Goal: Task Accomplishment & Management: Manage account settings

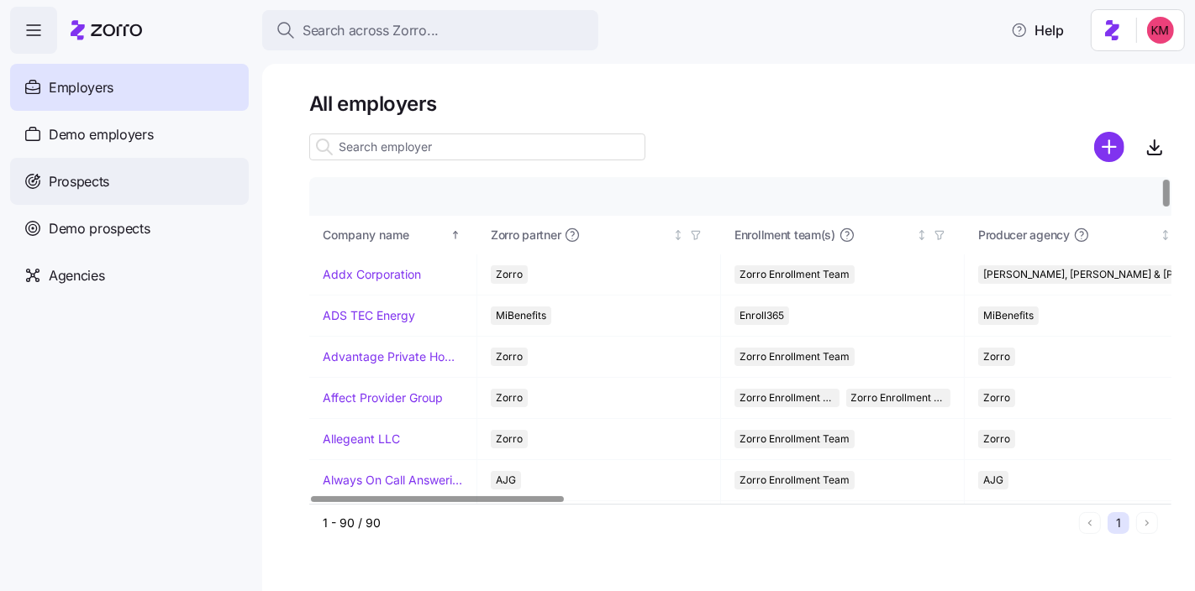
click at [139, 162] on div "Prospects" at bounding box center [129, 181] width 239 height 47
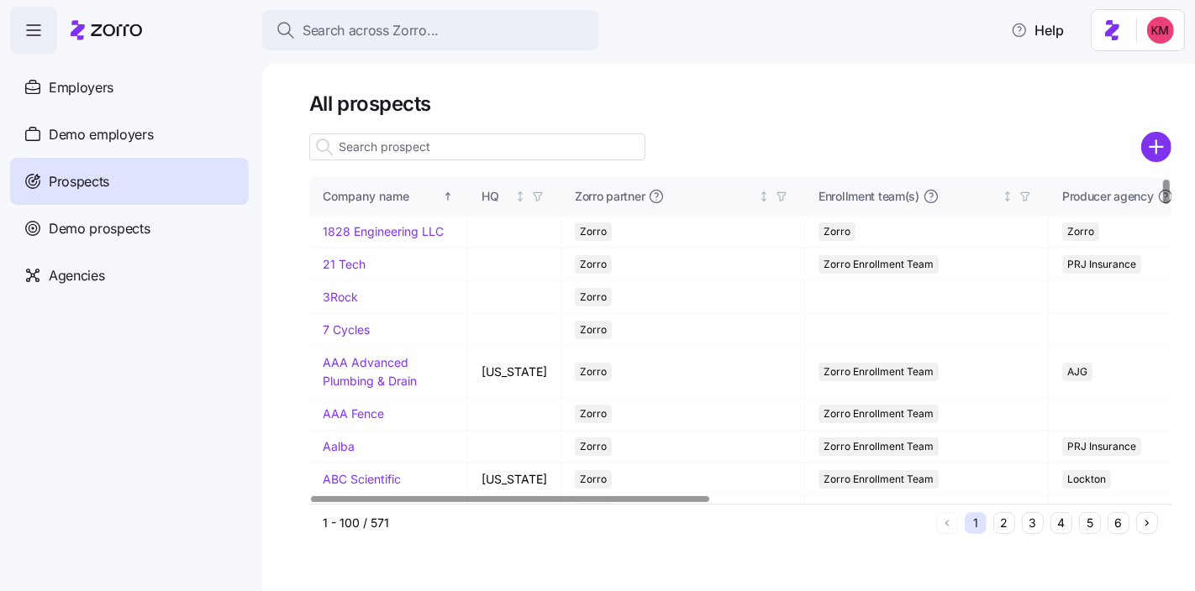
click at [1089, 525] on button "5" at bounding box center [1090, 524] width 22 height 22
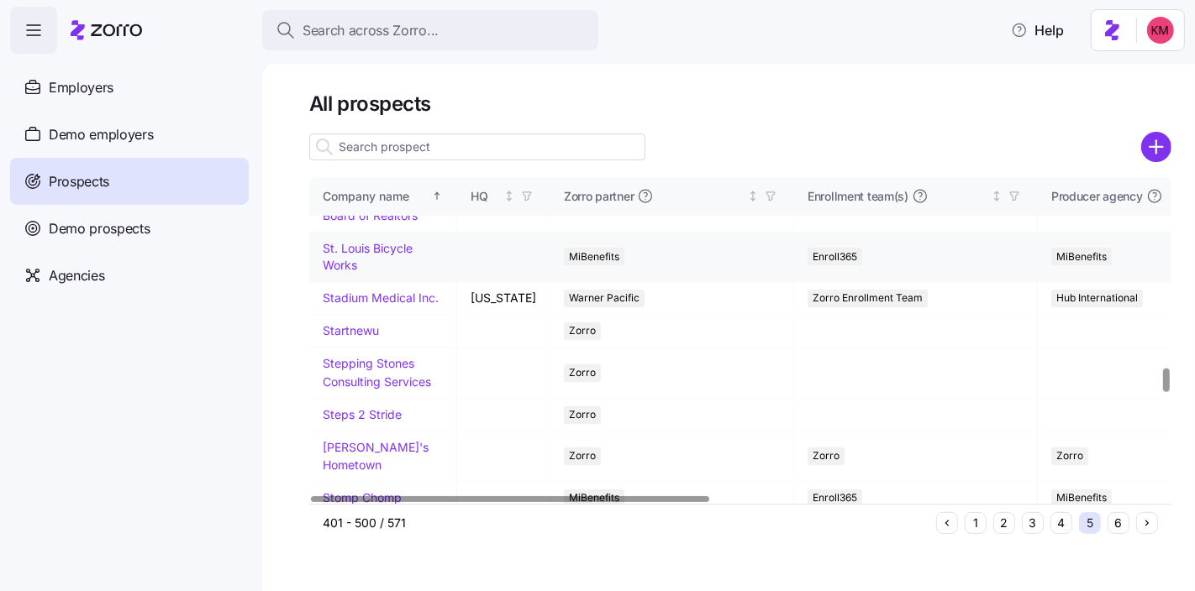
scroll to position [2445, 0]
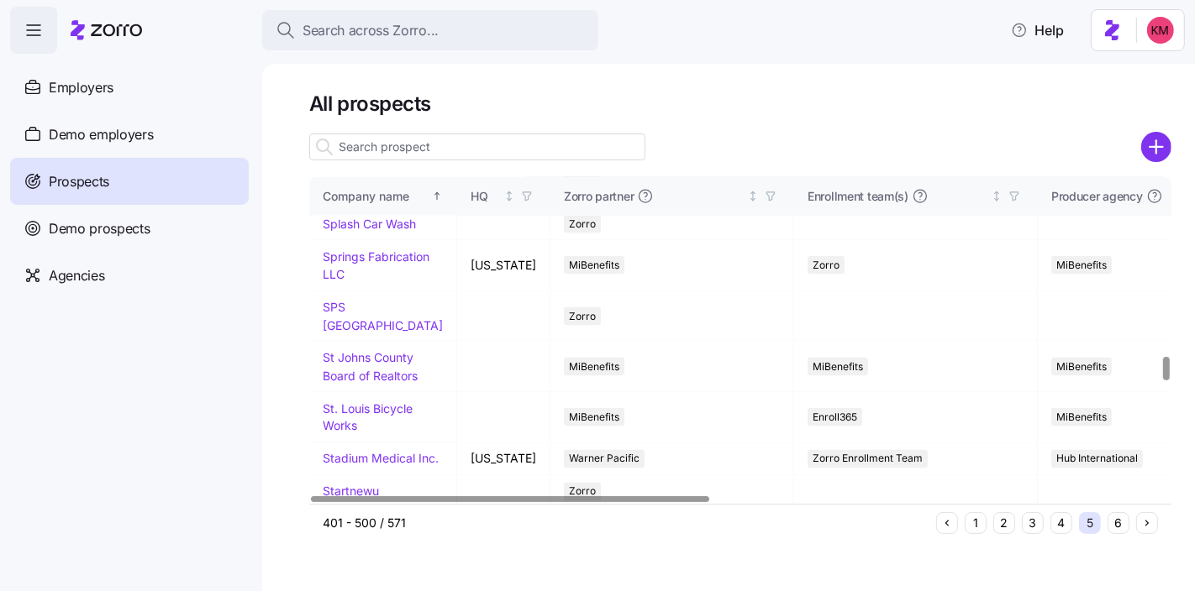
click at [359, 198] on link "Spectrum Comms Inc." at bounding box center [372, 182] width 98 height 33
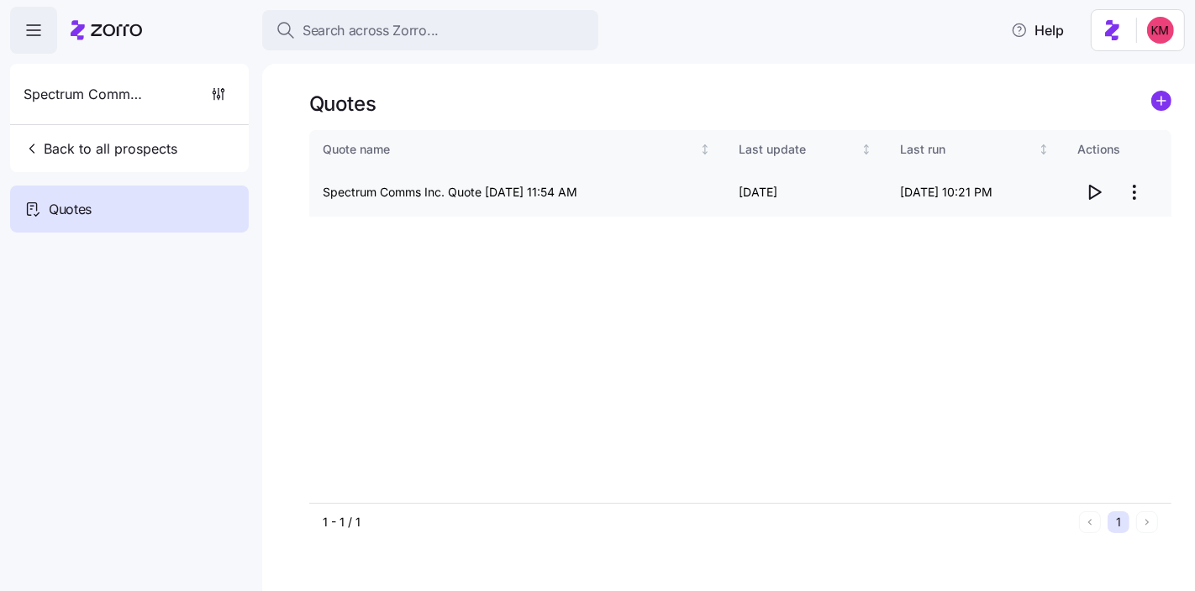
click at [1088, 196] on icon "button" at bounding box center [1094, 192] width 20 height 20
click at [1155, 98] on circle "add icon" at bounding box center [1161, 101] width 18 height 18
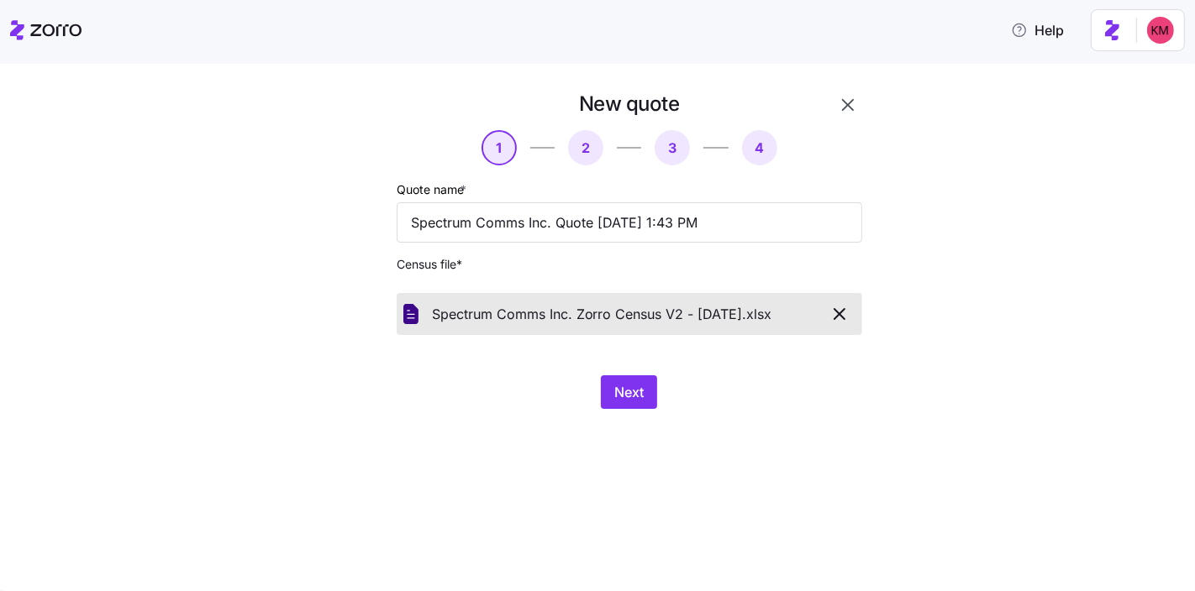
click at [739, 398] on div "Next" at bounding box center [629, 393] width 465 height 34
click at [657, 391] on div "Next" at bounding box center [629, 393] width 465 height 34
click at [648, 394] on button "Next" at bounding box center [629, 393] width 56 height 34
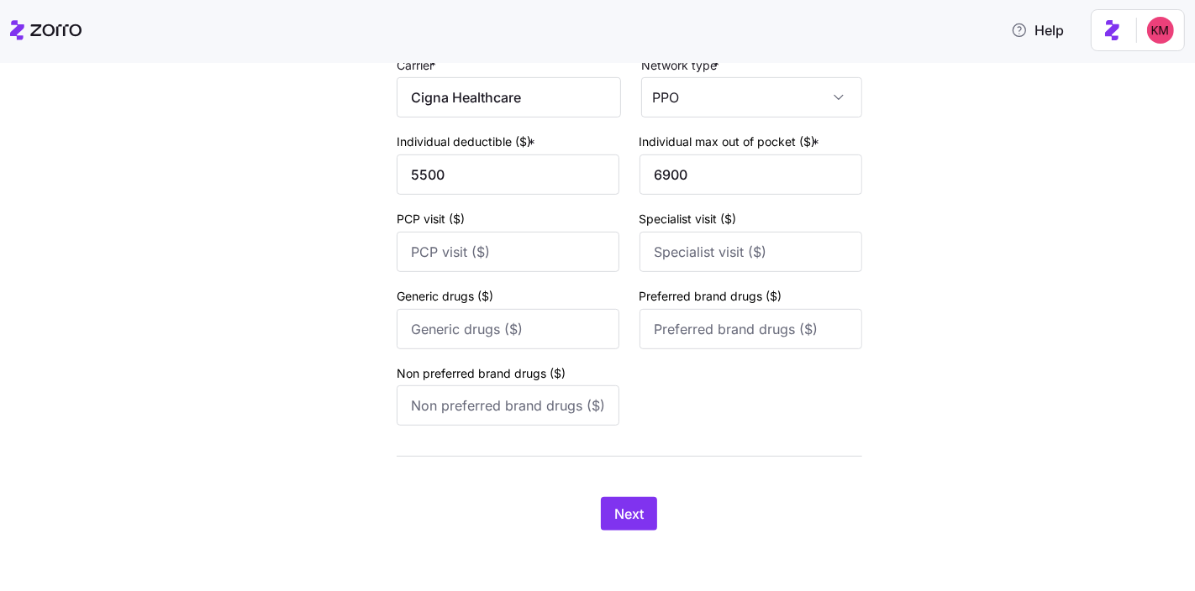
scroll to position [717, 0]
click at [614, 507] on span "Next" at bounding box center [628, 514] width 29 height 20
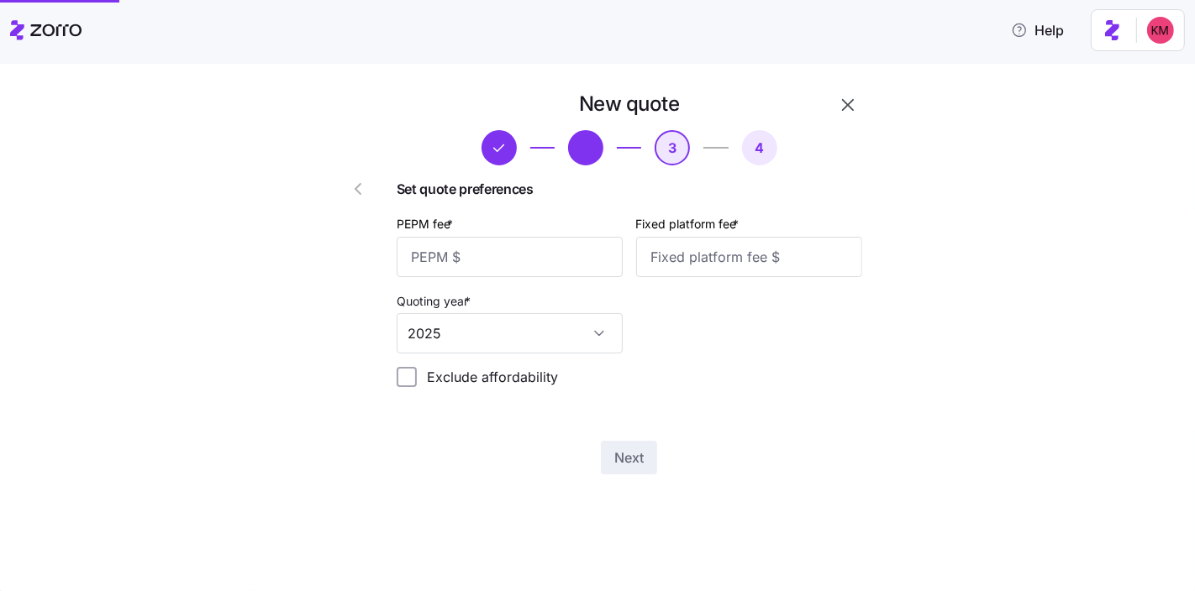
scroll to position [0, 0]
click at [497, 263] on input "PEPM fee *" at bounding box center [510, 257] width 226 height 40
type input "30"
type input "100"
click at [623, 452] on span "Next" at bounding box center [628, 458] width 29 height 20
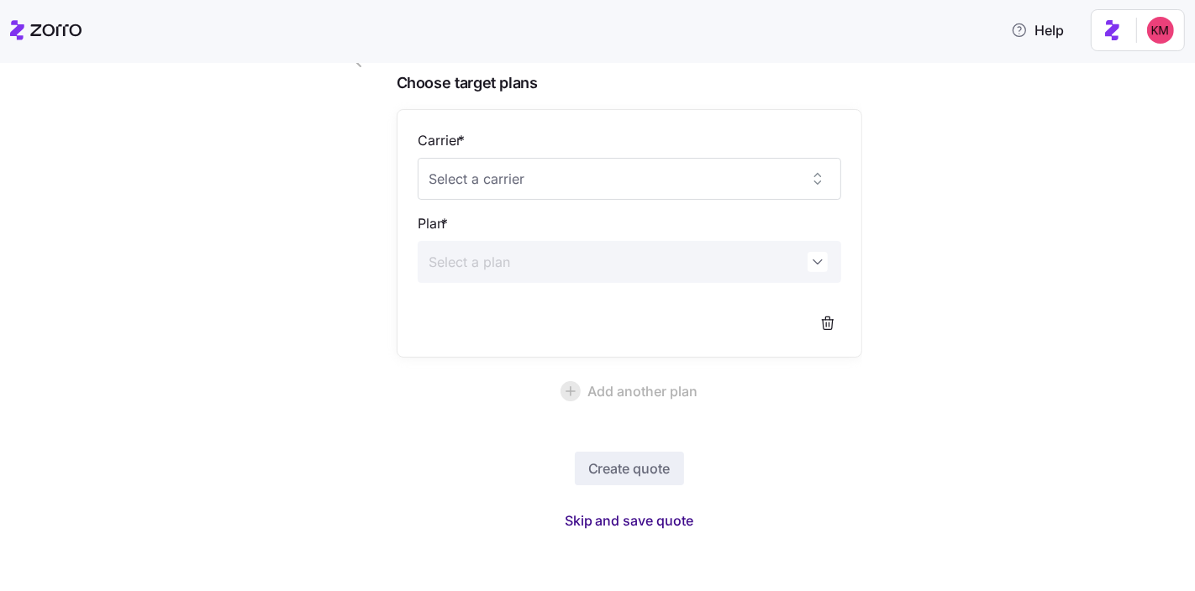
scroll to position [131, 0]
click at [611, 519] on span "Skip and save quote" at bounding box center [629, 517] width 129 height 20
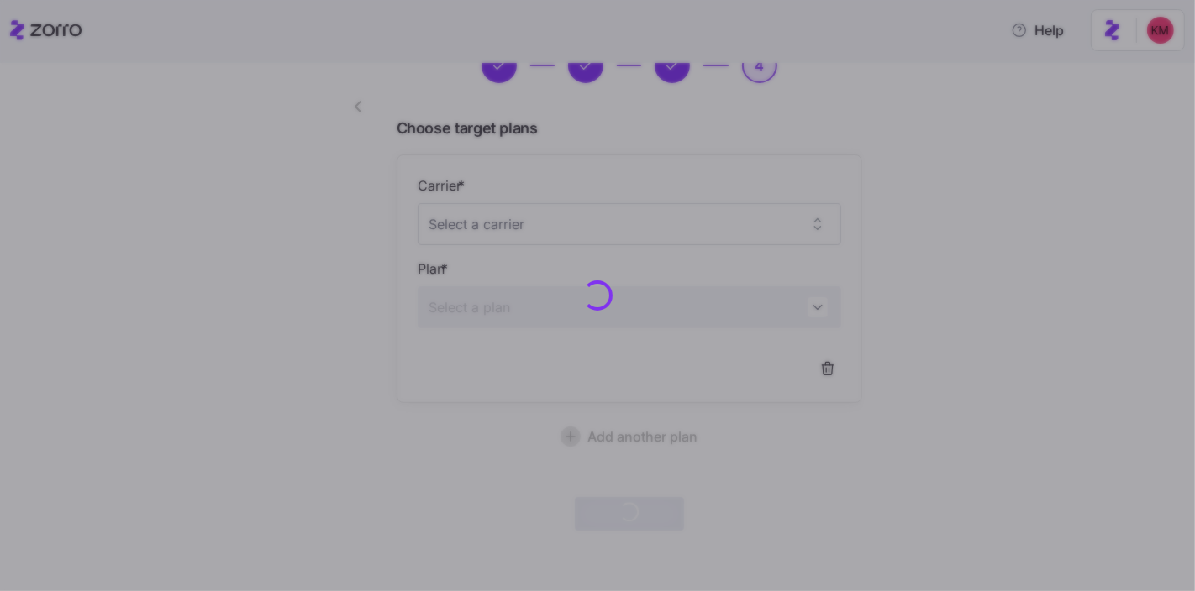
scroll to position [81, 0]
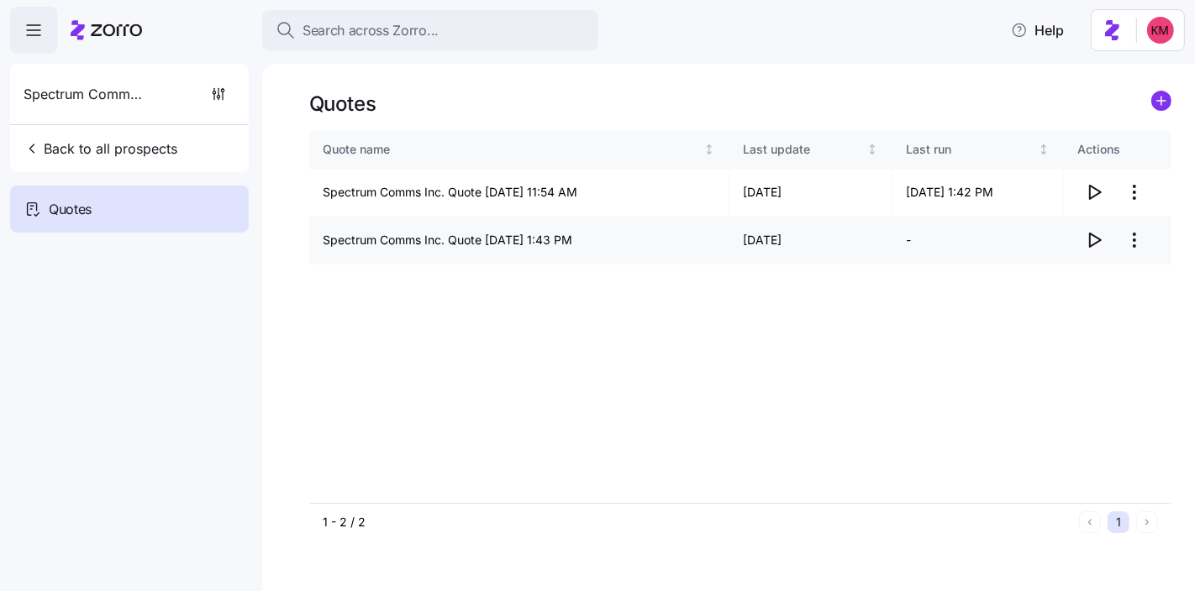
click at [1100, 236] on icon "button" at bounding box center [1094, 240] width 20 height 20
click at [1142, 241] on html "Search across Zorro... Help Spectrum Comms Inc. Back to all prospects Quotes - …" at bounding box center [597, 375] width 1195 height 750
click at [1085, 273] on div "Edit quote" at bounding box center [1067, 281] width 155 height 27
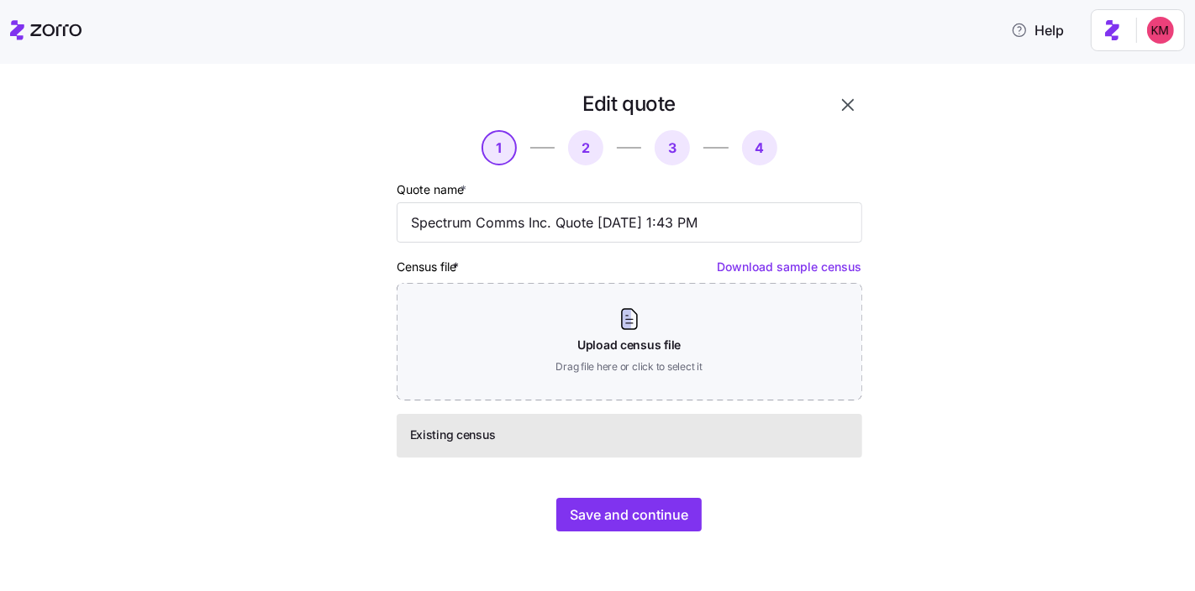
click at [625, 498] on div "Save and continue" at bounding box center [629, 515] width 465 height 34
click at [633, 517] on span "Save and continue" at bounding box center [629, 515] width 118 height 20
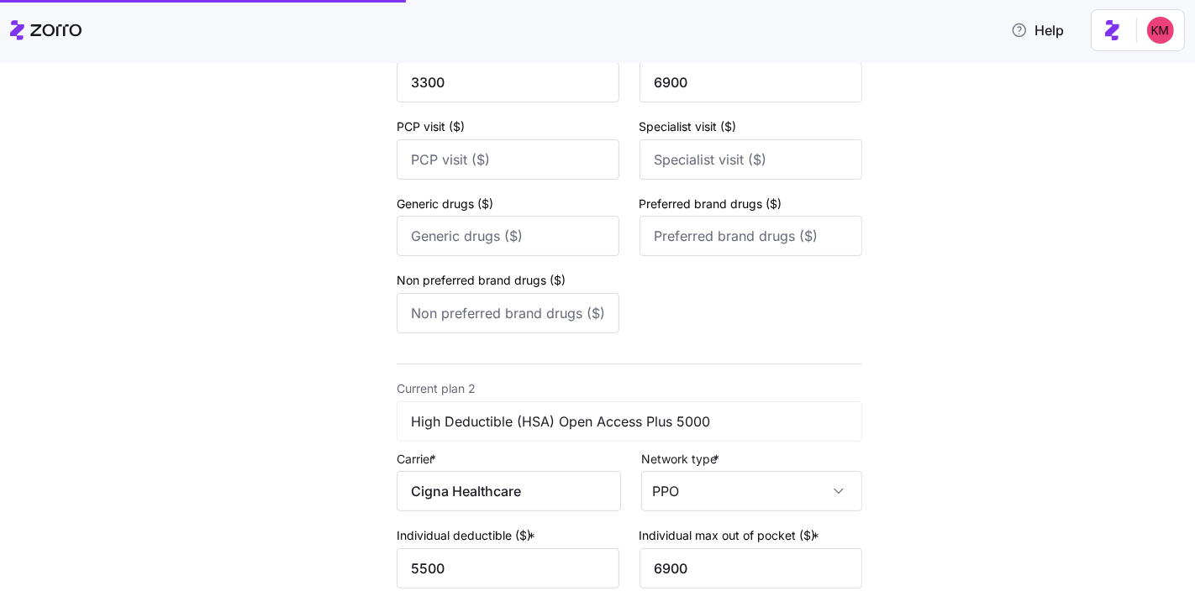
scroll to position [717, 0]
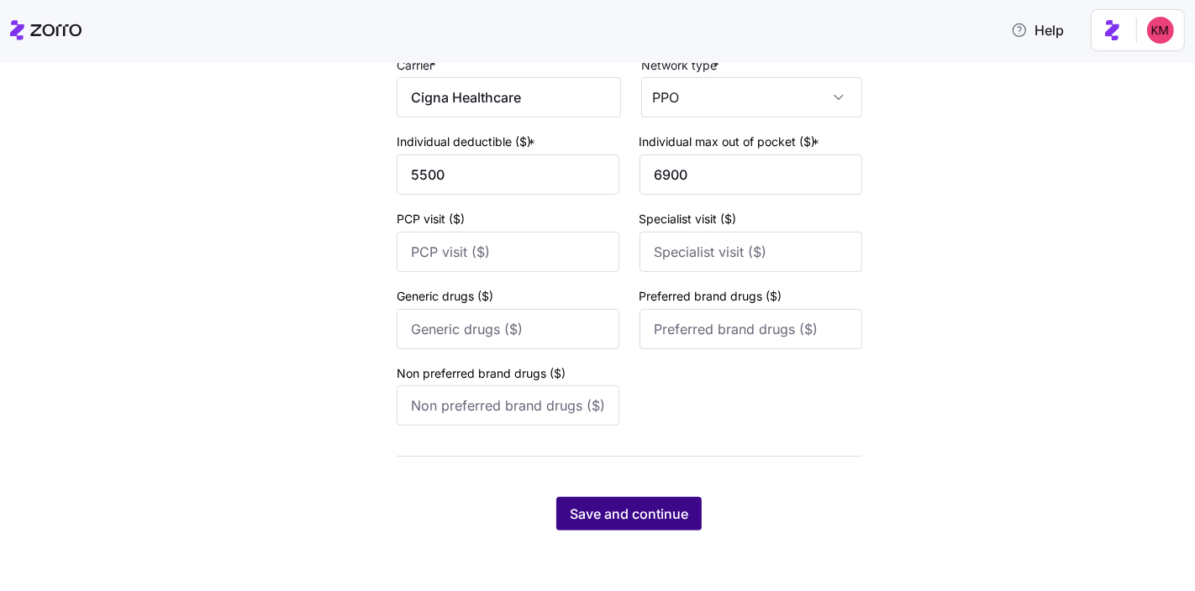
click at [662, 530] on button "Save and continue" at bounding box center [628, 514] width 145 height 34
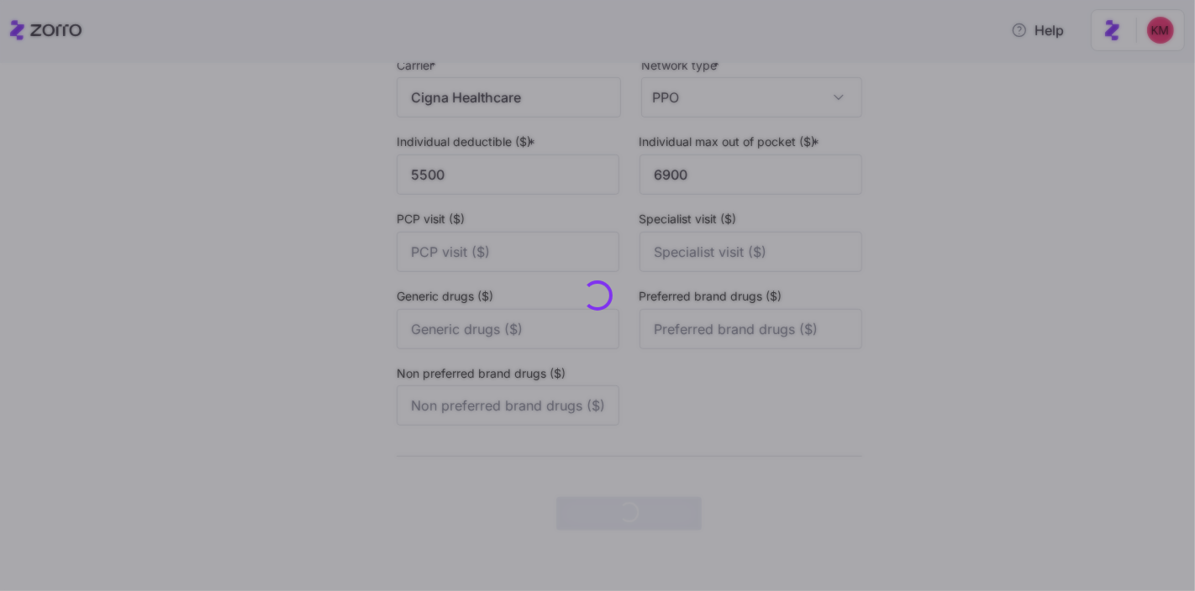
scroll to position [0, 0]
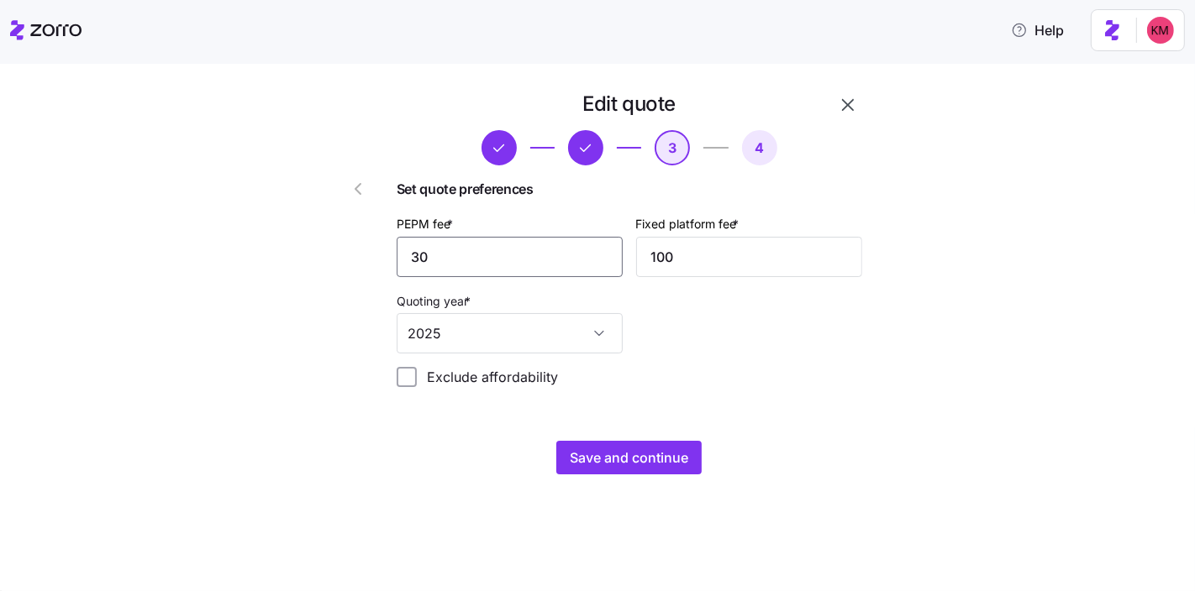
click at [451, 258] on input "30" at bounding box center [510, 257] width 226 height 40
type input "60"
click at [690, 360] on div "Set quote preferences PEPM fee * 60 Fixed platform fee * 100 Quoting year * 202…" at bounding box center [629, 290] width 465 height 222
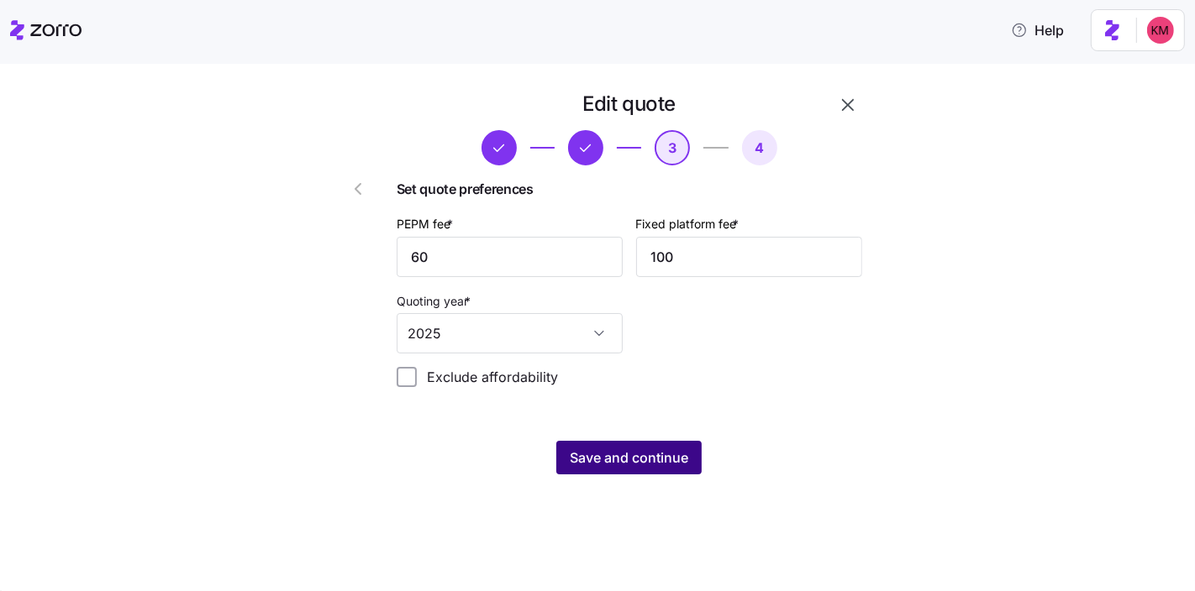
click at [650, 453] on span "Save and continue" at bounding box center [629, 458] width 118 height 20
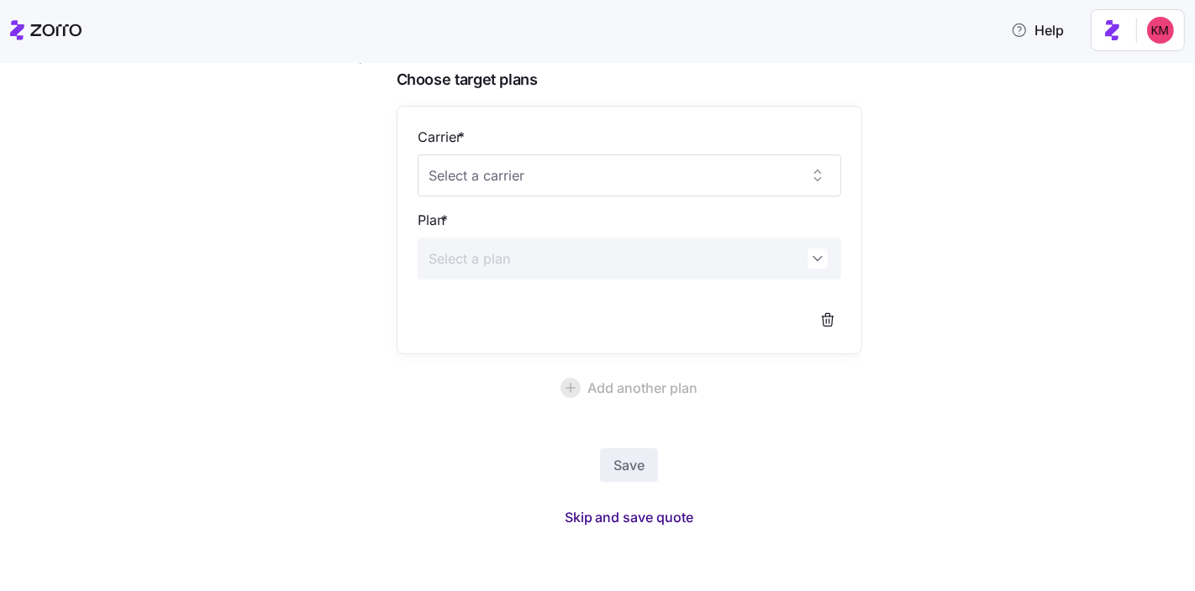
click at [644, 513] on span "Skip and save quote" at bounding box center [629, 517] width 129 height 20
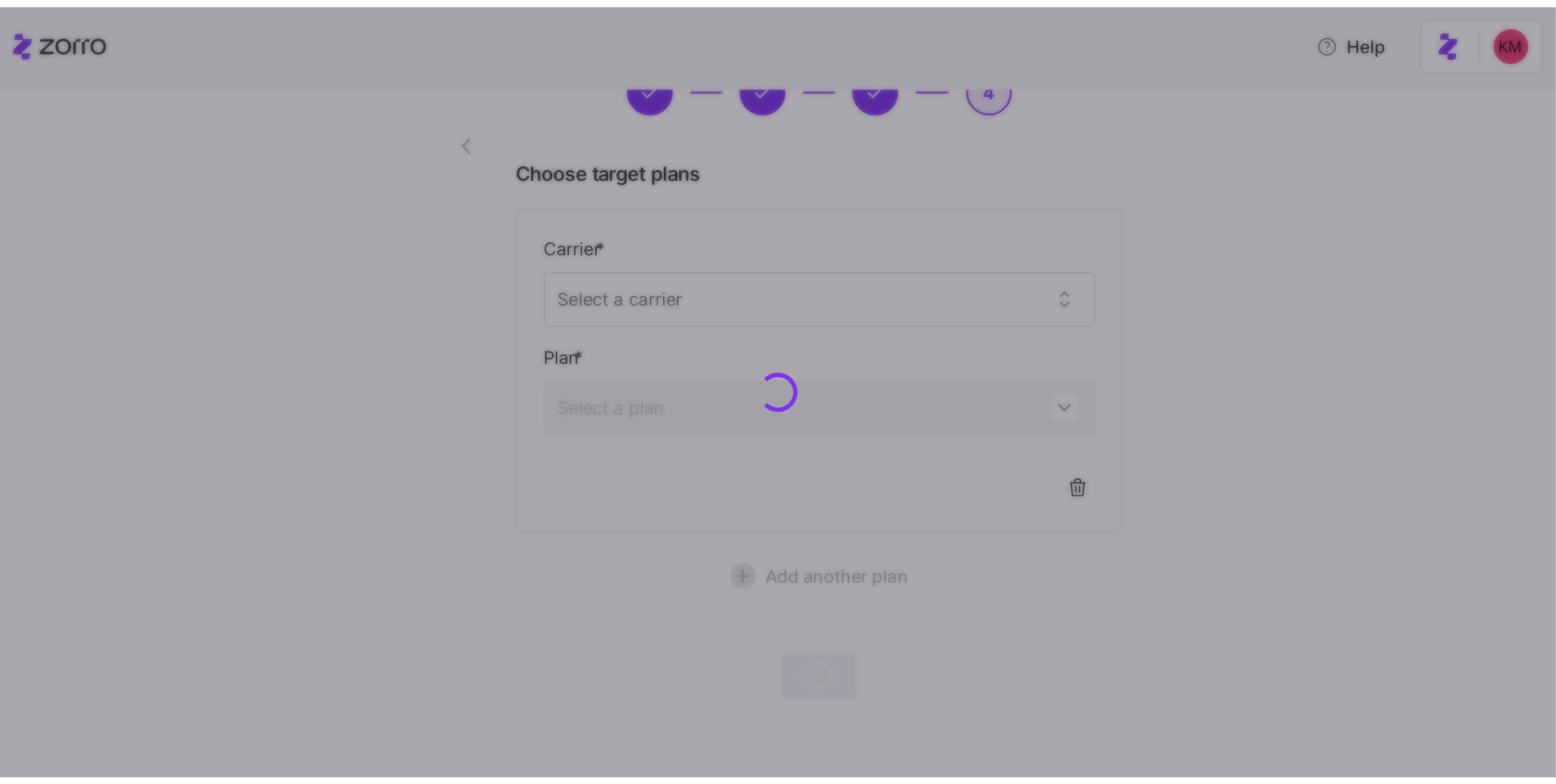
scroll to position [70, 0]
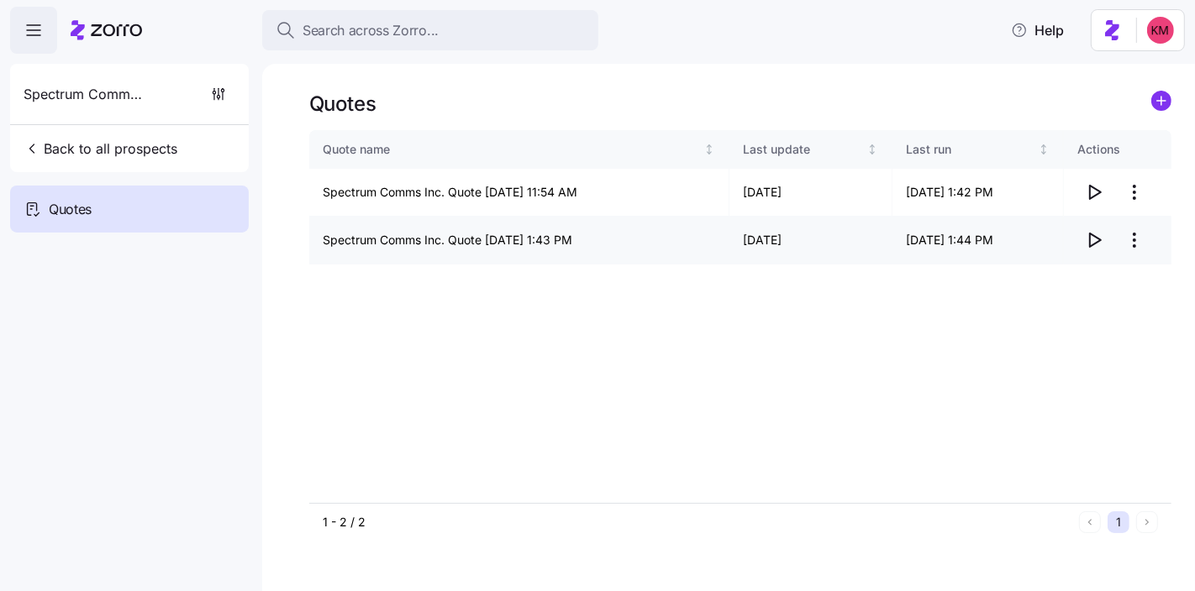
click at [1084, 242] on icon "button" at bounding box center [1094, 240] width 20 height 20
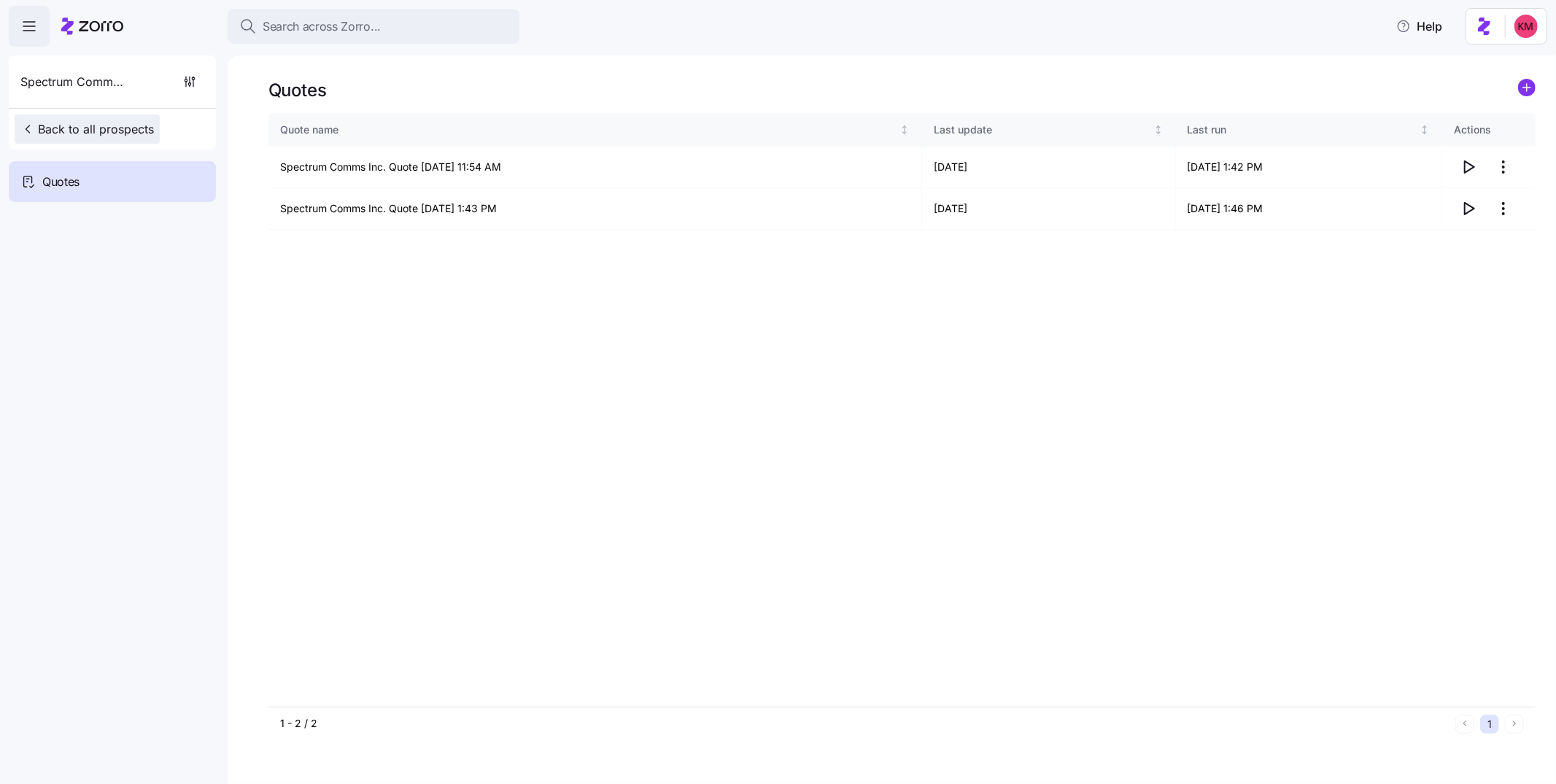
click at [82, 121] on span "Back to all prospects" at bounding box center [88, 129] width 134 height 17
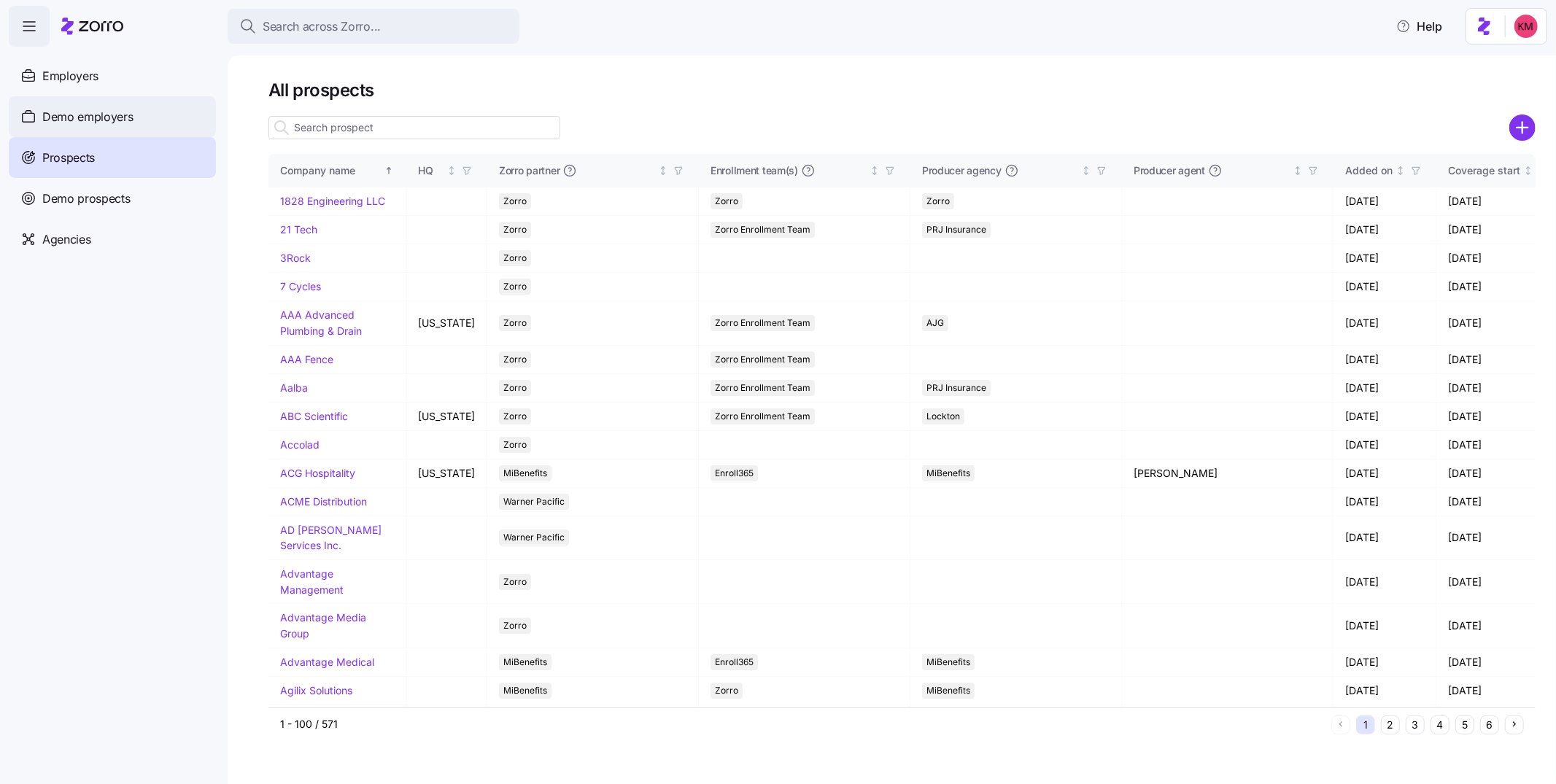
click at [101, 126] on div "Demo employers" at bounding box center [112, 116] width 208 height 41
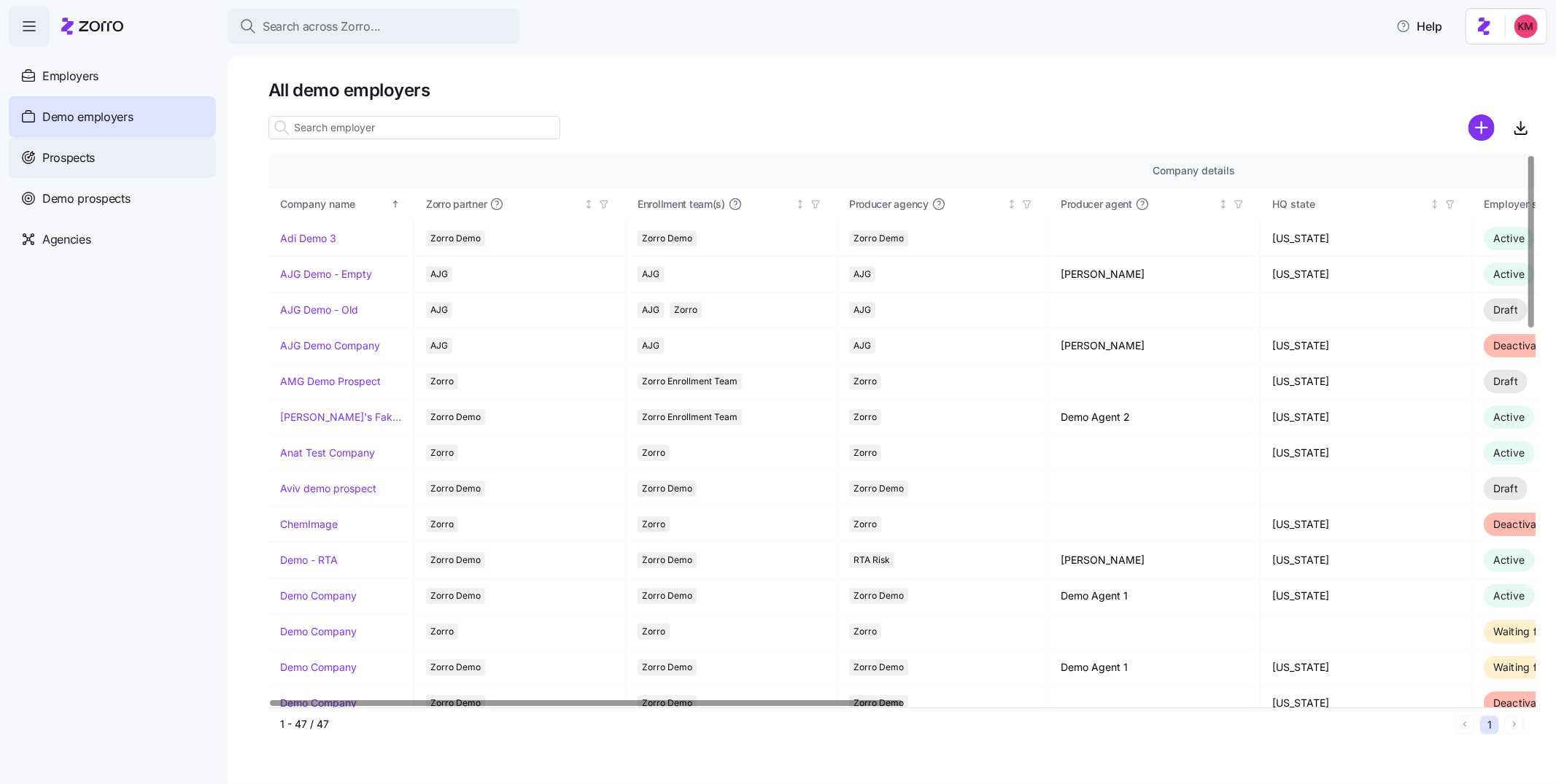
click at [117, 151] on div "Prospects" at bounding box center [112, 157] width 208 height 41
click at [90, 207] on span "Demo prospects" at bounding box center [87, 198] width 89 height 18
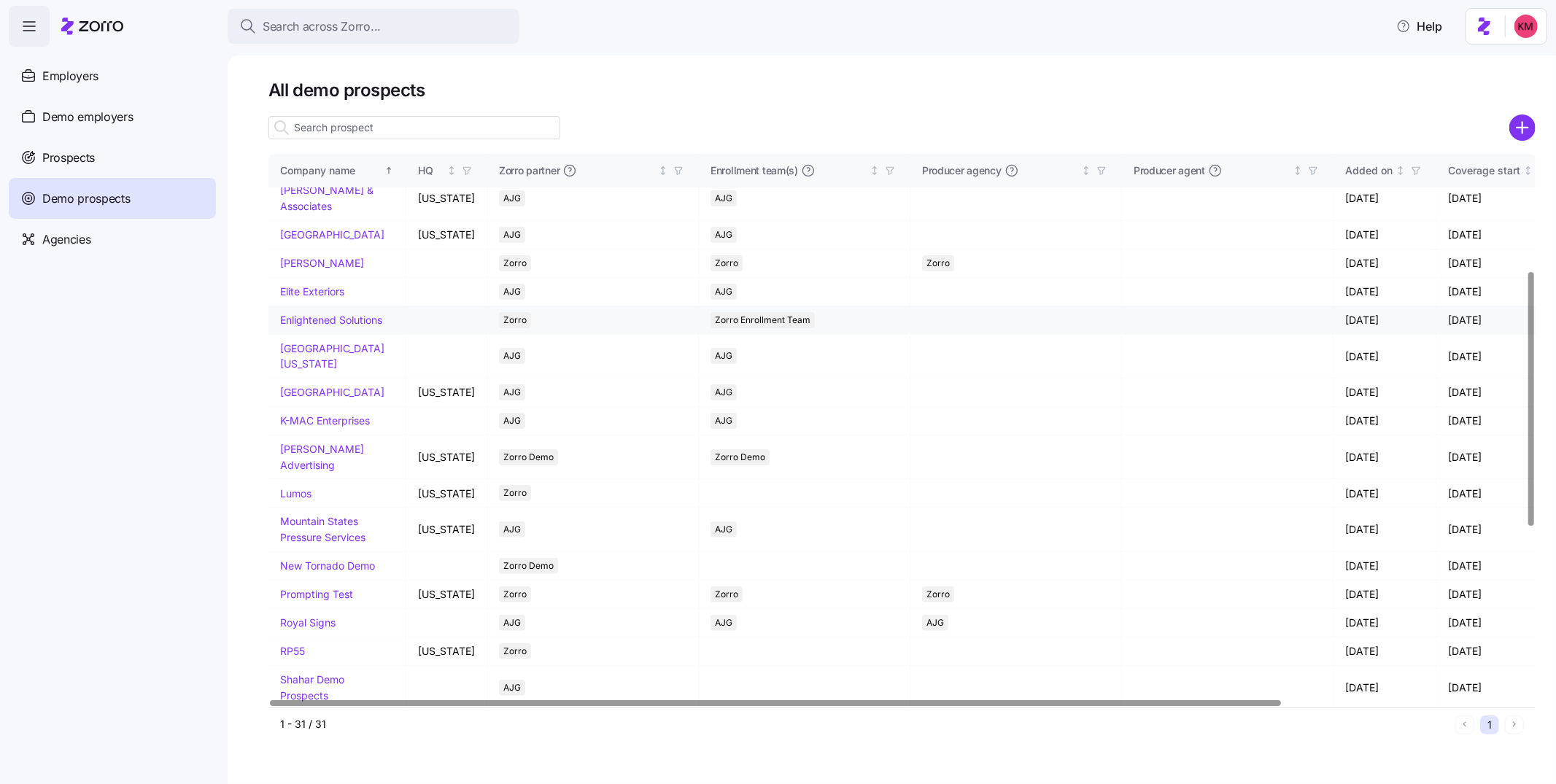
scroll to position [253, 0]
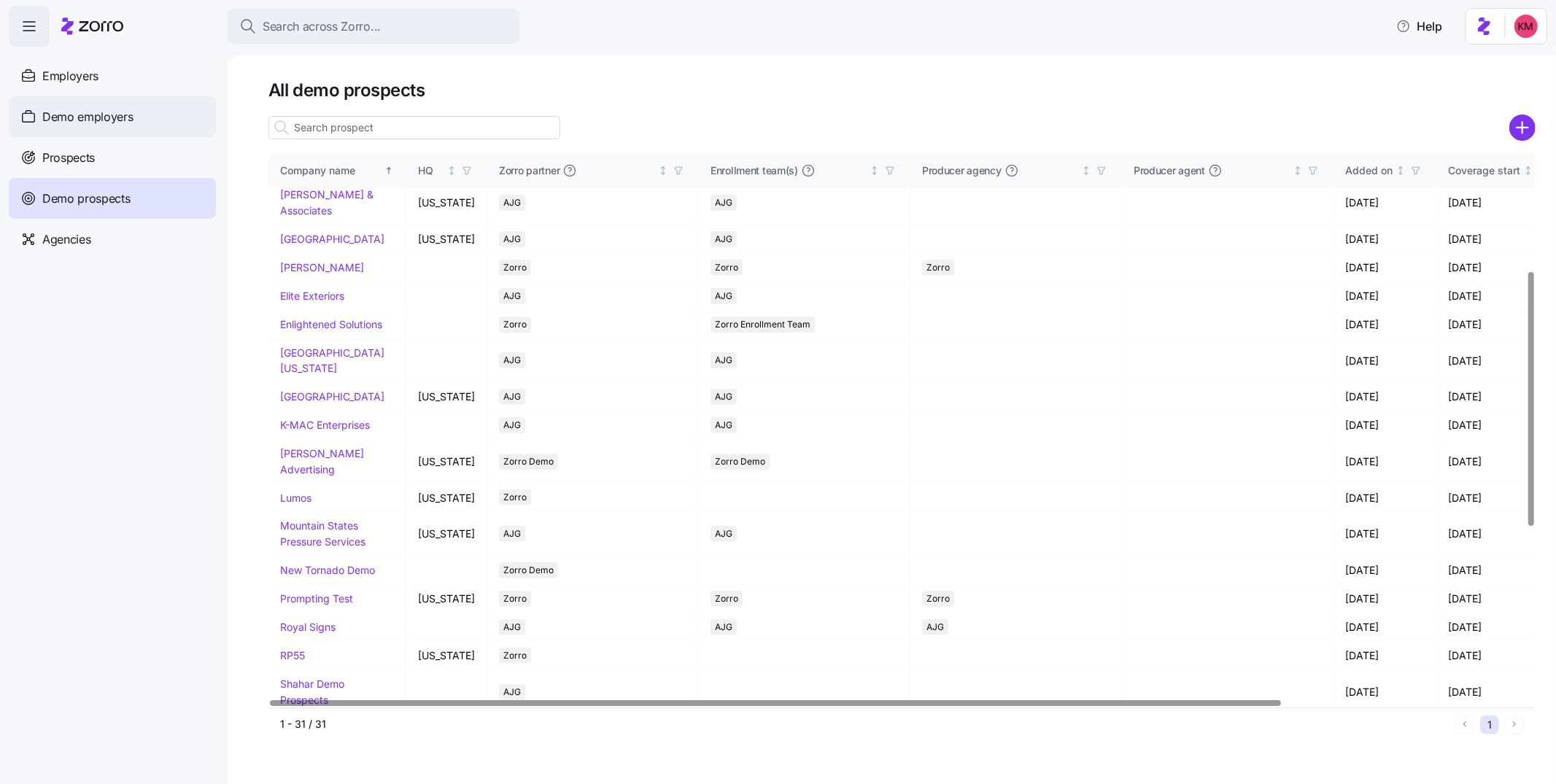
click at [66, 116] on span "Demo employers" at bounding box center [88, 116] width 91 height 18
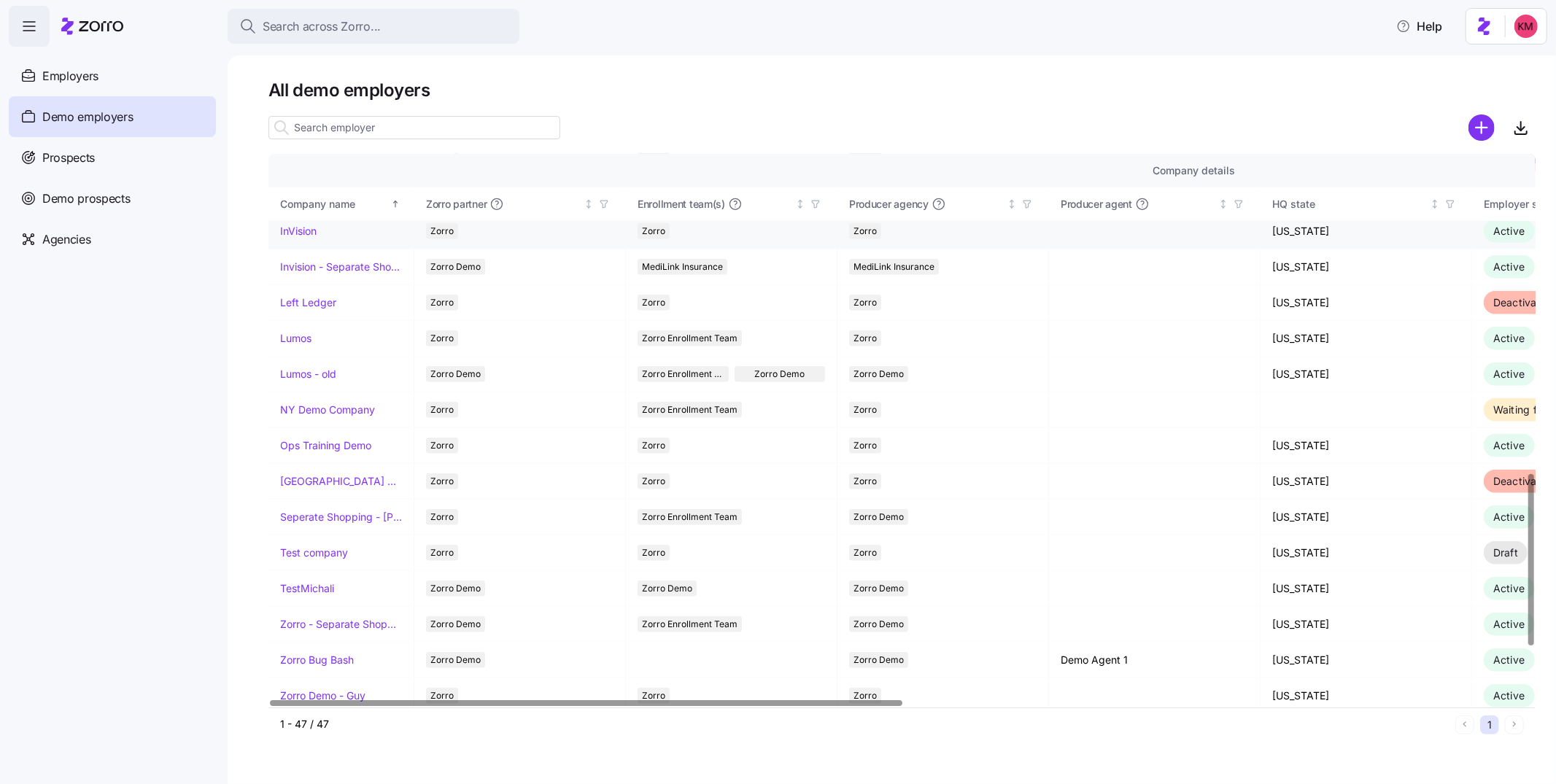
scroll to position [894, 0]
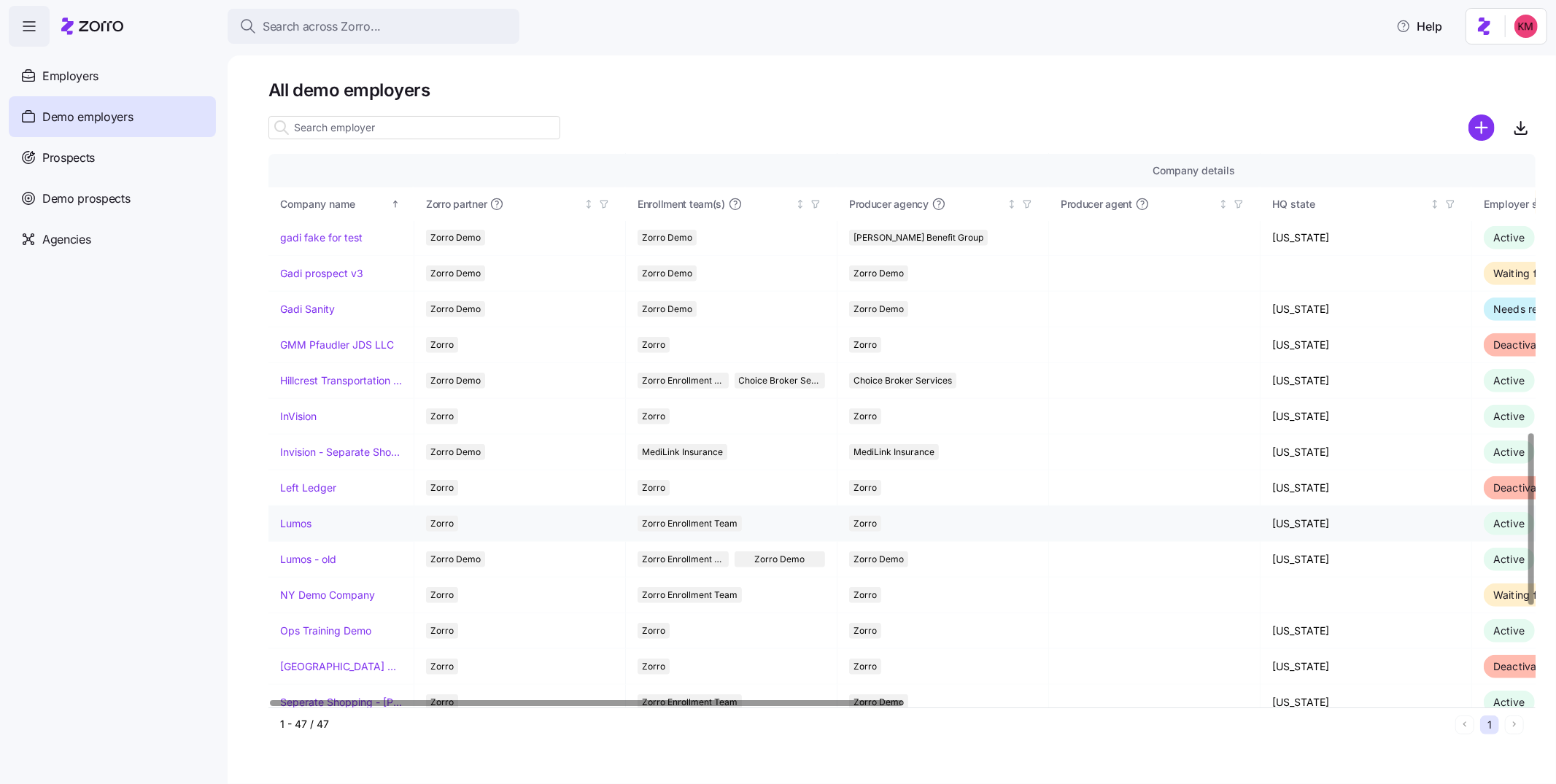
click at [299, 513] on link "Lumos" at bounding box center [296, 524] width 31 height 15
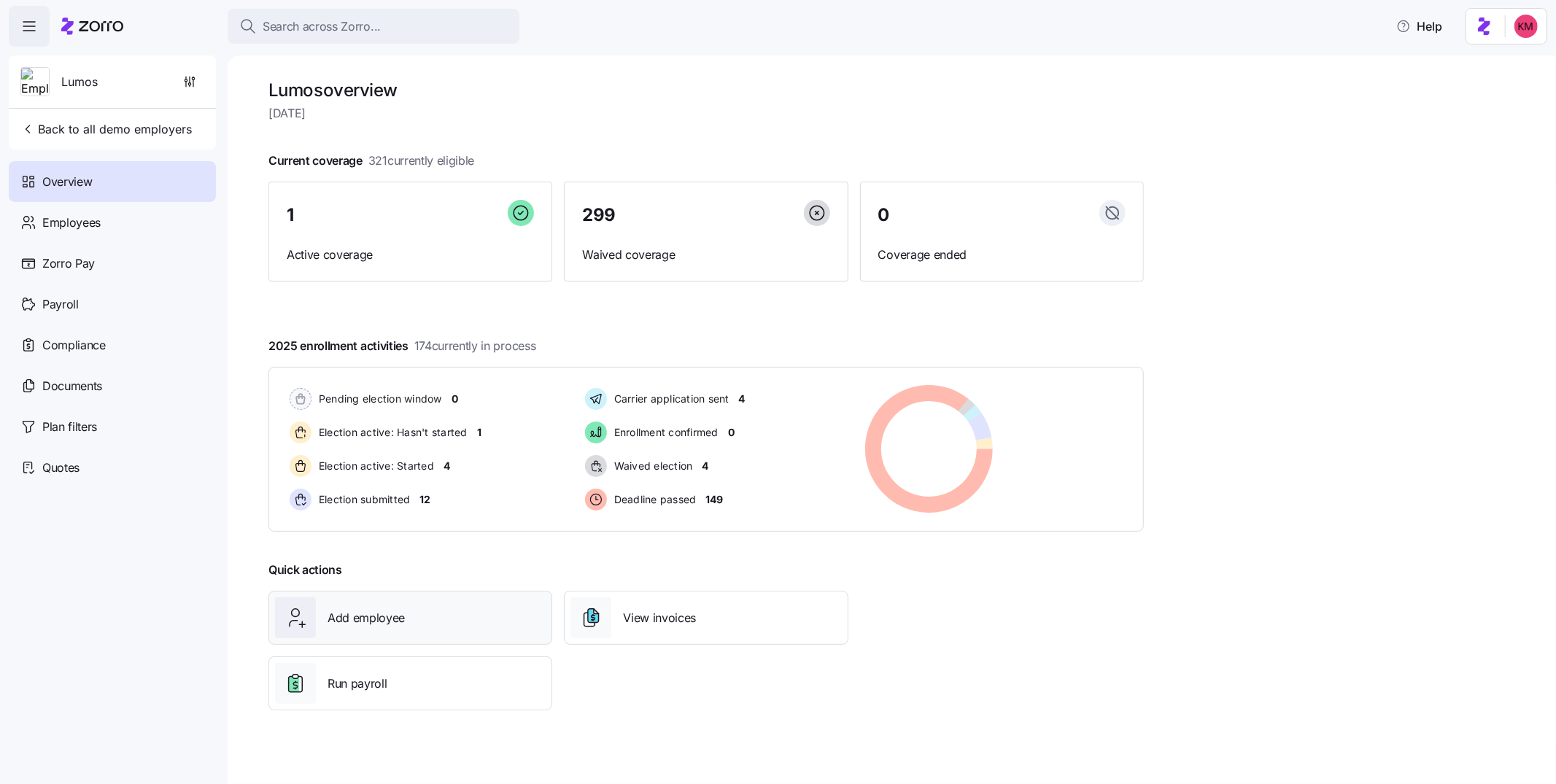
click at [412, 513] on div "Add employee" at bounding box center [411, 617] width 271 height 41
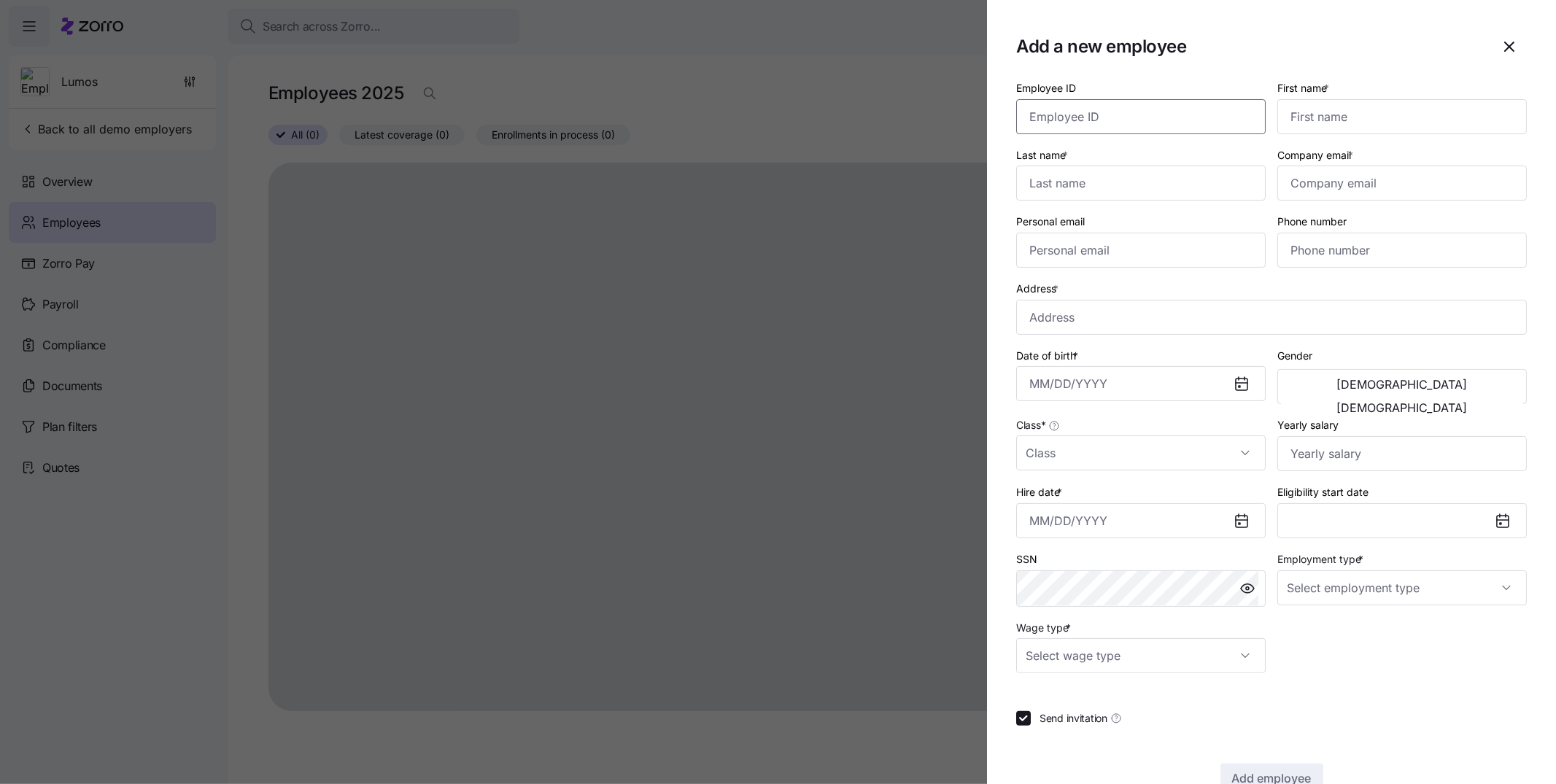
click at [1037, 118] on input "Employee ID" at bounding box center [1140, 116] width 249 height 35
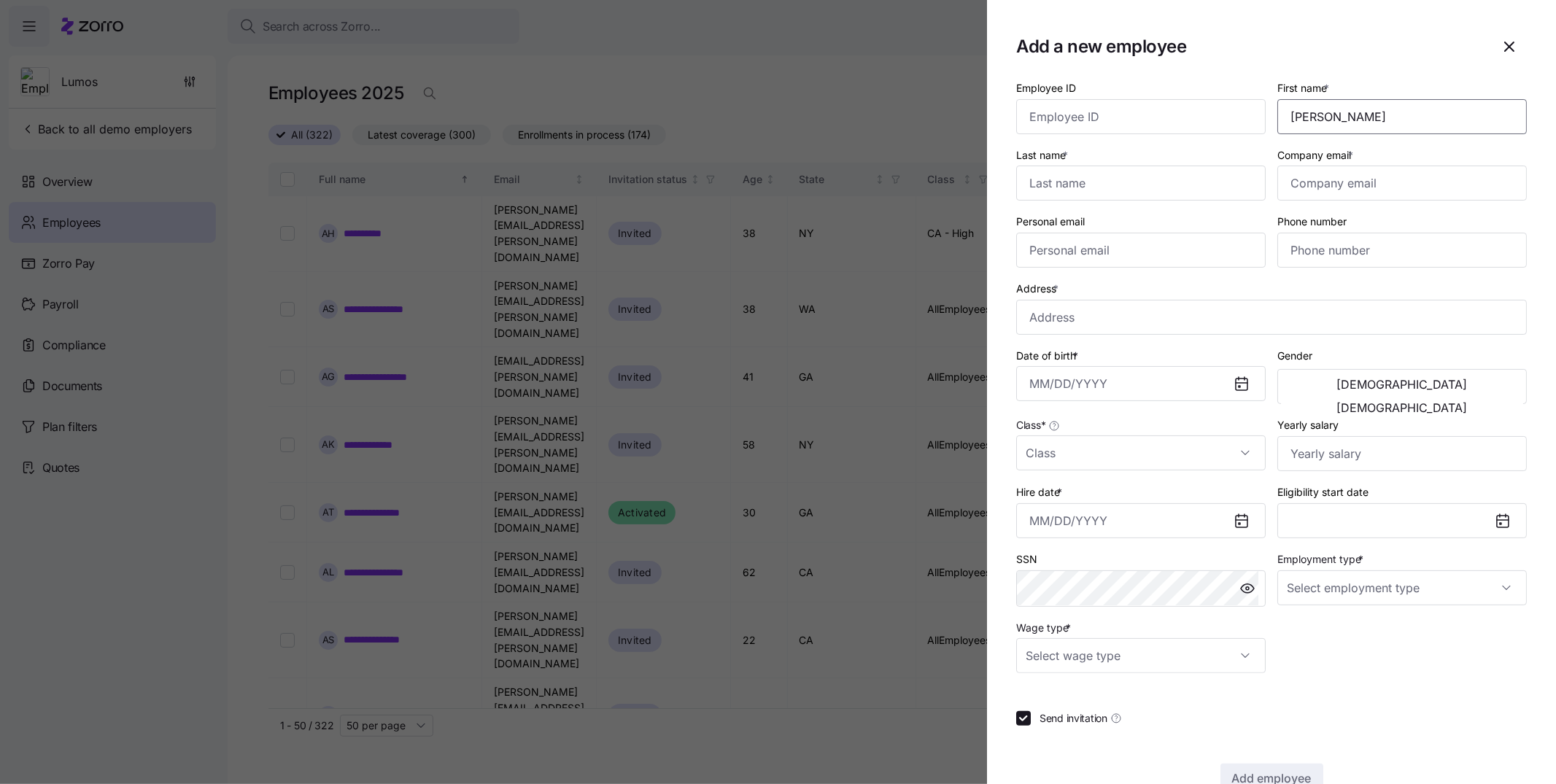
type input "[PERSON_NAME]"
type input "Pippen"
click at [1037, 179] on input "Company email *" at bounding box center [1401, 183] width 249 height 35
type input "ScottiePippen@gmail.com"
click at [1037, 326] on input "Address *" at bounding box center [1271, 317] width 511 height 35
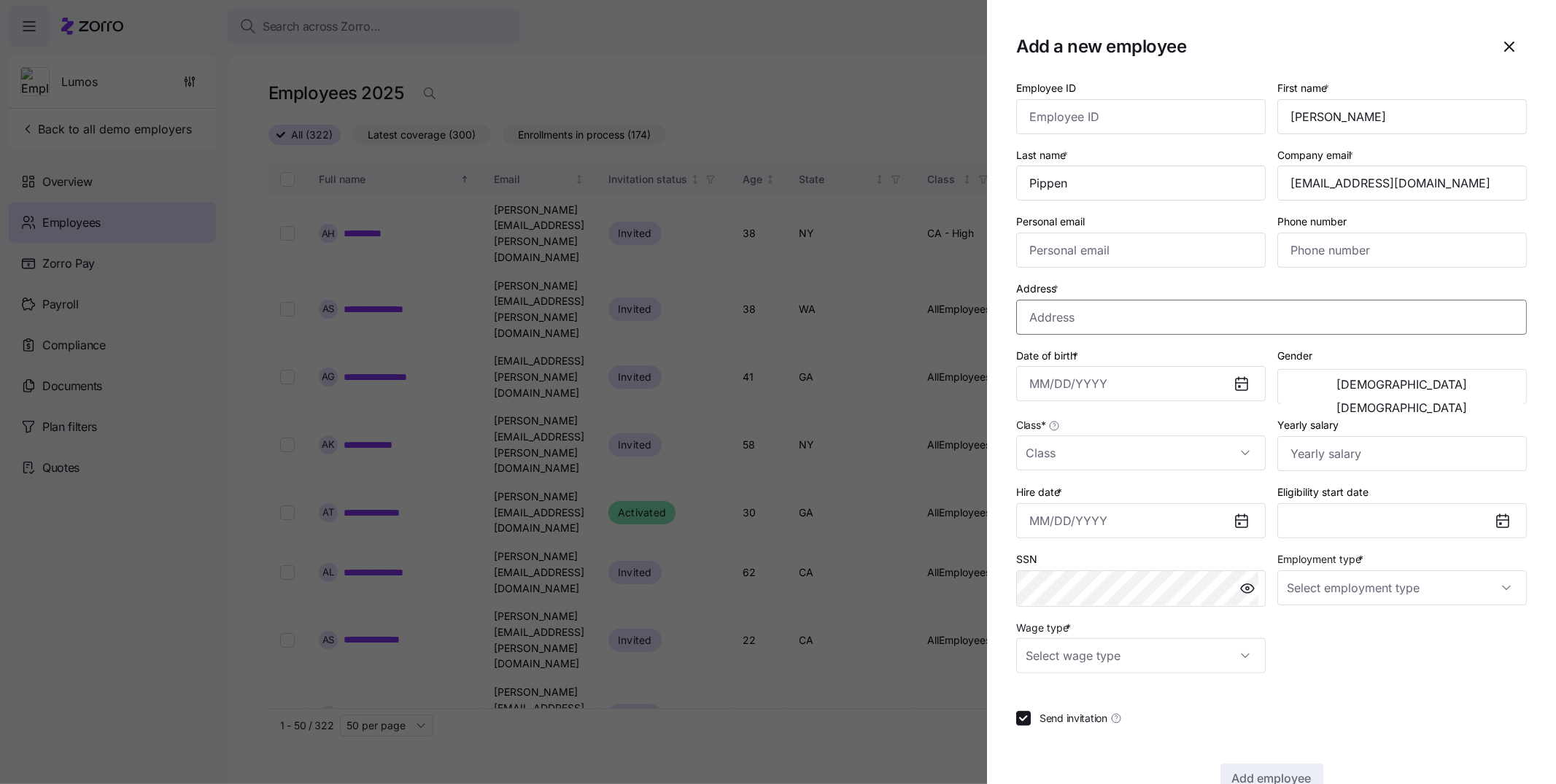
paste input "394 HILLTOP DR NEWPORT NEWS VA 23603-1427 USA"
type input "394 Hilltop Dr, Newport News, VA 23603, USA"
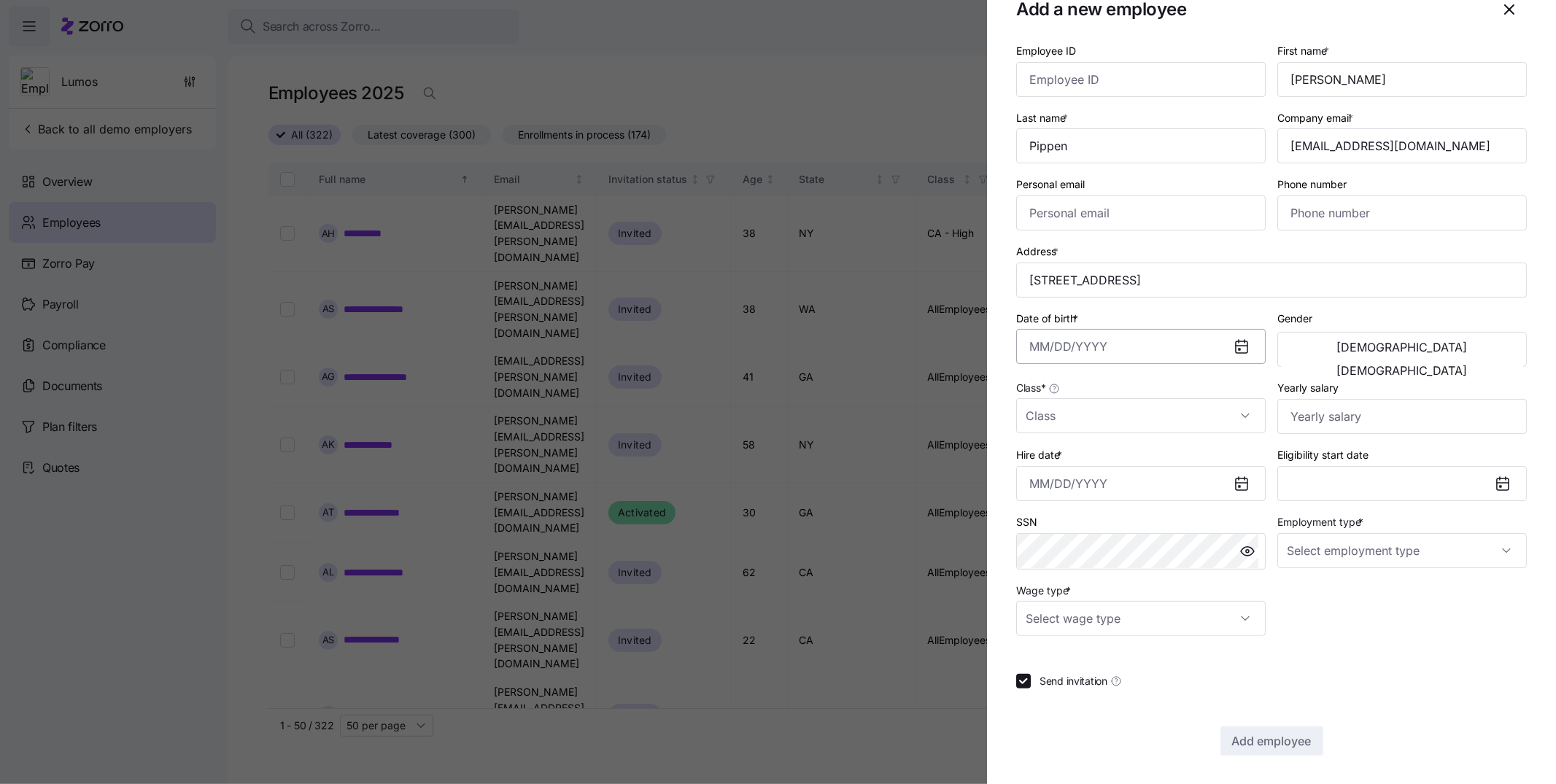
scroll to position [39, 0]
click at [1037, 352] on input "Date of birth *" at bounding box center [1140, 346] width 249 height 35
click at [1037, 395] on icon "button" at bounding box center [1046, 396] width 16 height 16
click at [1037, 506] on button "1987" at bounding box center [1154, 508] width 83 height 35
click at [1037, 474] on button "Jun" at bounding box center [1238, 472] width 83 height 35
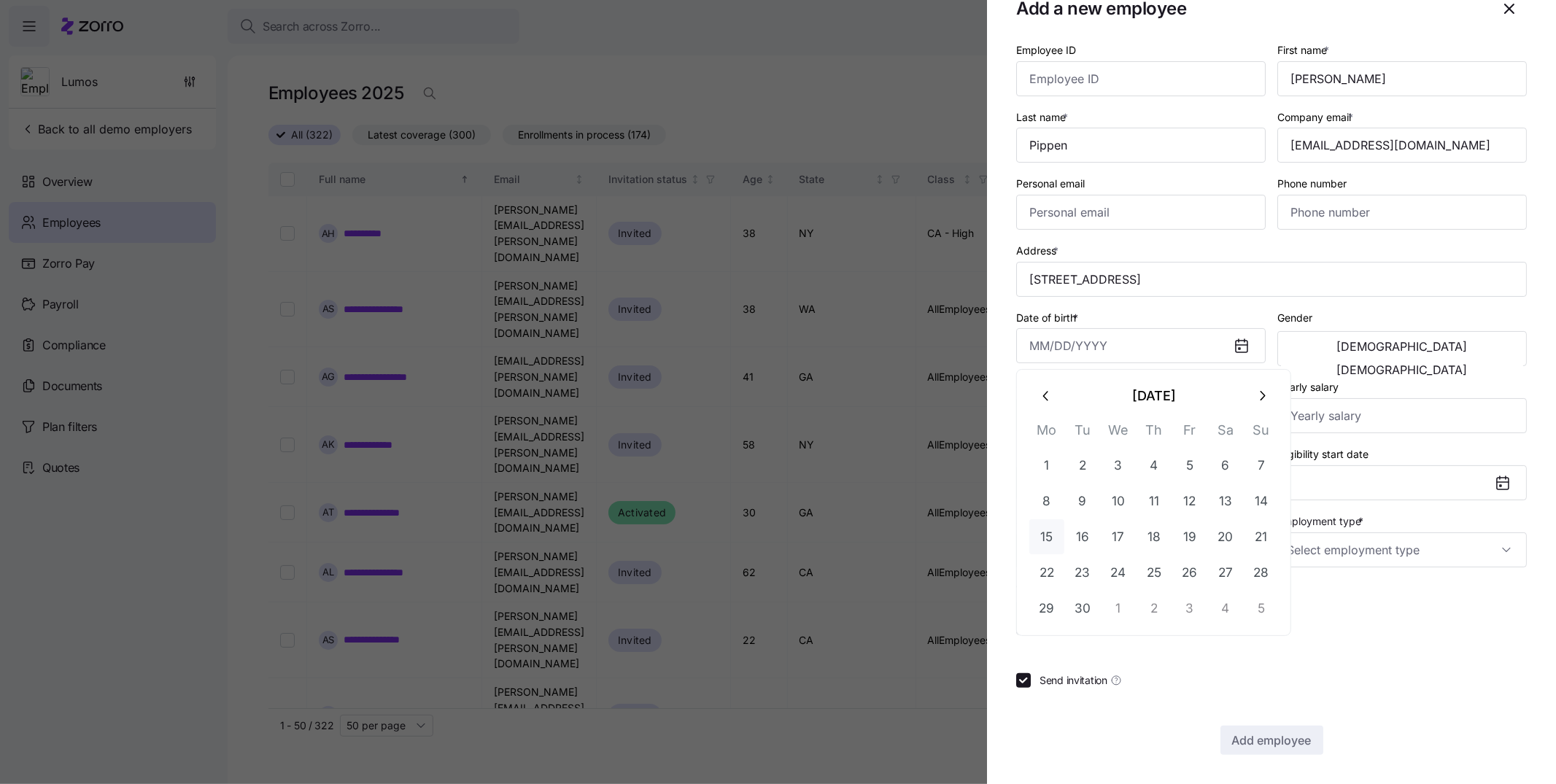
click at [1037, 513] on button "15" at bounding box center [1046, 537] width 35 height 35
type input "June 15, 1987"
click at [1037, 351] on span "[DEMOGRAPHIC_DATA]" at bounding box center [1402, 346] width 130 height 11
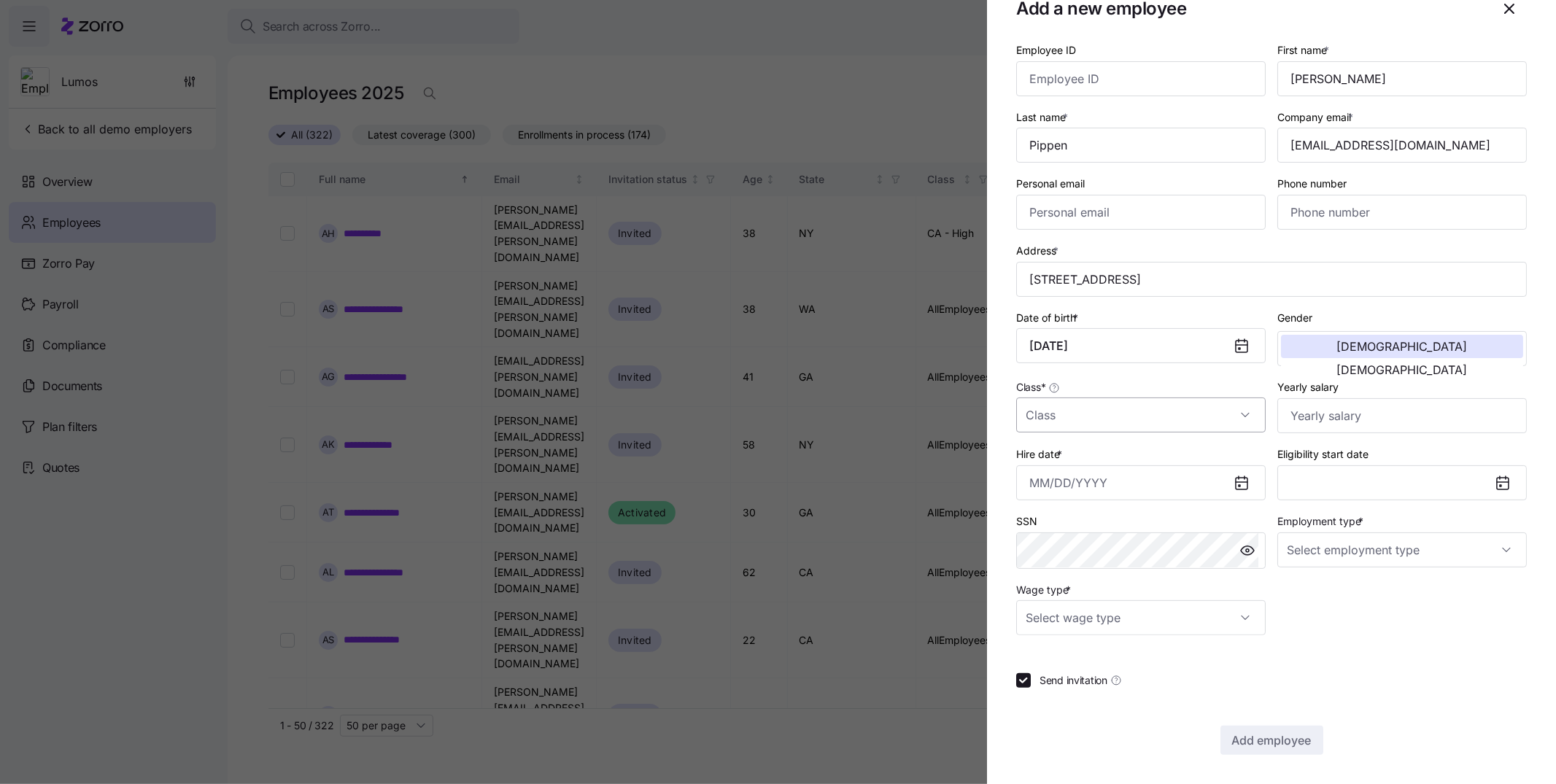
click at [1037, 409] on input "Class *" at bounding box center [1140, 415] width 249 height 35
click at [1037, 464] on div "AllEmployees" at bounding box center [1137, 459] width 232 height 30
type input "AllEmployees"
click at [1037, 489] on input "Hire date *" at bounding box center [1140, 483] width 249 height 35
click at [1022, 513] on div "August 2025 Mo Tu We Th Fr Sa Su 28 29 30 31 1 2 3 4 5 6 7 8 9 10 11 12 13 14 1…" at bounding box center [1153, 640] width 275 height 267
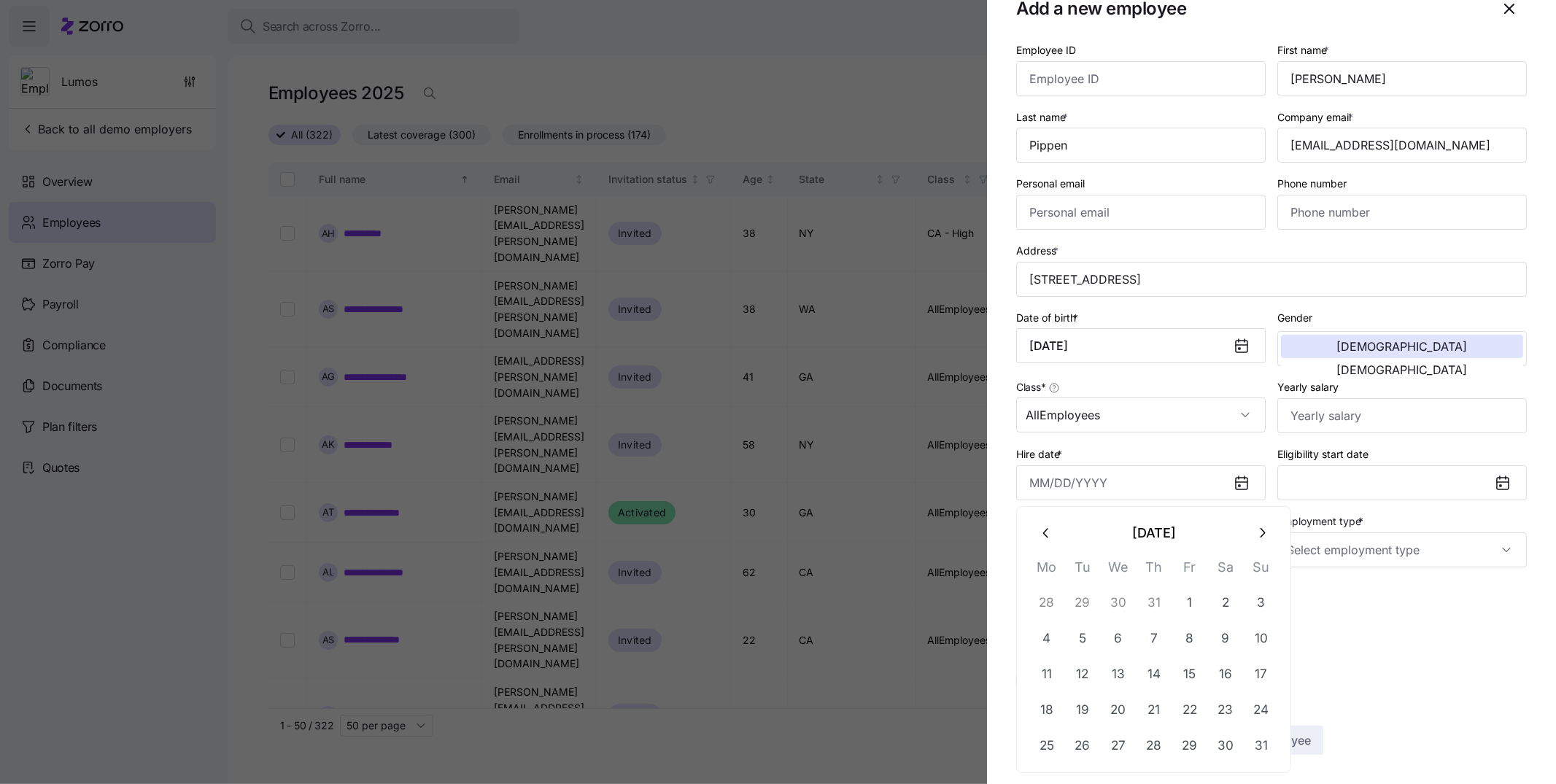
click at [1037, 513] on icon "button" at bounding box center [1046, 533] width 16 height 16
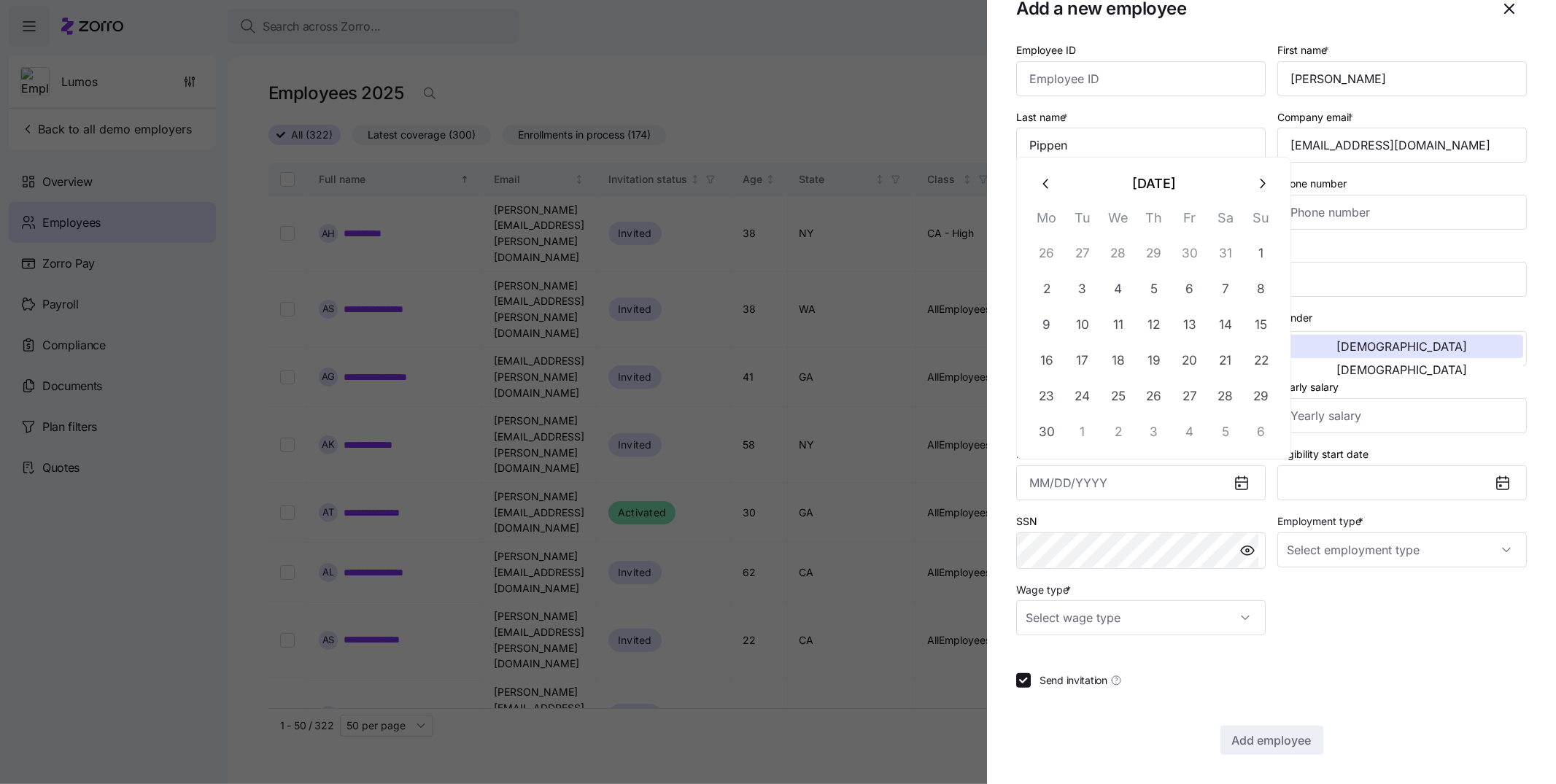
click at [1037, 184] on icon "button" at bounding box center [1046, 183] width 16 height 16
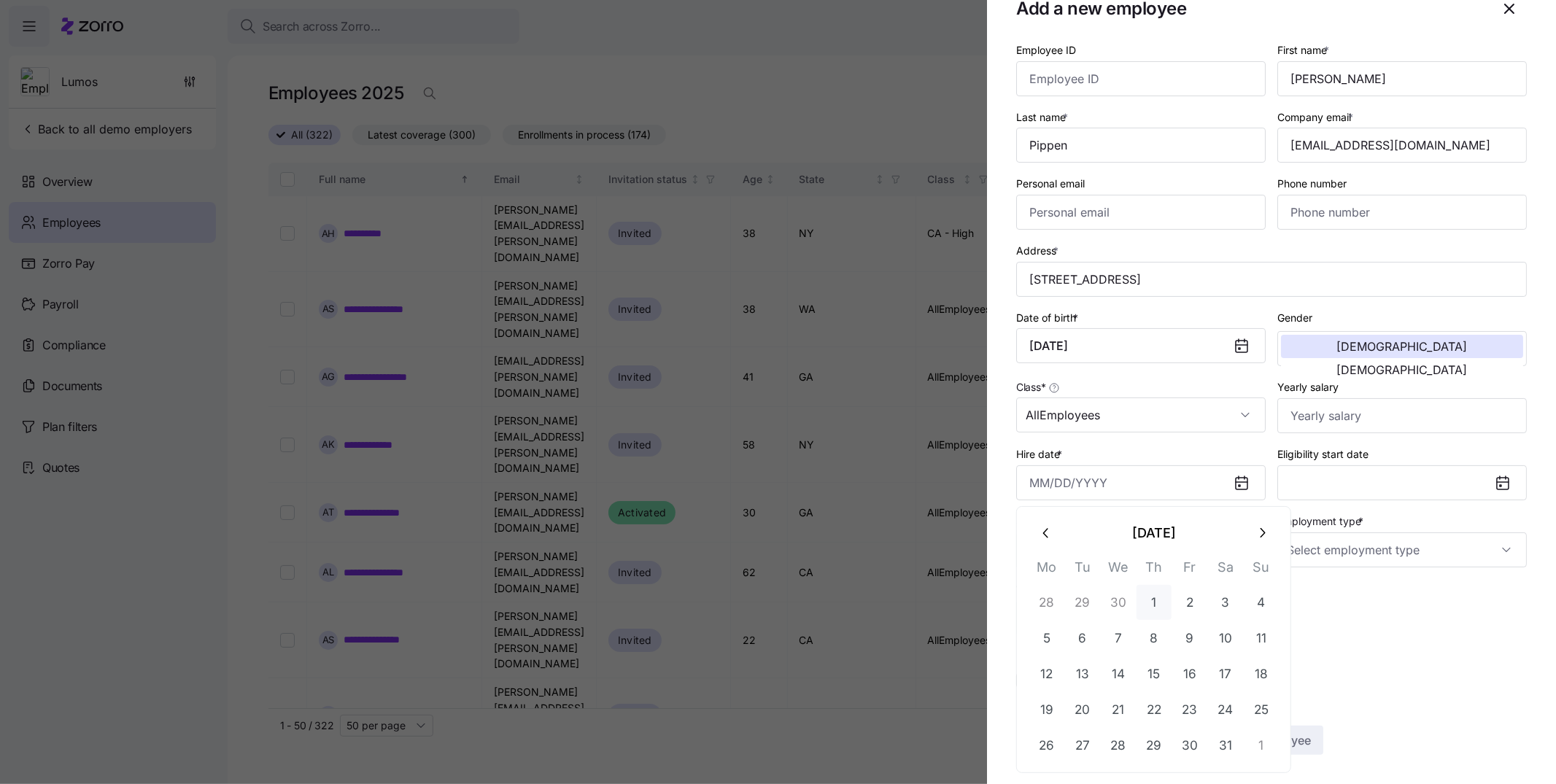
click at [1037, 513] on button "1" at bounding box center [1154, 603] width 35 height 35
type input "May 1, 2025"
click at [1037, 489] on button "May 1, 2025" at bounding box center [1401, 483] width 249 height 35
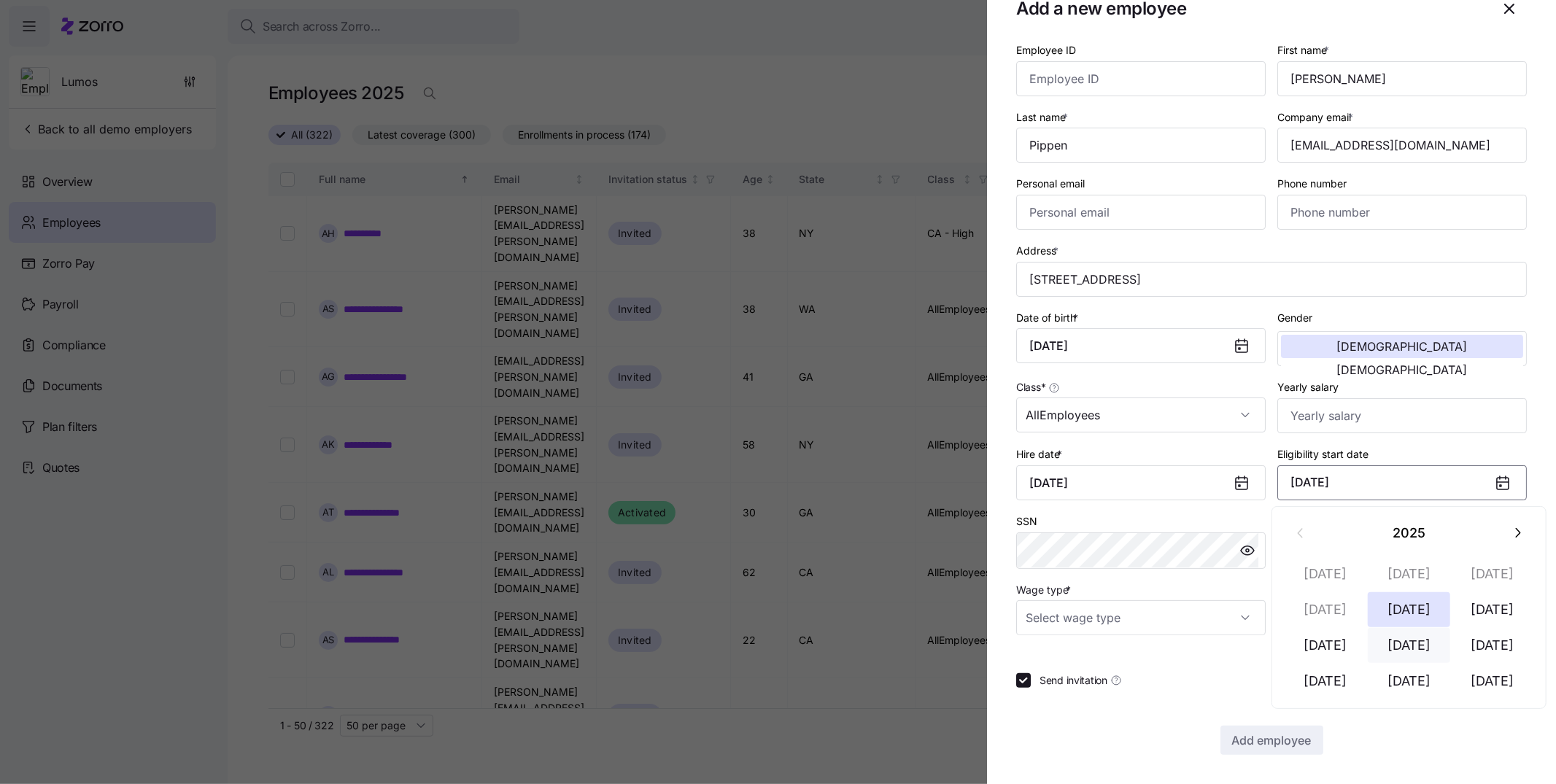
click at [1037, 513] on button "Aug 1" at bounding box center [1409, 645] width 83 height 35
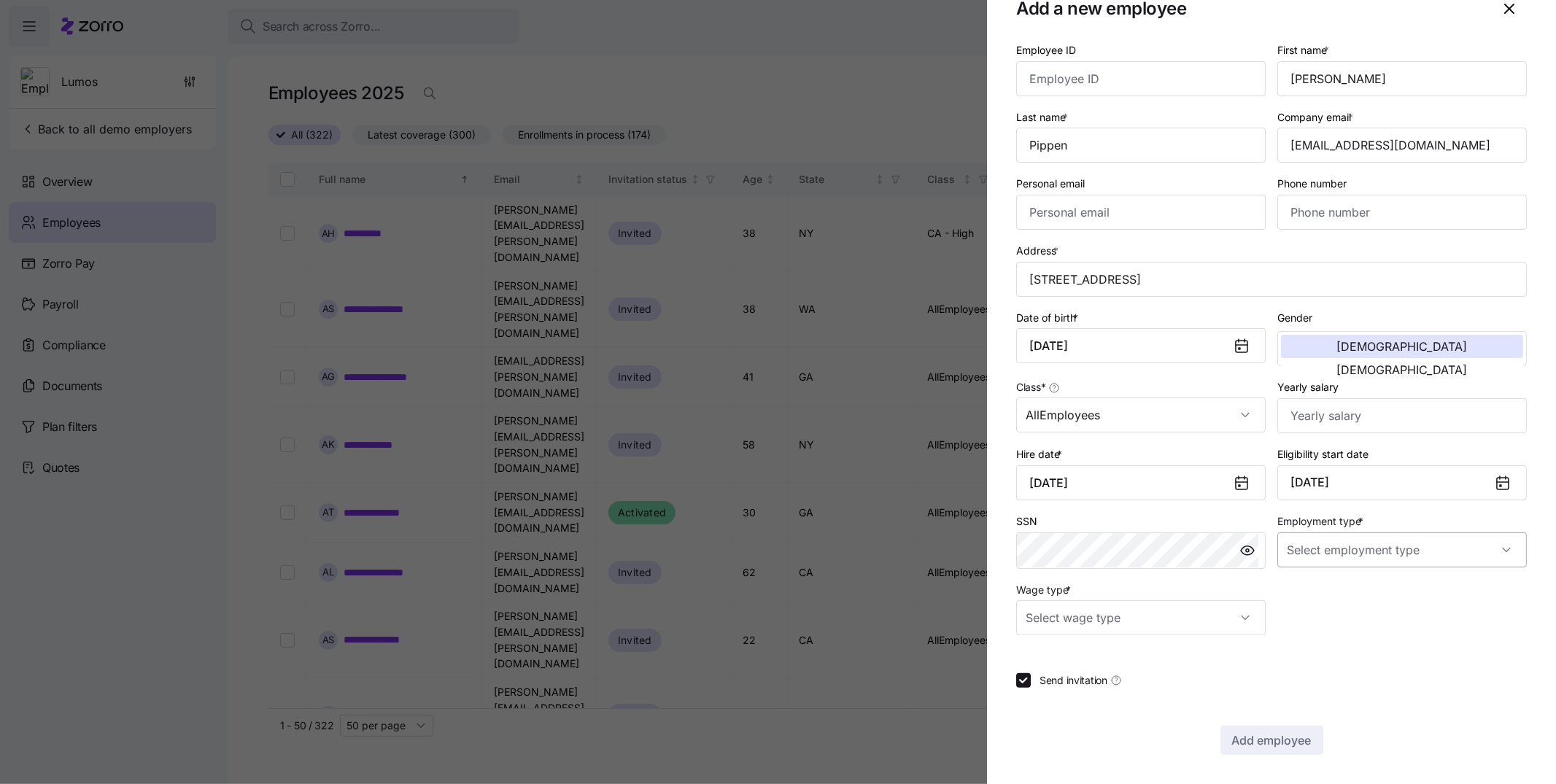
click at [1037, 513] on input "Employment type *" at bounding box center [1401, 550] width 249 height 35
click at [1037, 513] on div "Full Time" at bounding box center [1393, 594] width 232 height 30
type input "Full Time"
click at [1037, 513] on input "Wage type *" at bounding box center [1140, 617] width 249 height 35
click at [1037, 513] on div "Salary" at bounding box center [1137, 662] width 232 height 30
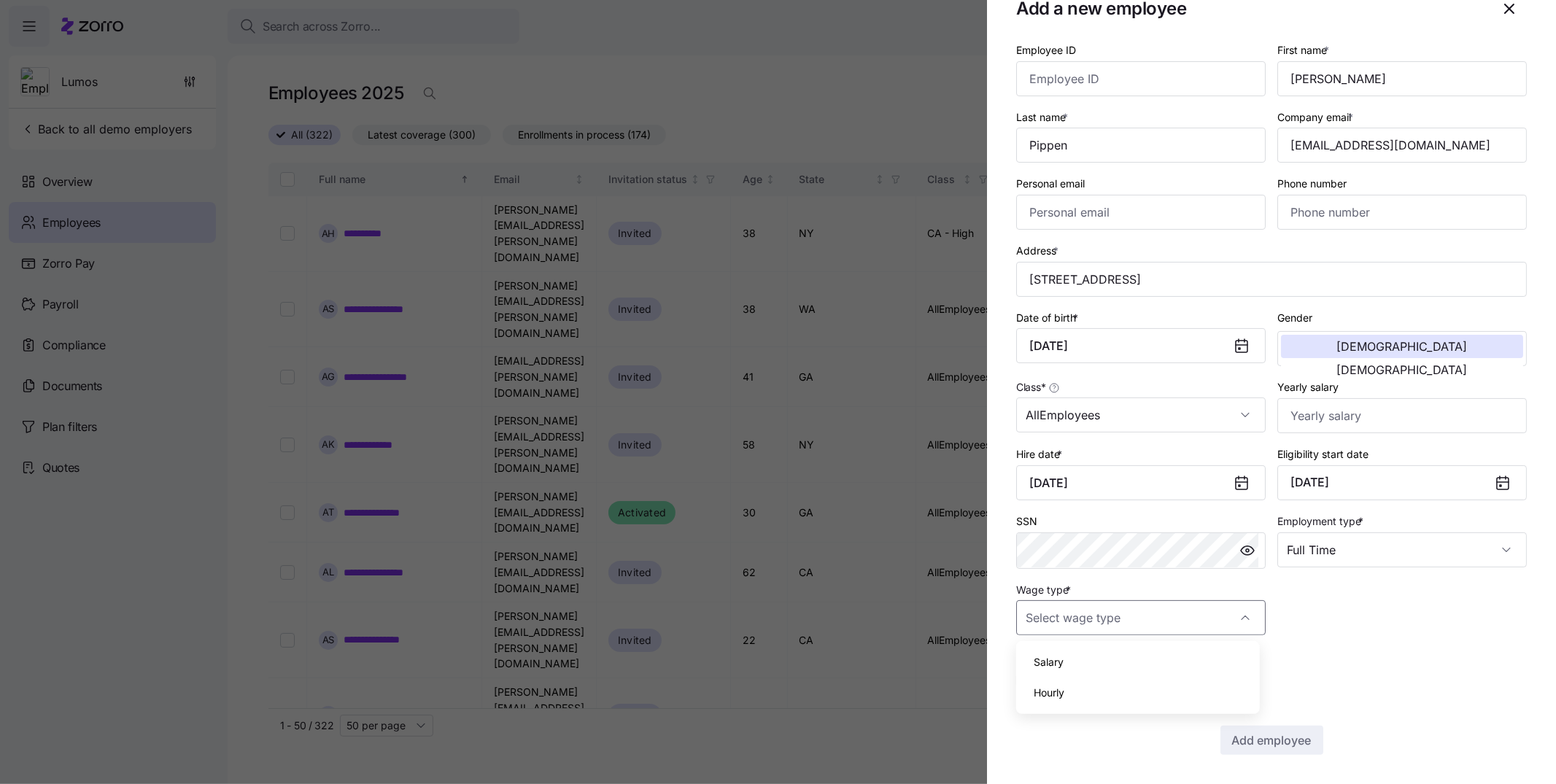
type input "Salary"
click at [1037, 513] on div "Send invitation" at bounding box center [1271, 680] width 511 height 15
click at [1037, 513] on span "Add employee" at bounding box center [1272, 741] width 80 height 17
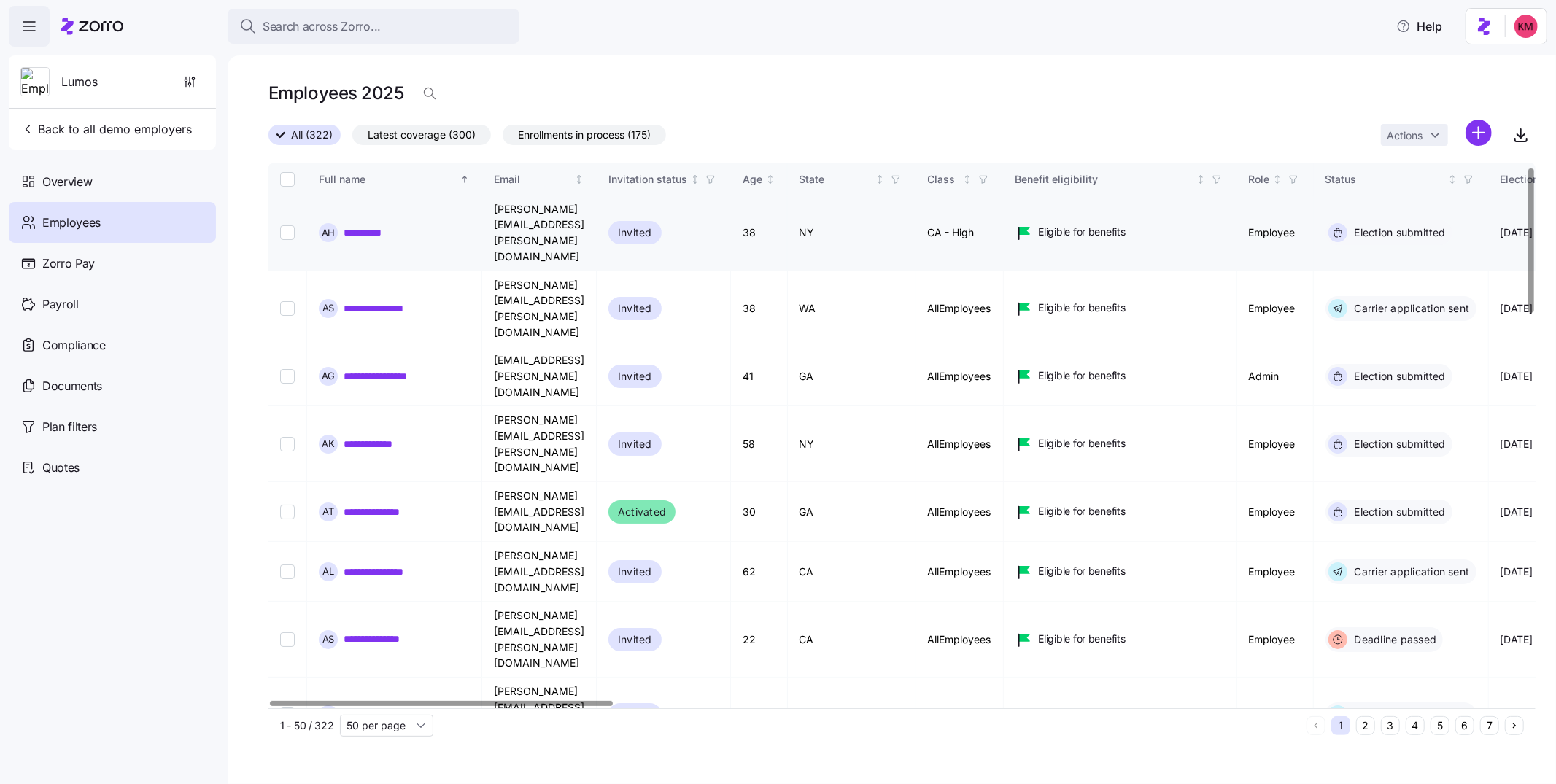
scroll to position [0, 0]
click at [1037, 513] on button "5" at bounding box center [1441, 726] width 19 height 19
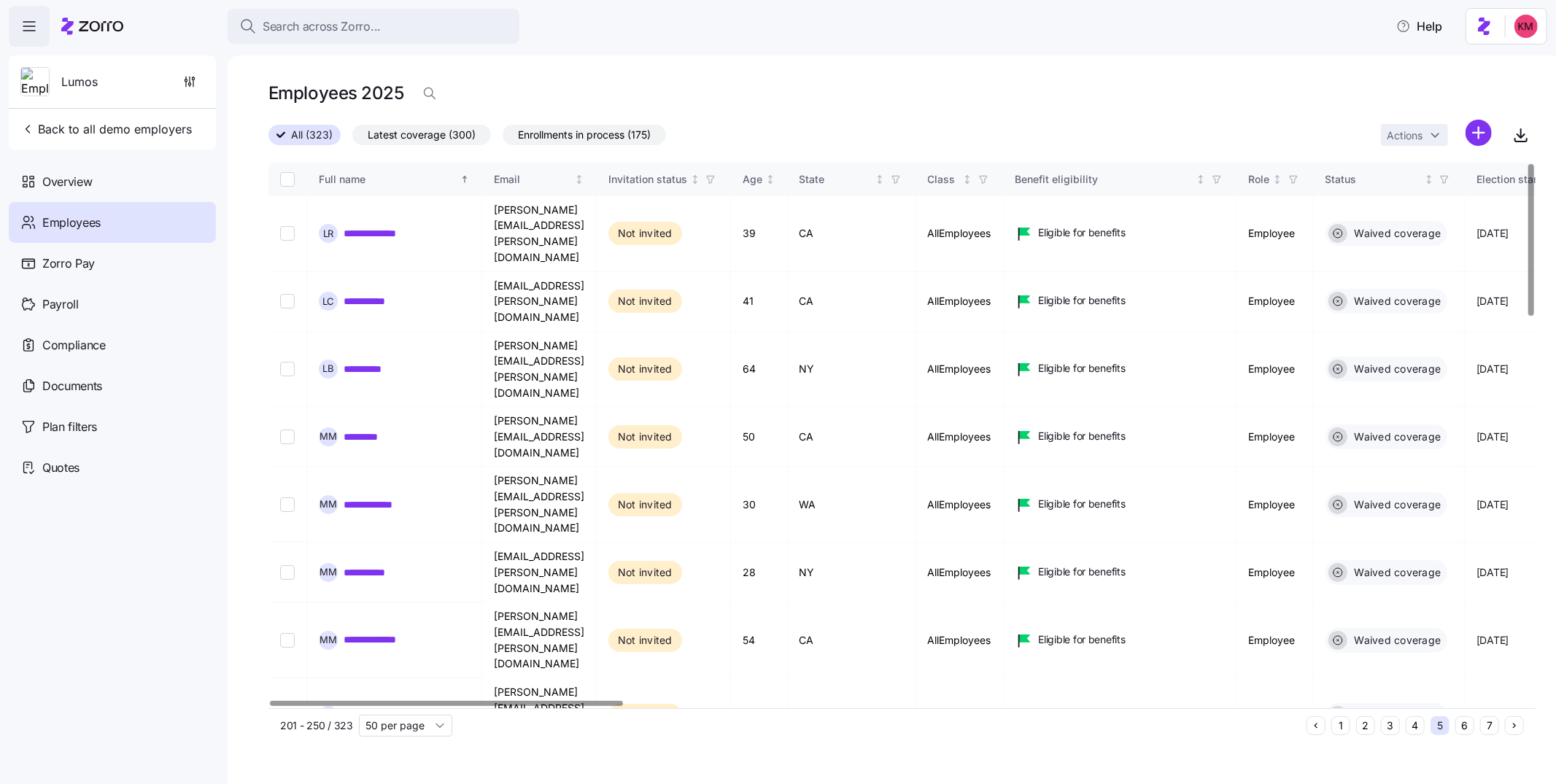
click at [1037, 513] on button "7" at bounding box center [1490, 726] width 19 height 19
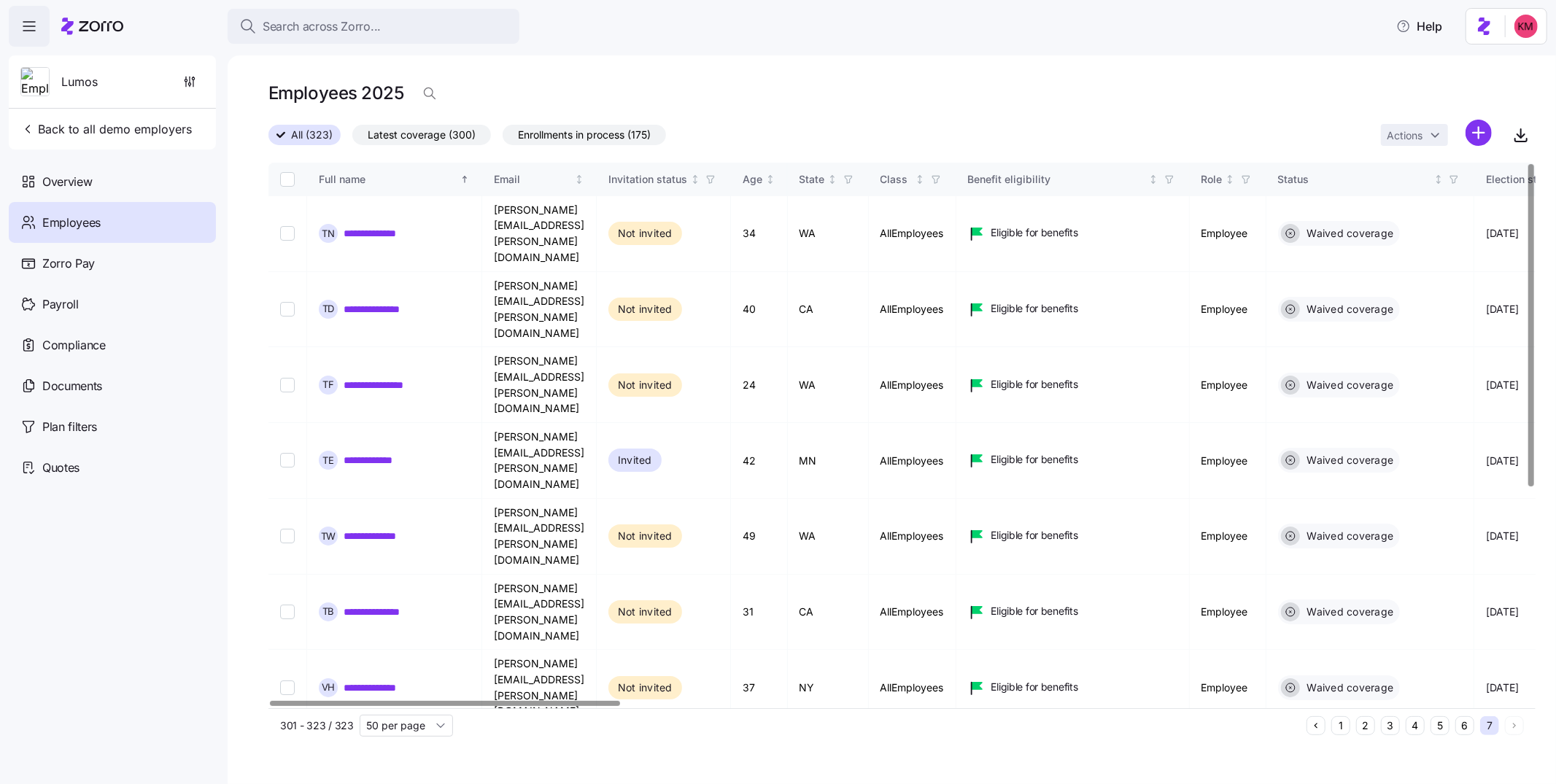
click at [1037, 513] on button "6" at bounding box center [1465, 726] width 19 height 19
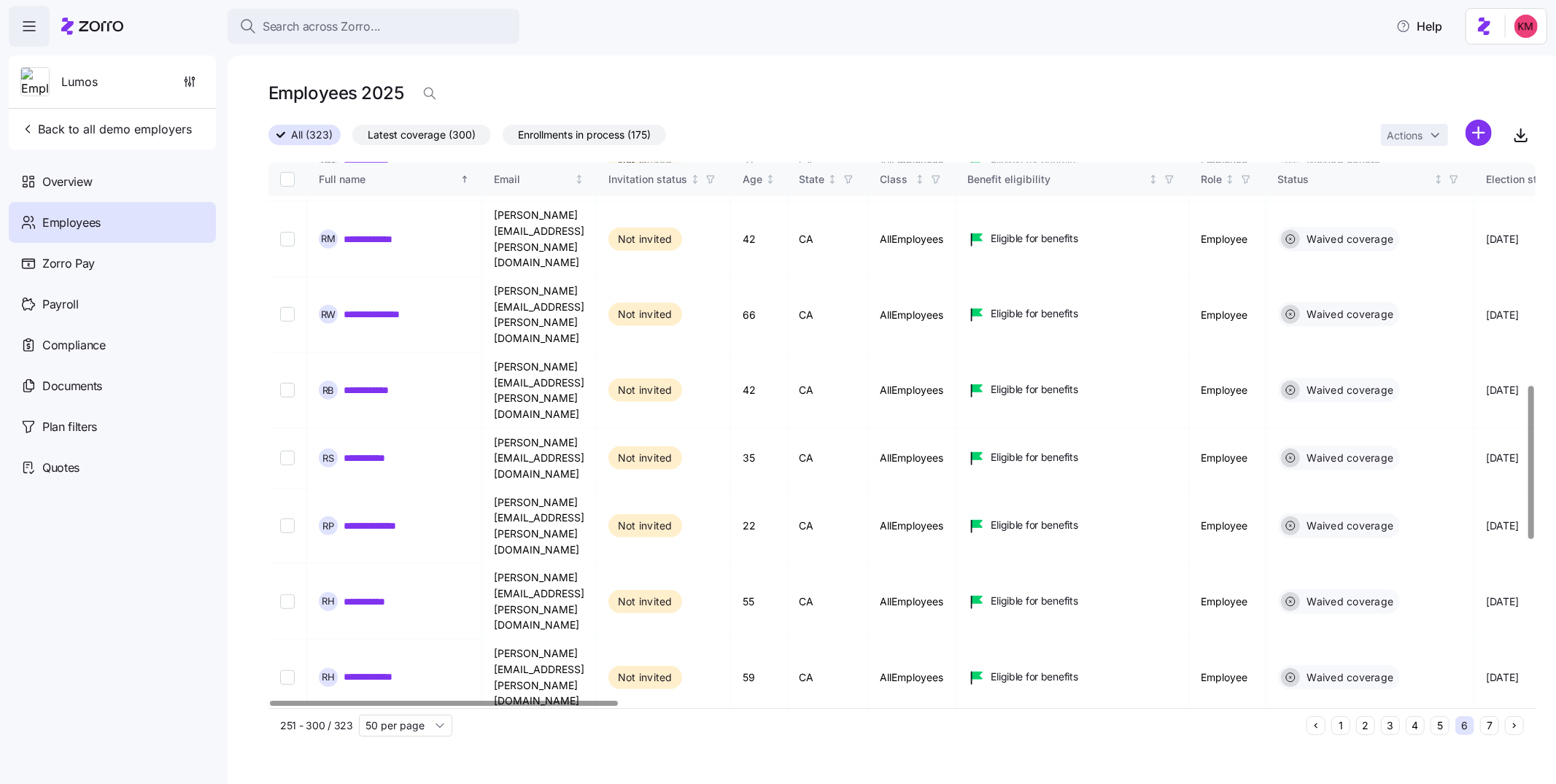
scroll to position [829, 0]
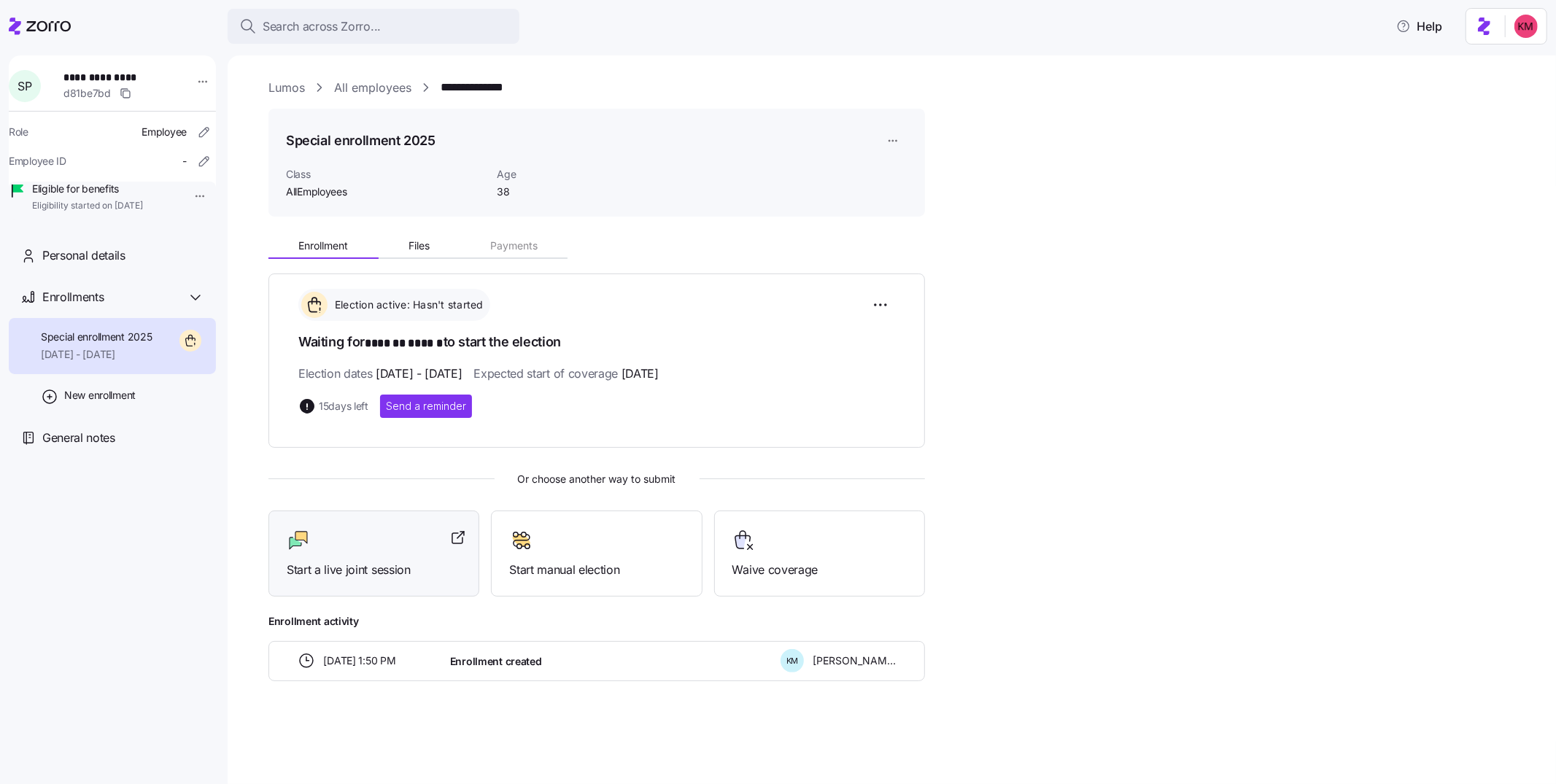
click at [414, 513] on span "Start a live joint session" at bounding box center [373, 570] width 175 height 18
click at [364, 513] on span "Start a live joint session" at bounding box center [373, 570] width 175 height 18
click at [347, 86] on link "All employees" at bounding box center [373, 88] width 77 height 18
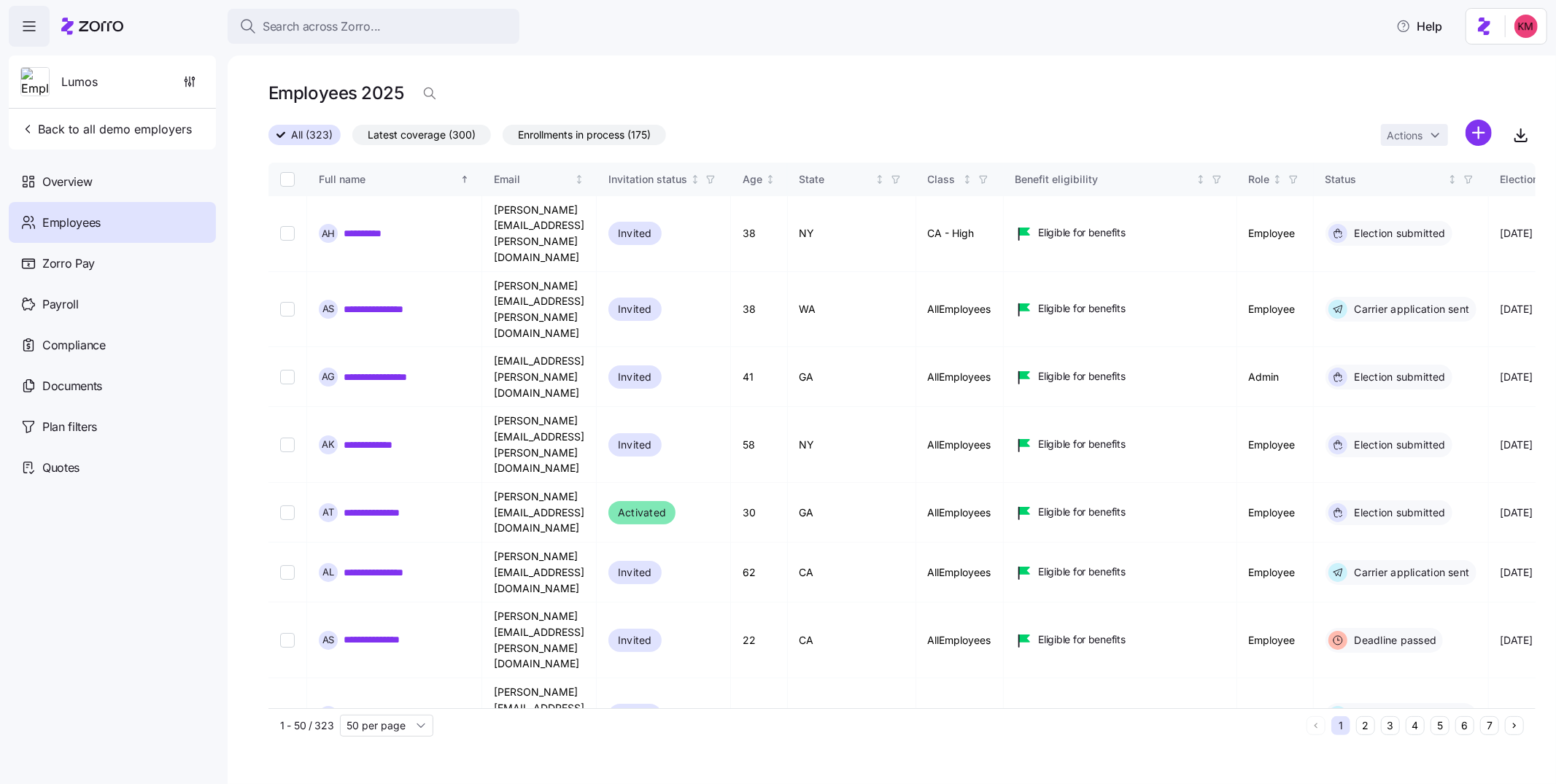
click at [63, 74] on span "Lumos" at bounding box center [80, 82] width 36 height 18
click at [30, 84] on img at bounding box center [35, 82] width 28 height 30
click at [84, 175] on span "Overview" at bounding box center [67, 181] width 49 height 18
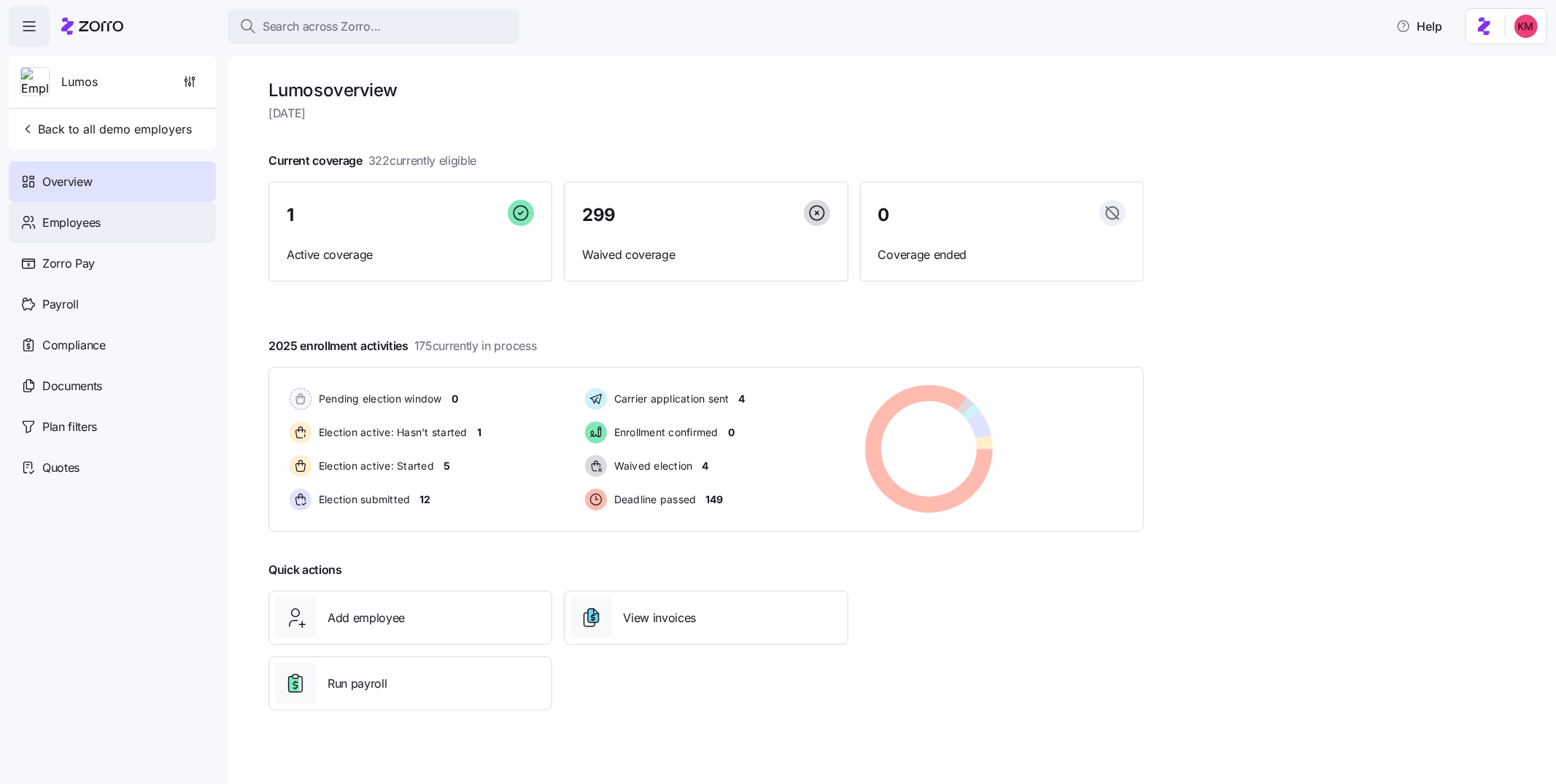
click at [66, 223] on span "Employees" at bounding box center [71, 222] width 58 height 18
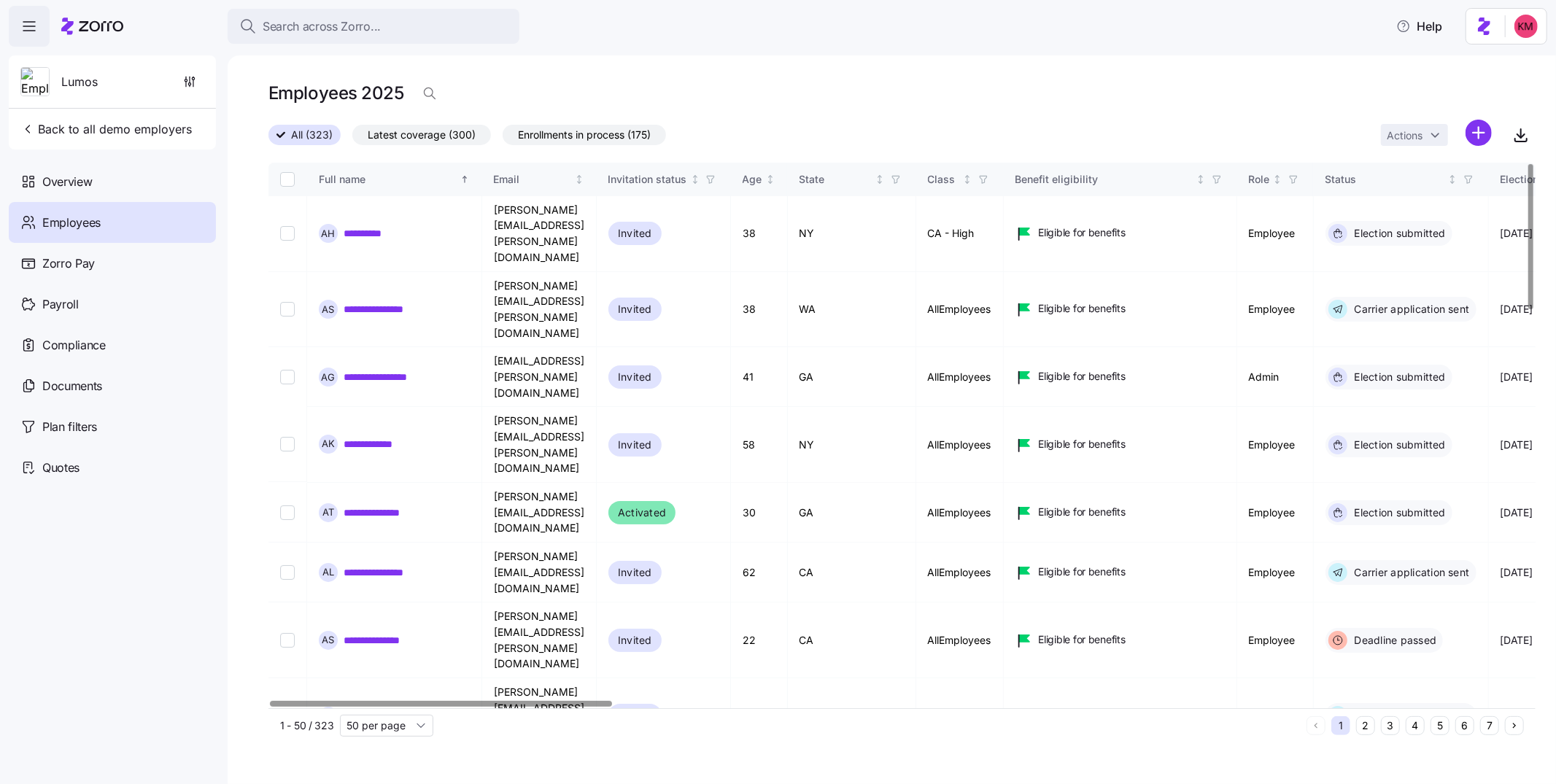
click at [270, 513] on div at bounding box center [441, 703] width 342 height 5
click at [76, 185] on span "Overview" at bounding box center [67, 181] width 49 height 18
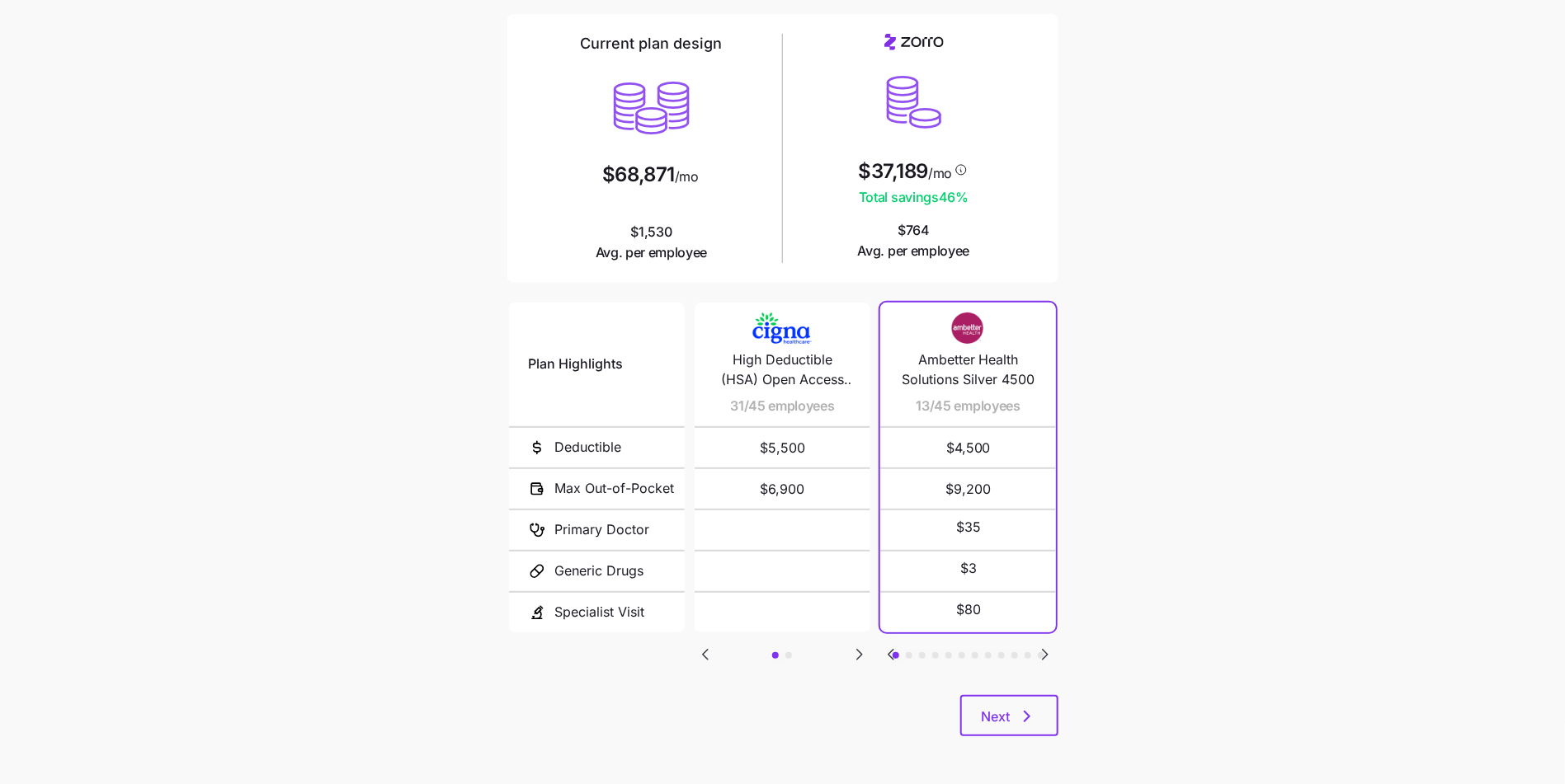
scroll to position [116, 0]
click at [1030, 705] on button "Next" at bounding box center [1009, 714] width 98 height 41
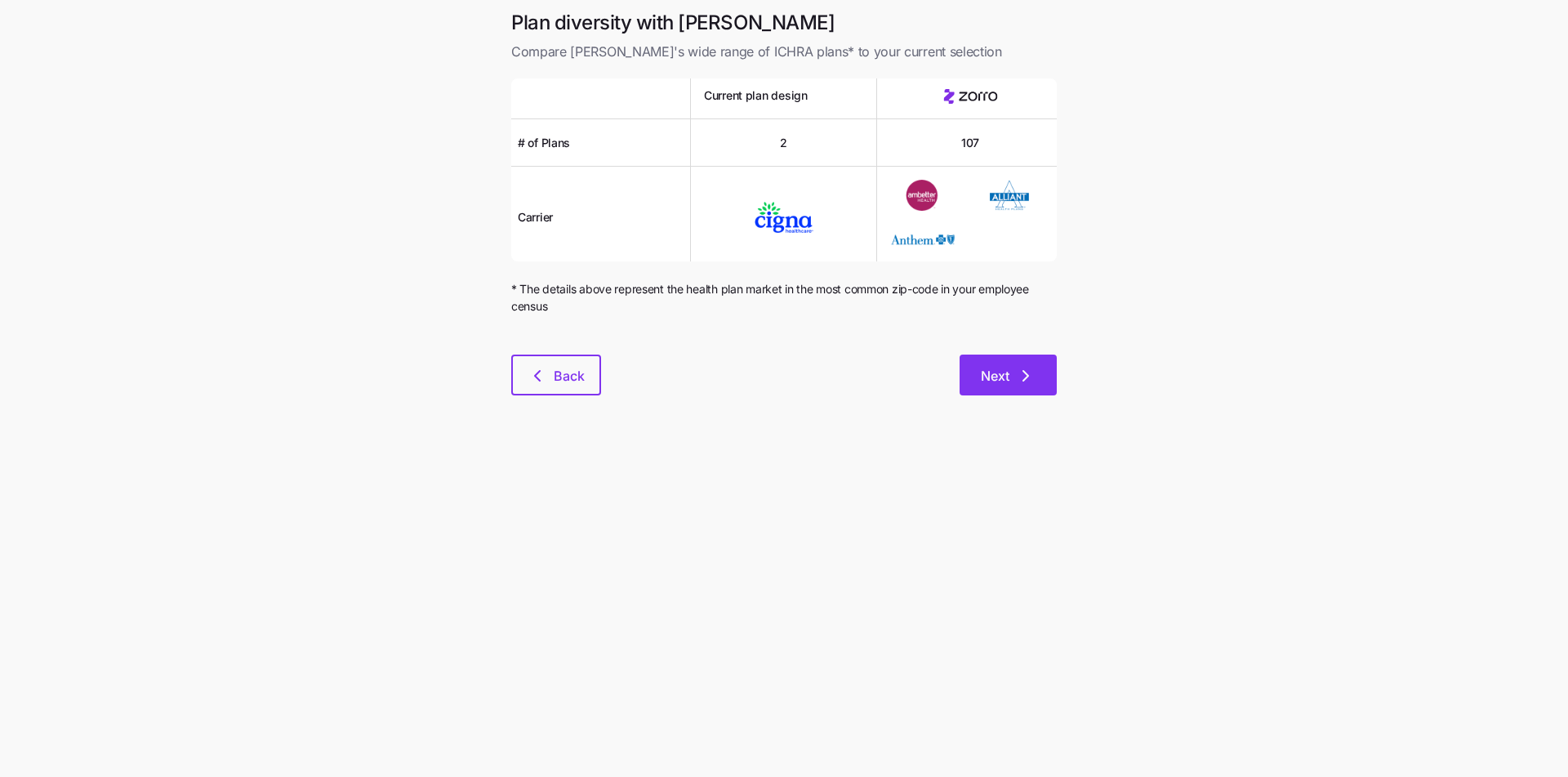
click at [1024, 375] on icon "button" at bounding box center [1026, 375] width 19 height 19
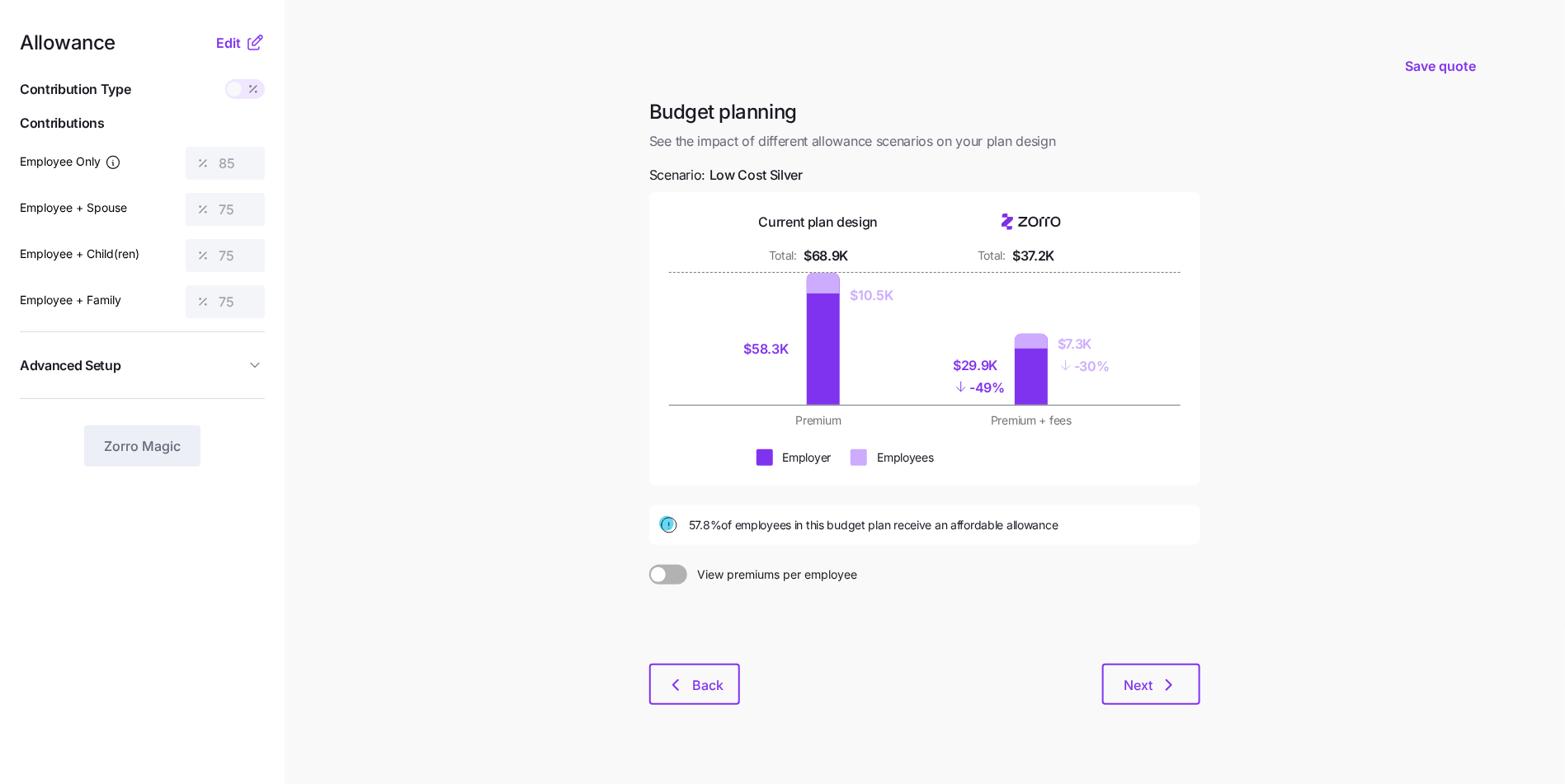
click at [535, 352] on main "Save quote Budget planning See the impact of different allowance scenarios on y…" at bounding box center [782, 405] width 1565 height 810
click at [687, 678] on span "Back" at bounding box center [694, 685] width 48 height 20
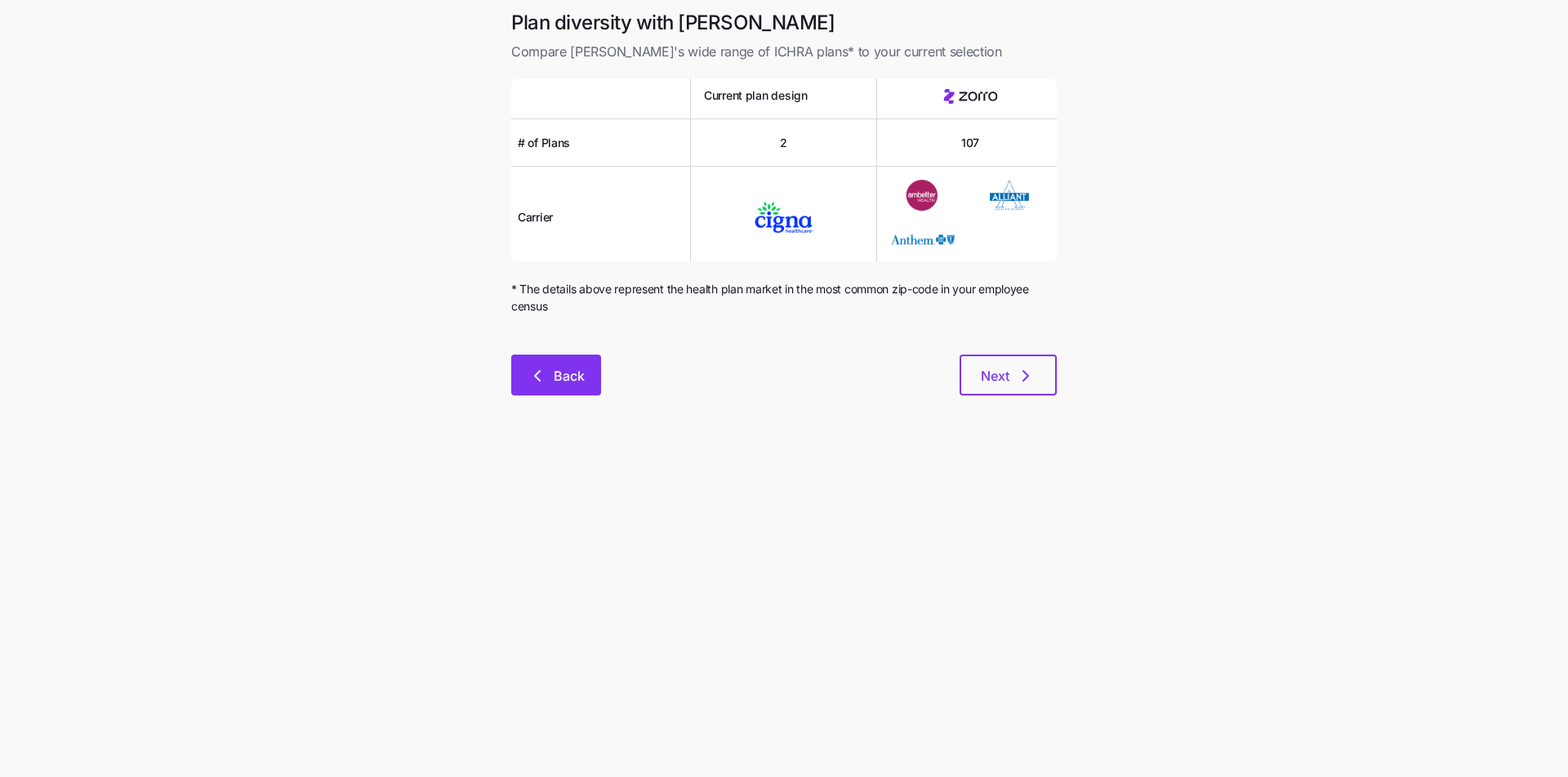
click at [570, 371] on span "Back" at bounding box center [570, 375] width 31 height 19
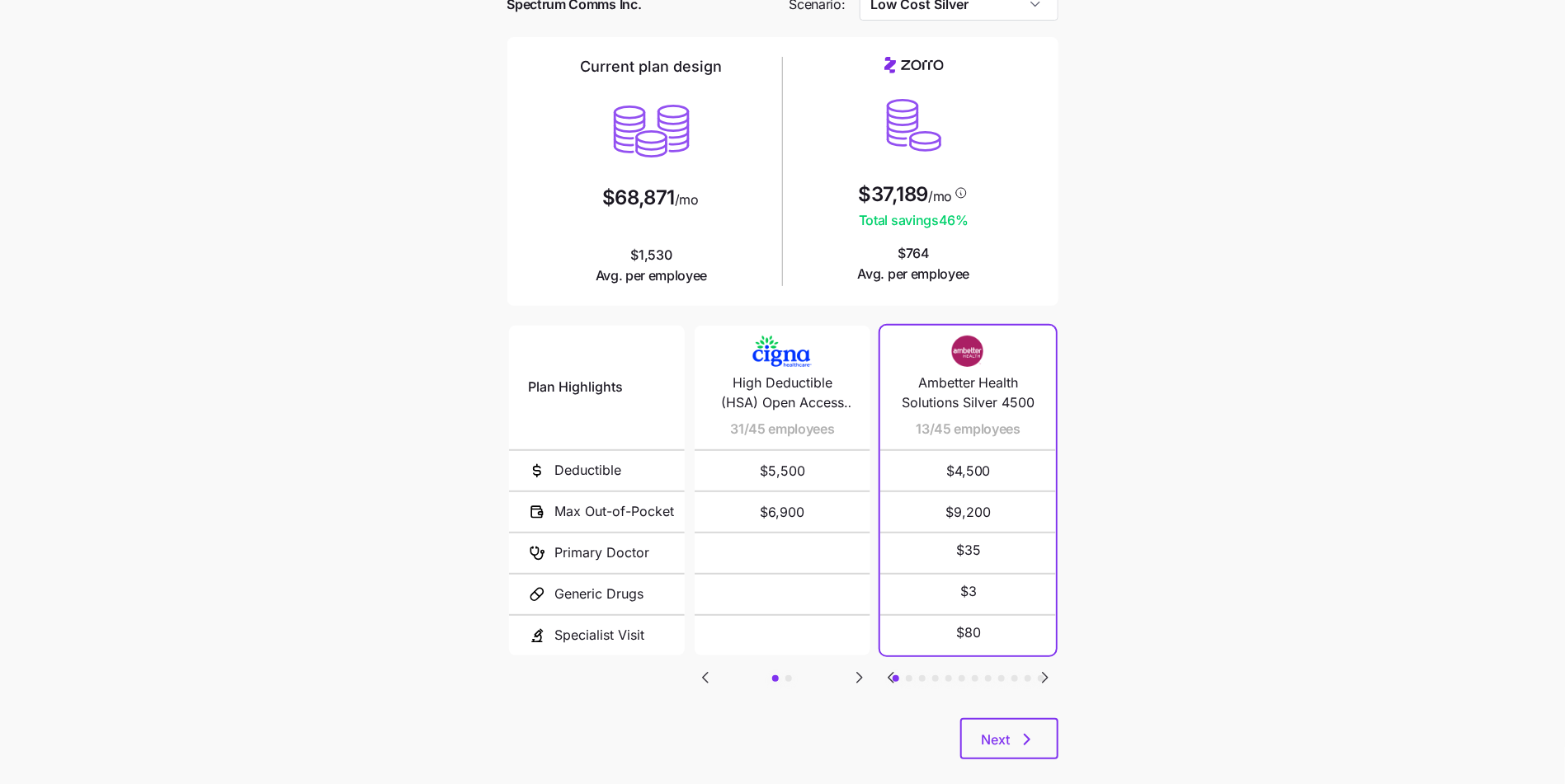
scroll to position [111, 0]
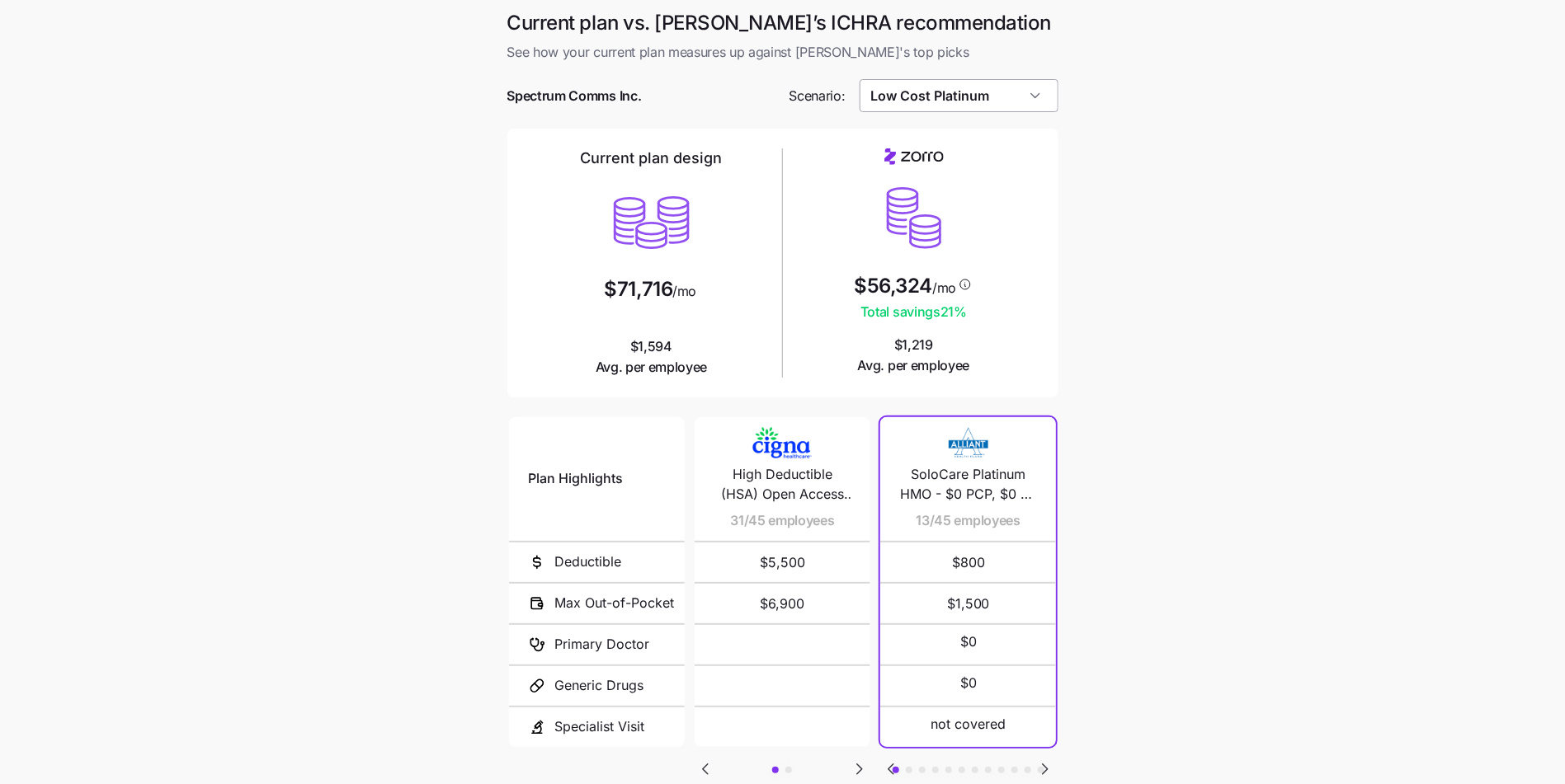
click at [973, 96] on input "Low Cost Platinum" at bounding box center [958, 96] width 198 height 33
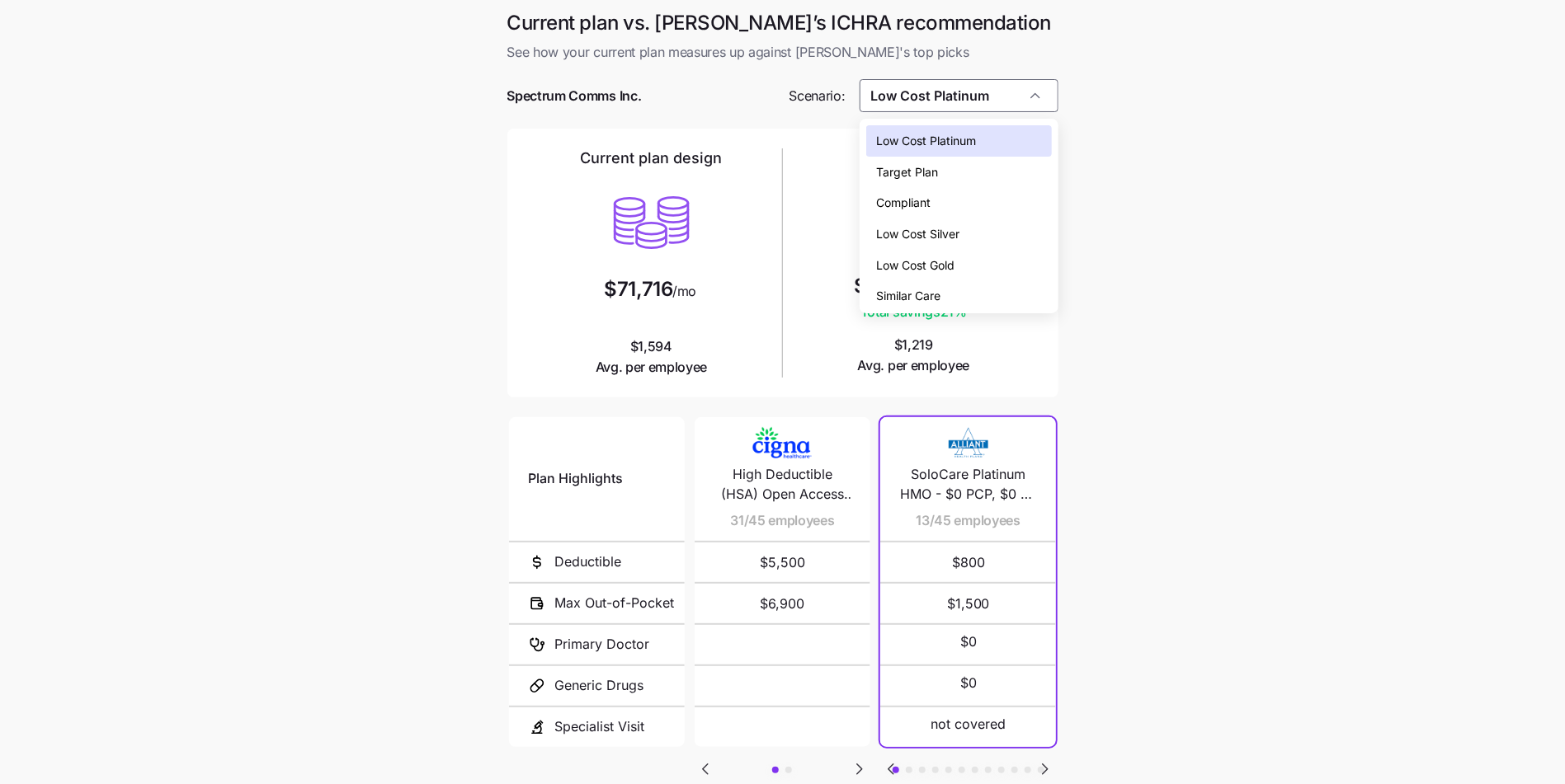
click at [986, 232] on div "Low Cost Silver" at bounding box center [958, 235] width 186 height 31
type input "Low Cost Silver"
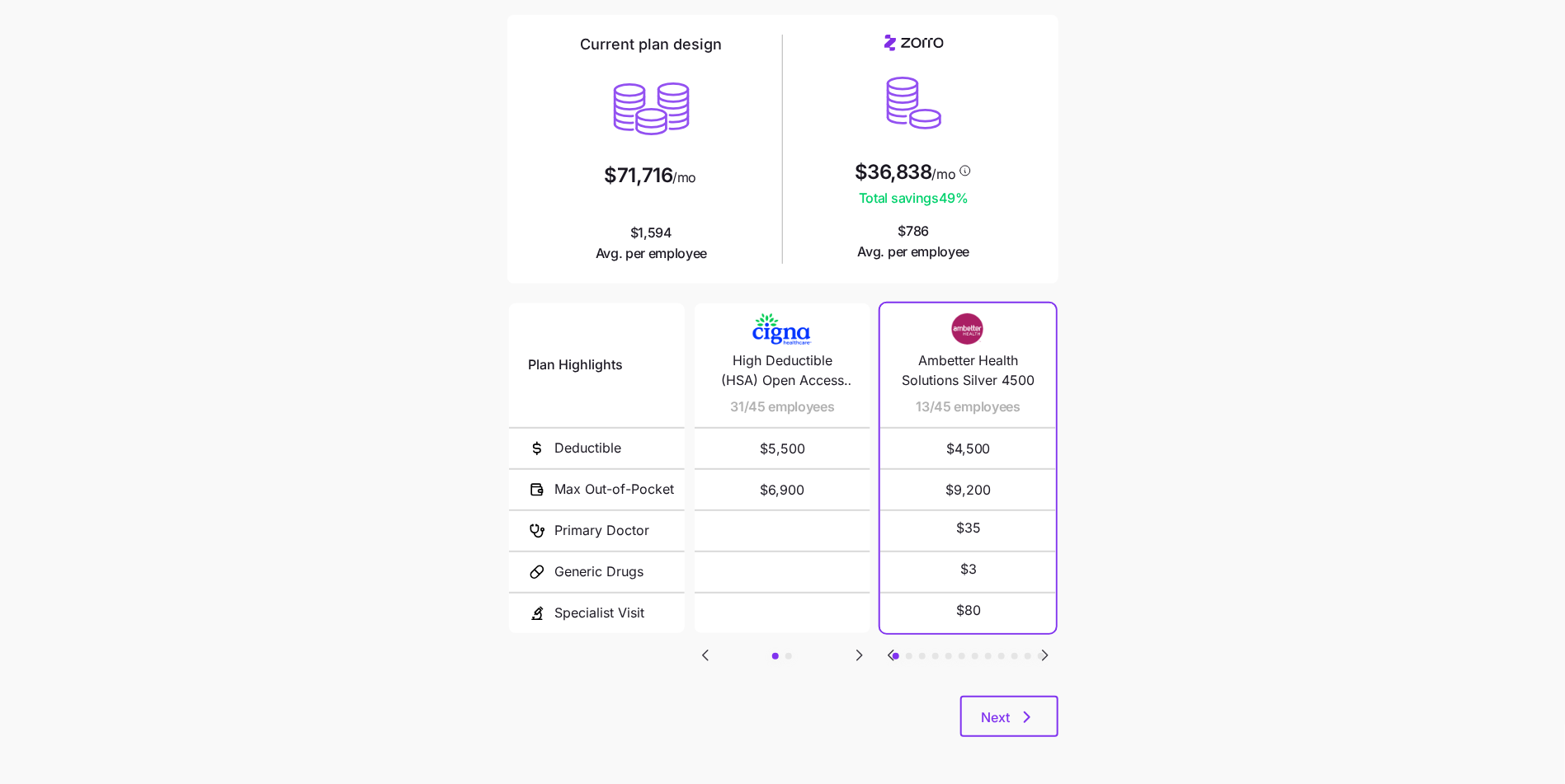
scroll to position [116, 0]
click at [1029, 714] on icon "button" at bounding box center [1026, 715] width 5 height 10
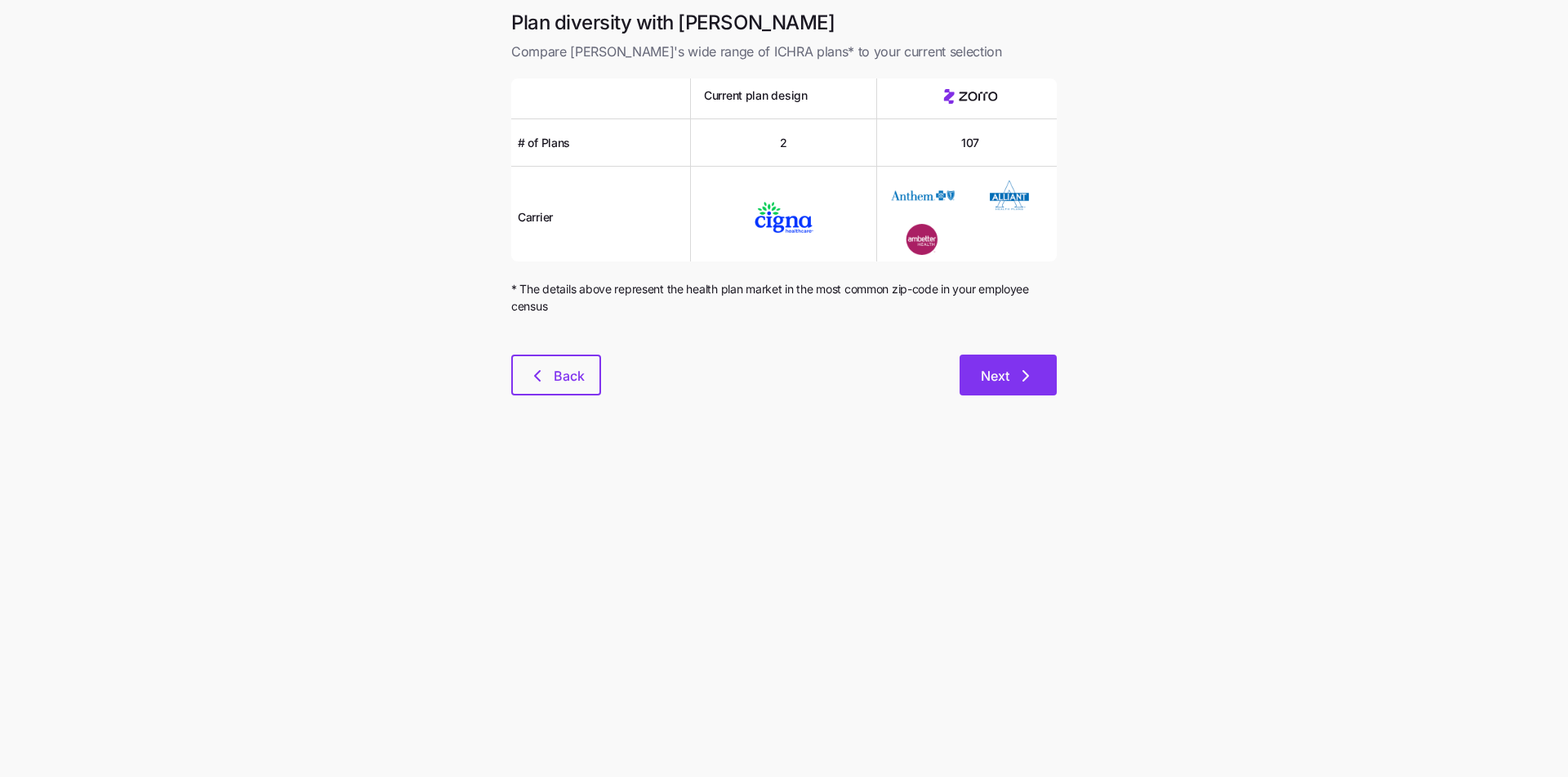
click at [972, 392] on button "Next" at bounding box center [1008, 375] width 97 height 41
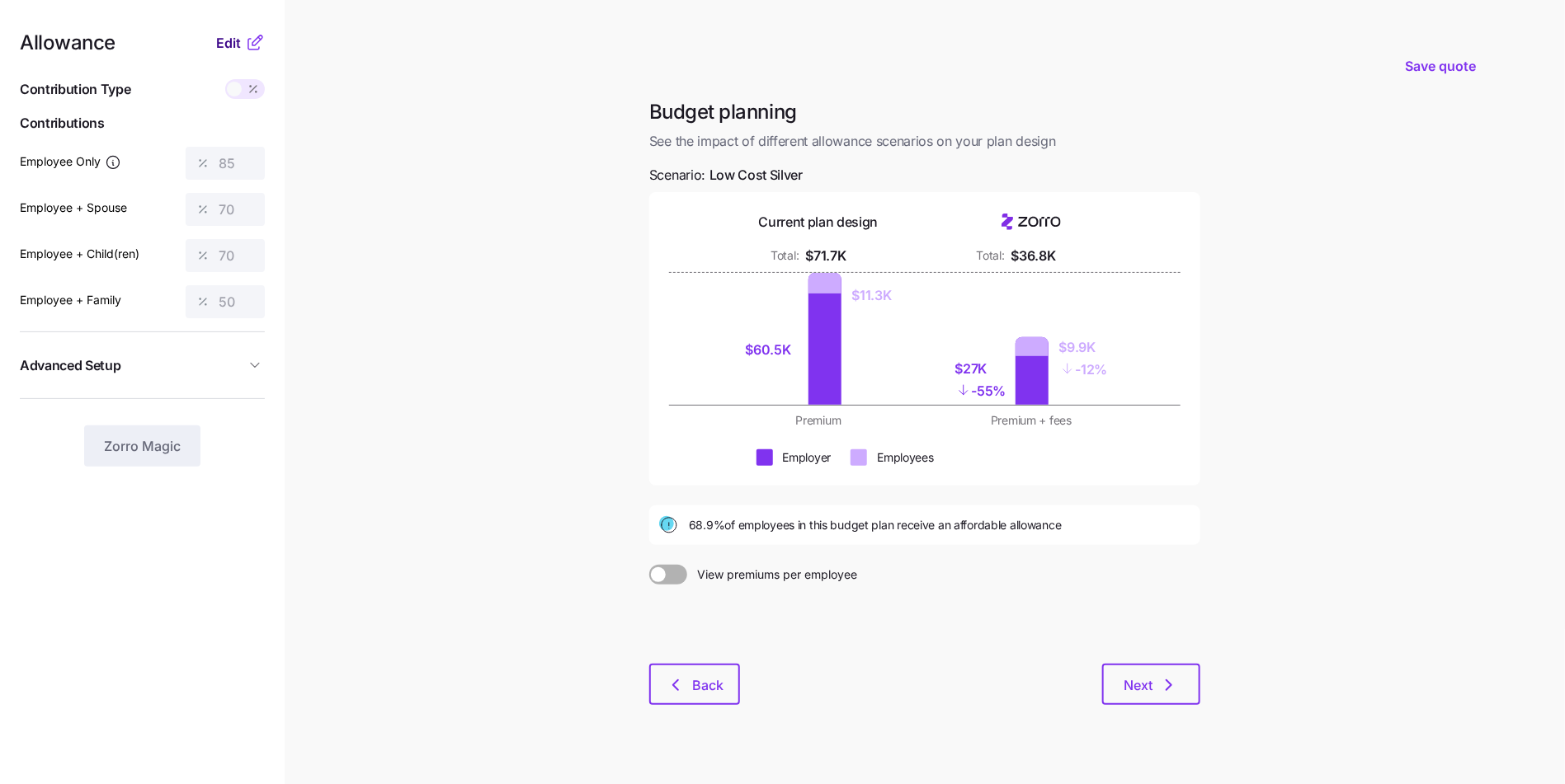
click at [243, 39] on button "Edit" at bounding box center [230, 43] width 28 height 20
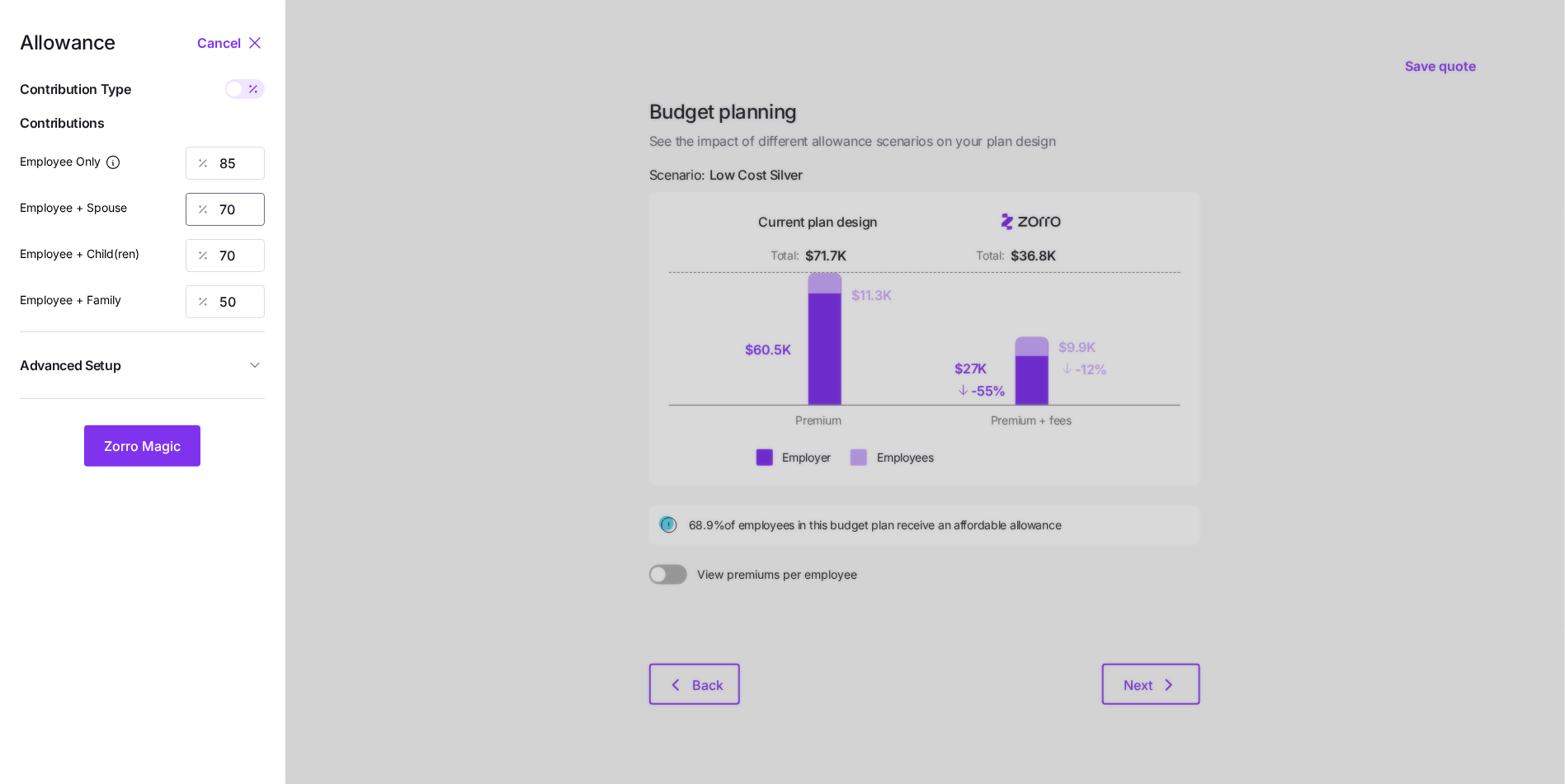
click at [232, 209] on input "70" at bounding box center [225, 210] width 80 height 33
type input "75"
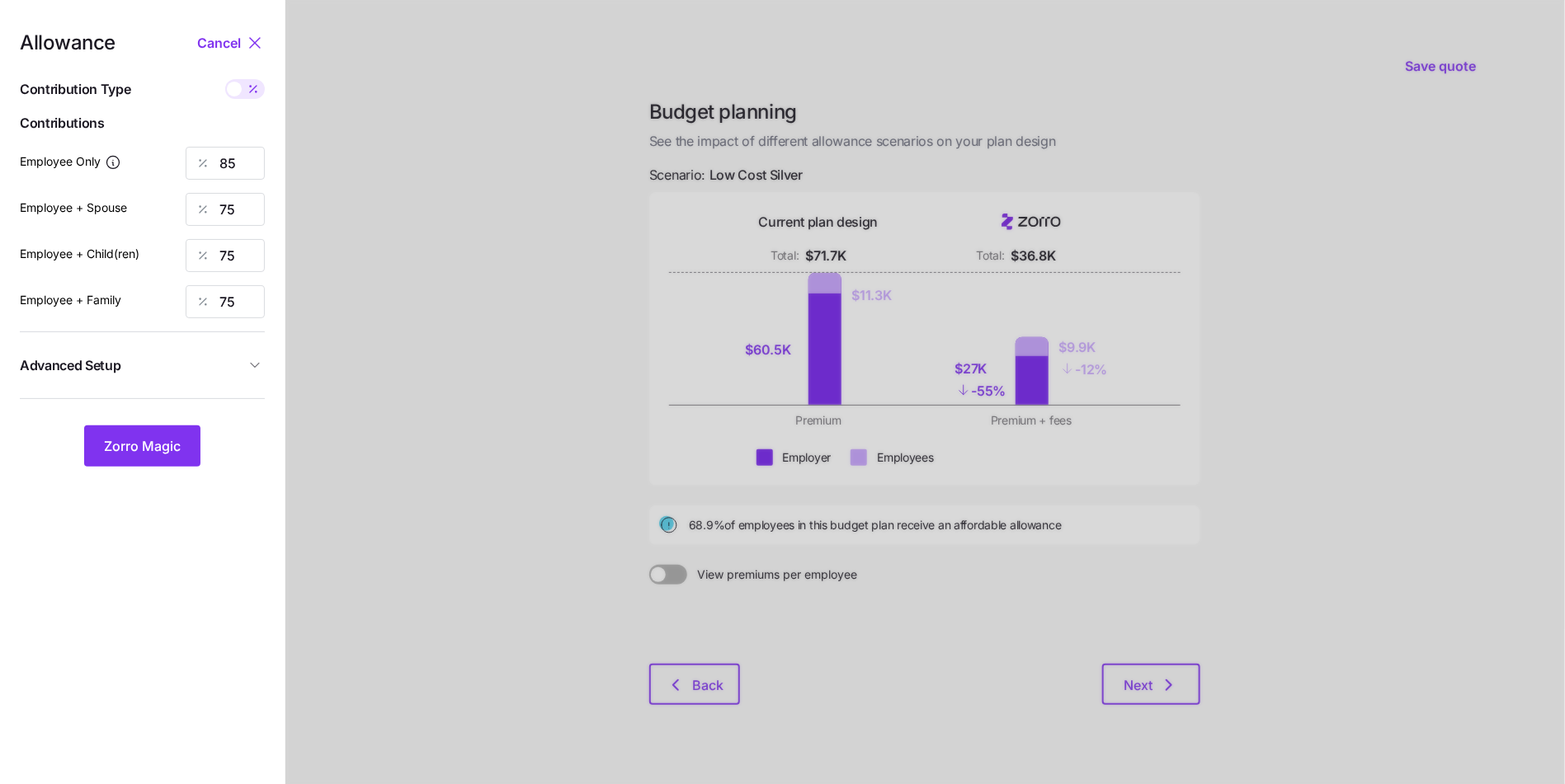
click at [197, 366] on span "Advanced Setup" at bounding box center [132, 365] width 225 height 21
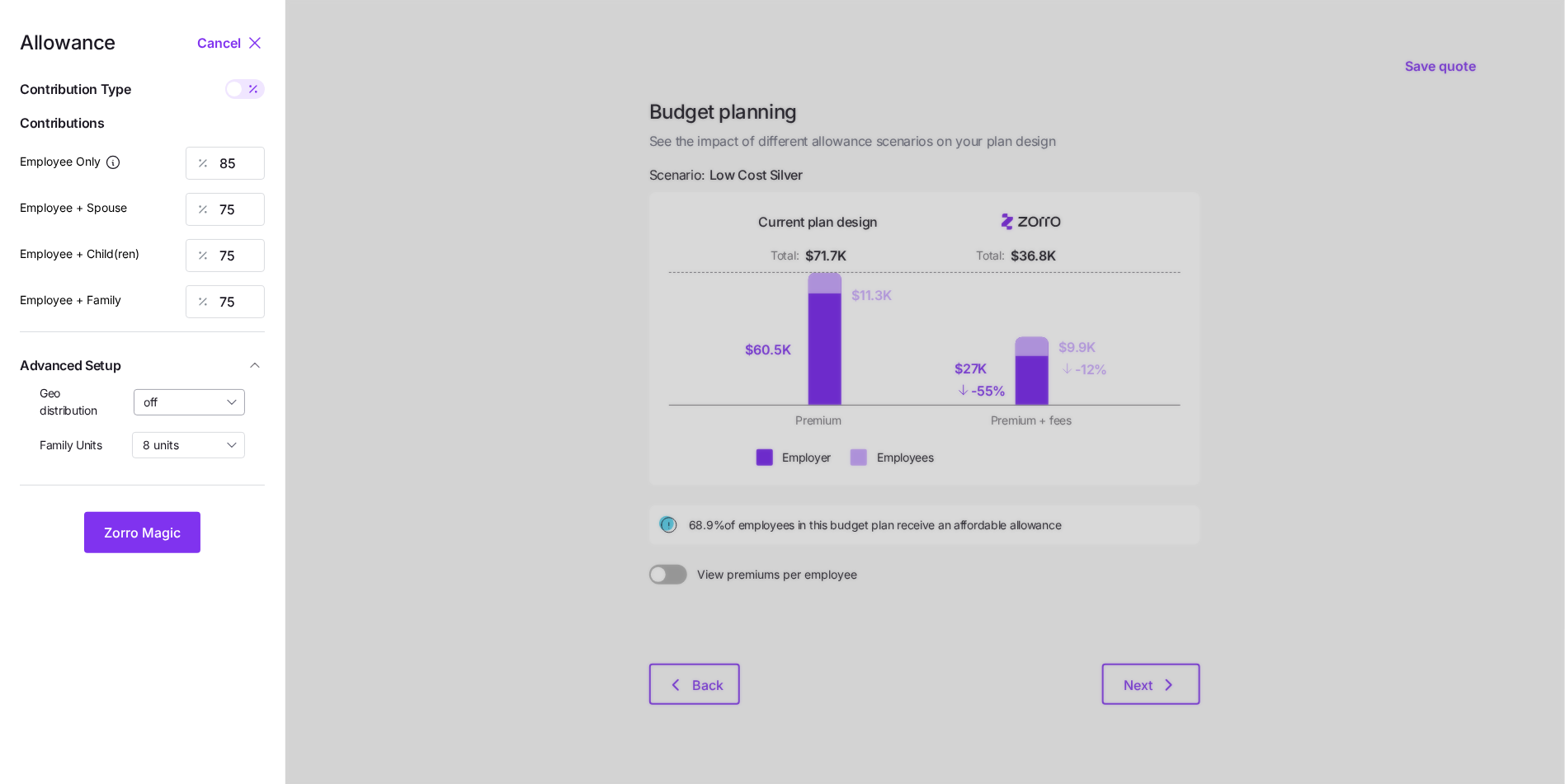
click at [185, 410] on input "off" at bounding box center [189, 402] width 112 height 26
click at [186, 493] on span "By state (10)" at bounding box center [184, 497] width 69 height 18
type input "By state (10)"
click at [152, 543] on button "Zorro Magic" at bounding box center [142, 533] width 116 height 41
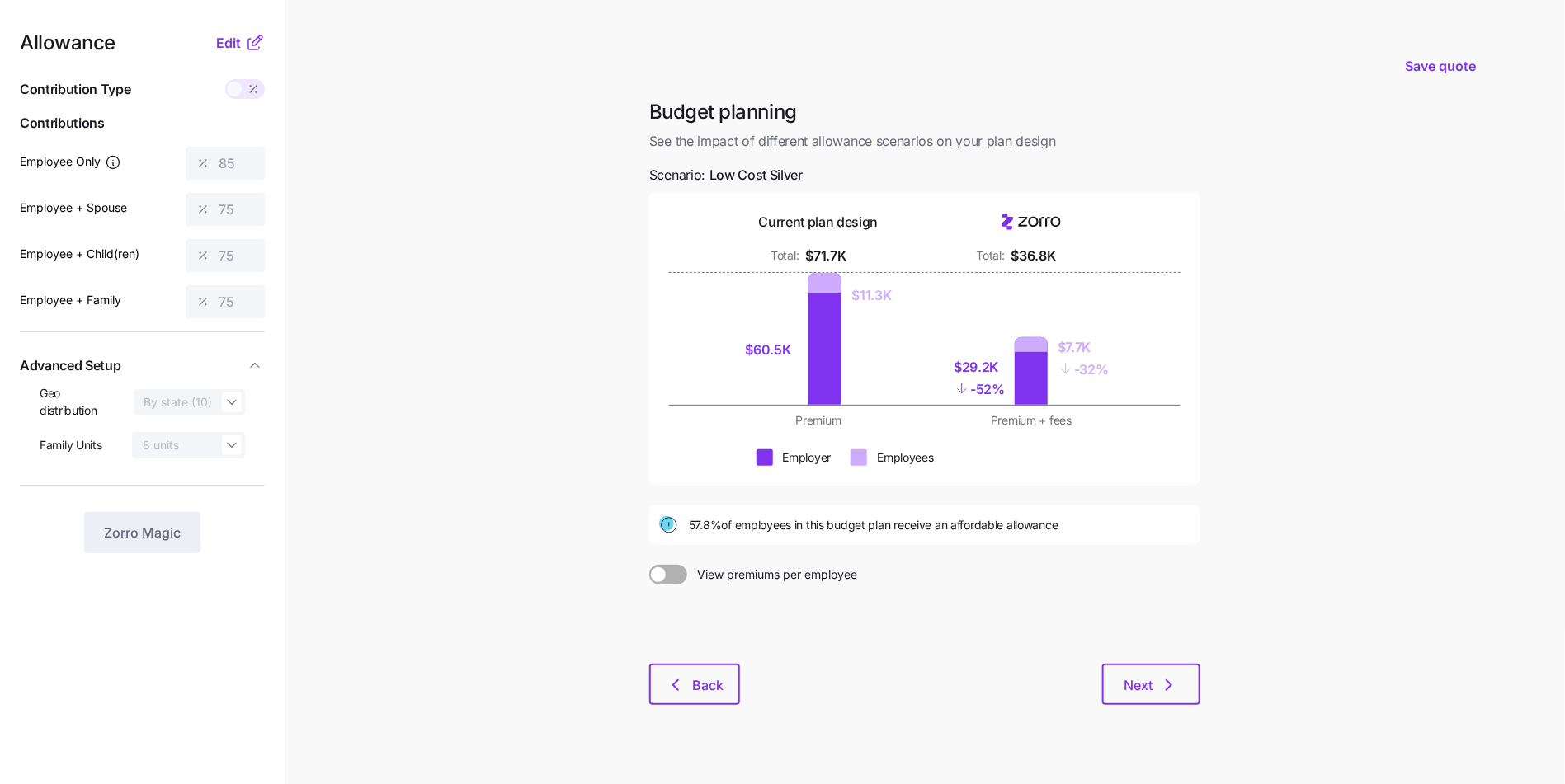
click at [466, 388] on main "Save quote Budget planning See the impact of different allowance scenarios on y…" at bounding box center [782, 405] width 1565 height 810
click at [700, 694] on span "Back" at bounding box center [708, 685] width 31 height 20
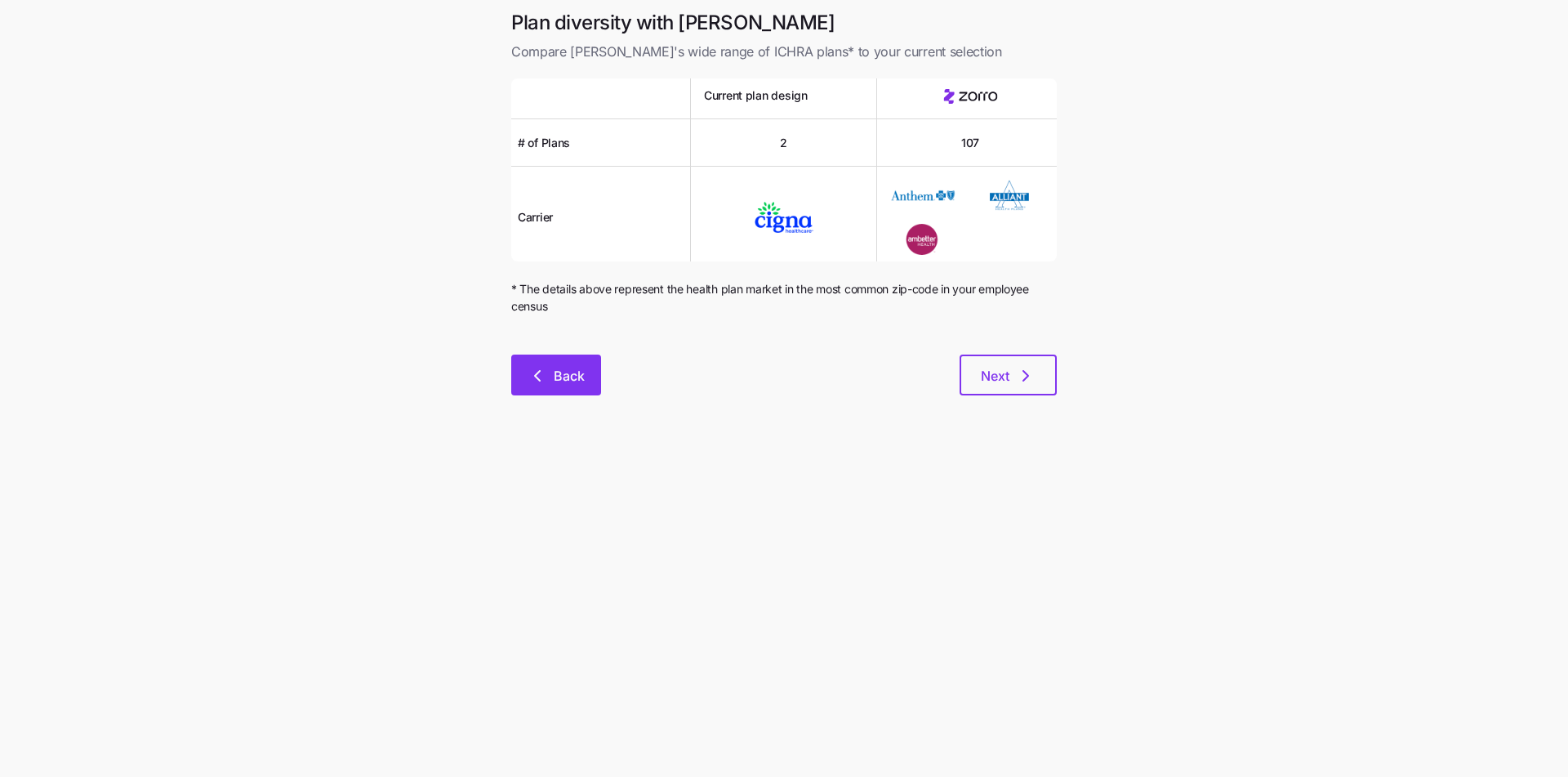
click at [564, 371] on span "Back" at bounding box center [570, 375] width 31 height 19
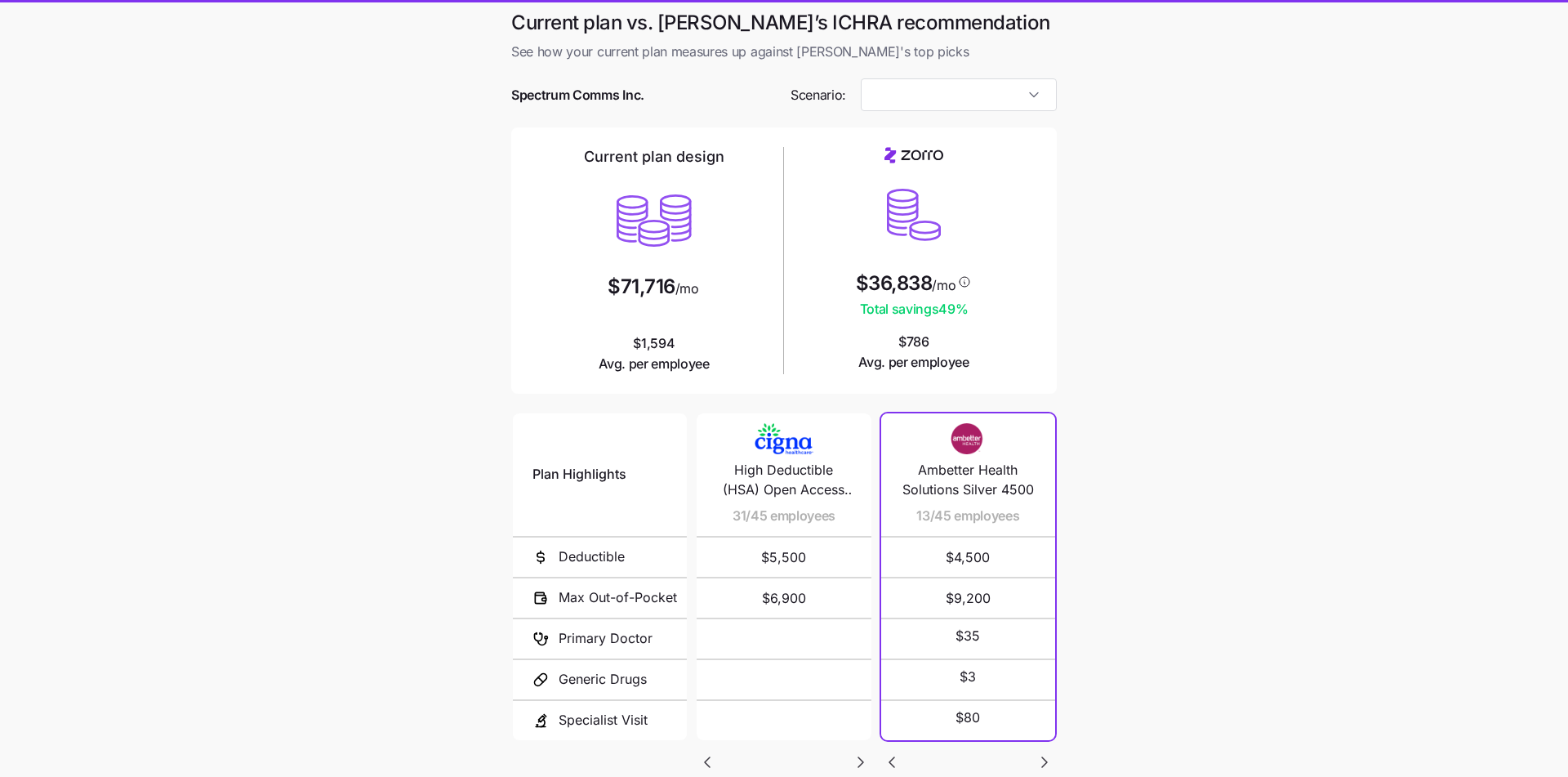
type input "Low Cost Silver"
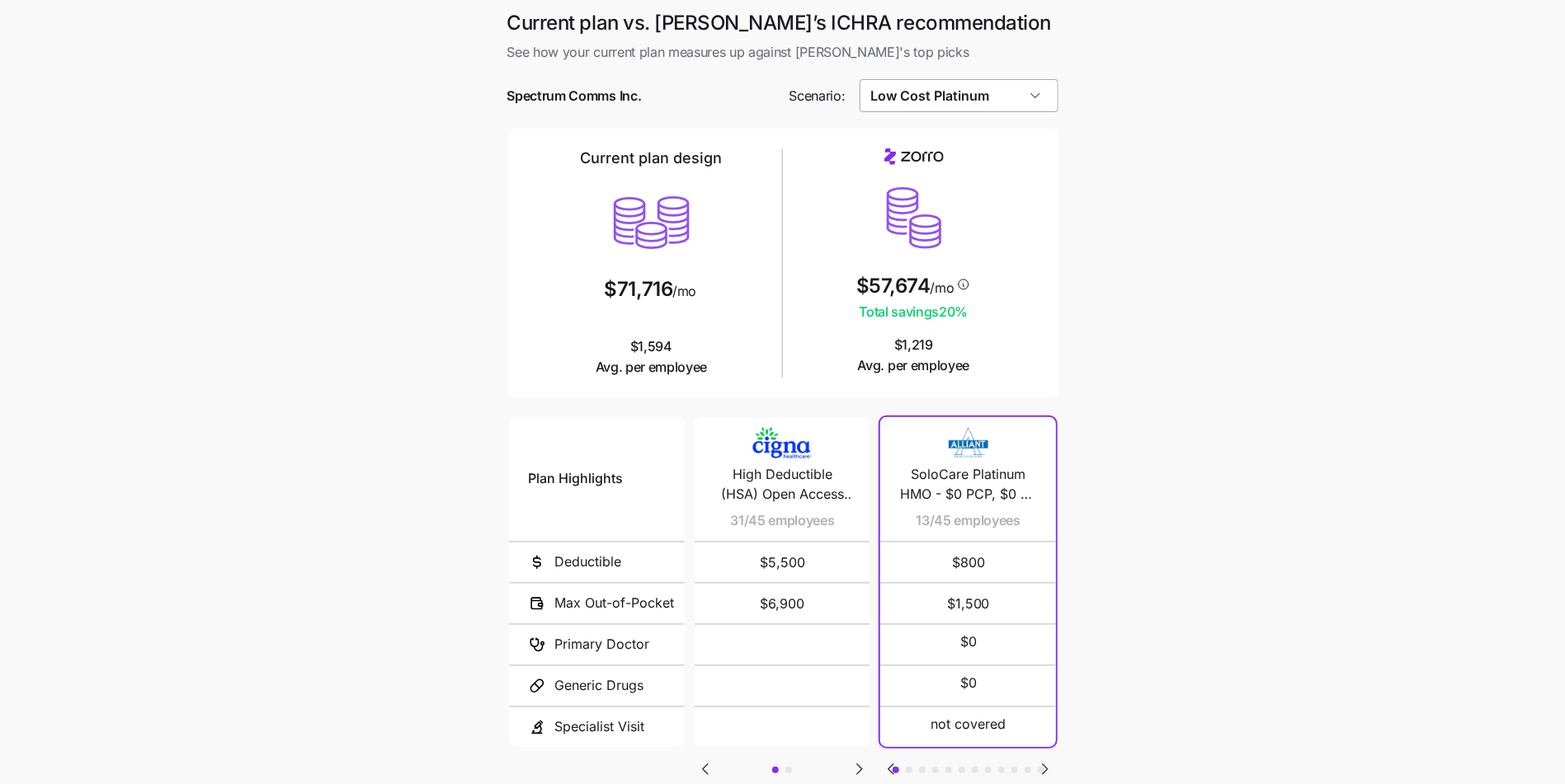
click at [1003, 95] on input "Low Cost Platinum" at bounding box center [958, 96] width 198 height 33
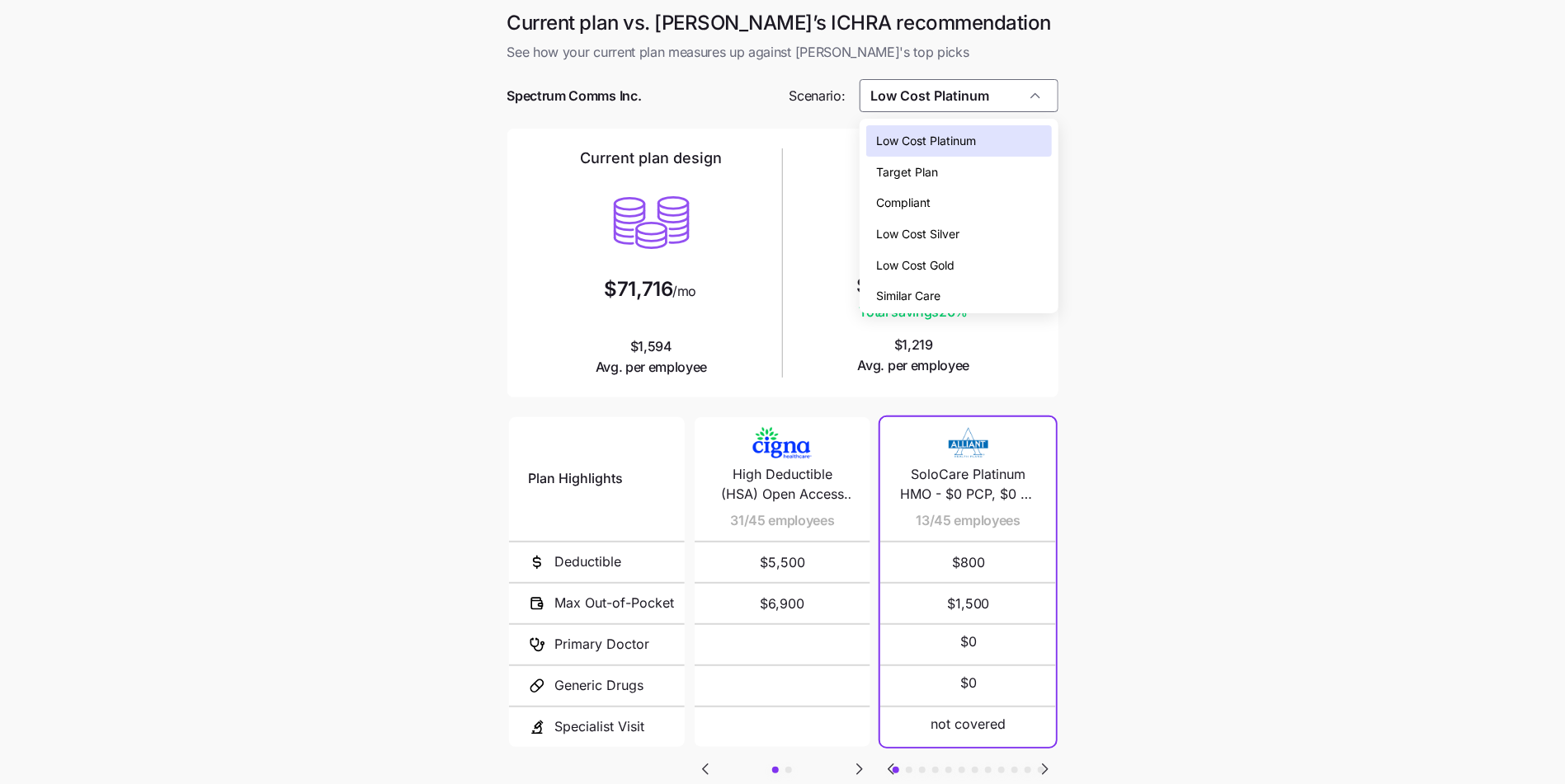
drag, startPoint x: 952, startPoint y: 213, endPoint x: 954, endPoint y: 235, distance: 22.1
click at [954, 235] on div "Low Cost Platinum Target Plan Compliant Low Cost Silver Low Cost Gold Similar C…" at bounding box center [958, 219] width 186 height 186
click at [954, 235] on span "Low Cost Silver" at bounding box center [917, 234] width 83 height 18
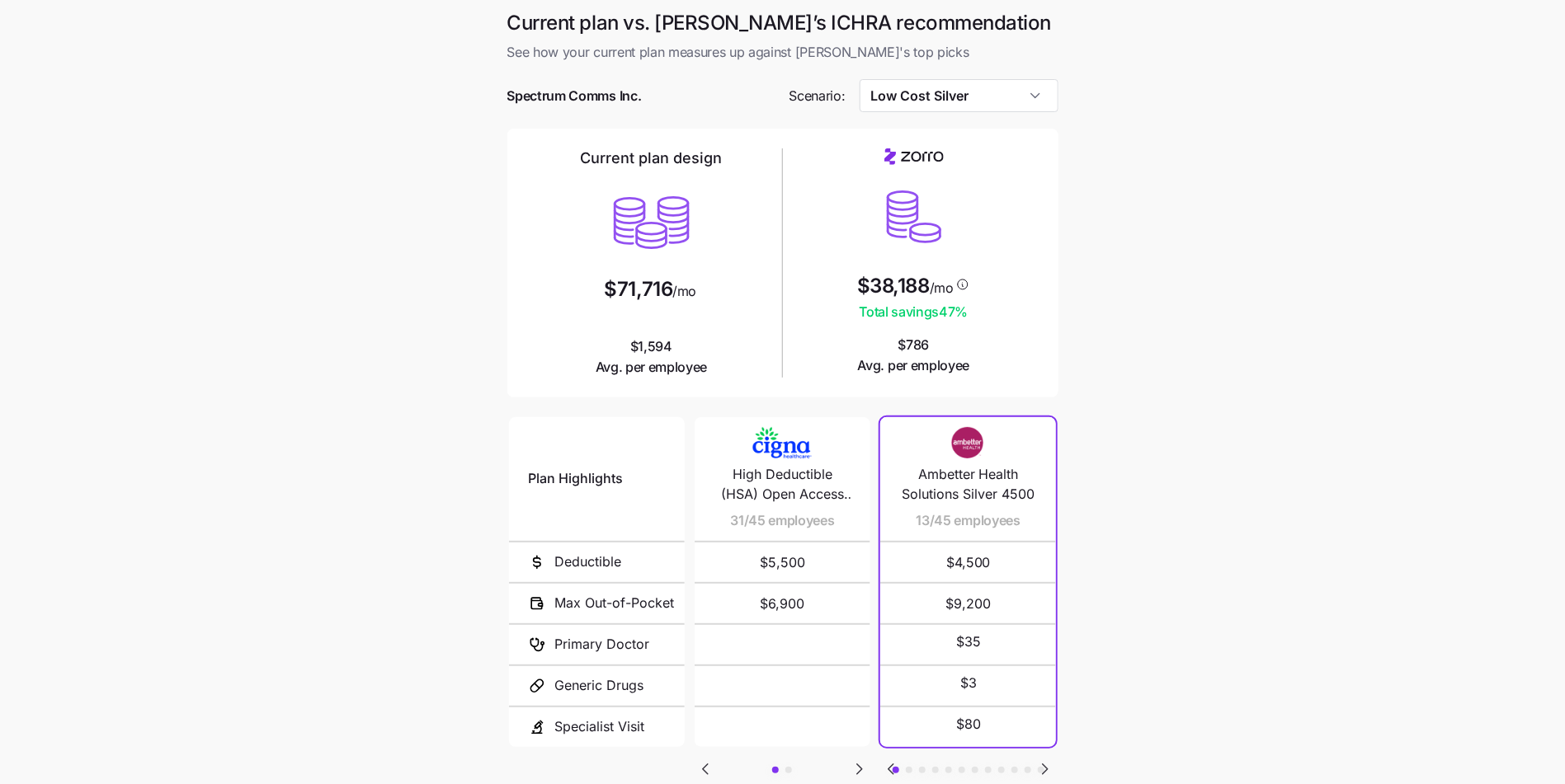
type input "Low Cost Silver"
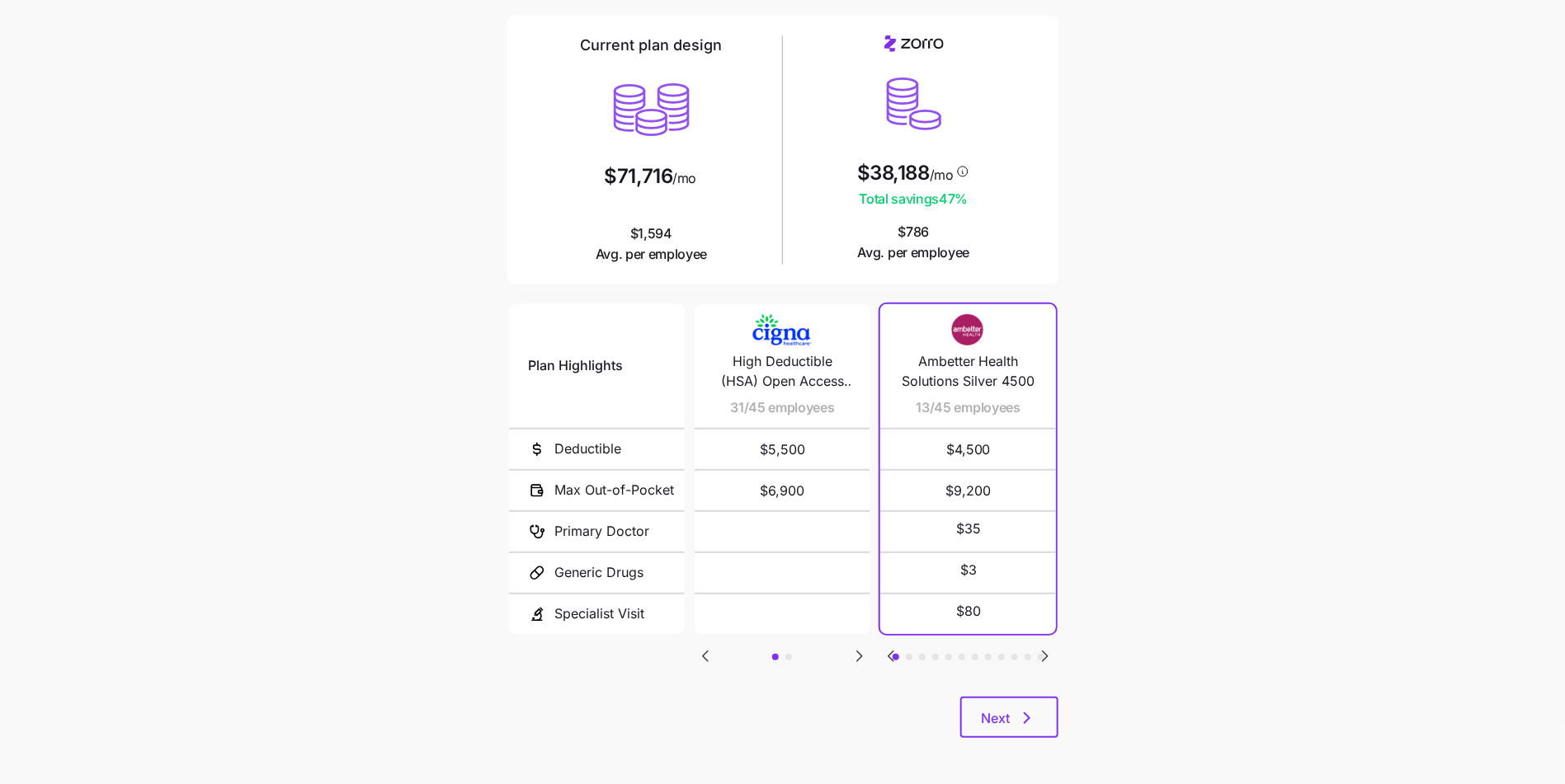
scroll to position [116, 0]
click at [1155, 276] on main "Current plan vs. [PERSON_NAME]’s ICHRA recommendation See how your current plan…" at bounding box center [782, 334] width 1565 height 900
click at [1018, 706] on icon "button" at bounding box center [1027, 715] width 20 height 20
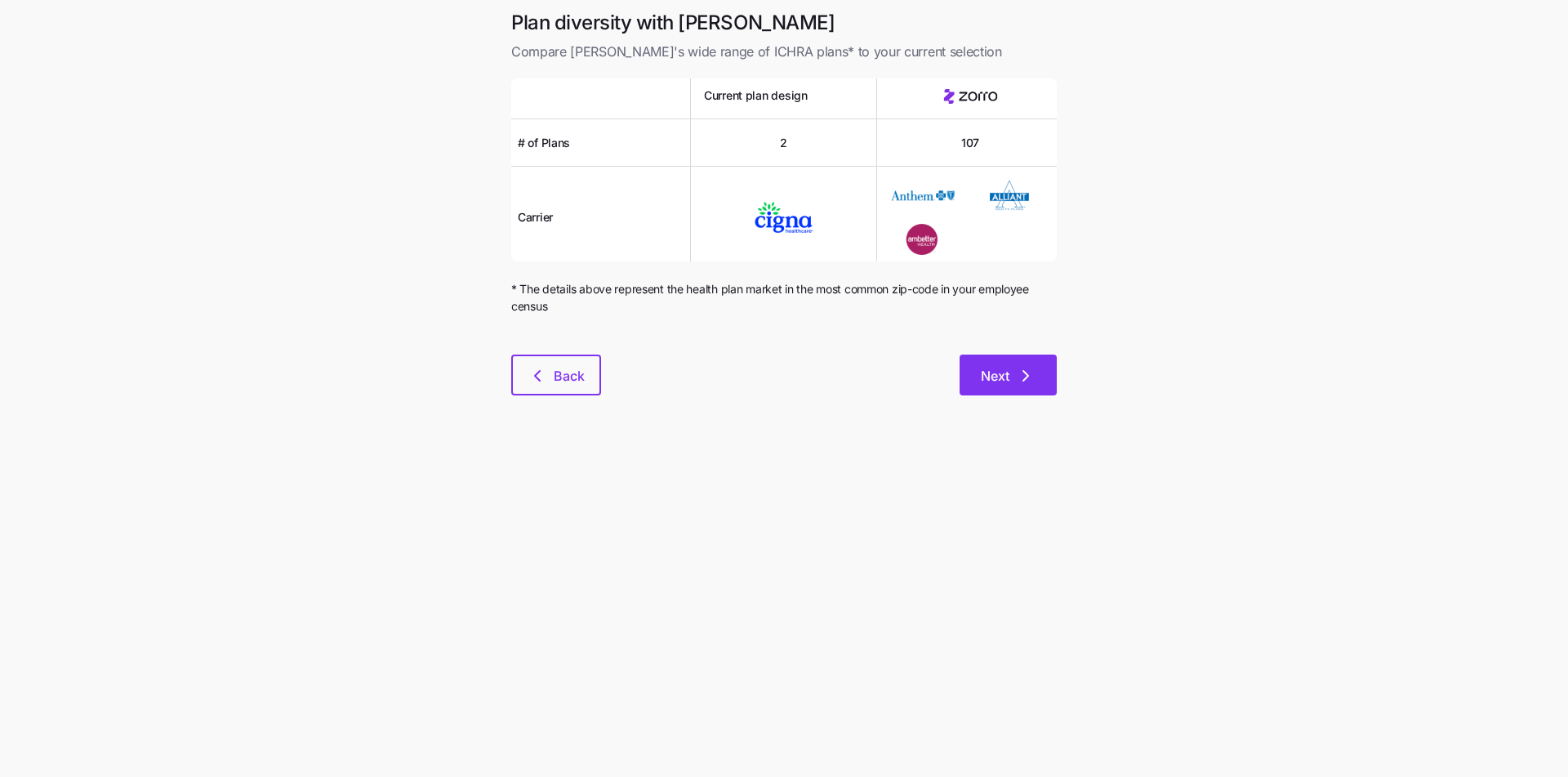
click at [1026, 364] on button "Next" at bounding box center [1008, 375] width 97 height 41
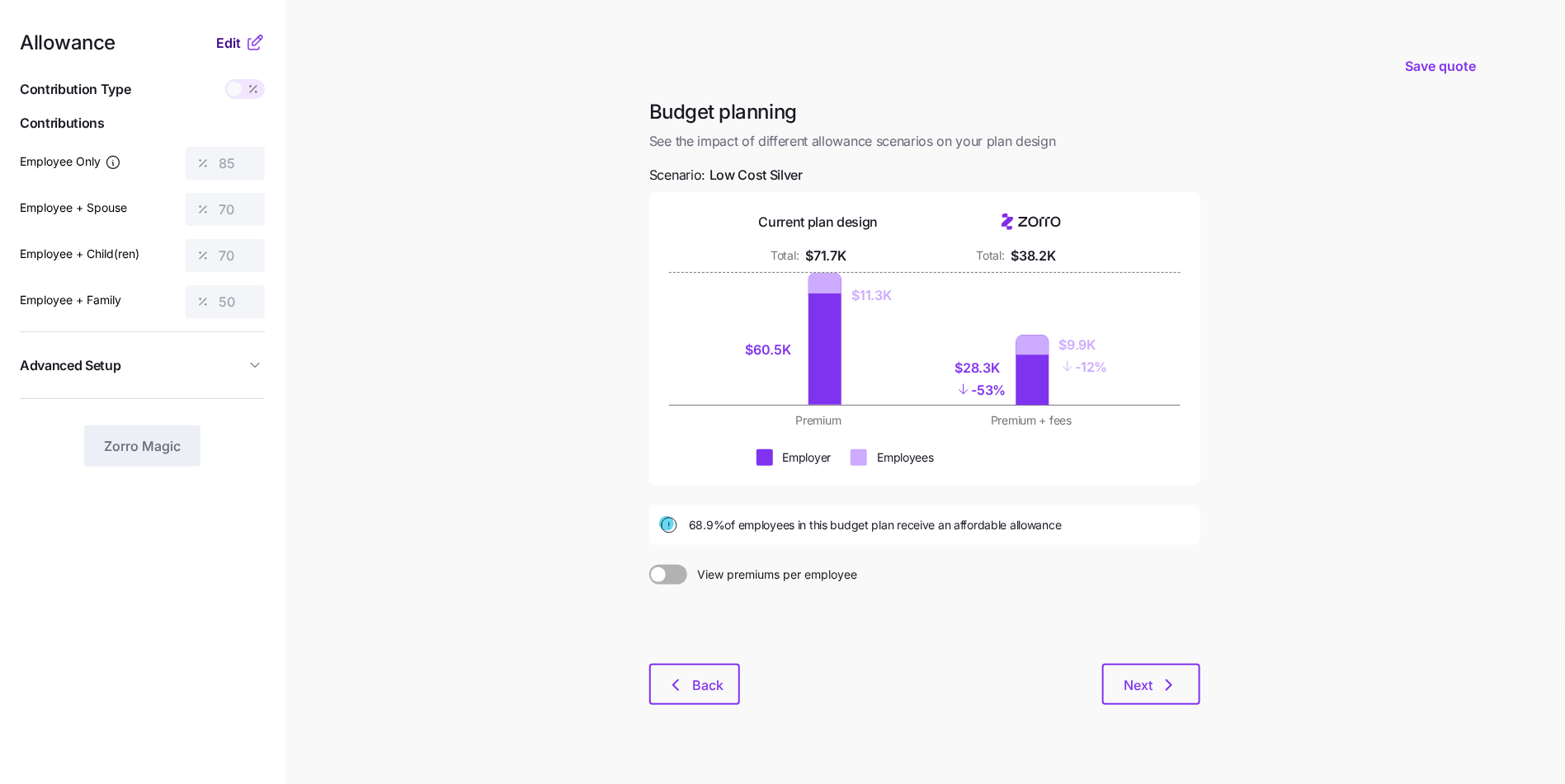
click at [226, 52] on span "Edit" at bounding box center [228, 43] width 25 height 20
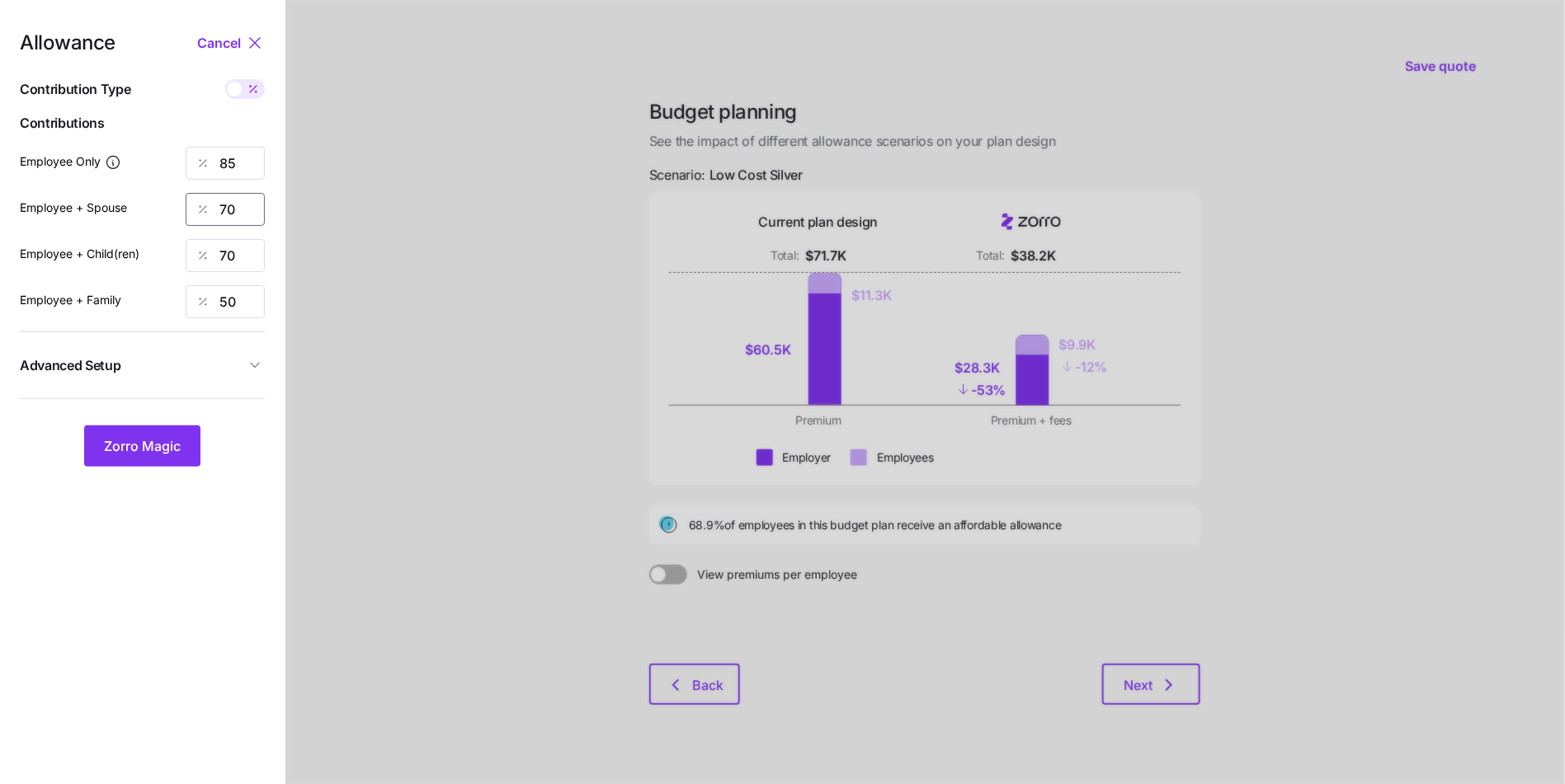
click at [240, 208] on input "70" at bounding box center [225, 210] width 80 height 33
type input "75"
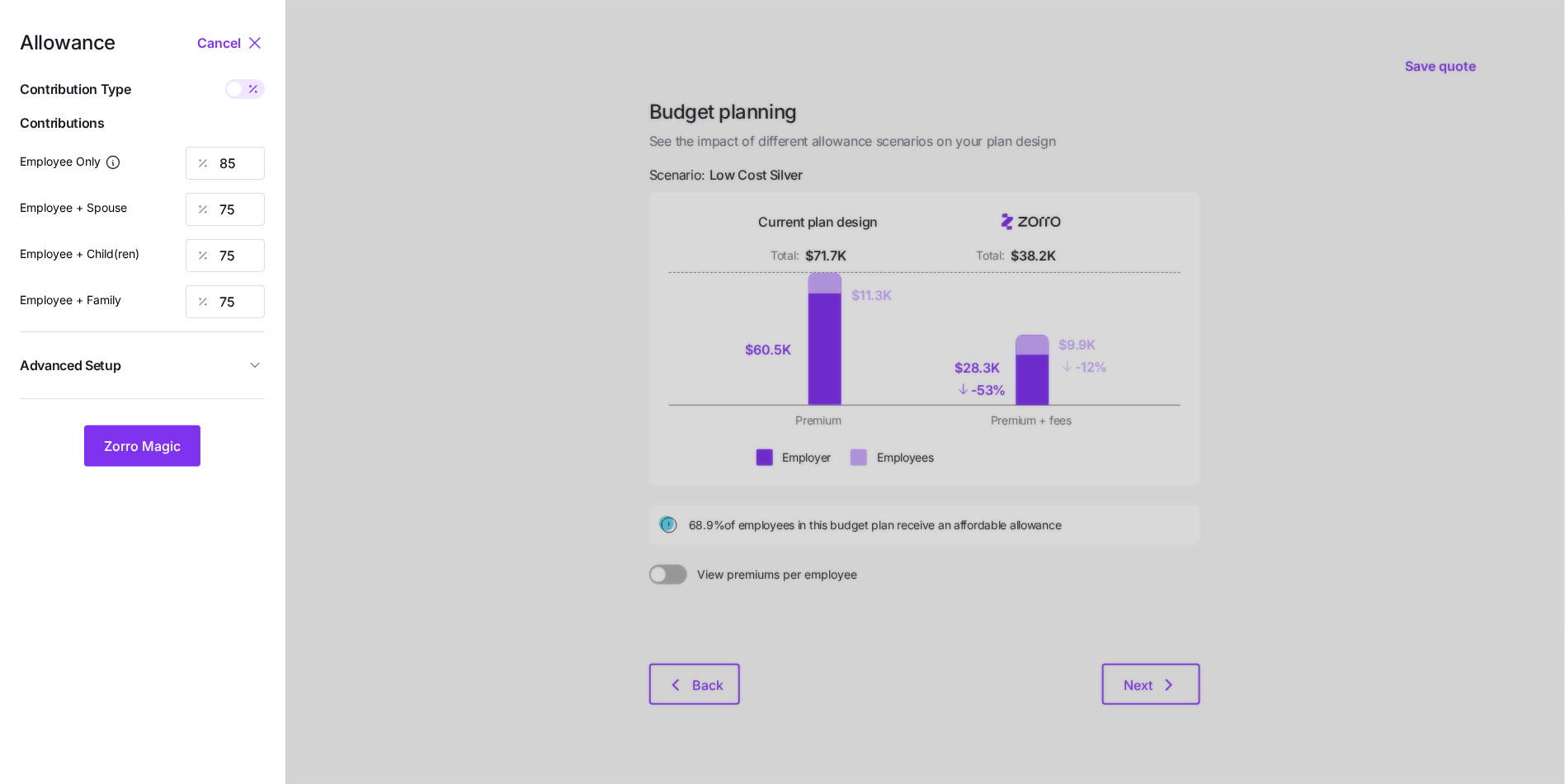
click at [213, 333] on div "Allowance Cancel Contribution Type Use classes Contributions Employee Only 85 E…" at bounding box center [142, 250] width 245 height 434
click at [205, 358] on span "Advanced Setup" at bounding box center [132, 365] width 225 height 21
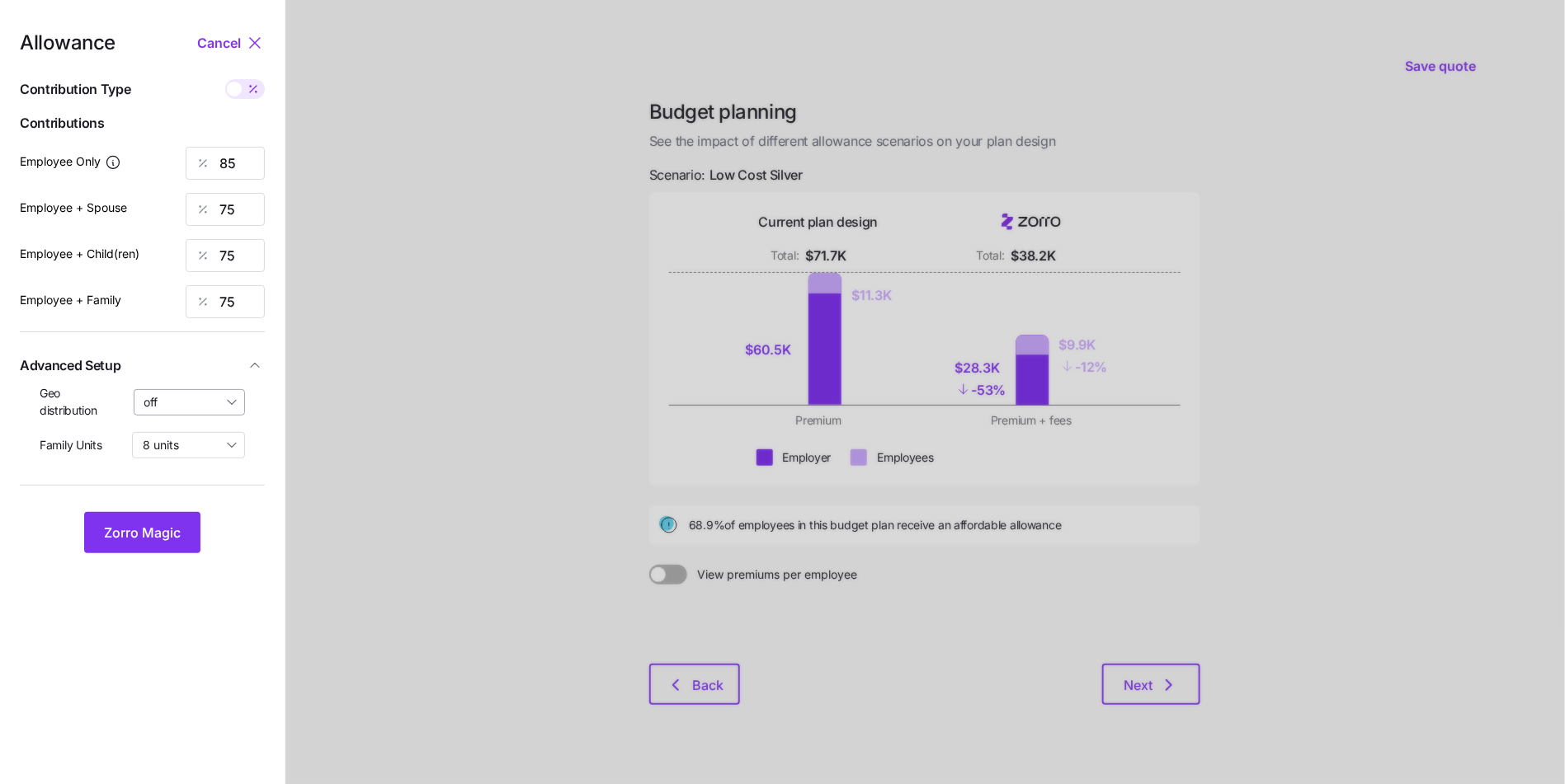
click at [209, 399] on input "off" at bounding box center [189, 402] width 112 height 26
click at [180, 492] on span "By state (10)" at bounding box center [184, 497] width 69 height 18
type input "By state (10)"
click at [136, 533] on span "Zorro Magic" at bounding box center [142, 533] width 77 height 20
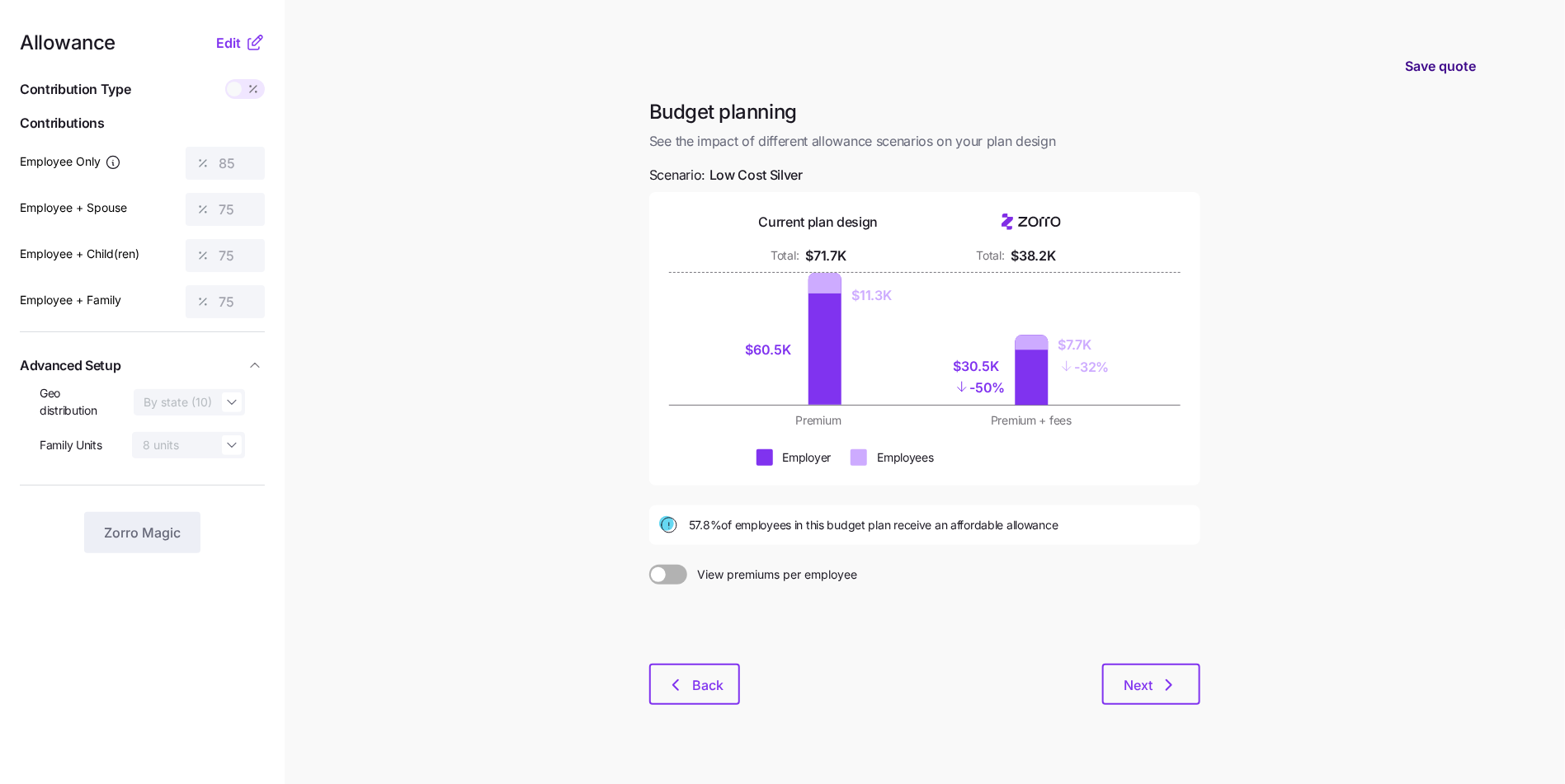
click at [1463, 59] on span "Save quote" at bounding box center [1440, 66] width 71 height 20
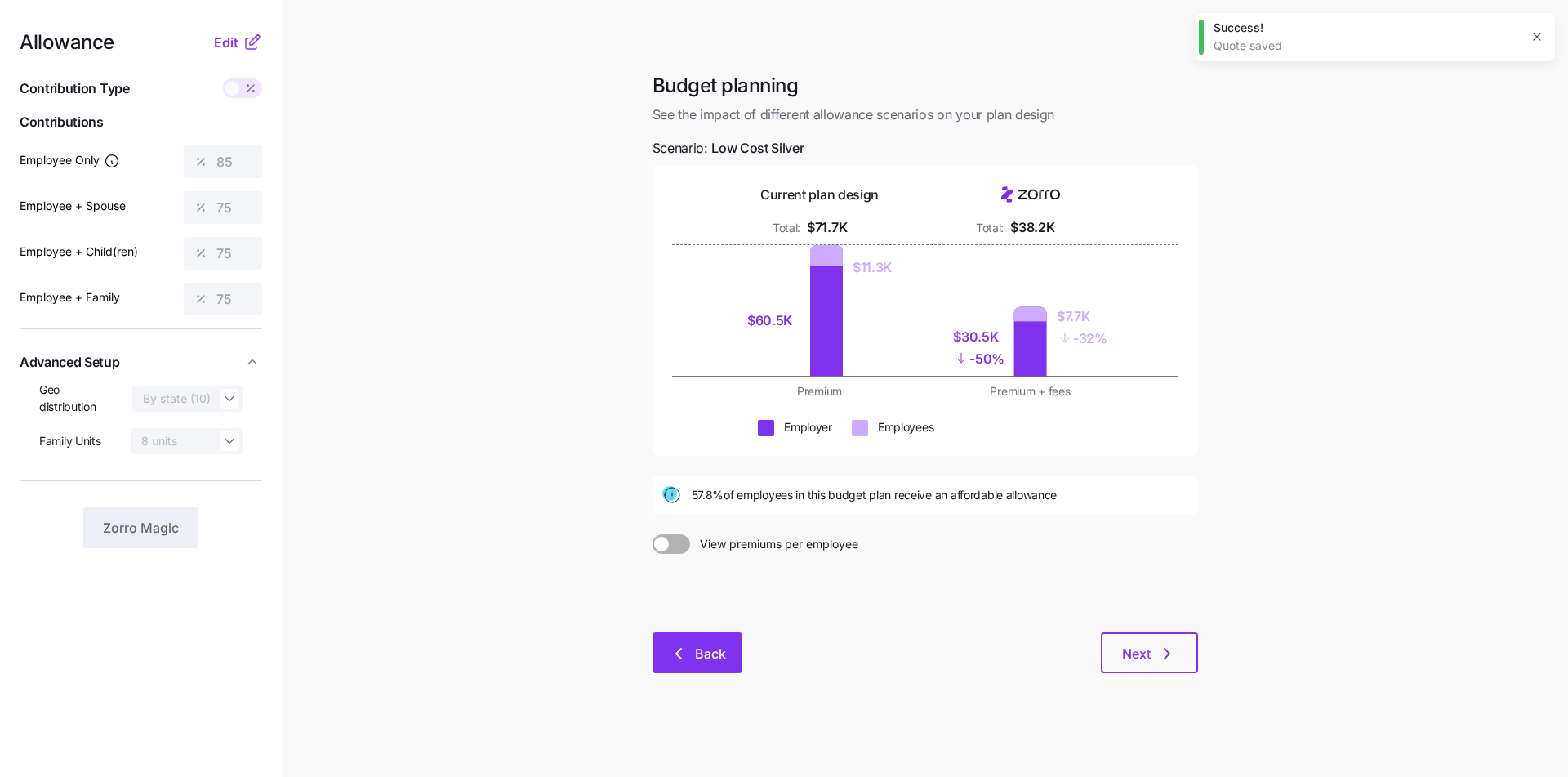
click at [710, 667] on button "Back" at bounding box center [697, 653] width 89 height 41
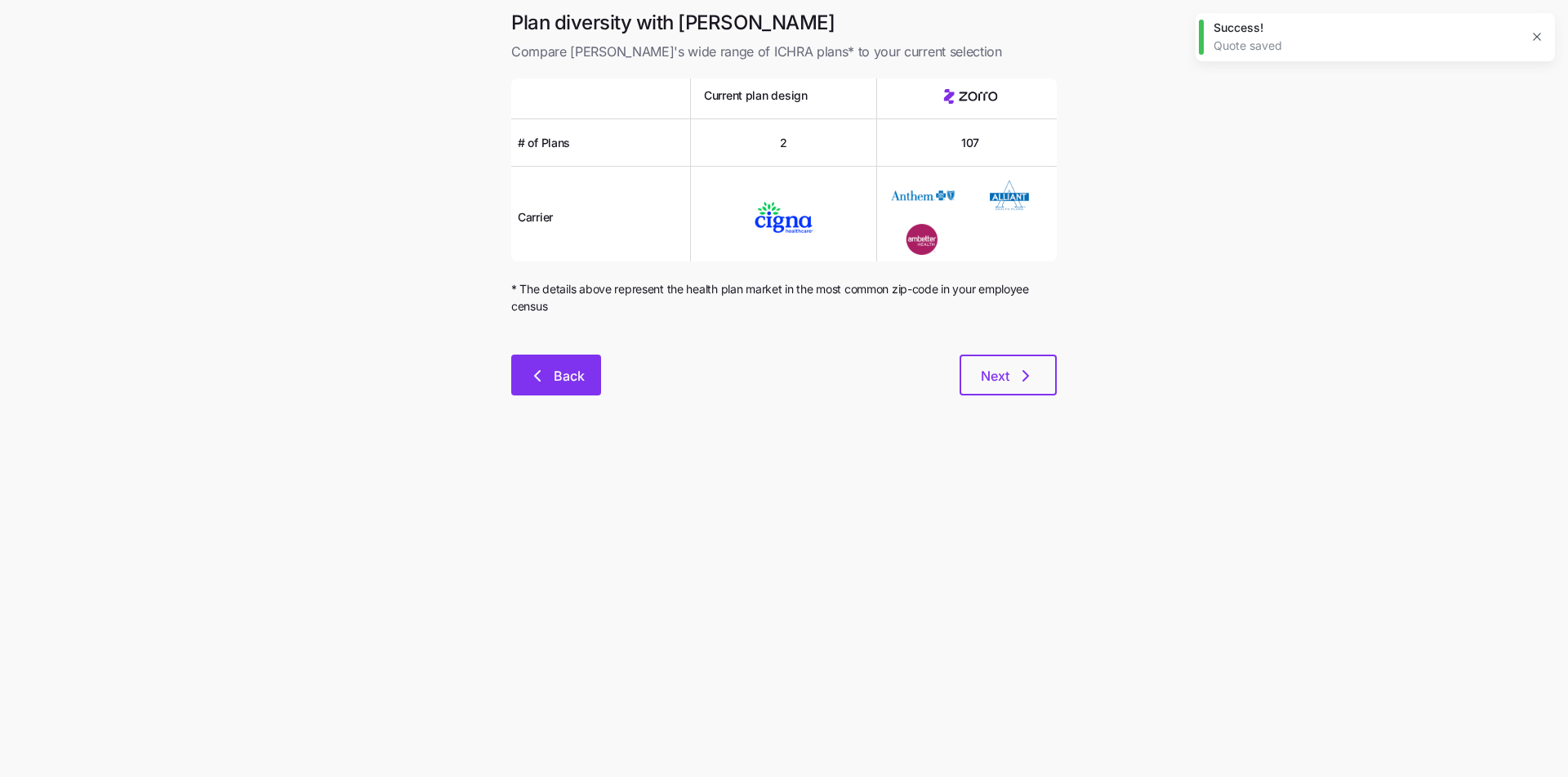
click at [549, 395] on button "Back" at bounding box center [556, 375] width 89 height 41
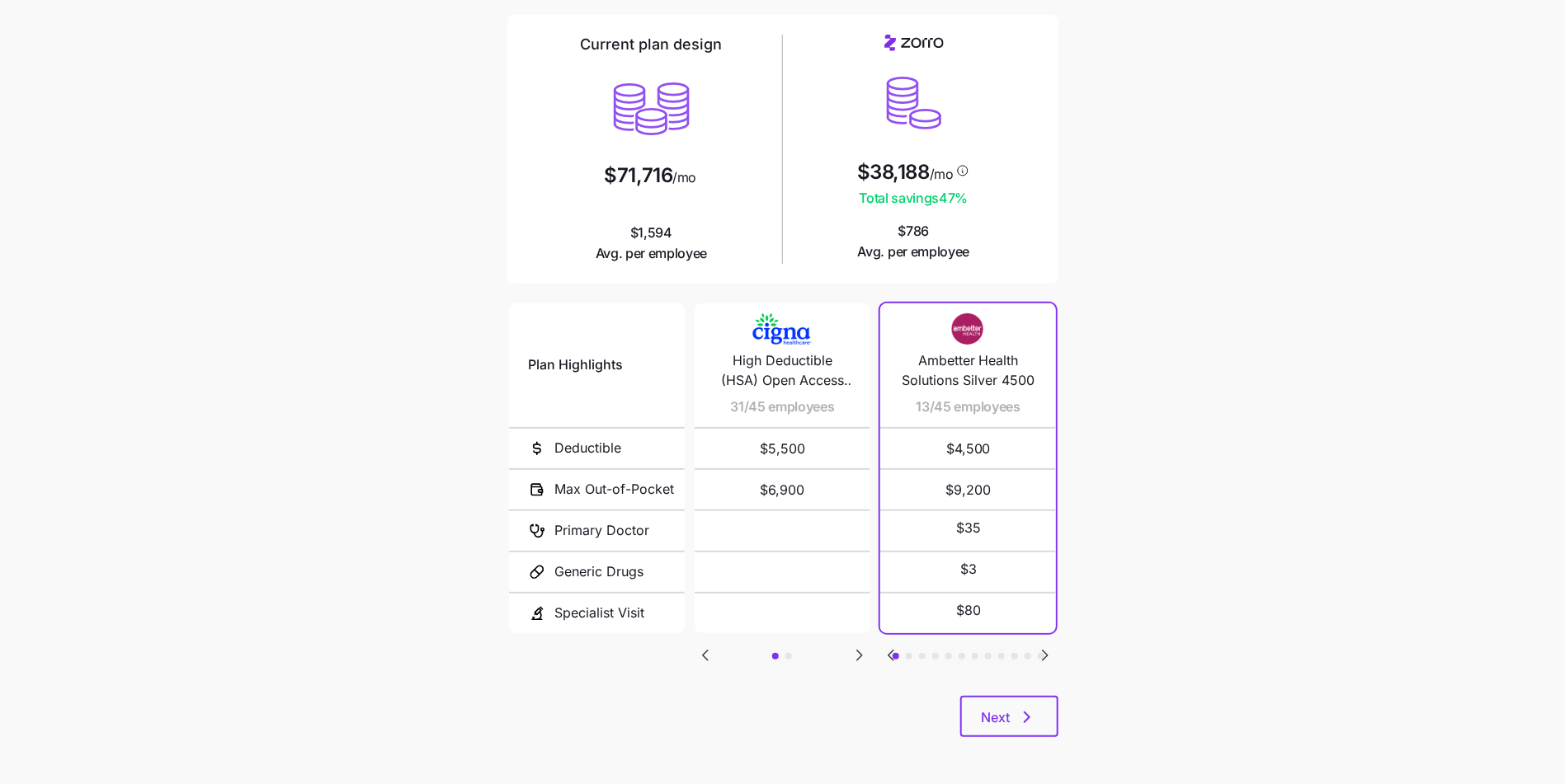
scroll to position [116, 0]
click at [1013, 706] on span "Next" at bounding box center [1009, 715] width 55 height 20
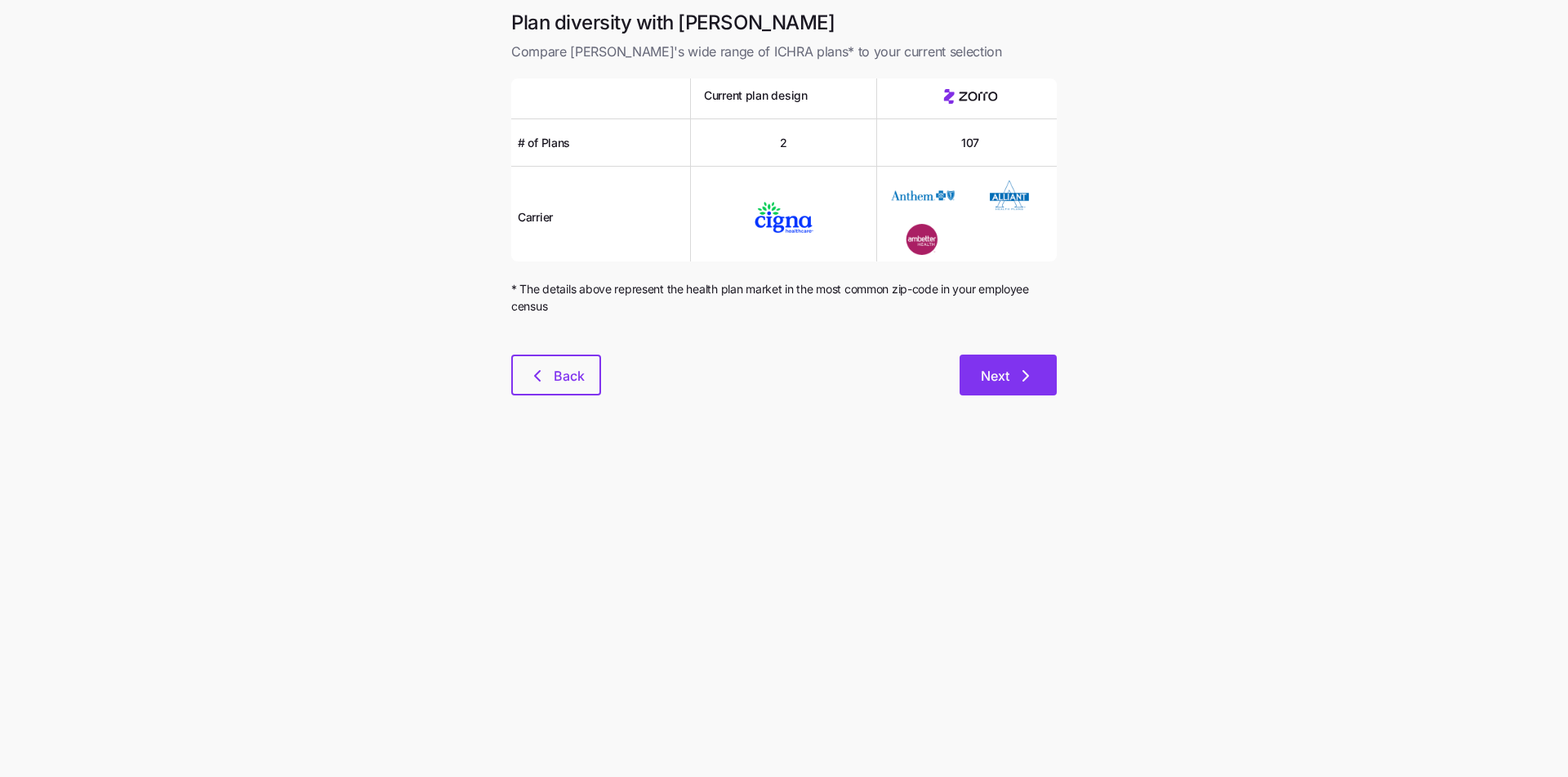
click at [1007, 364] on button "Next" at bounding box center [1008, 375] width 97 height 41
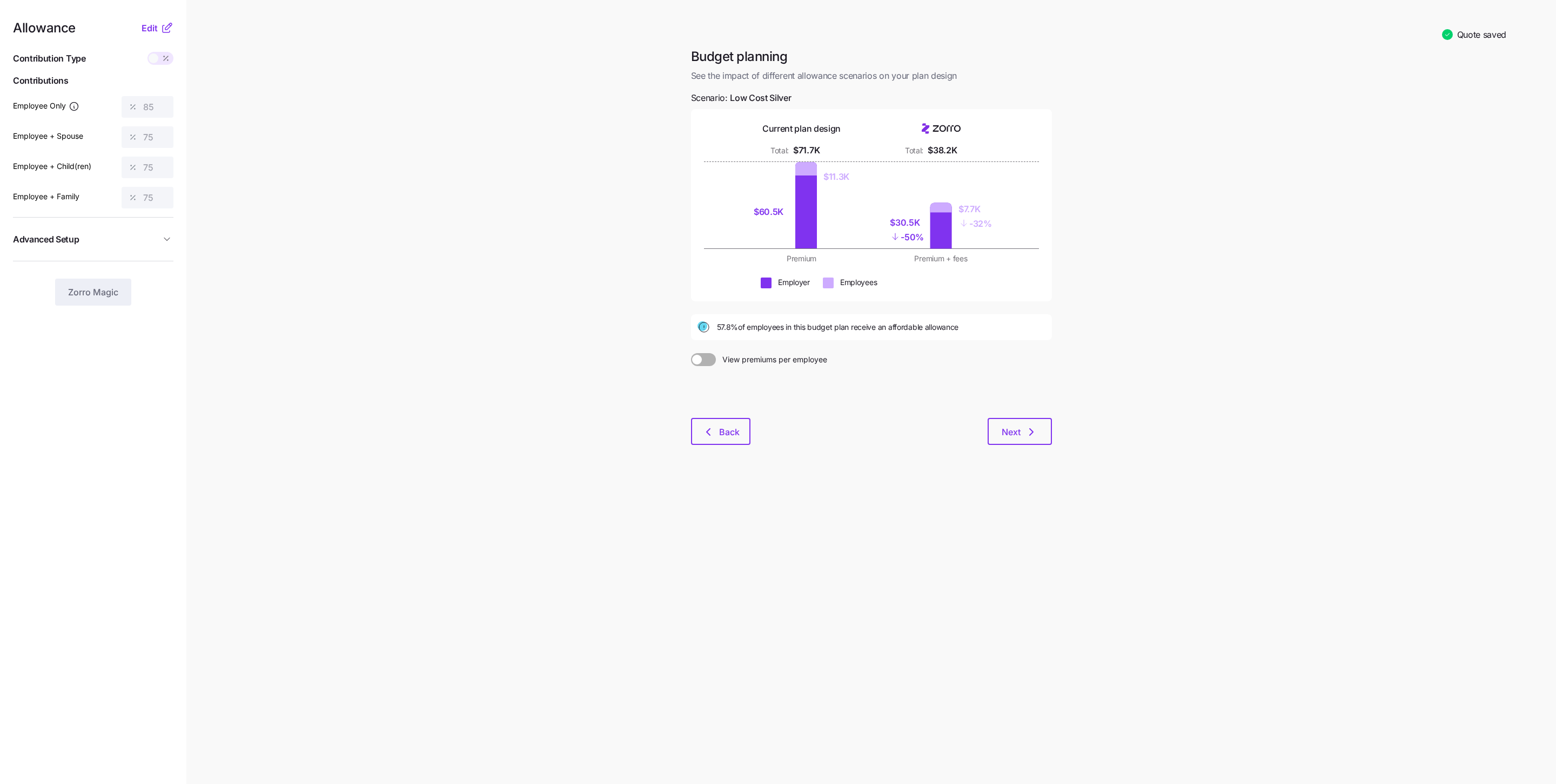
click at [384, 134] on main "Quote saved Budget planning See the impact of different allowance scenarios on …" at bounding box center [778, 392] width 1556 height 784
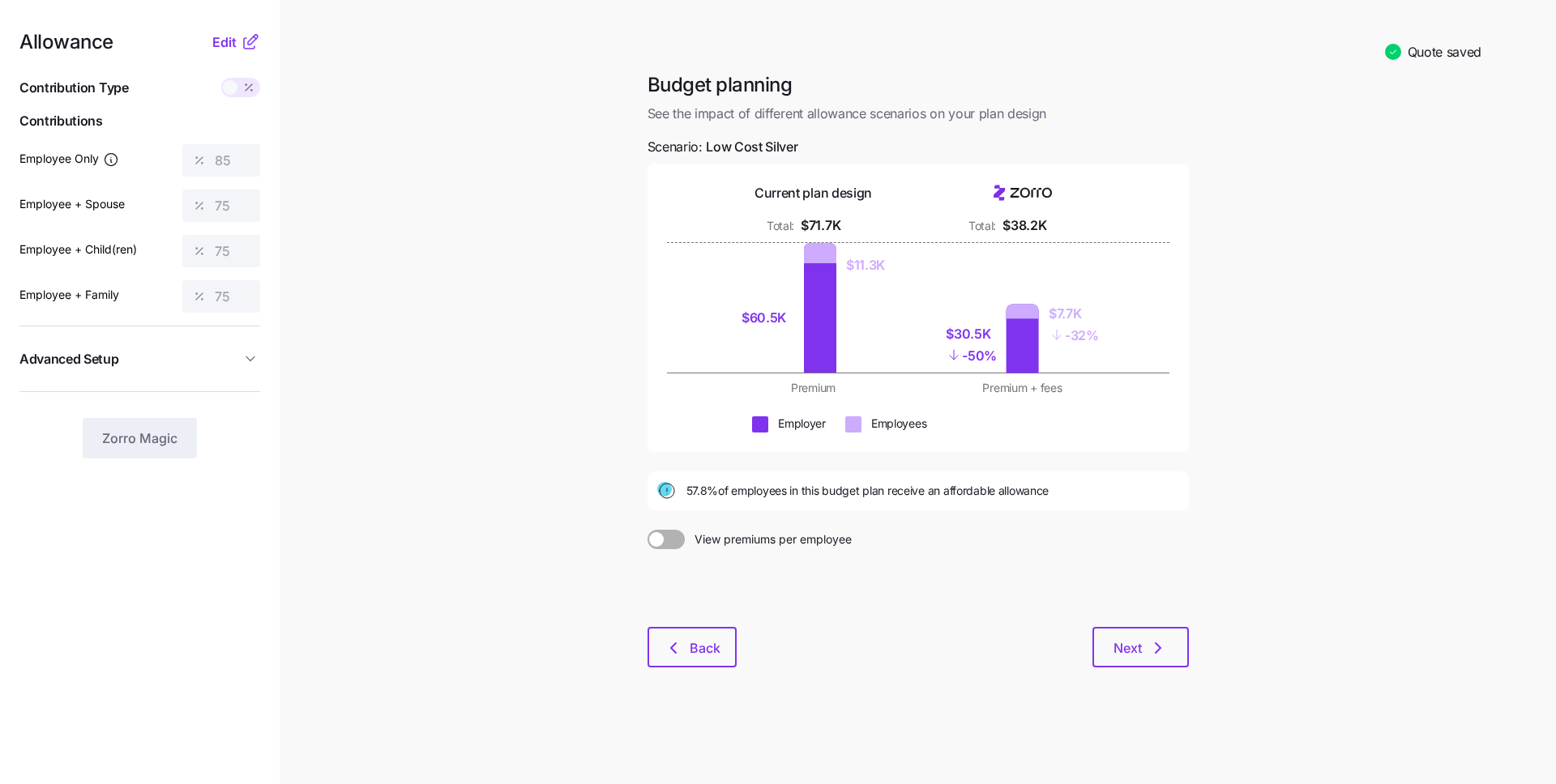
click at [211, 43] on div "Allowance Edit" at bounding box center [140, 42] width 241 height 19
click at [221, 40] on span "Edit" at bounding box center [224, 42] width 24 height 19
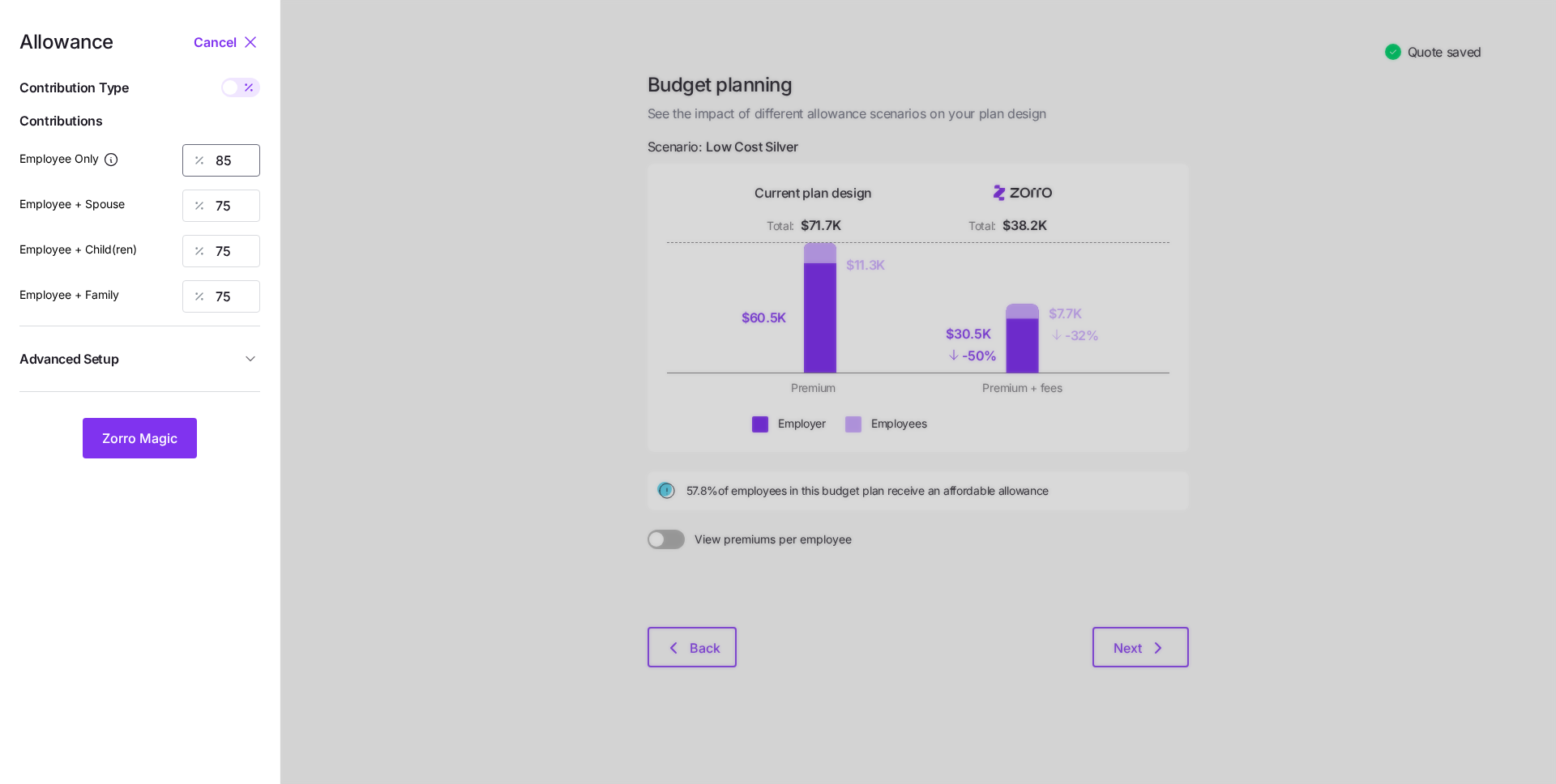
click at [244, 161] on input "85" at bounding box center [221, 161] width 78 height 33
click at [150, 437] on span "Zorro Magic" at bounding box center [140, 438] width 75 height 19
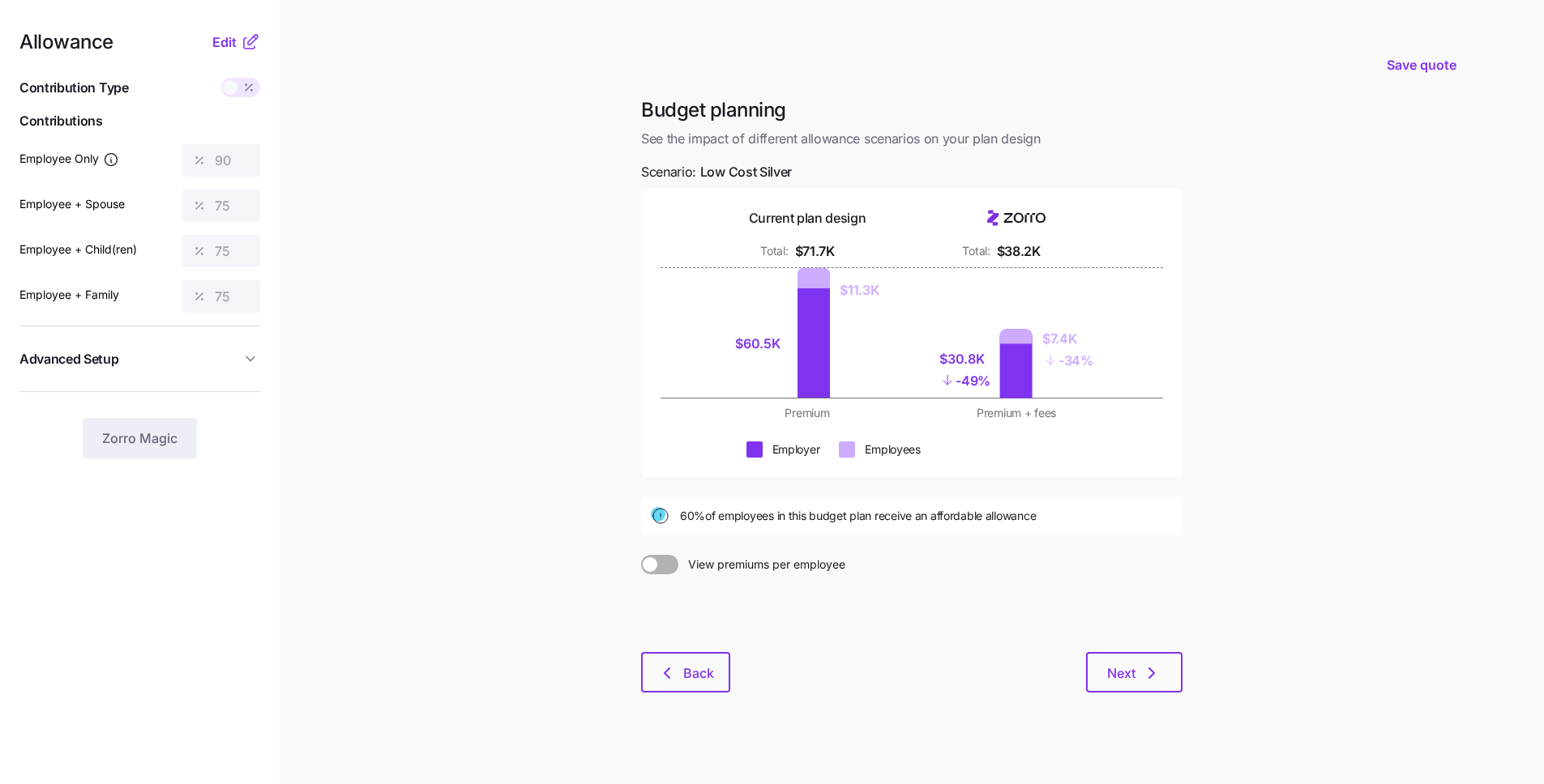
drag, startPoint x: 210, startPoint y: 41, endPoint x: 227, endPoint y: 60, distance: 25.5
click at [210, 41] on div "Allowance Edit" at bounding box center [140, 42] width 241 height 19
click at [233, 48] on span "Edit" at bounding box center [224, 42] width 24 height 19
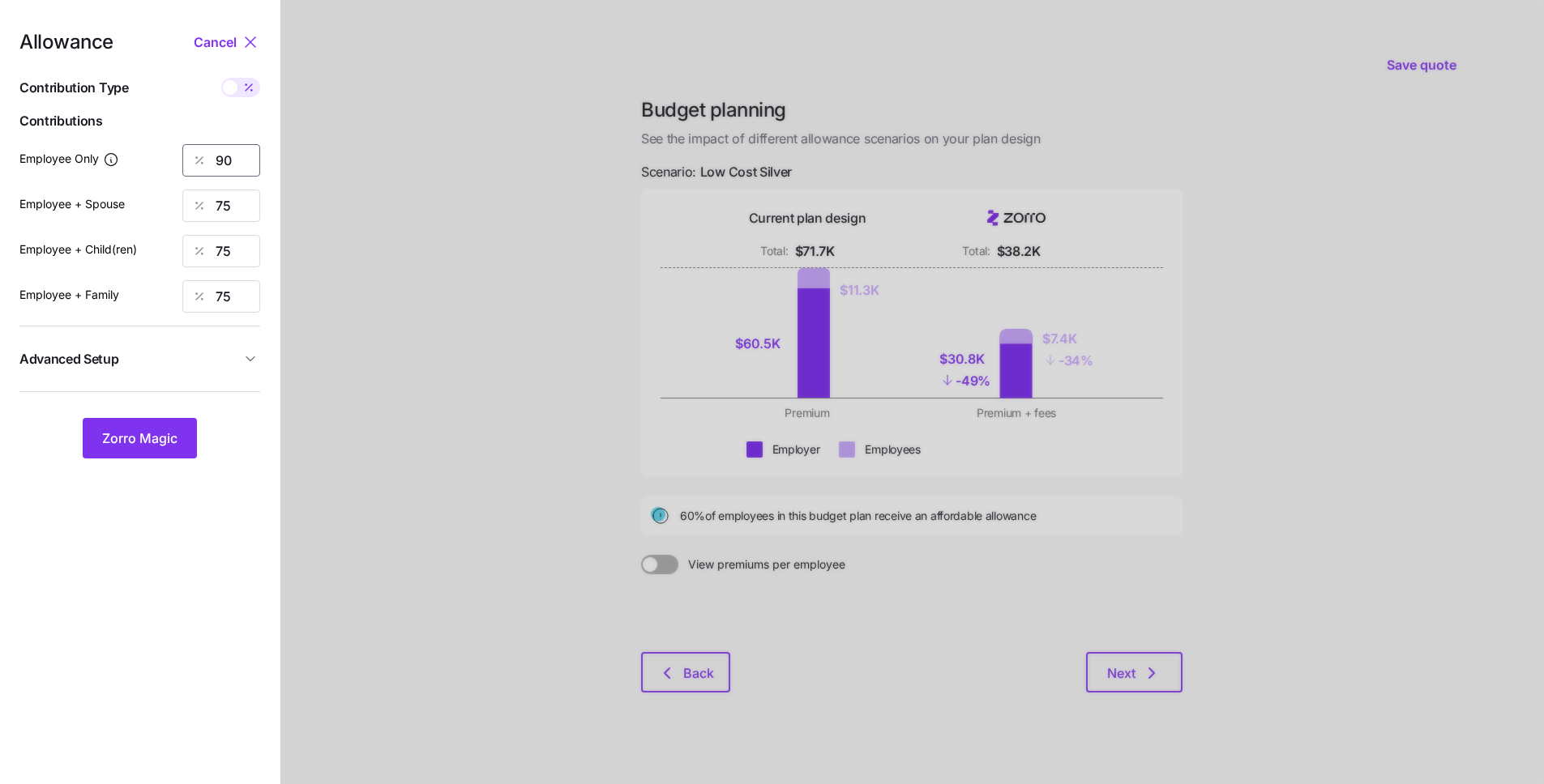
click at [230, 154] on input "90" at bounding box center [221, 161] width 78 height 33
type input "85"
click at [163, 433] on span "Zorro Magic" at bounding box center [140, 438] width 75 height 19
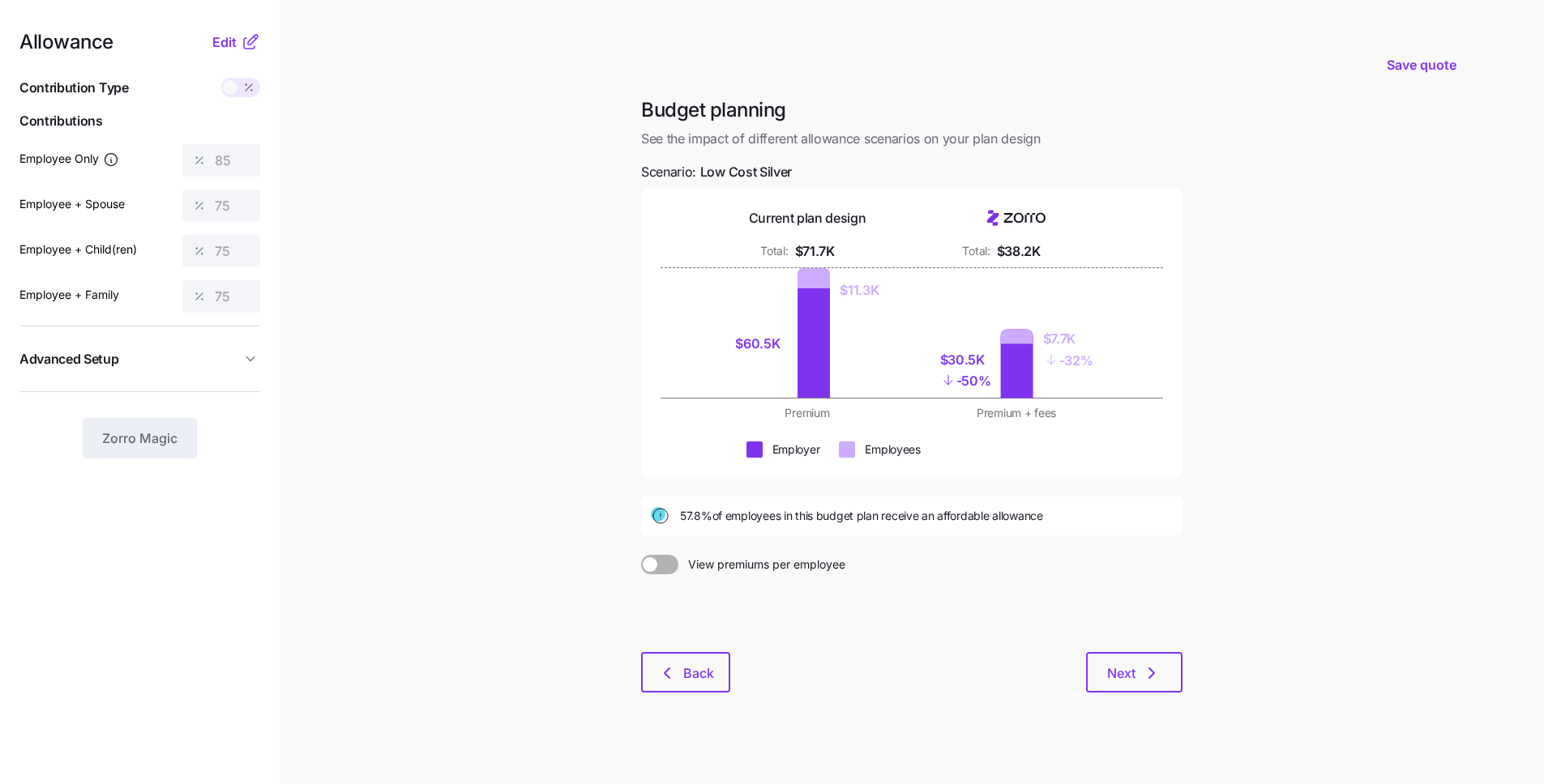
click at [1320, 358] on main "Save quote Budget planning See the impact of different allowance scenarios on y…" at bounding box center [772, 398] width 1544 height 797
click at [1097, 671] on button "Next" at bounding box center [1134, 672] width 96 height 41
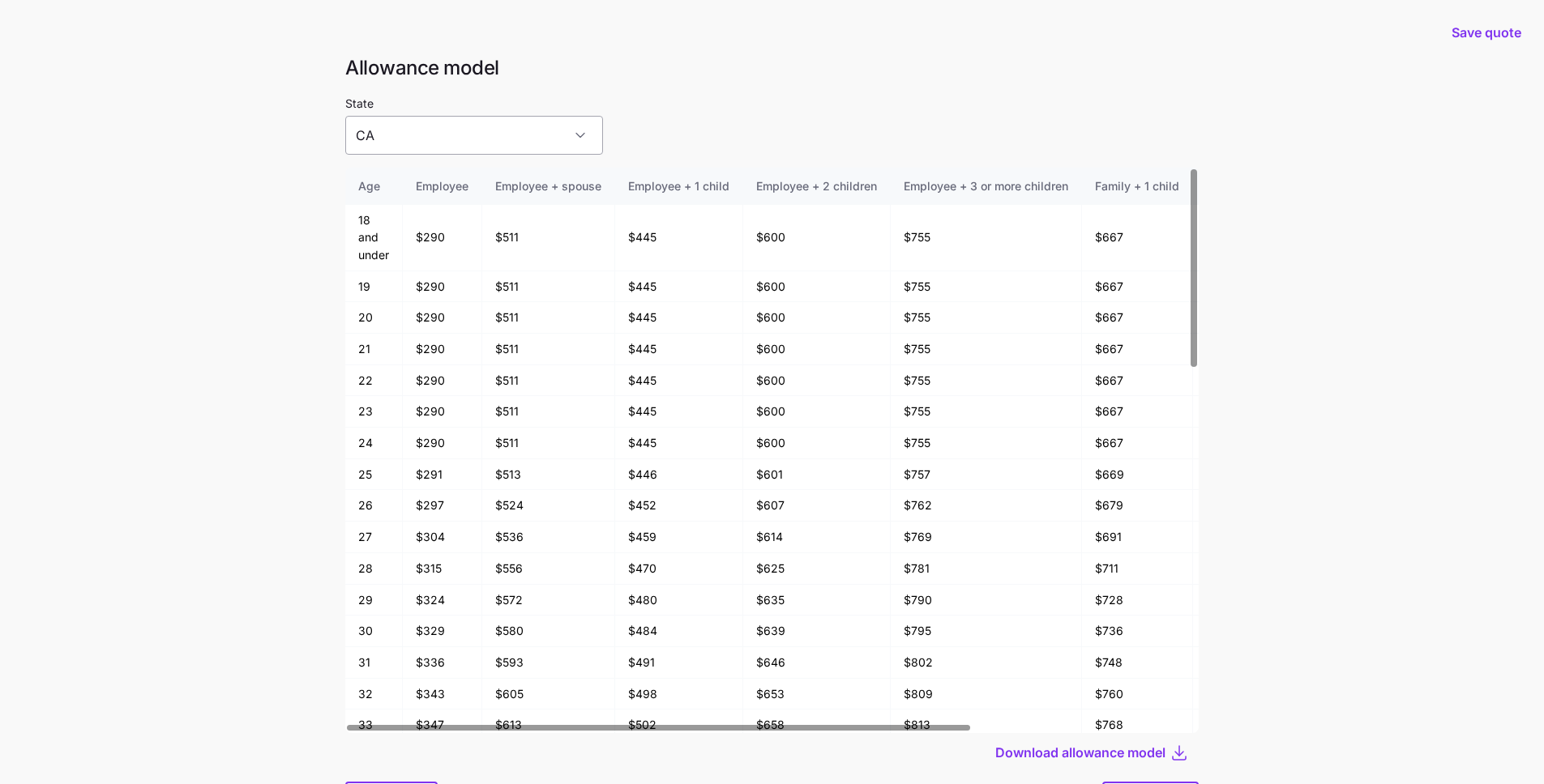
click at [451, 122] on input "CA" at bounding box center [474, 135] width 257 height 39
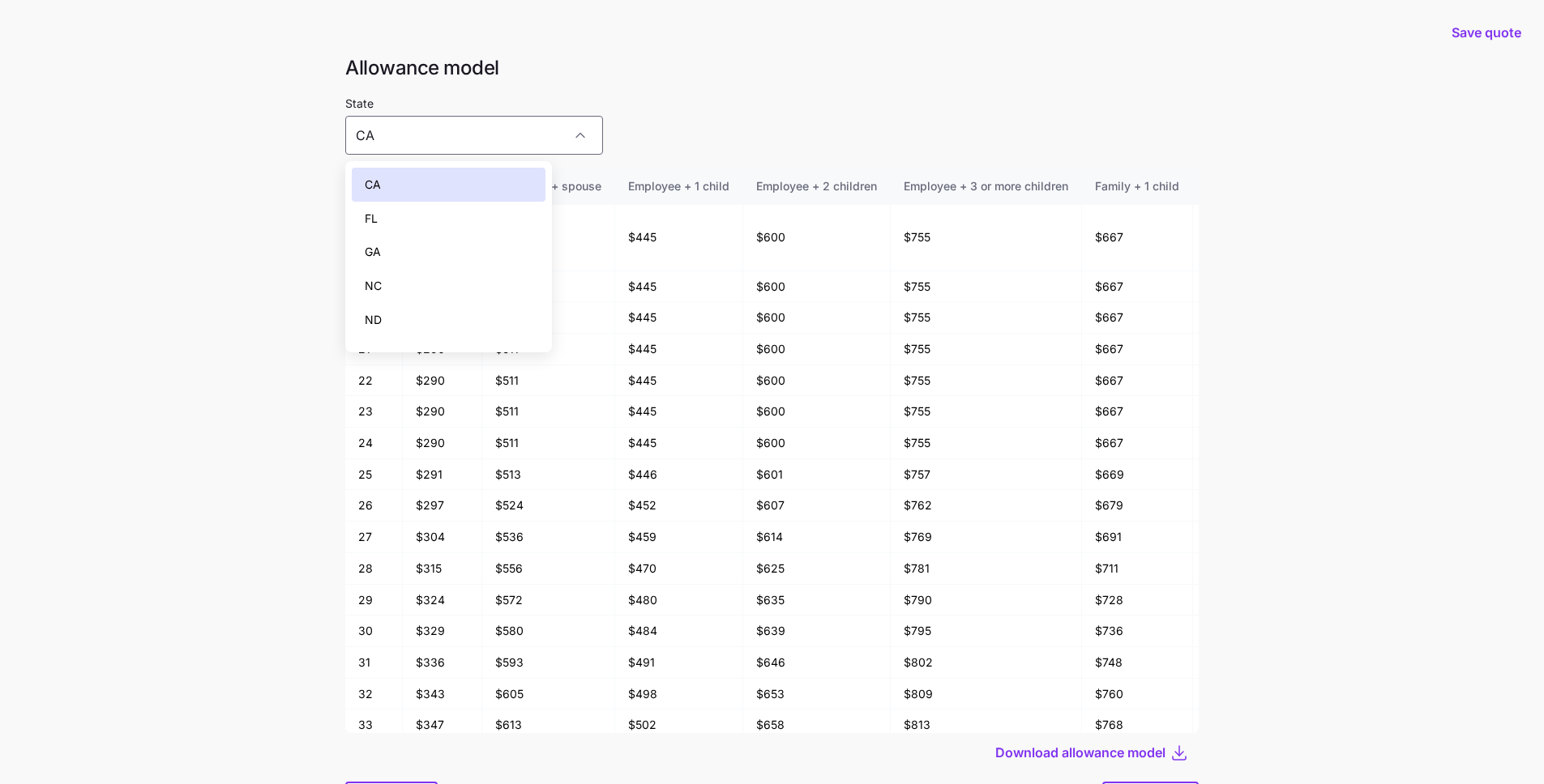
click at [438, 246] on div "GA" at bounding box center [448, 252] width 194 height 34
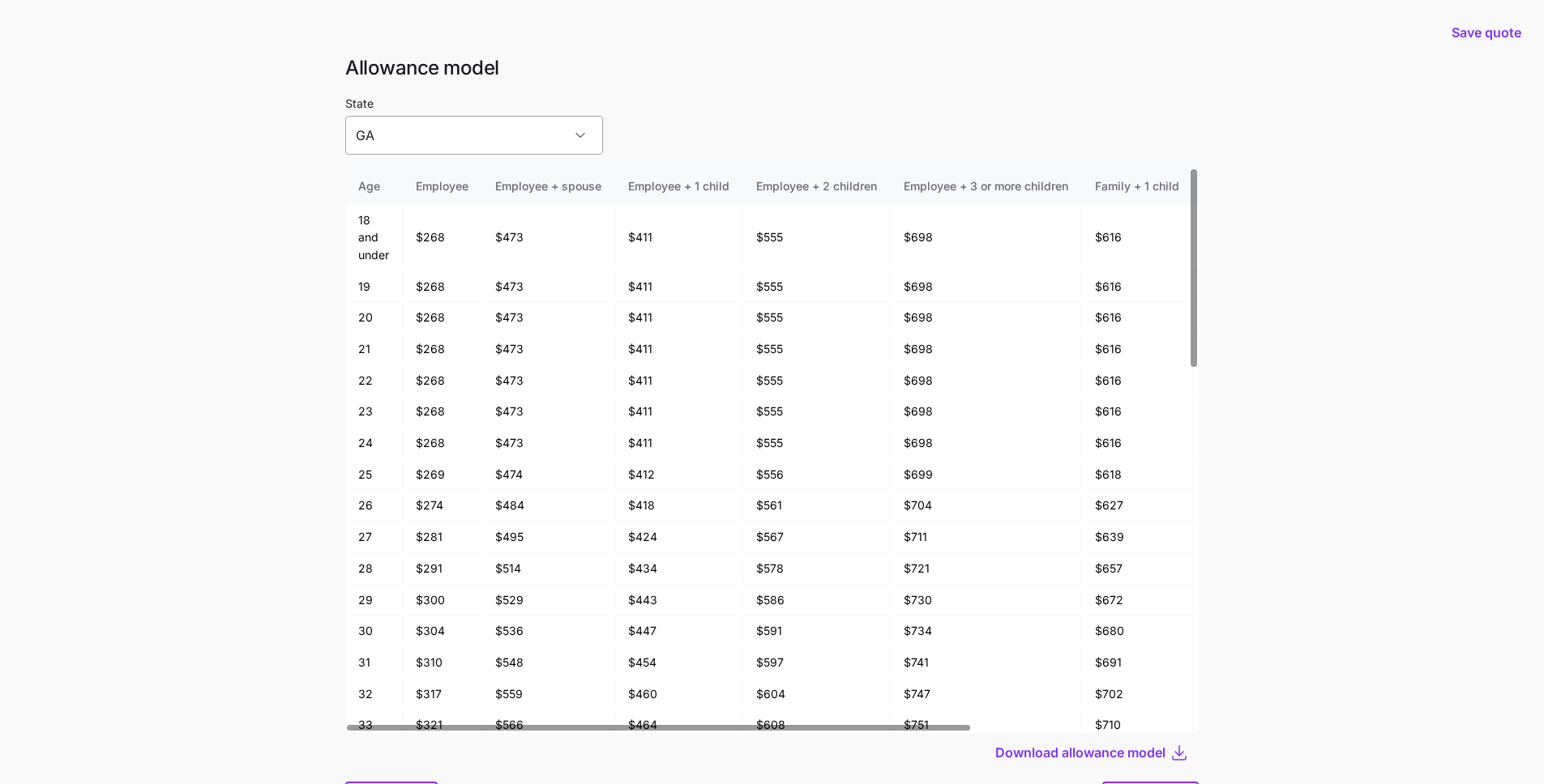
click at [450, 129] on input "GA" at bounding box center [474, 135] width 257 height 39
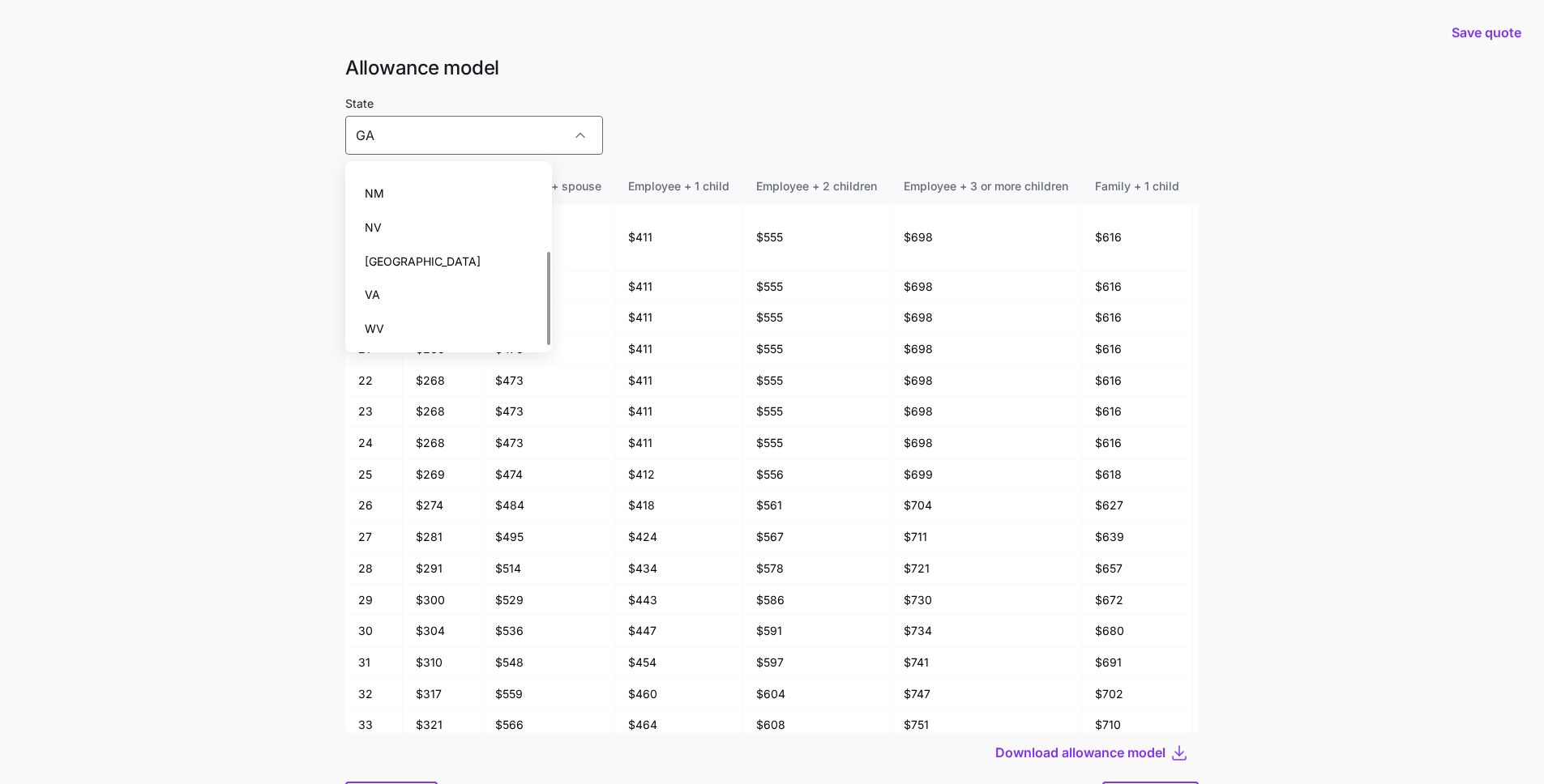
click at [436, 291] on div "VA" at bounding box center [448, 294] width 194 height 34
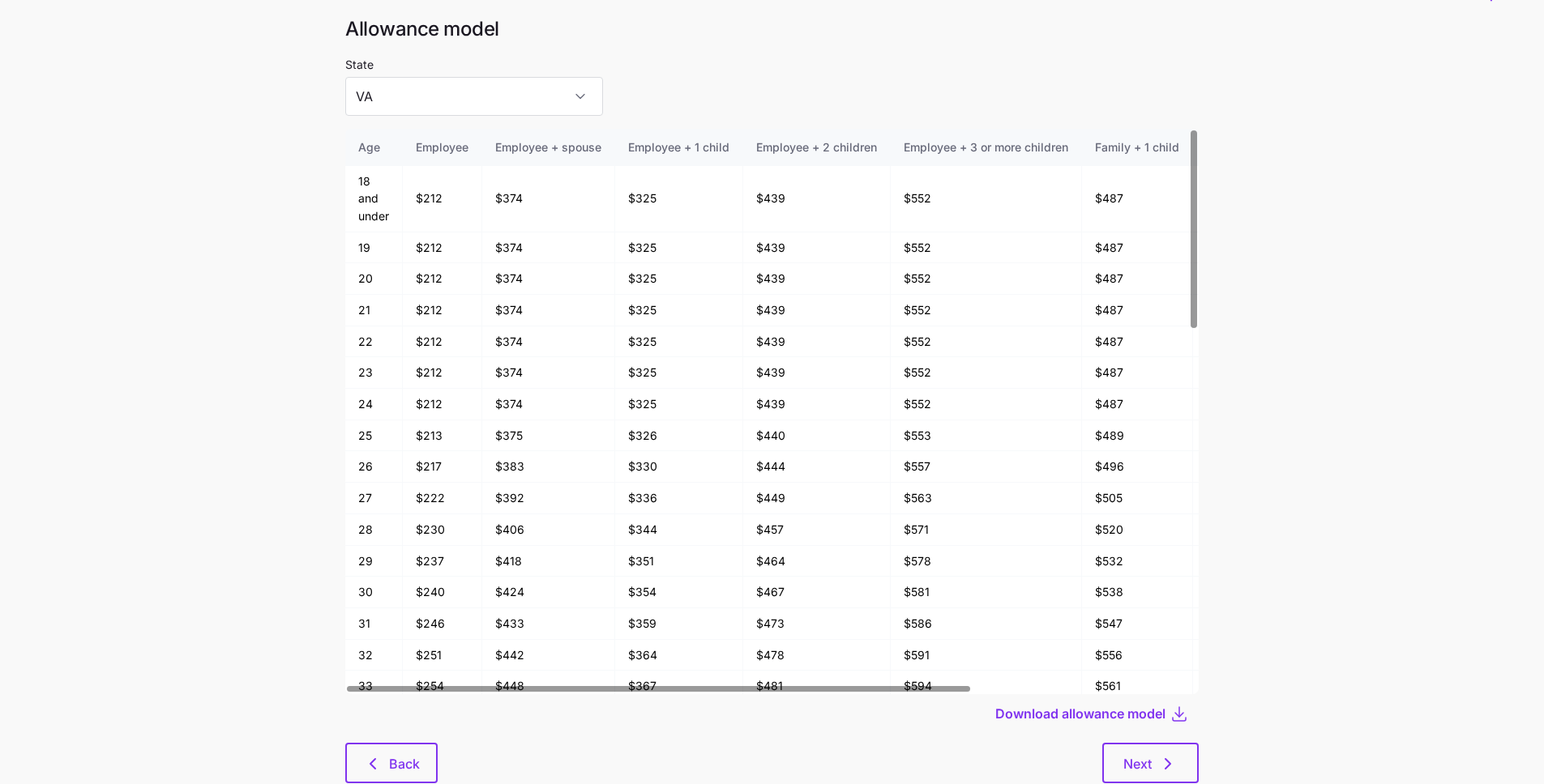
scroll to position [87, 0]
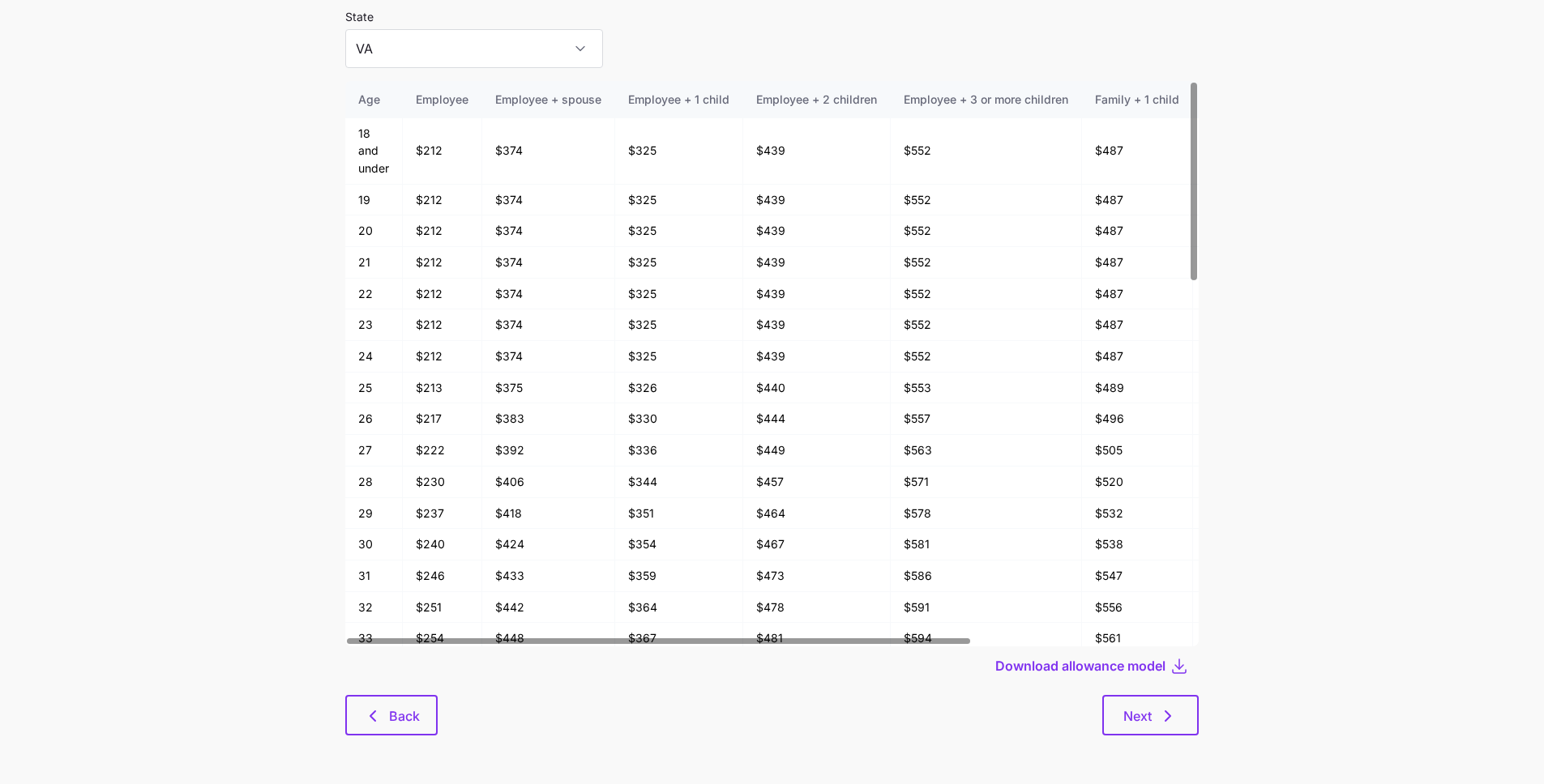
click at [399, 689] on div at bounding box center [772, 690] width 853 height 10
click at [399, 698] on button "Back" at bounding box center [392, 716] width 93 height 41
type input "CA"
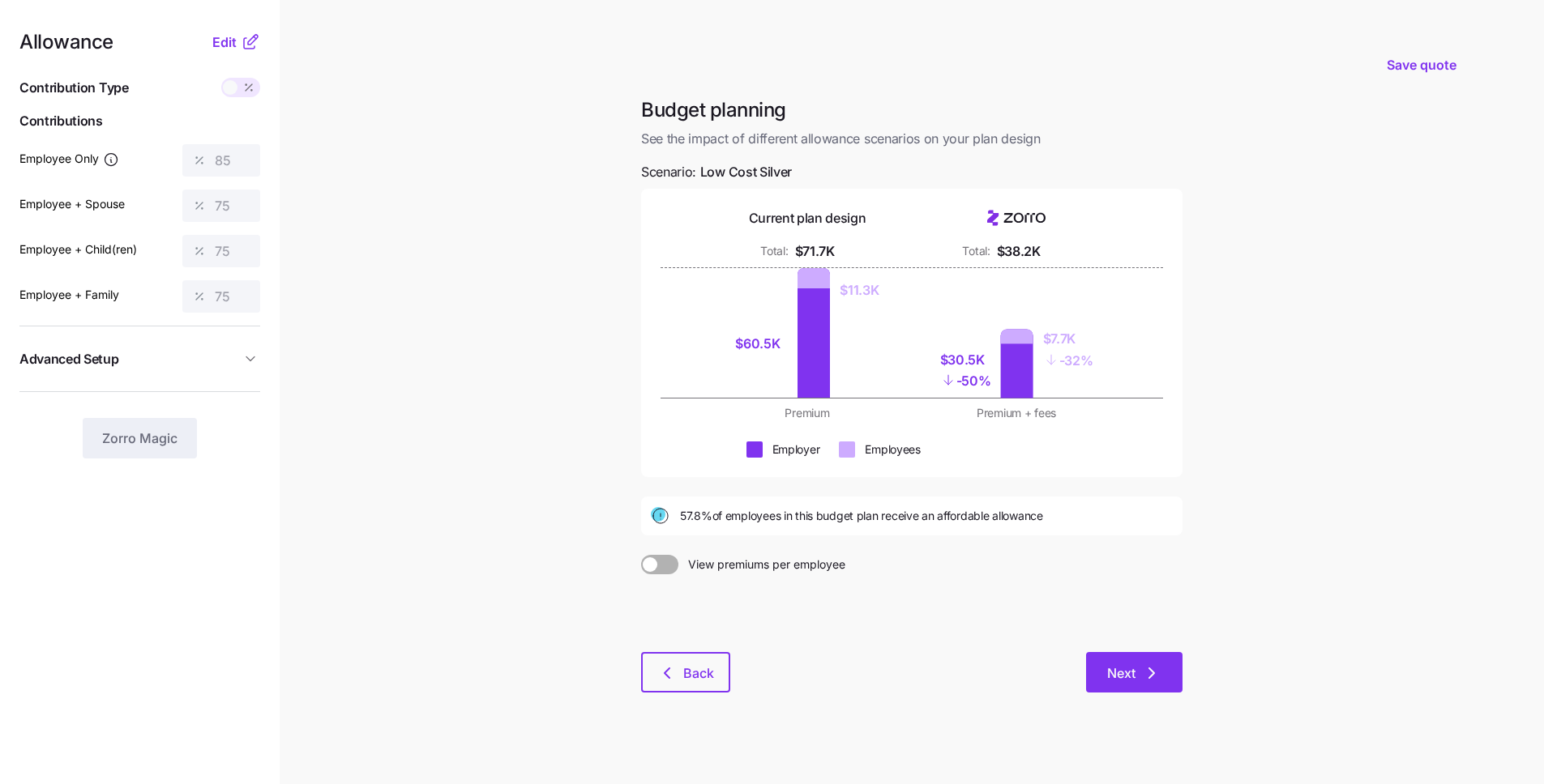
click at [1153, 680] on icon "button" at bounding box center [1151, 673] width 19 height 19
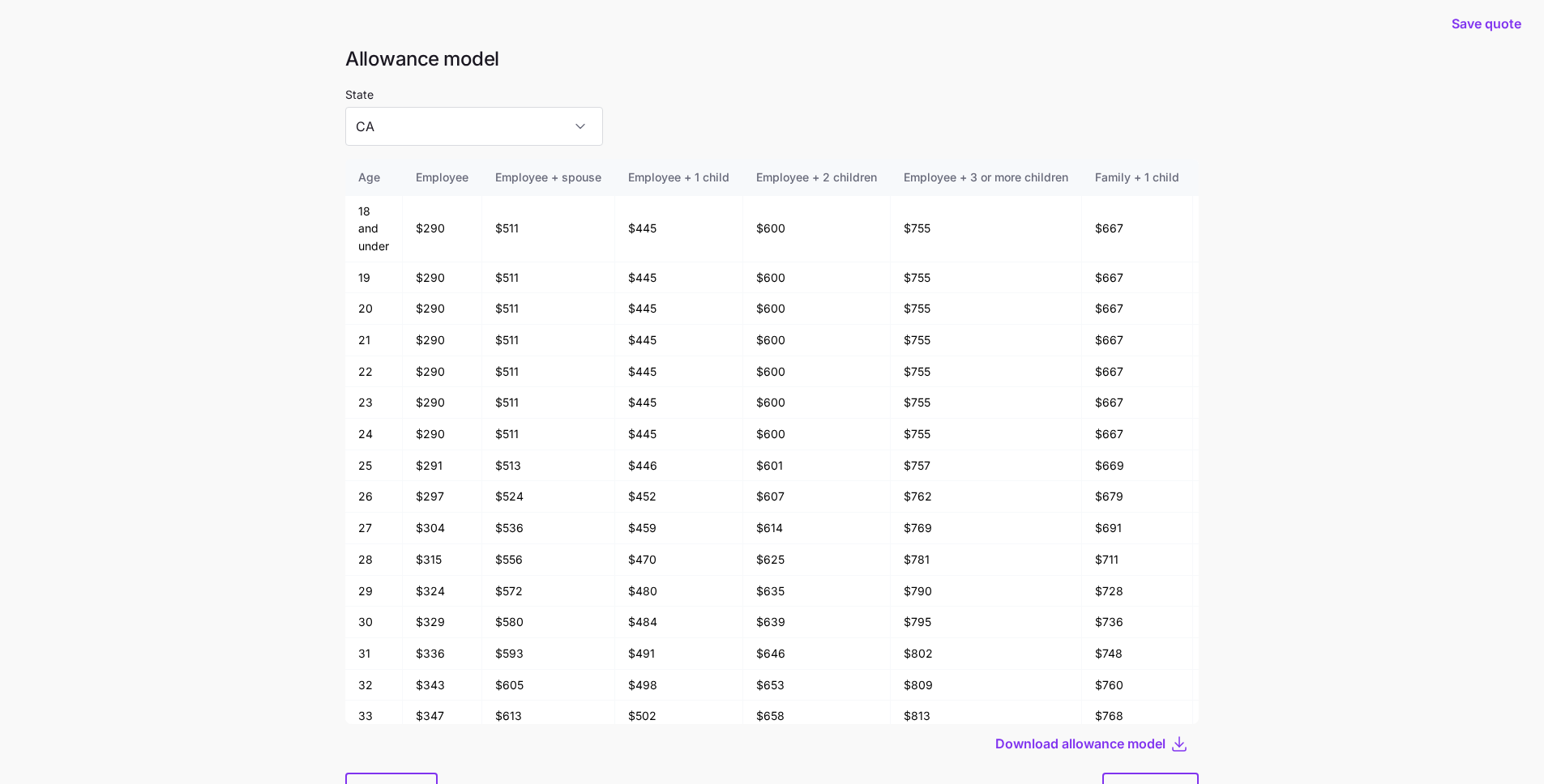
scroll to position [20, 0]
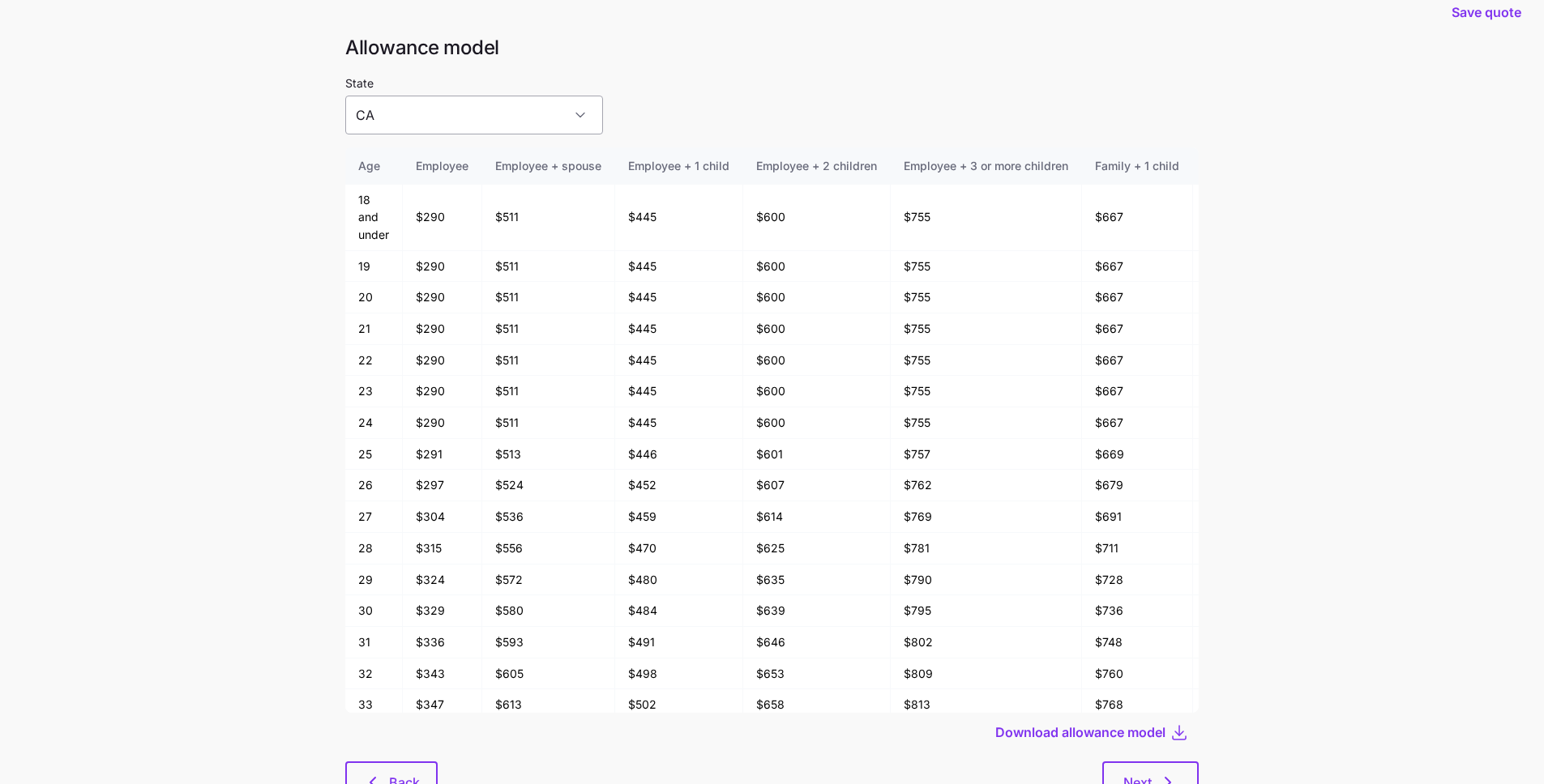
click at [511, 121] on input "CA" at bounding box center [474, 115] width 257 height 39
click at [483, 200] on div "FL" at bounding box center [448, 198] width 194 height 34
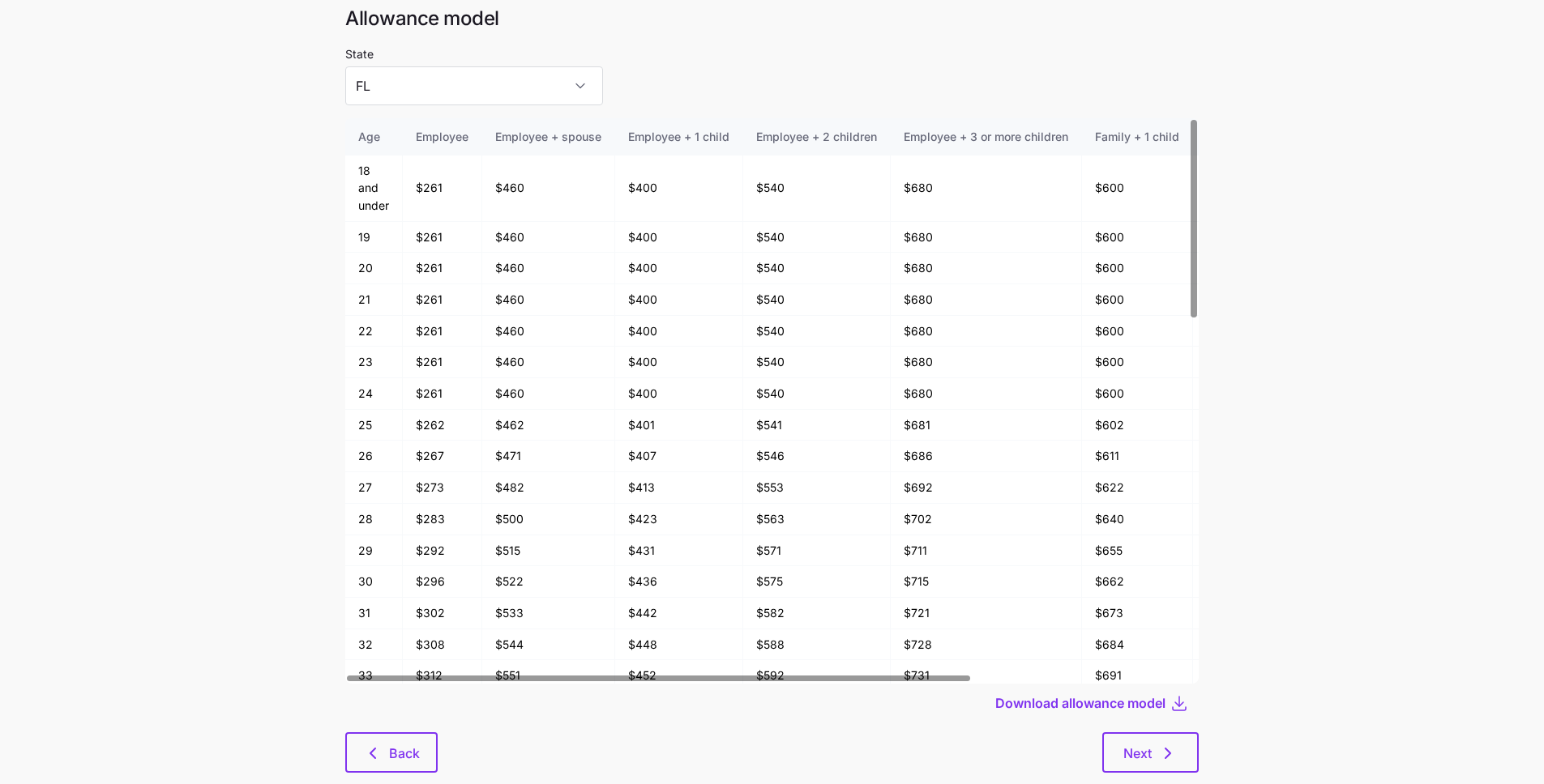
scroll to position [87, 0]
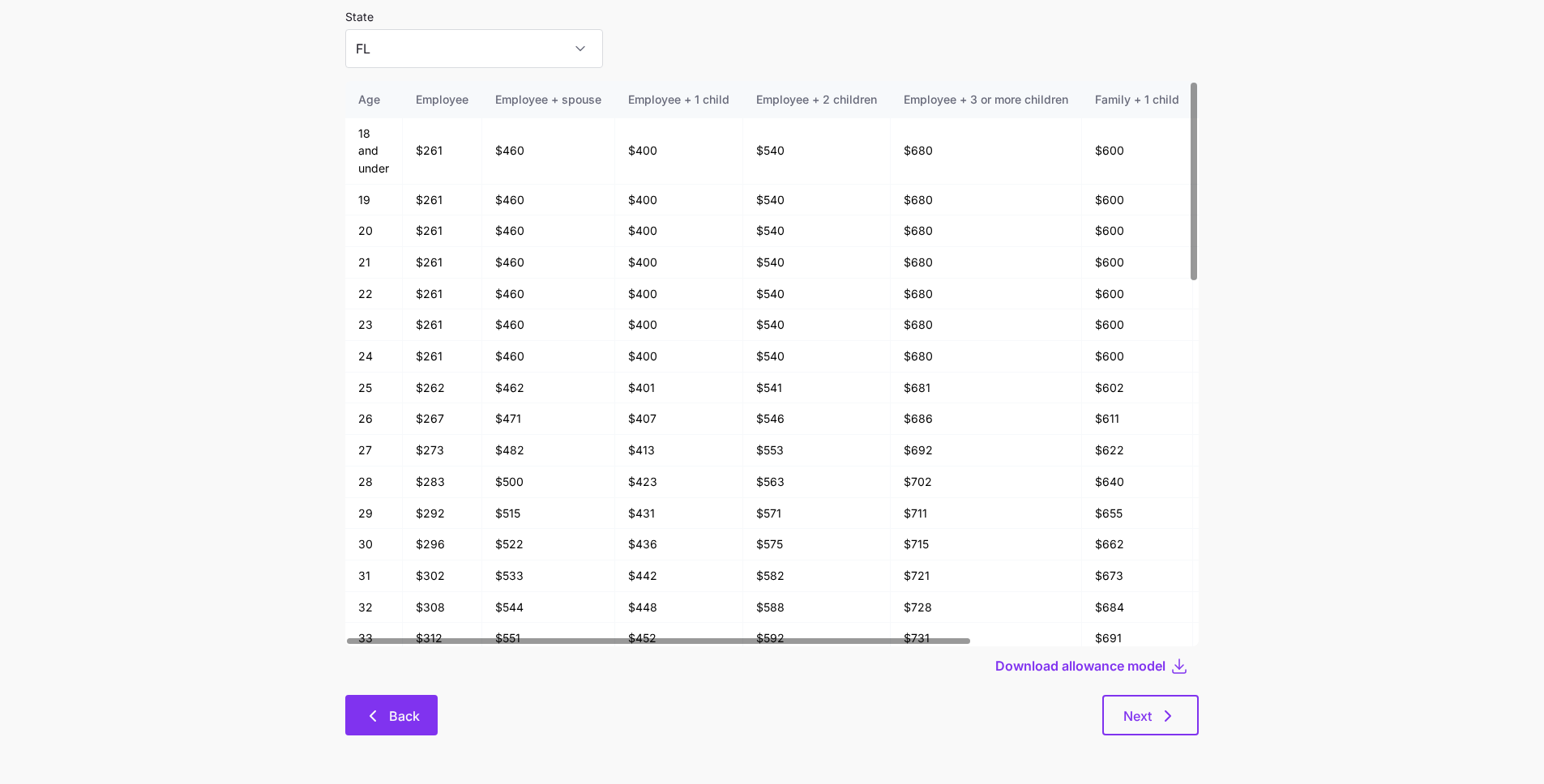
click at [378, 712] on icon "button" at bounding box center [372, 716] width 19 height 19
type input "CA"
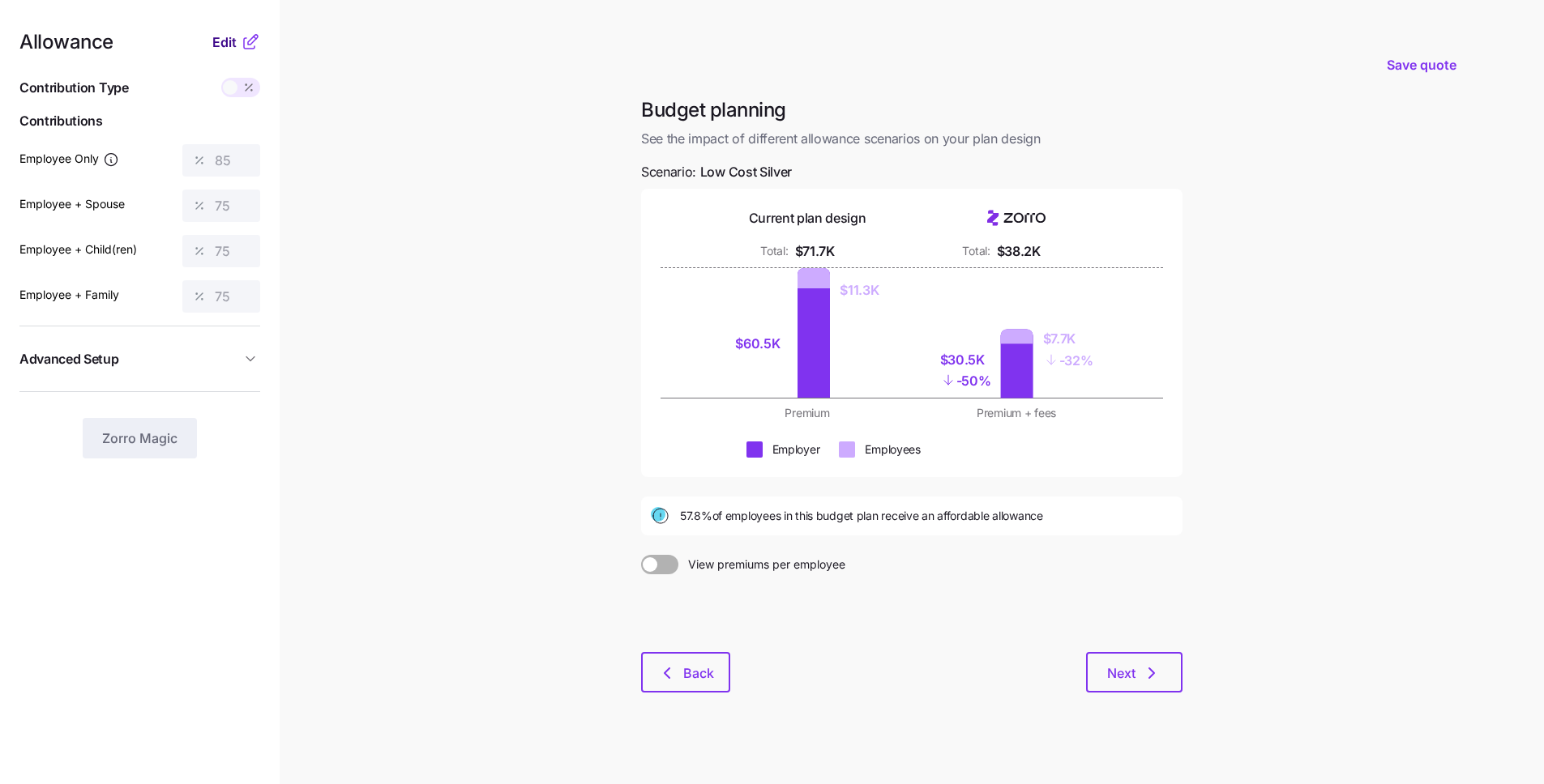
click at [221, 45] on span "Edit" at bounding box center [224, 42] width 24 height 19
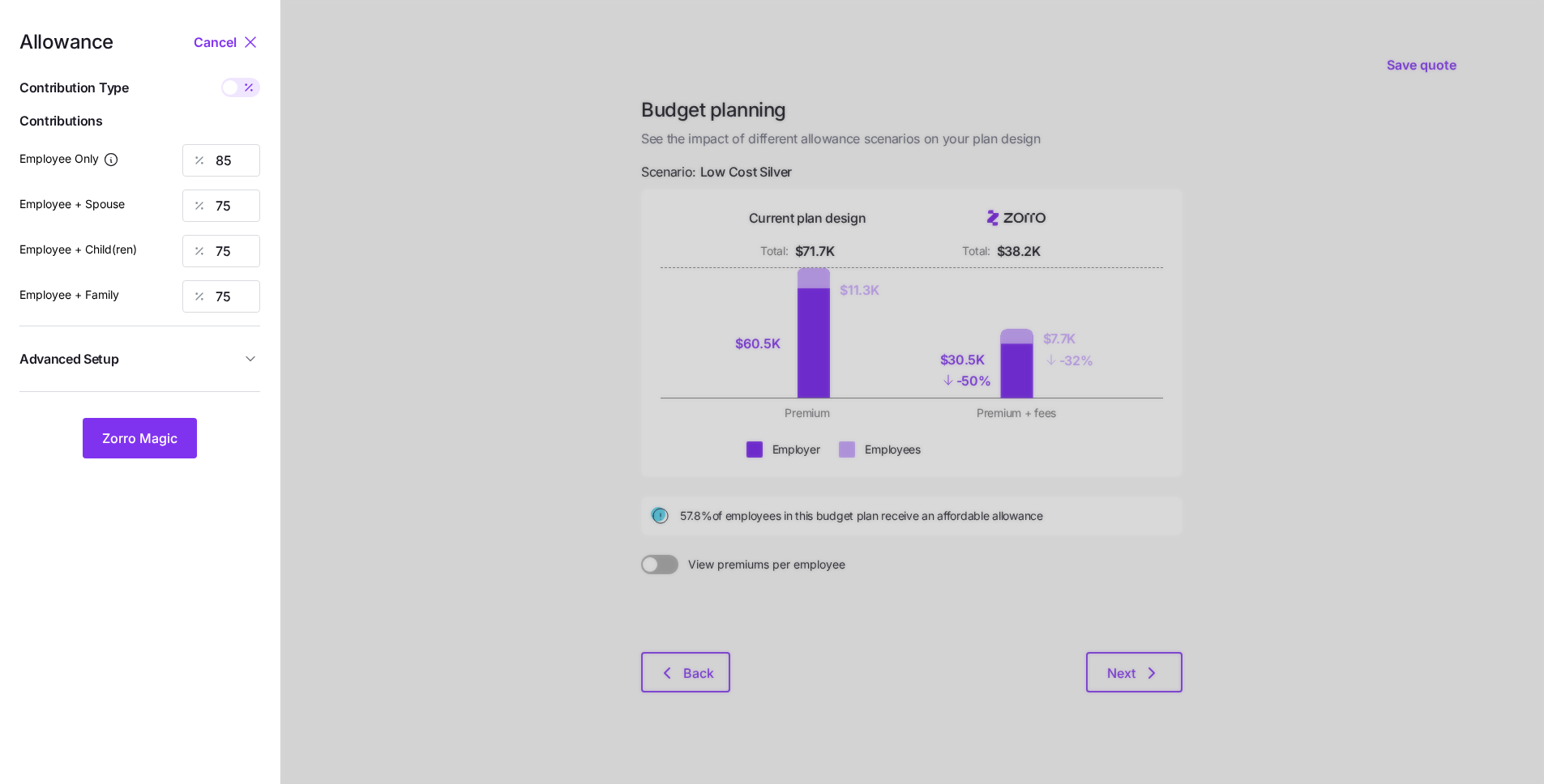
click at [251, 352] on icon "button" at bounding box center [250, 359] width 16 height 16
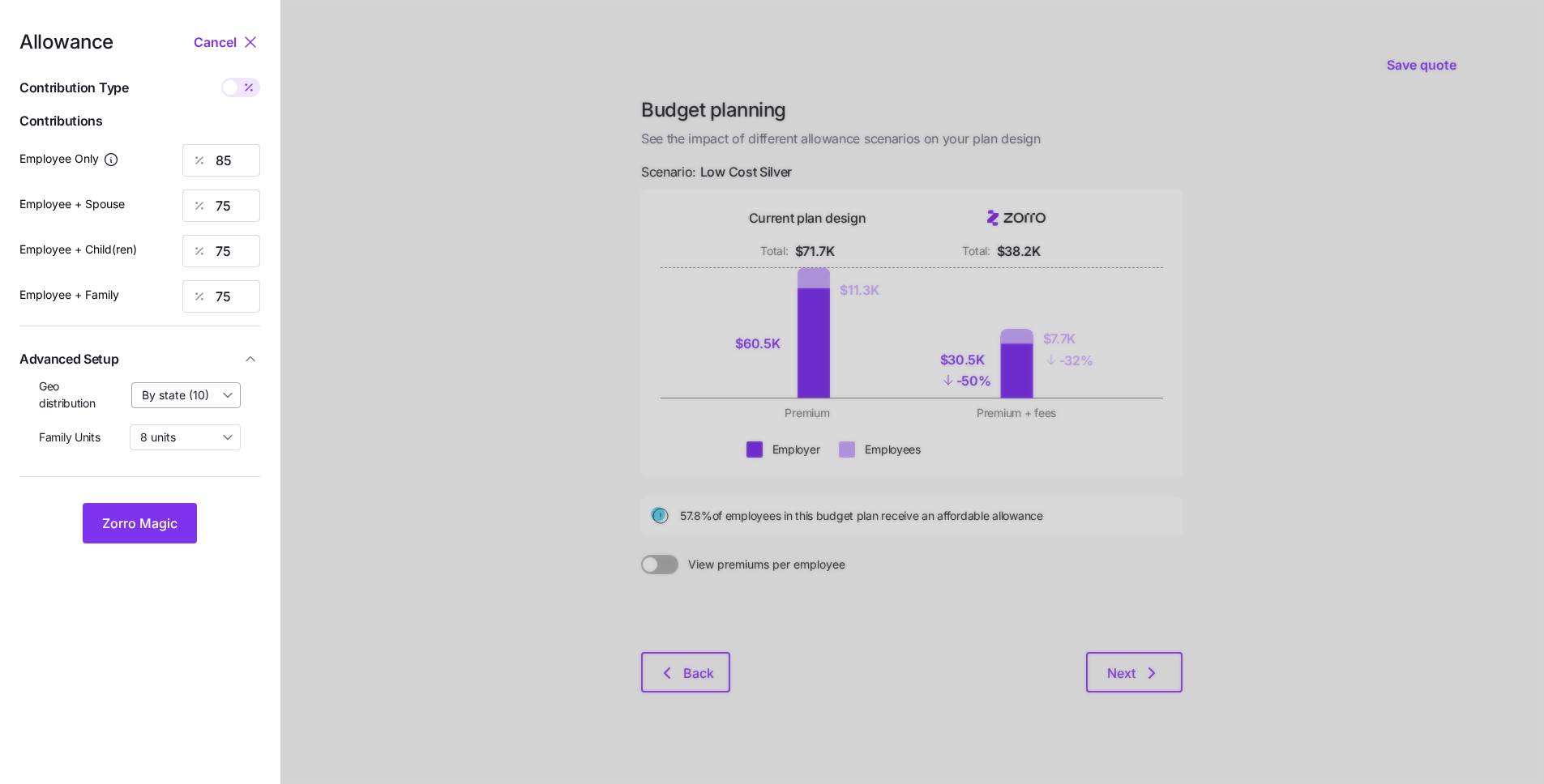
click at [217, 394] on input "By state (10)" at bounding box center [186, 395] width 110 height 26
click at [361, 542] on div at bounding box center [912, 398] width 1263 height 797
click at [137, 515] on span "Zorro Magic" at bounding box center [140, 524] width 75 height 19
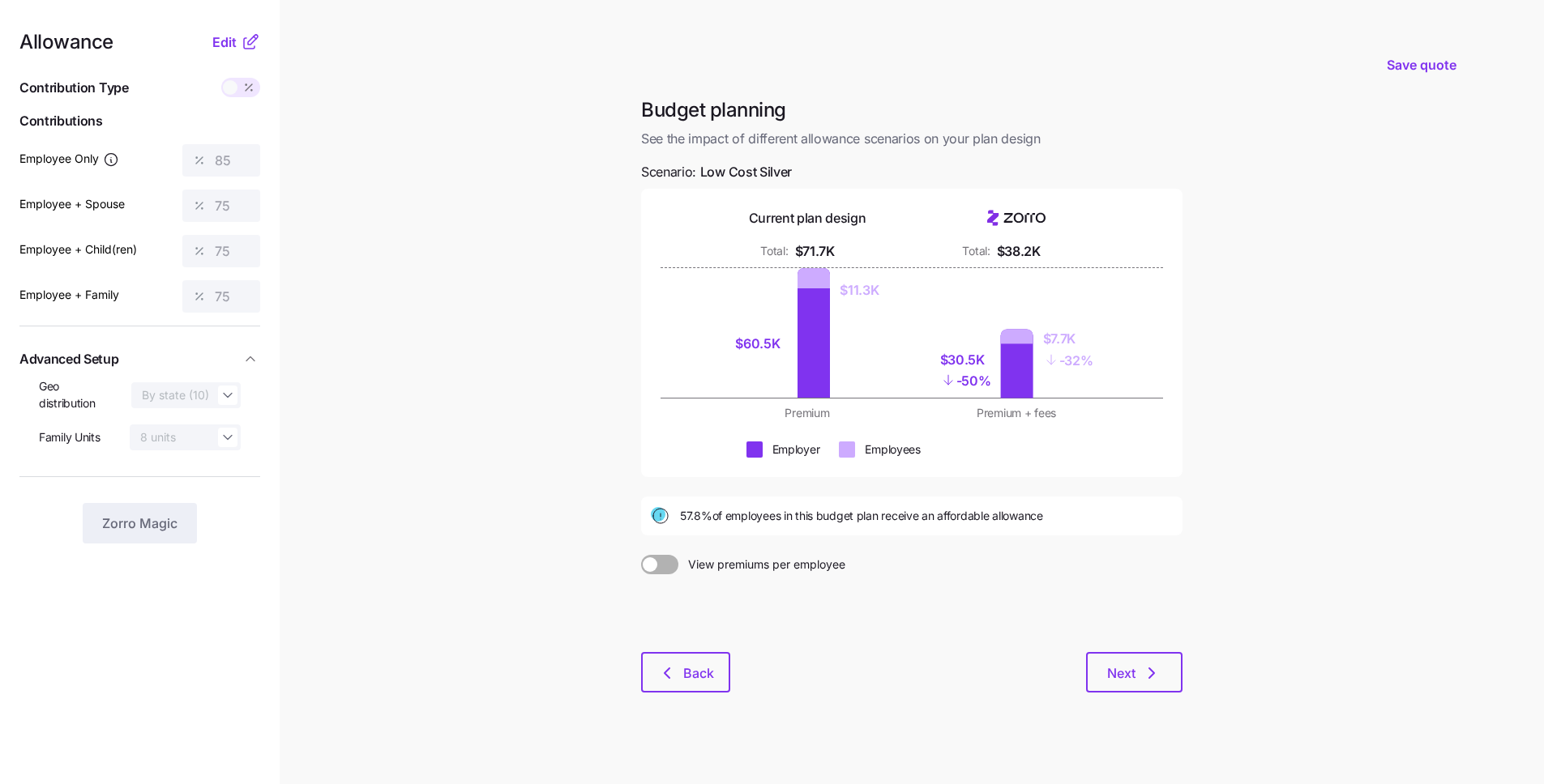
drag, startPoint x: 1125, startPoint y: 679, endPoint x: 999, endPoint y: 694, distance: 126.9
click at [940, 688] on div "Next" at bounding box center [956, 672] width 452 height 41
click at [1126, 677] on span "Next" at bounding box center [1121, 673] width 28 height 19
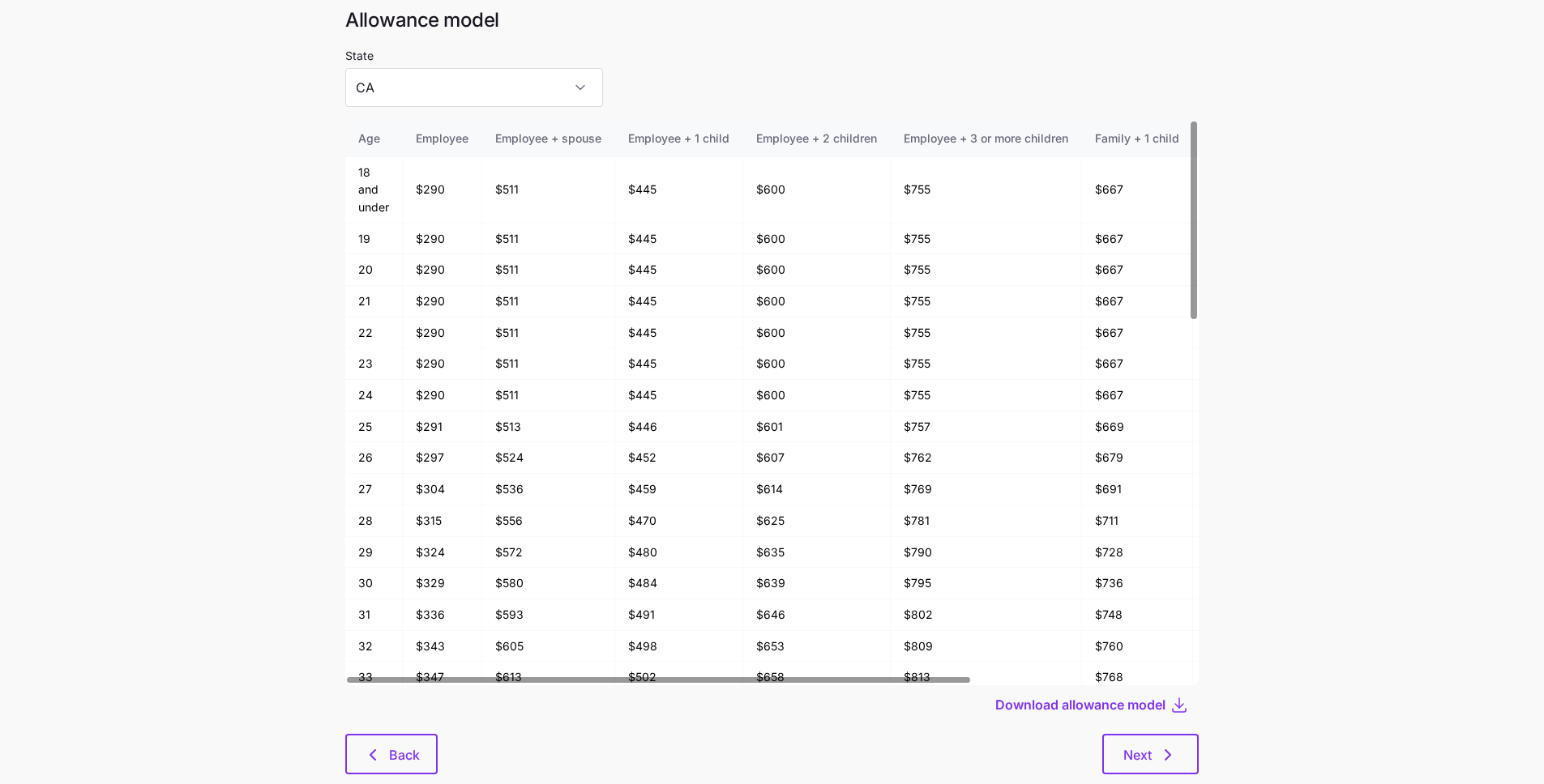
scroll to position [58, 0]
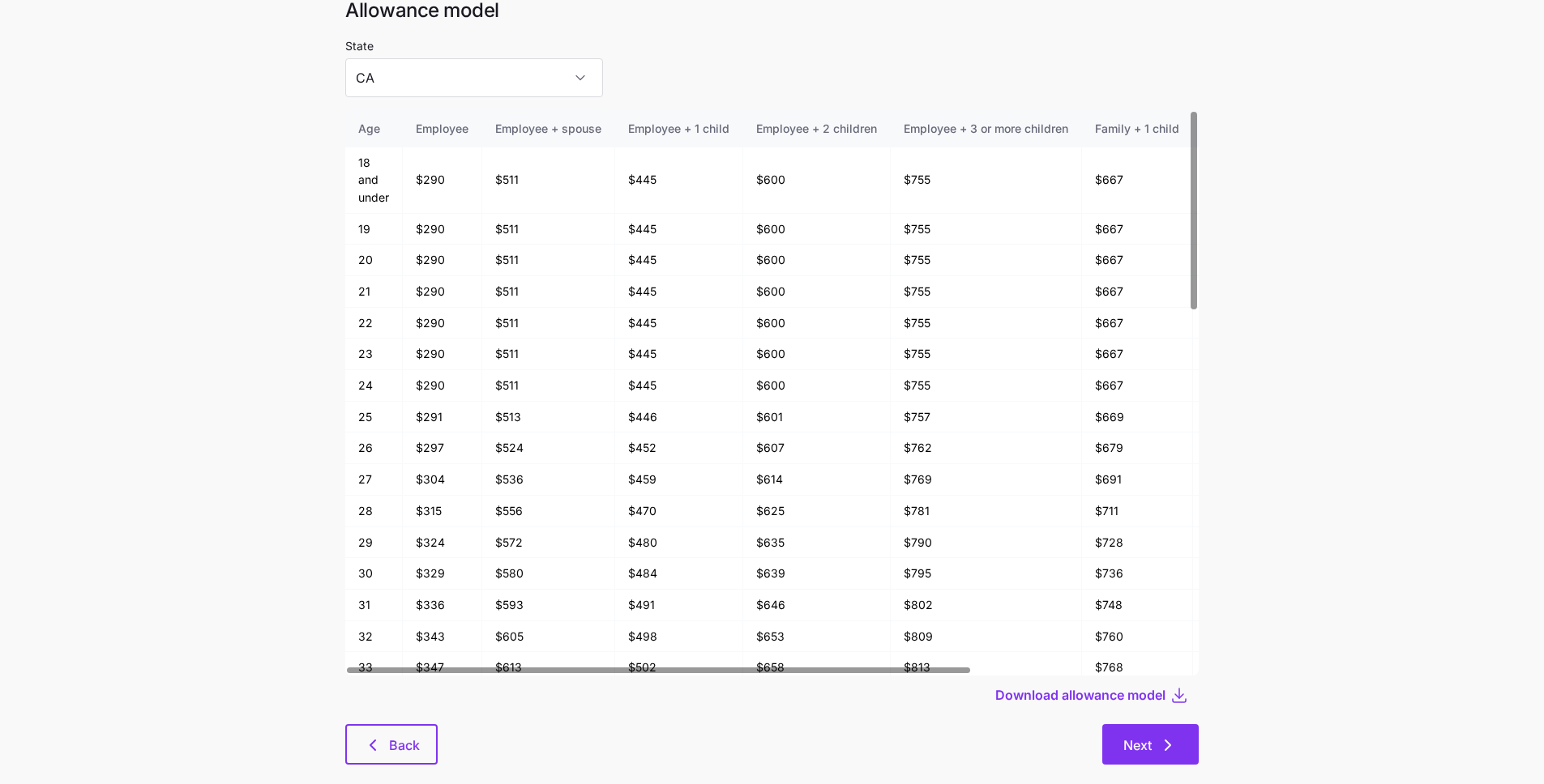
click at [1107, 751] on button "Next" at bounding box center [1151, 744] width 96 height 41
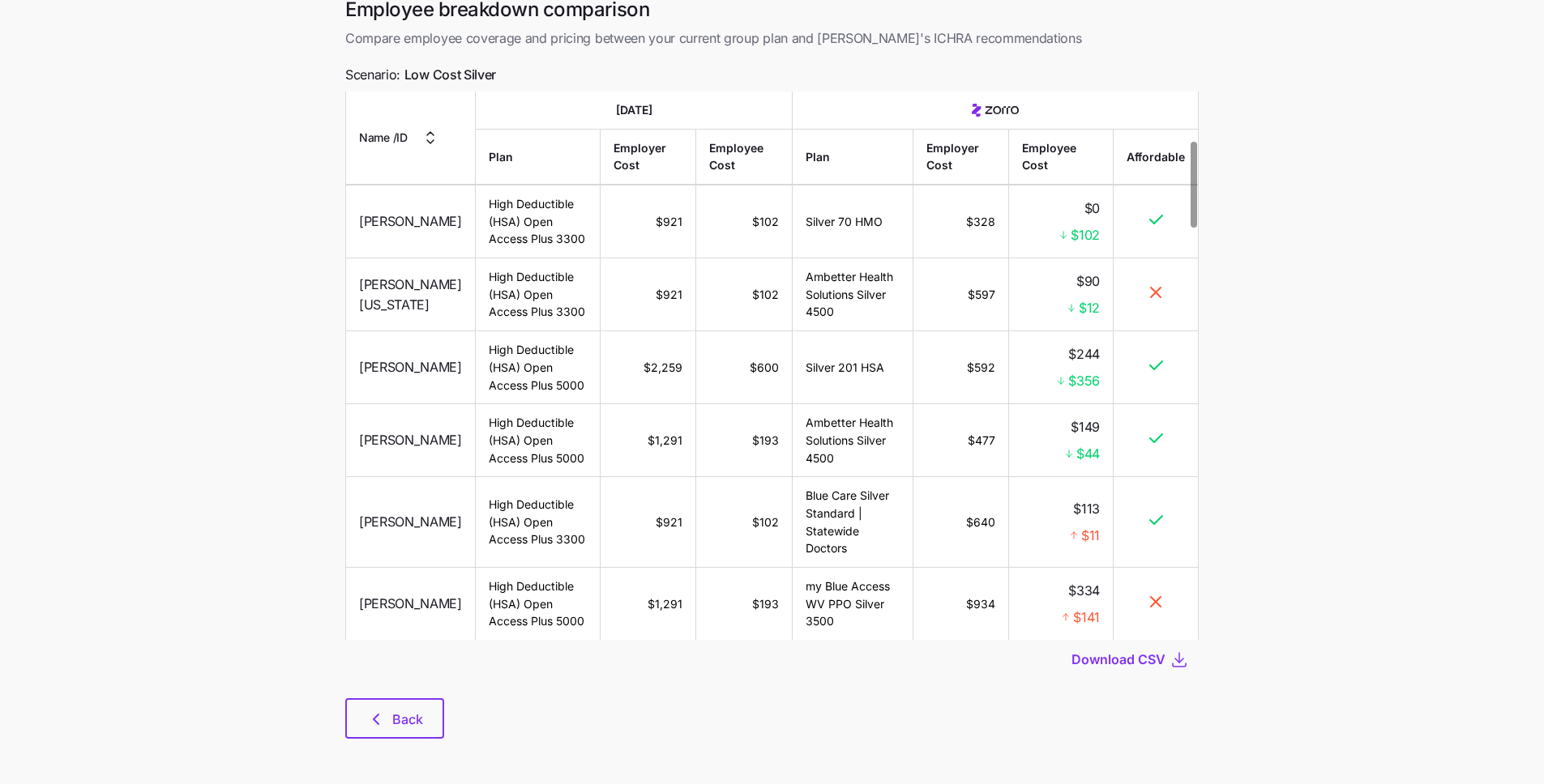
scroll to position [81, 0]
click at [382, 713] on icon "button" at bounding box center [376, 716] width 19 height 19
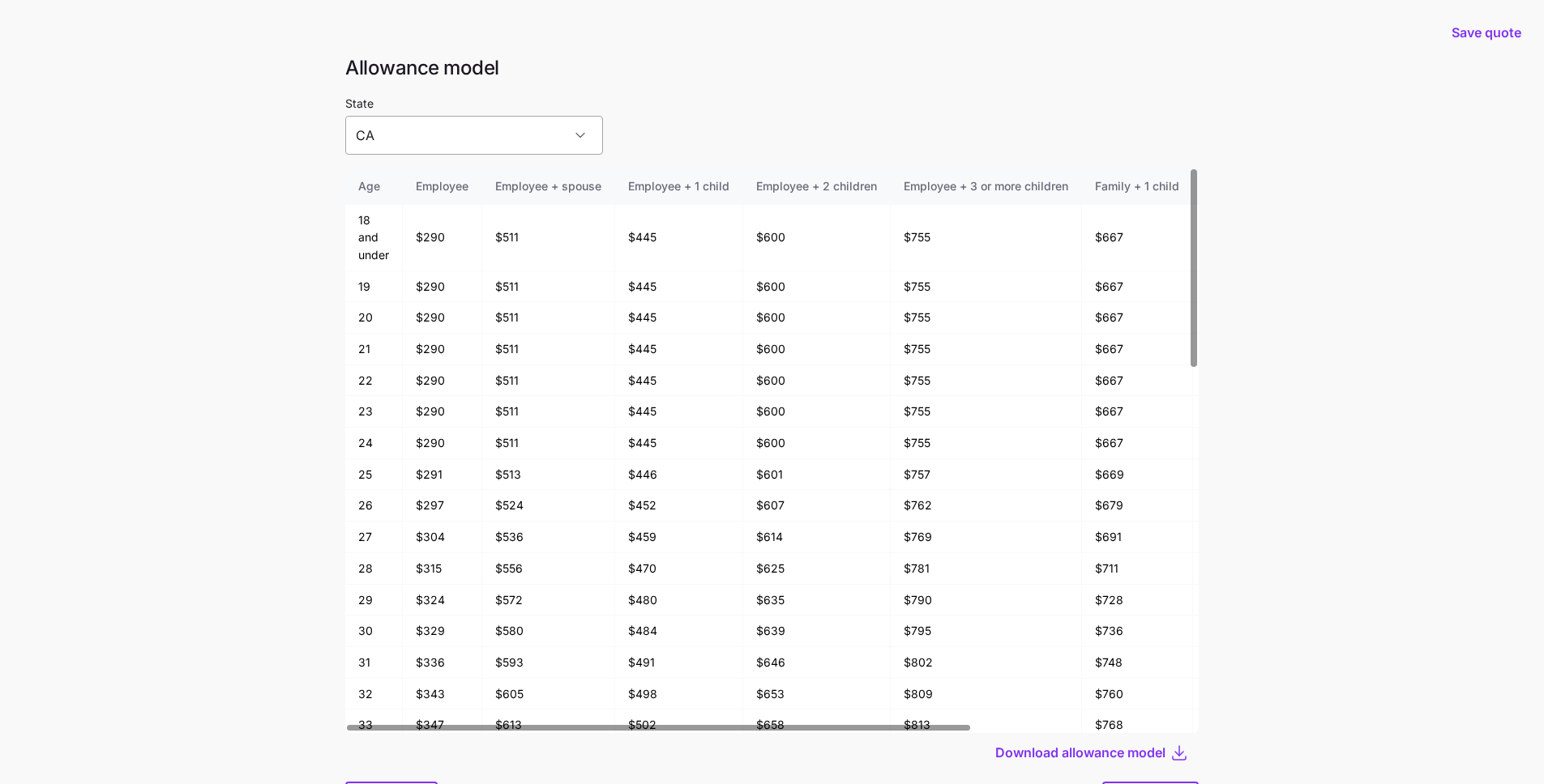
click at [463, 141] on input "CA" at bounding box center [474, 135] width 257 height 39
click at [429, 248] on div "GA" at bounding box center [448, 252] width 194 height 34
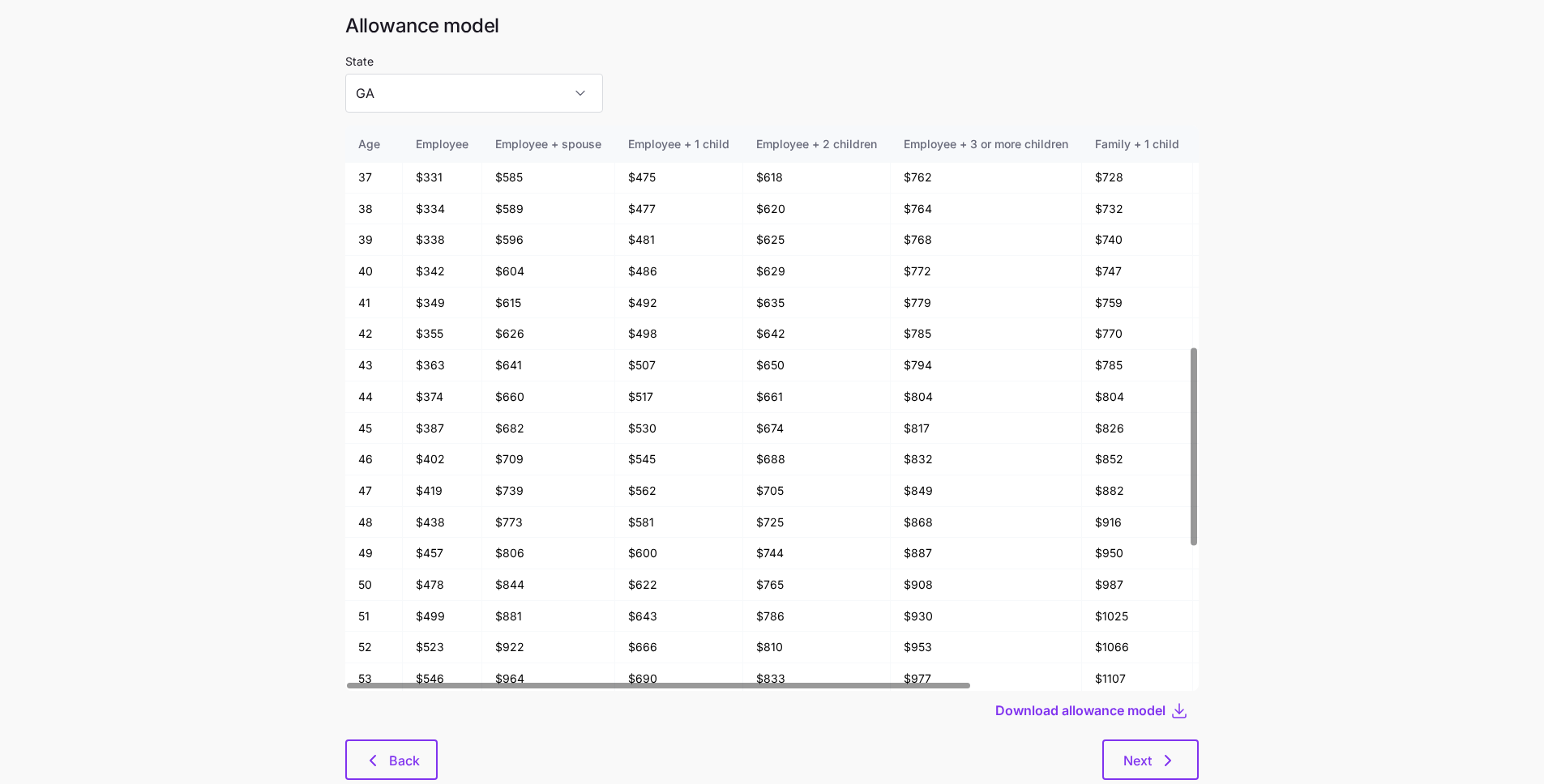
scroll to position [87, 0]
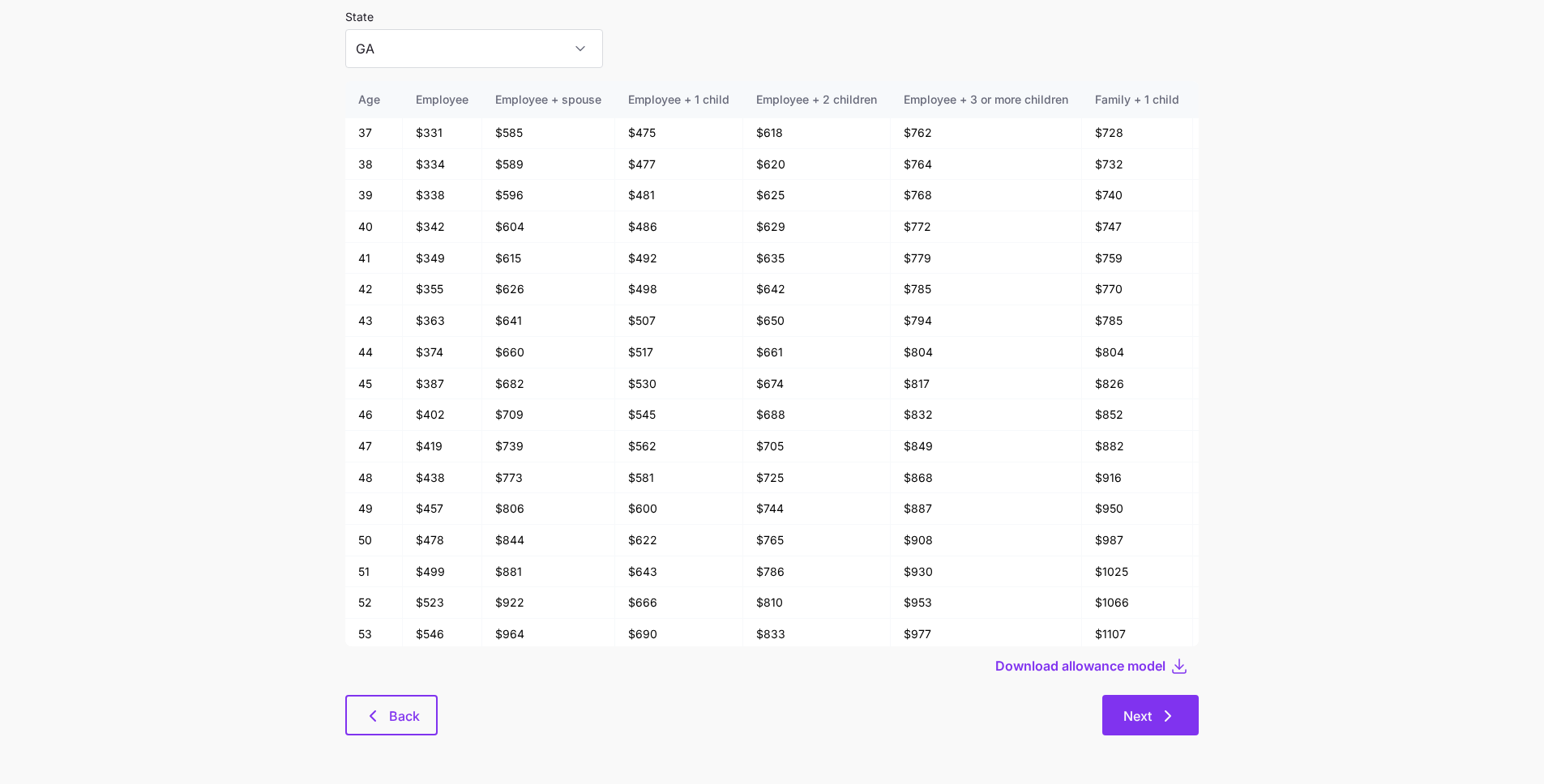
click at [1150, 703] on button "Next" at bounding box center [1151, 716] width 96 height 41
type input "CA"
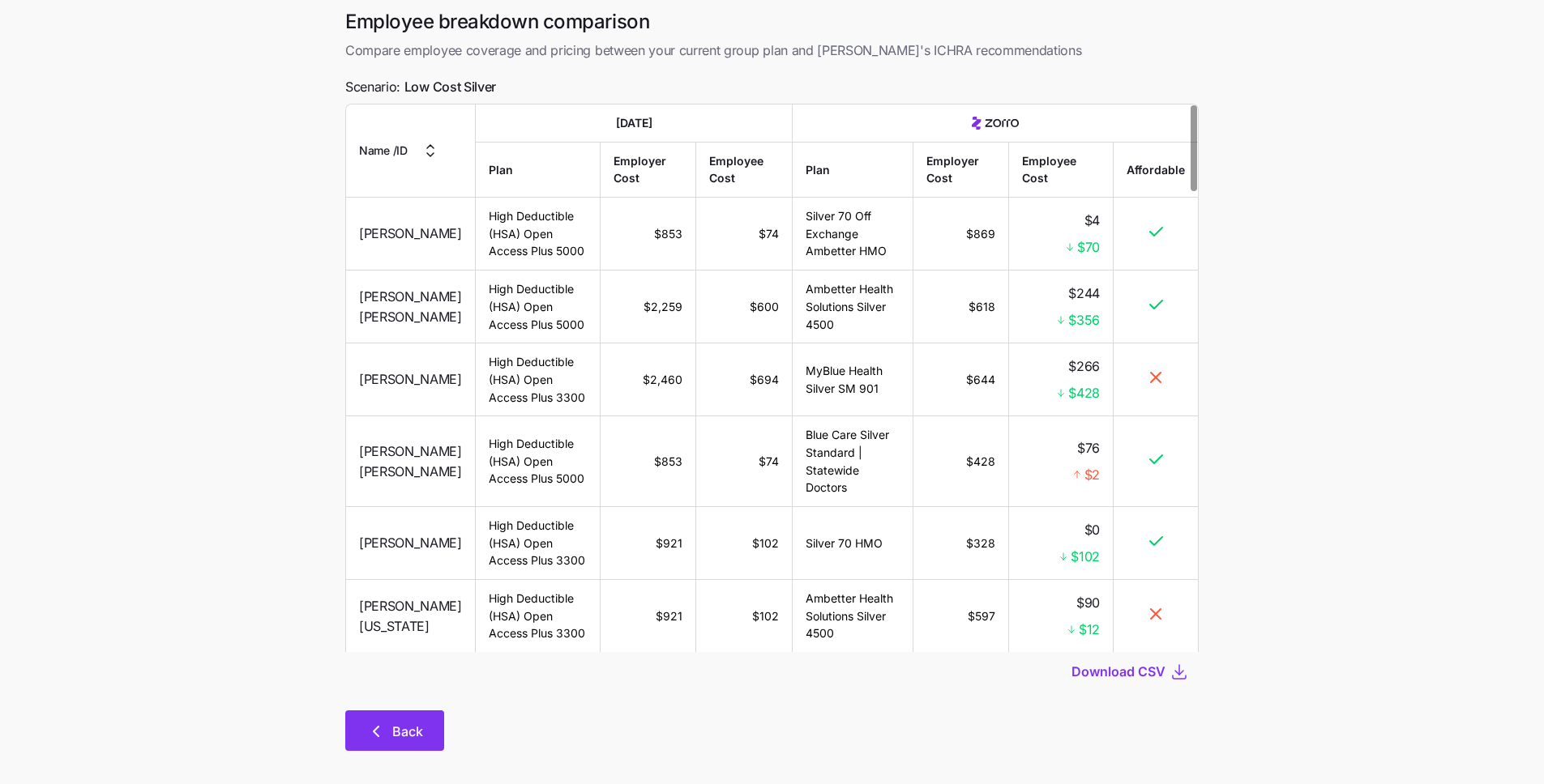
scroll to position [81, 0]
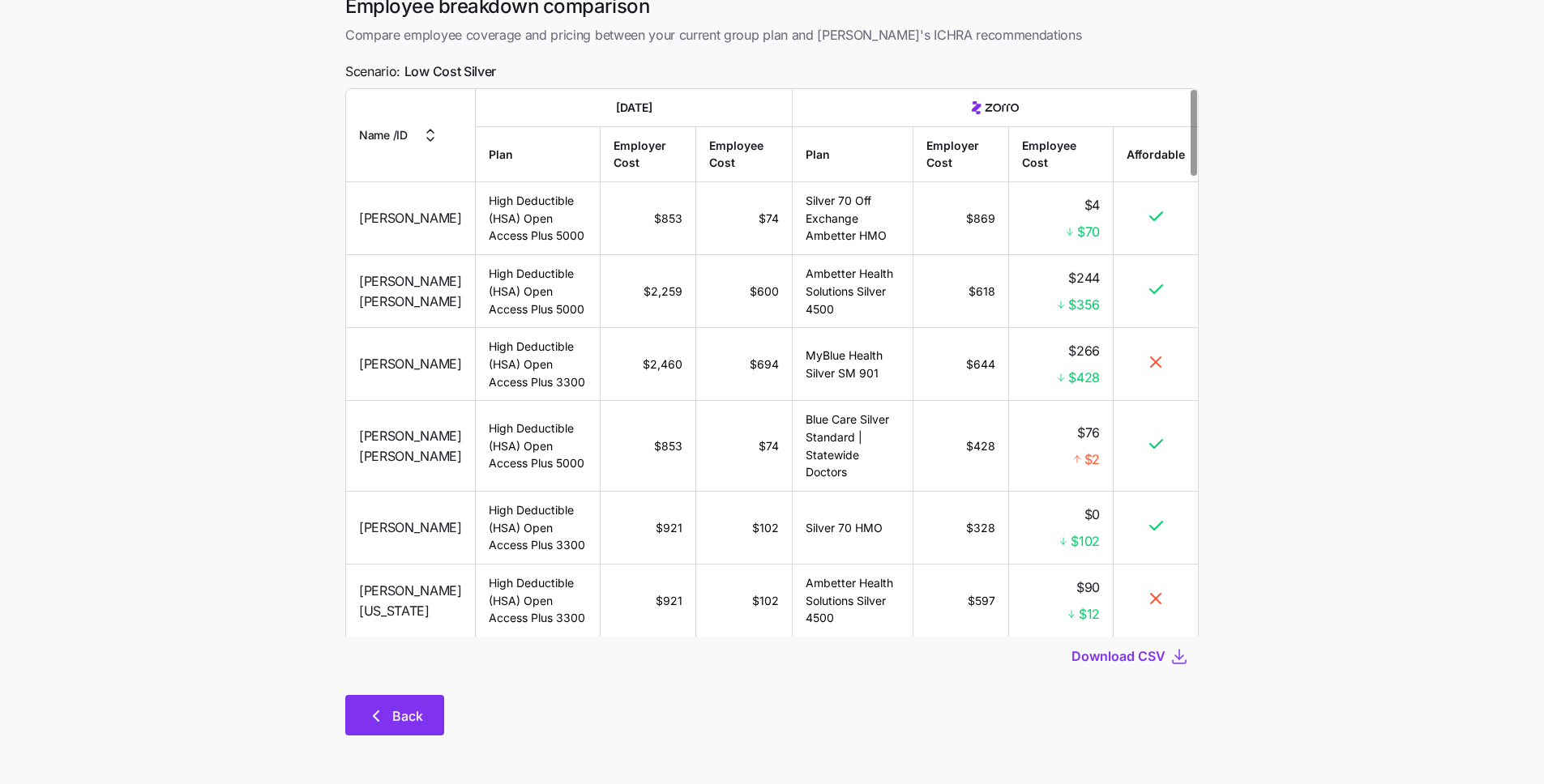
click at [388, 735] on button "Back" at bounding box center [394, 716] width 99 height 41
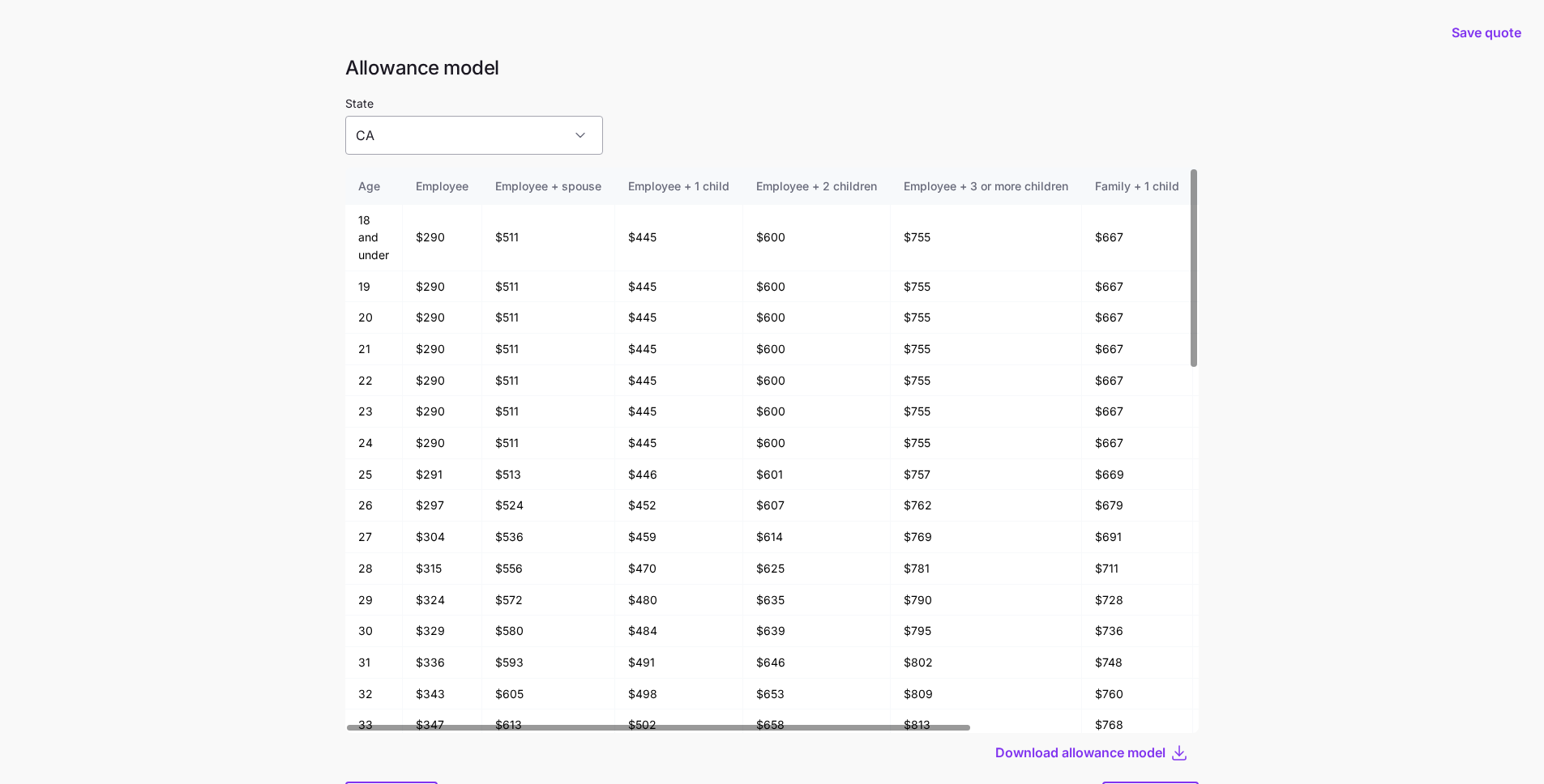
click at [403, 140] on input "CA" at bounding box center [474, 135] width 257 height 39
click at [407, 247] on div "GA" at bounding box center [448, 252] width 194 height 34
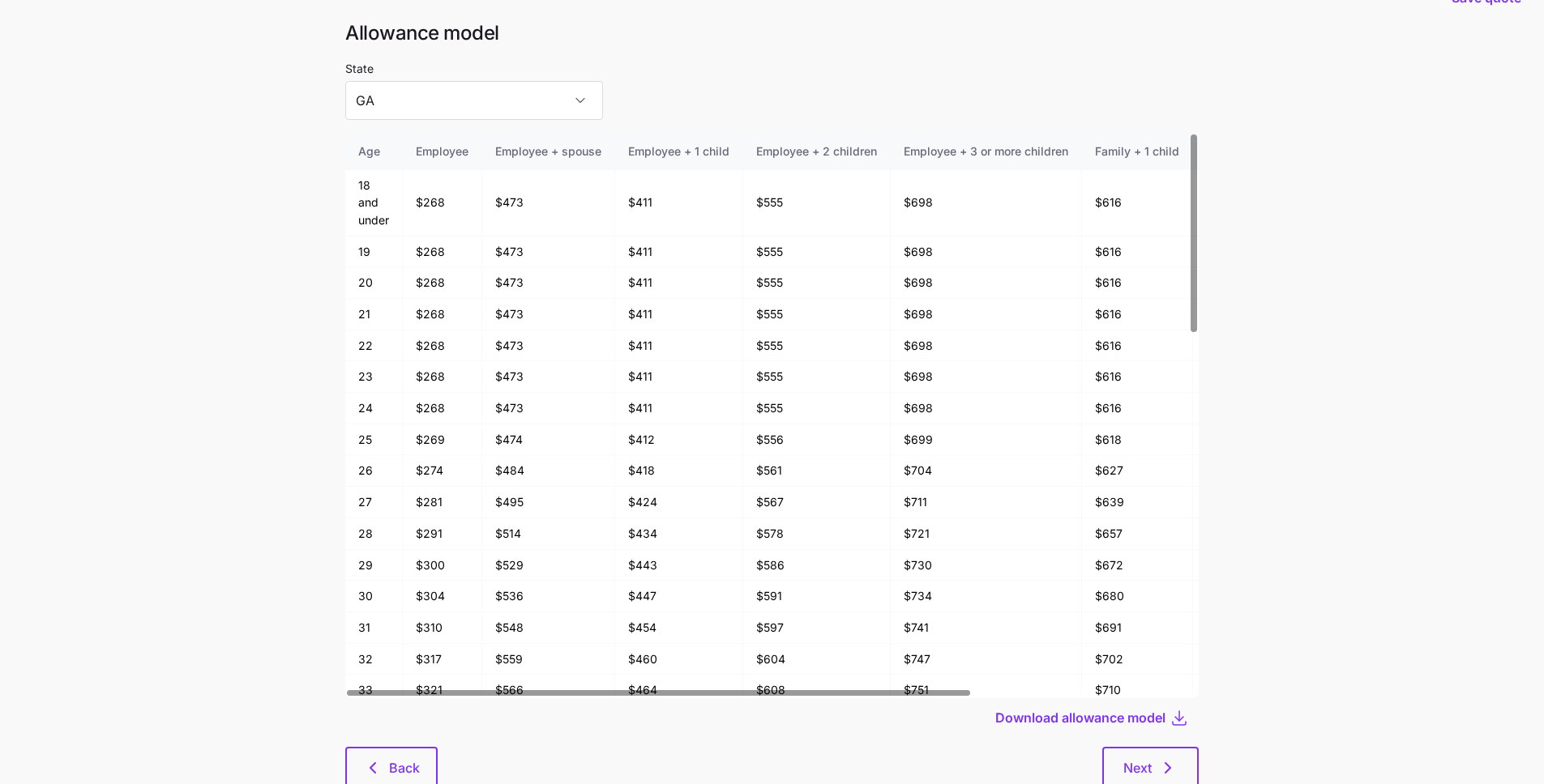
scroll to position [87, 0]
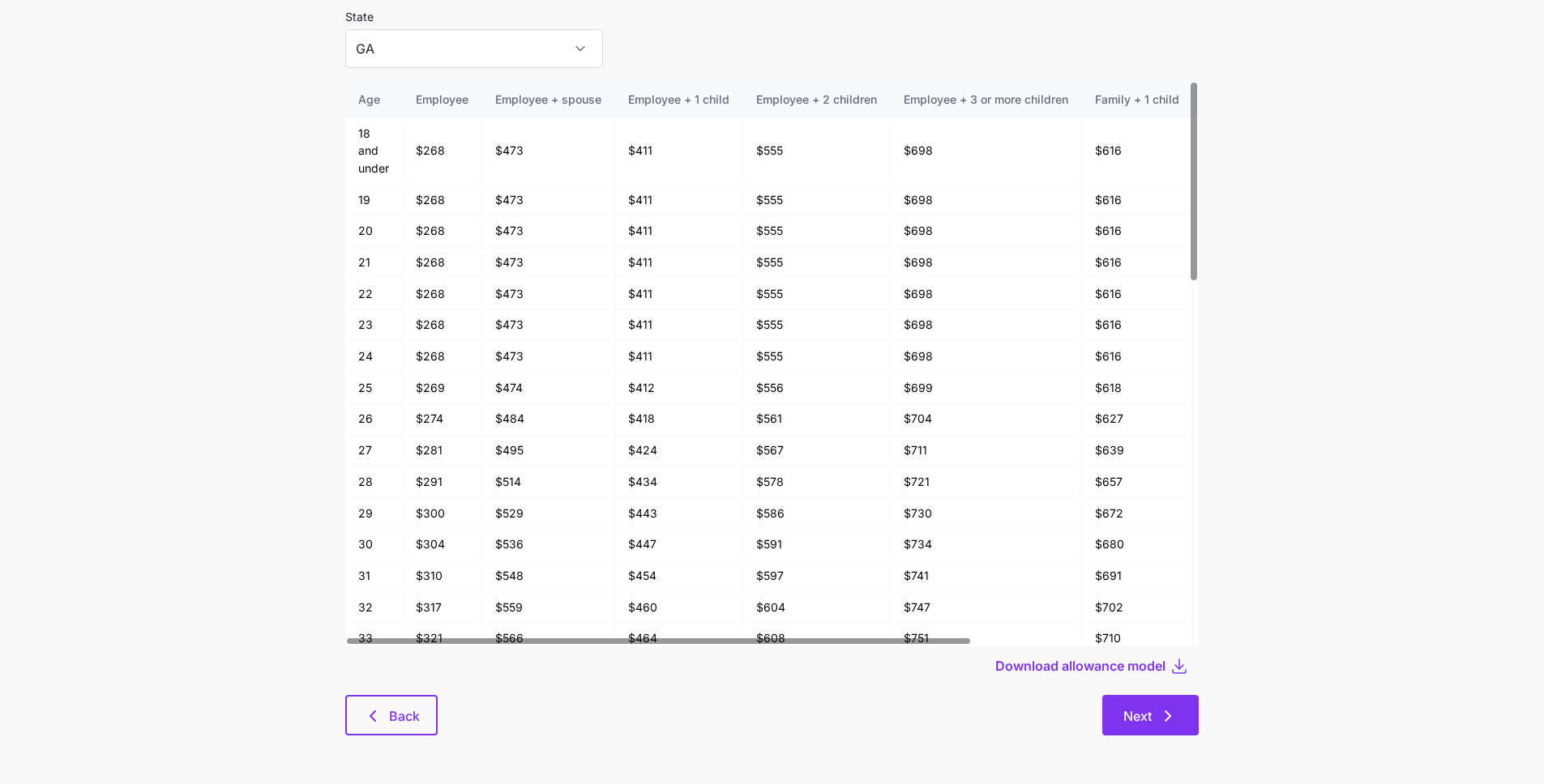
click at [1113, 716] on button "Next" at bounding box center [1151, 716] width 96 height 41
type input "CA"
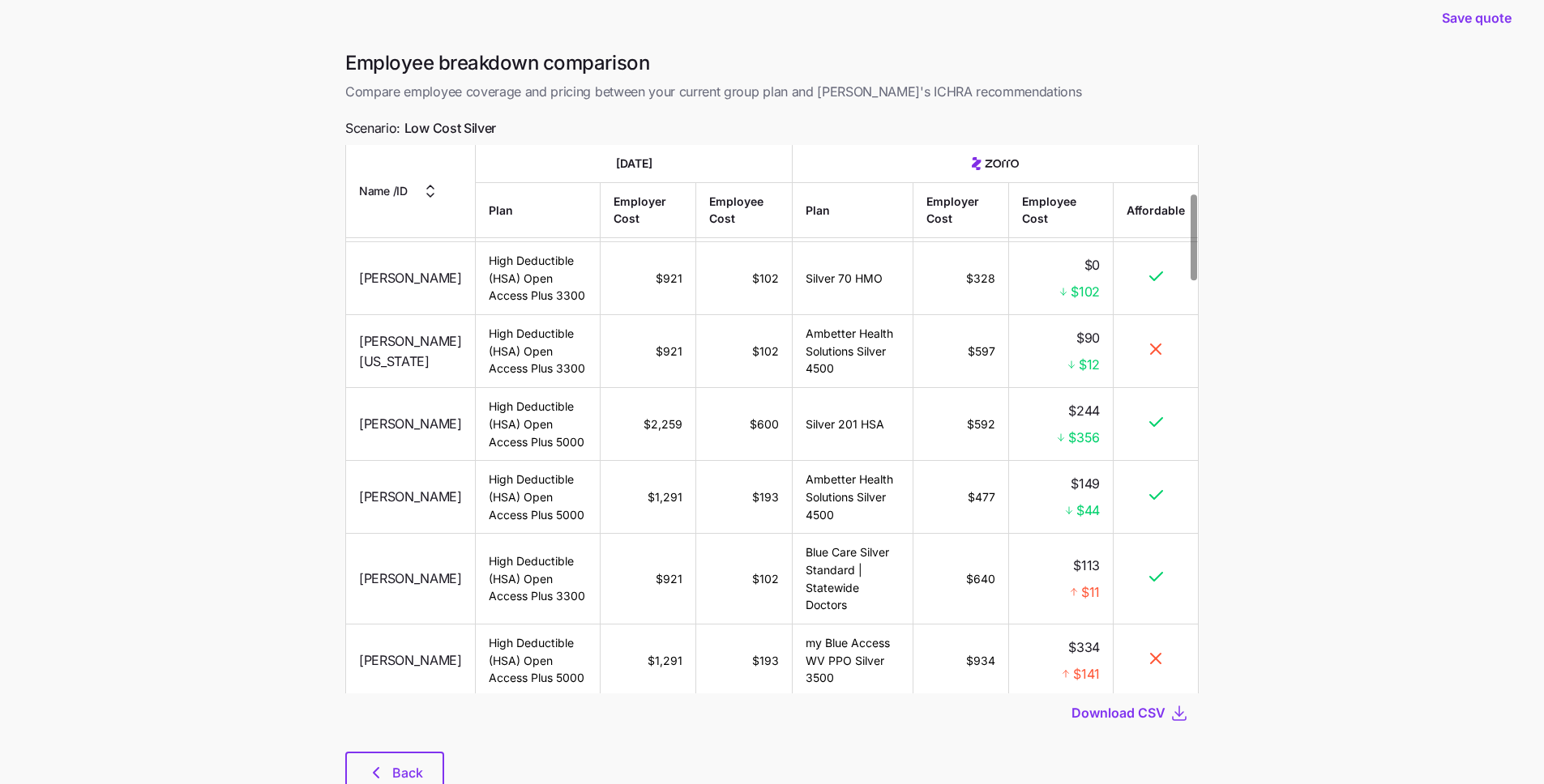
scroll to position [81, 0]
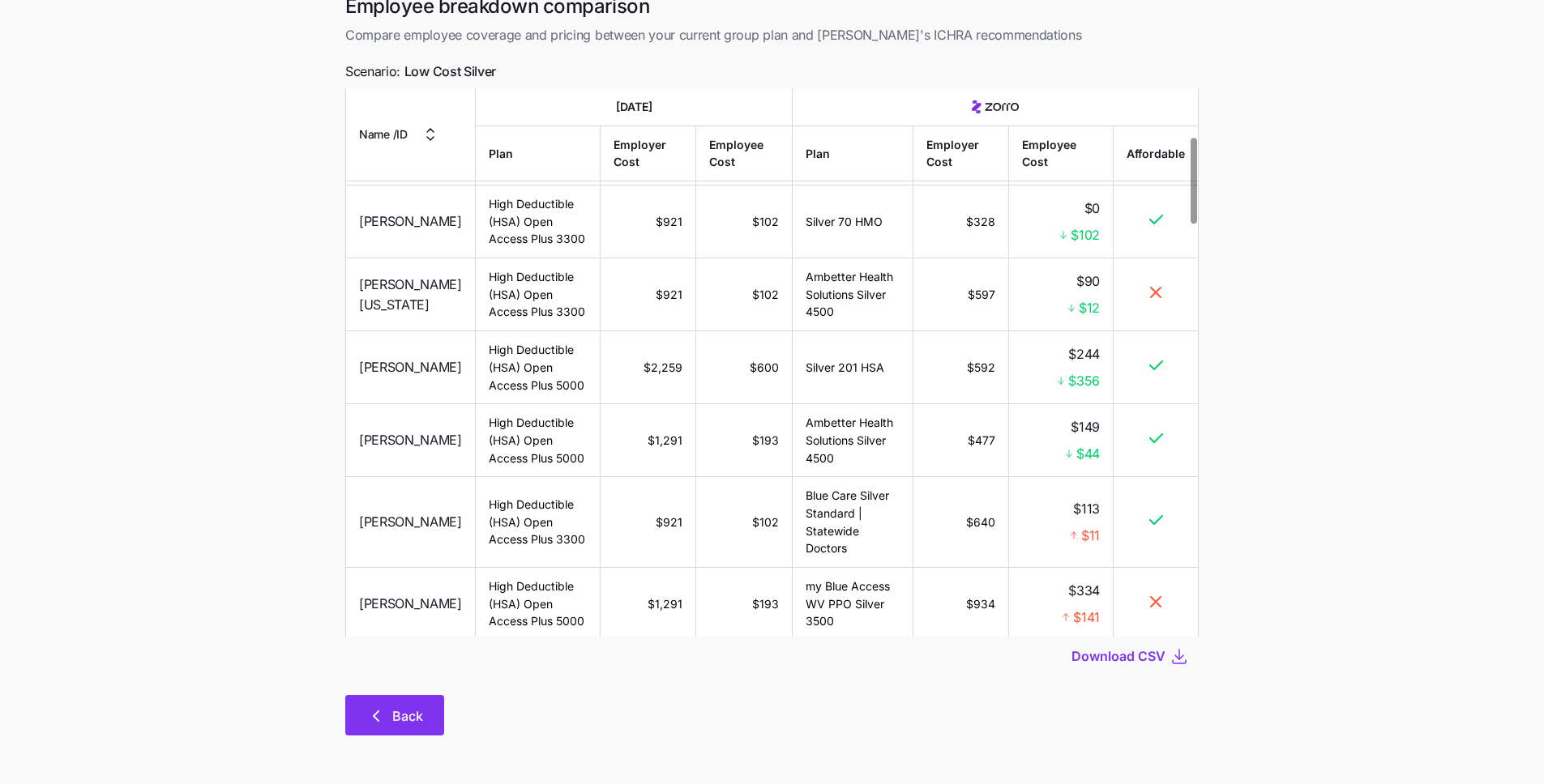
click at [432, 716] on button "Back" at bounding box center [394, 716] width 99 height 41
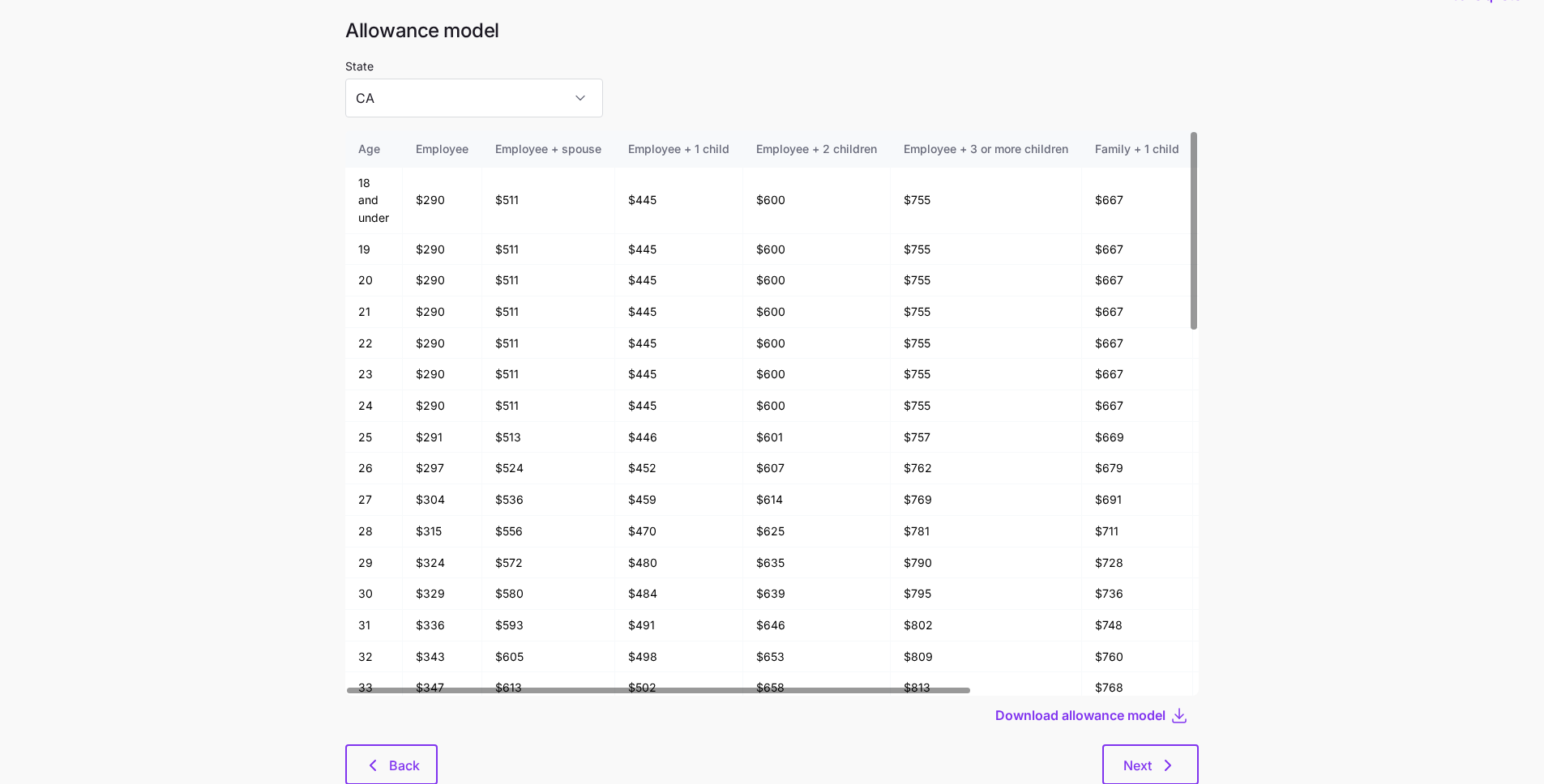
scroll to position [87, 0]
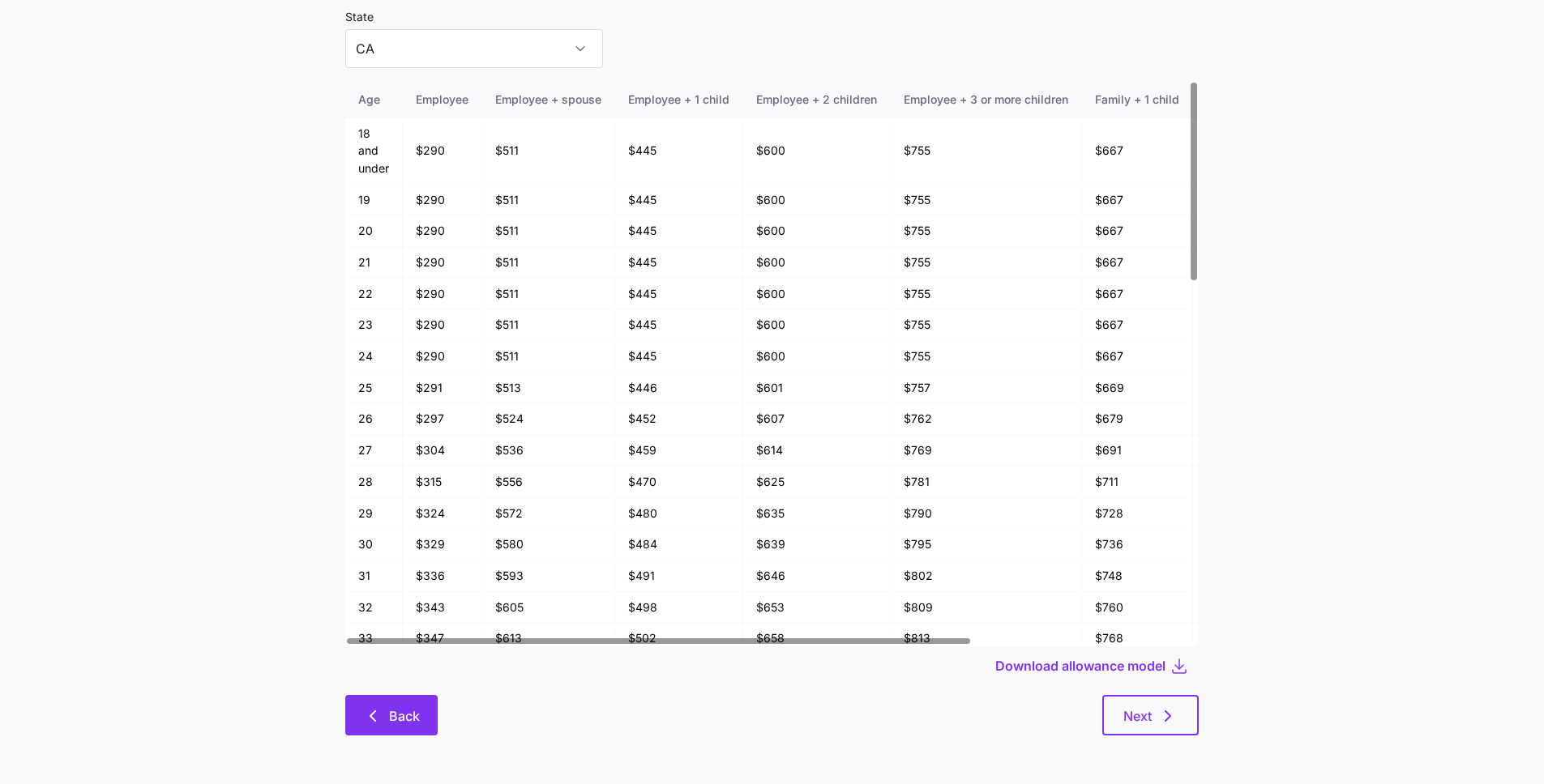
click at [397, 717] on span "Back" at bounding box center [404, 716] width 31 height 19
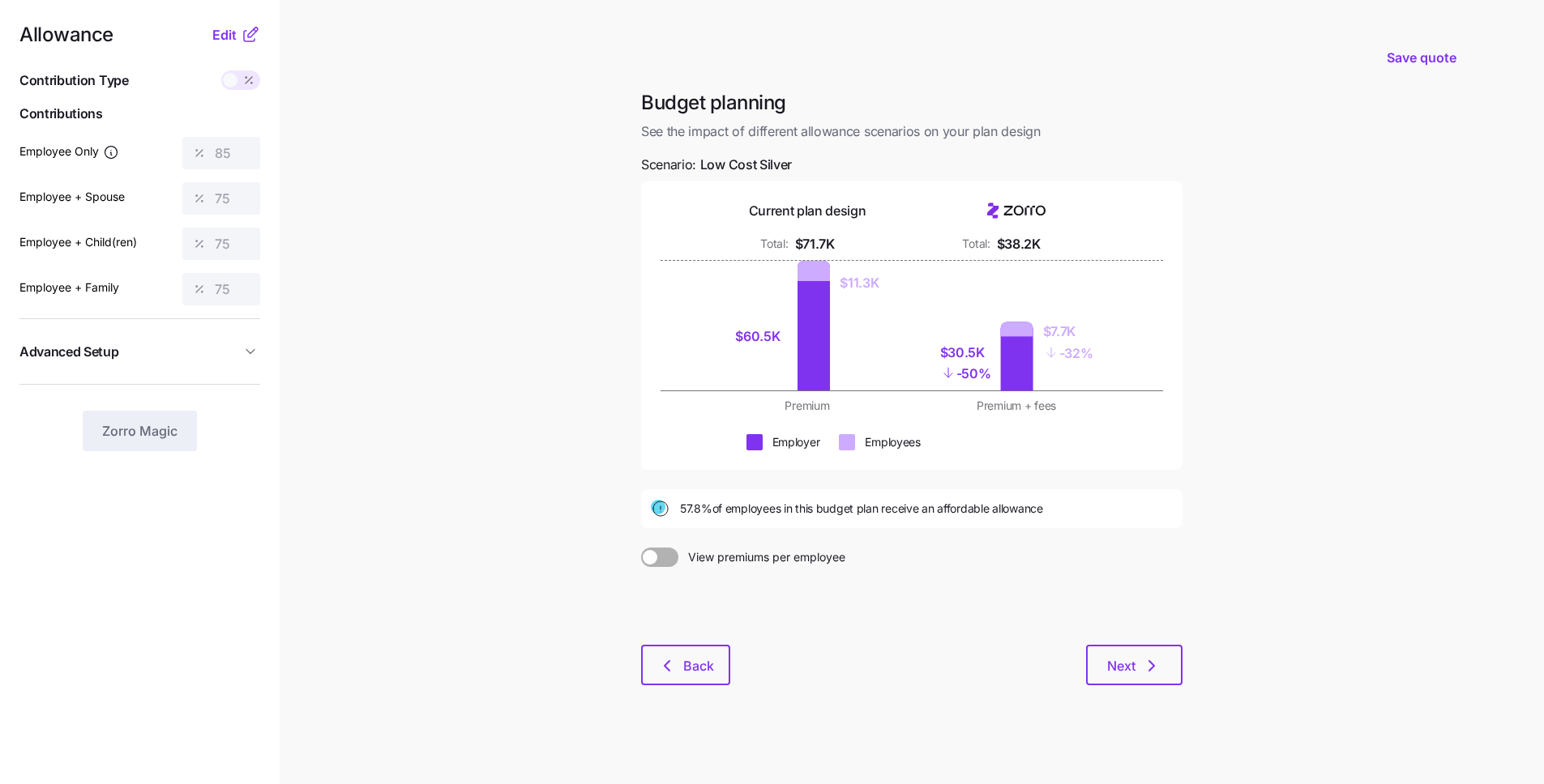
scroll to position [13, 0]
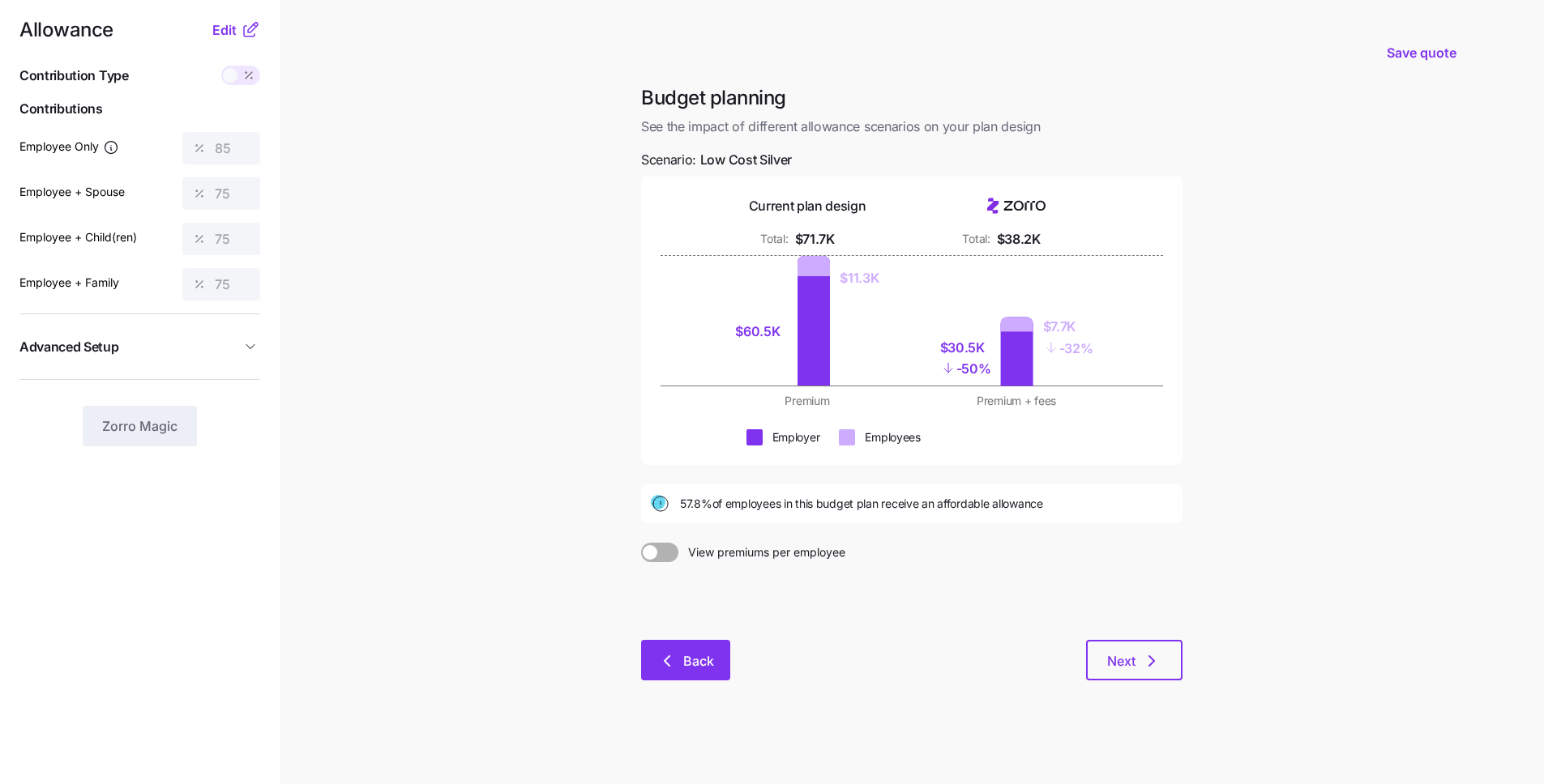
click at [645, 662] on button "Back" at bounding box center [686, 661] width 89 height 41
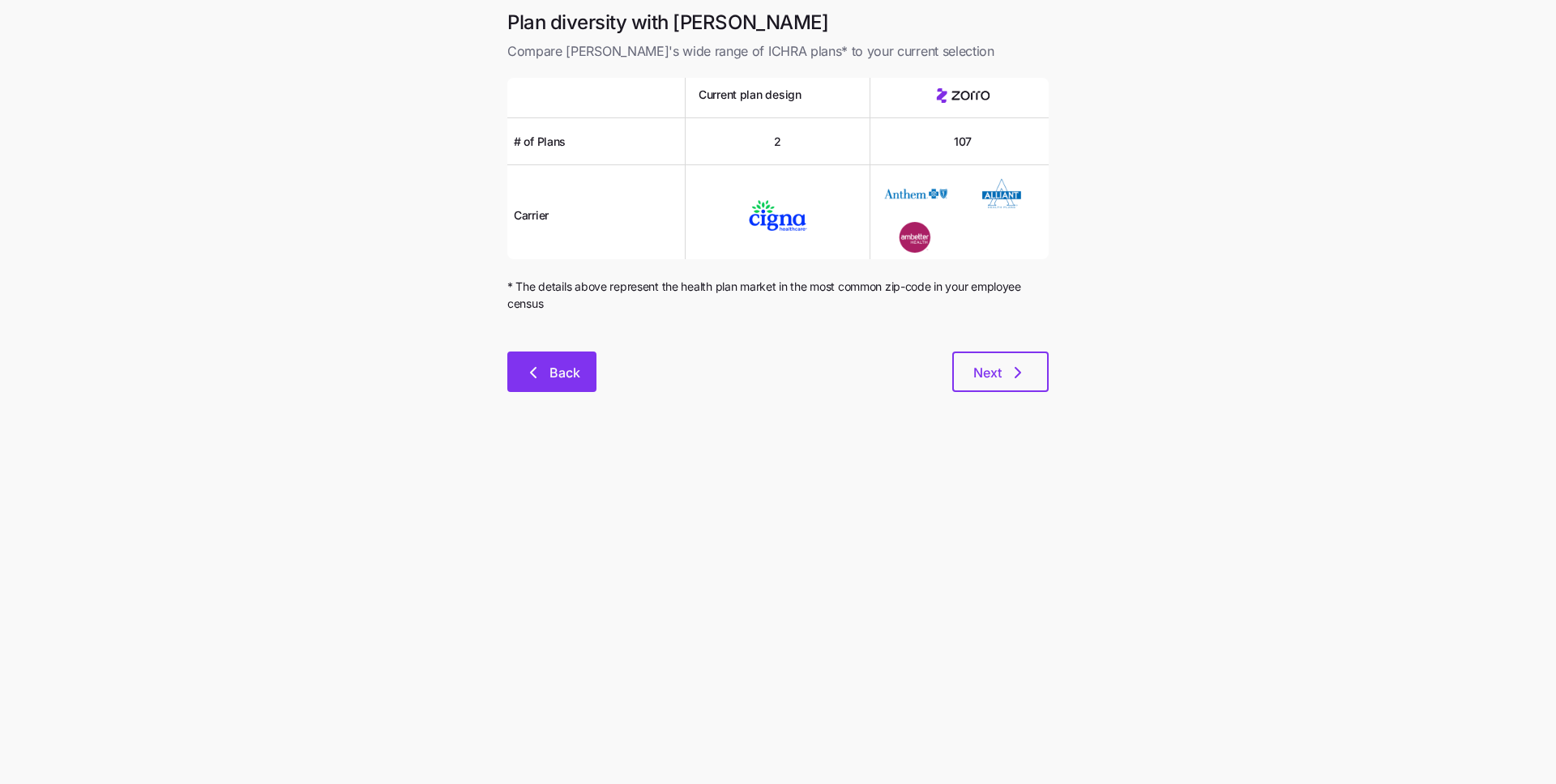
click at [545, 374] on span "Back" at bounding box center [552, 372] width 47 height 19
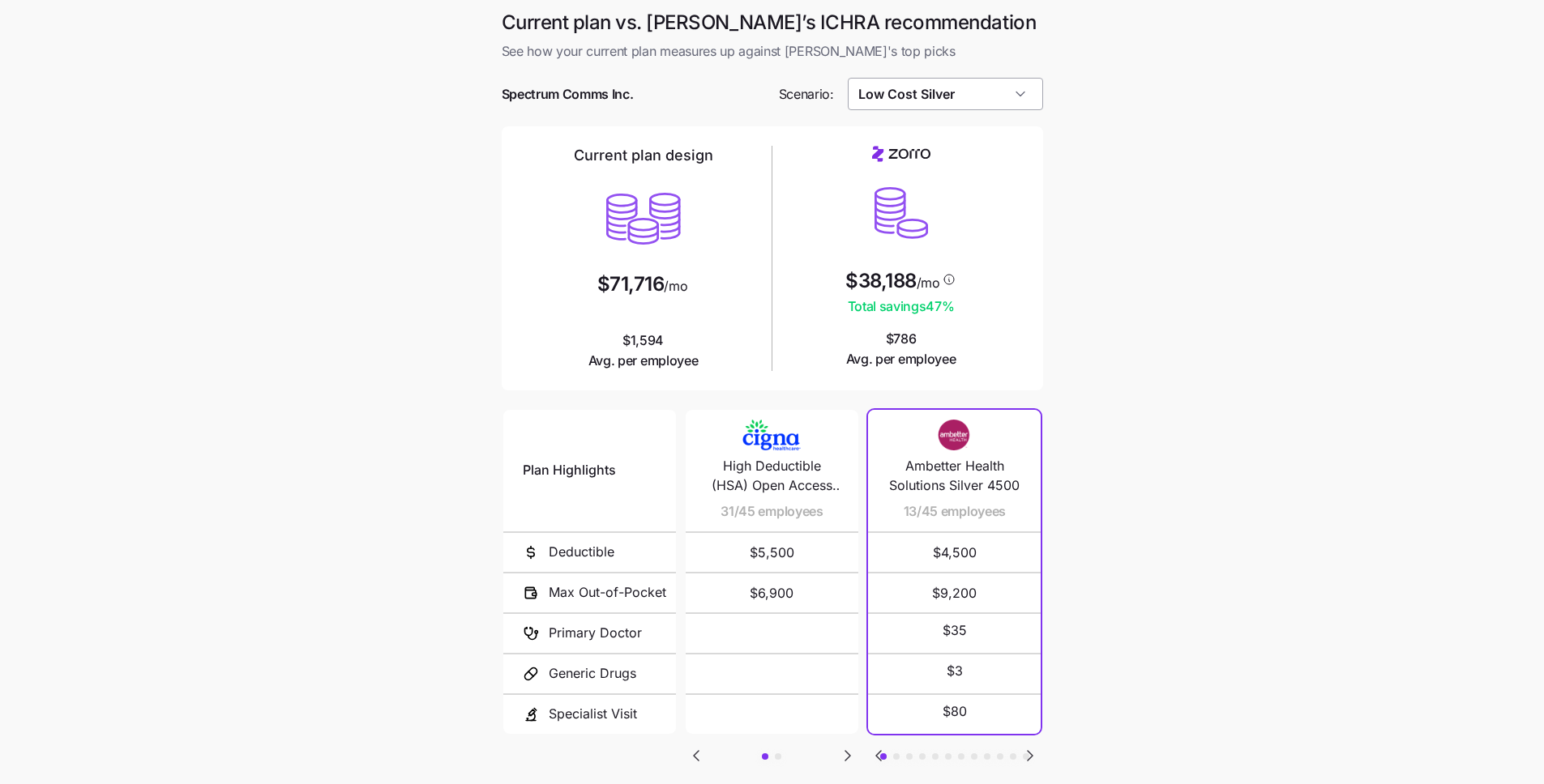
click at [1017, 90] on input "Low Cost Silver" at bounding box center [945, 95] width 195 height 33
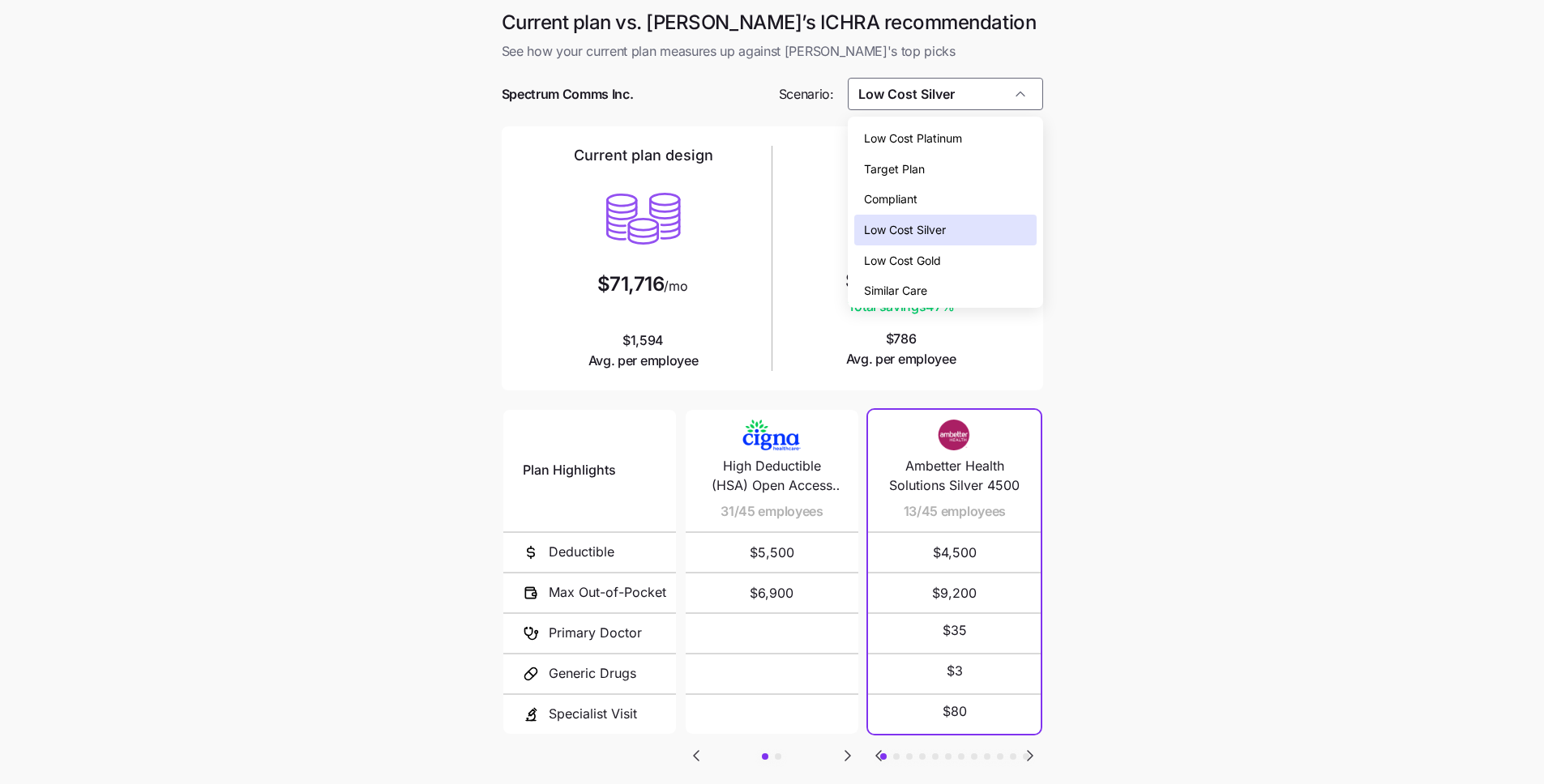
click at [981, 261] on div "Low Cost Gold" at bounding box center [945, 261] width 182 height 31
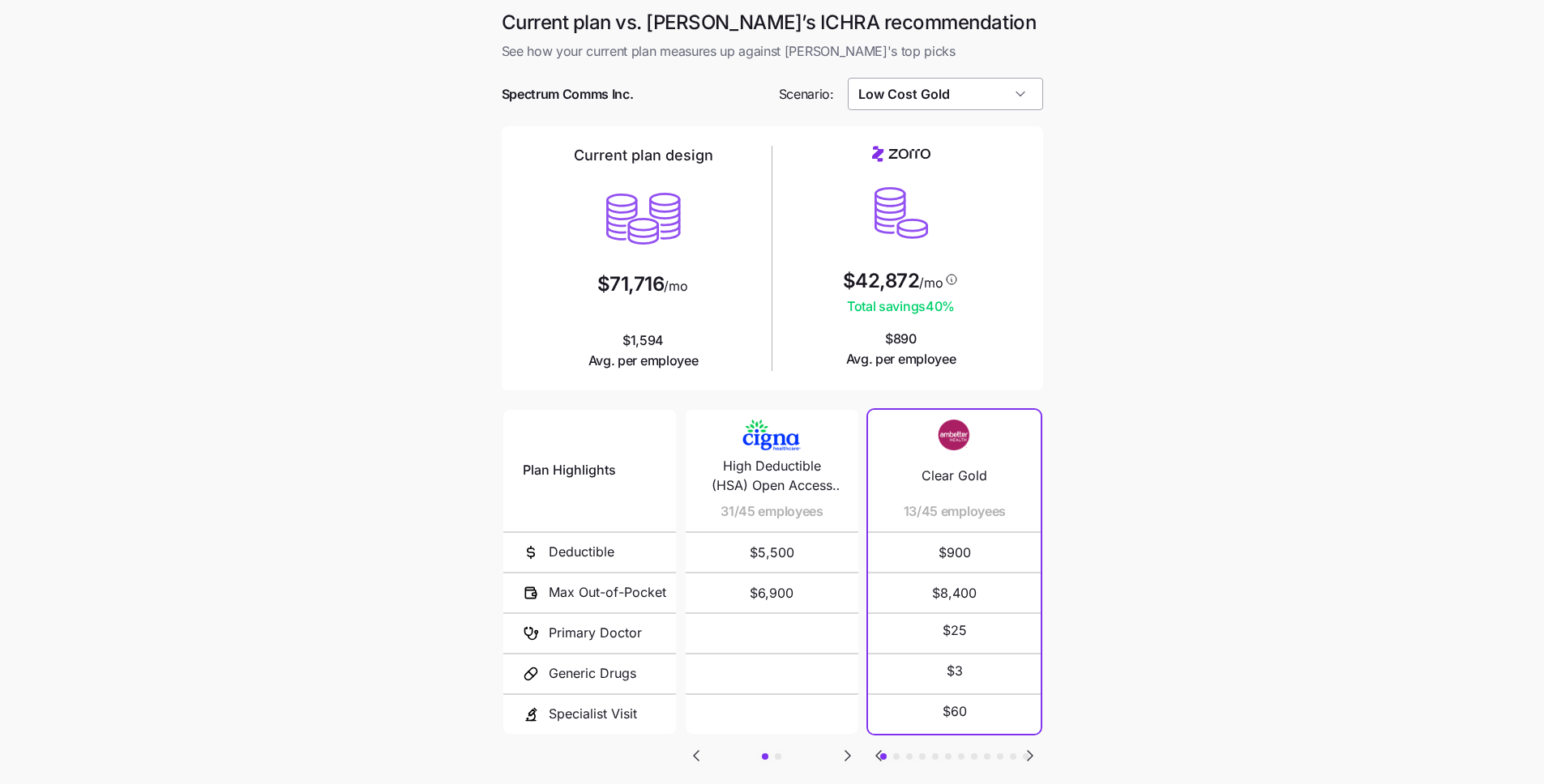
click at [1002, 87] on input "Low Cost Gold" at bounding box center [945, 95] width 195 height 33
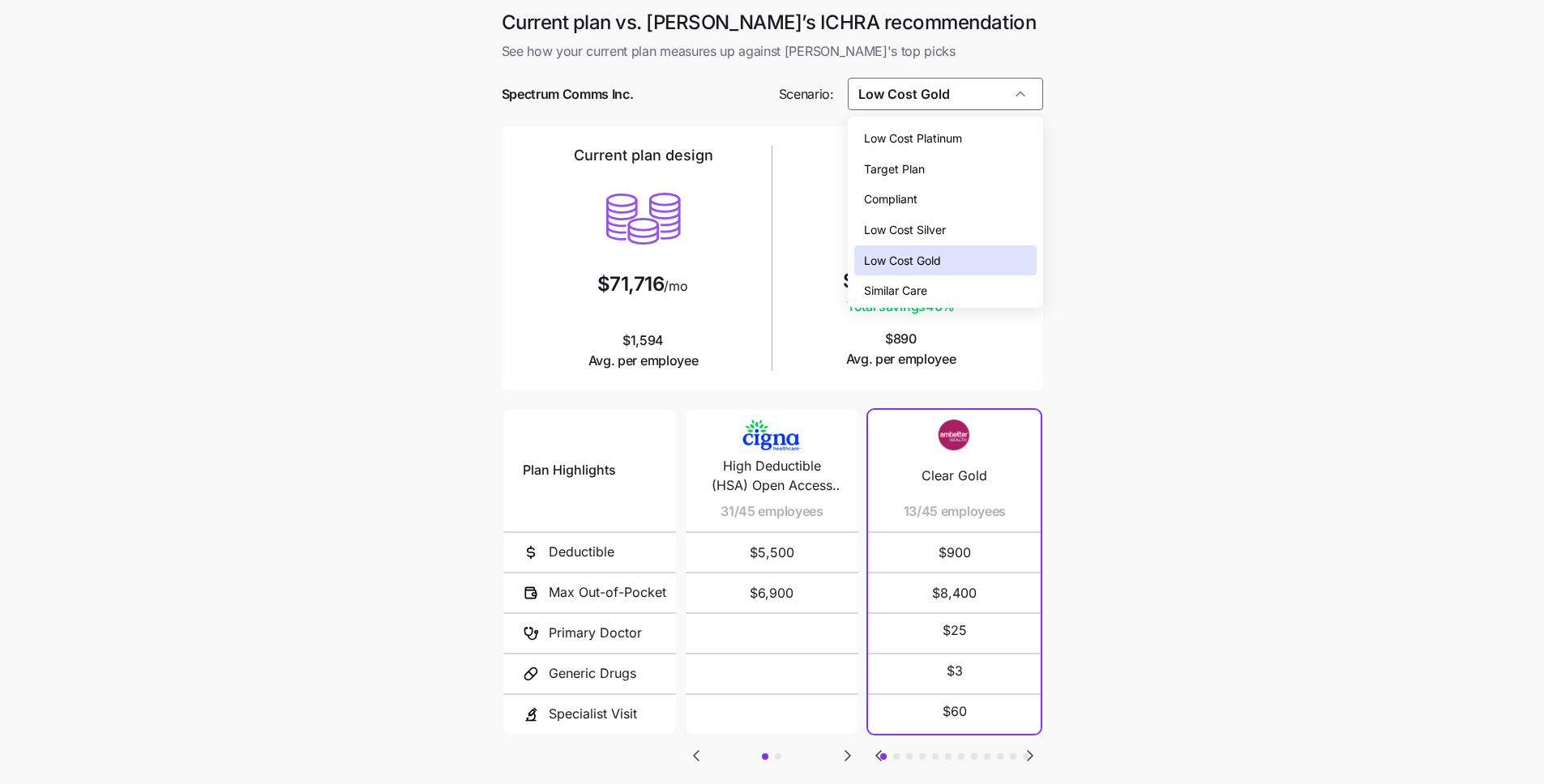
click at [955, 282] on div "Similar Care" at bounding box center [945, 291] width 182 height 31
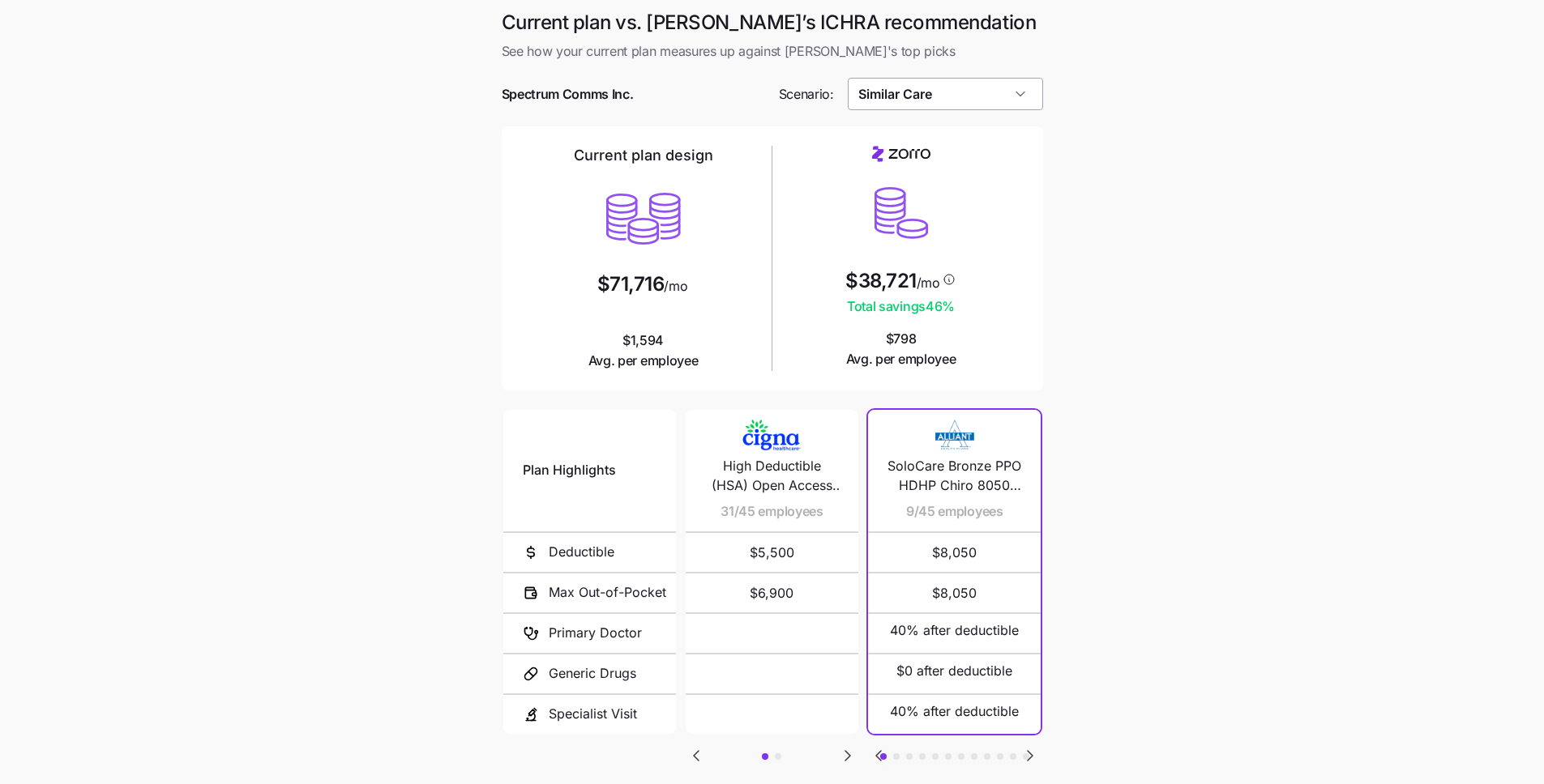
click at [983, 99] on input "Similar Care" at bounding box center [945, 95] width 195 height 33
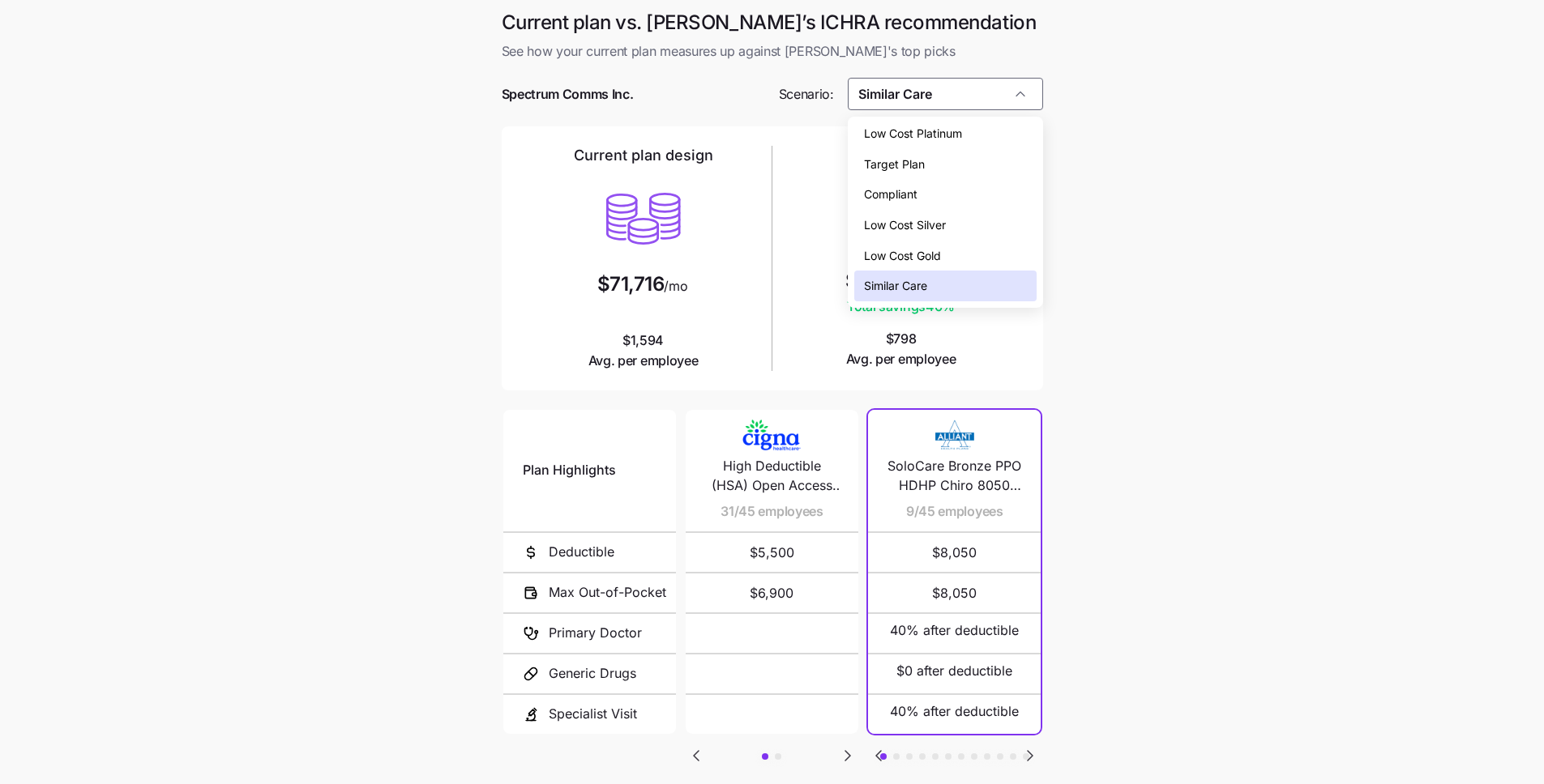
click at [1158, 201] on main "Current plan vs. Zorro’s ICHRA recommendation See how your current plan measure…" at bounding box center [772, 442] width 1544 height 884
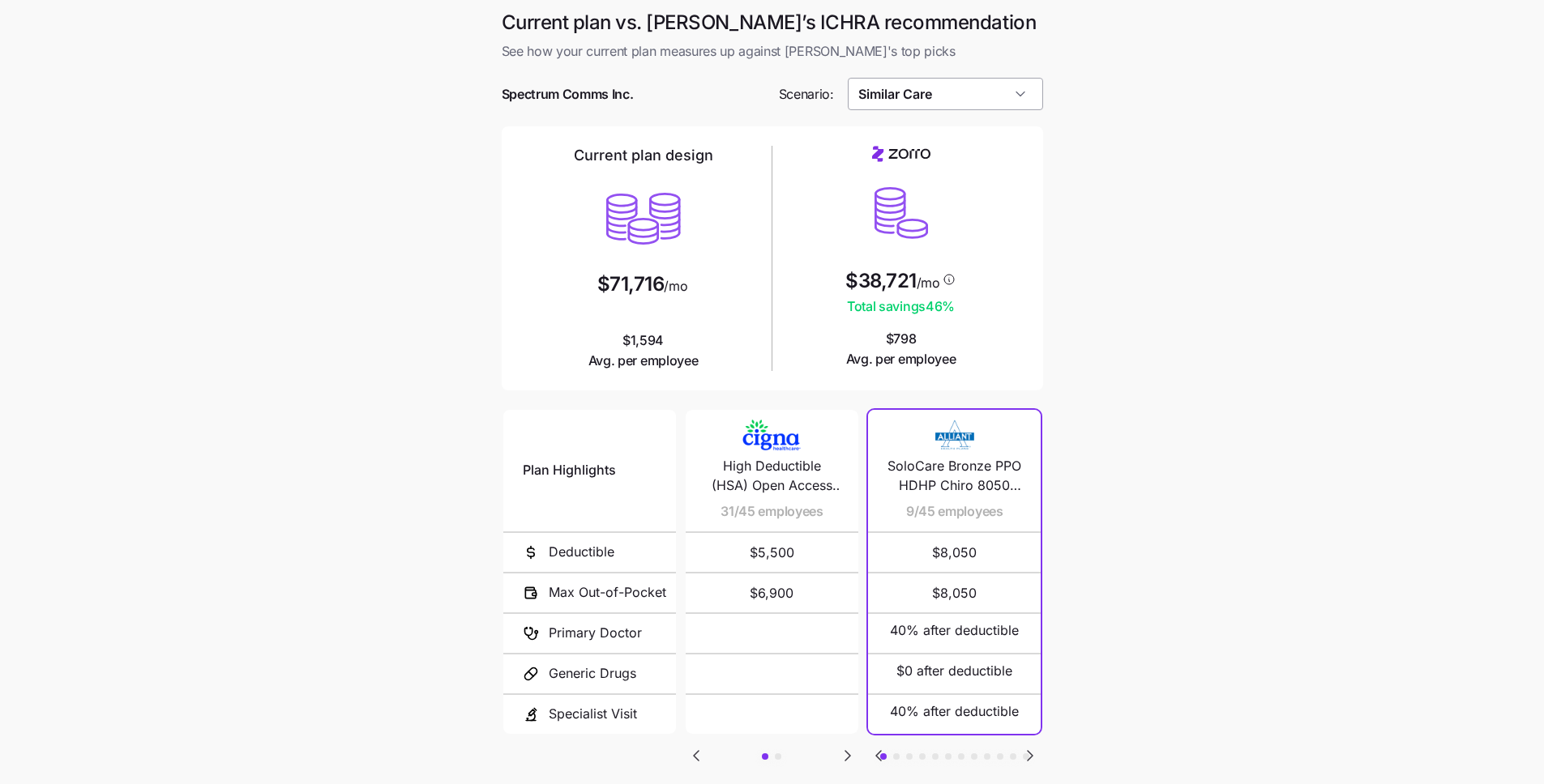
click at [981, 97] on input "Similar Care" at bounding box center [945, 95] width 195 height 33
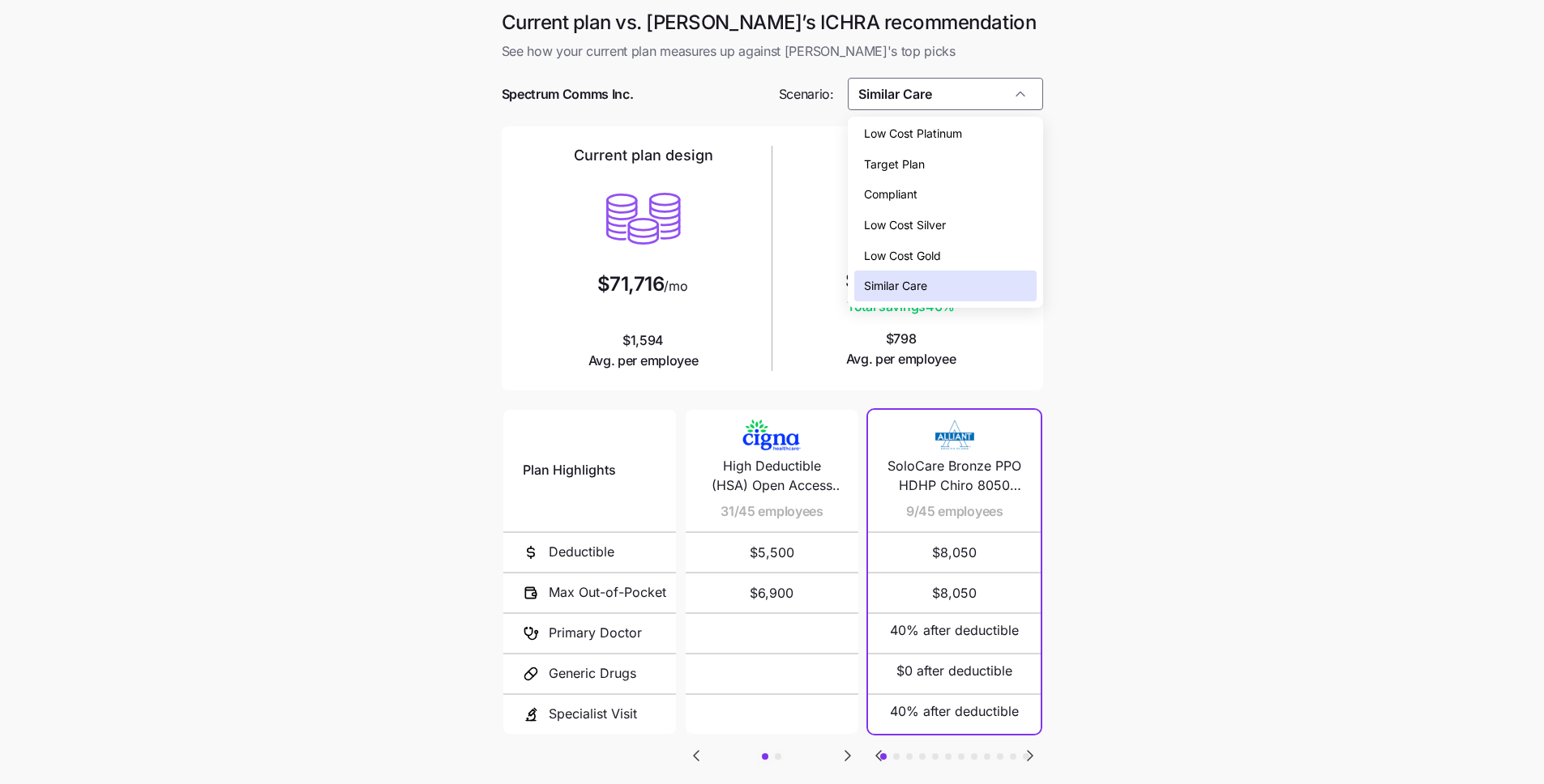
click at [937, 231] on span "Low Cost Silver" at bounding box center [905, 225] width 82 height 17
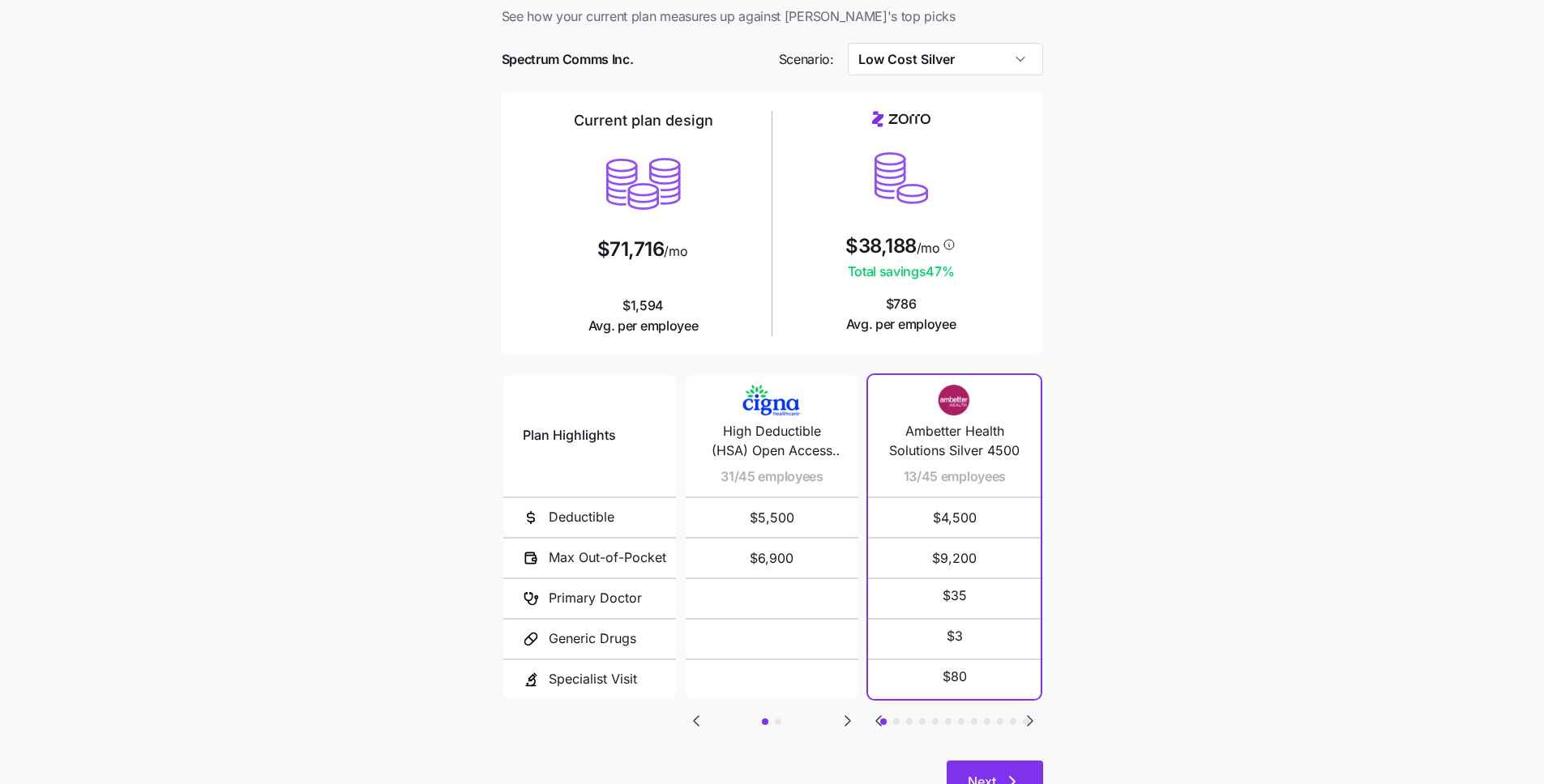
scroll to position [43, 0]
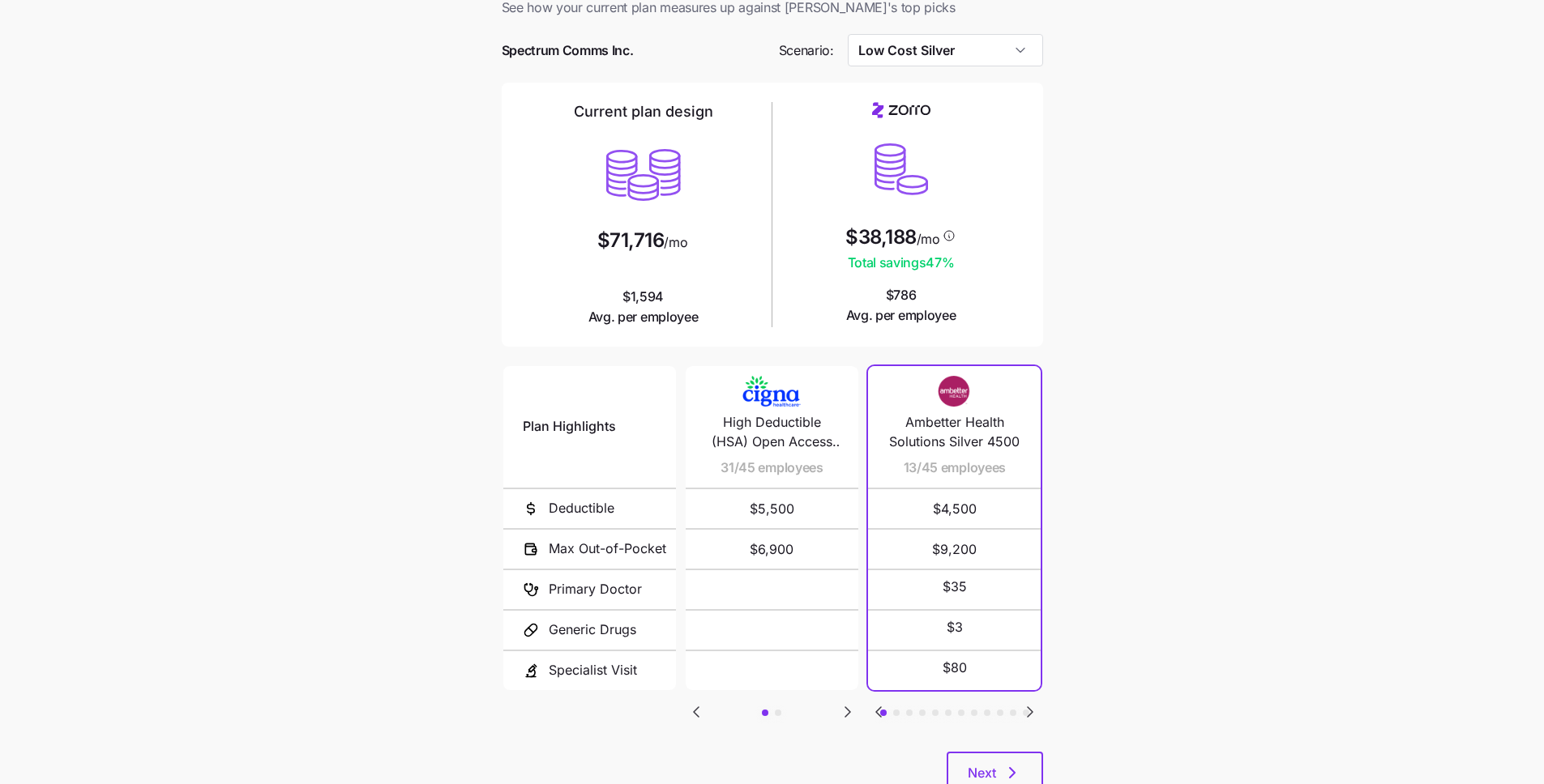
click at [1032, 713] on icon "Go to next slide" at bounding box center [1030, 712] width 19 height 19
click at [1026, 711] on icon "Go to next slide" at bounding box center [1030, 712] width 19 height 19
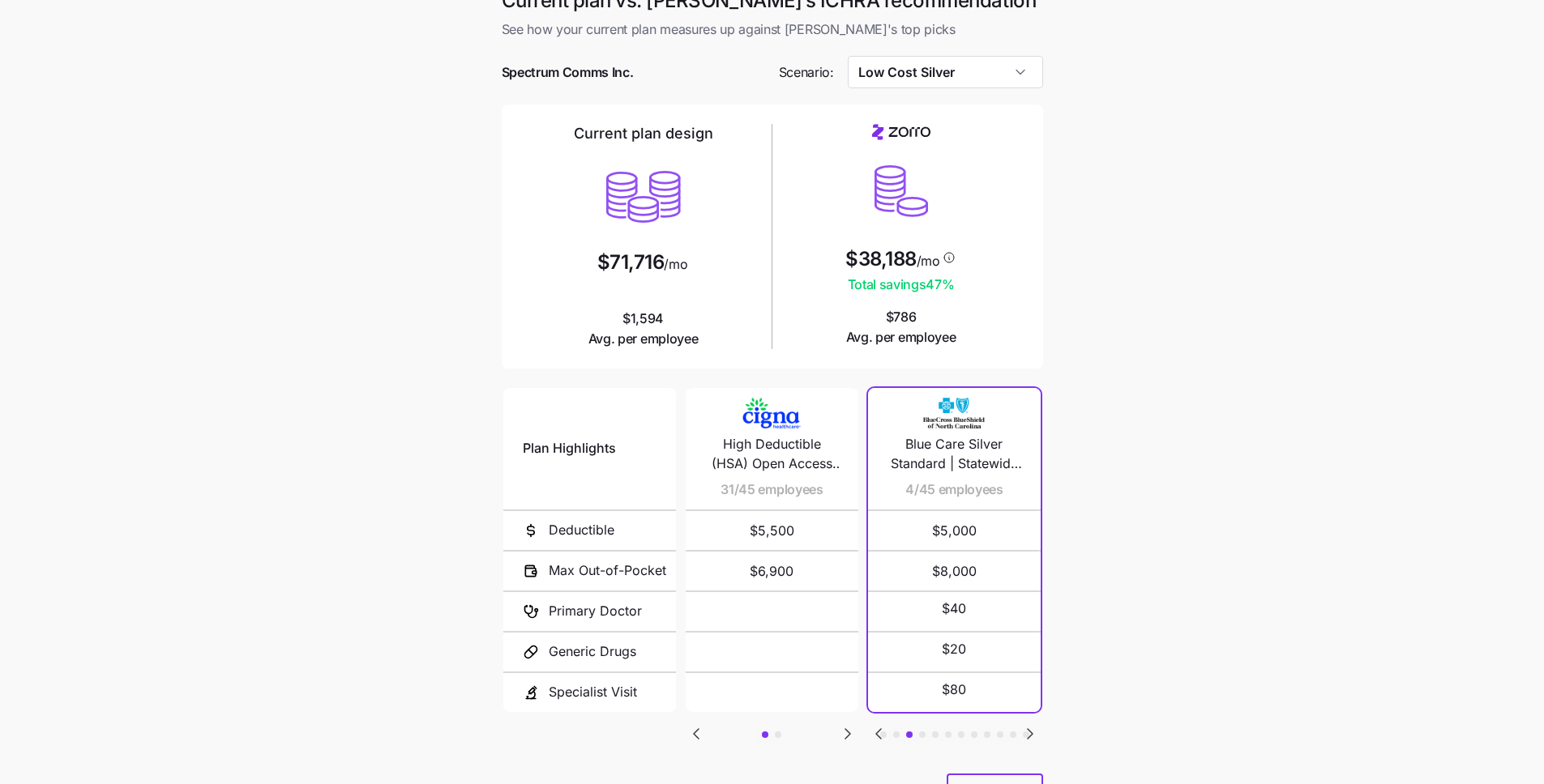
scroll to position [0, 0]
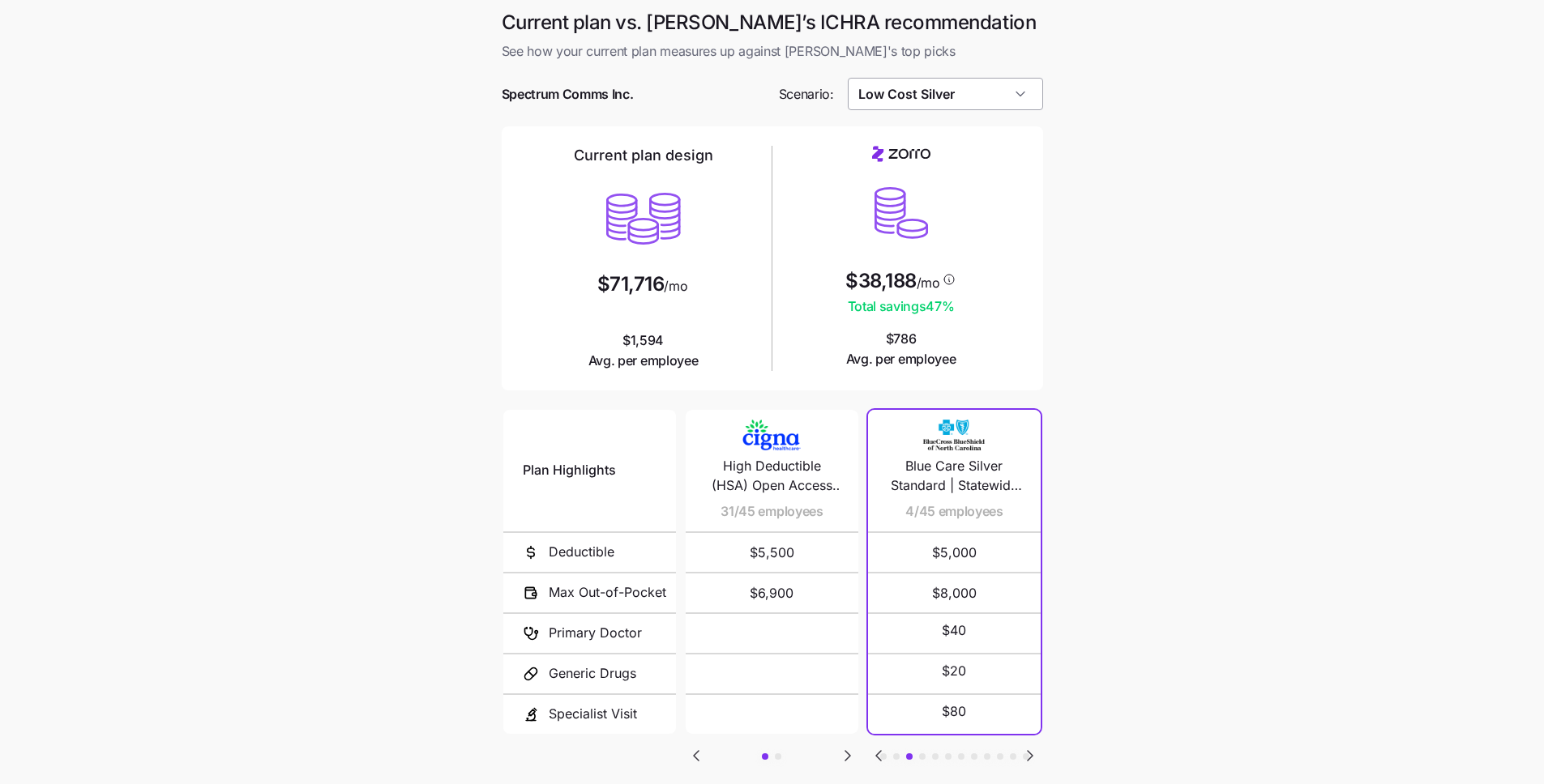
click at [975, 107] on input "Low Cost Silver" at bounding box center [945, 95] width 195 height 33
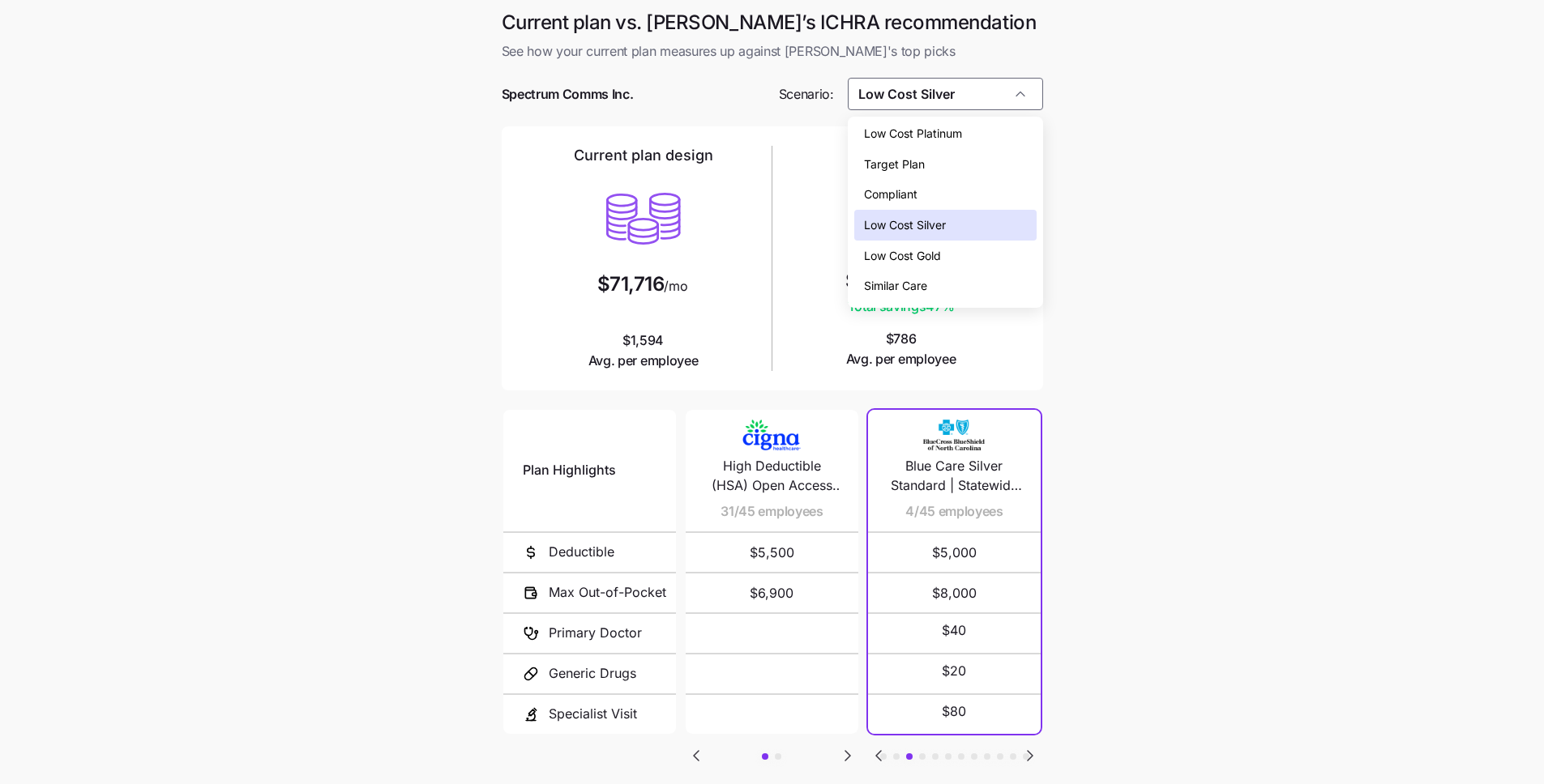
click at [940, 253] on span "Low Cost Gold" at bounding box center [903, 256] width 77 height 17
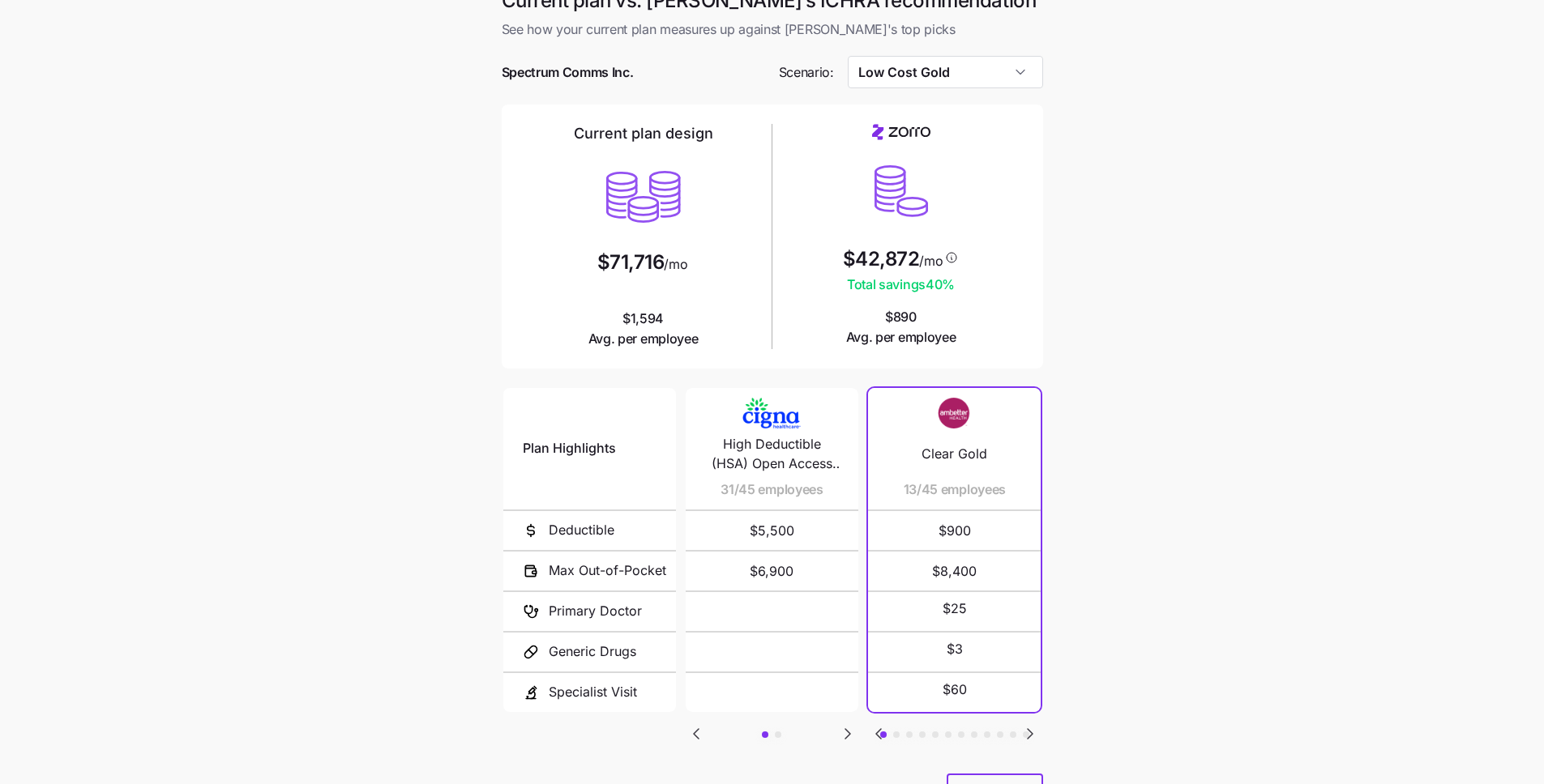
scroll to position [6, 0]
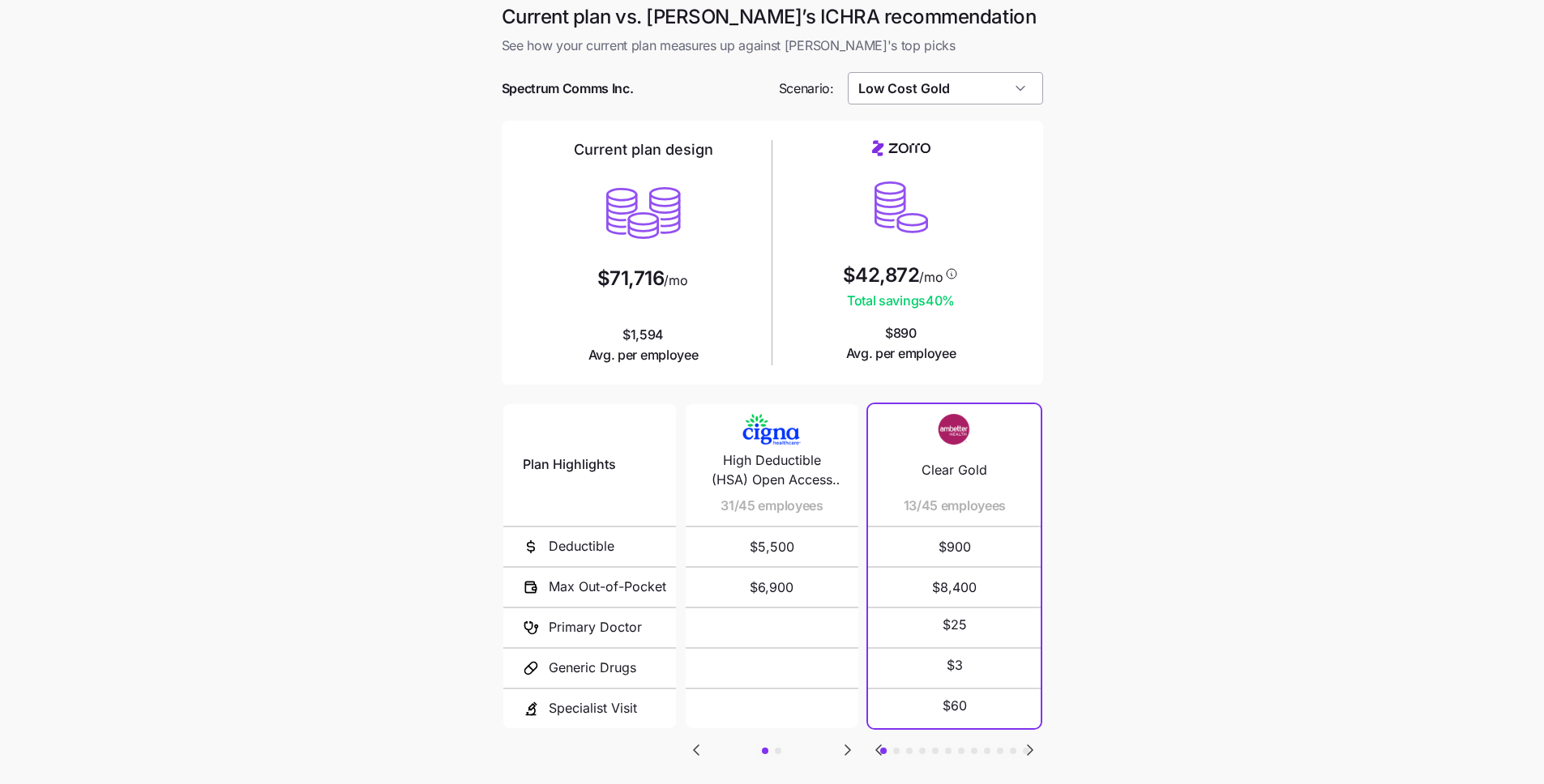
click at [986, 97] on input "Low Cost Gold" at bounding box center [945, 89] width 195 height 33
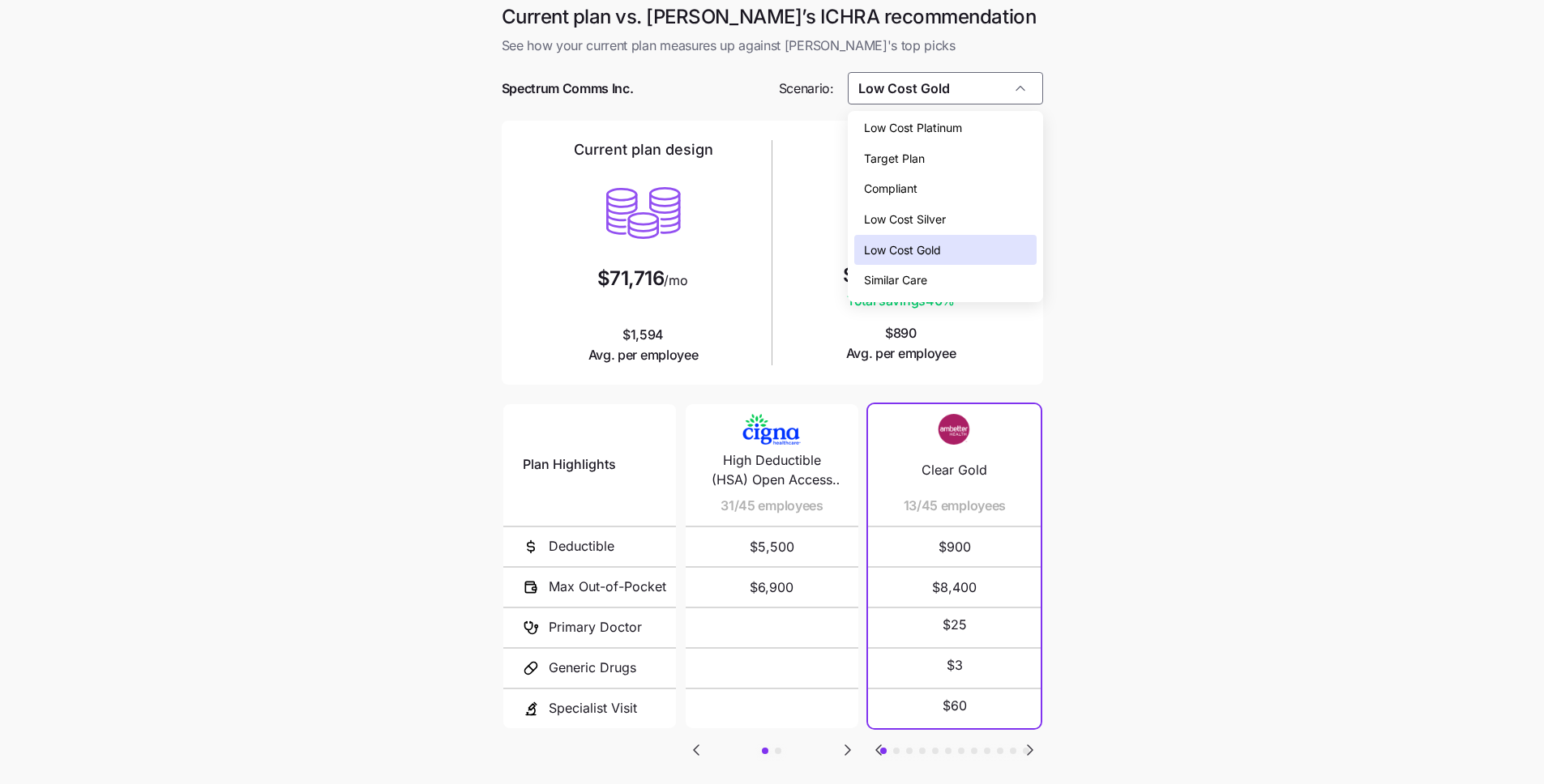
click at [962, 289] on div "Similar Care" at bounding box center [945, 281] width 182 height 31
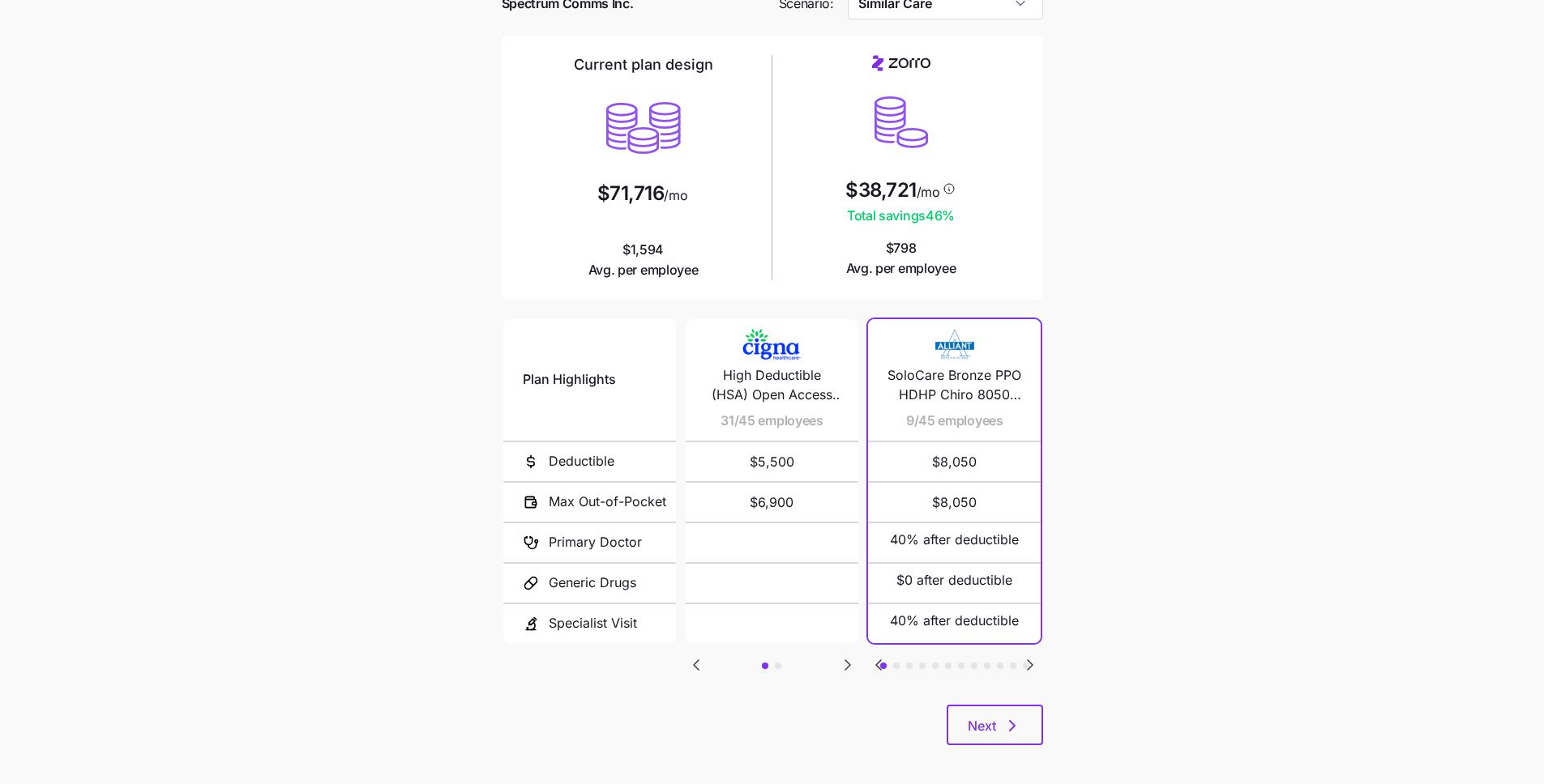
scroll to position [98, 0]
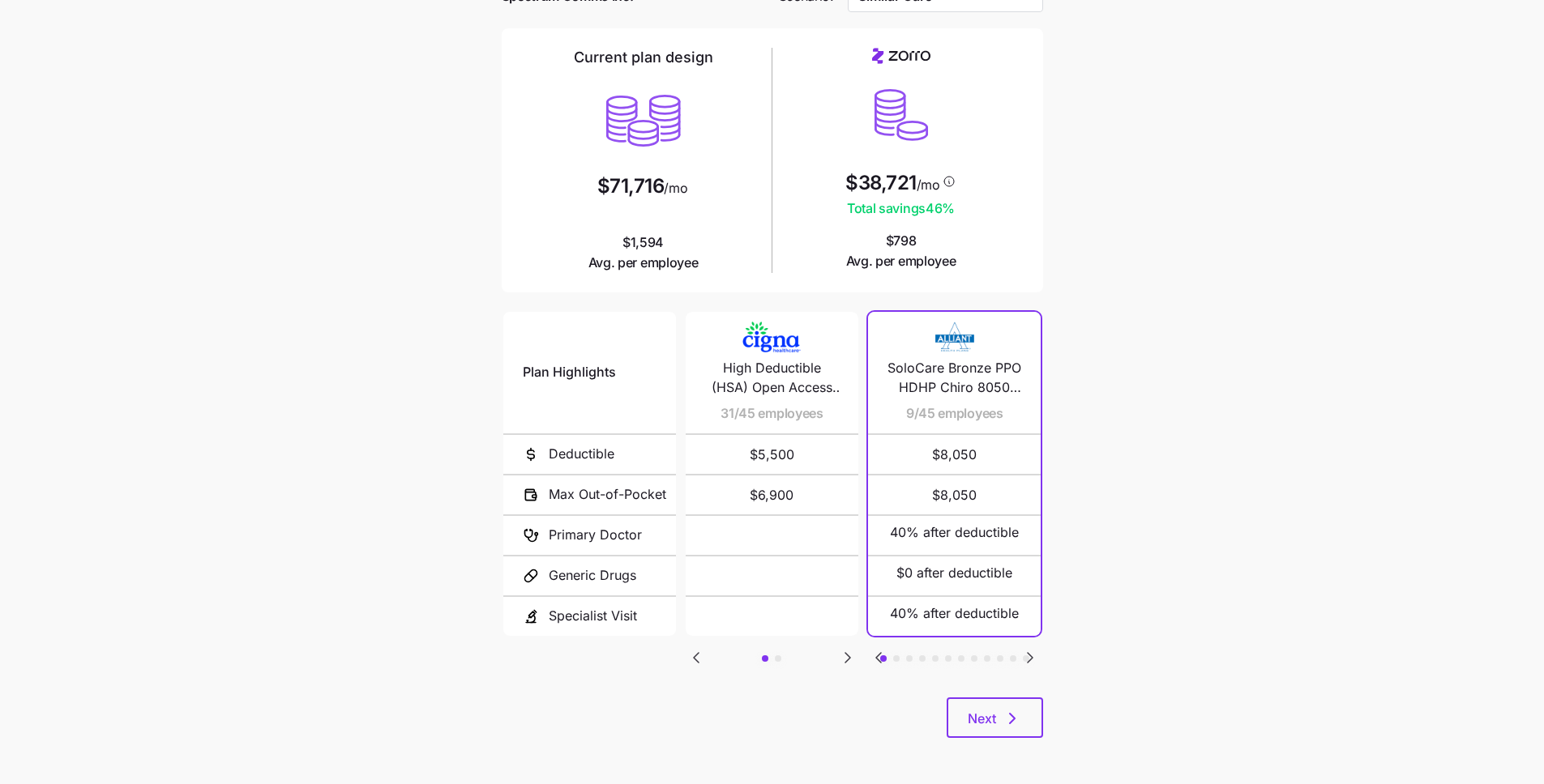
click at [1026, 653] on icon "Go to next slide" at bounding box center [1030, 658] width 19 height 19
click at [852, 653] on icon "Go to next slide" at bounding box center [848, 658] width 19 height 19
click at [701, 656] on icon "Go to previous slide" at bounding box center [696, 658] width 19 height 19
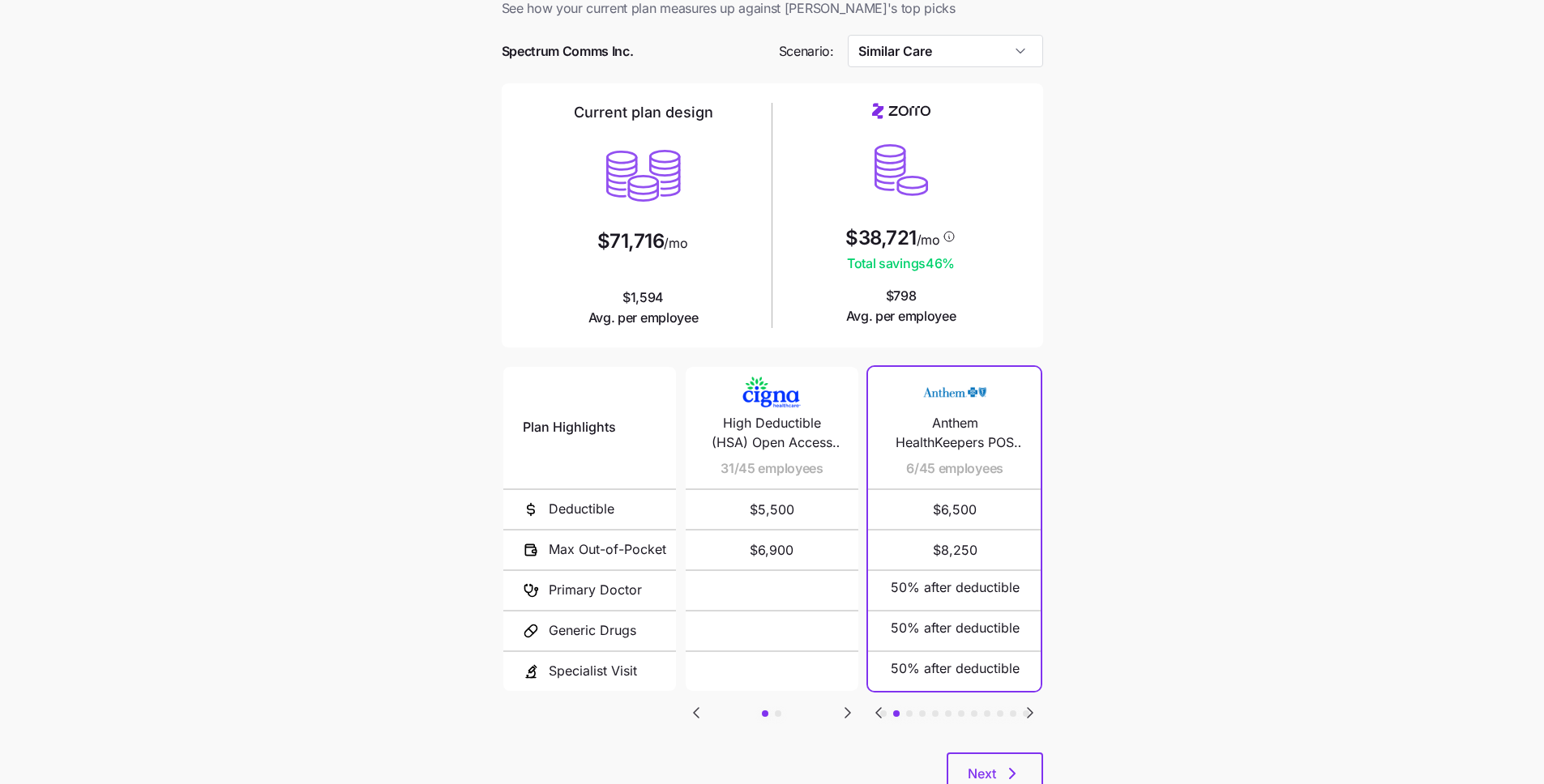
scroll to position [100, 0]
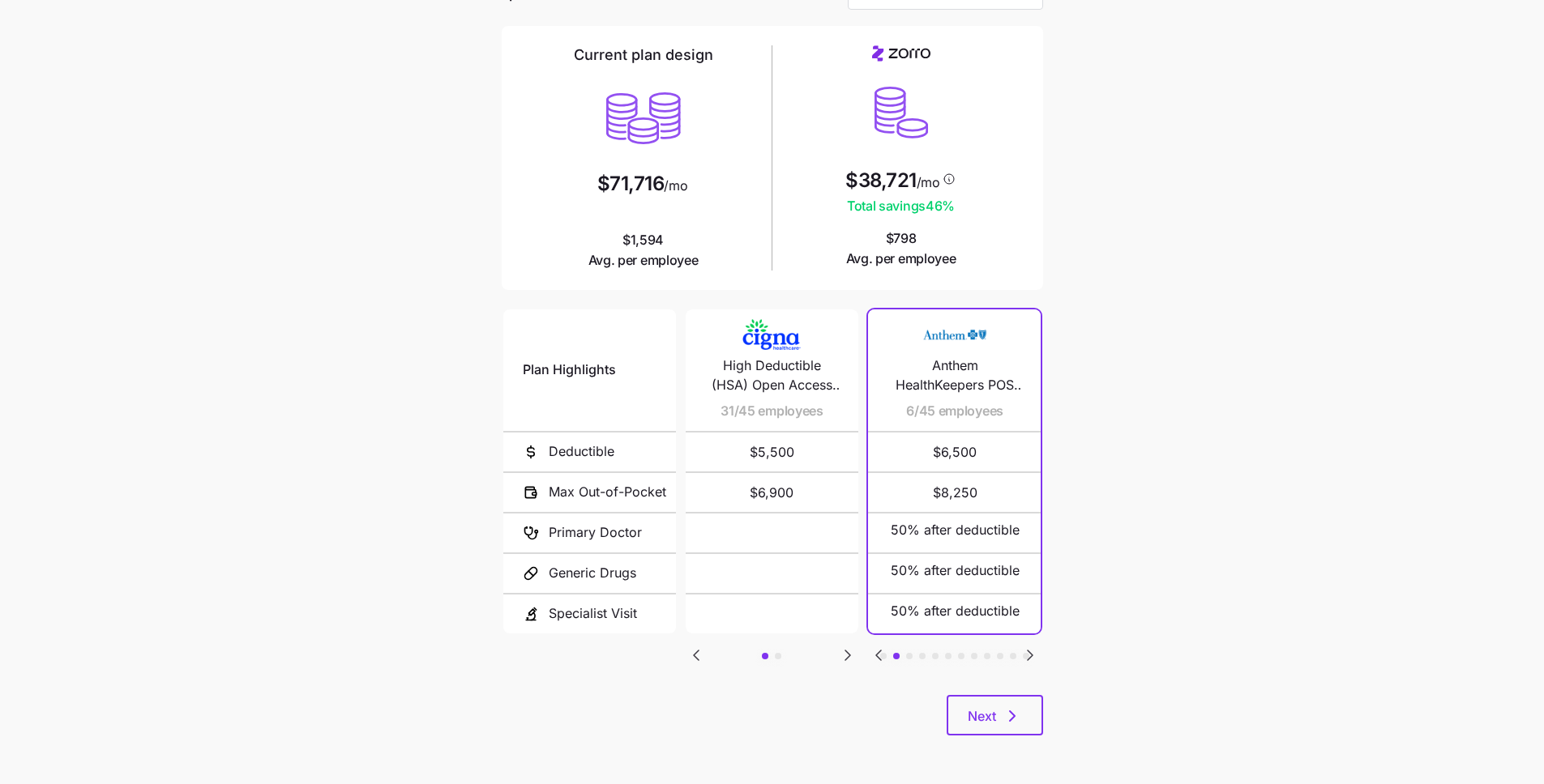
click at [1032, 654] on icon "Go to next slide" at bounding box center [1029, 656] width 5 height 10
click at [1028, 657] on icon "Go to next slide" at bounding box center [1029, 656] width 5 height 10
click at [847, 657] on icon "Go to next slide" at bounding box center [847, 656] width 5 height 10
click at [692, 654] on icon "Go to previous slide" at bounding box center [696, 656] width 19 height 19
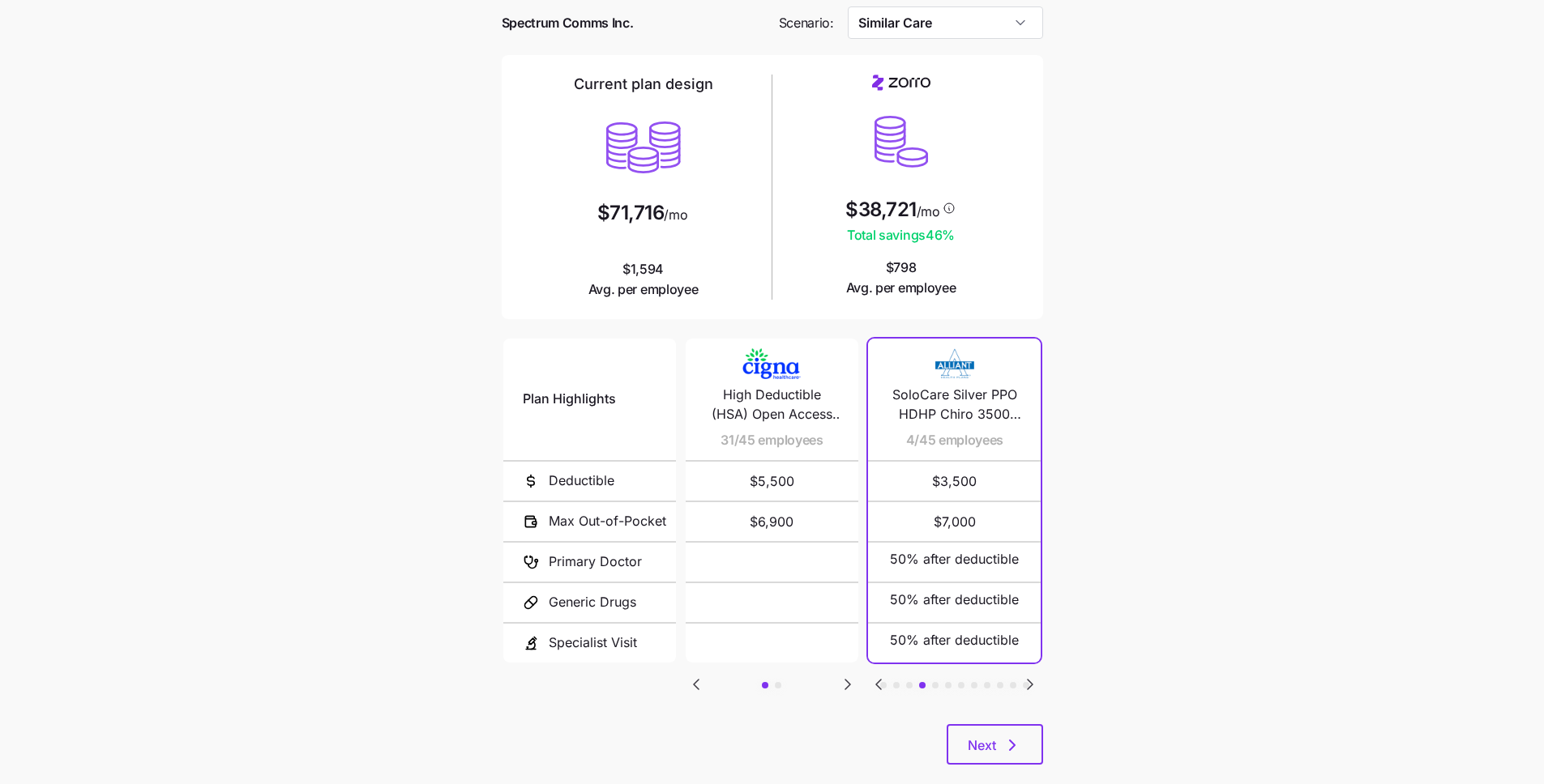
scroll to position [0, 0]
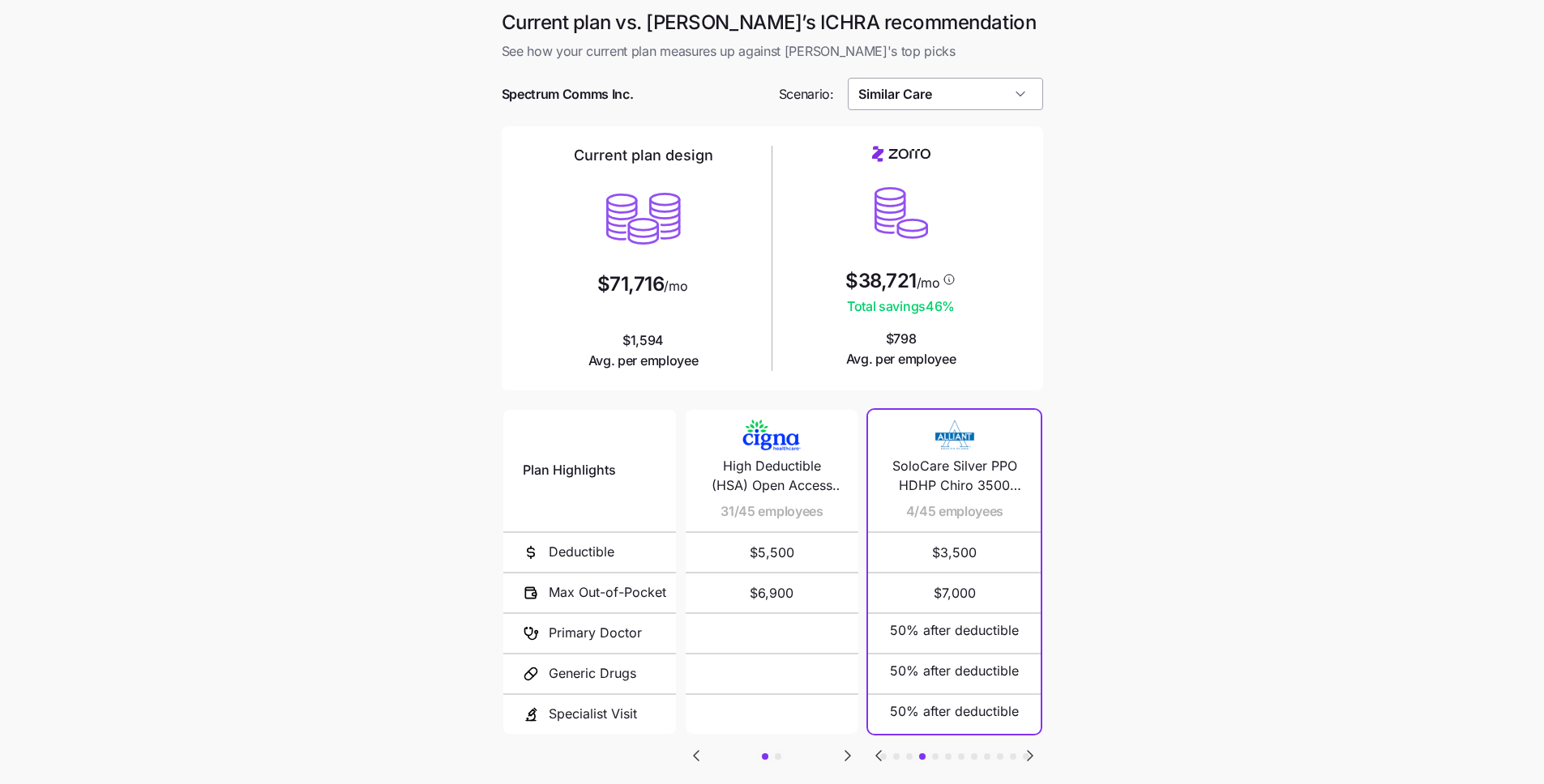
click at [979, 102] on input "Similar Care" at bounding box center [945, 95] width 195 height 33
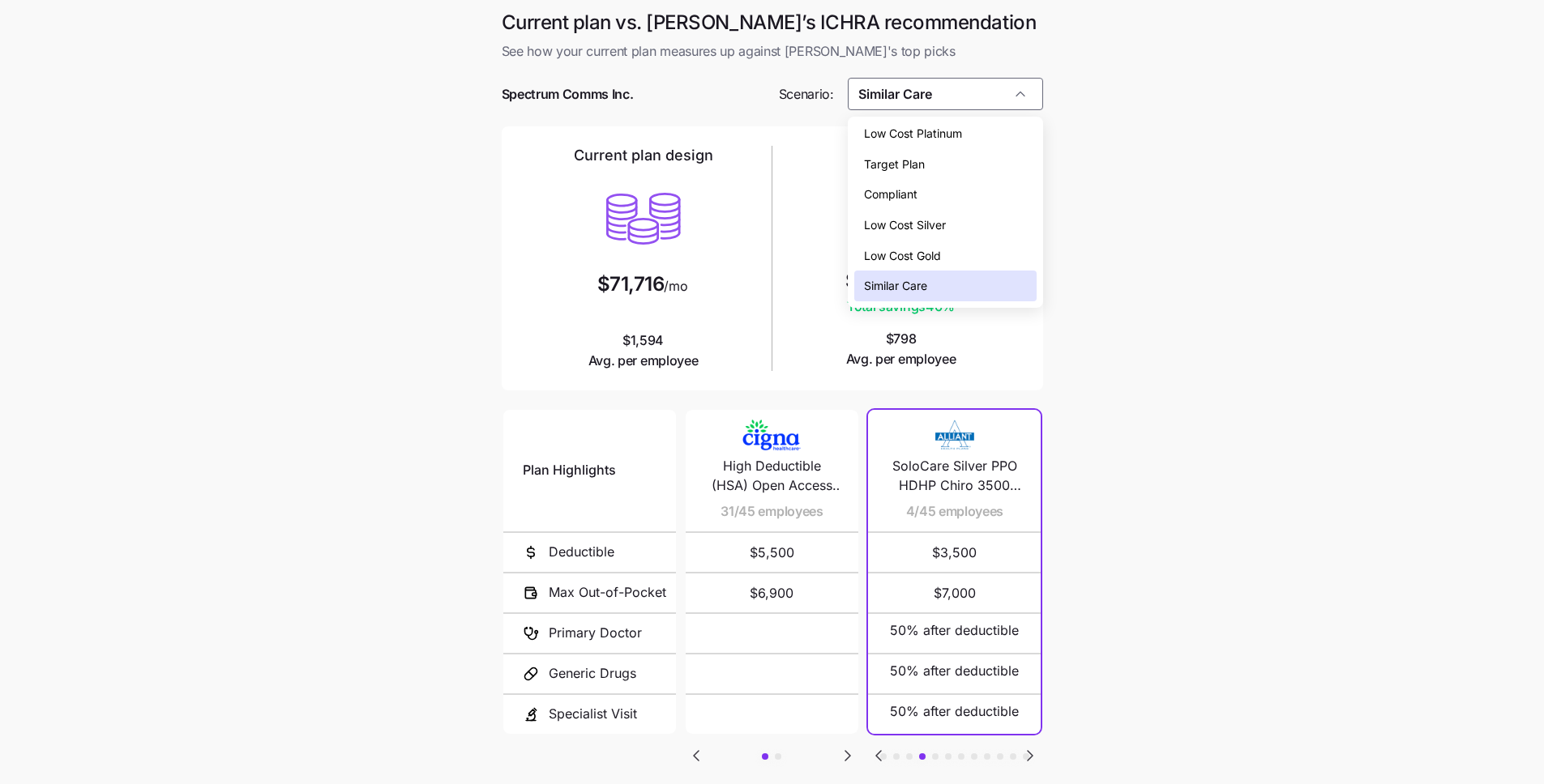
click at [951, 257] on div "Low Cost Gold" at bounding box center [945, 257] width 182 height 31
type input "Low Cost Gold"
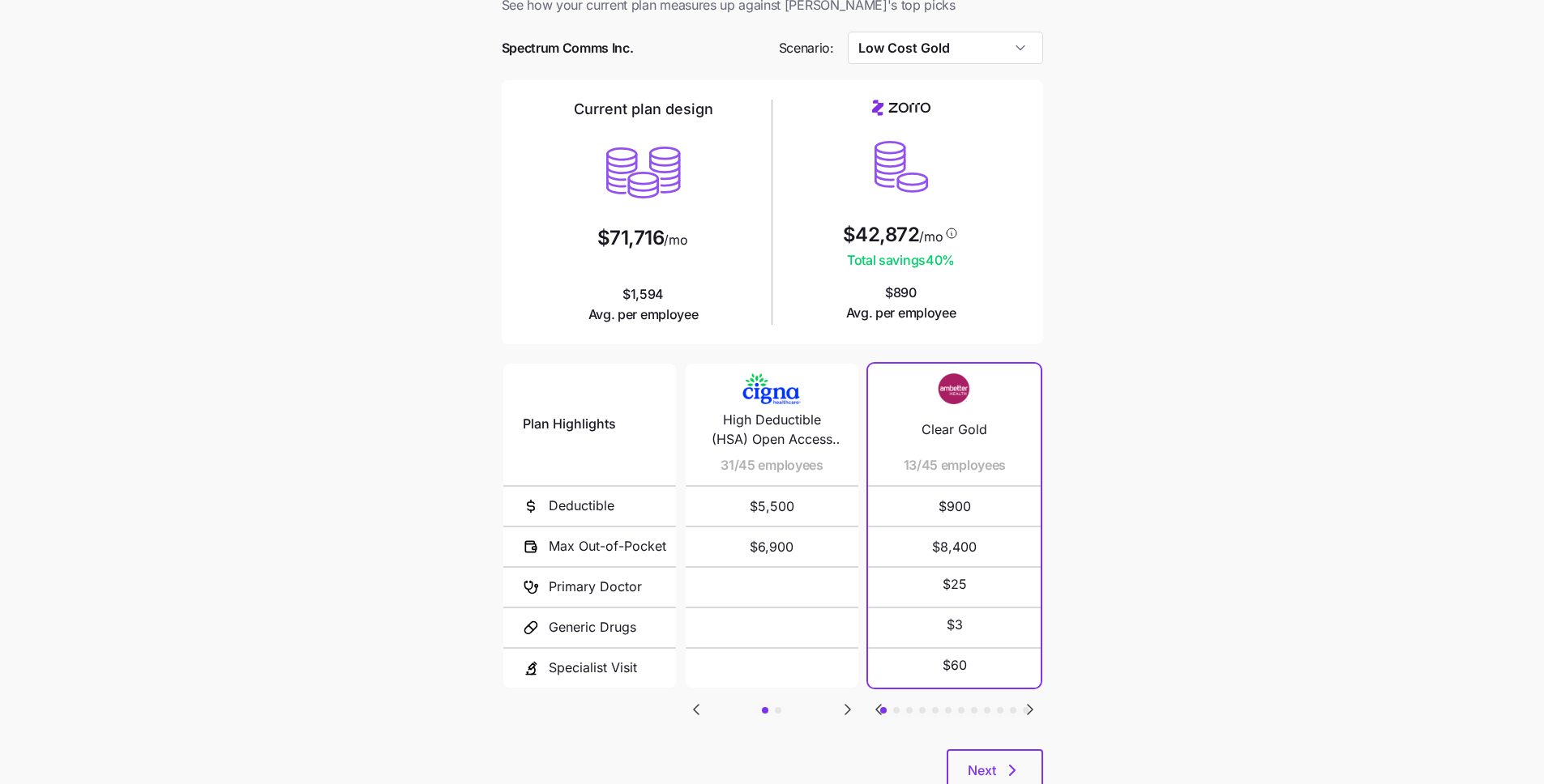
scroll to position [54, 0]
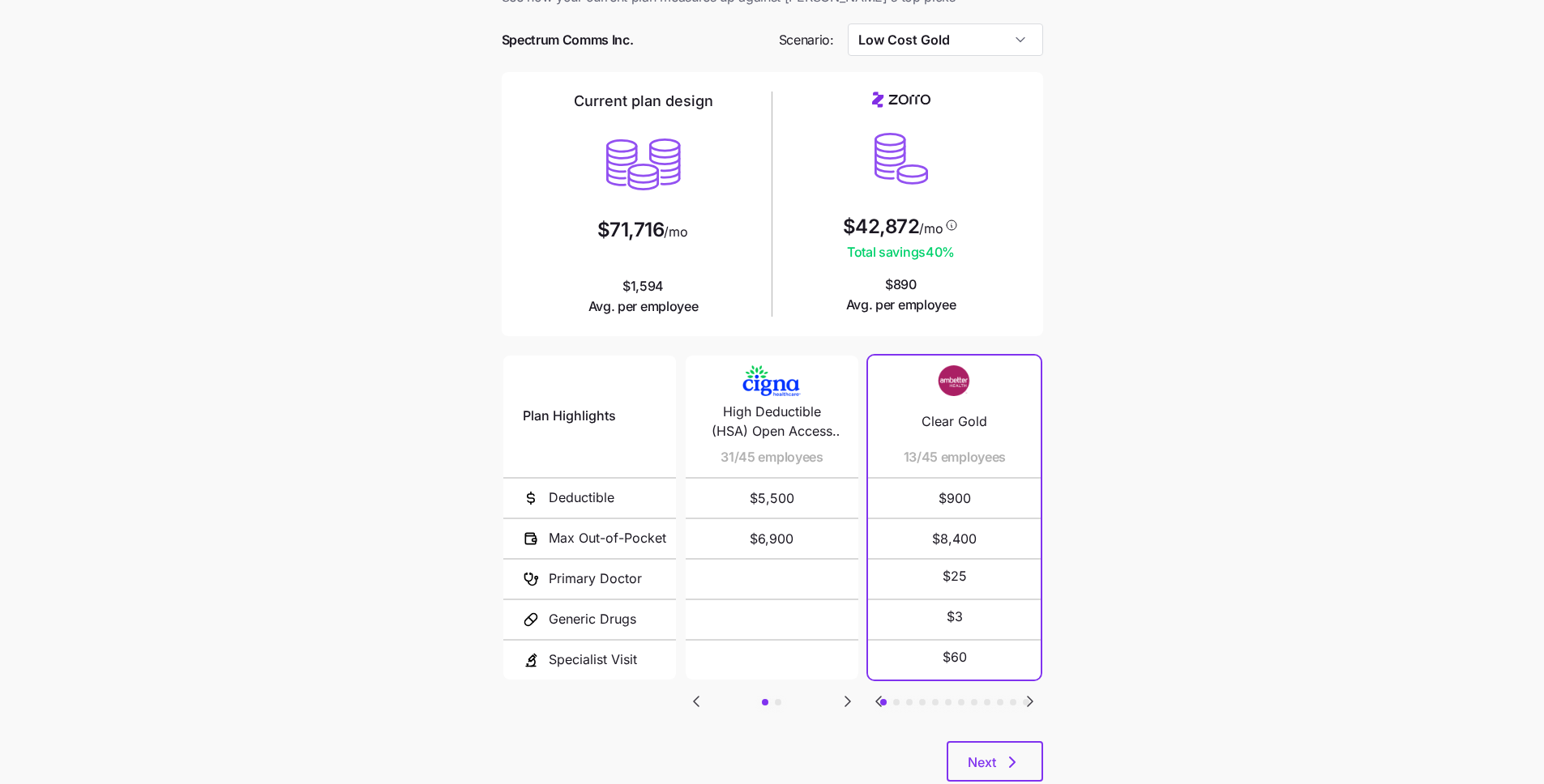
click at [1034, 703] on icon "Go to next slide" at bounding box center [1030, 702] width 19 height 19
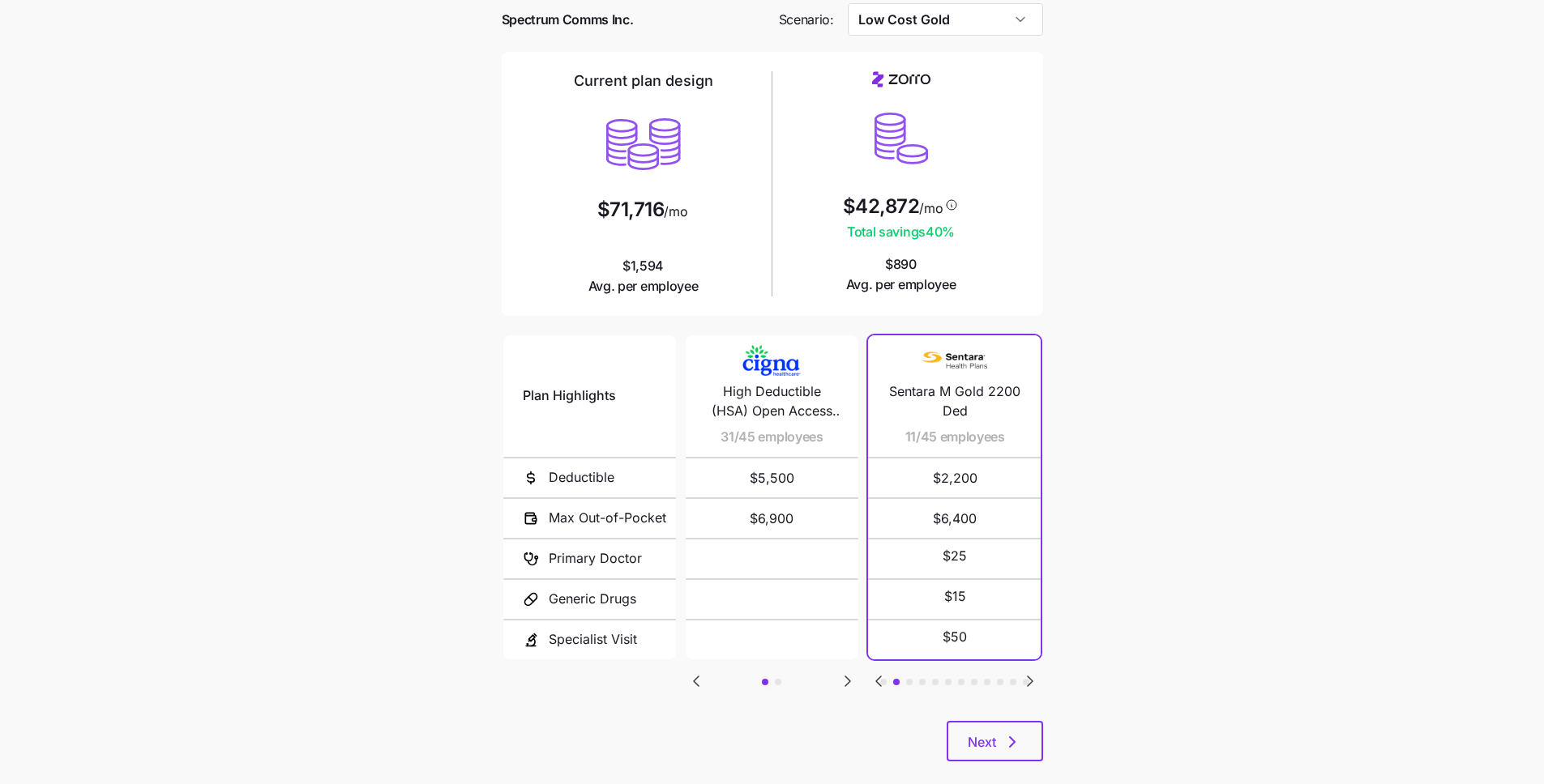
scroll to position [100, 0]
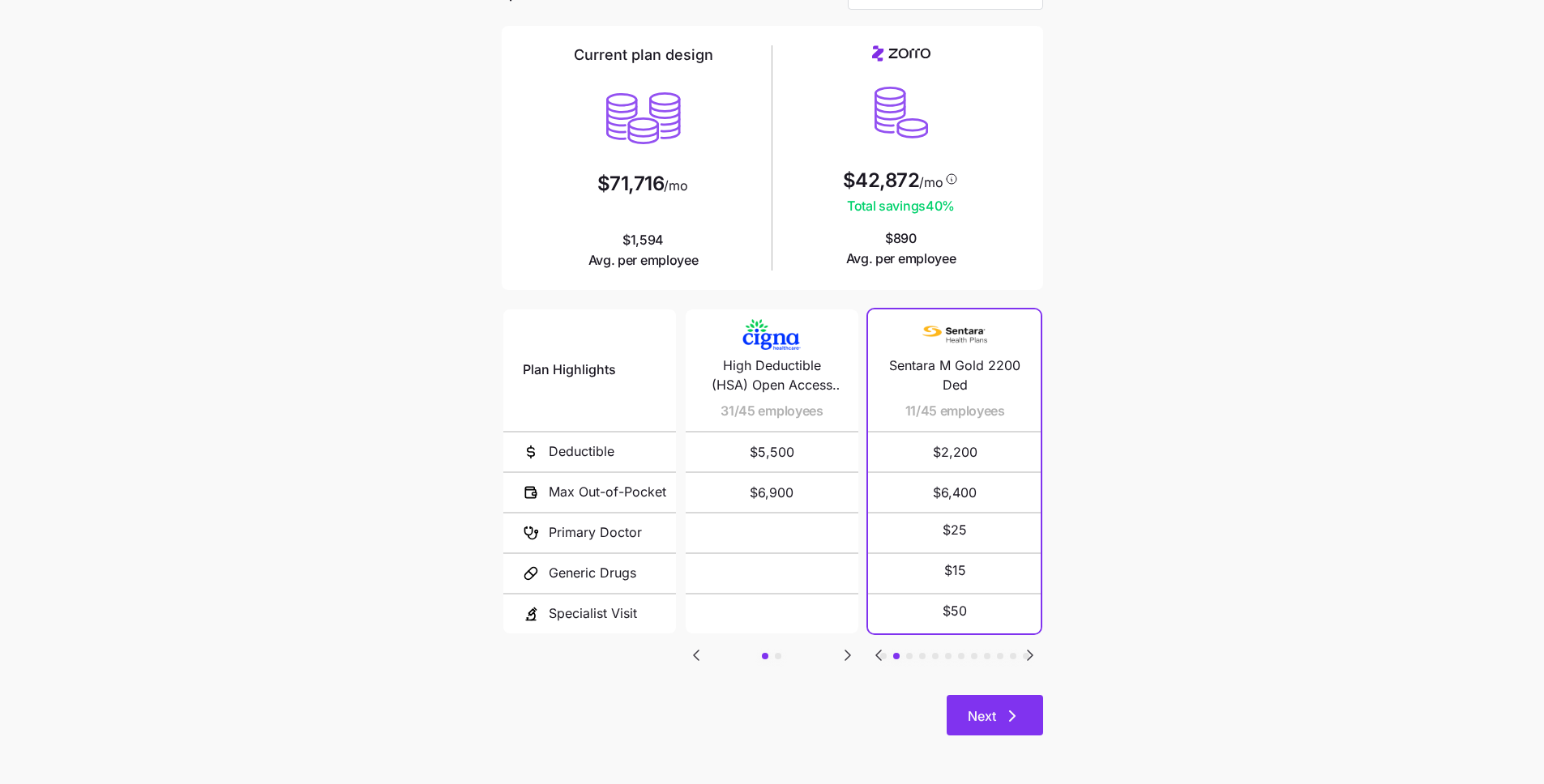
click at [1011, 722] on icon "button" at bounding box center [1012, 716] width 19 height 19
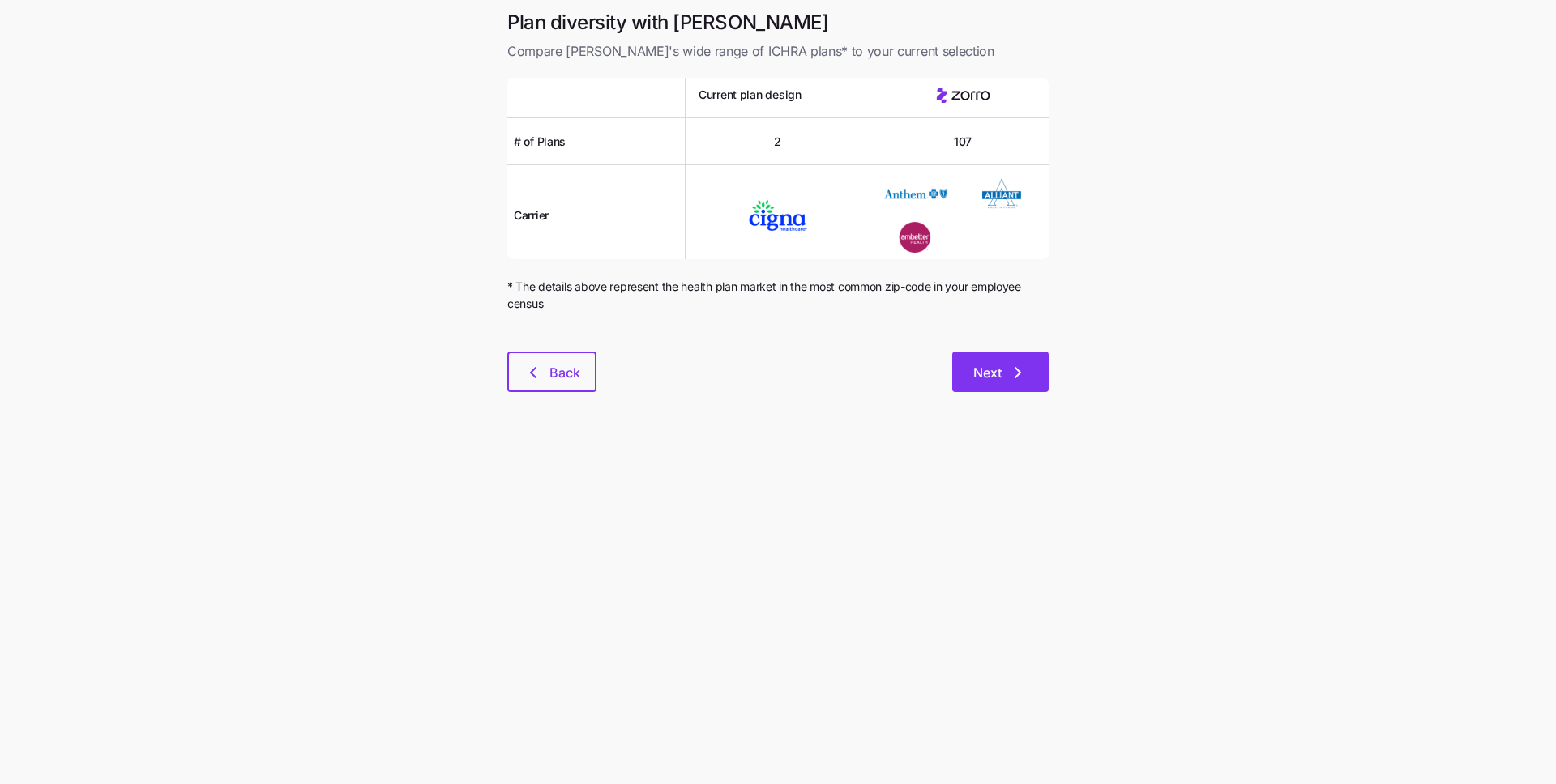
click at [1006, 367] on span "Next" at bounding box center [1000, 372] width 54 height 19
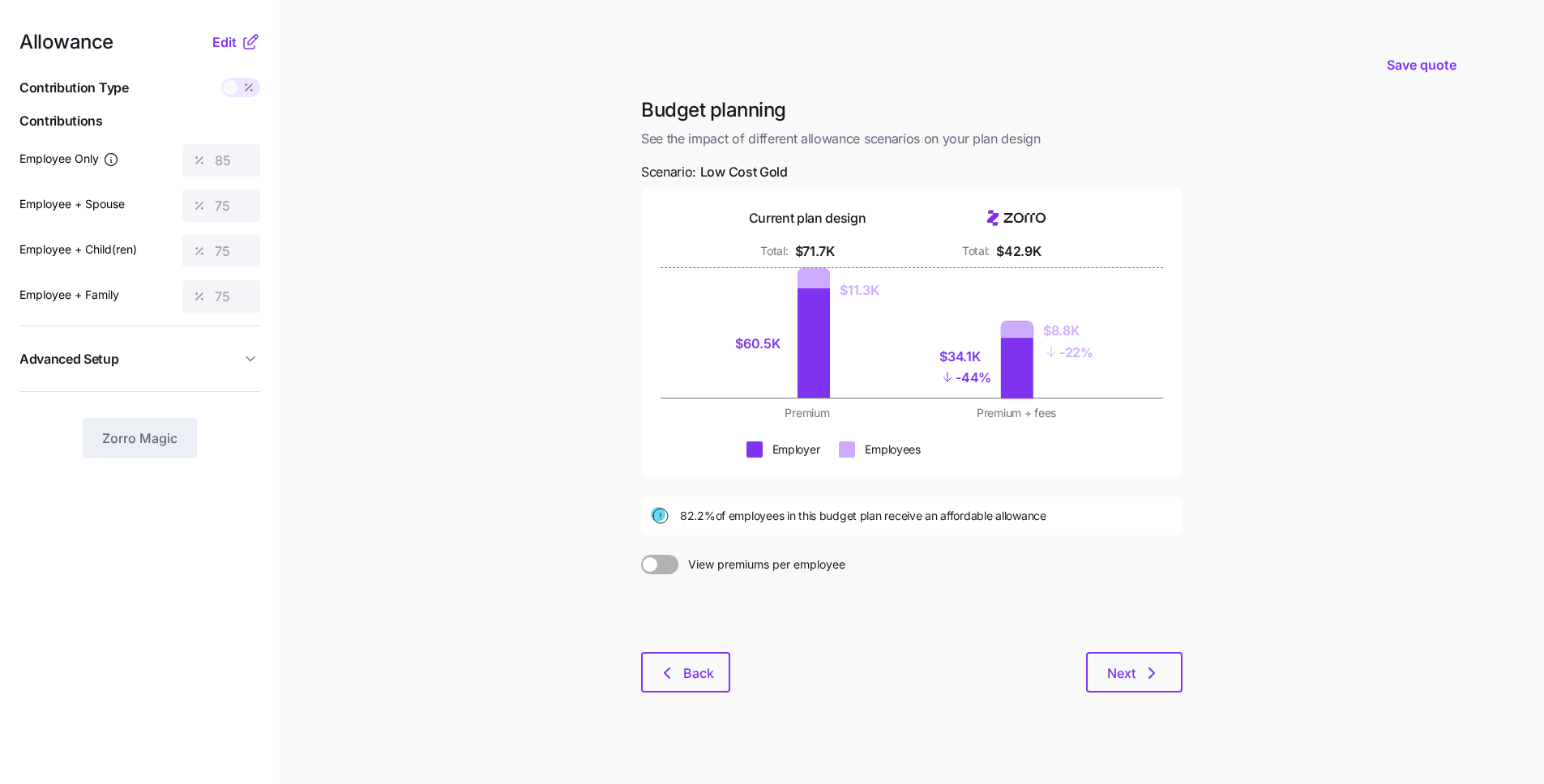
drag, startPoint x: 1143, startPoint y: 662, endPoint x: 884, endPoint y: 571, distance: 274.5
click at [888, 571] on div "Budget planning See the impact of different allowance scenarios on your plan de…" at bounding box center [911, 405] width 567 height 615
click at [1111, 660] on button "Next" at bounding box center [1134, 672] width 96 height 41
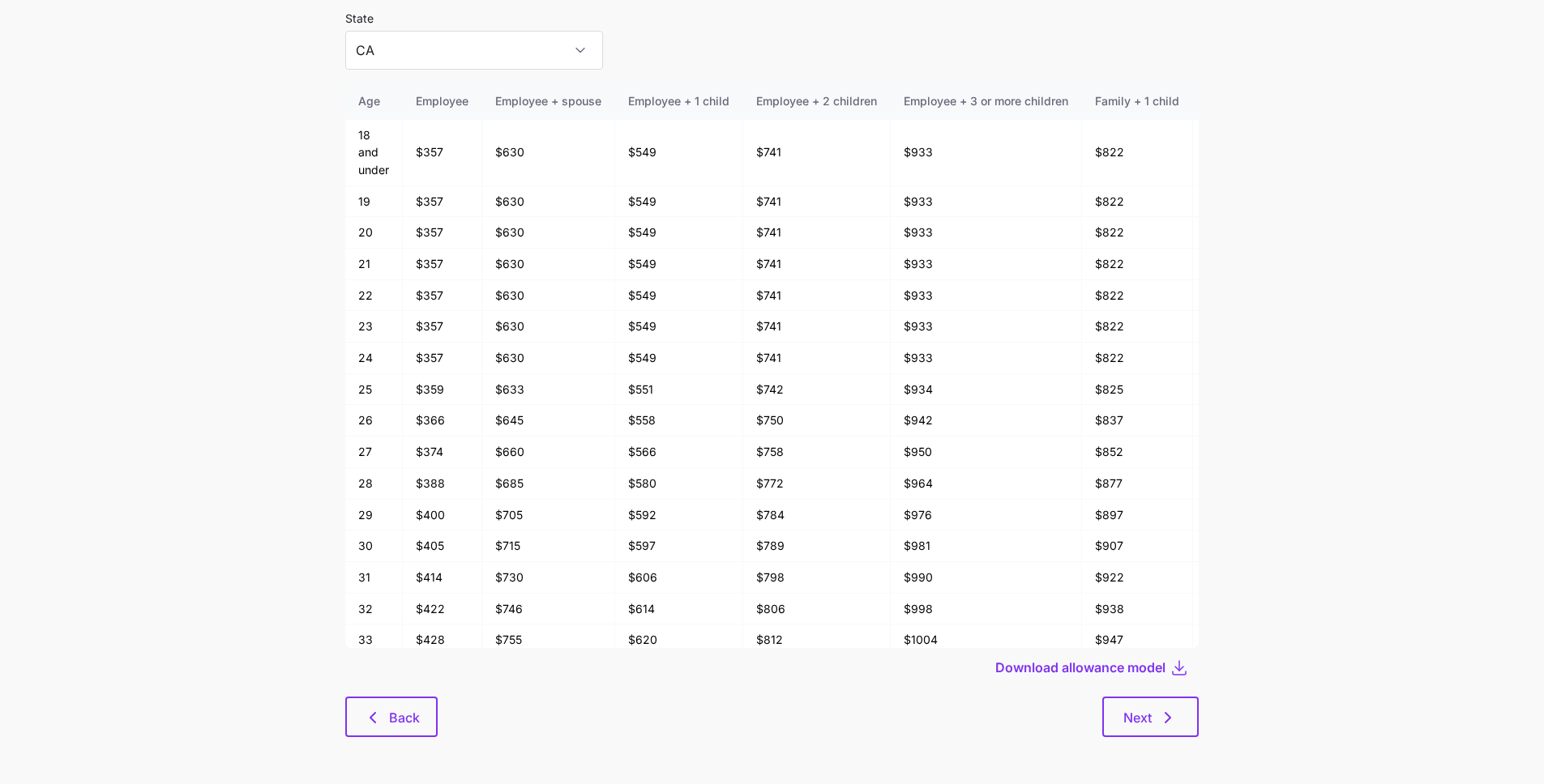
scroll to position [87, 0]
click at [1158, 717] on icon "button" at bounding box center [1168, 716] width 19 height 19
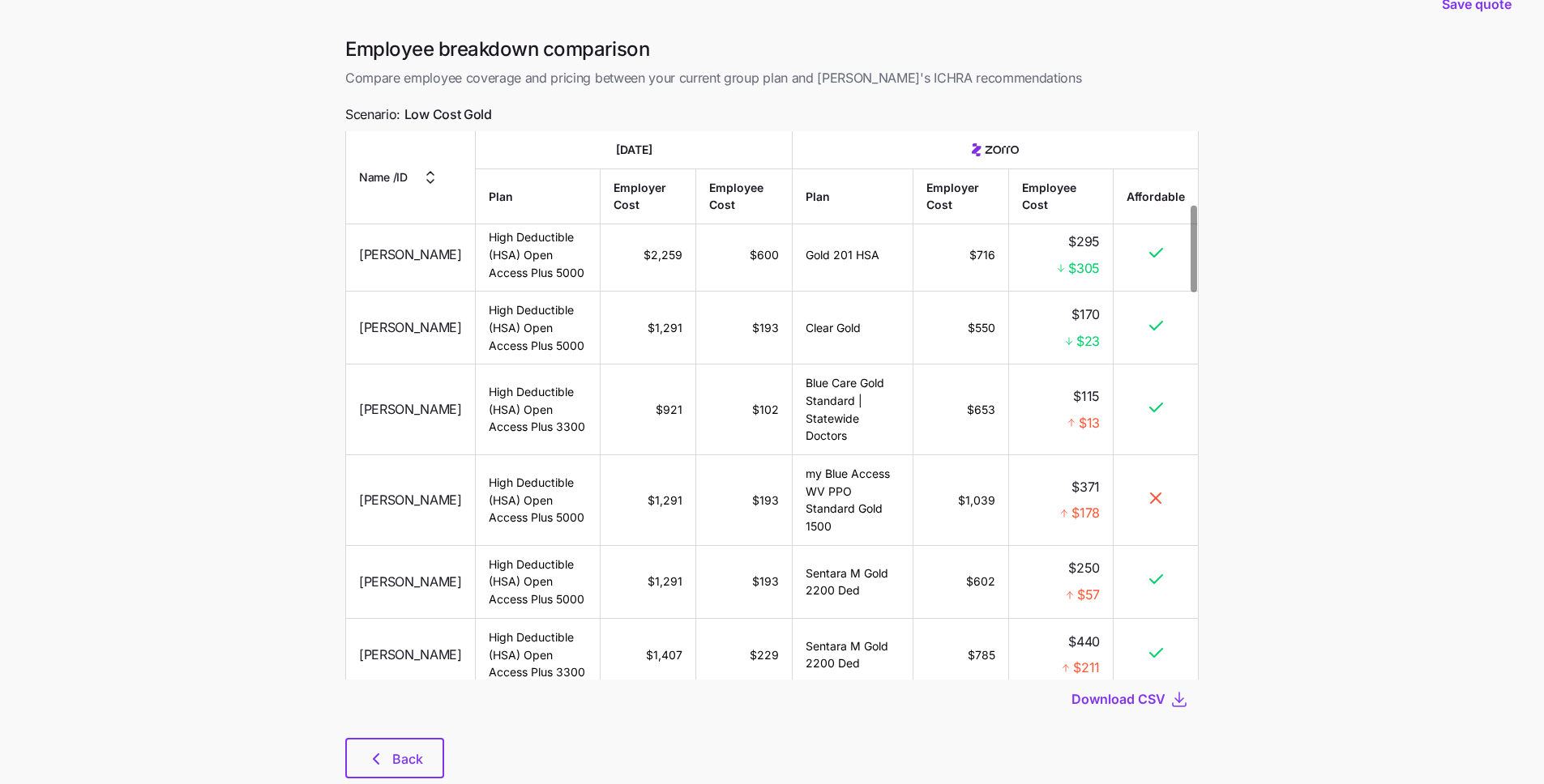
scroll to position [81, 0]
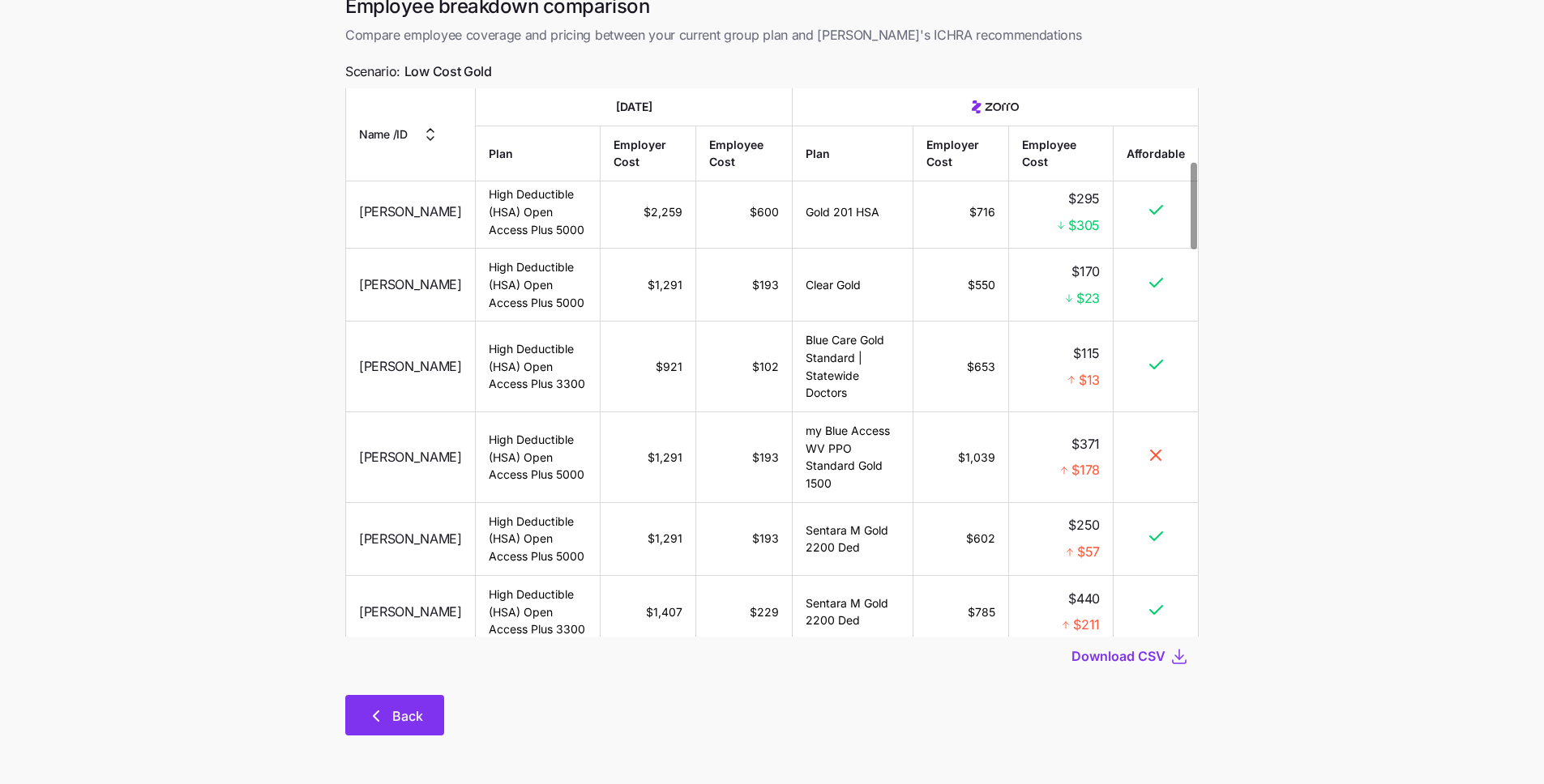
click at [355, 711] on button "Back" at bounding box center [394, 716] width 99 height 41
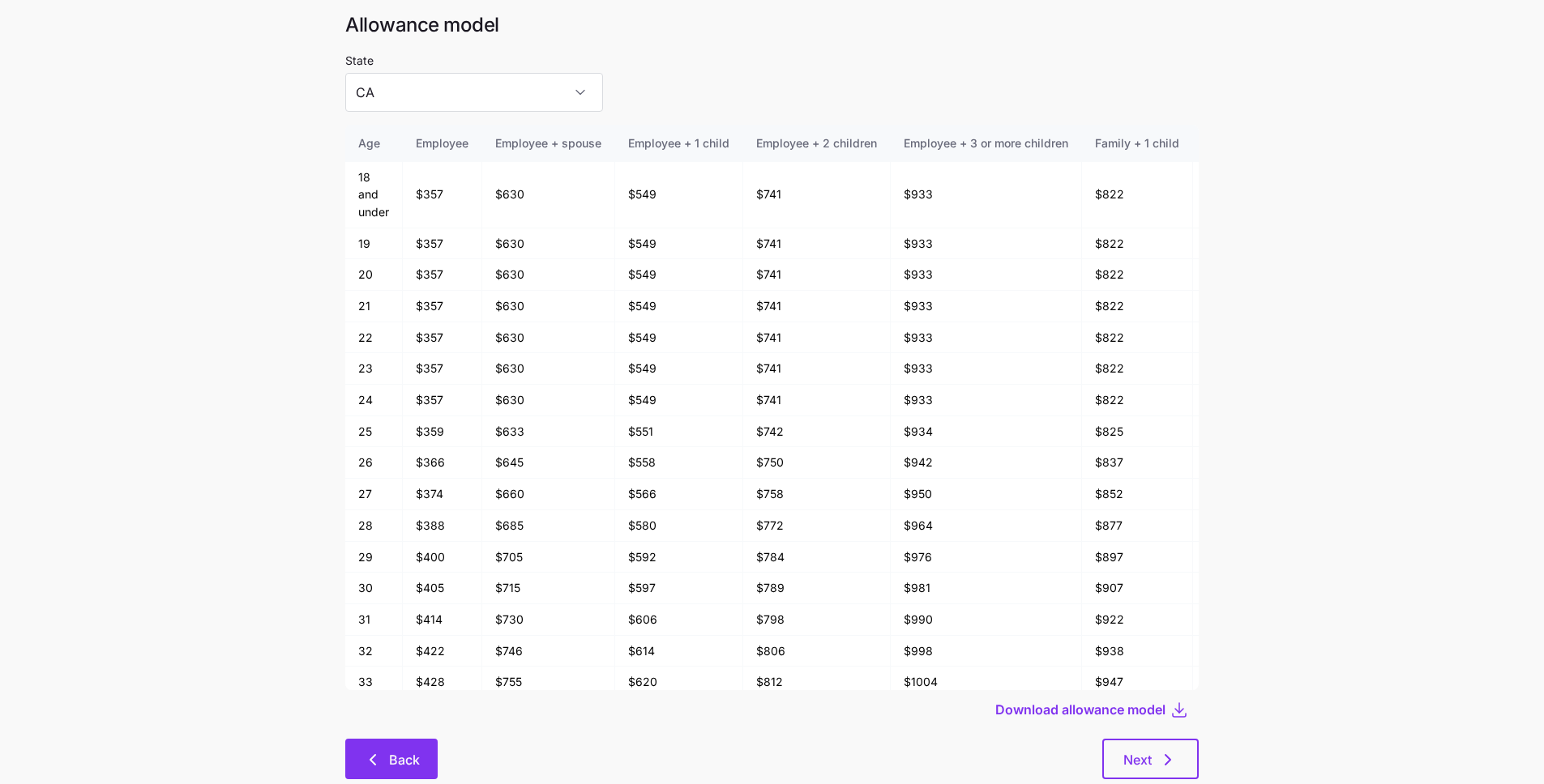
scroll to position [59, 0]
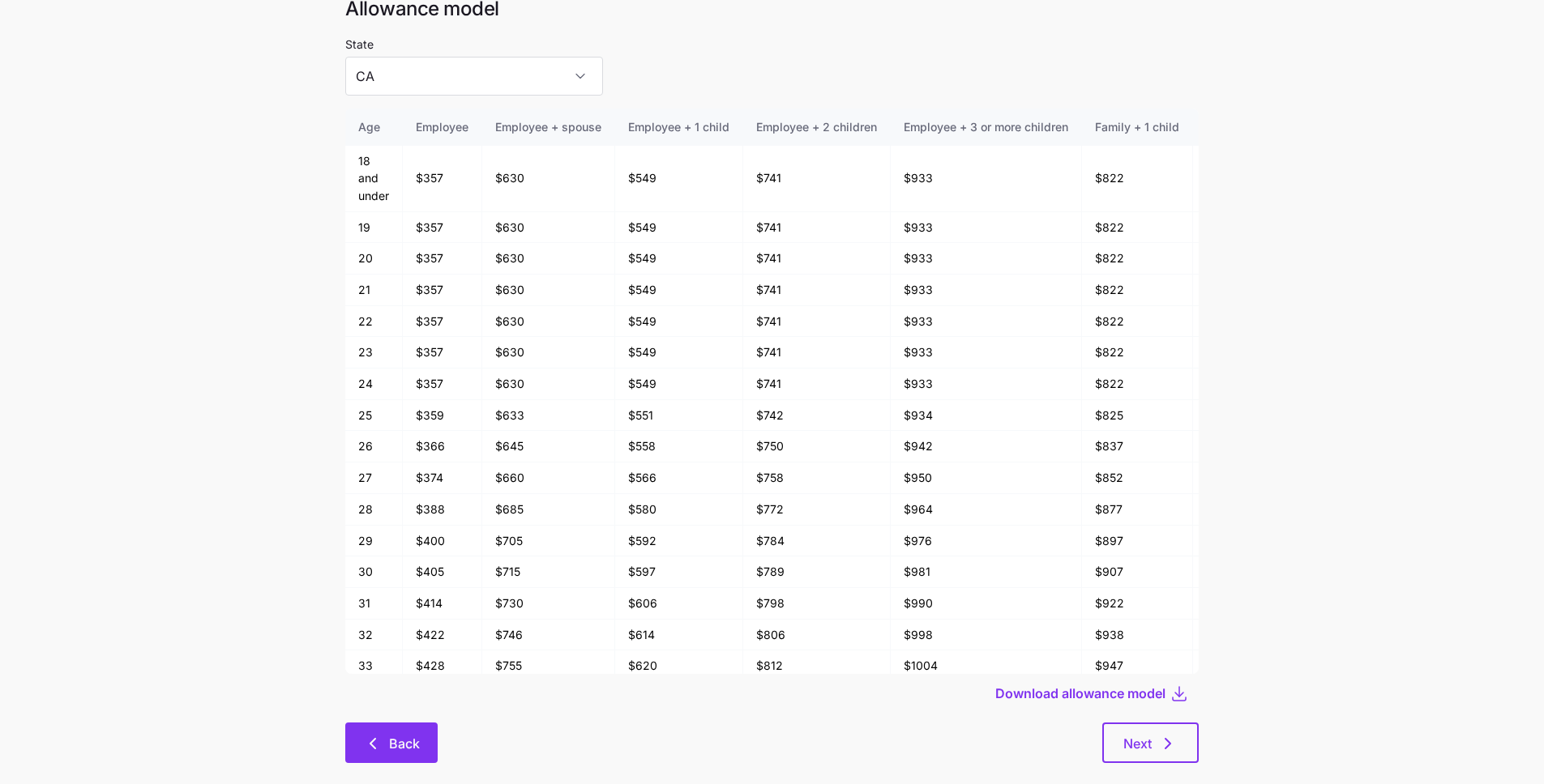
click at [393, 738] on span "Back" at bounding box center [404, 743] width 31 height 19
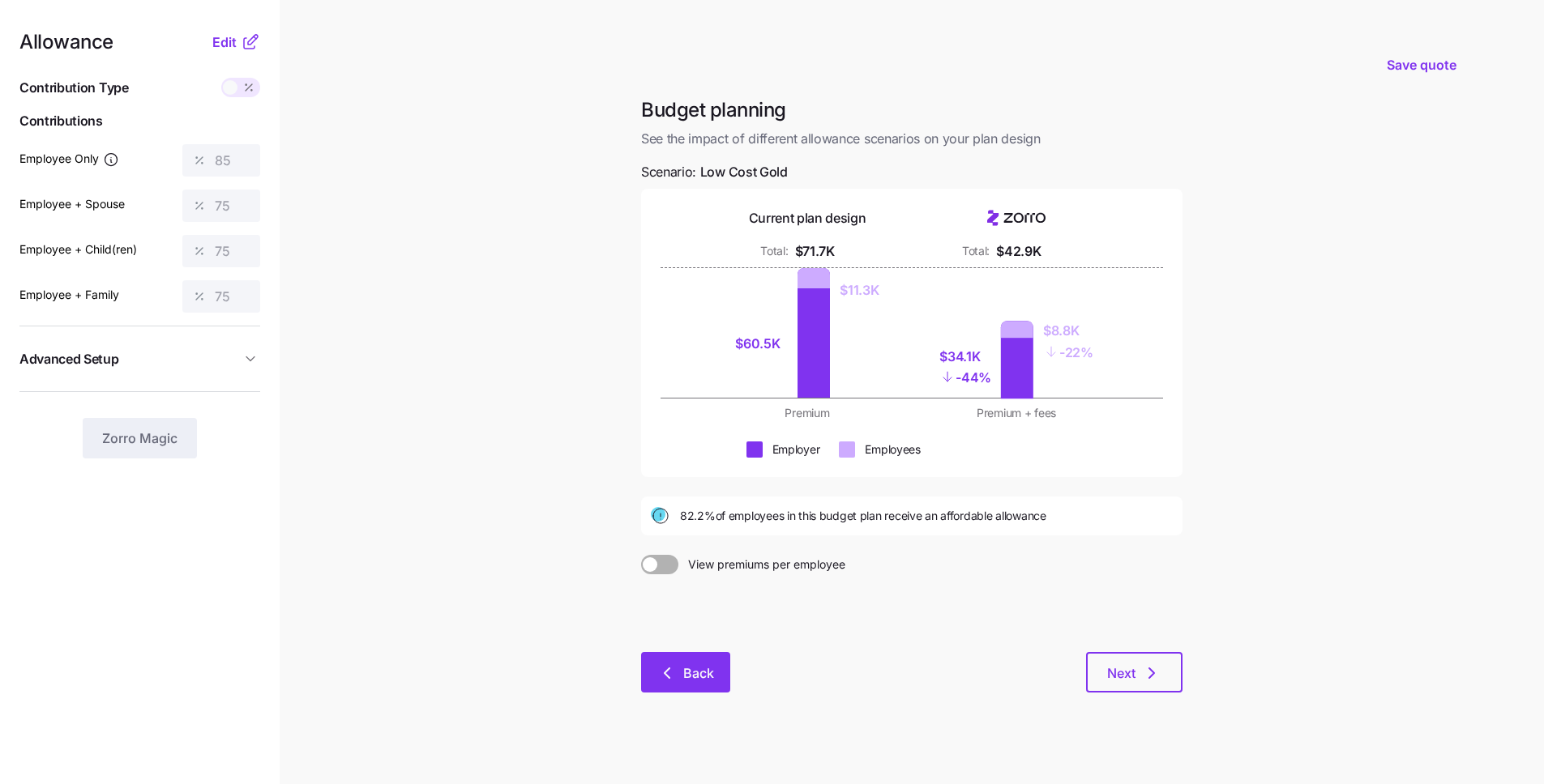
click at [692, 673] on span "Back" at bounding box center [698, 673] width 31 height 19
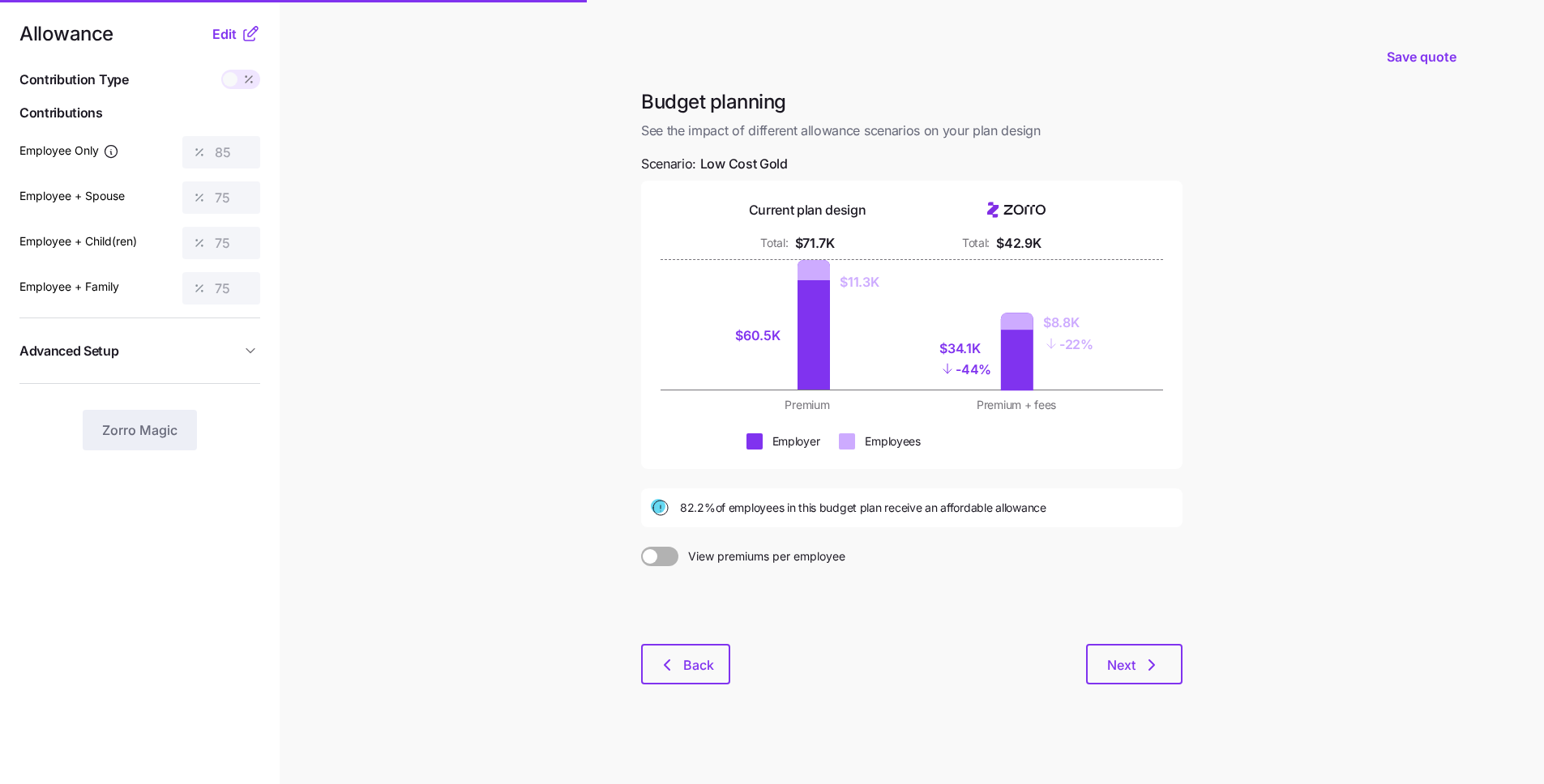
scroll to position [13, 0]
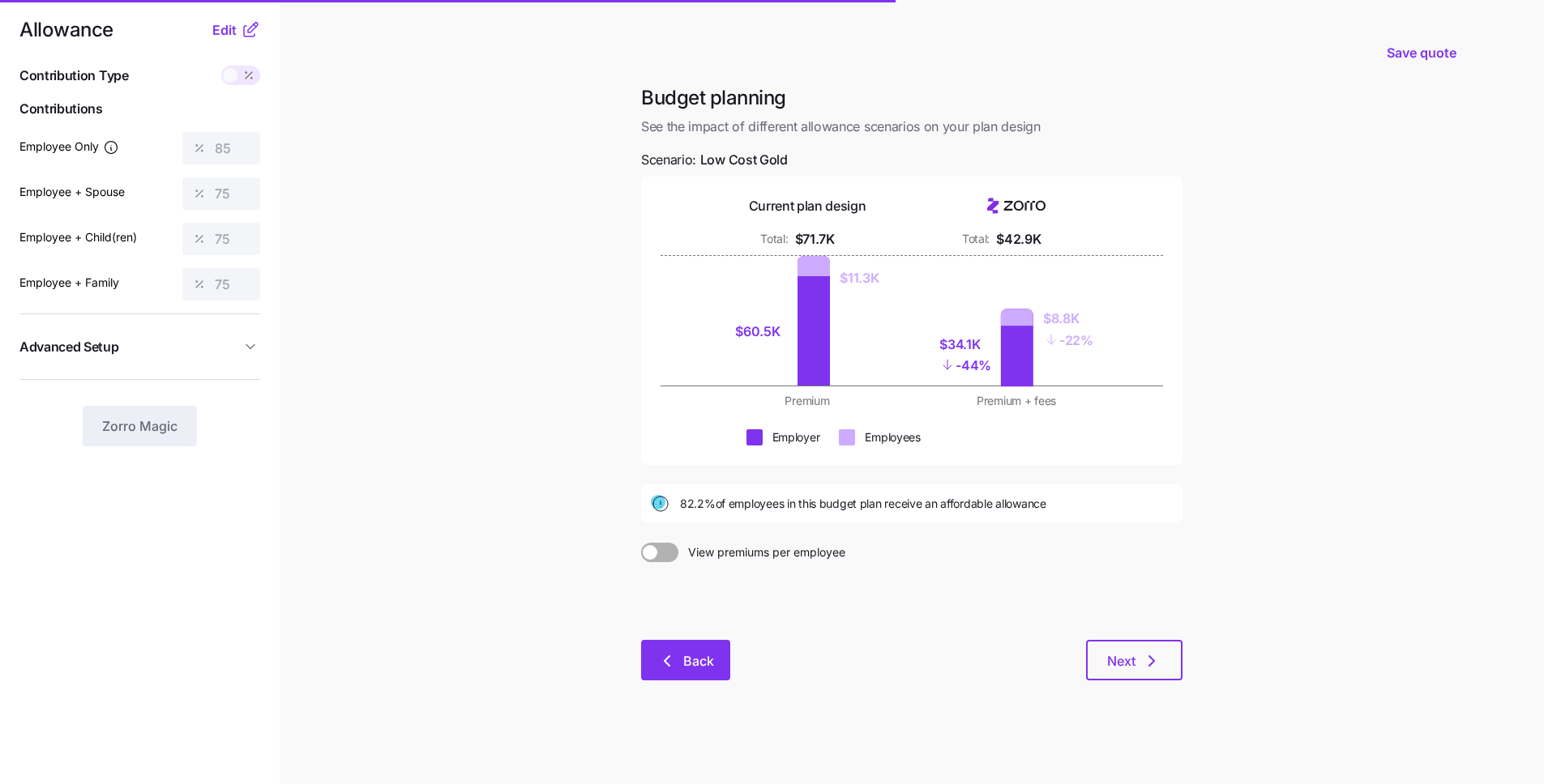
click at [661, 669] on icon "button" at bounding box center [666, 661] width 19 height 19
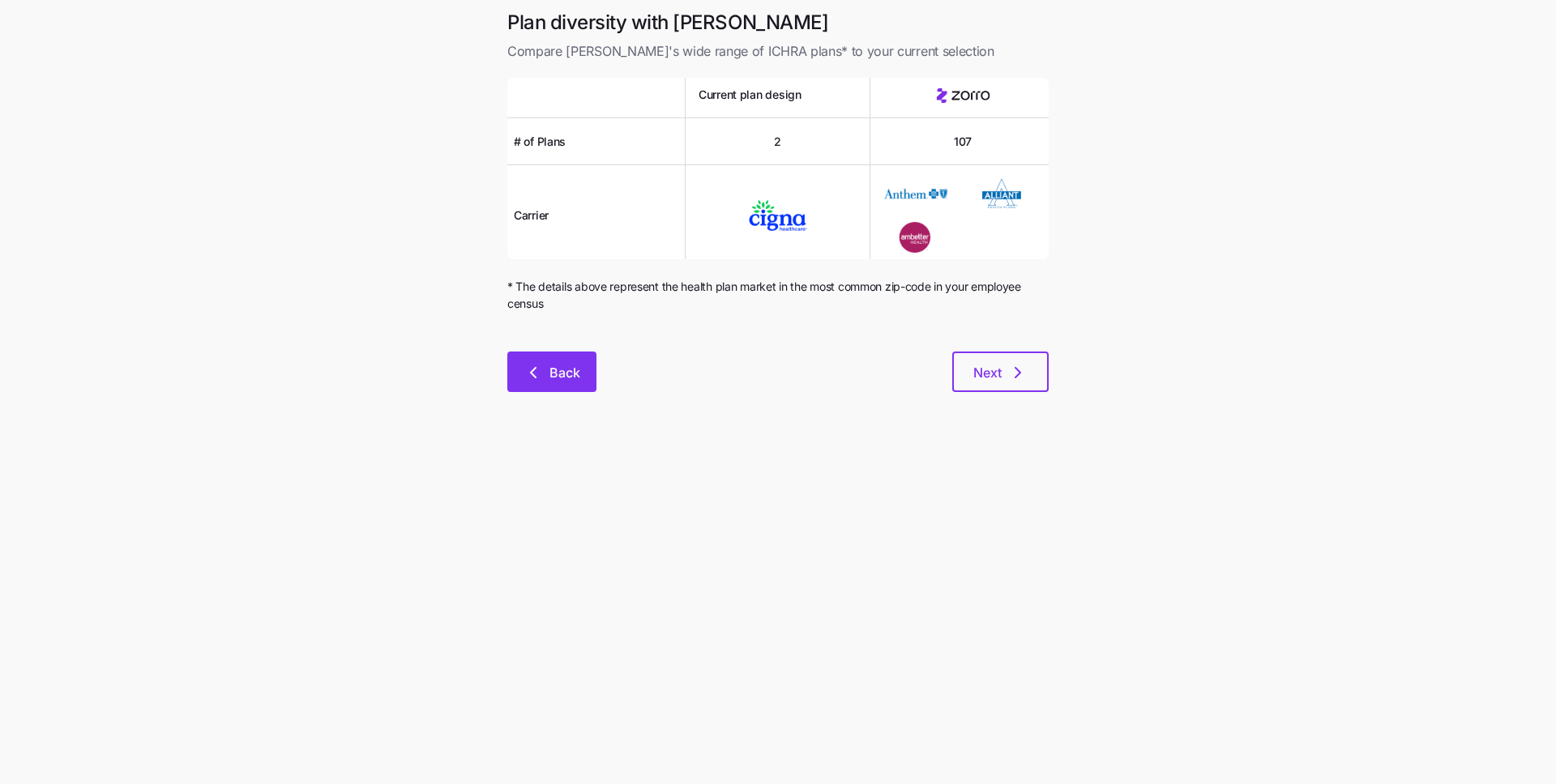
click at [512, 391] on div "Plan diversity with Zorro Compare Zorro's wide range of ICHRA plans* to your cu…" at bounding box center [778, 210] width 567 height 402
click at [512, 389] on button "Back" at bounding box center [552, 372] width 89 height 41
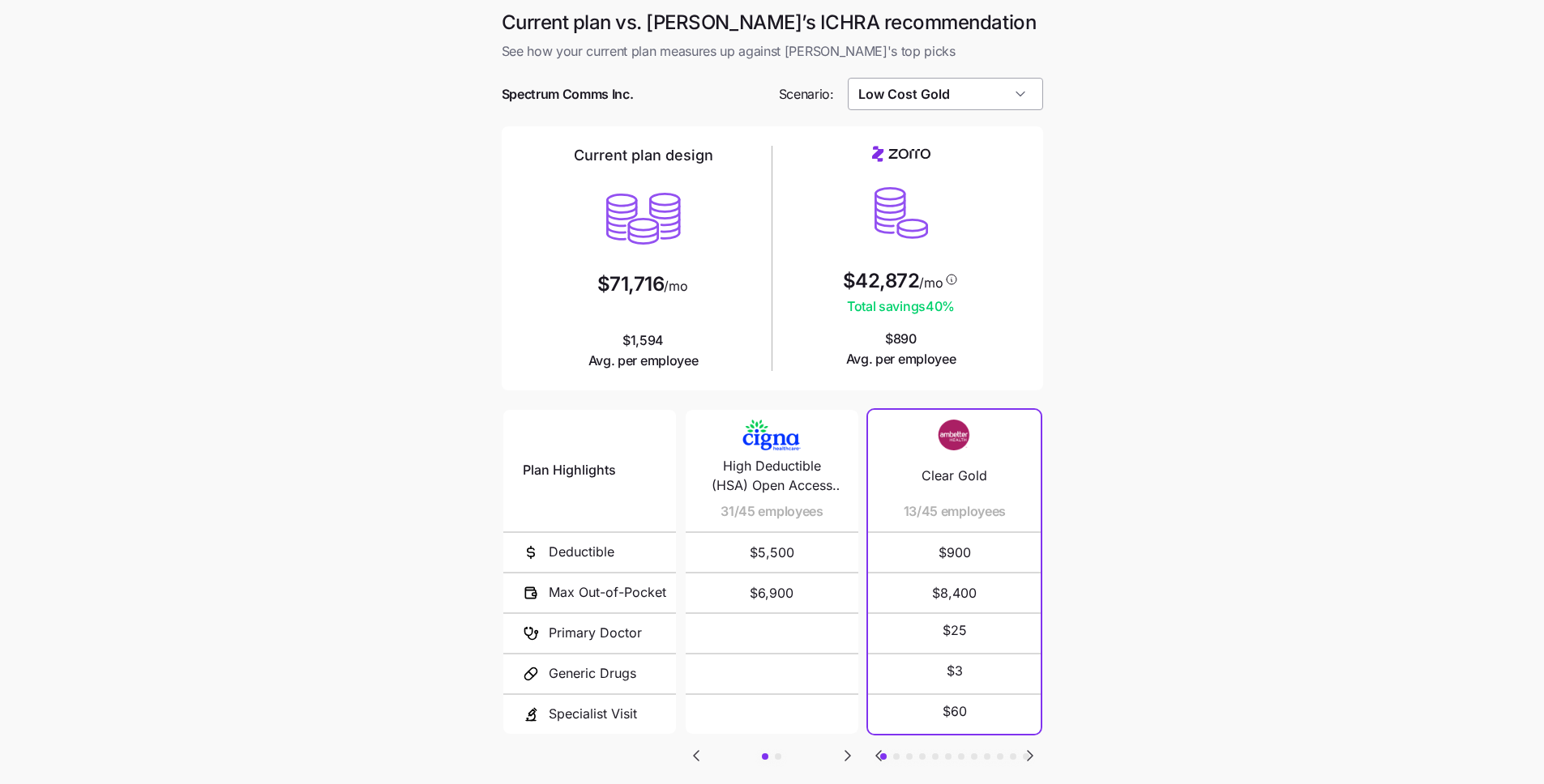
click at [923, 84] on input "Low Cost Gold" at bounding box center [945, 95] width 195 height 33
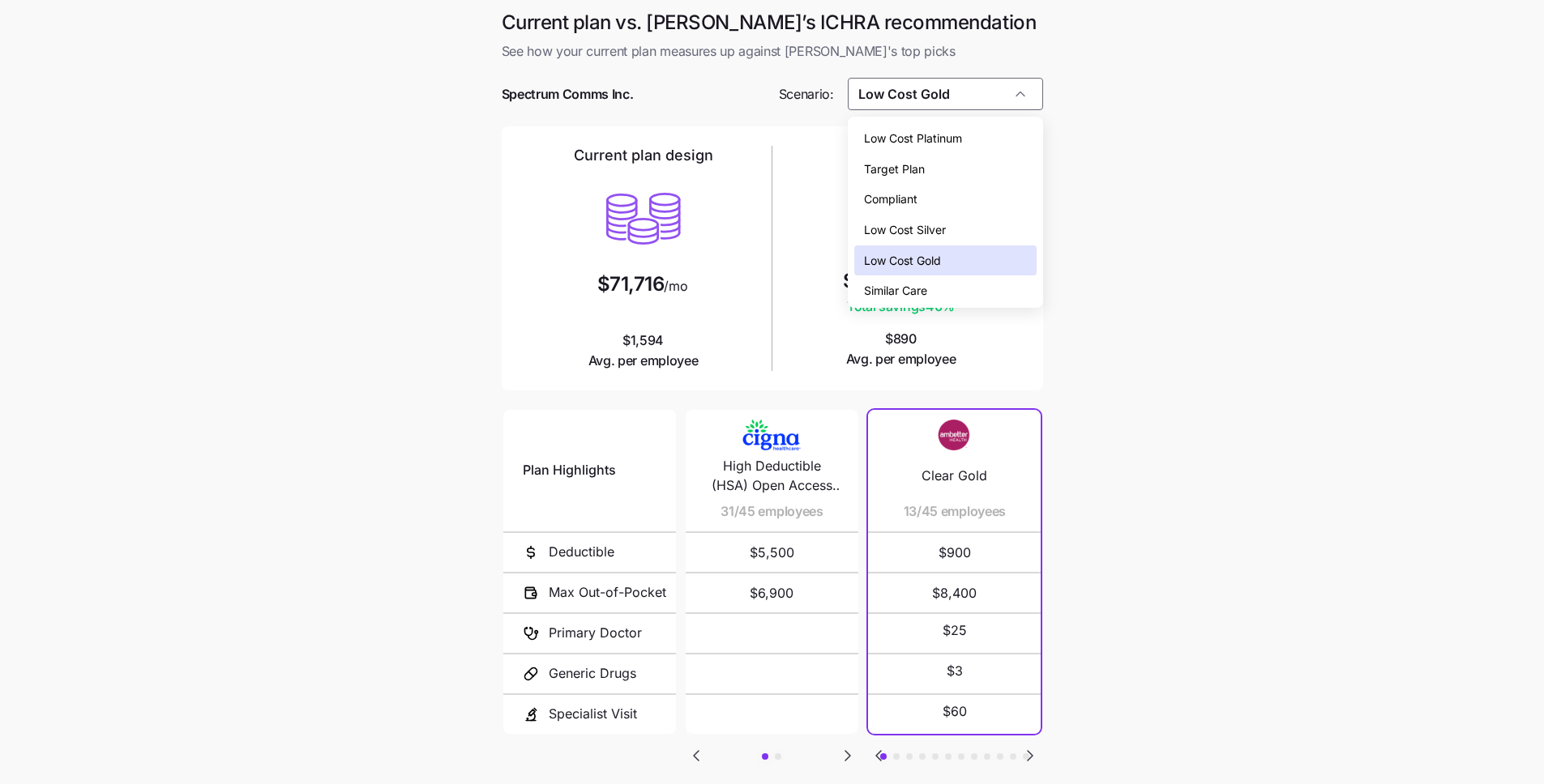
click at [943, 203] on div "Compliant" at bounding box center [945, 200] width 182 height 31
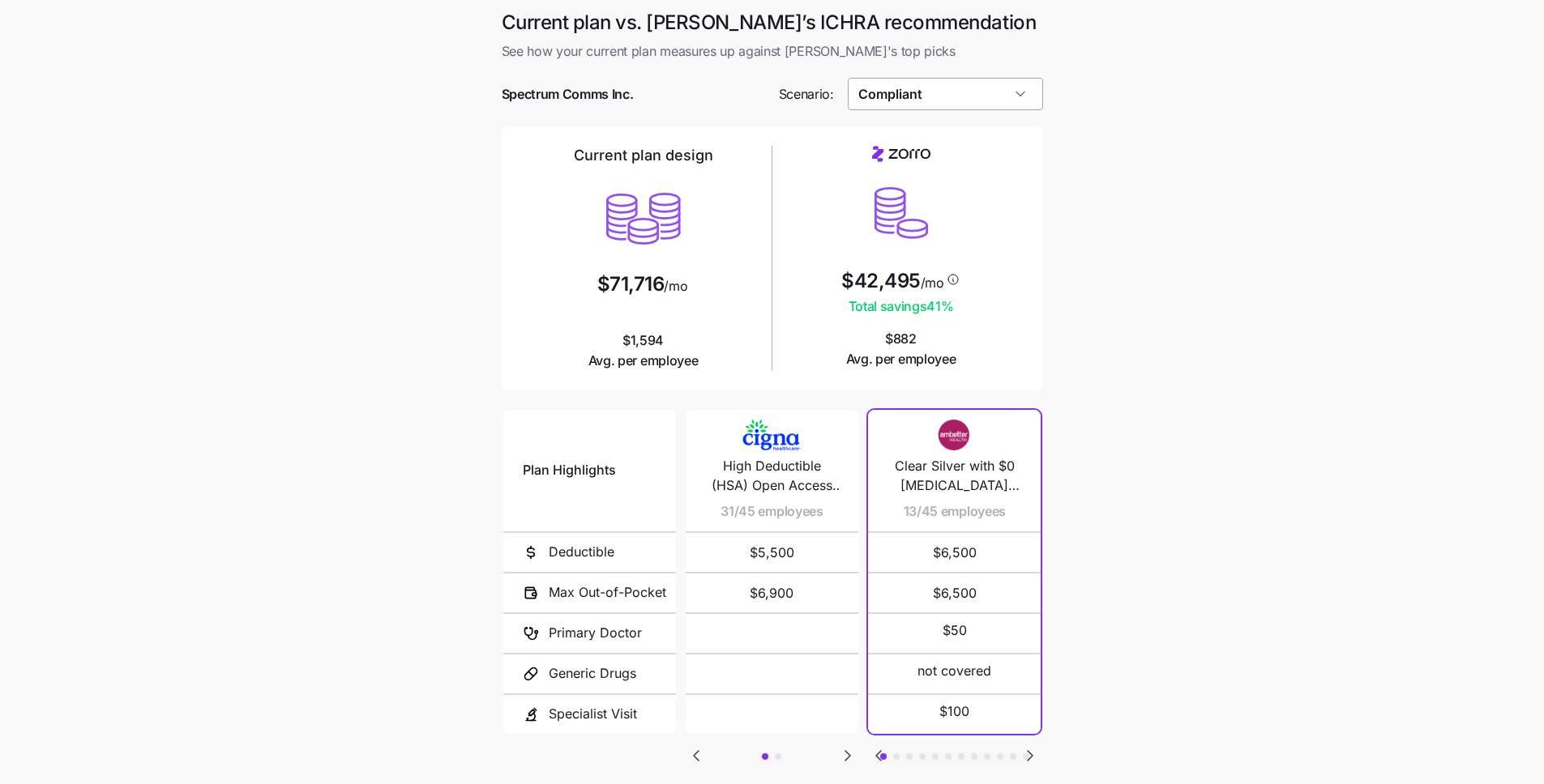
click at [963, 82] on input "Compliant" at bounding box center [945, 95] width 195 height 33
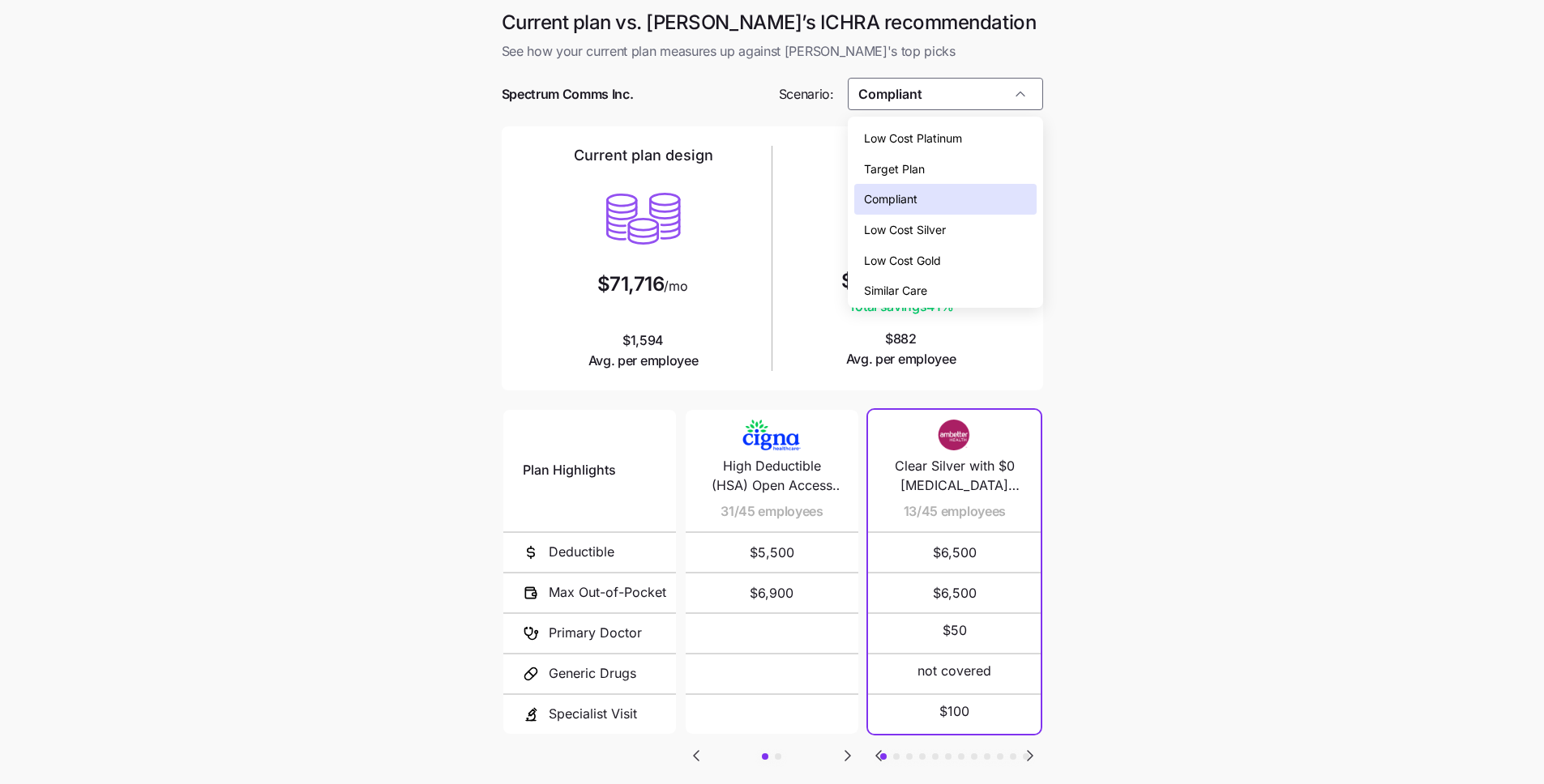
click at [951, 265] on div "Low Cost Gold" at bounding box center [945, 261] width 182 height 31
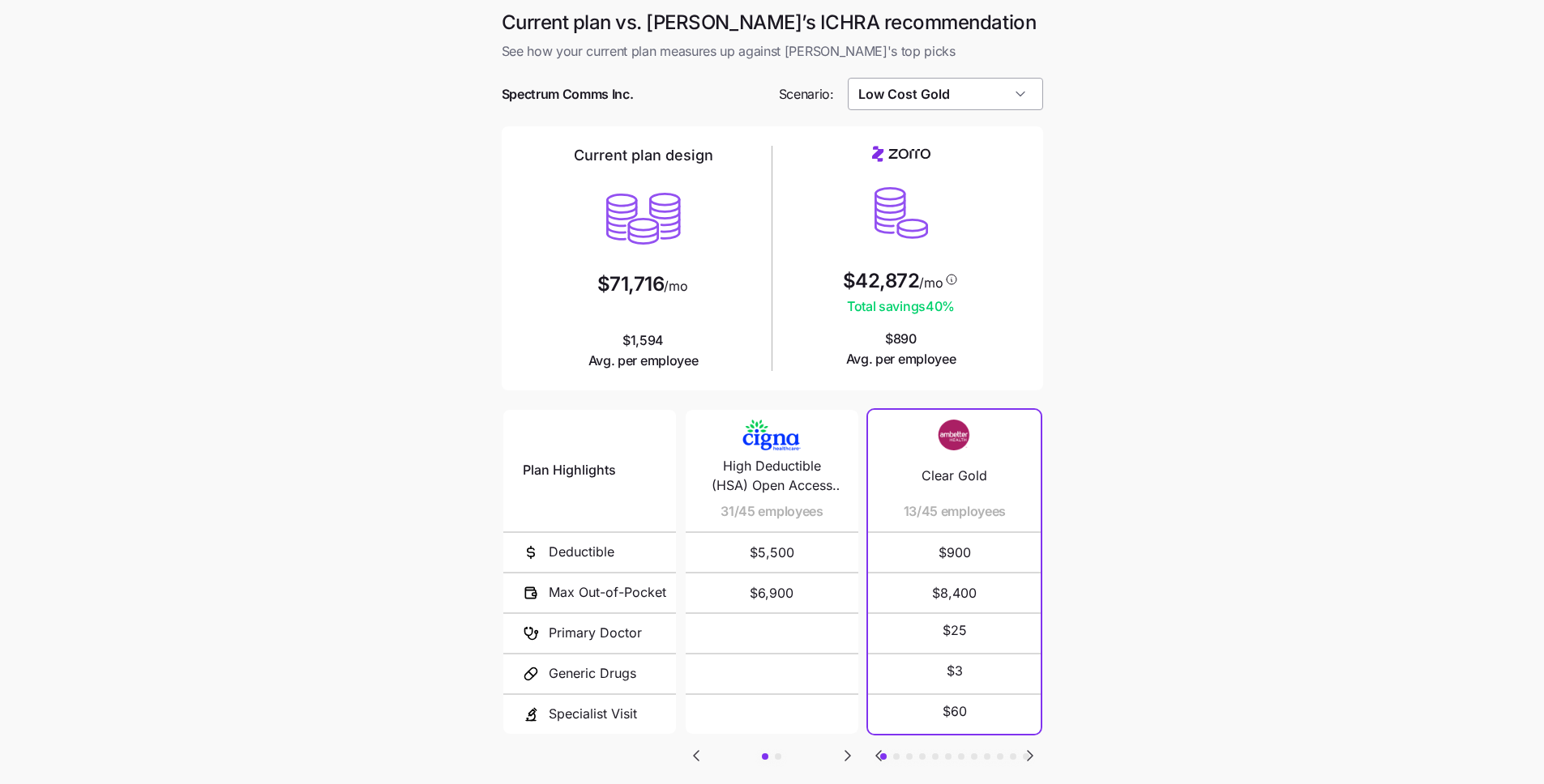
drag, startPoint x: 1008, startPoint y: 91, endPoint x: 1005, endPoint y: 99, distance: 8.5
click at [1007, 91] on input "Low Cost Gold" at bounding box center [945, 95] width 195 height 33
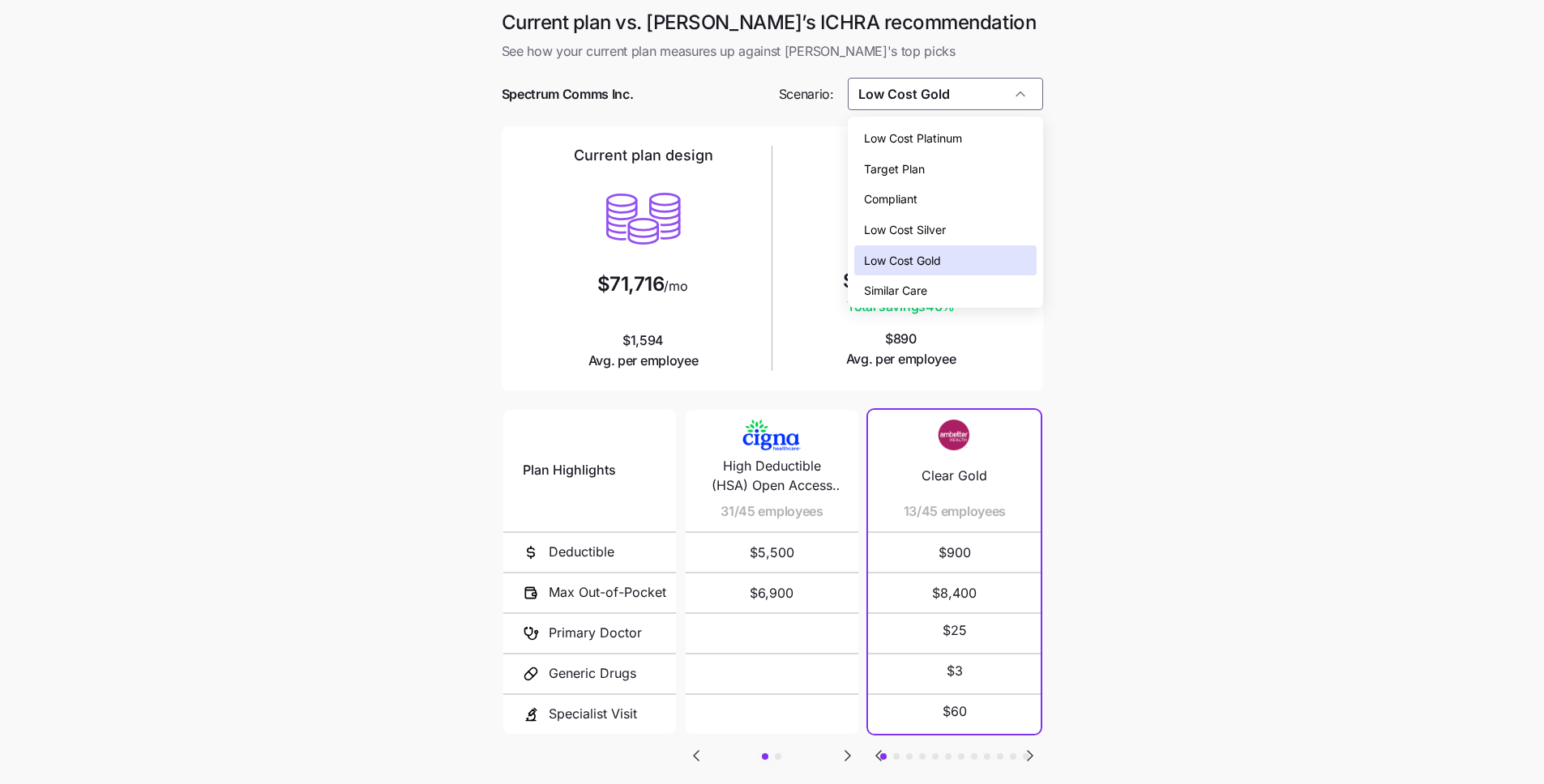
click at [968, 203] on div "Compliant" at bounding box center [945, 200] width 182 height 31
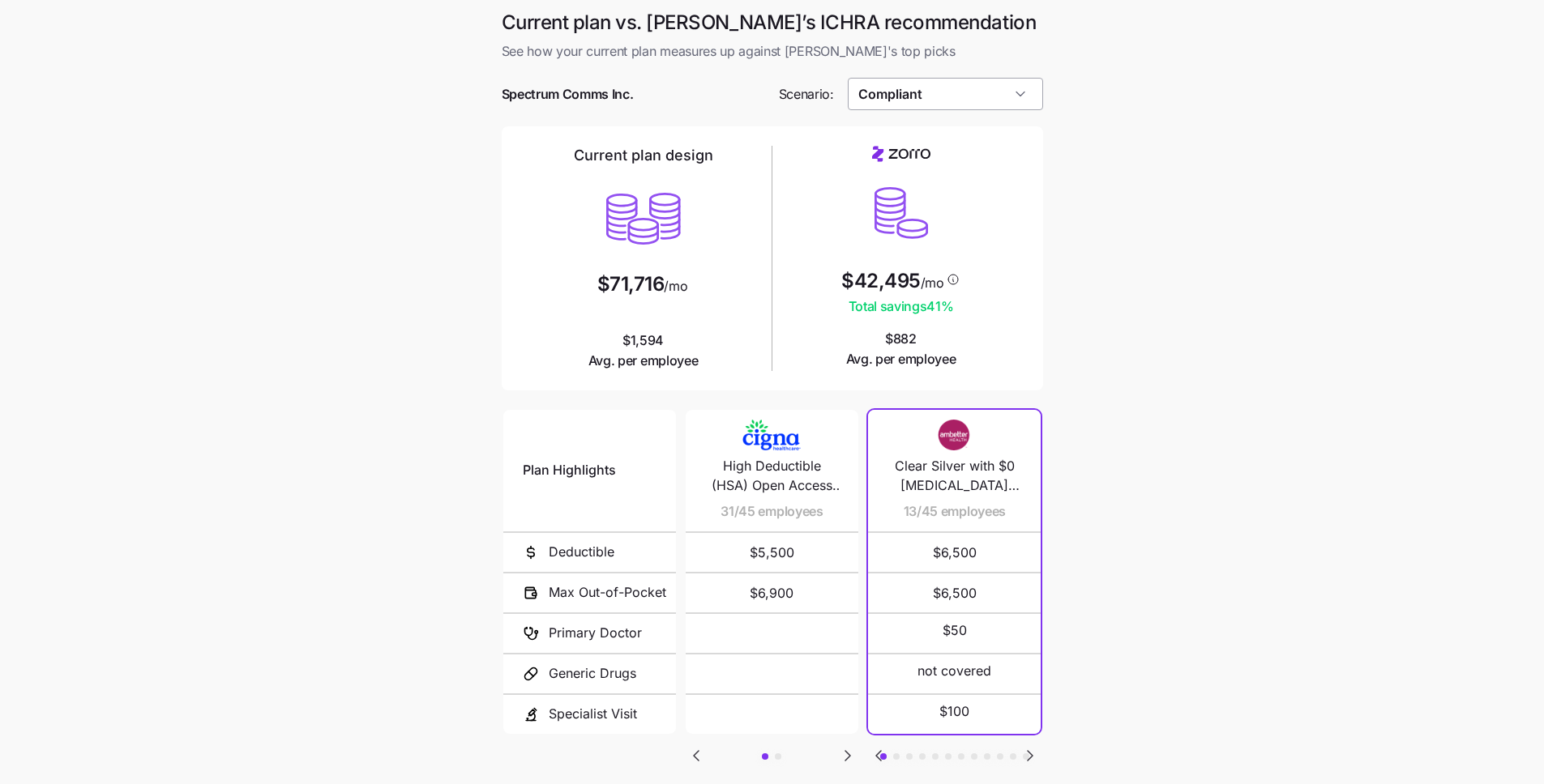
click at [951, 91] on input "Compliant" at bounding box center [945, 95] width 195 height 33
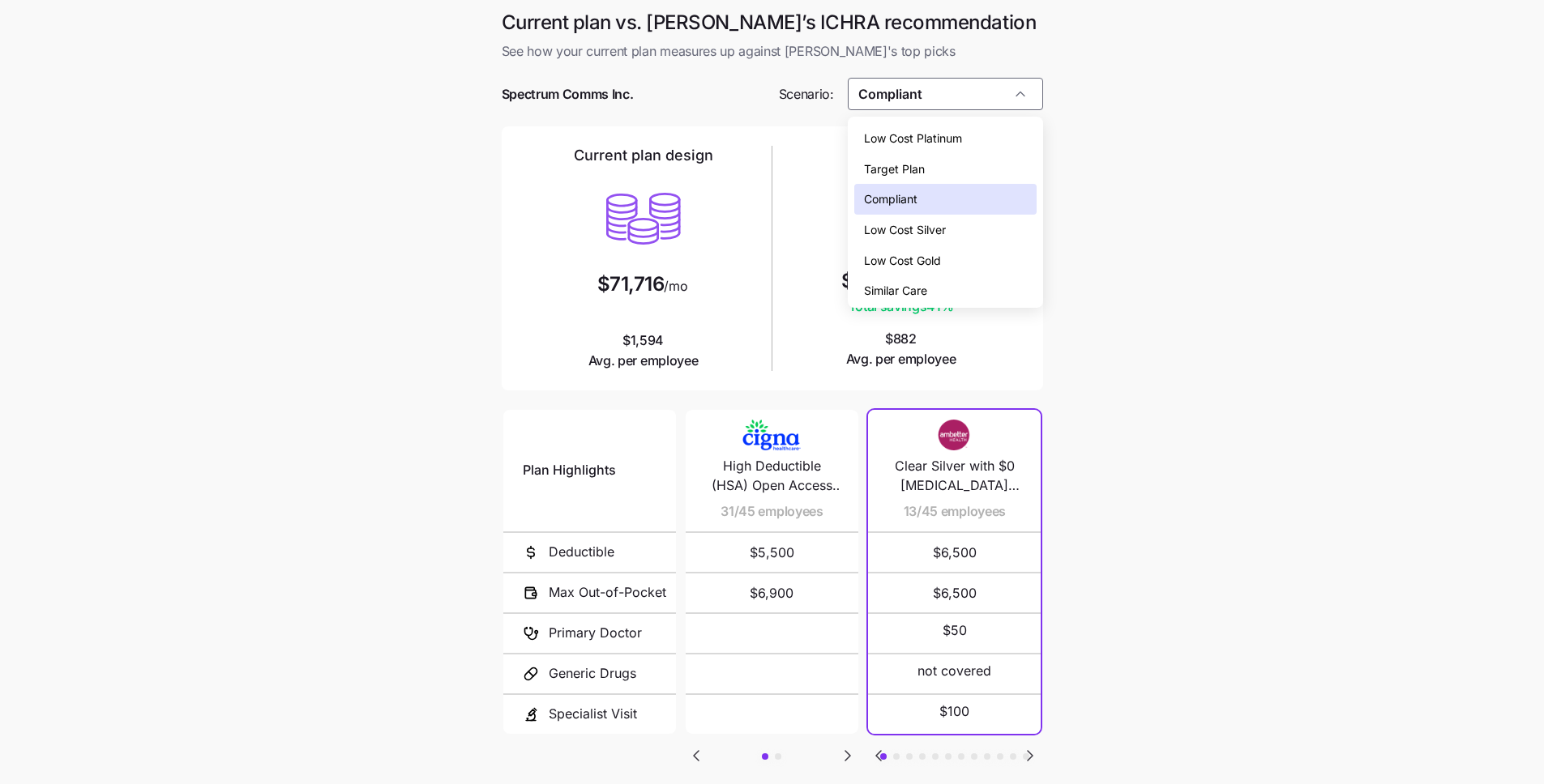
click at [954, 266] on div "Low Cost Gold" at bounding box center [945, 261] width 182 height 31
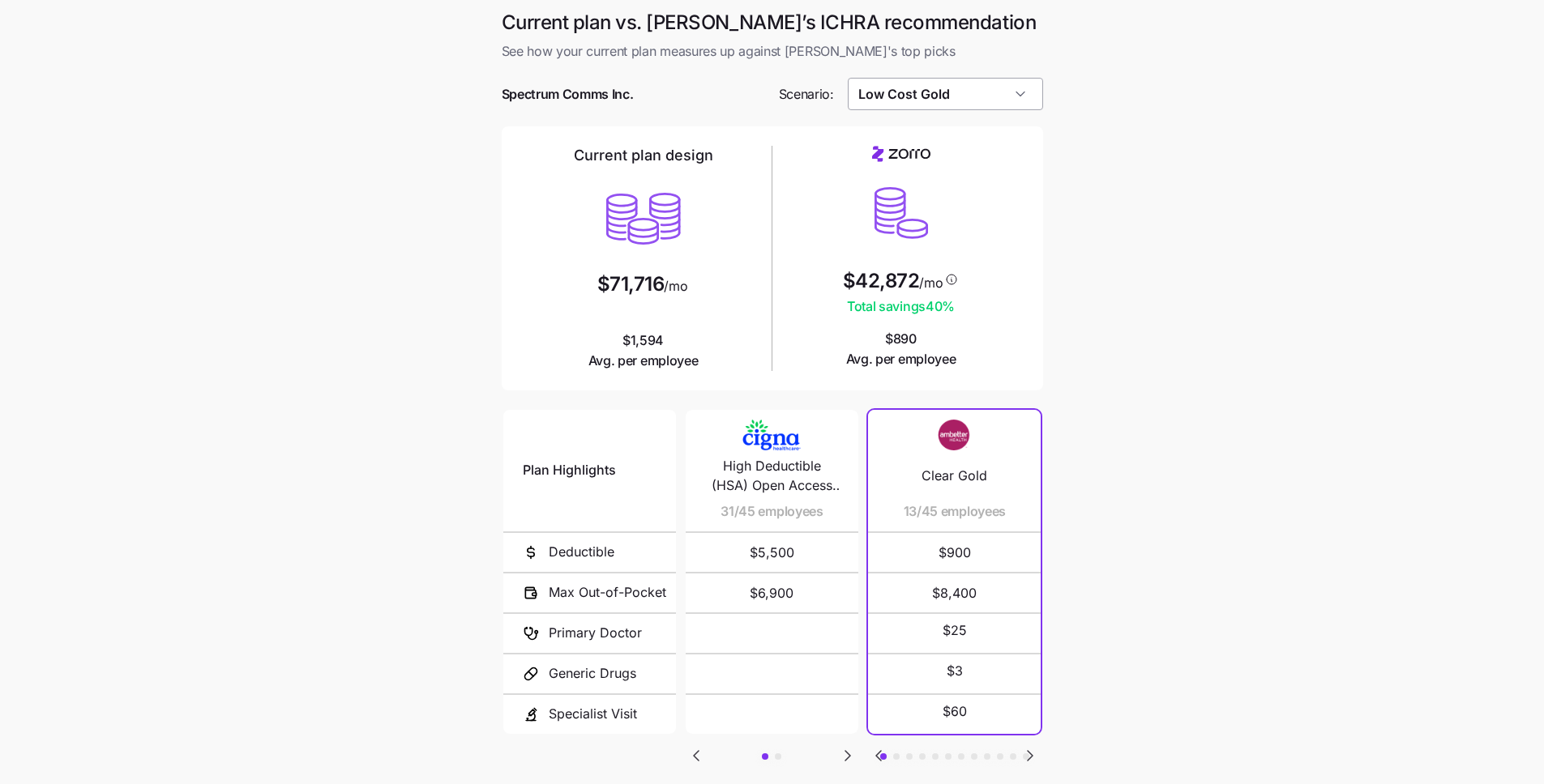
click at [942, 79] on input "Low Cost Gold" at bounding box center [945, 95] width 195 height 33
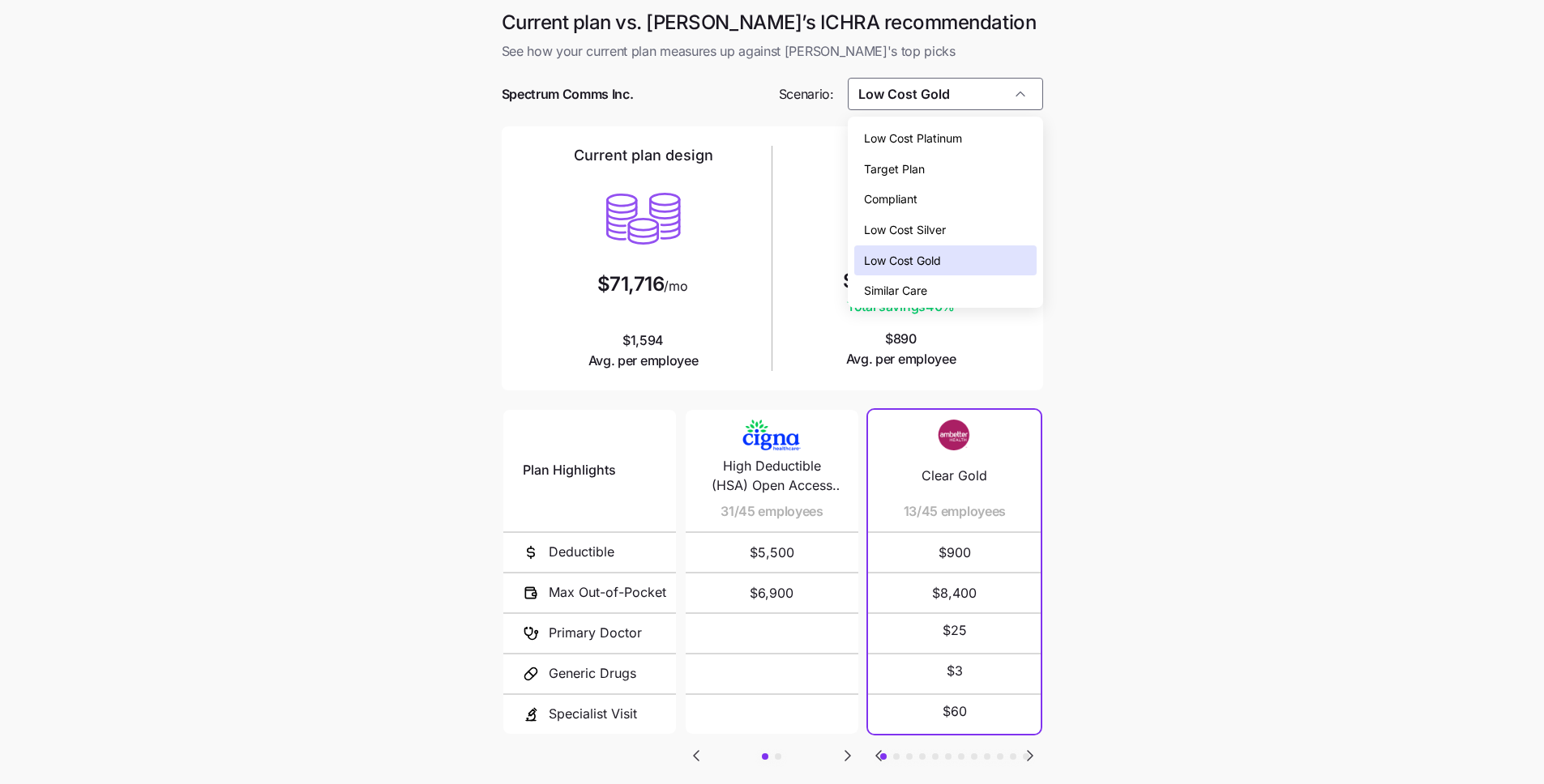
click at [928, 199] on div "Compliant" at bounding box center [945, 200] width 182 height 31
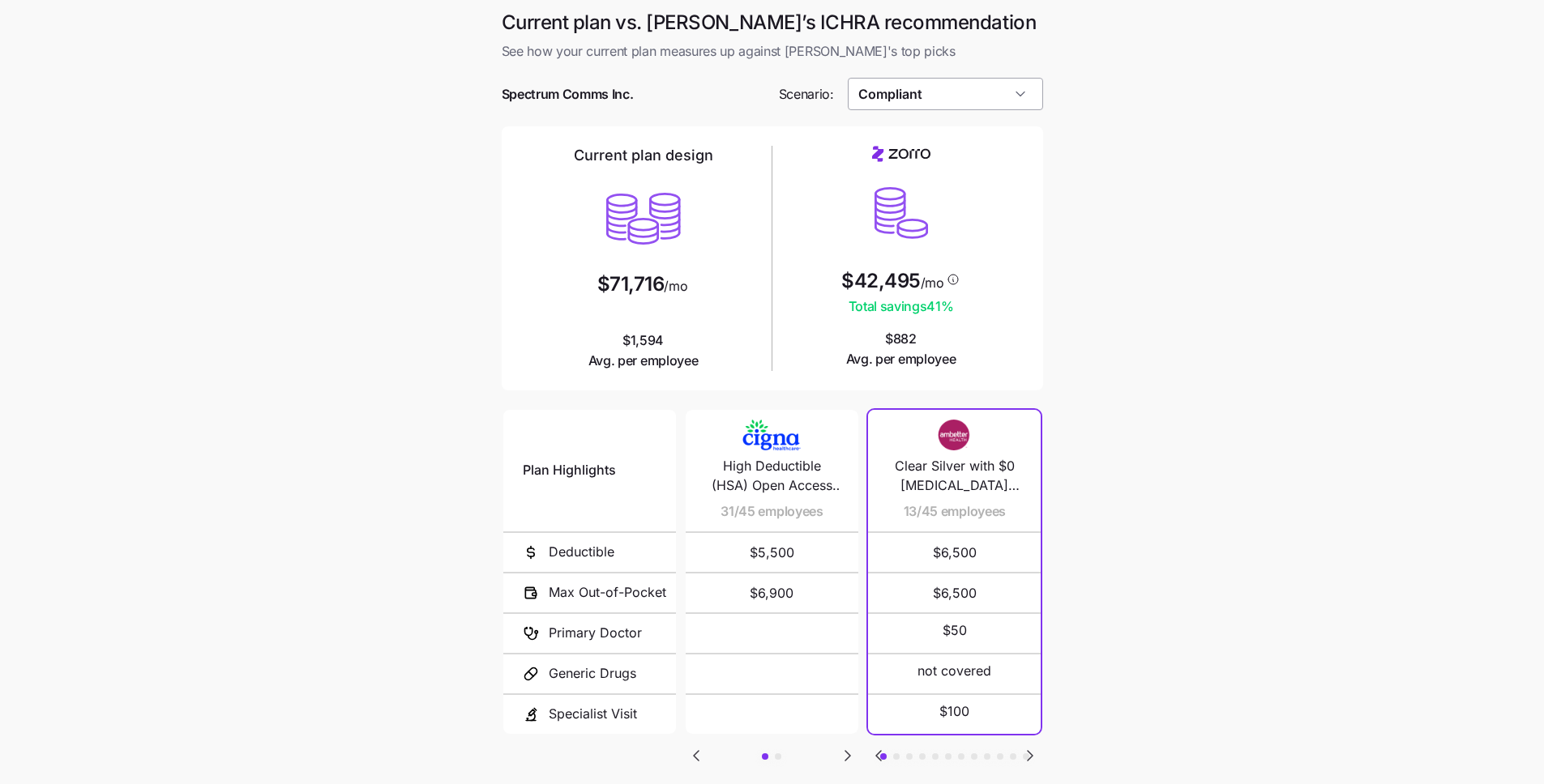
click at [959, 95] on input "Compliant" at bounding box center [945, 95] width 195 height 33
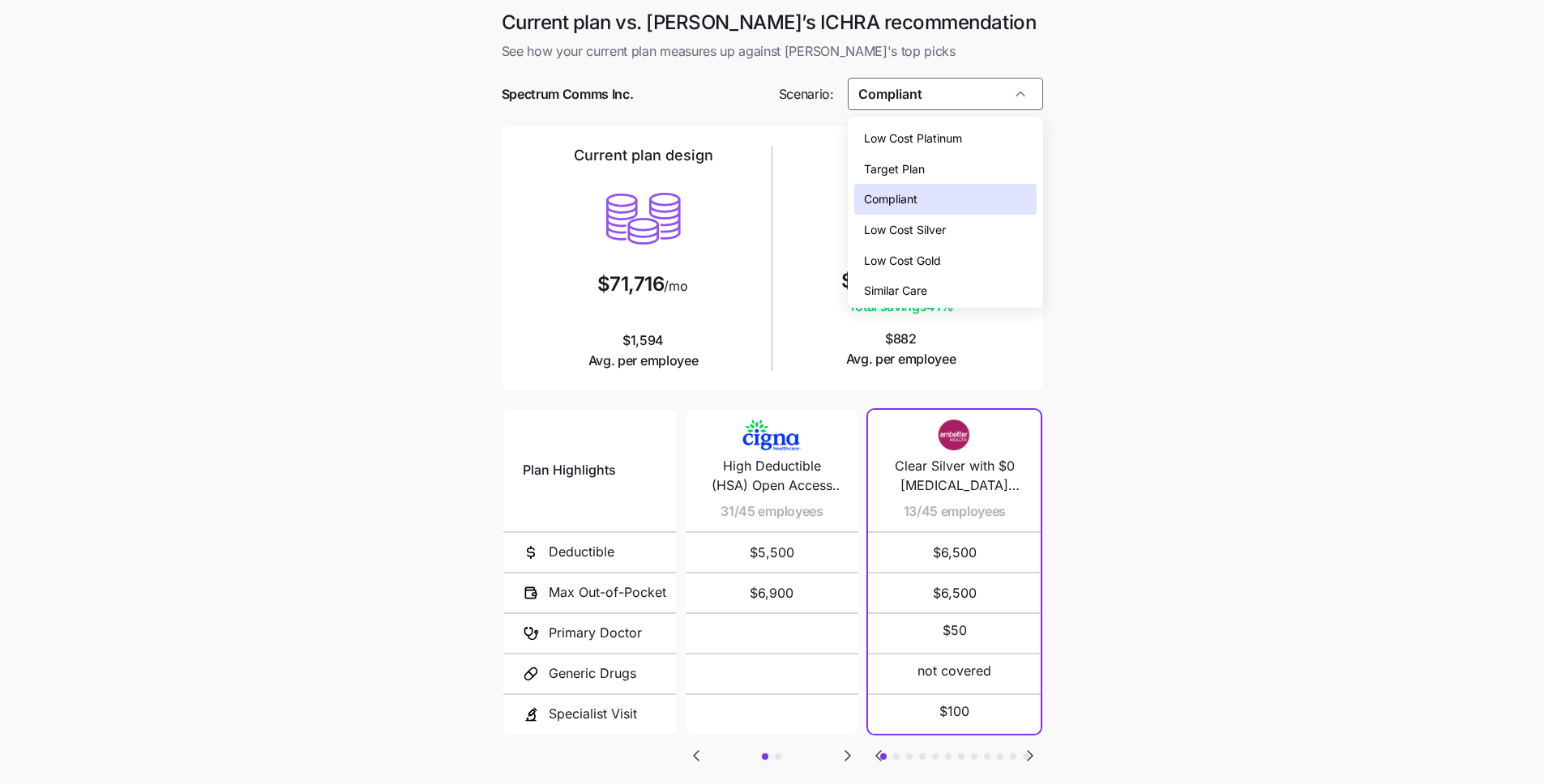
click at [931, 257] on span "Low Cost Gold" at bounding box center [903, 260] width 77 height 17
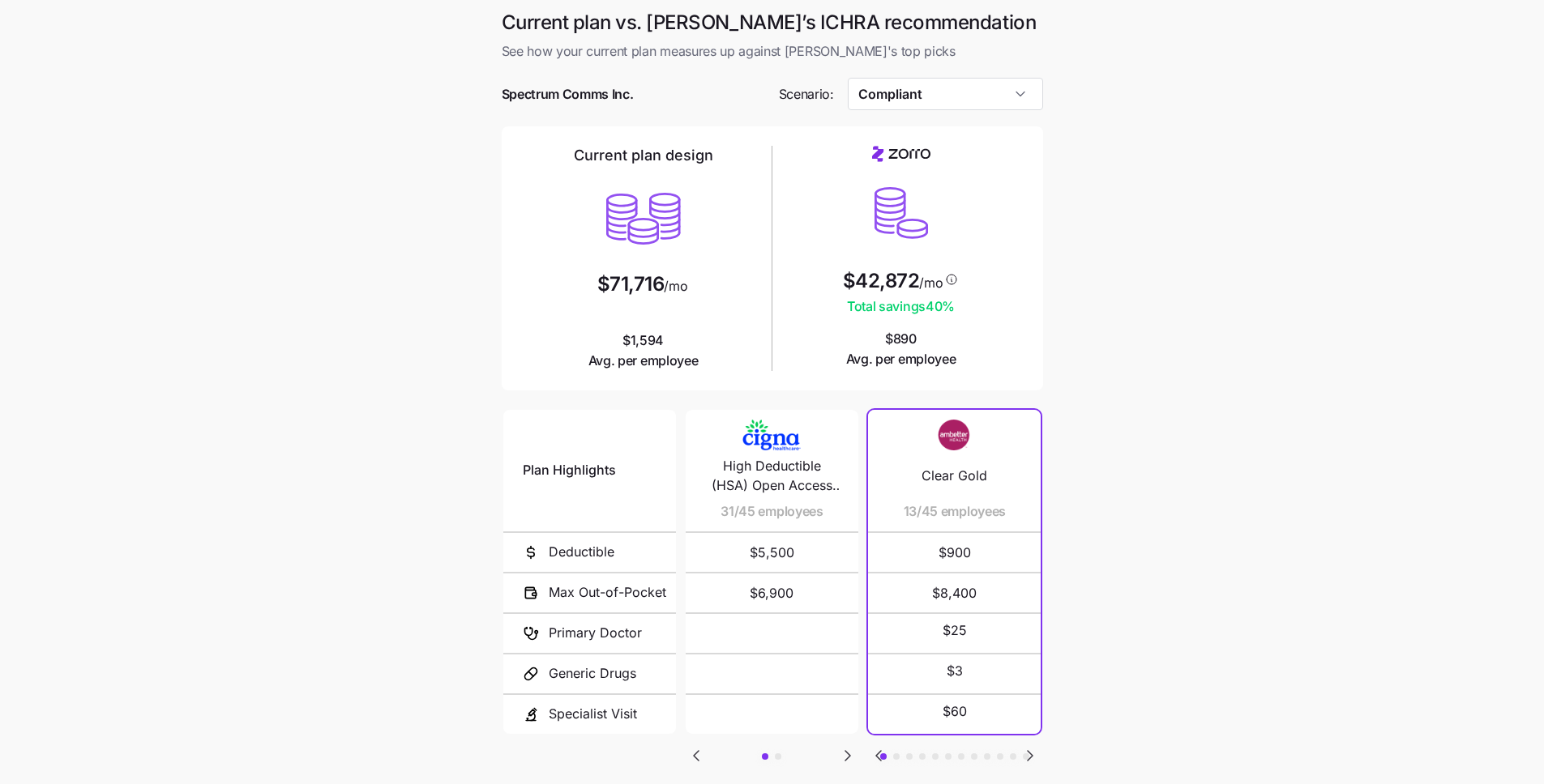
type input "Low Cost Gold"
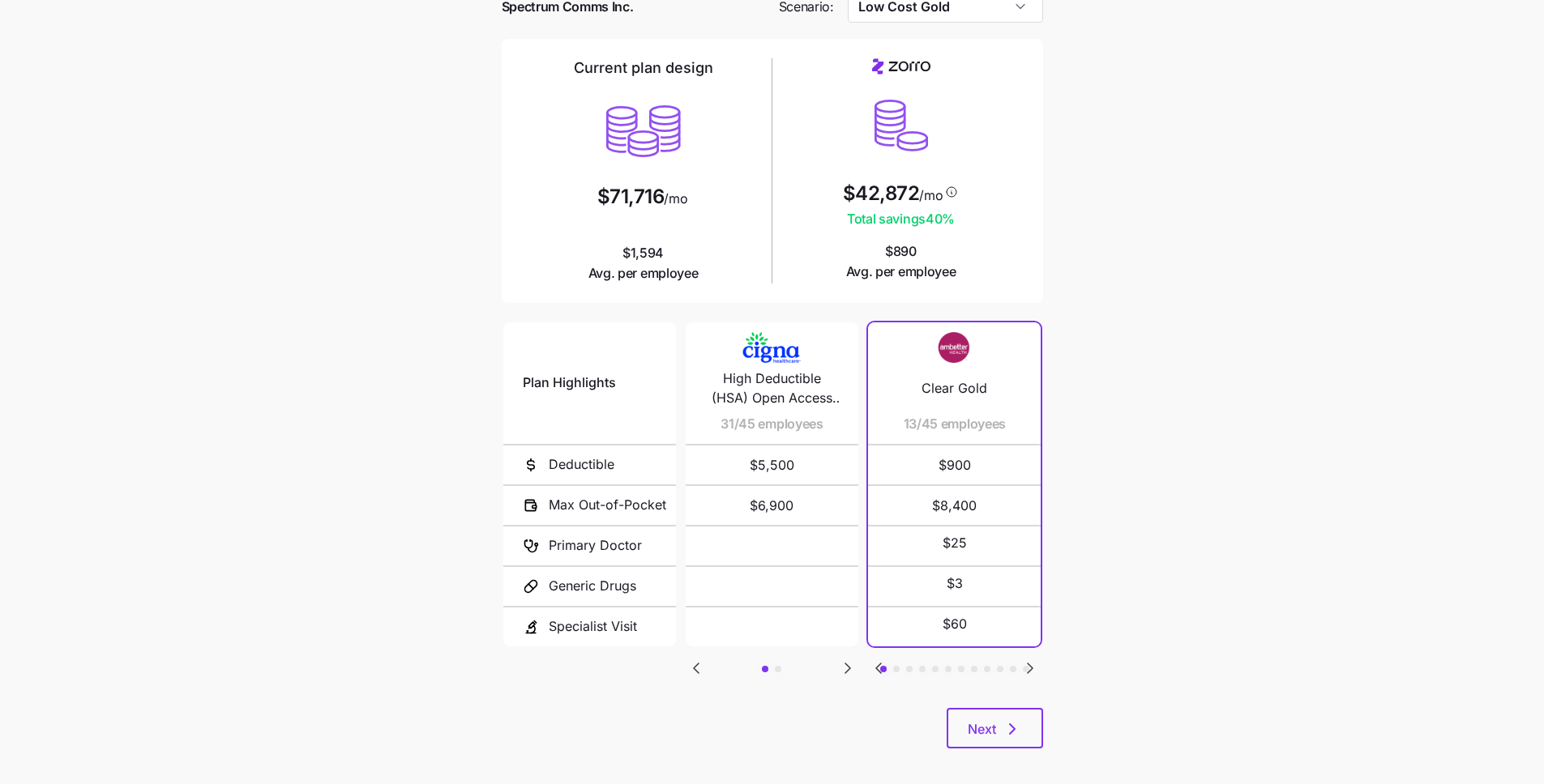
scroll to position [95, 0]
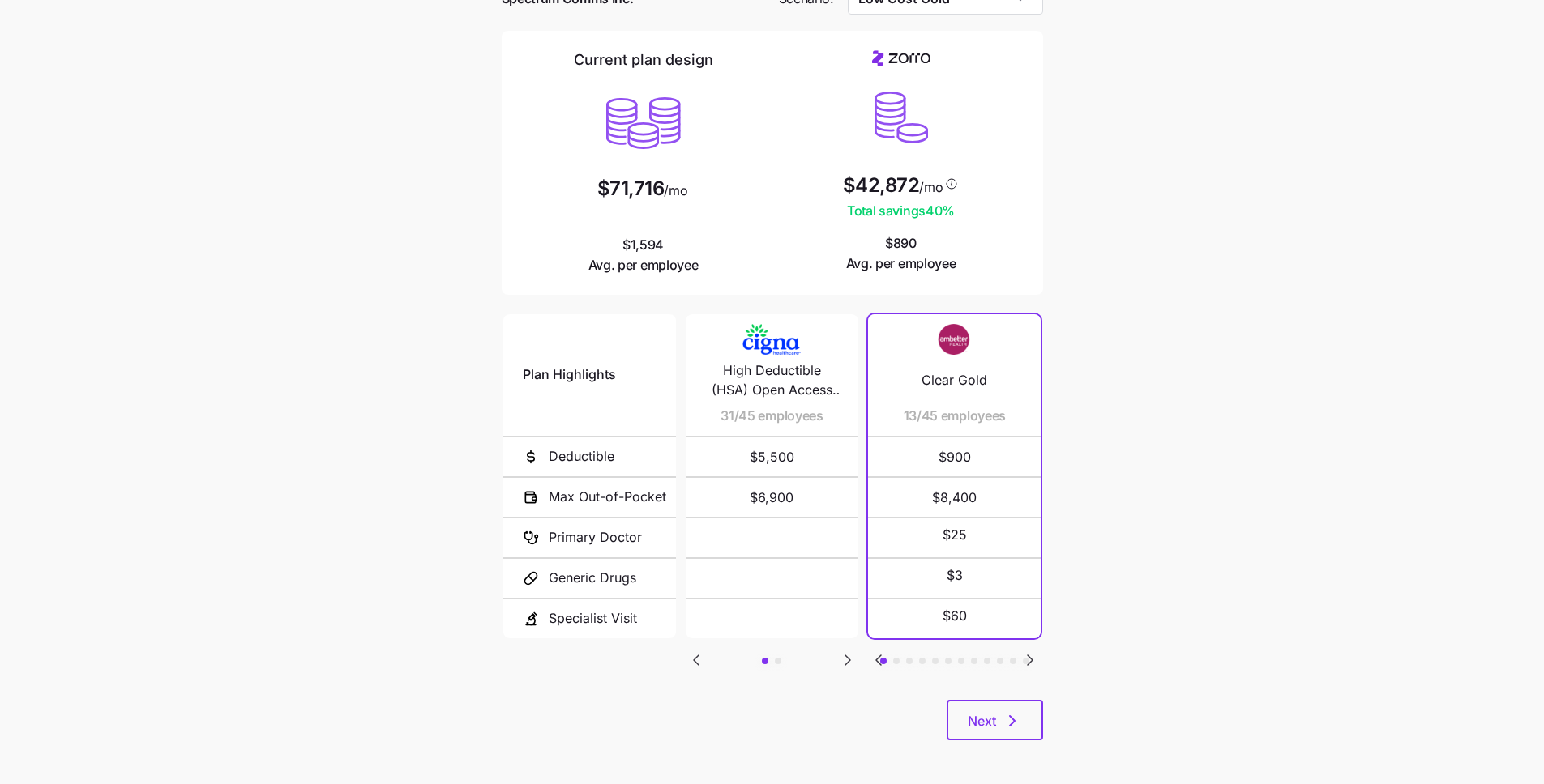
drag, startPoint x: 1015, startPoint y: 719, endPoint x: 1163, endPoint y: 639, distance: 168.2
click at [1163, 639] on main "Current plan vs. Zorro’s ICHRA recommendation See how your current plan measure…" at bounding box center [772, 346] width 1544 height 884
click at [1005, 713] on icon "button" at bounding box center [1012, 721] width 19 height 19
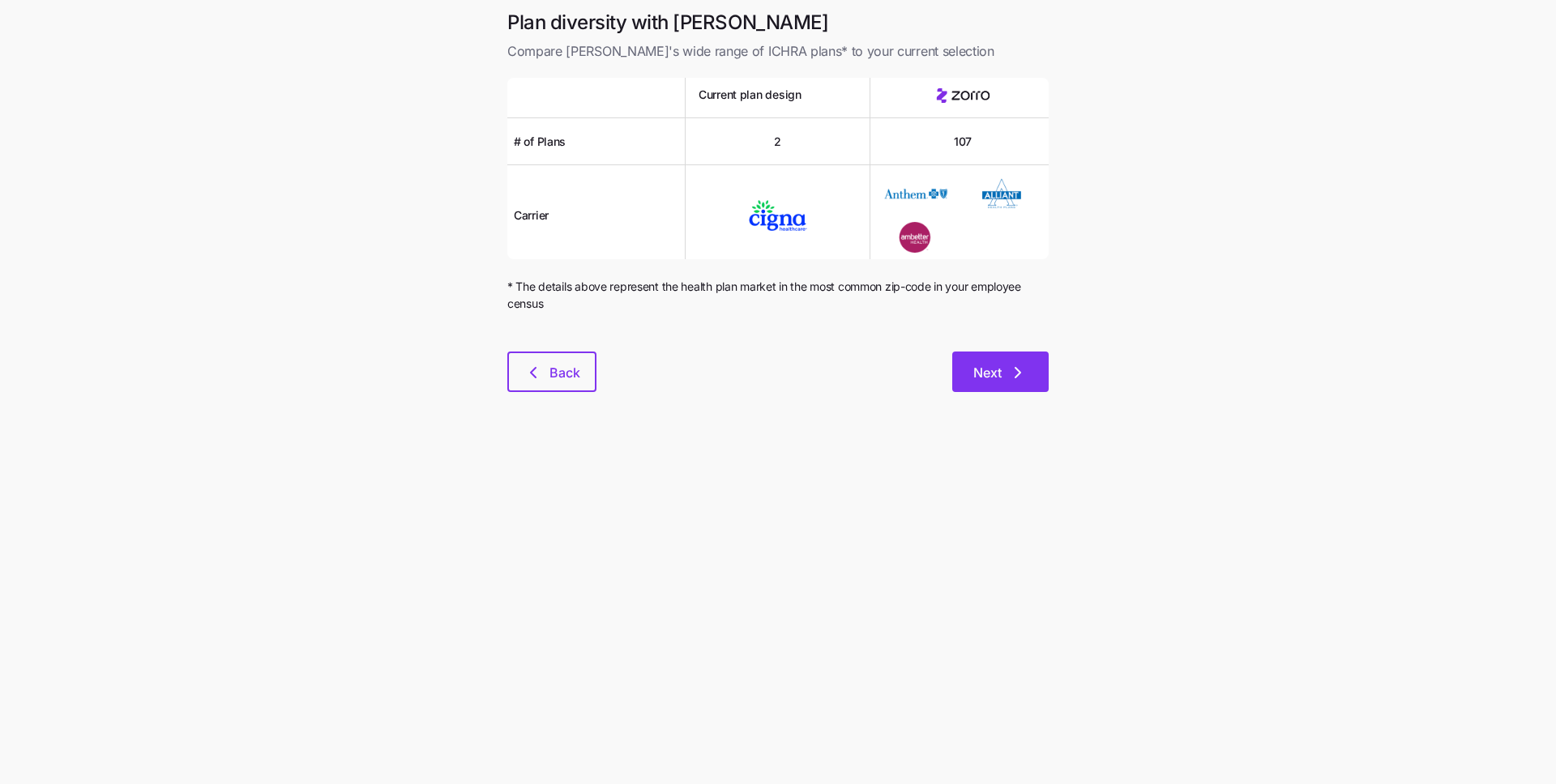
click at [1003, 372] on span "Next" at bounding box center [1000, 372] width 54 height 19
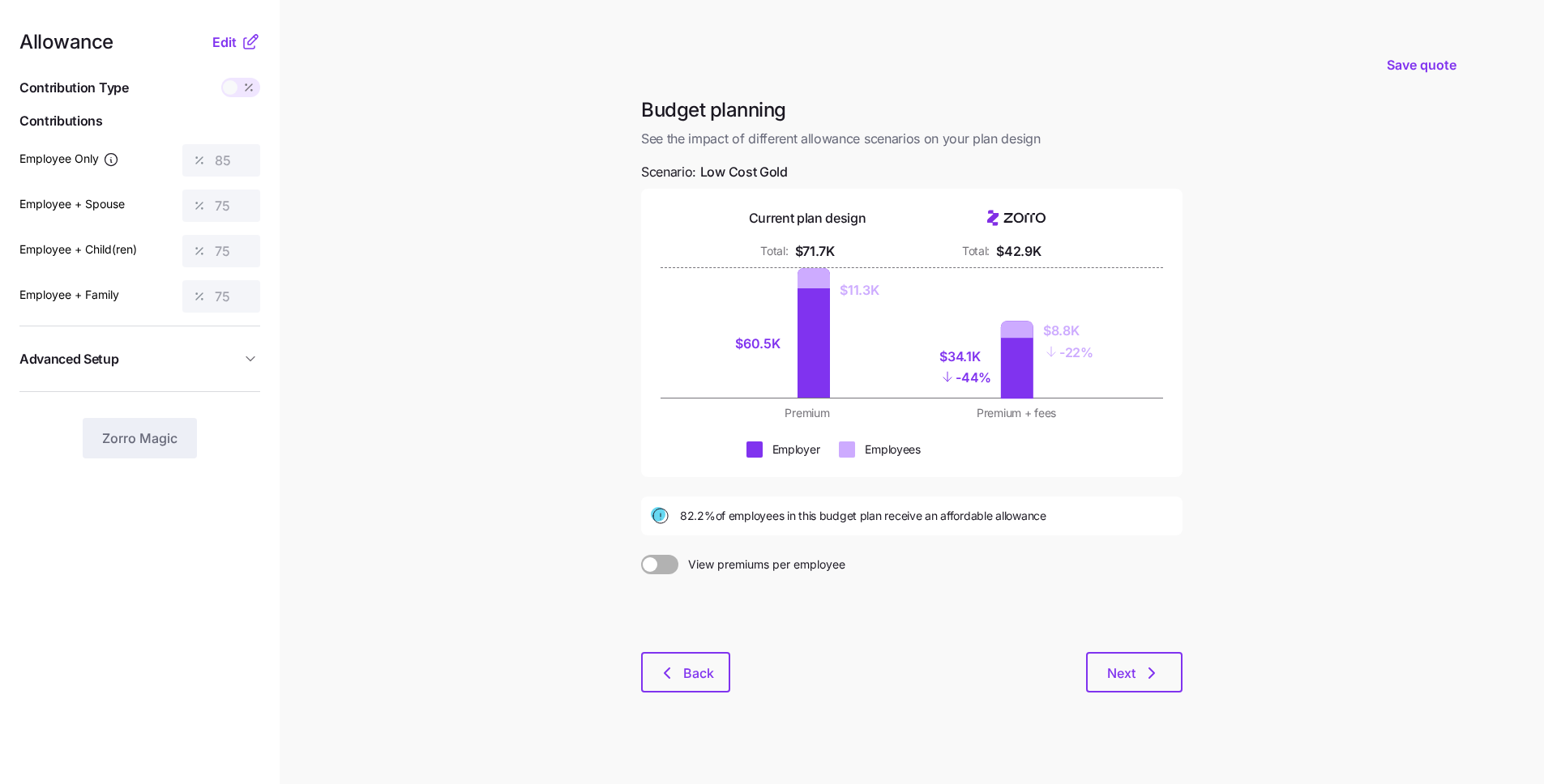
click at [1151, 648] on div at bounding box center [911, 613] width 541 height 78
click at [1142, 666] on icon "button" at bounding box center [1151, 673] width 19 height 19
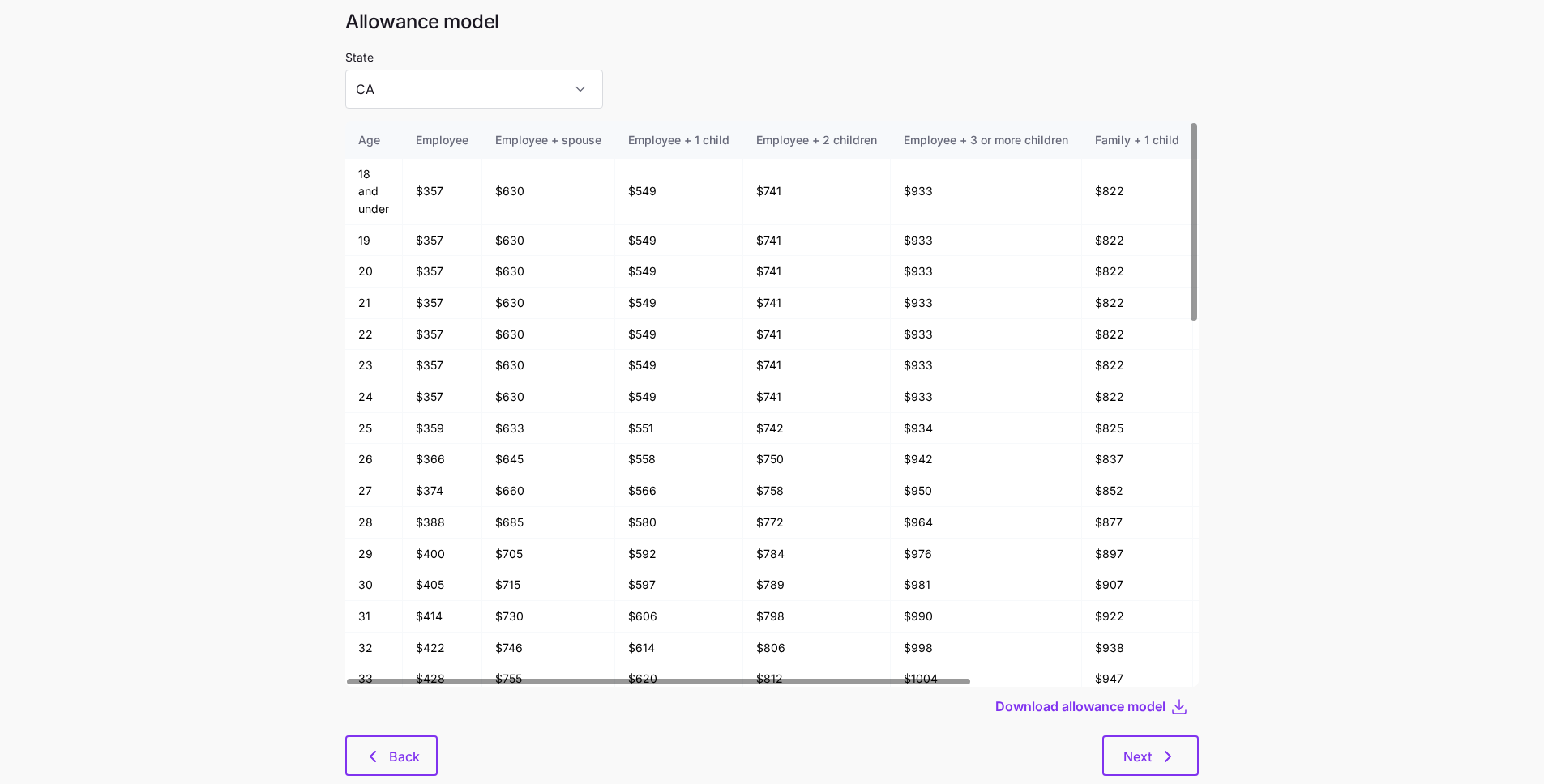
scroll to position [87, 0]
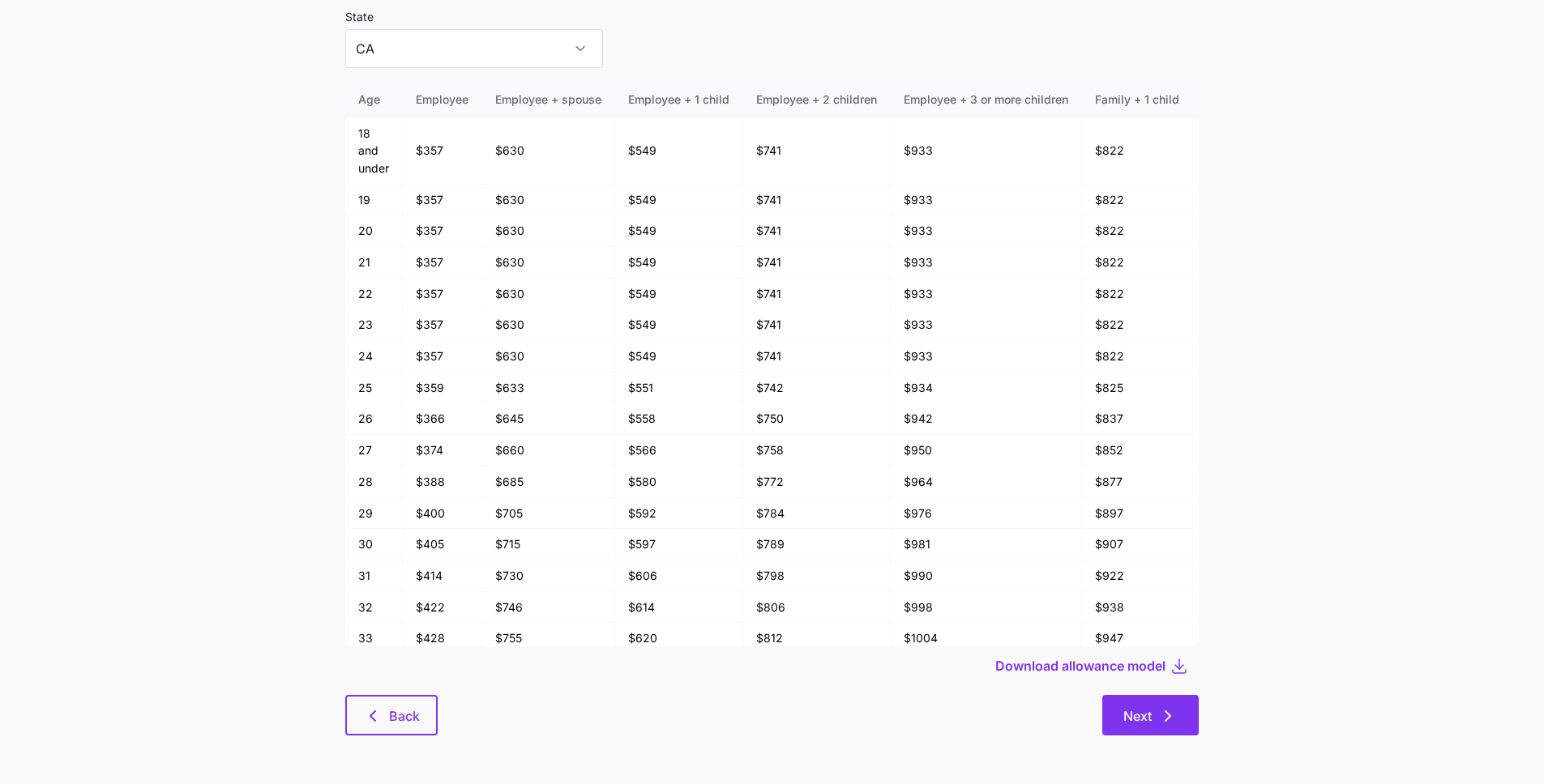
click at [1166, 719] on icon "button" at bounding box center [1168, 716] width 19 height 19
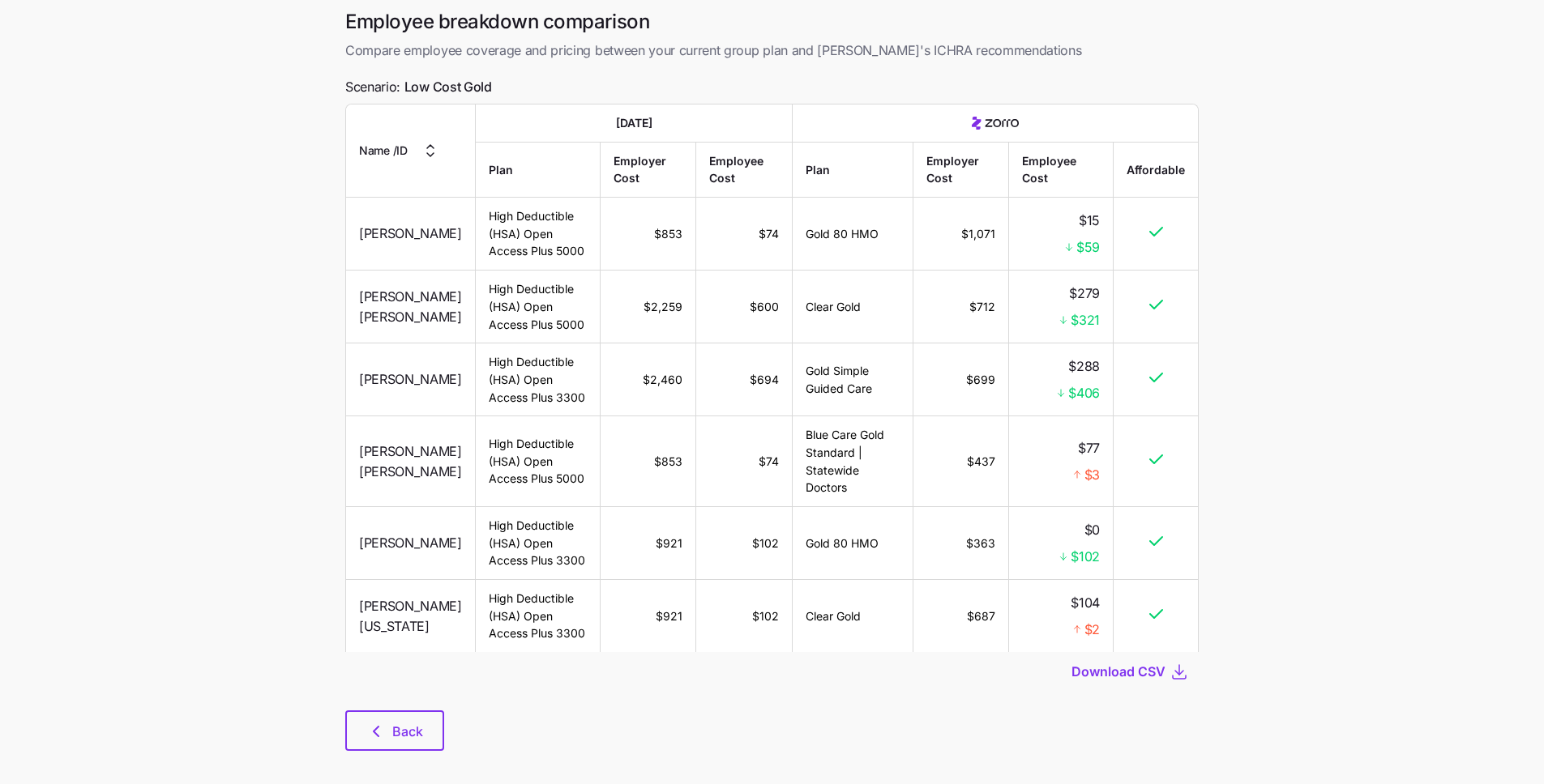
scroll to position [81, 0]
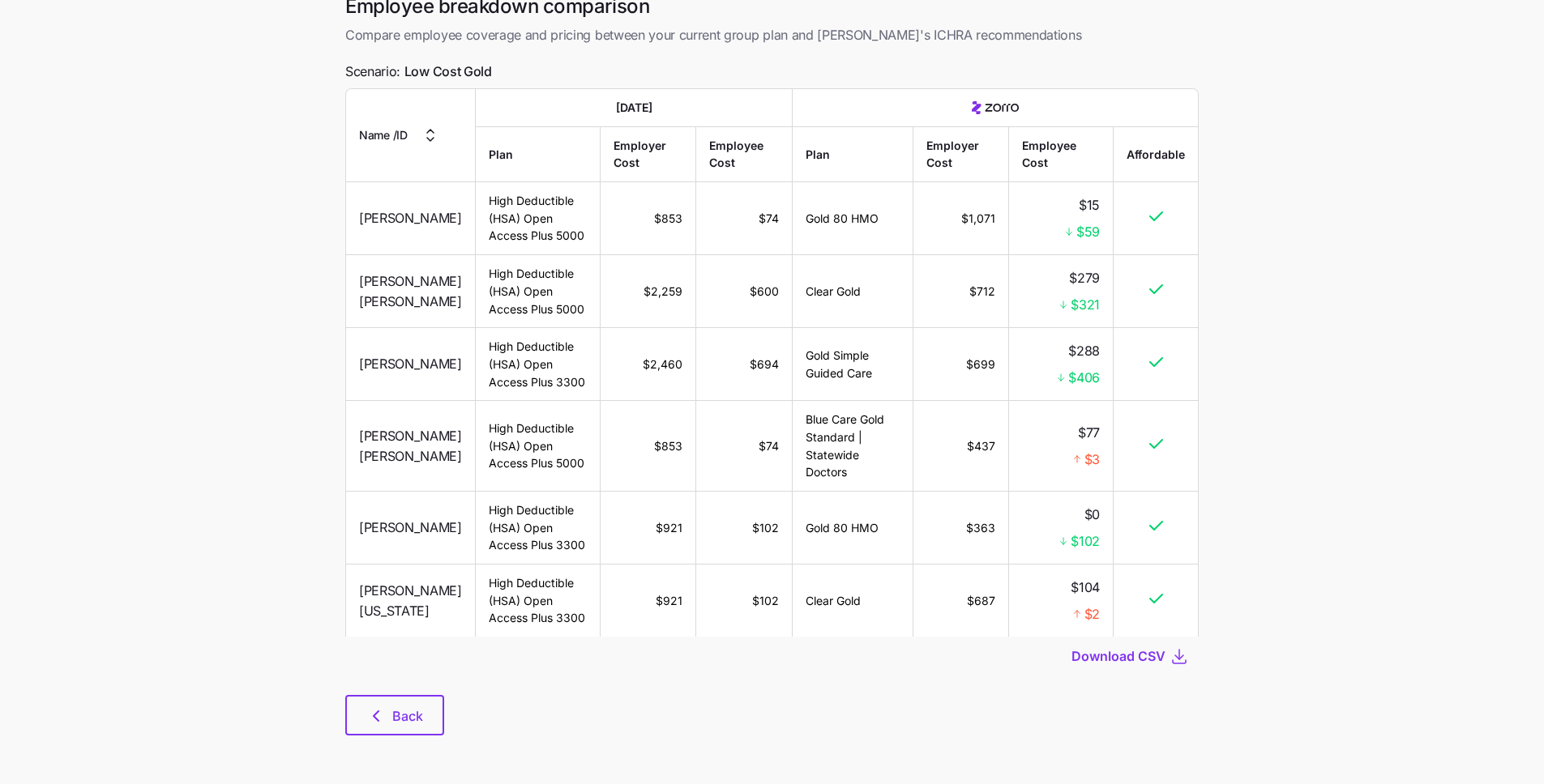
click at [464, 707] on div "Back" at bounding box center [772, 716] width 853 height 41
click at [420, 713] on span "Back" at bounding box center [408, 716] width 31 height 19
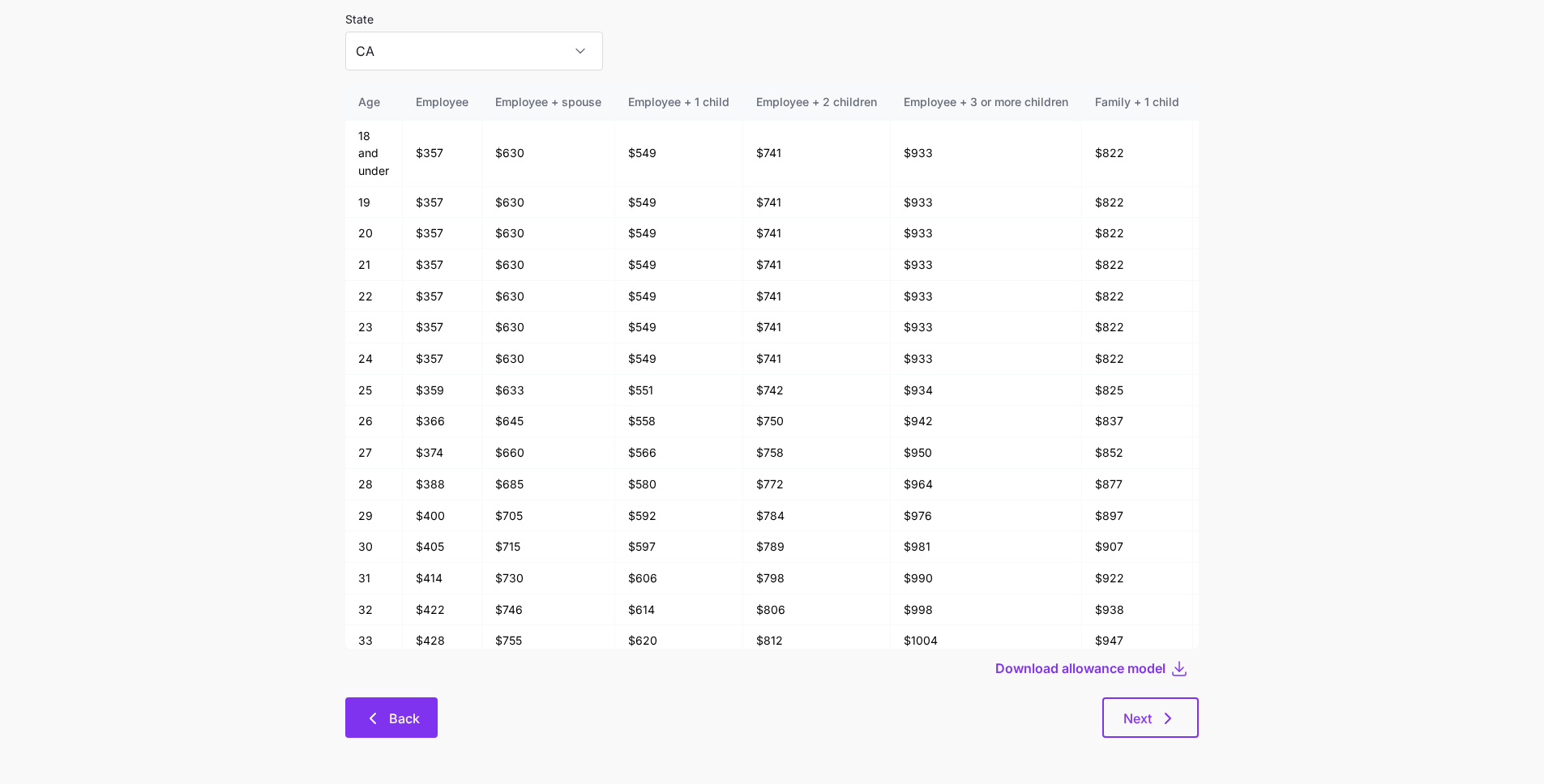
scroll to position [87, 0]
click at [372, 722] on icon "button" at bounding box center [372, 716] width 19 height 19
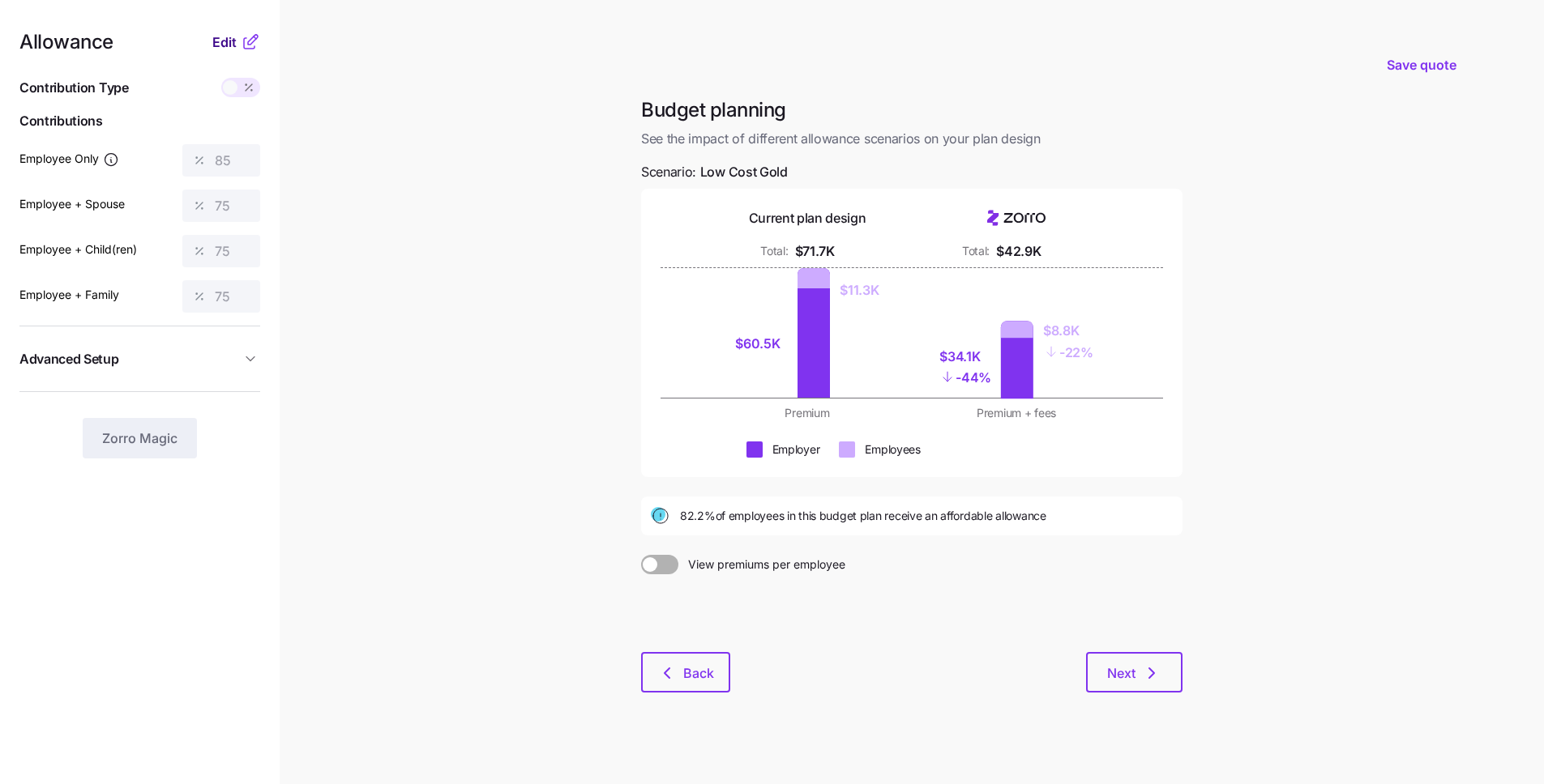
click at [233, 43] on span "Edit" at bounding box center [224, 42] width 24 height 19
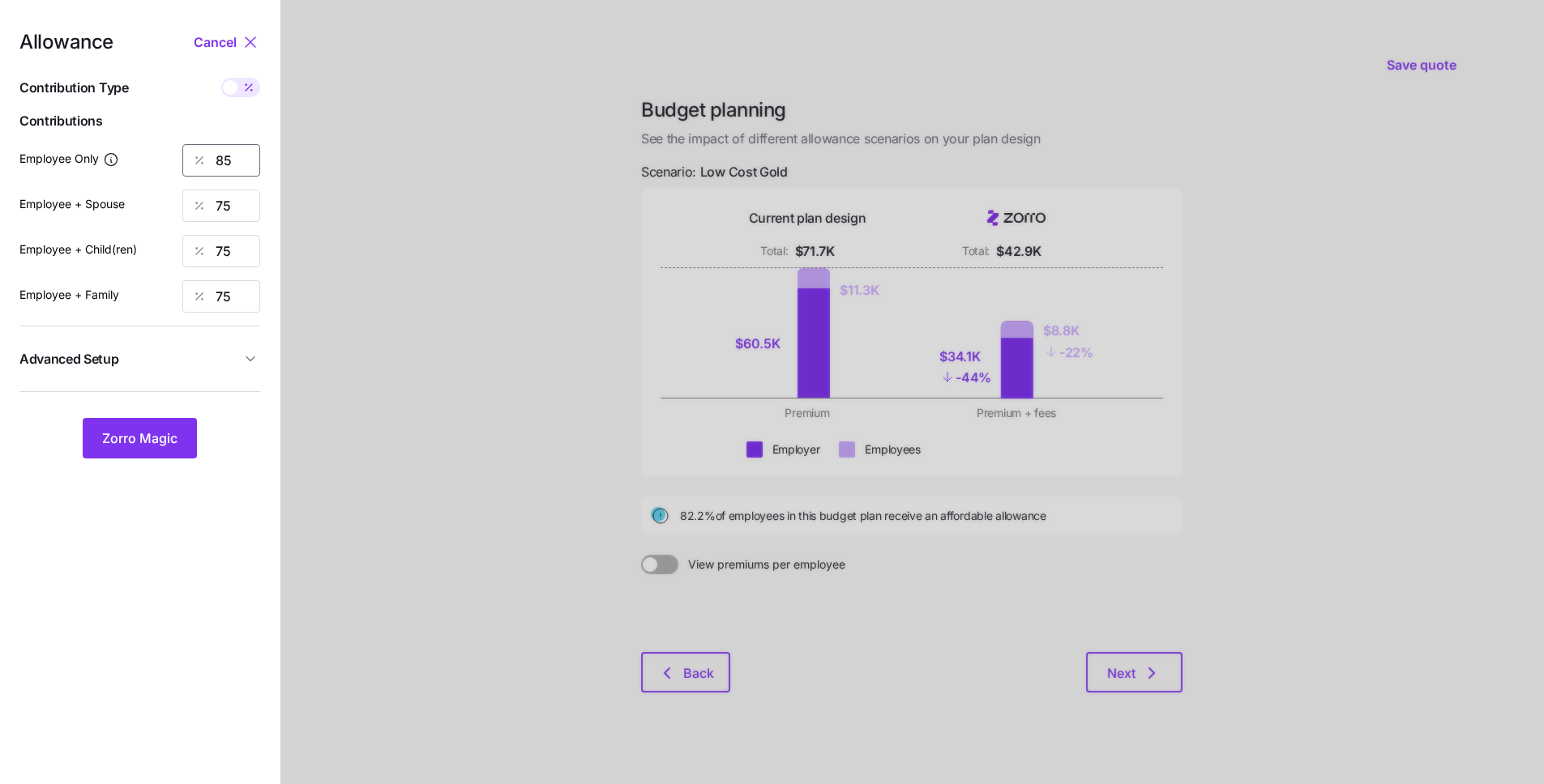
click at [234, 148] on input "85" at bounding box center [221, 161] width 78 height 33
click at [494, 142] on div at bounding box center [912, 398] width 1263 height 797
click at [227, 35] on span "Cancel" at bounding box center [215, 42] width 43 height 19
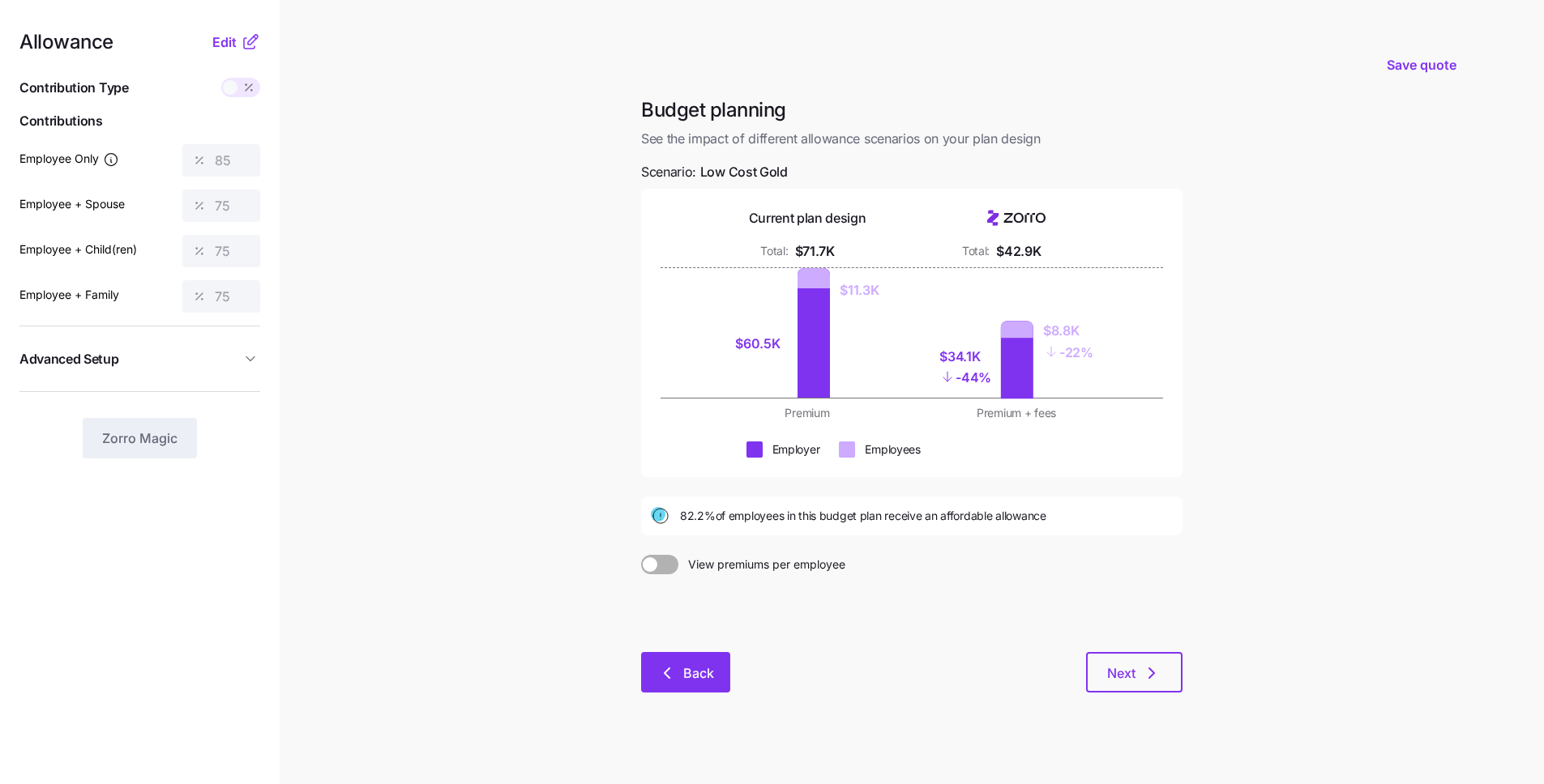
drag, startPoint x: 684, startPoint y: 642, endPoint x: 691, endPoint y: 671, distance: 29.8
click at [683, 645] on div at bounding box center [911, 613] width 541 height 78
click at [692, 679] on span "Back" at bounding box center [698, 673] width 31 height 19
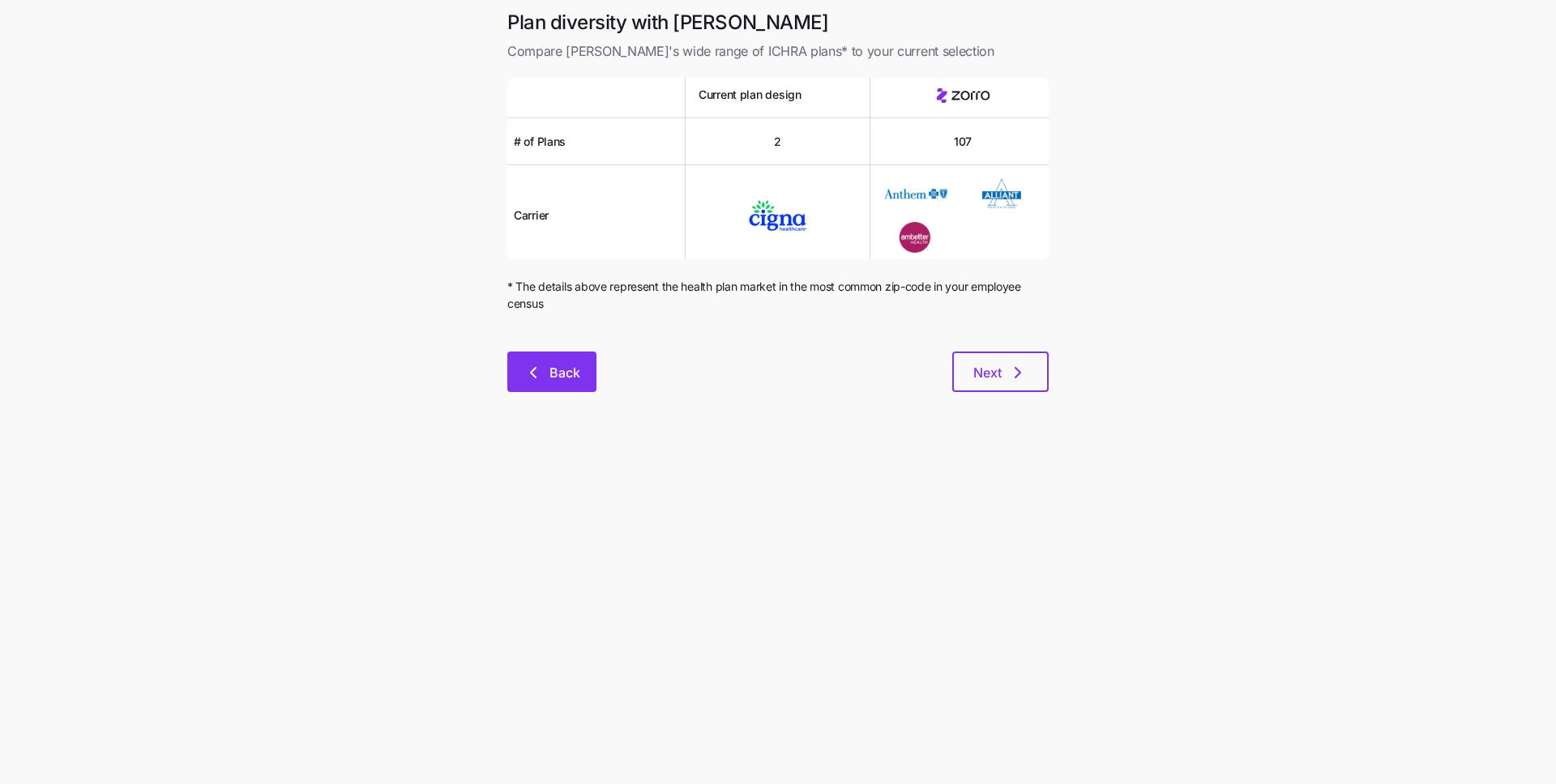
click at [581, 374] on button "Back" at bounding box center [552, 372] width 89 height 41
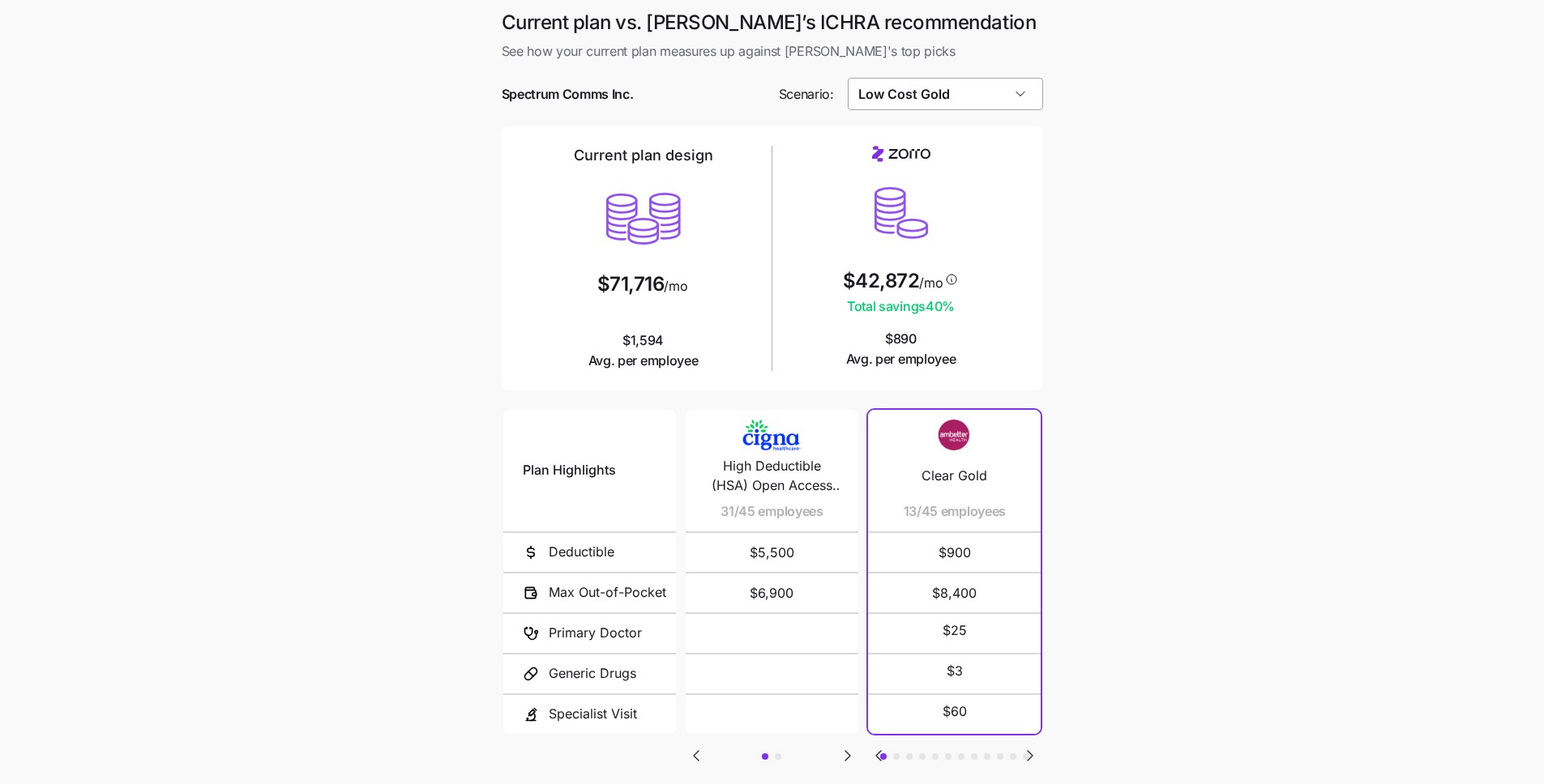
click at [1026, 93] on input "Low Cost Gold" at bounding box center [945, 95] width 195 height 33
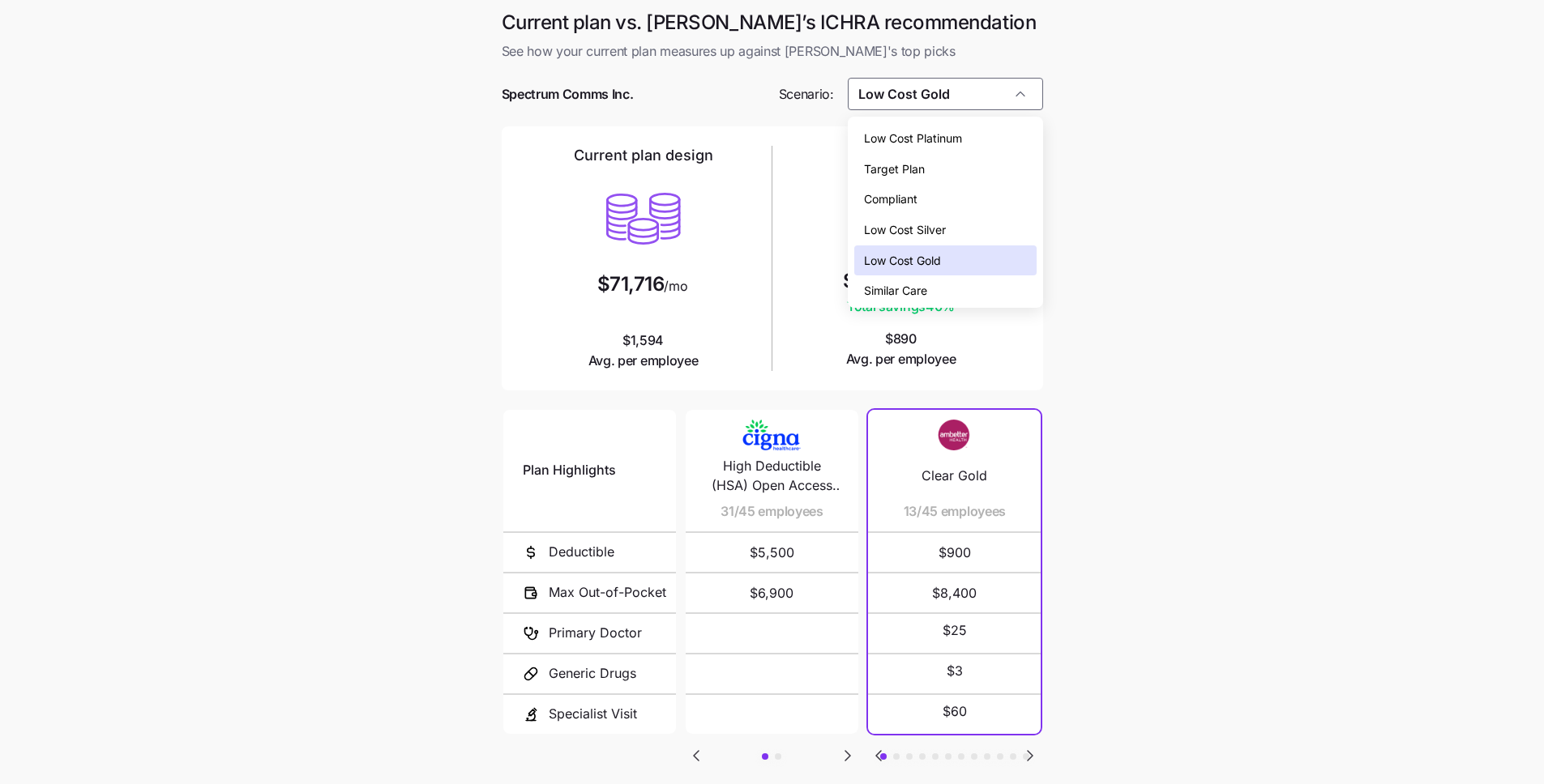
click at [971, 234] on div "Low Cost Silver" at bounding box center [945, 230] width 182 height 31
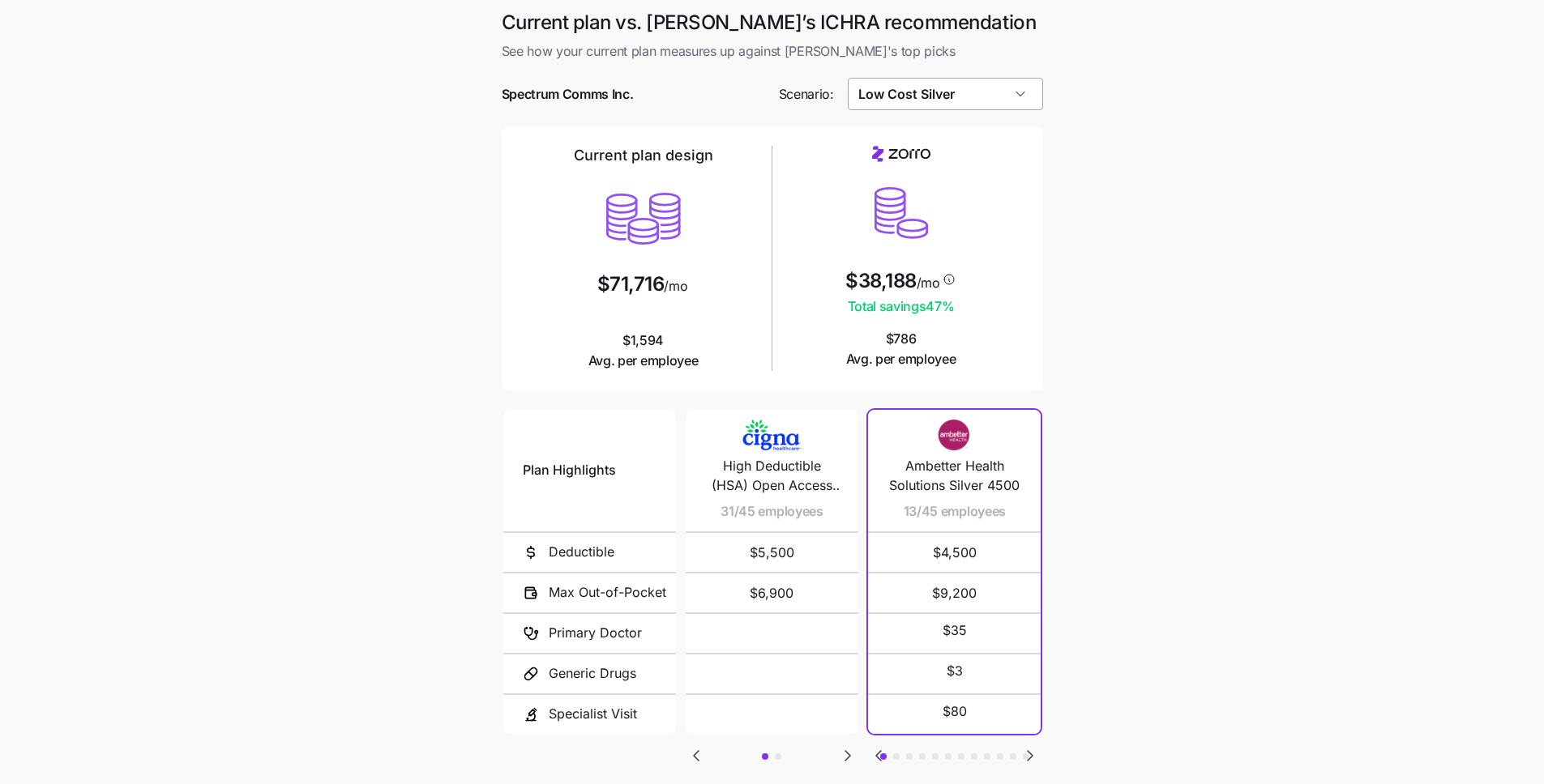
click at [969, 90] on input "Low Cost Silver" at bounding box center [945, 95] width 195 height 33
click at [1331, 227] on main "Current plan vs. Zorro’s ICHRA recommendation See how your current plan measure…" at bounding box center [772, 442] width 1544 height 884
click at [974, 93] on input "Low Cost Silver" at bounding box center [945, 95] width 195 height 33
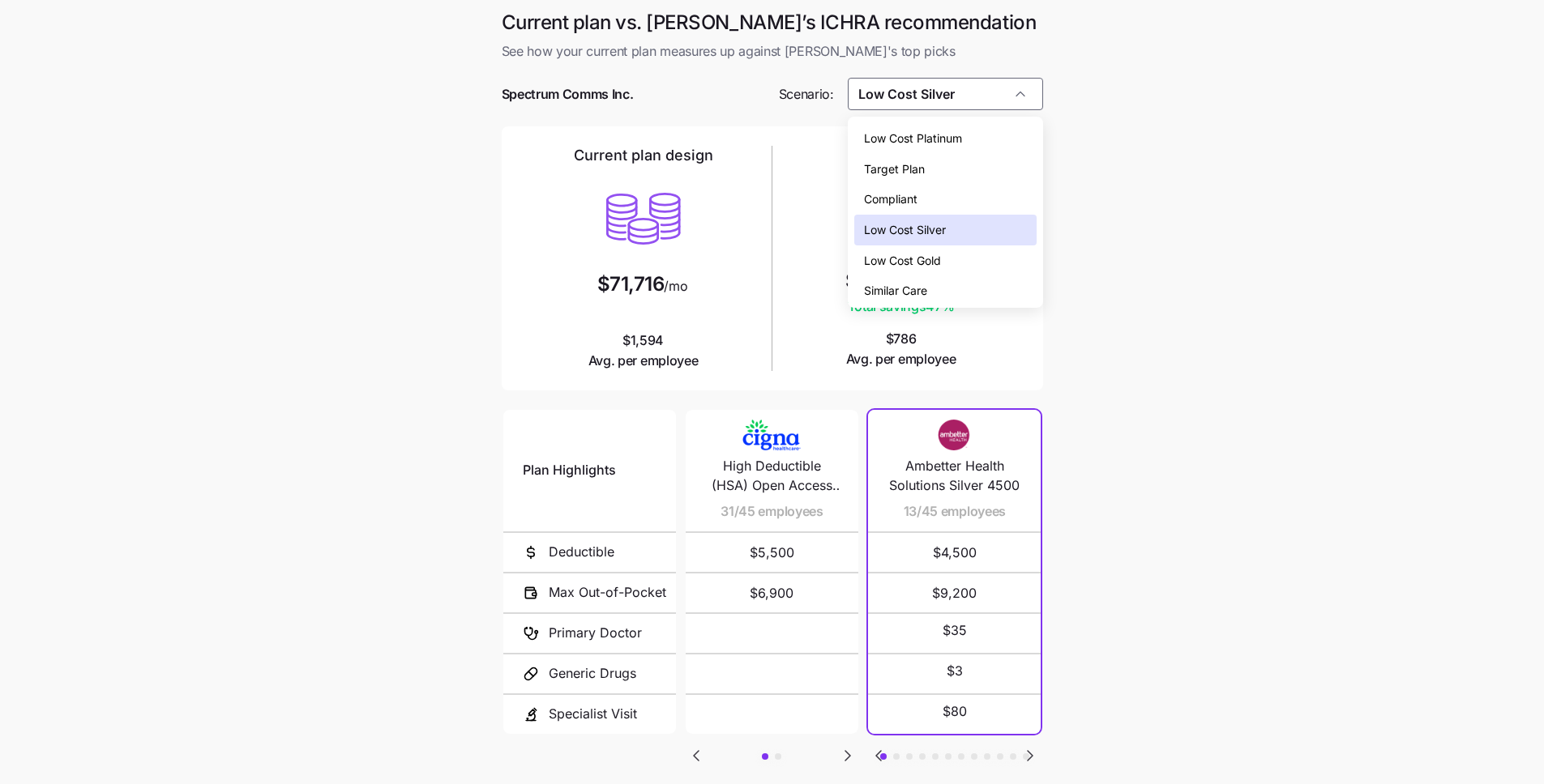
click at [945, 254] on div "Low Cost Gold" at bounding box center [945, 261] width 182 height 31
type input "Low Cost Gold"
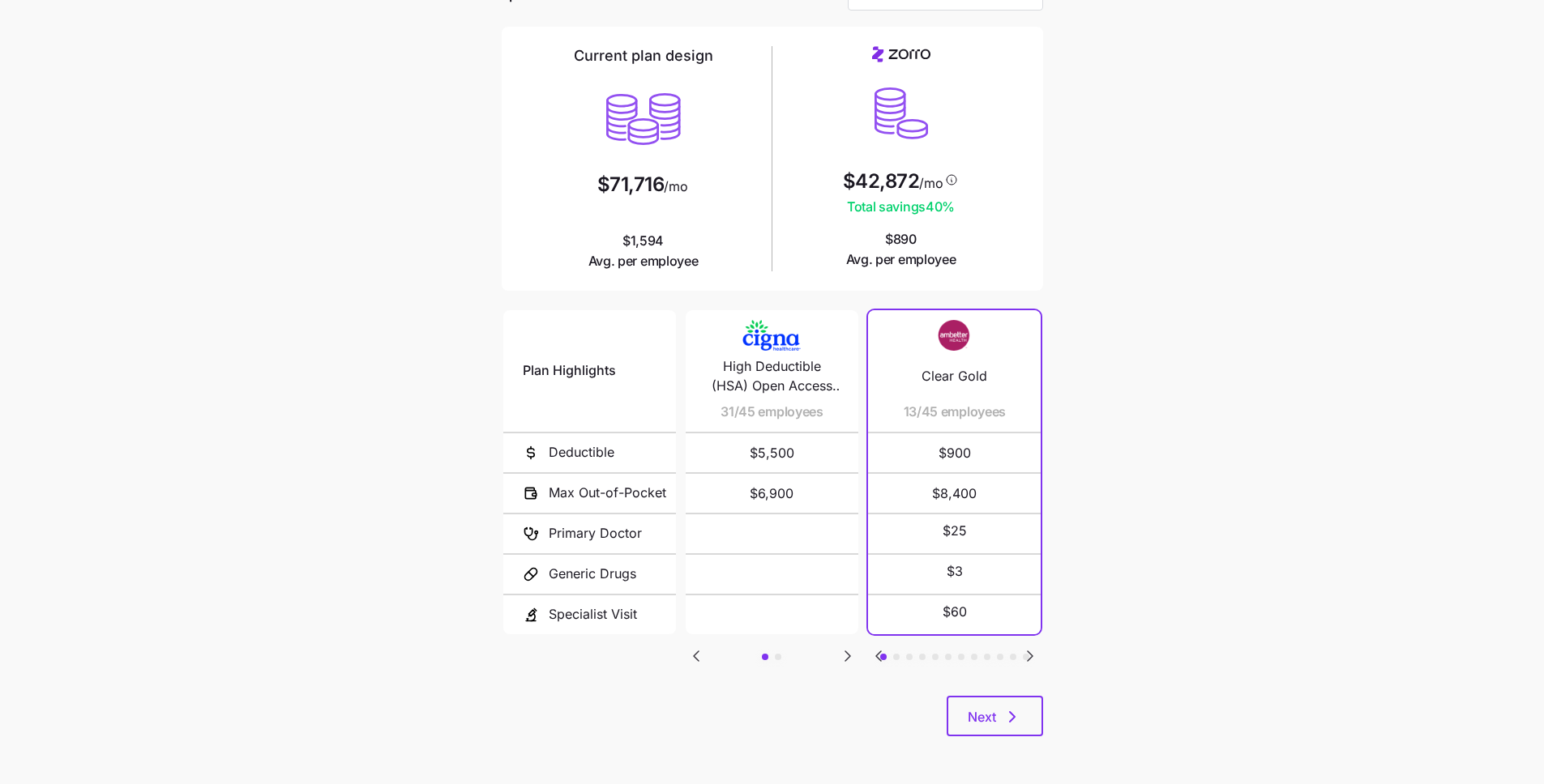
scroll to position [100, 0]
click at [1010, 722] on icon "button" at bounding box center [1012, 716] width 19 height 19
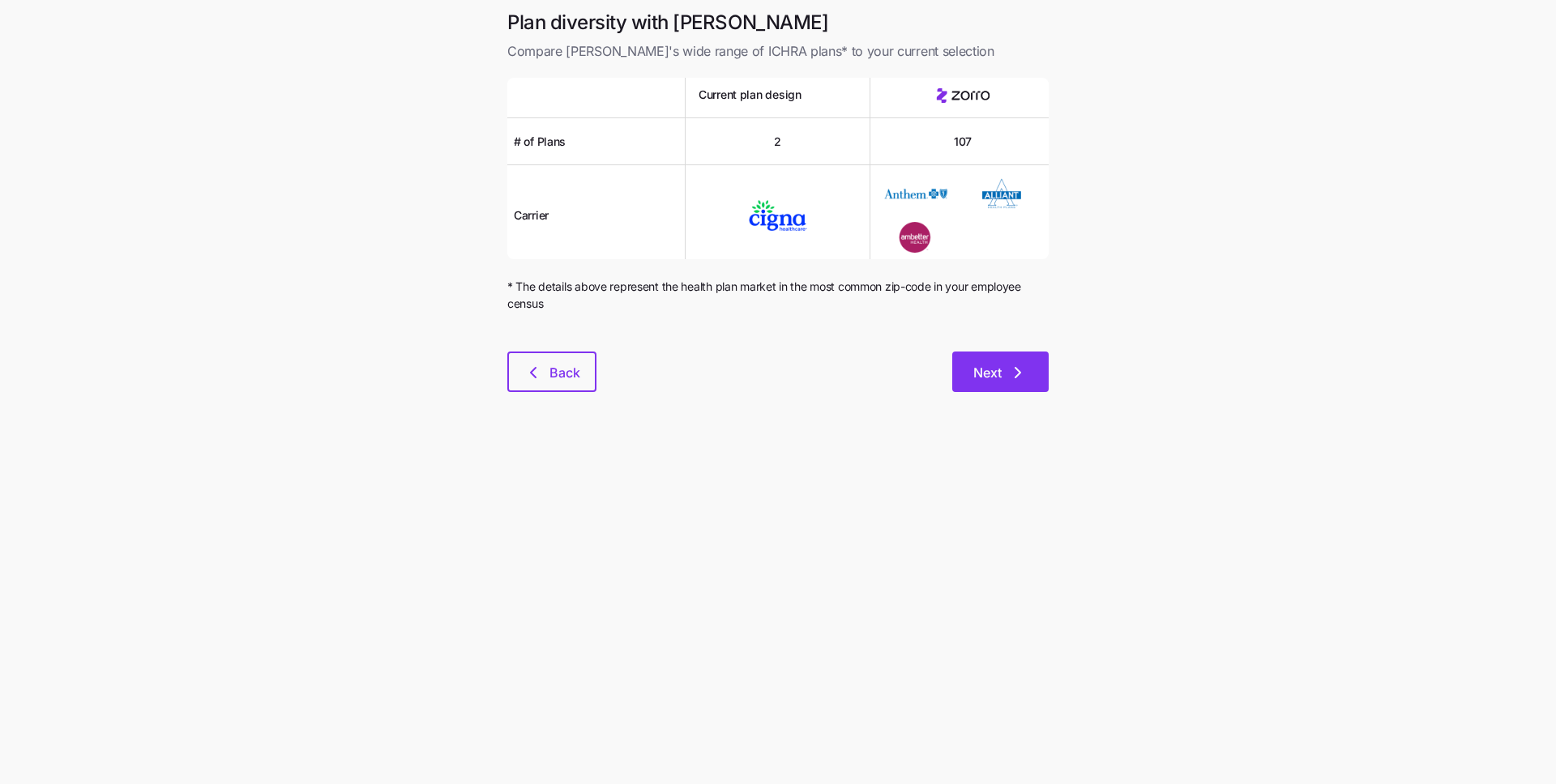
click at [1032, 363] on button "Next" at bounding box center [1000, 372] width 96 height 41
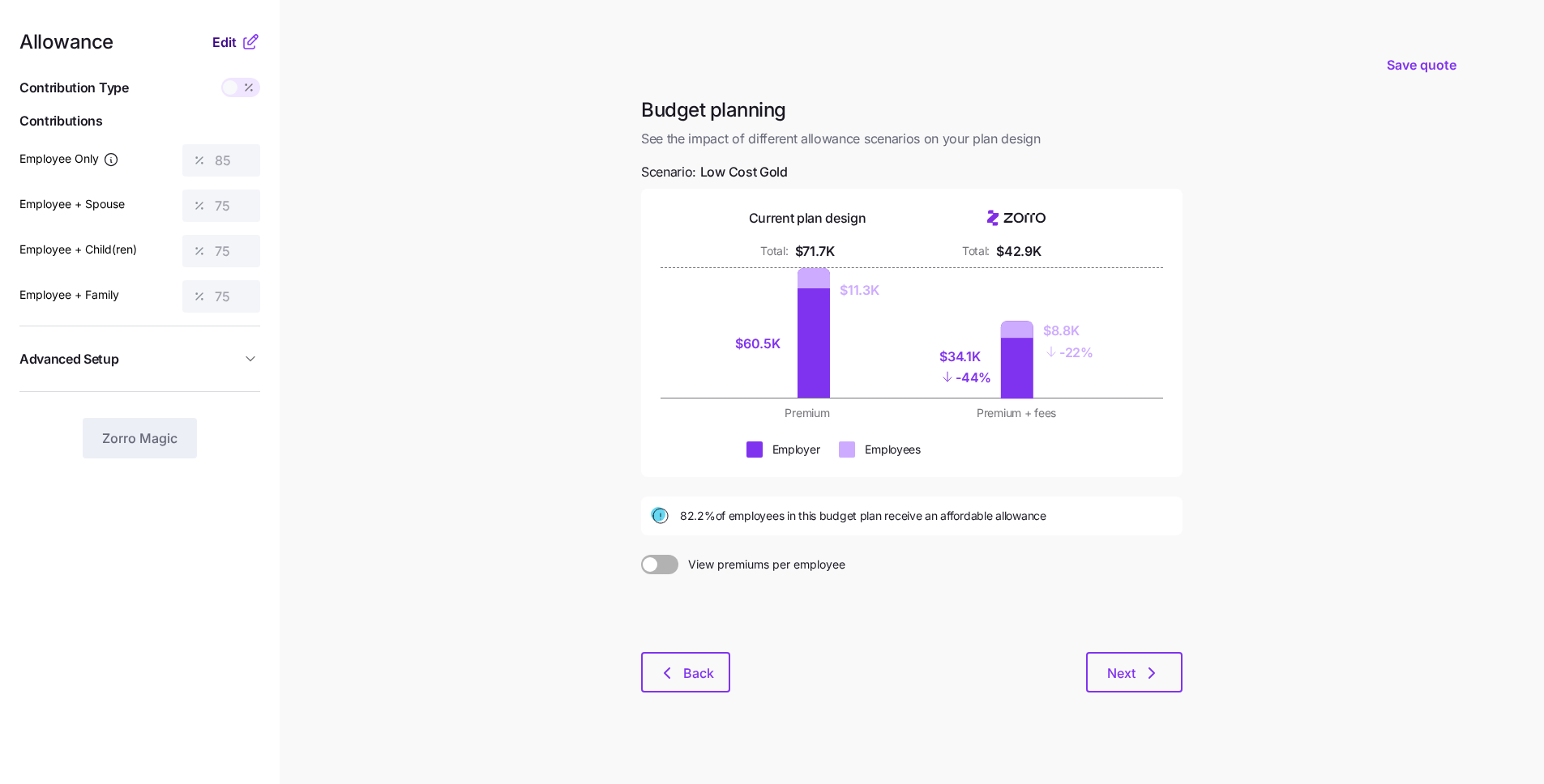
click at [226, 43] on span "Edit" at bounding box center [224, 42] width 24 height 19
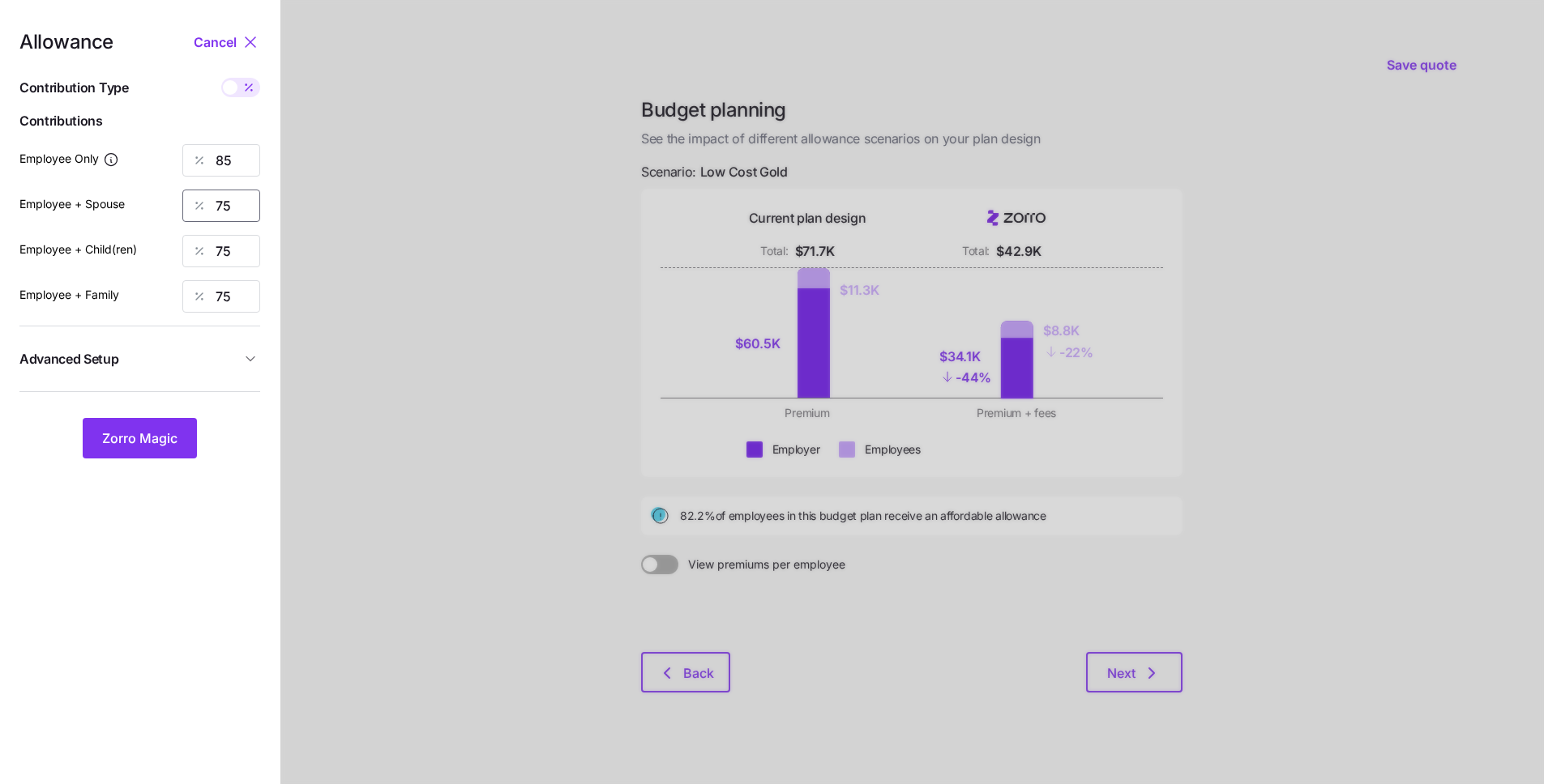
click at [228, 209] on input "75" at bounding box center [221, 206] width 78 height 33
type input "70"
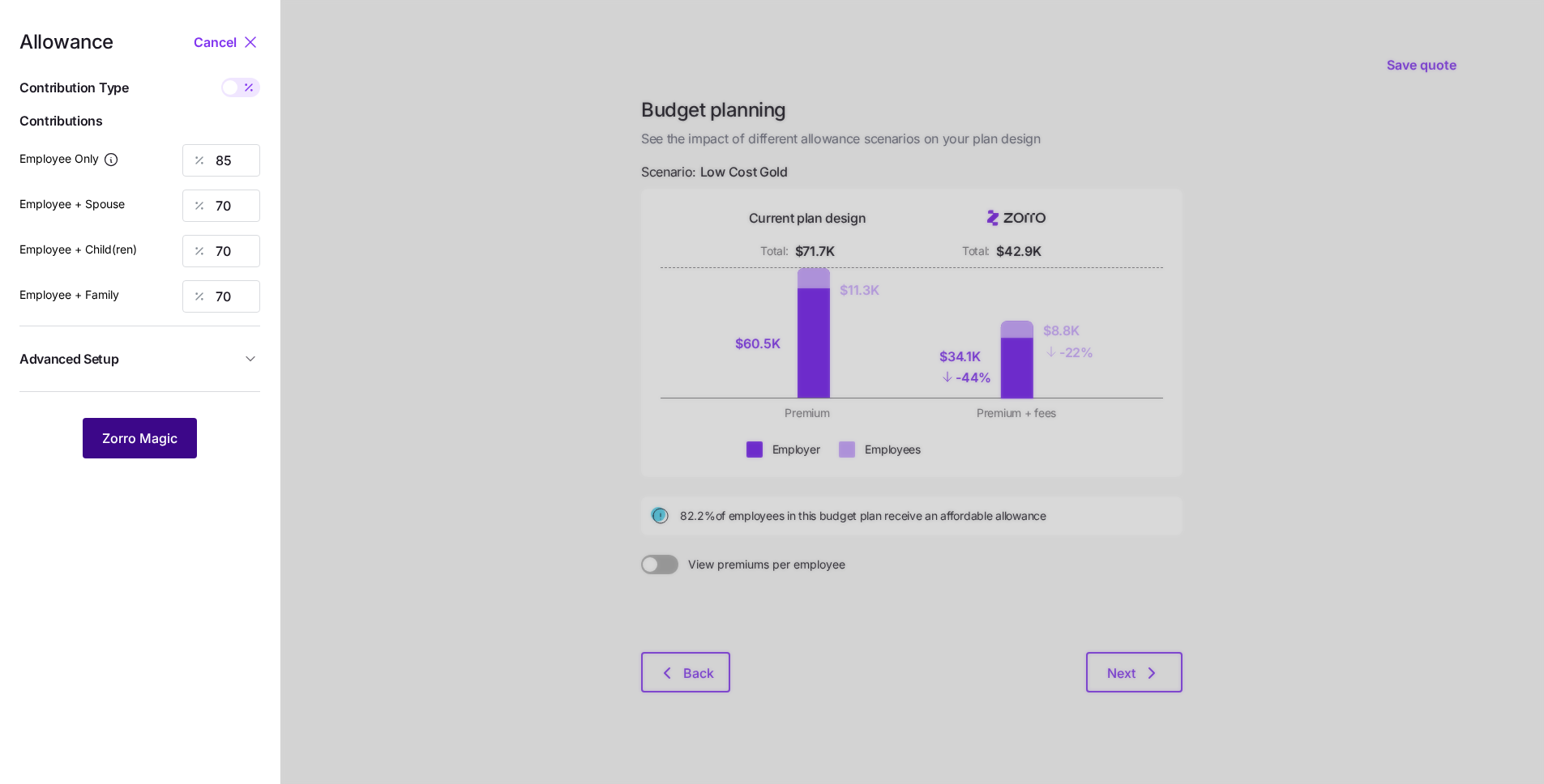
click at [149, 438] on span "Zorro Magic" at bounding box center [140, 438] width 75 height 19
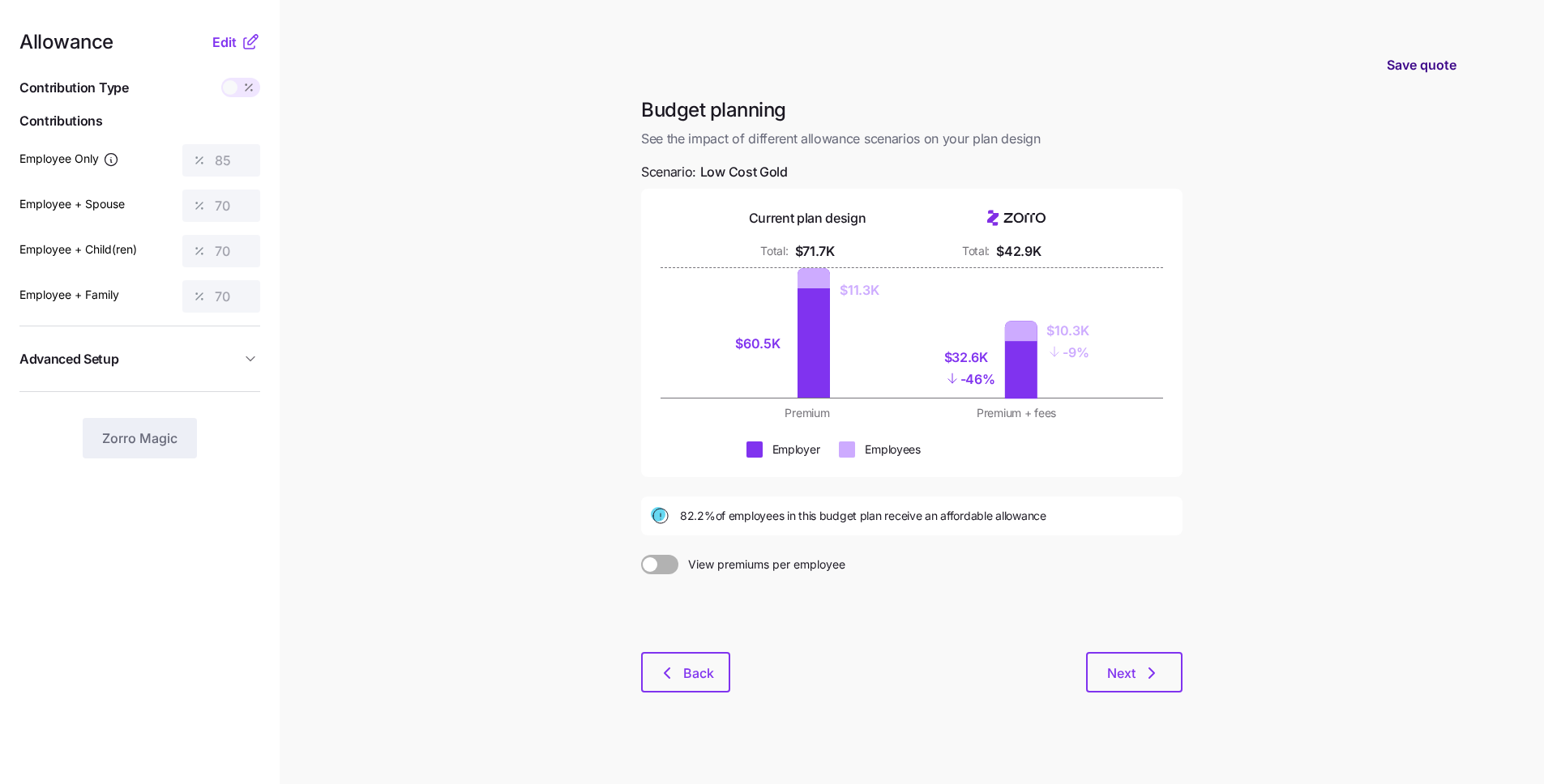
click at [1450, 79] on button "Save quote" at bounding box center [1421, 65] width 95 height 45
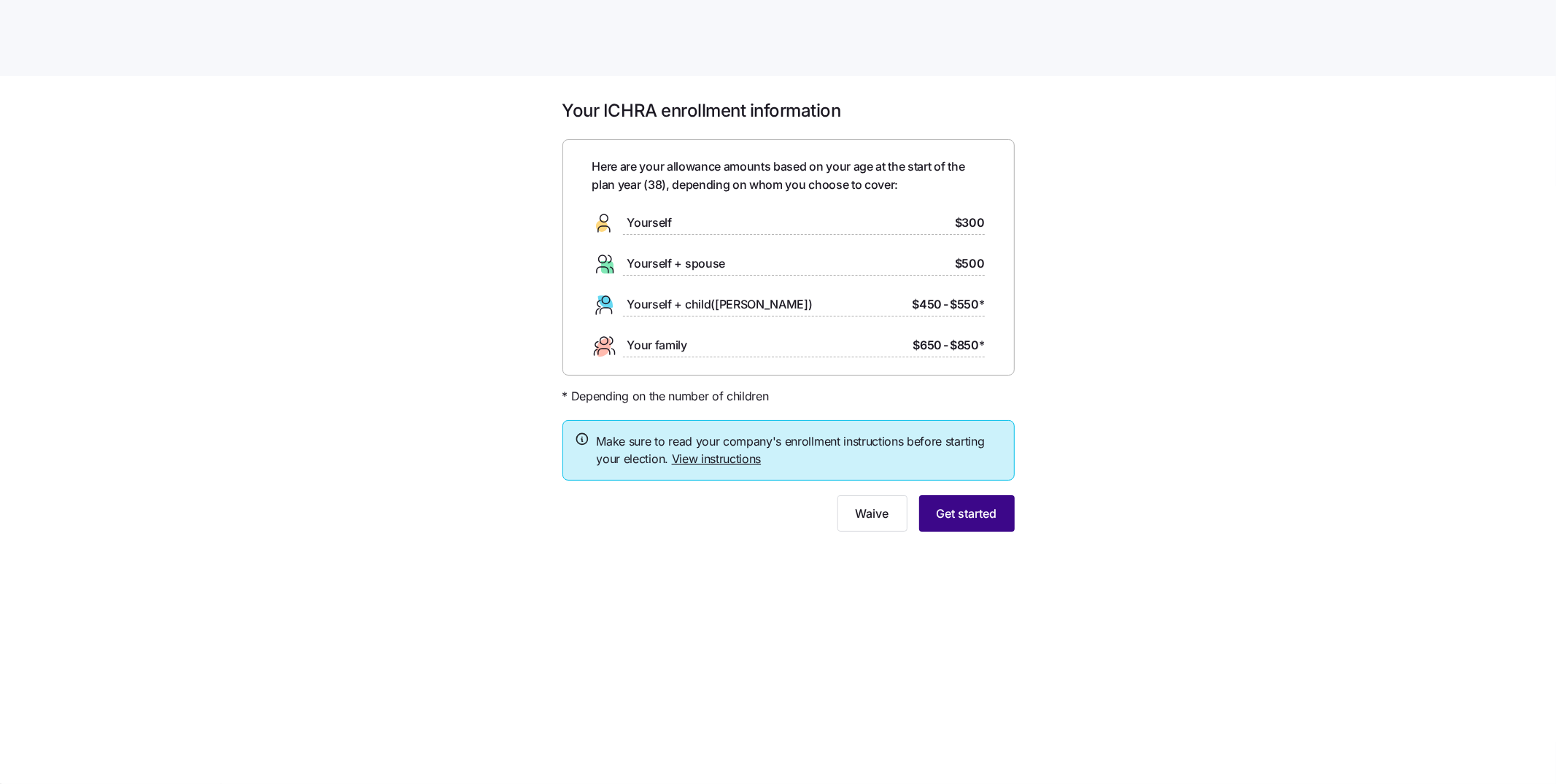
click at [999, 518] on button "Get started" at bounding box center [967, 513] width 96 height 36
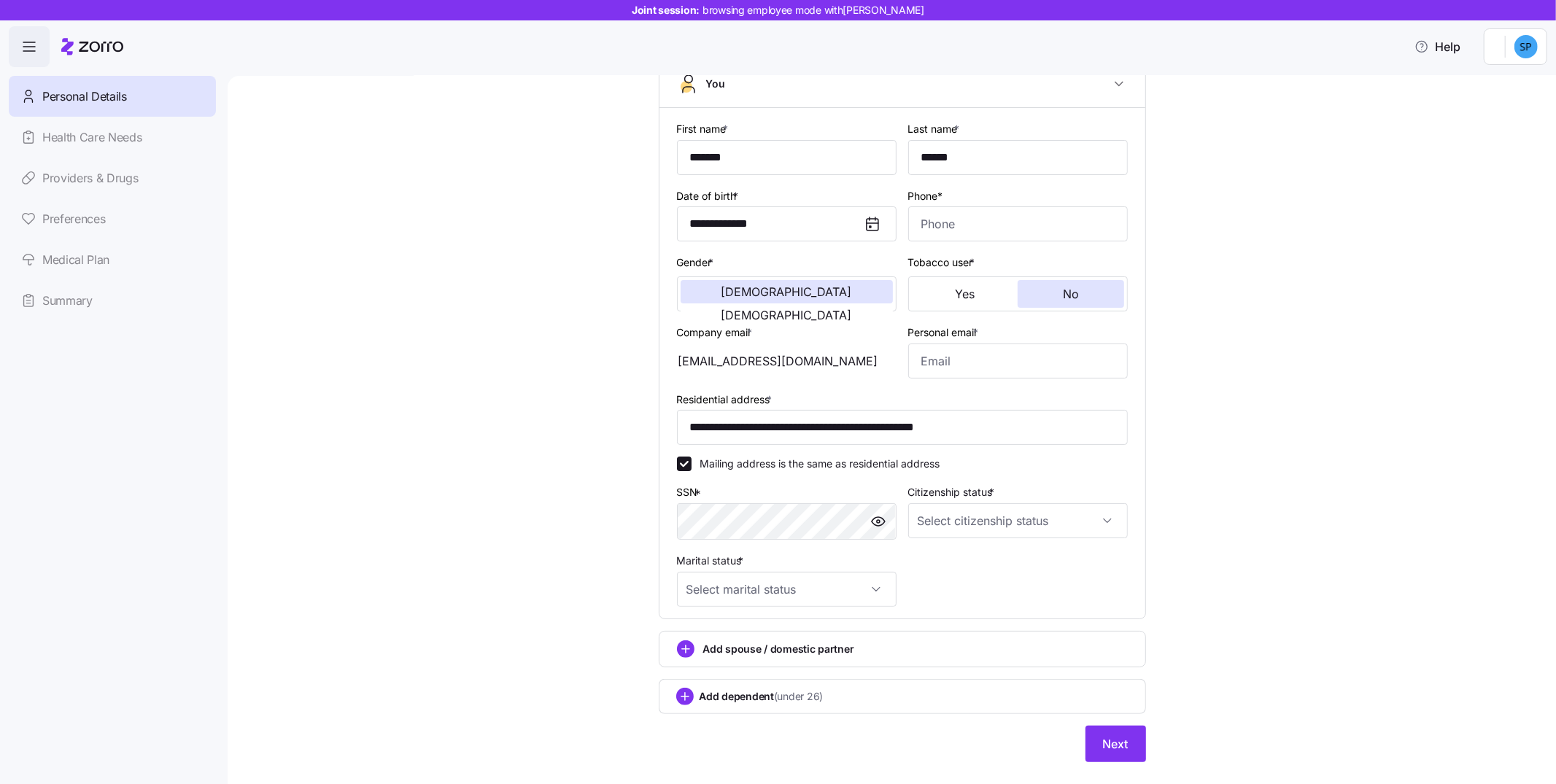
scroll to position [141, 0]
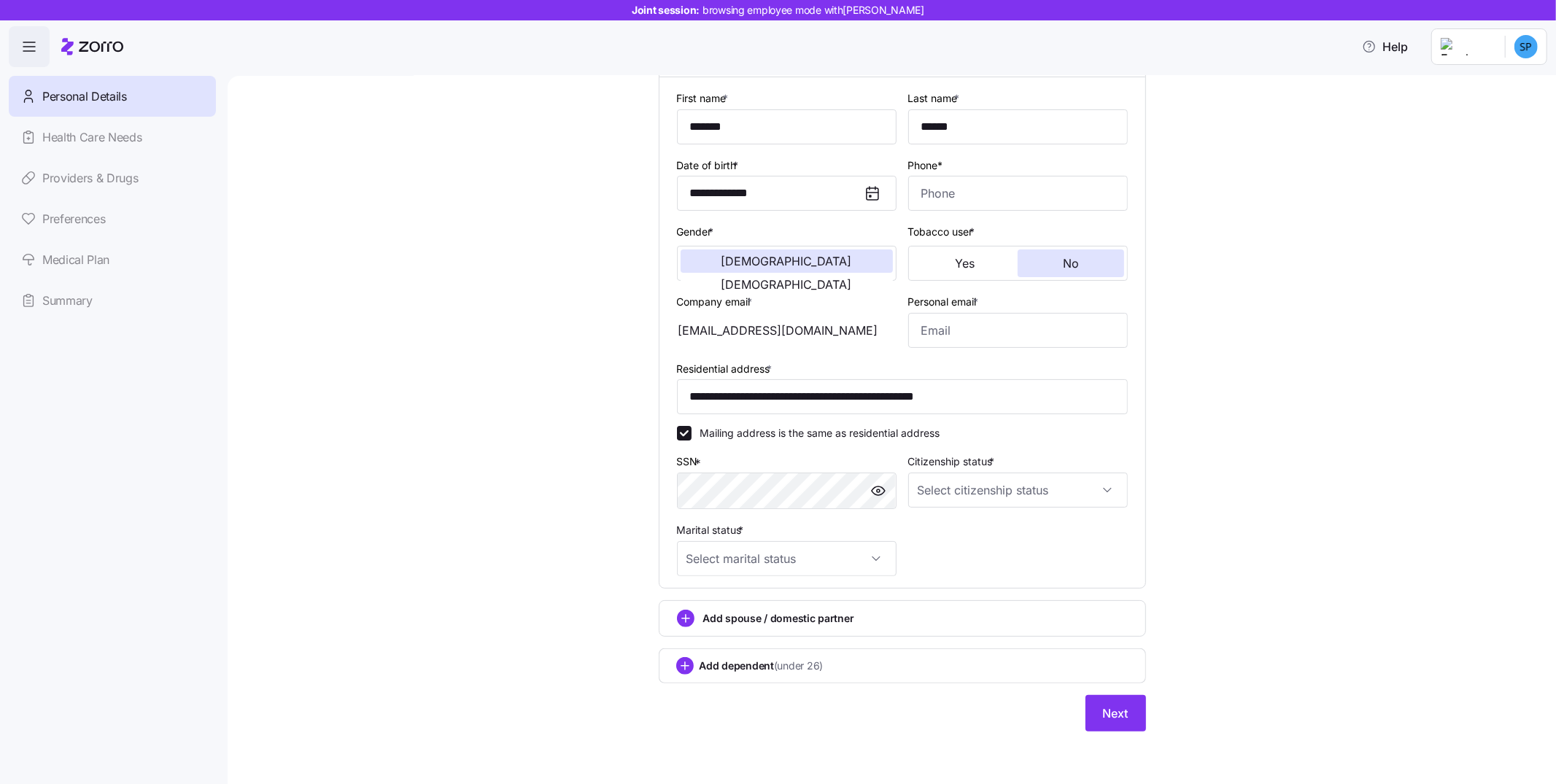
click at [809, 614] on span "Add spouse / domestic partner" at bounding box center [779, 618] width 151 height 15
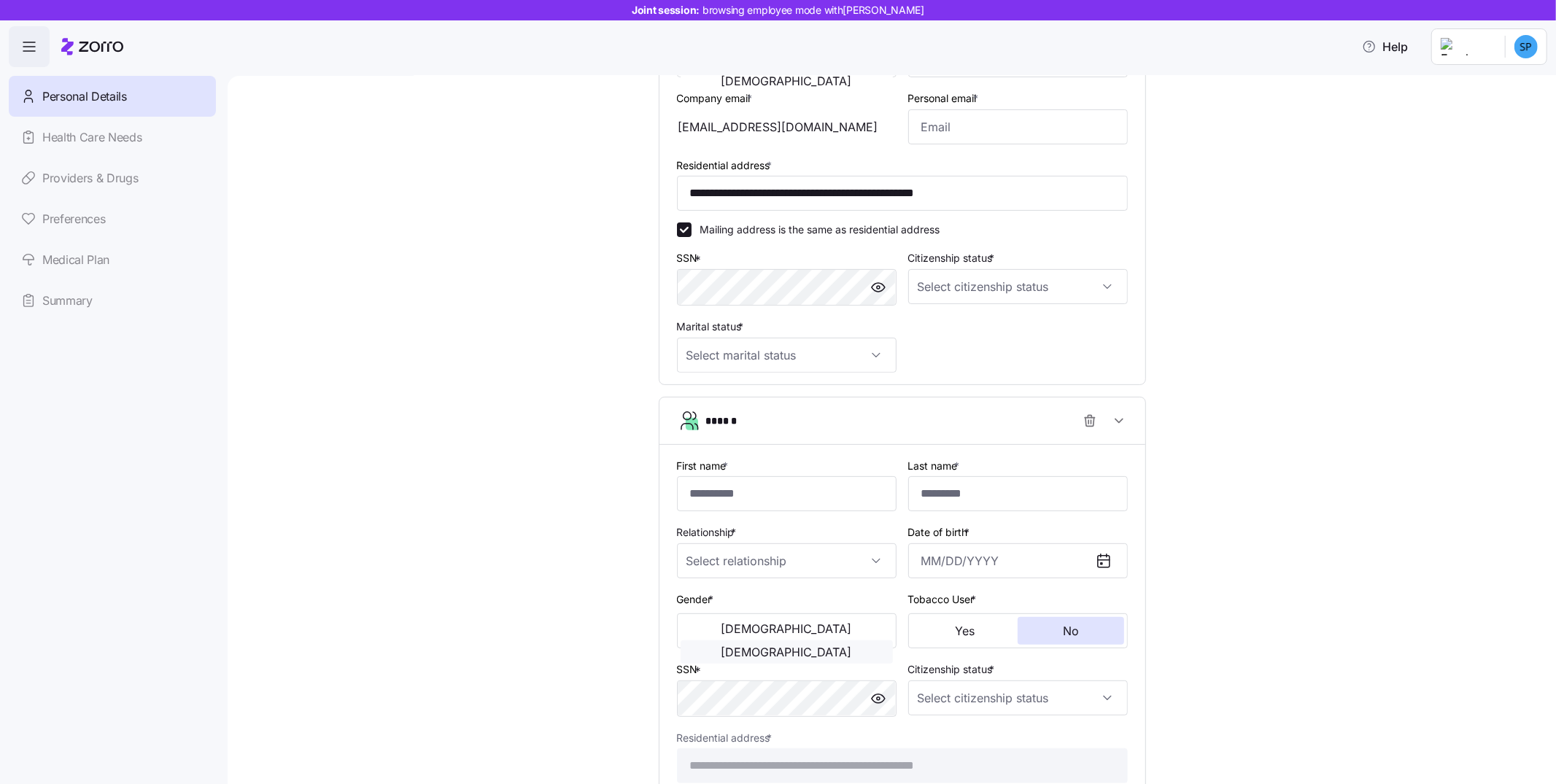
scroll to position [409, 0]
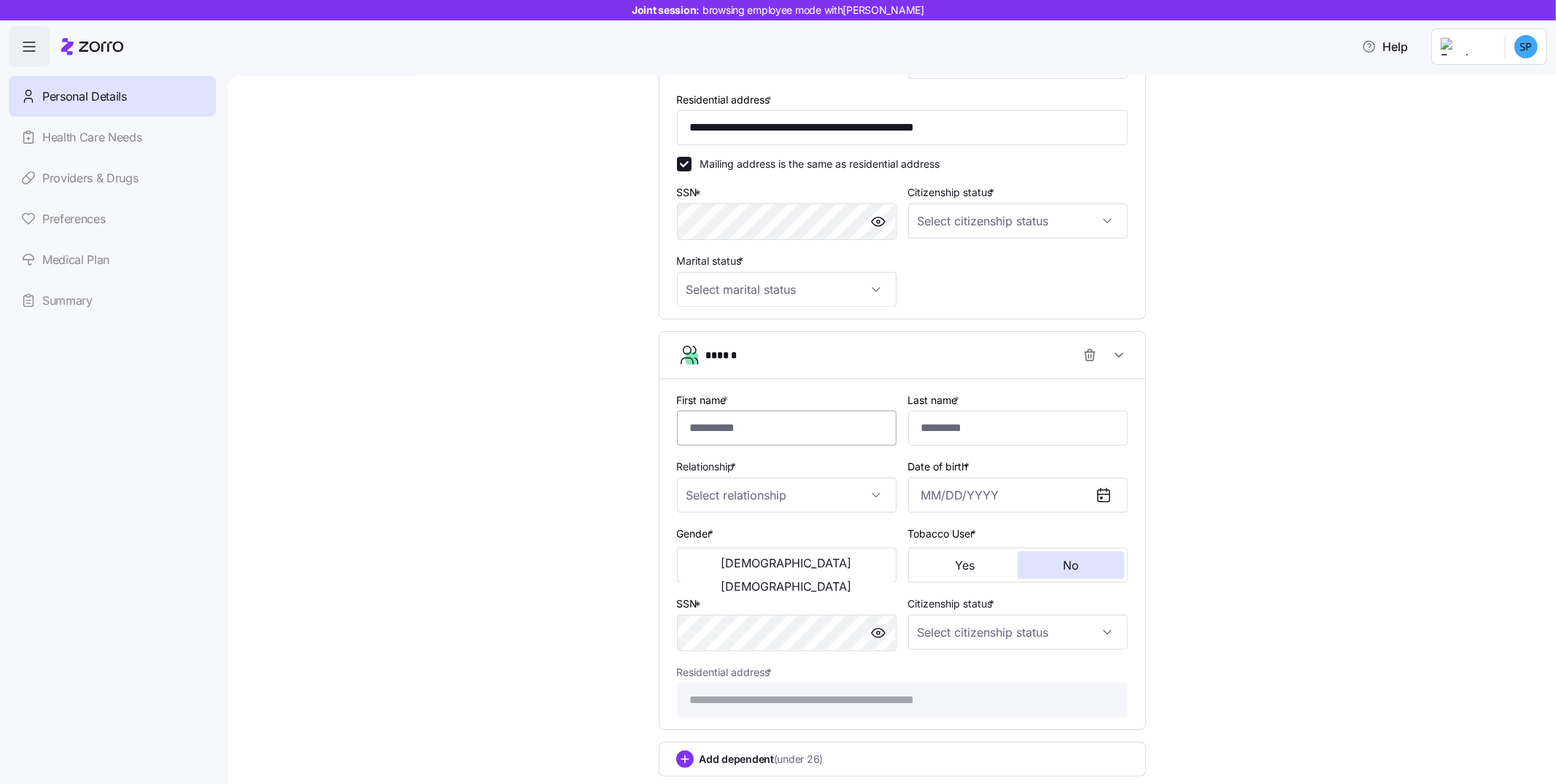
drag, startPoint x: 775, startPoint y: 450, endPoint x: 776, endPoint y: 436, distance: 14.0
click at [775, 450] on div "First name *" at bounding box center [787, 418] width 231 height 67
click at [777, 436] on input "First name *" at bounding box center [787, 428] width 220 height 35
click at [986, 389] on div "**********" at bounding box center [902, 554] width 451 height 350
click at [974, 352] on div "******" at bounding box center [907, 355] width 404 height 30
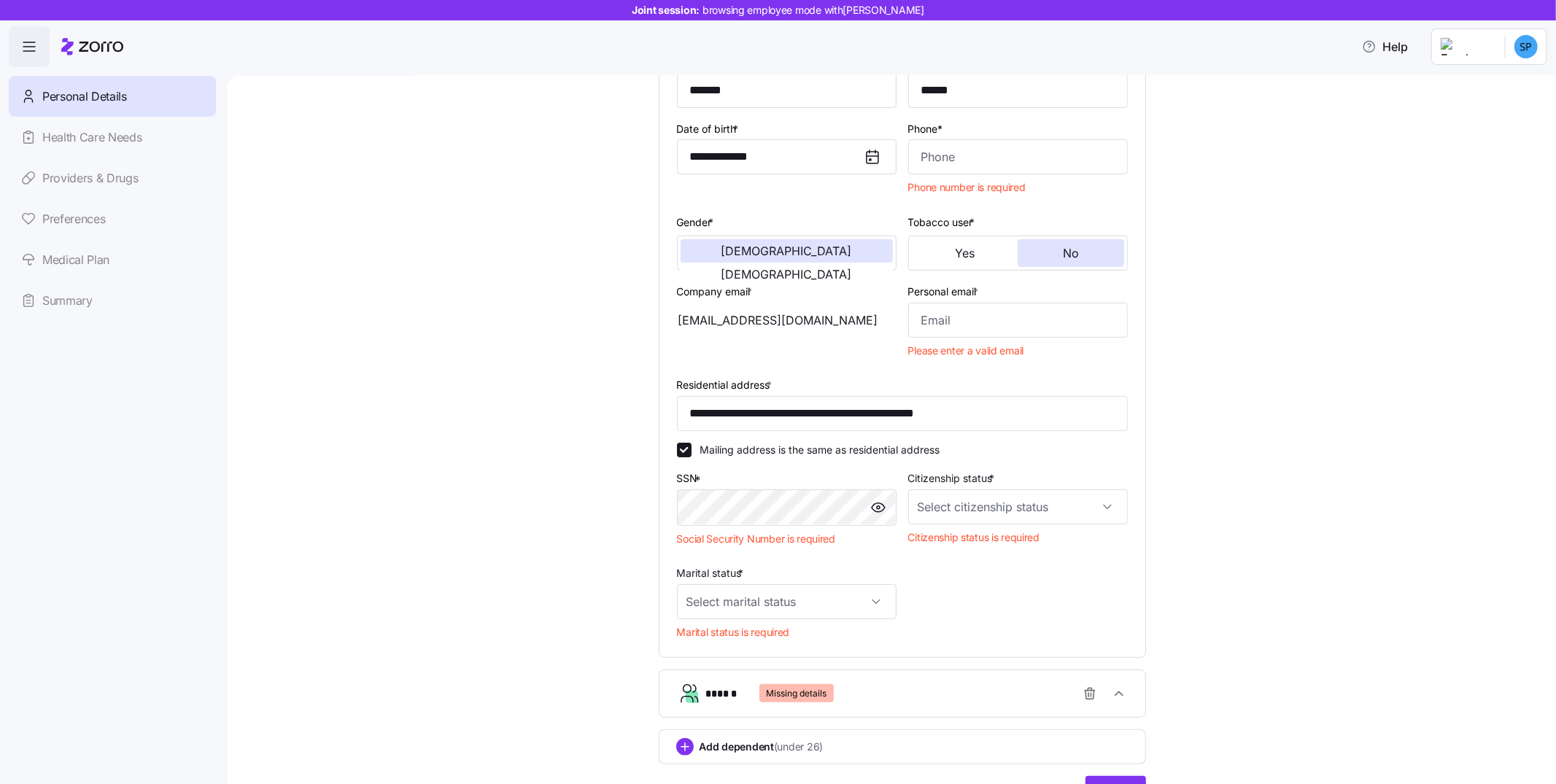
scroll to position [99, 0]
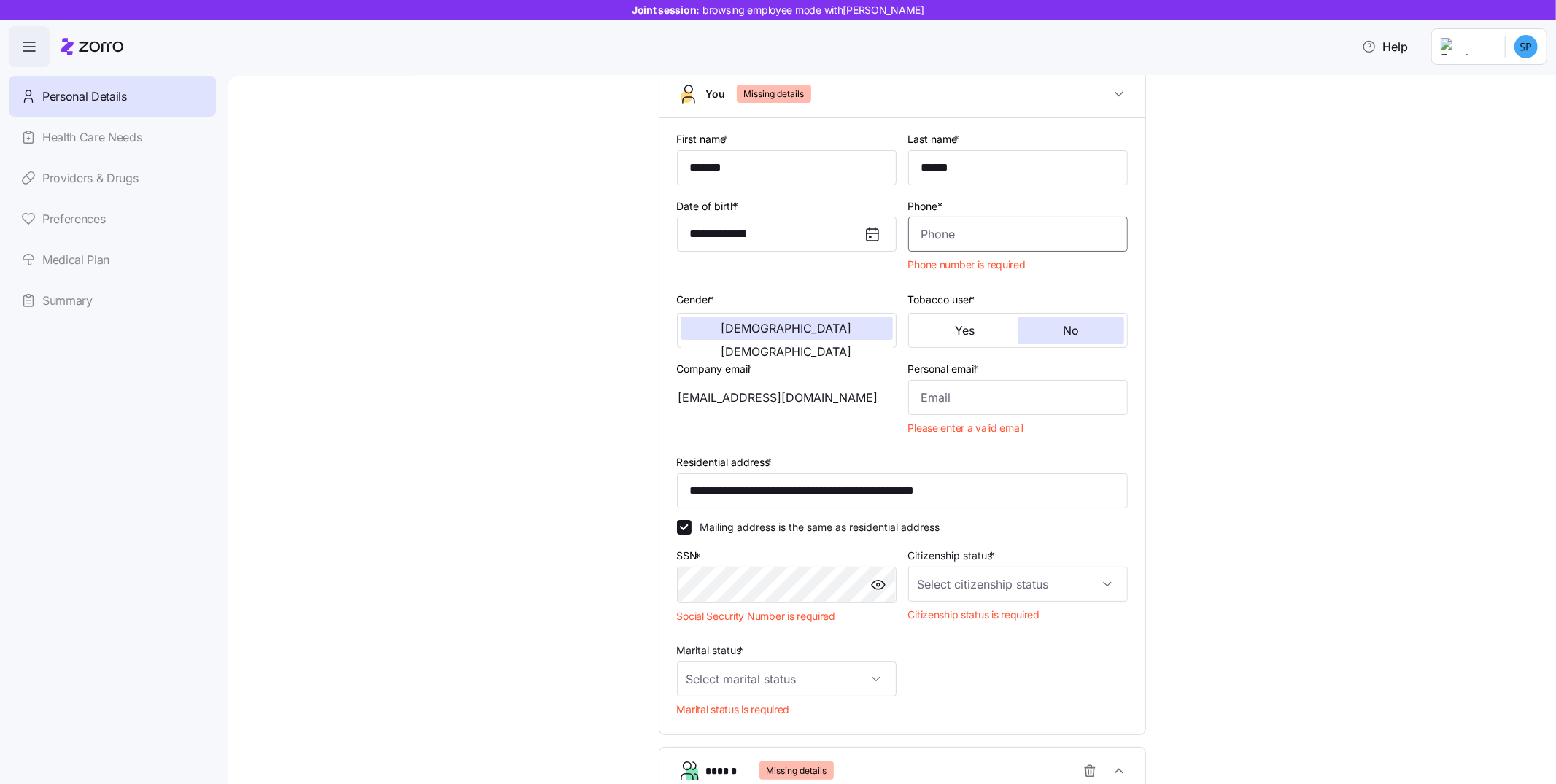
click at [952, 240] on input "Phone*" at bounding box center [1018, 234] width 220 height 35
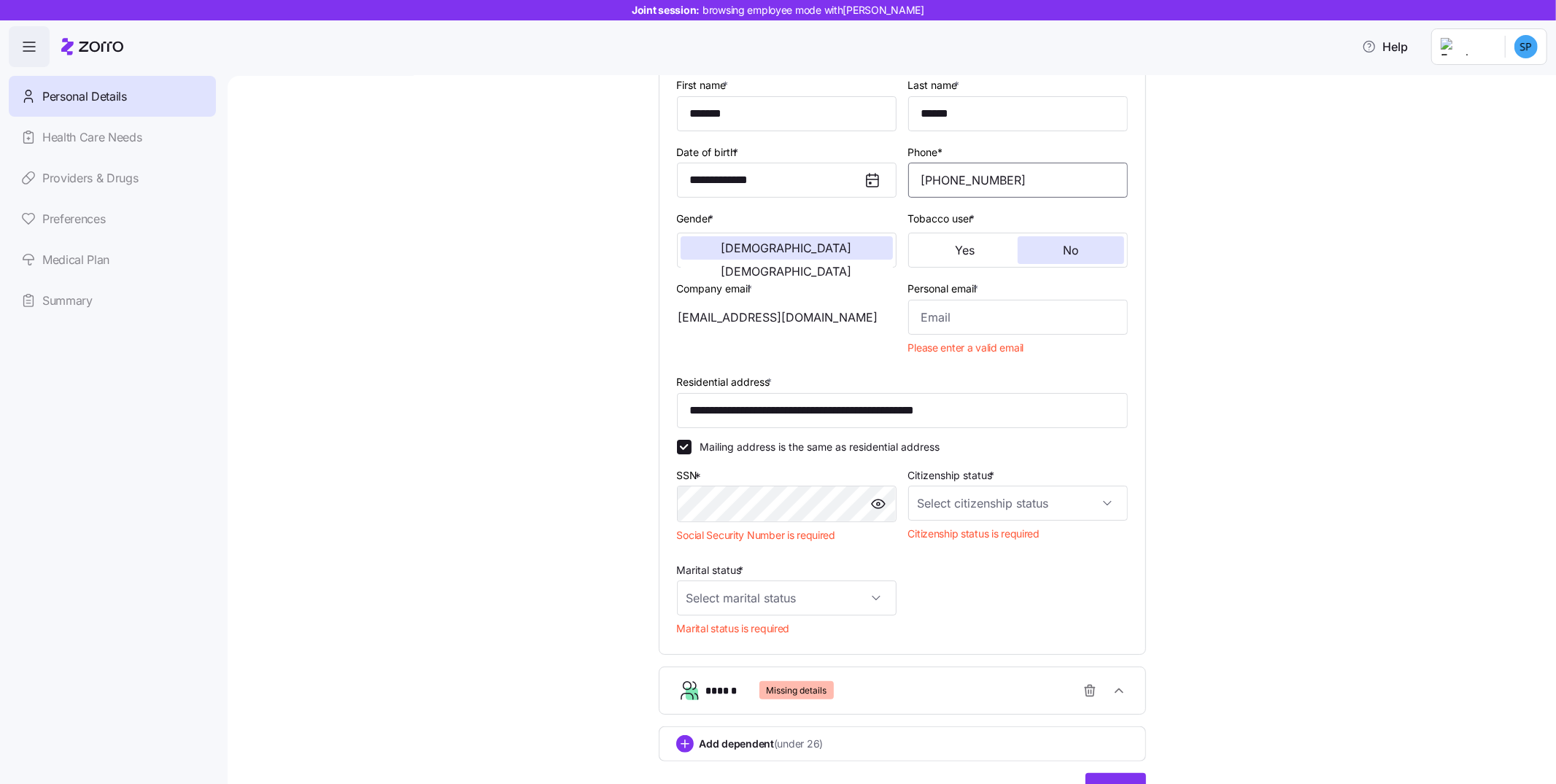
scroll to position [222, 0]
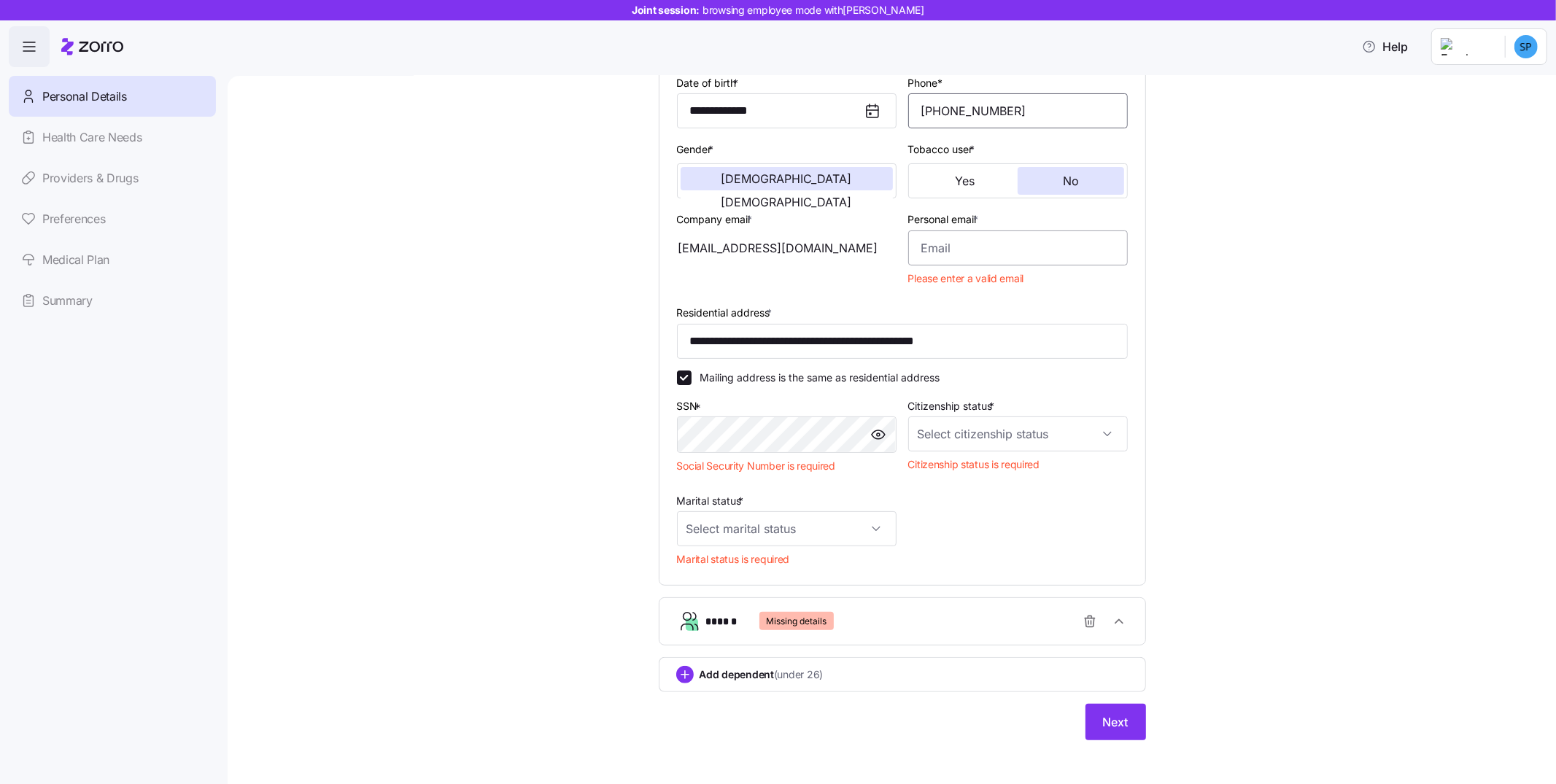
type input "1 (234) 567-8901"
click at [962, 230] on input "Personal email *" at bounding box center [1018, 247] width 220 height 35
type input "S"
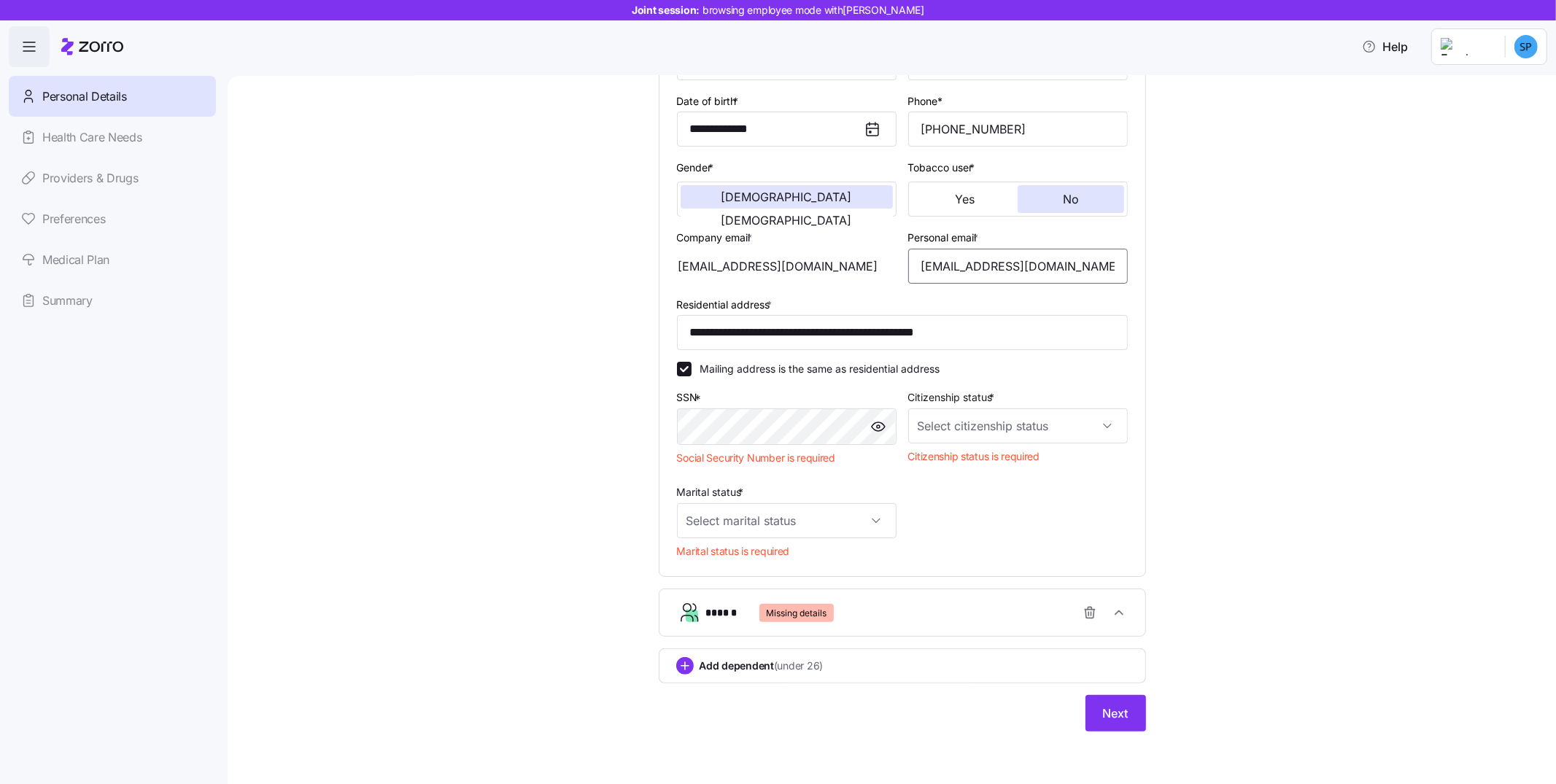
scroll to position [206, 0]
type input "[EMAIL_ADDRESS][DOMAIN_NAME]"
click at [1002, 429] on input "Citizenship status *" at bounding box center [1018, 427] width 220 height 35
click at [1002, 472] on div "[DEMOGRAPHIC_DATA] citizen" at bounding box center [1011, 471] width 208 height 30
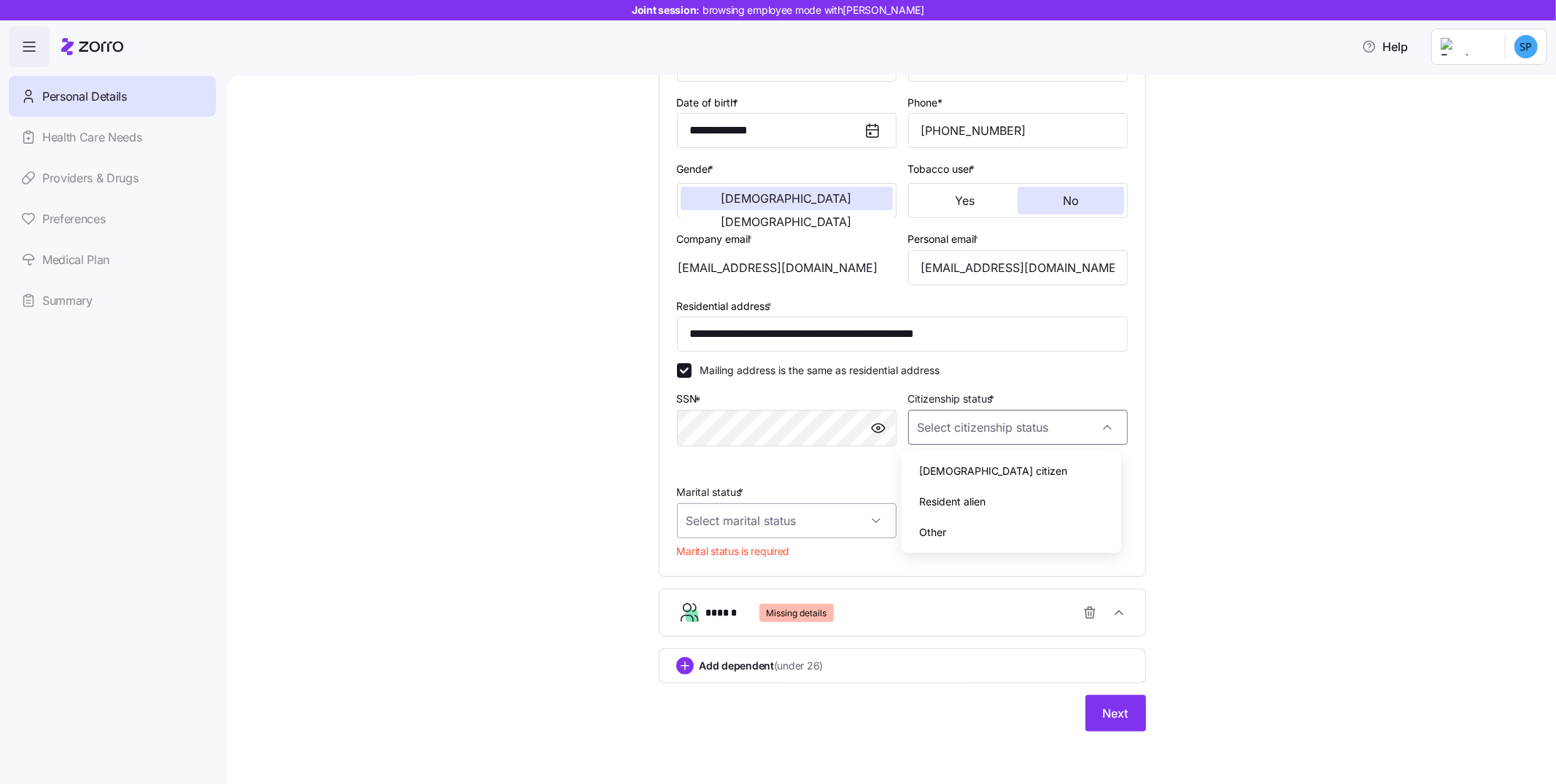
type input "[DEMOGRAPHIC_DATA] citizen"
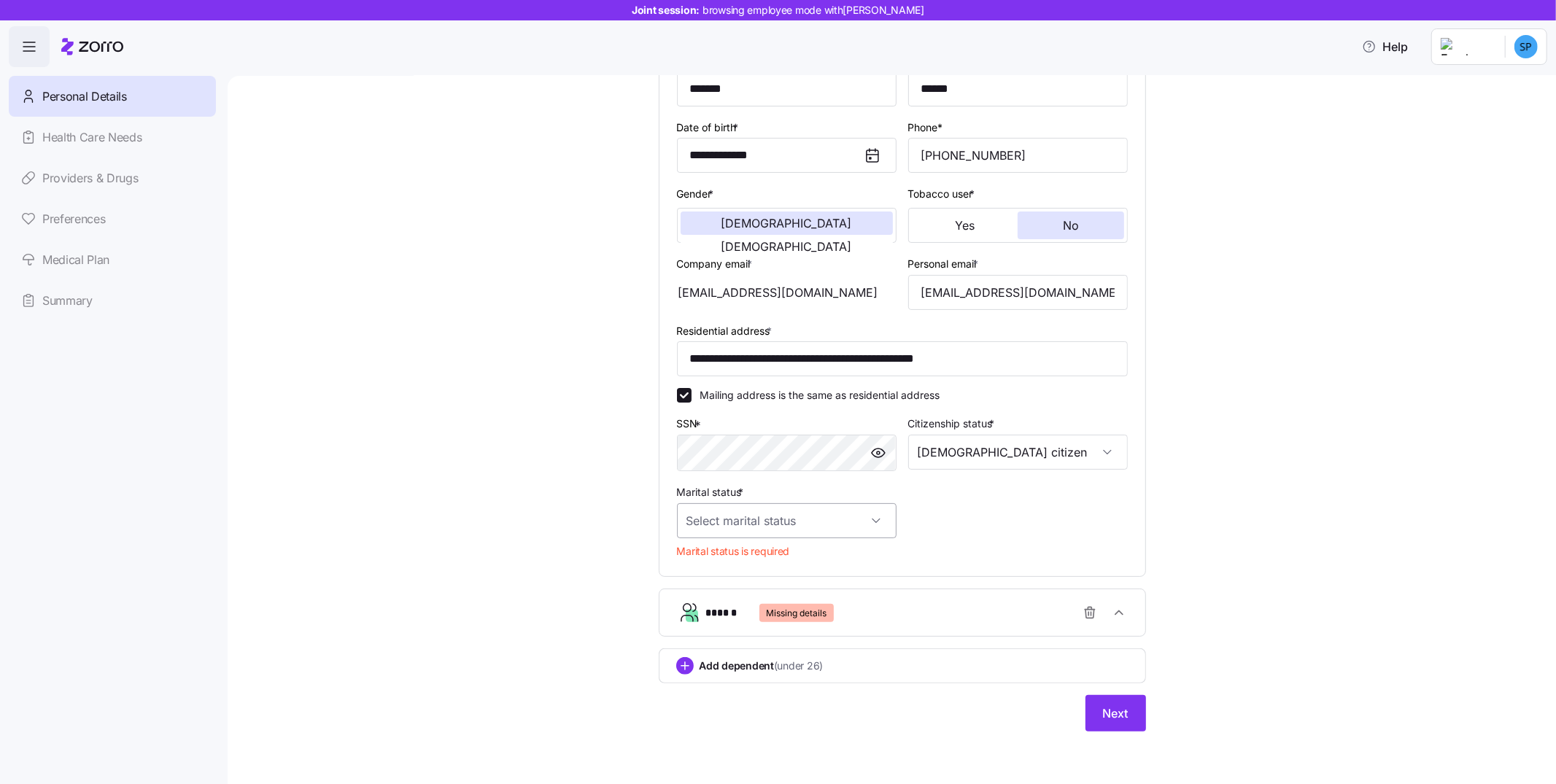
click at [796, 512] on input "Marital status *" at bounding box center [787, 521] width 220 height 35
click at [781, 569] on div "Single" at bounding box center [780, 564] width 208 height 30
type input "Single"
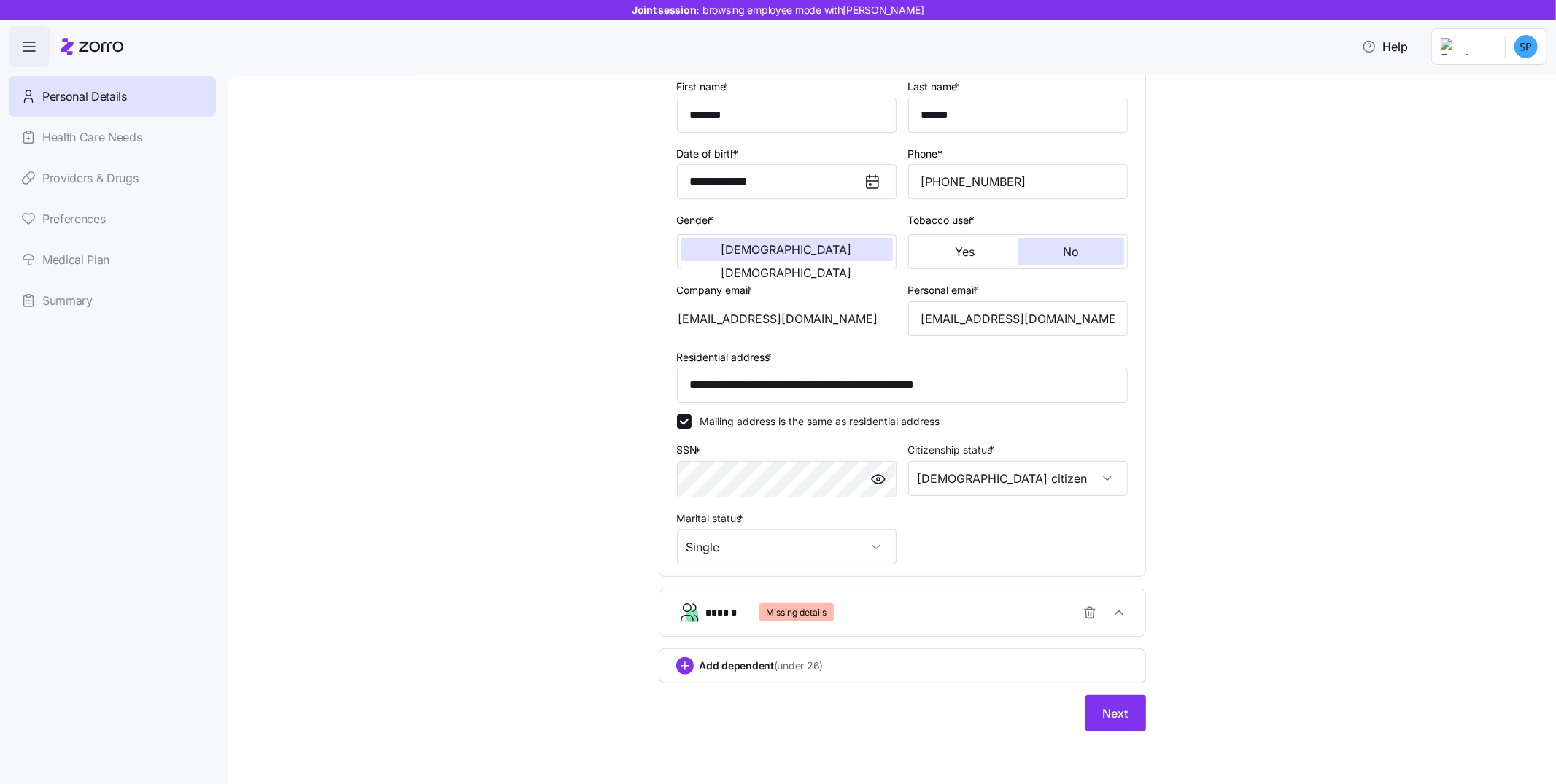
scroll to position [152, 0]
click at [1093, 614] on span "button" at bounding box center [1090, 613] width 28 height 28
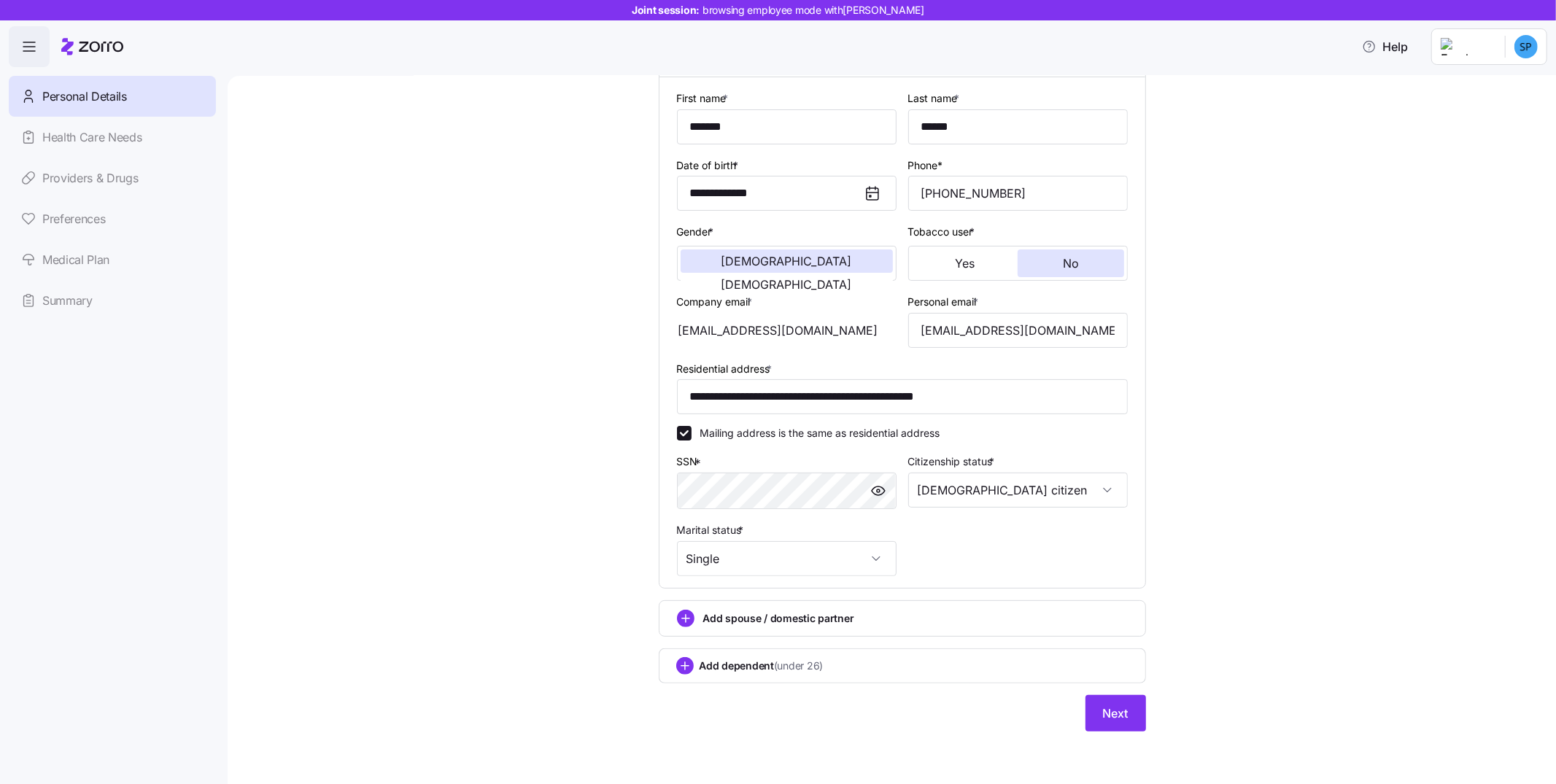
scroll to position [141, 0]
click at [893, 660] on div "Add dependent (under 26)" at bounding box center [902, 666] width 452 height 17
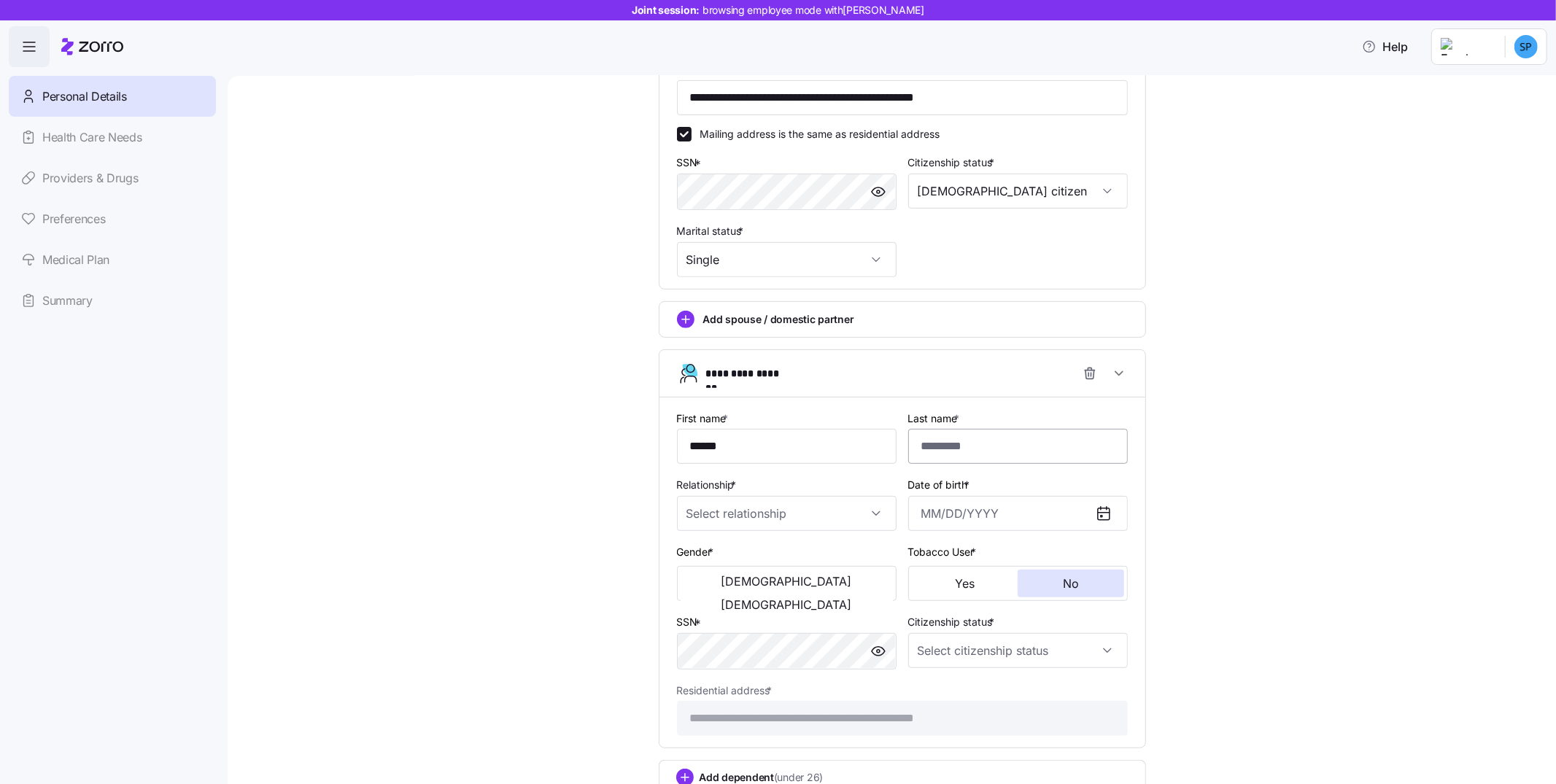
type input "******"
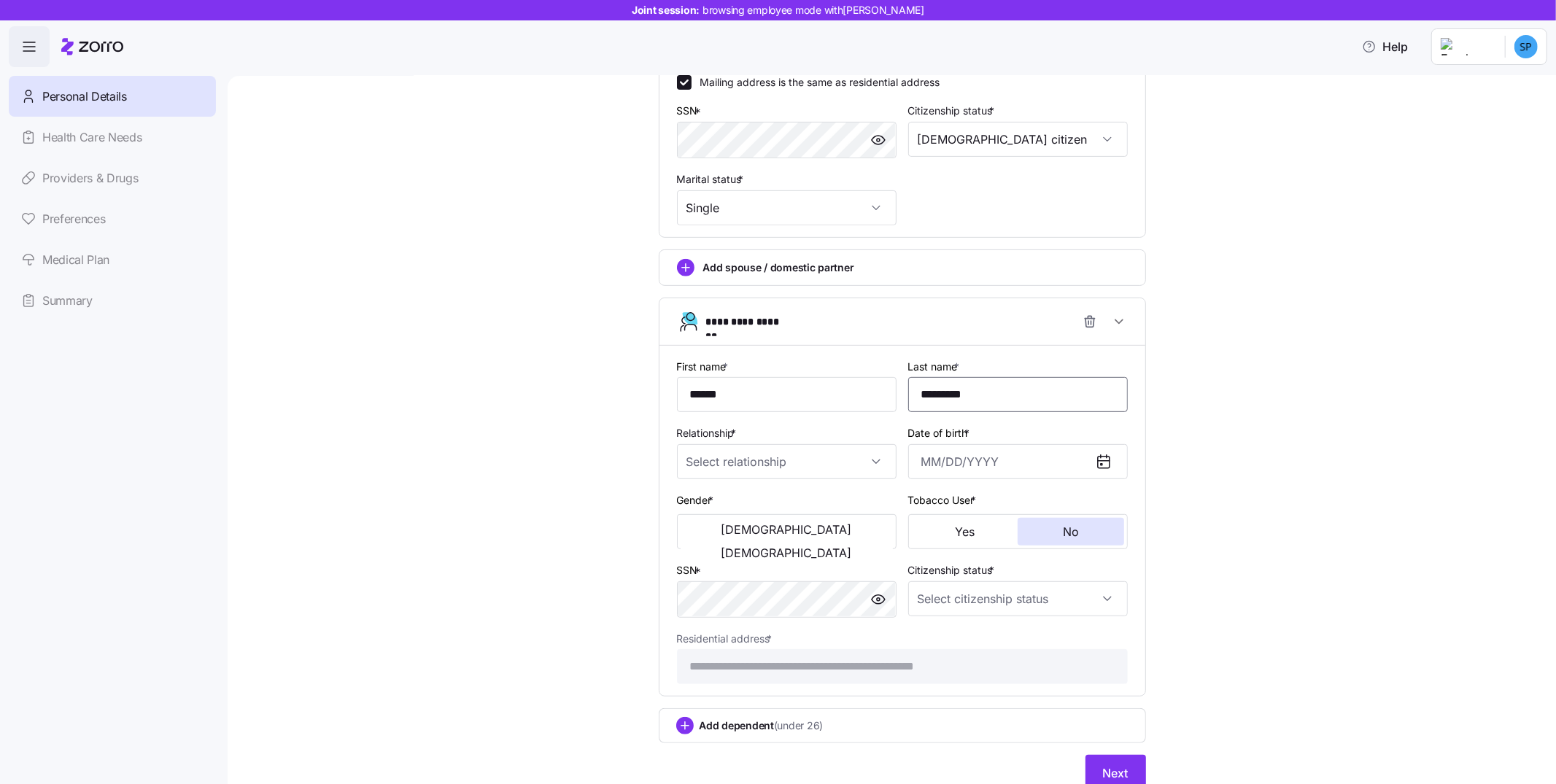
scroll to position [552, 0]
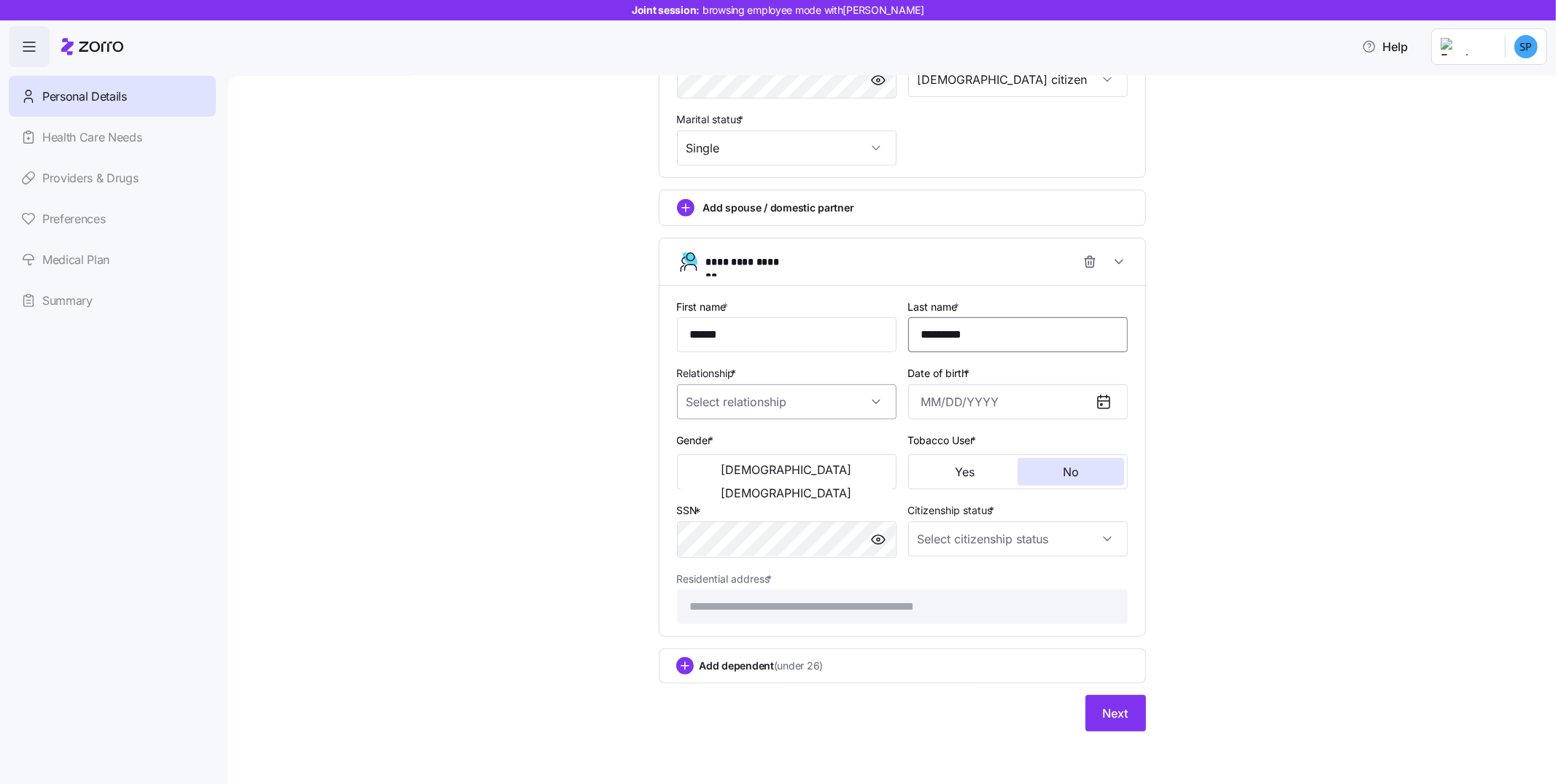
type input "*********"
click at [762, 417] on input "Relationship *" at bounding box center [787, 402] width 220 height 35
click at [764, 450] on div "Child" at bounding box center [780, 446] width 208 height 30
type input "Child"
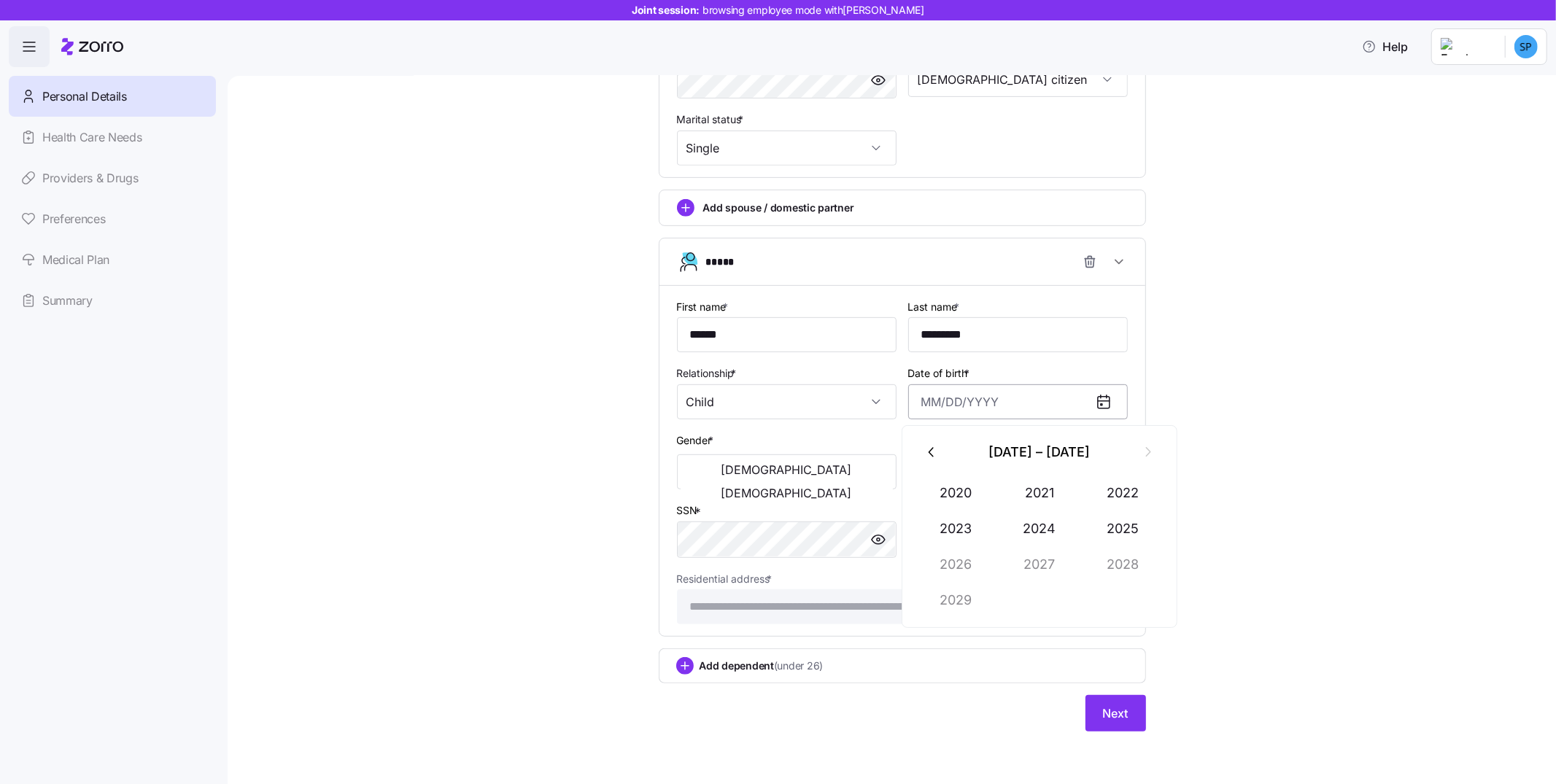
click at [954, 399] on input "Date of birth *" at bounding box center [1018, 402] width 220 height 35
click at [972, 518] on button "2023" at bounding box center [957, 529] width 83 height 35
click at [959, 603] on button "Oct" at bounding box center [957, 600] width 83 height 35
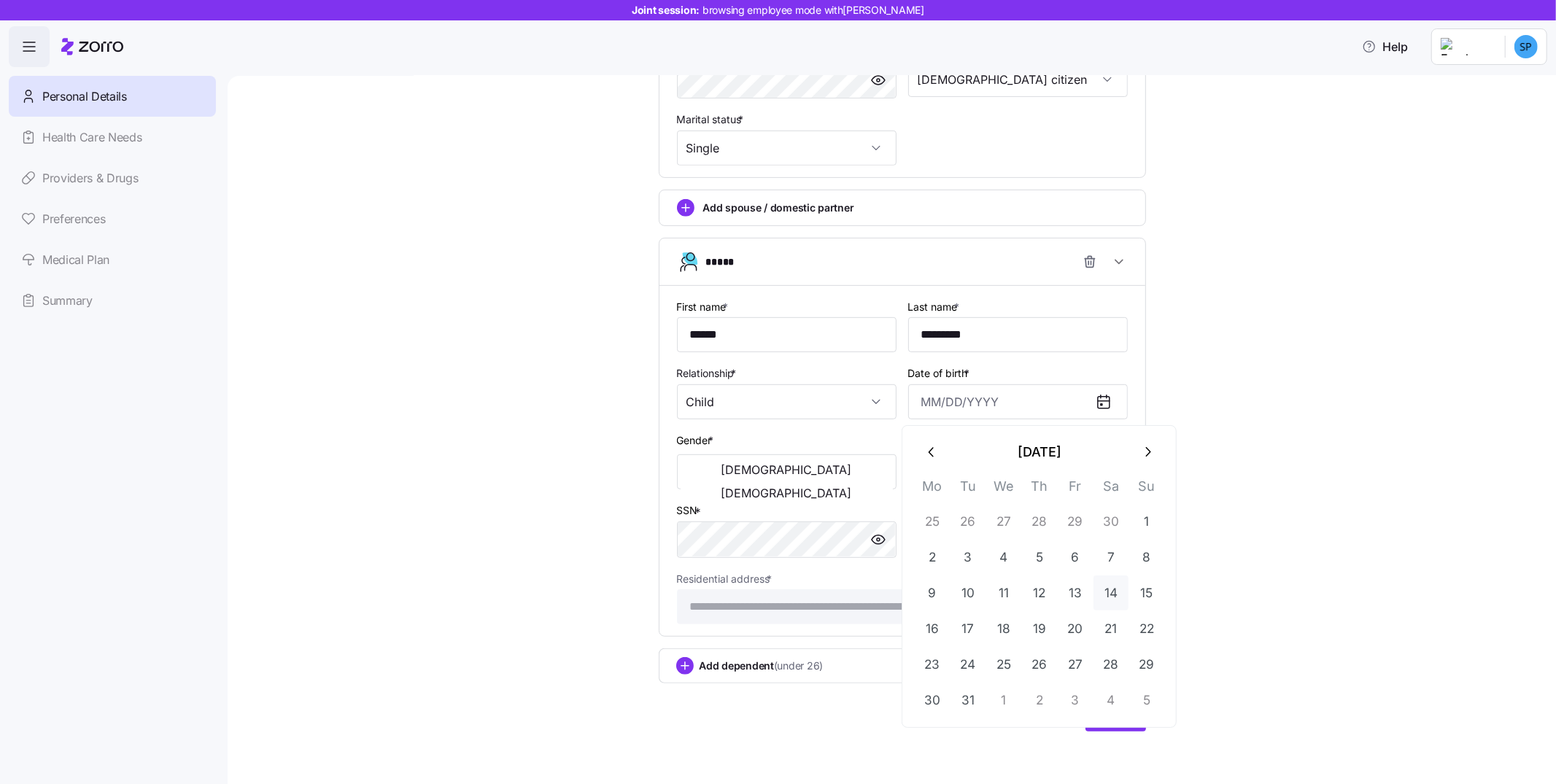
click at [1118, 593] on button "14" at bounding box center [1111, 593] width 35 height 35
type input "[DATE]"
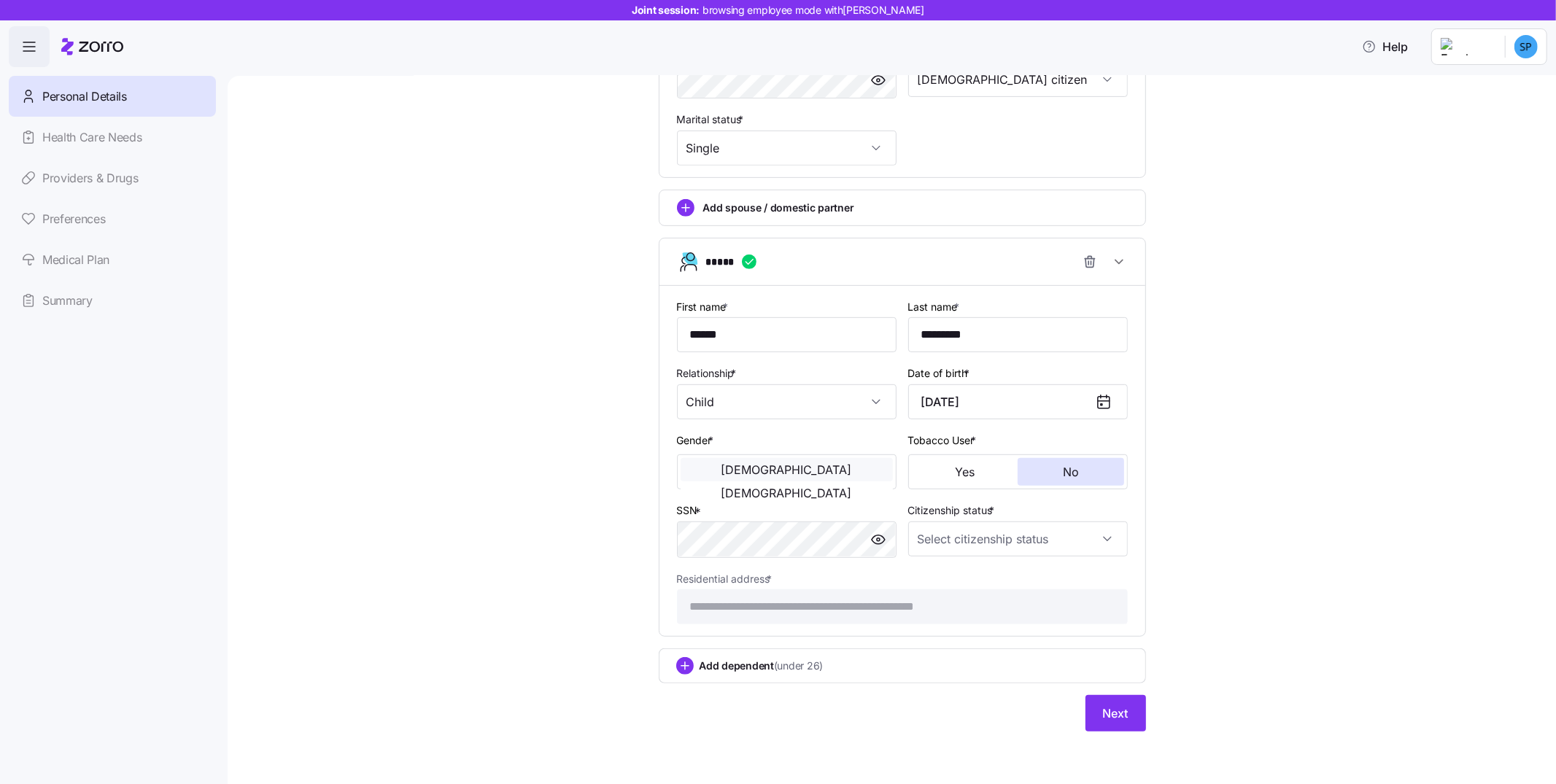
click at [722, 465] on span "[DEMOGRAPHIC_DATA]" at bounding box center [787, 469] width 130 height 11
click at [937, 537] on input "Citizenship status *" at bounding box center [1018, 539] width 220 height 35
click at [956, 576] on span "[DEMOGRAPHIC_DATA] citizen" at bounding box center [993, 583] width 148 height 16
type input "[DEMOGRAPHIC_DATA] citizen"
click at [1124, 715] on button "Next" at bounding box center [1116, 714] width 61 height 36
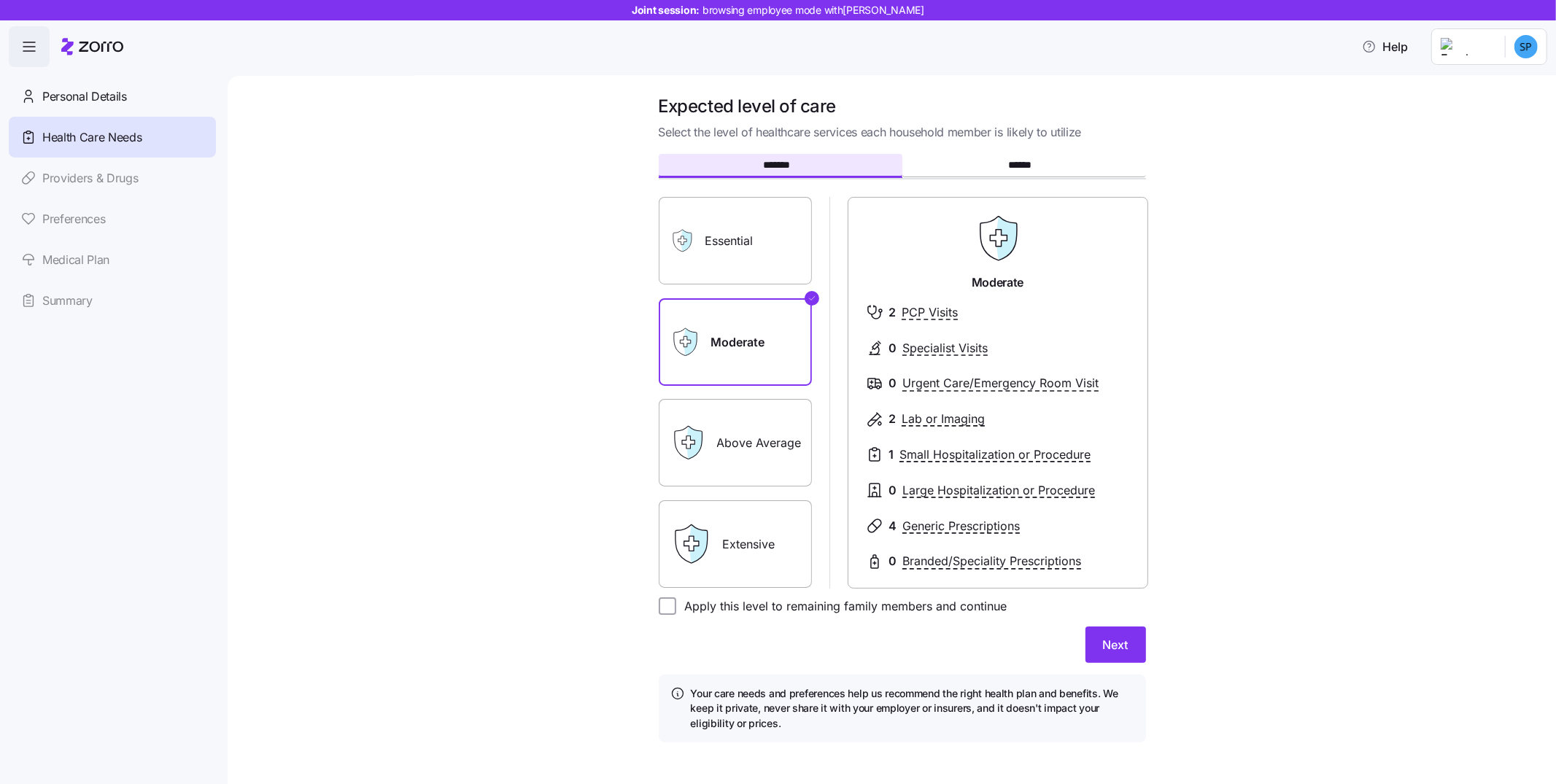
scroll to position [16, 0]
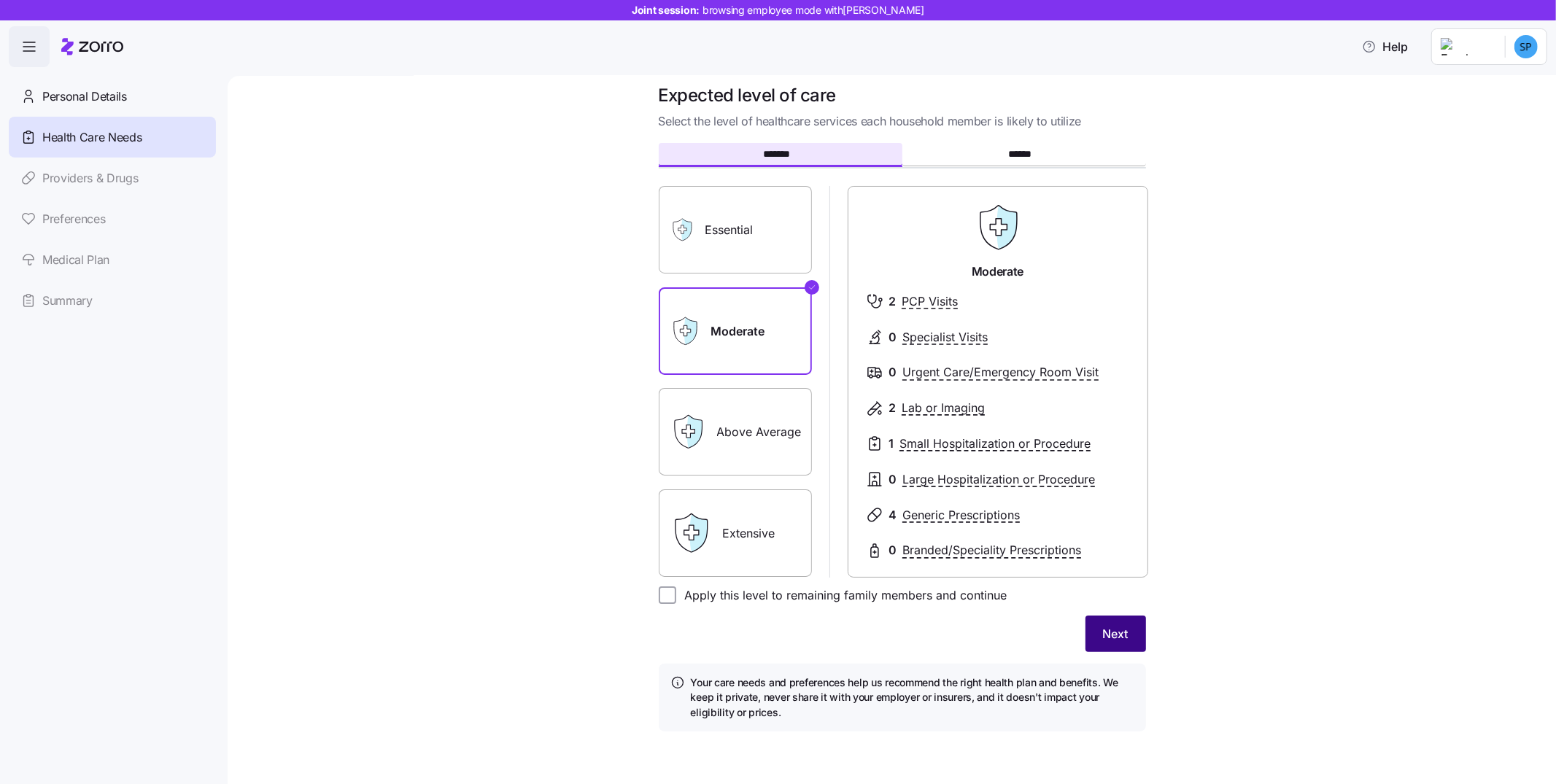
click at [1112, 637] on span "Next" at bounding box center [1115, 634] width 25 height 17
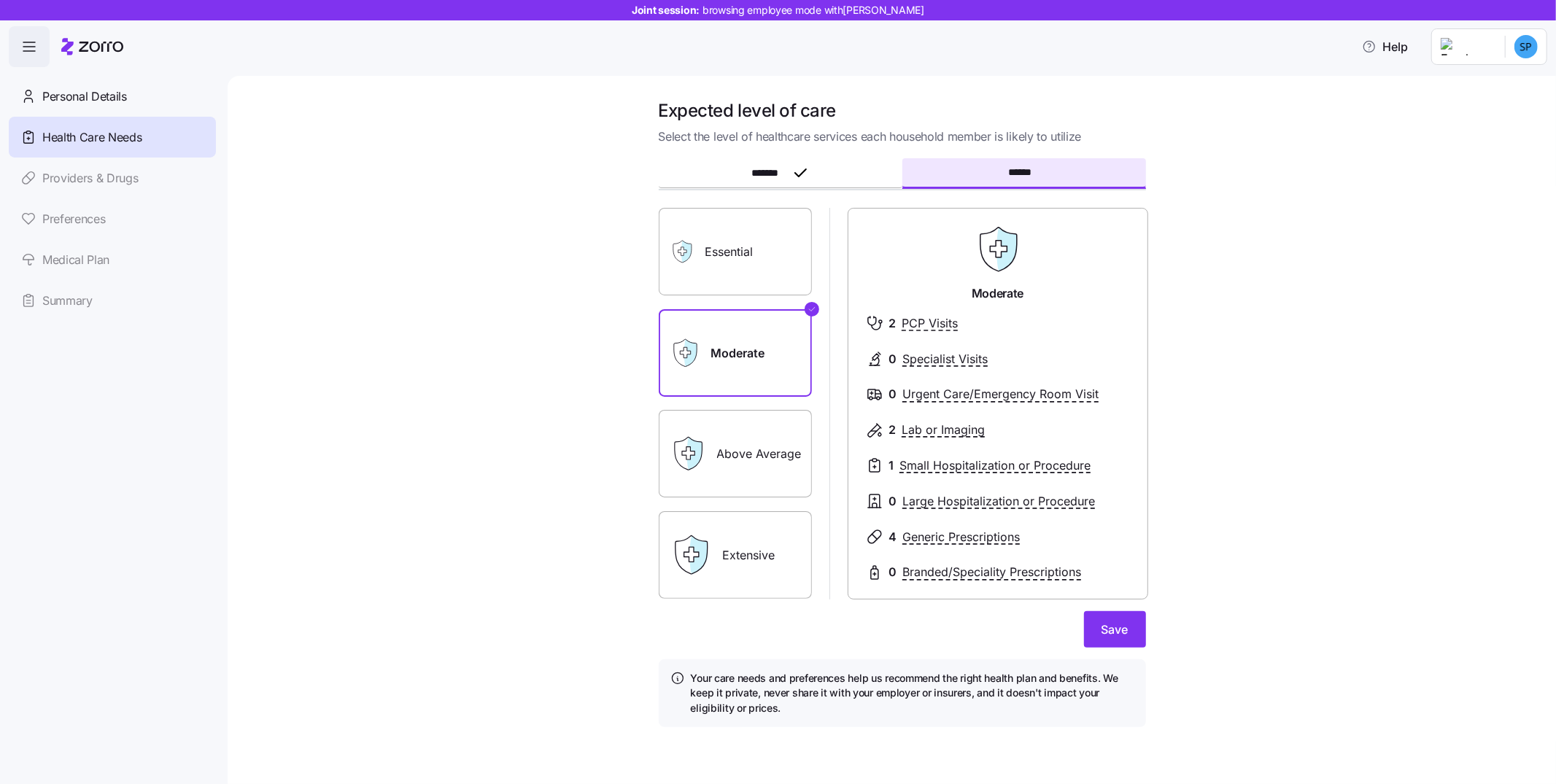
scroll to position [0, 0]
click at [1121, 635] on span "Save" at bounding box center [1115, 629] width 27 height 17
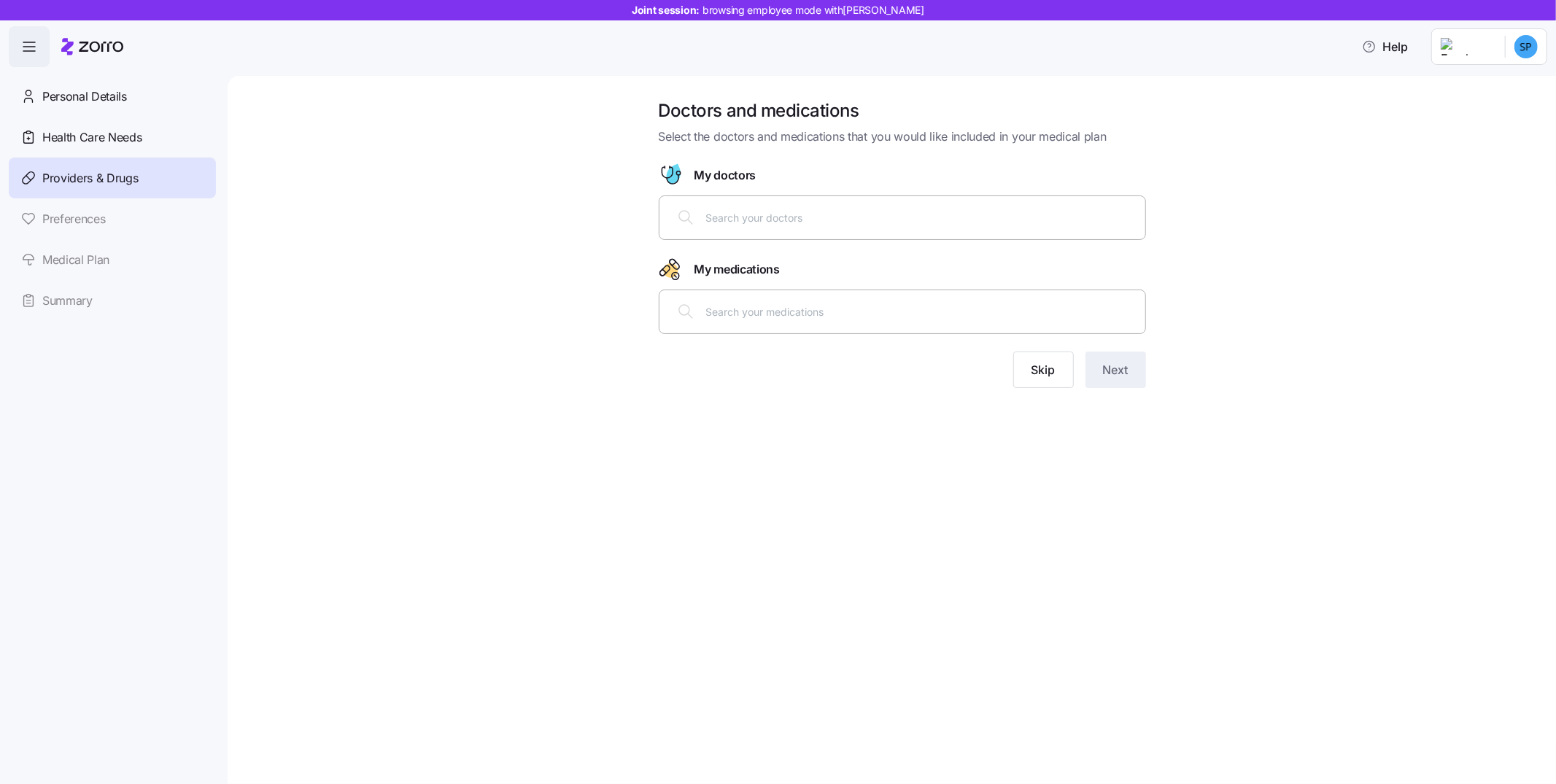
click at [931, 311] on input "text" at bounding box center [921, 312] width 431 height 16
type input "lisin"
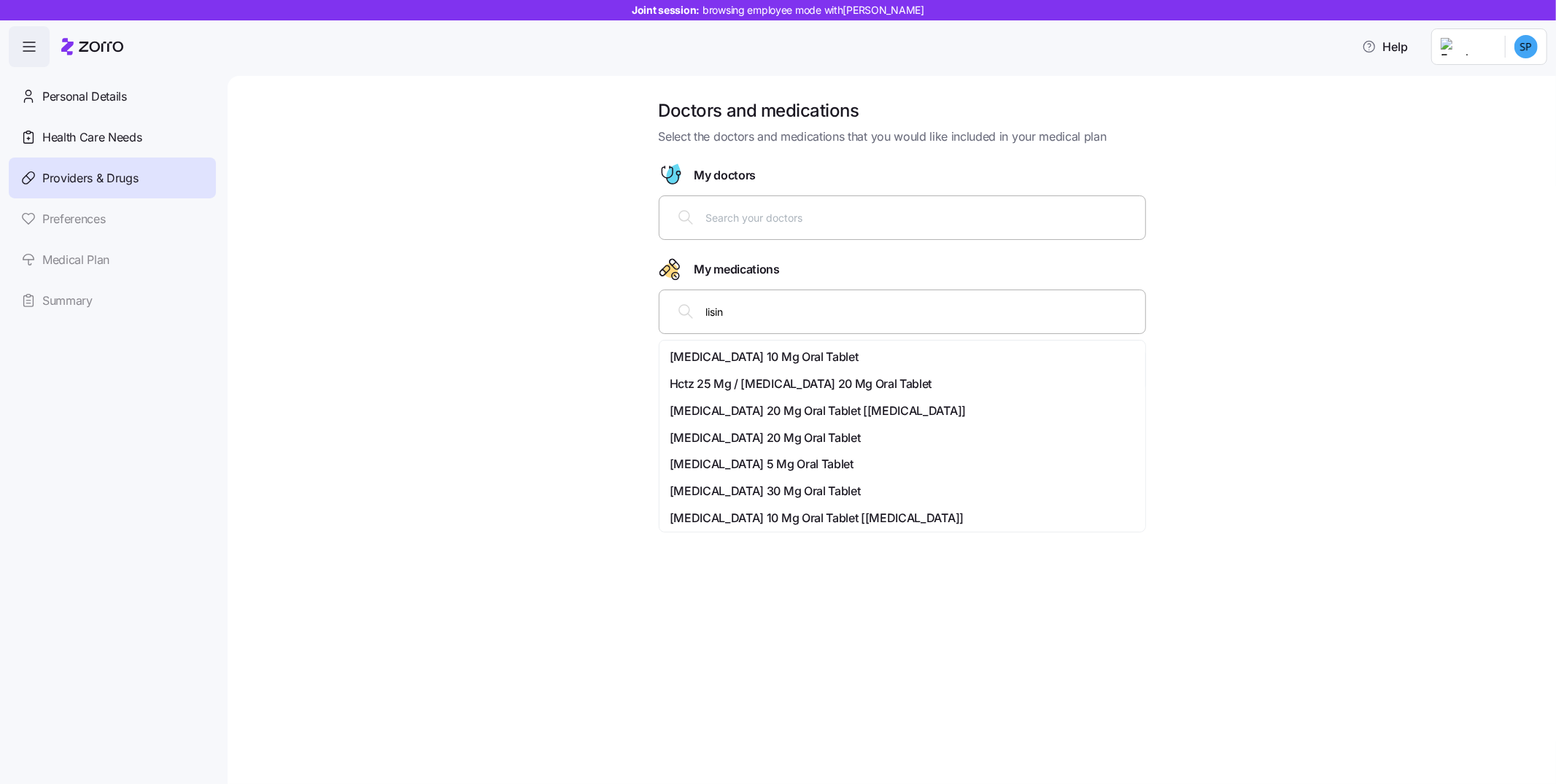
click at [806, 464] on span "Lisinopril 5 Mg Oral Tablet" at bounding box center [762, 464] width 184 height 18
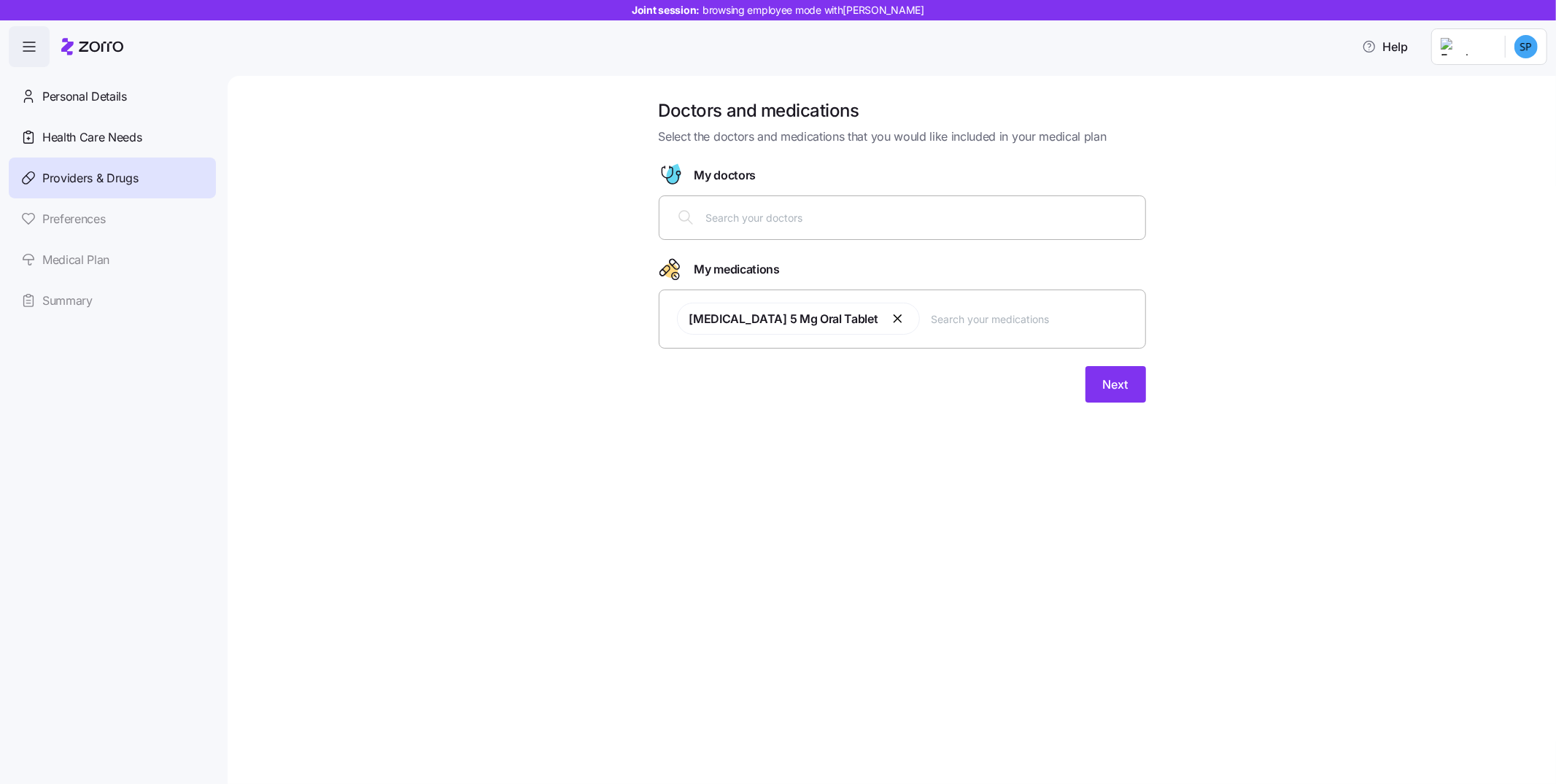
click at [884, 421] on div "Doctors and medications Select the doctors and medications that you would like …" at bounding box center [892, 430] width 1329 height 708
click at [932, 313] on input "text" at bounding box center [1034, 319] width 205 height 16
type input "enalap"
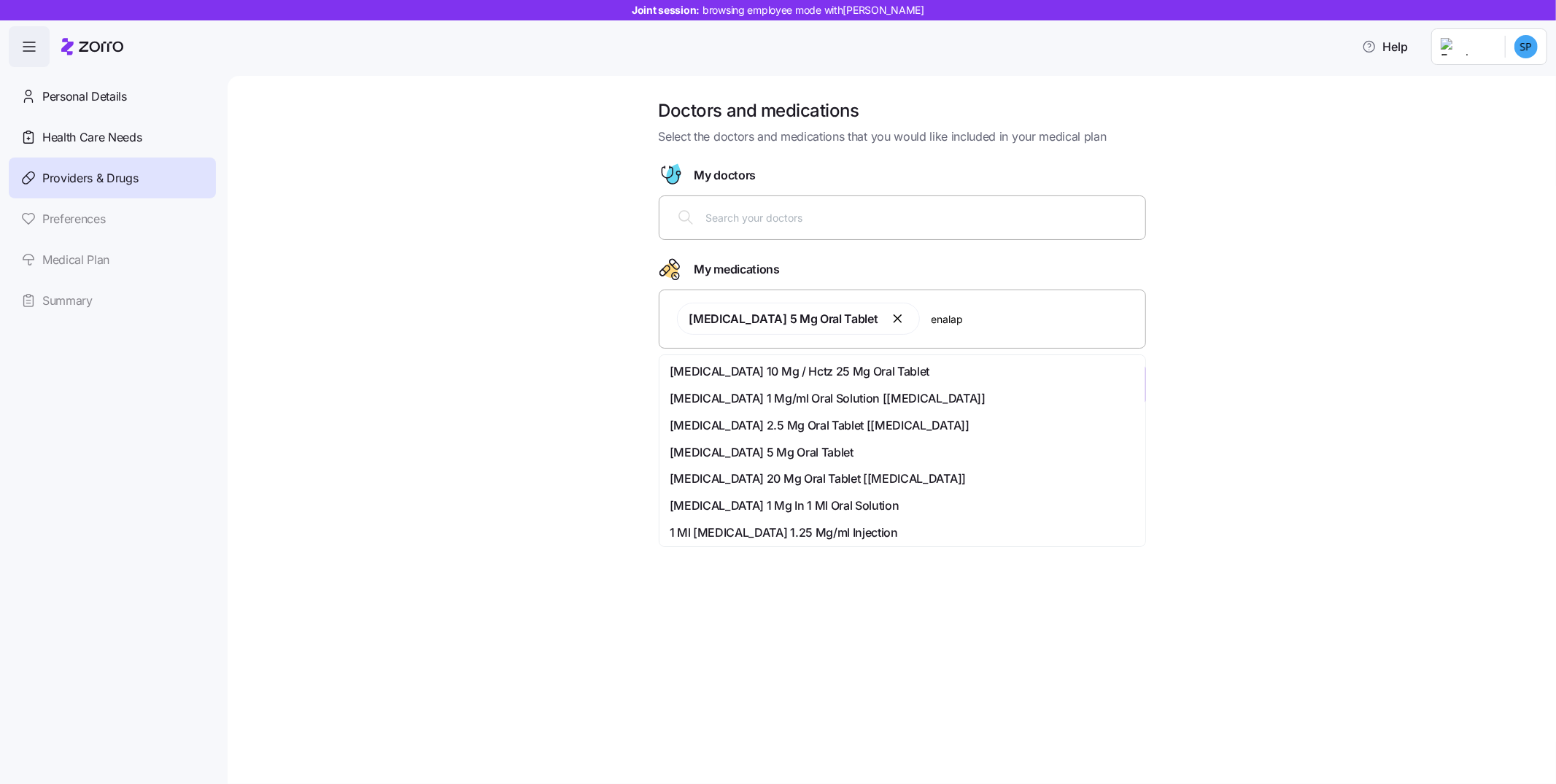
click at [791, 445] on span "Enalapril Maleate 5 Mg Oral Tablet" at bounding box center [762, 452] width 184 height 18
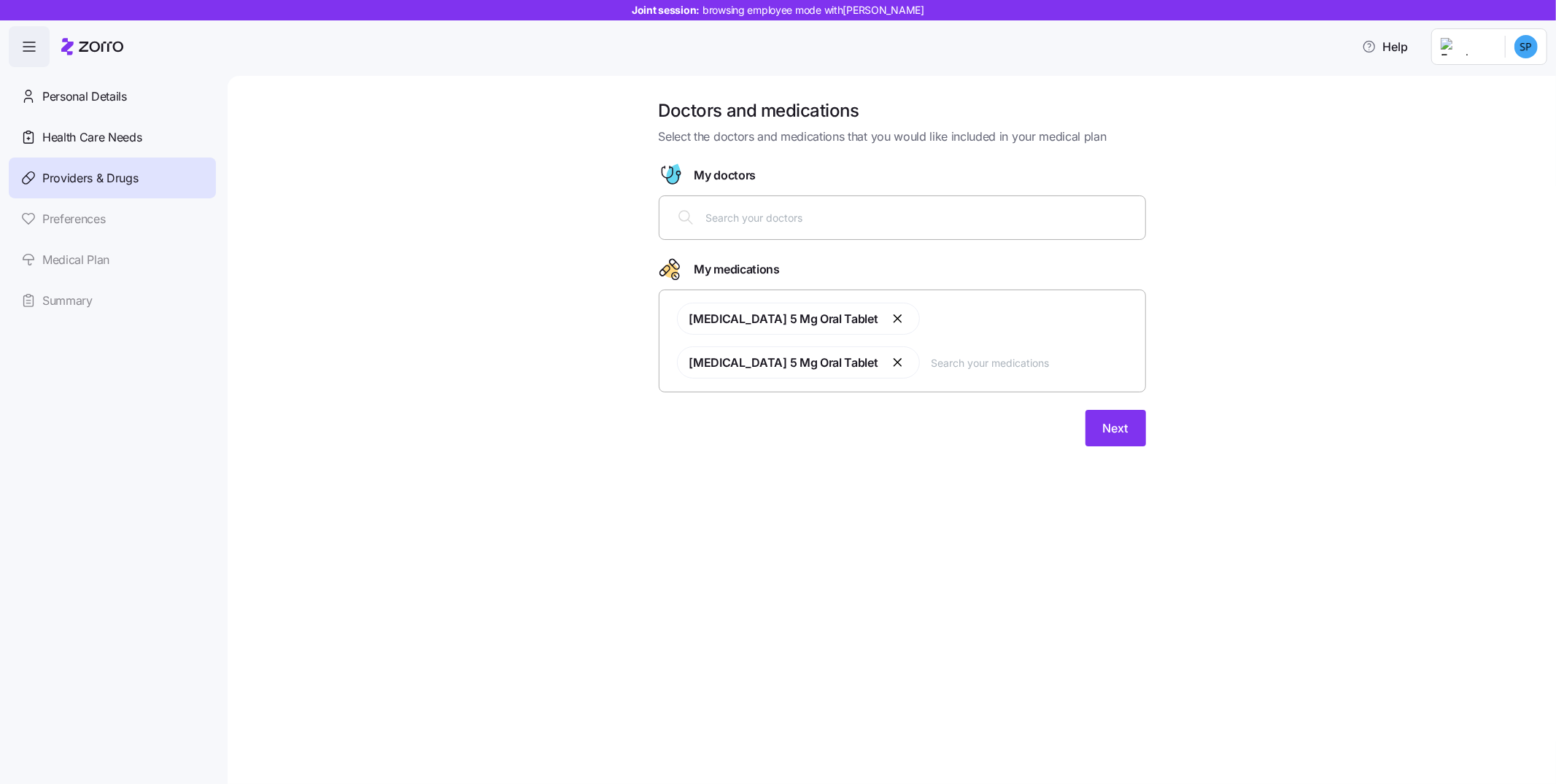
click at [784, 224] on input "text" at bounding box center [921, 217] width 431 height 16
type input "jones"
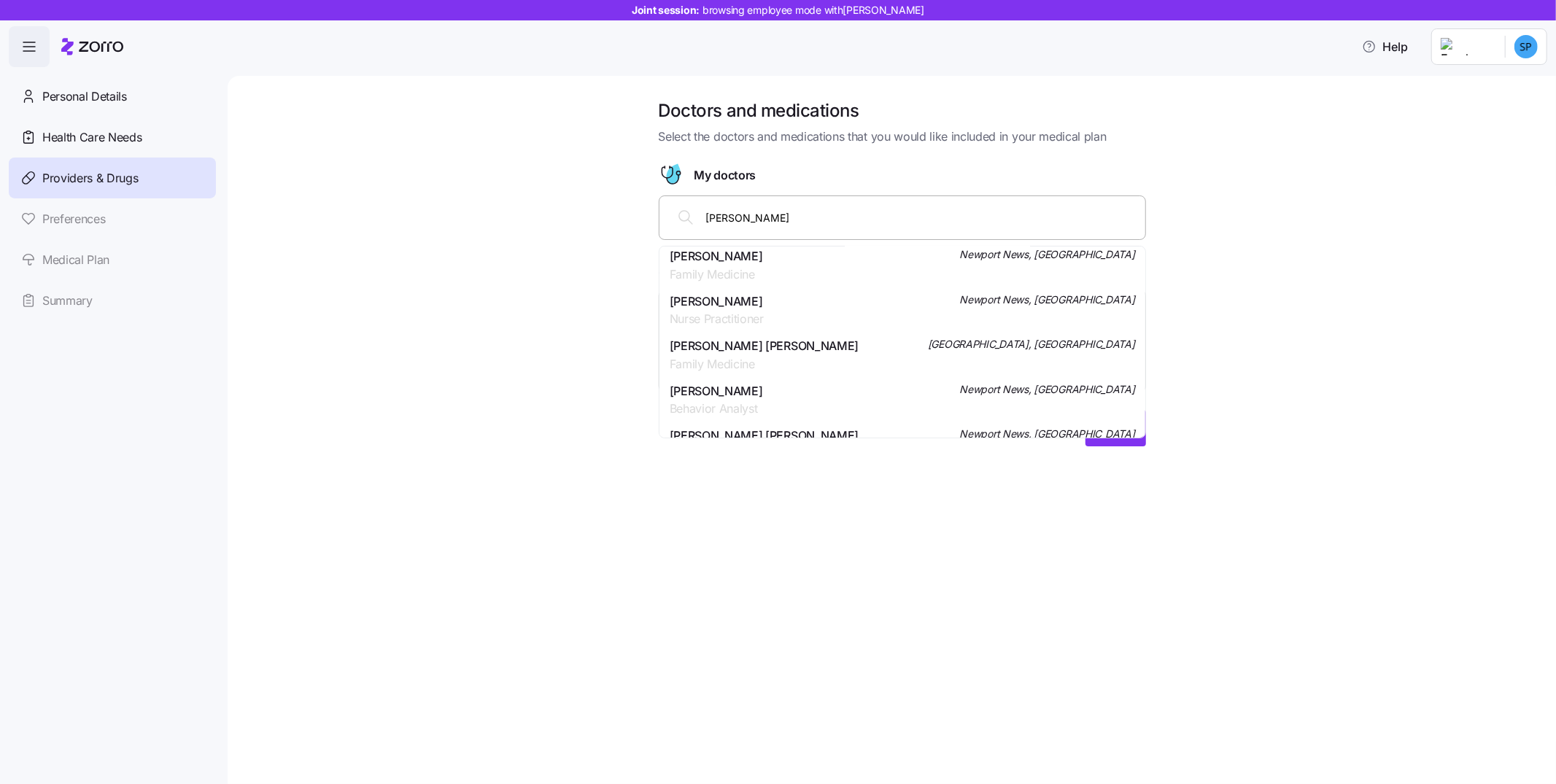
scroll to position [126, 0]
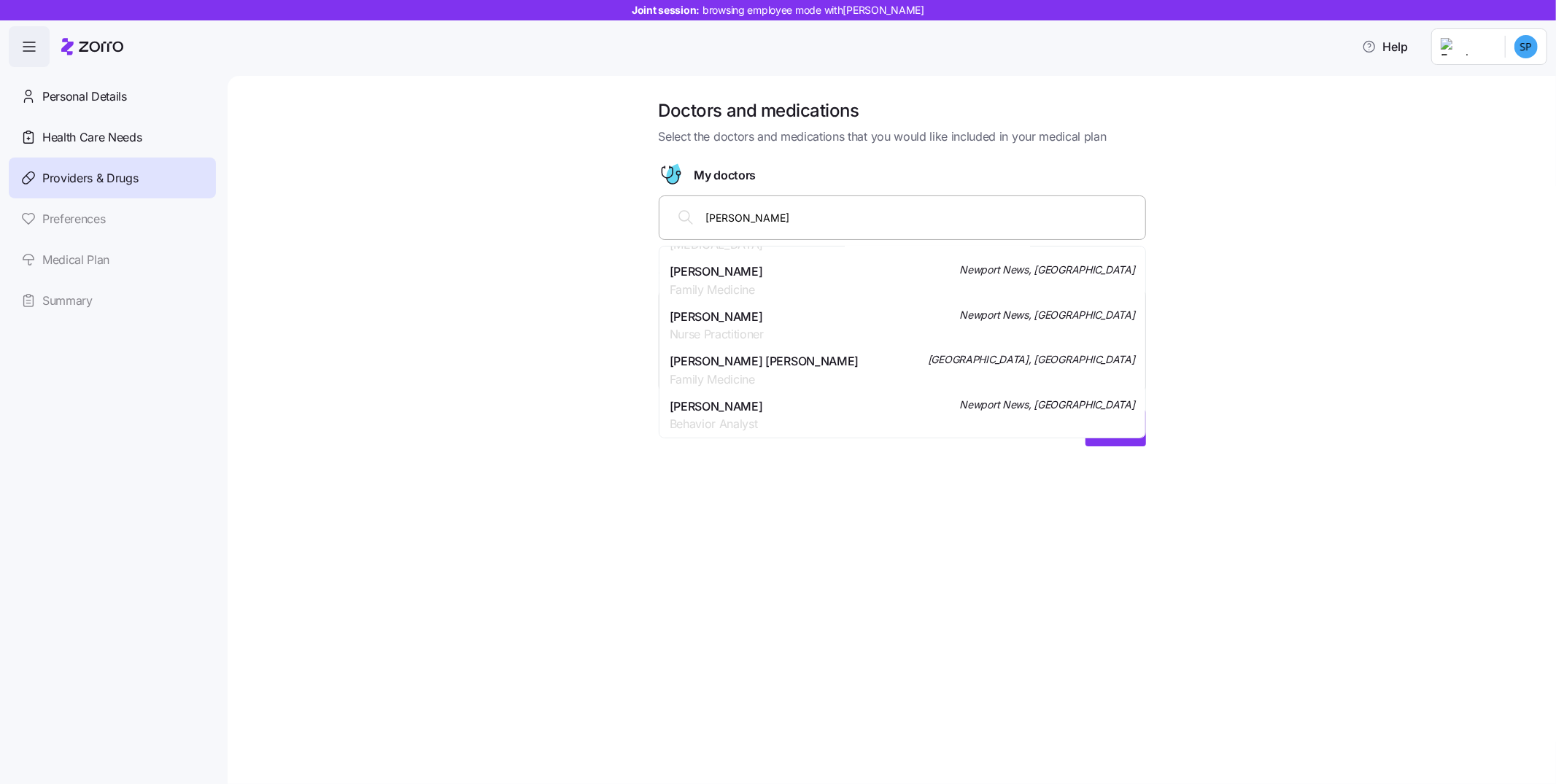
click at [755, 281] on span "Family Medicine" at bounding box center [716, 289] width 94 height 18
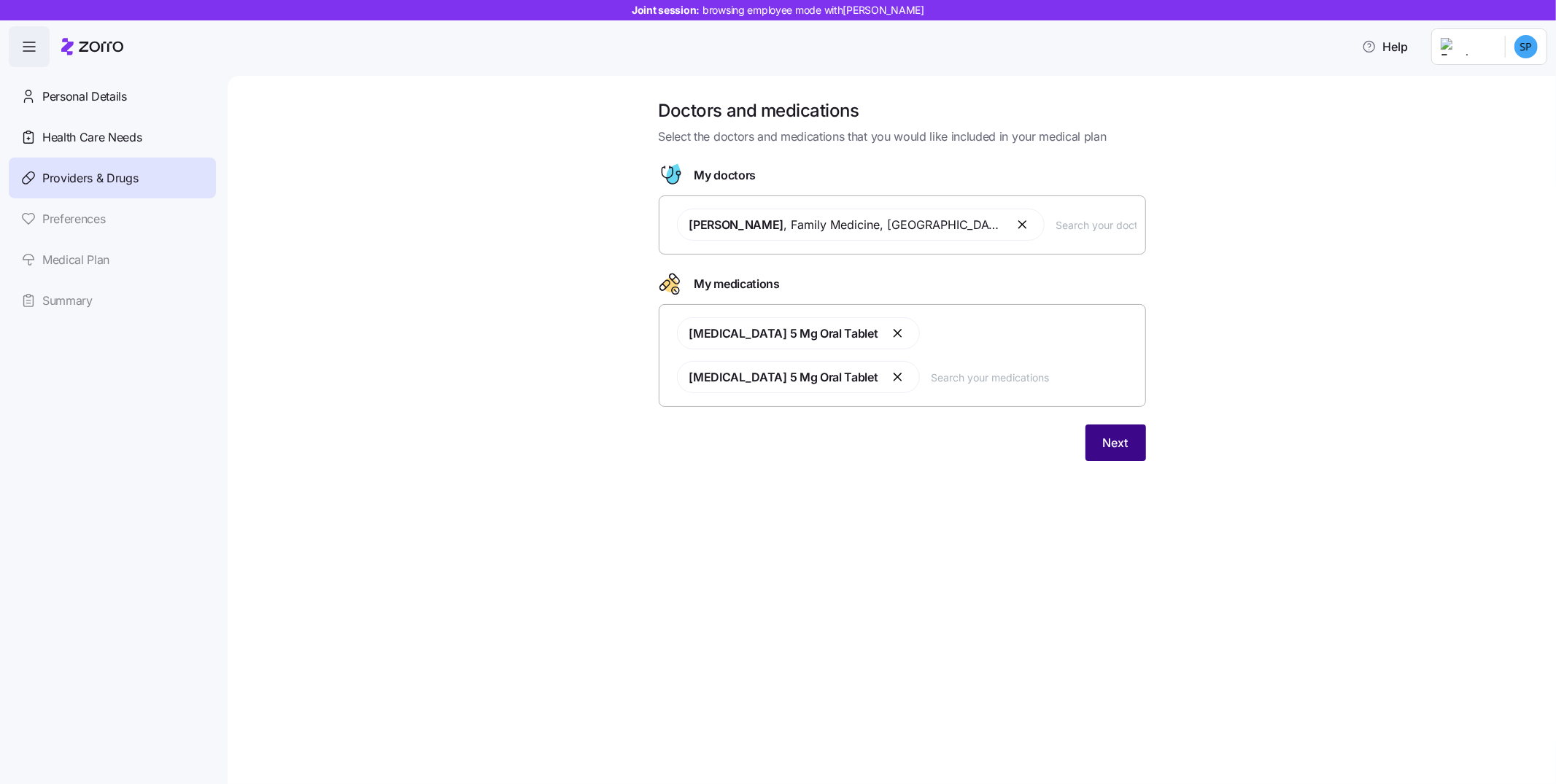
click at [1109, 434] on span "Next" at bounding box center [1115, 443] width 25 height 17
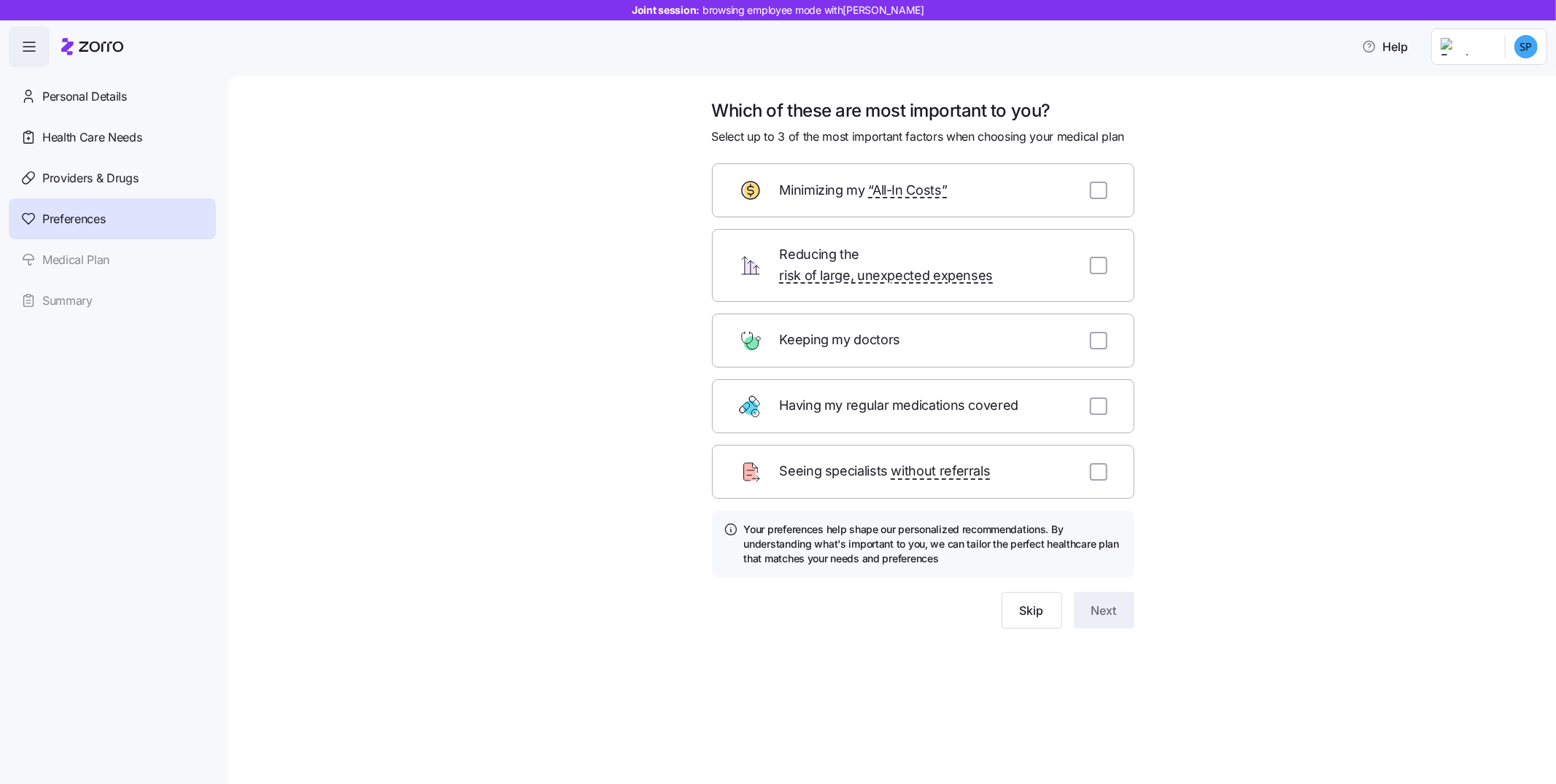
click at [1111, 199] on div "Minimizing my “All-In Costs”" at bounding box center [923, 190] width 422 height 54
click at [1107, 196] on div "Minimizing my “All-In Costs”" at bounding box center [923, 190] width 422 height 54
click at [1096, 192] on input "checkbox" at bounding box center [1098, 190] width 17 height 17
checkbox input "true"
click at [1098, 332] on input "checkbox" at bounding box center [1098, 340] width 17 height 17
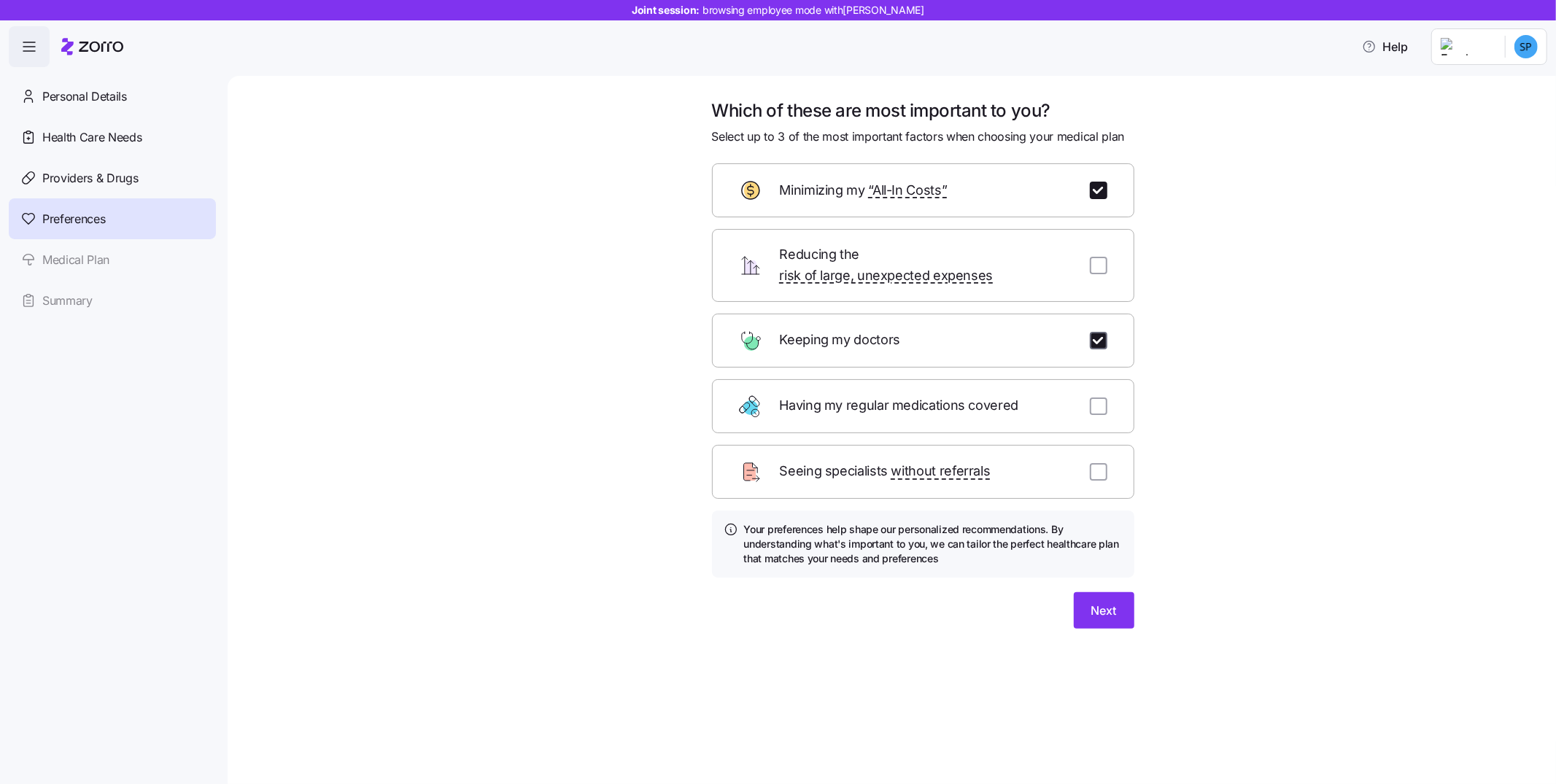
checkbox input "true"
click at [1098, 398] on input "checkbox" at bounding box center [1098, 406] width 17 height 17
checkbox input "true"
click at [1118, 592] on button "Next" at bounding box center [1104, 610] width 61 height 36
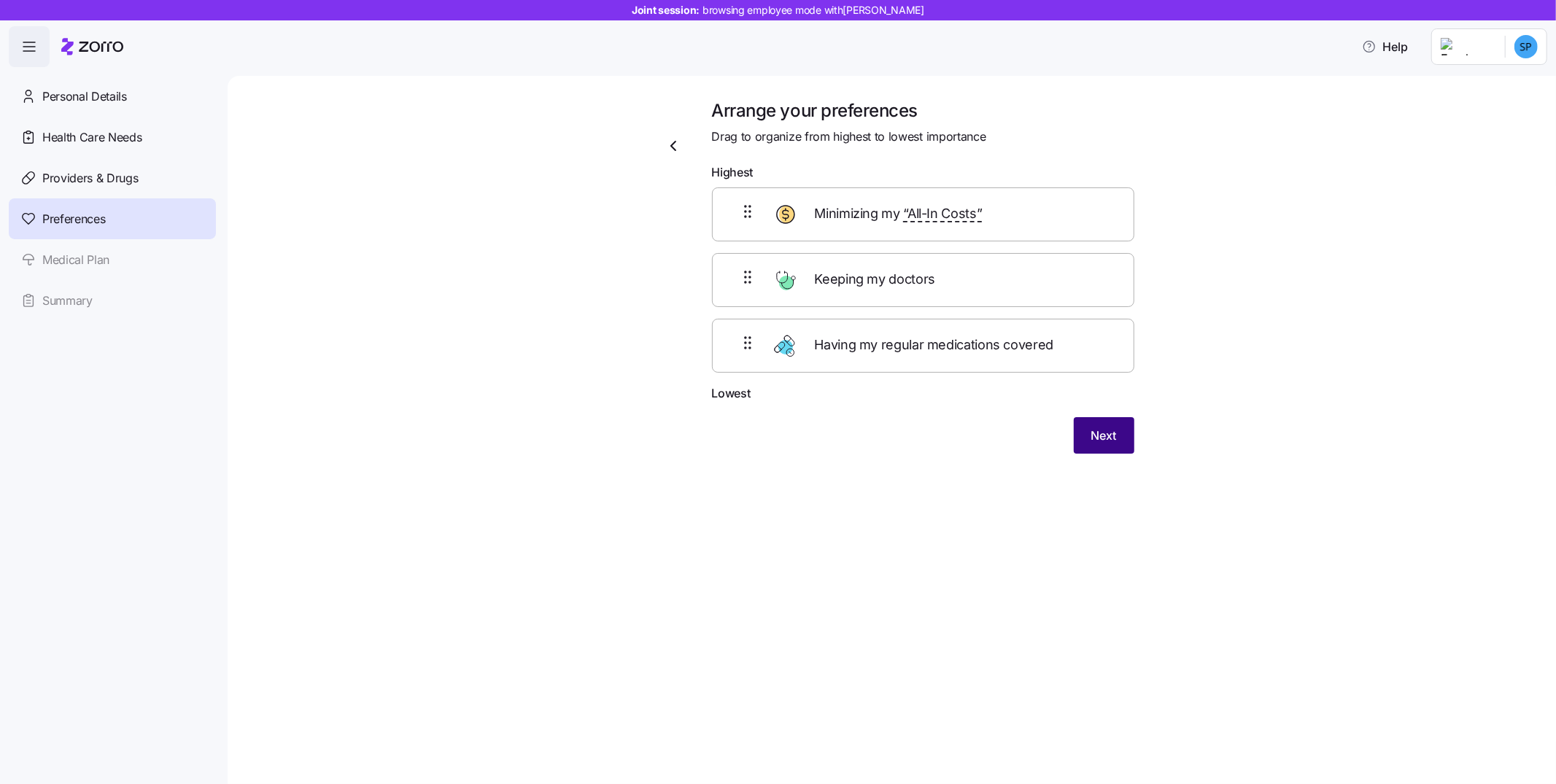
click at [1085, 434] on button "Next" at bounding box center [1104, 436] width 61 height 36
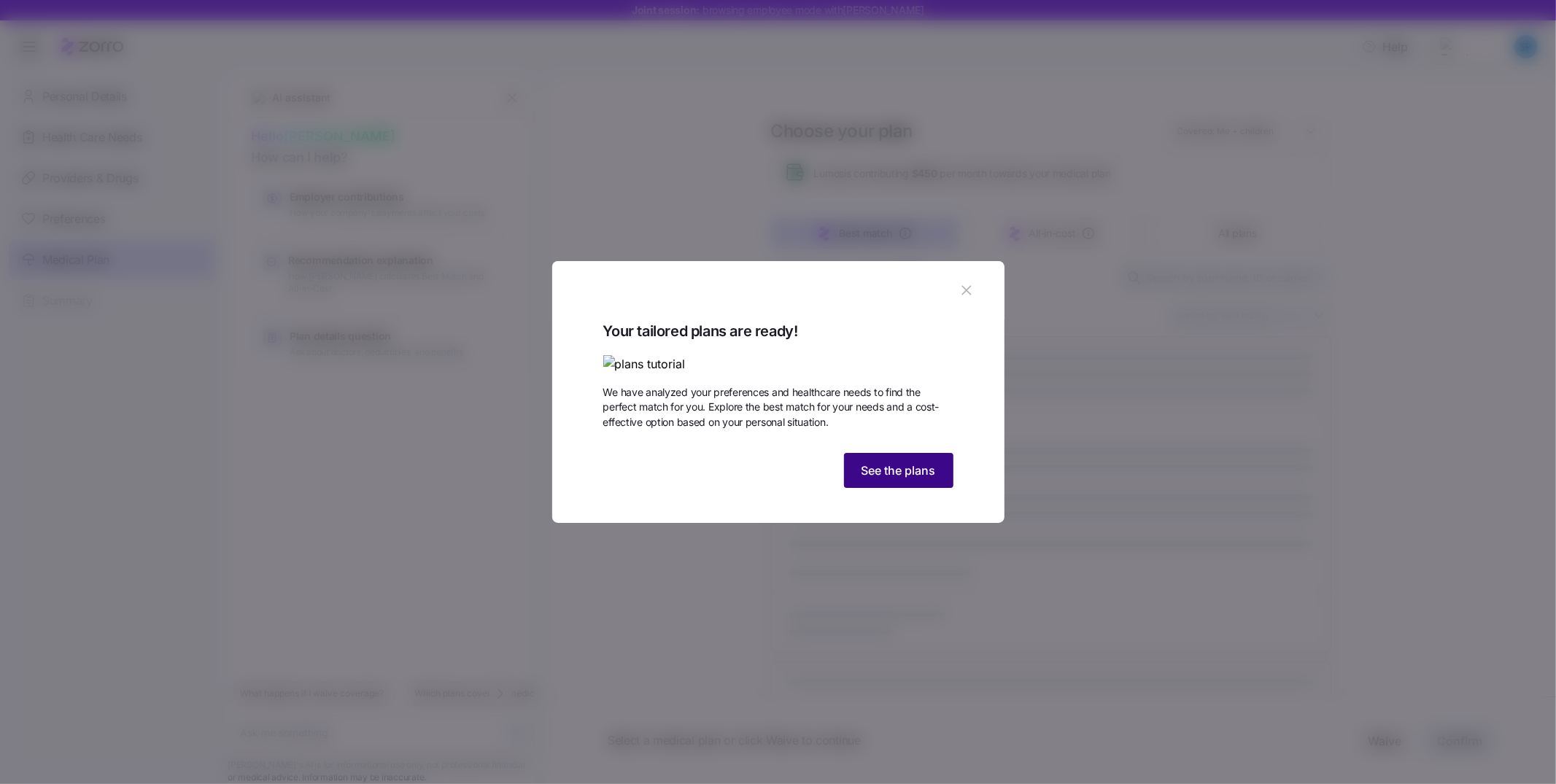
click at [872, 479] on span "See the plans" at bounding box center [899, 471] width 75 height 17
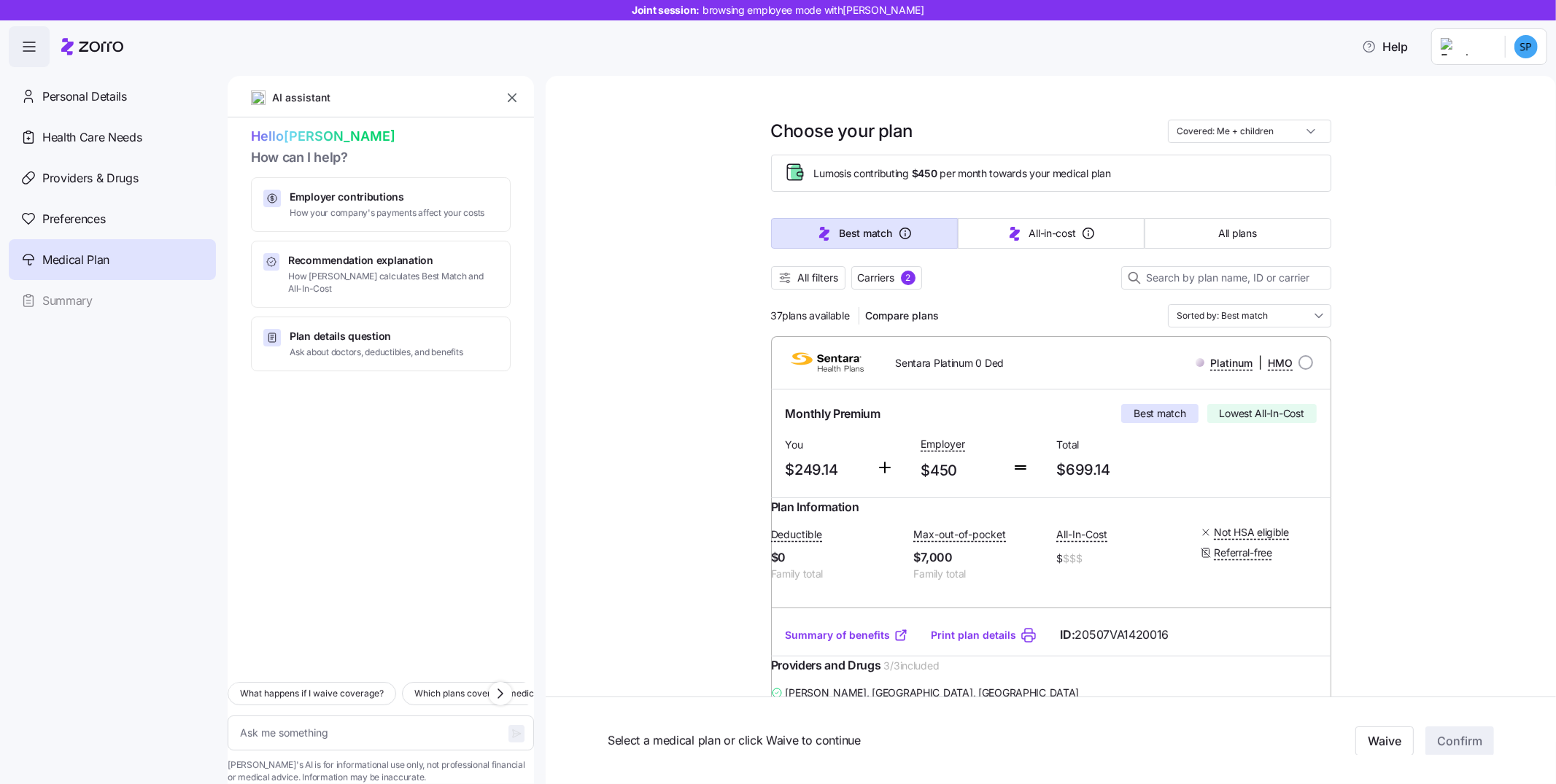
type textarea "x"
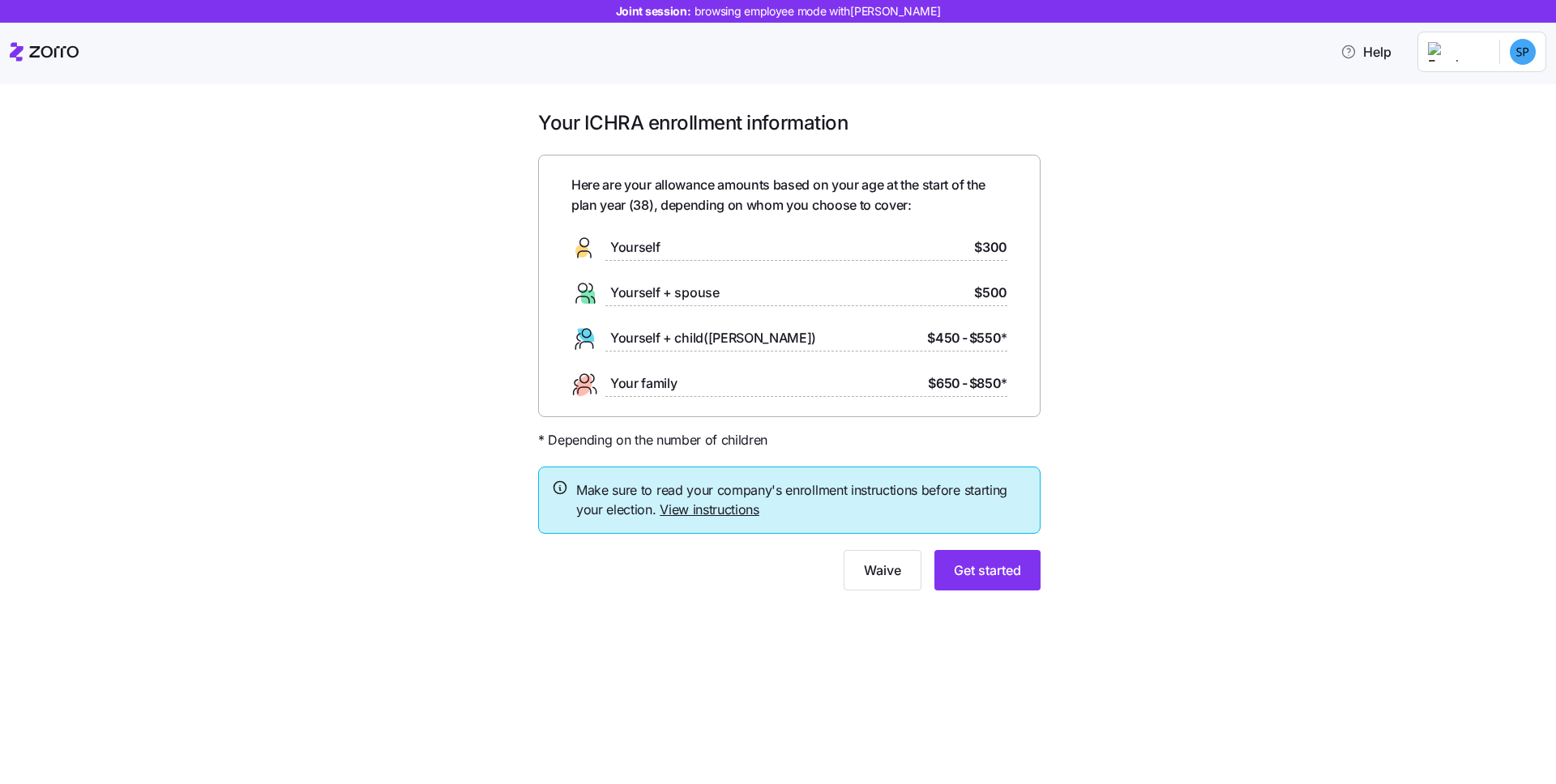
click at [1105, 547] on div "Your ICHRA enrollment information Here are your allowance amounts based on your…" at bounding box center [789, 360] width 1488 height 500
click at [1014, 571] on span "Get started" at bounding box center [988, 570] width 68 height 19
click at [982, 578] on span "Get started" at bounding box center [988, 570] width 68 height 19
click at [976, 584] on button "Get started" at bounding box center [988, 570] width 106 height 41
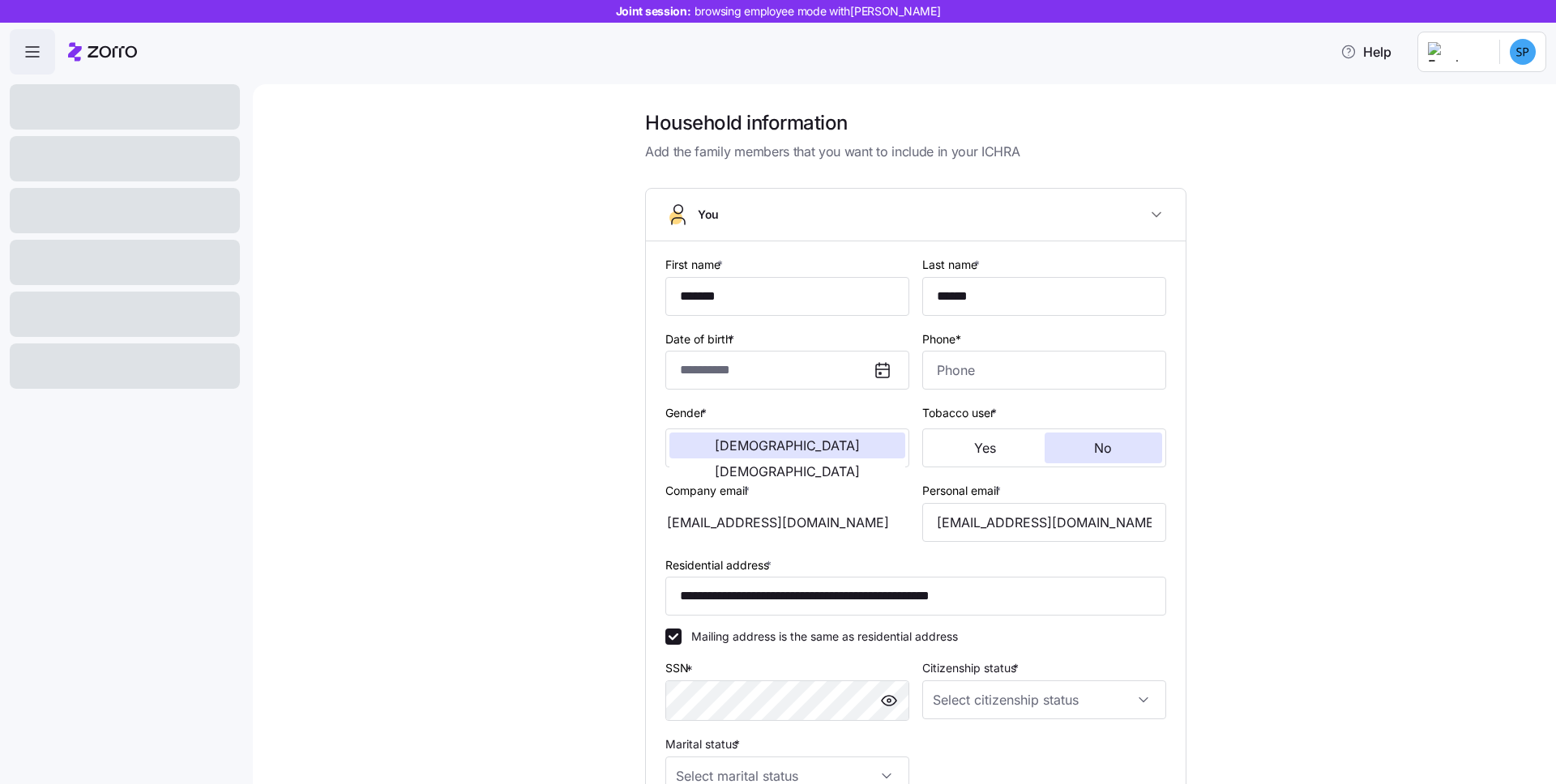
type input "**********"
type input "[PHONE_NUMBER]"
type input "[DEMOGRAPHIC_DATA] citizen"
type input "Single"
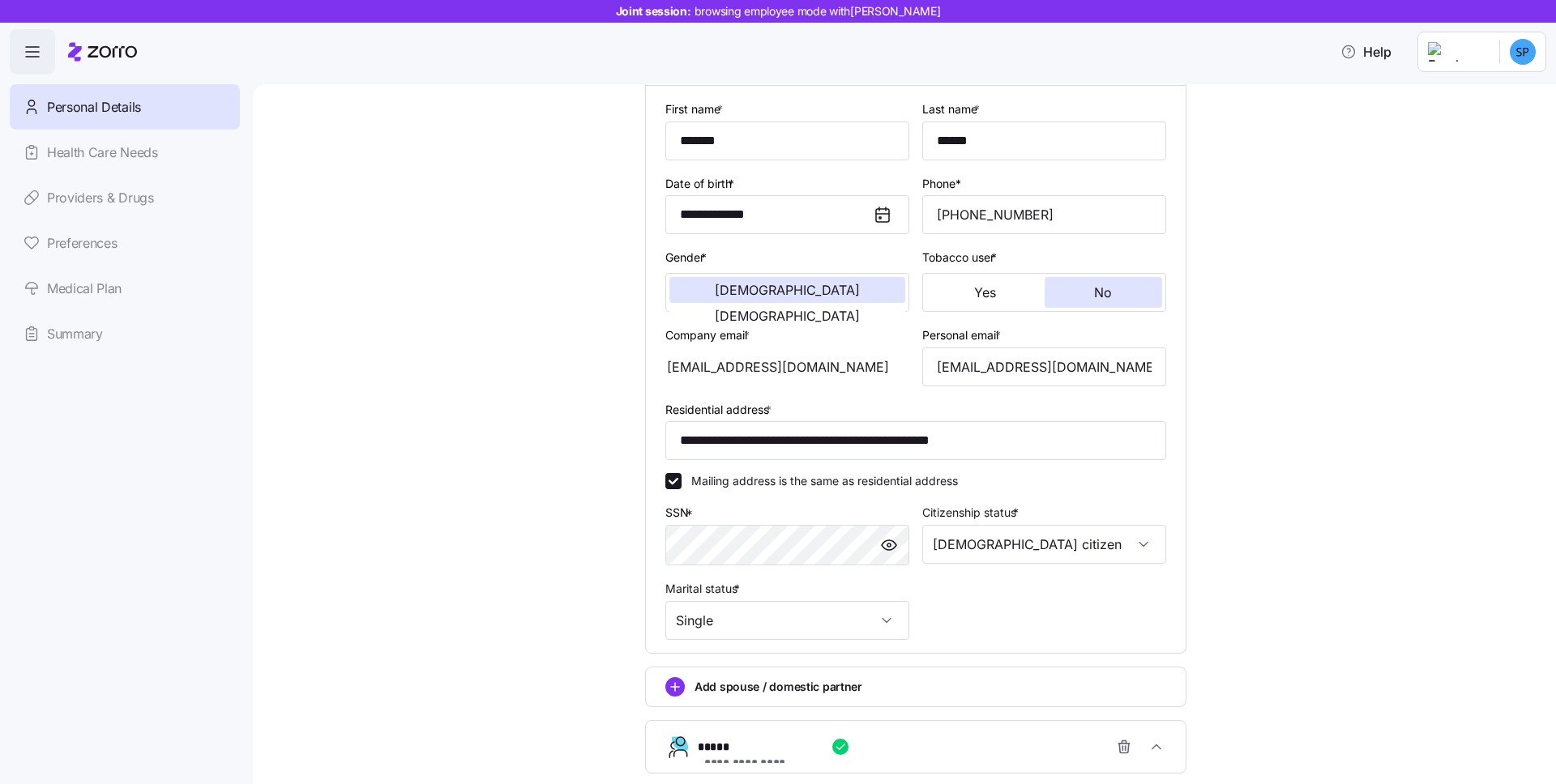
scroll to position [309, 0]
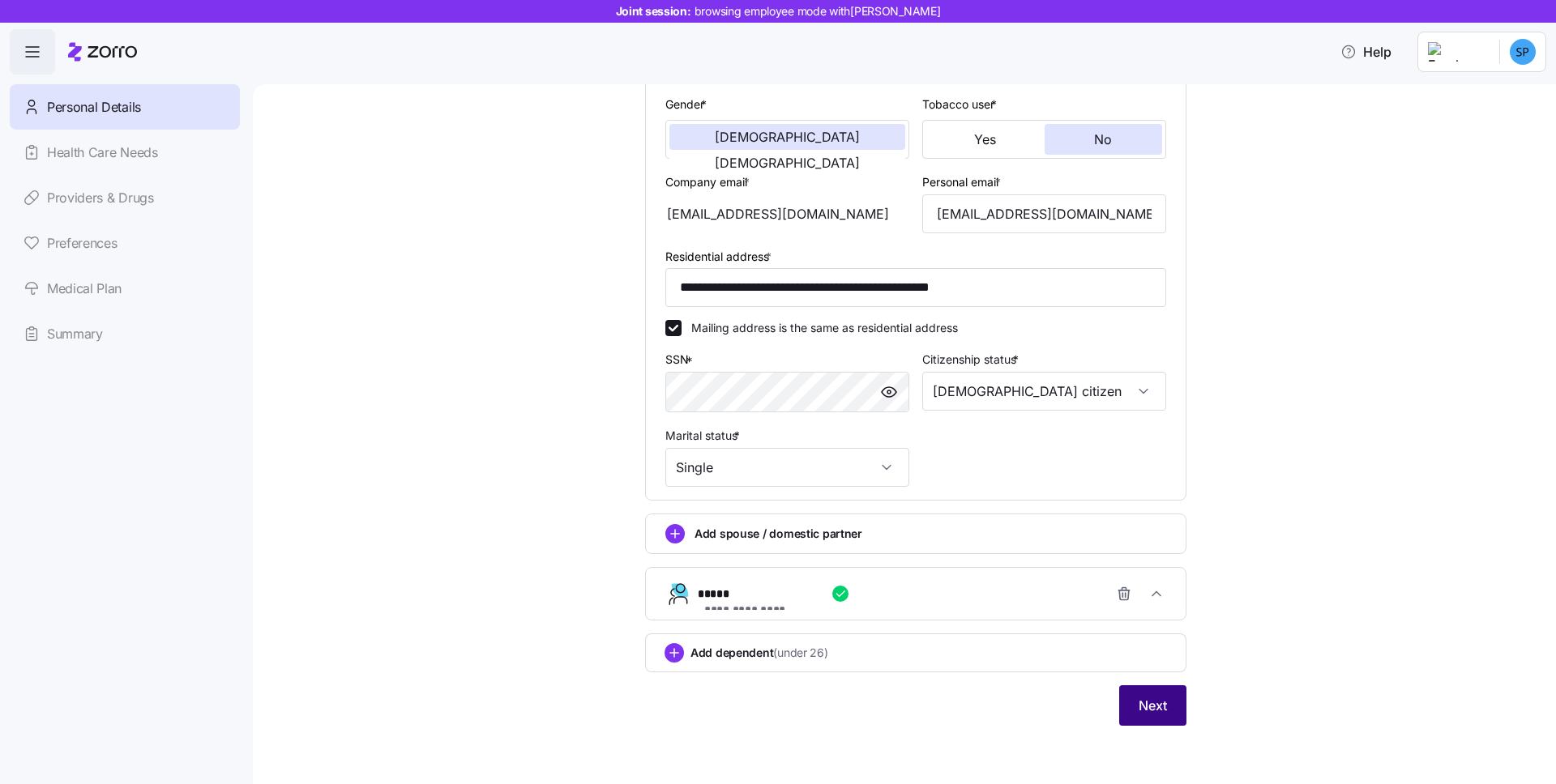
click at [1138, 713] on span "Next" at bounding box center [1152, 706] width 28 height 19
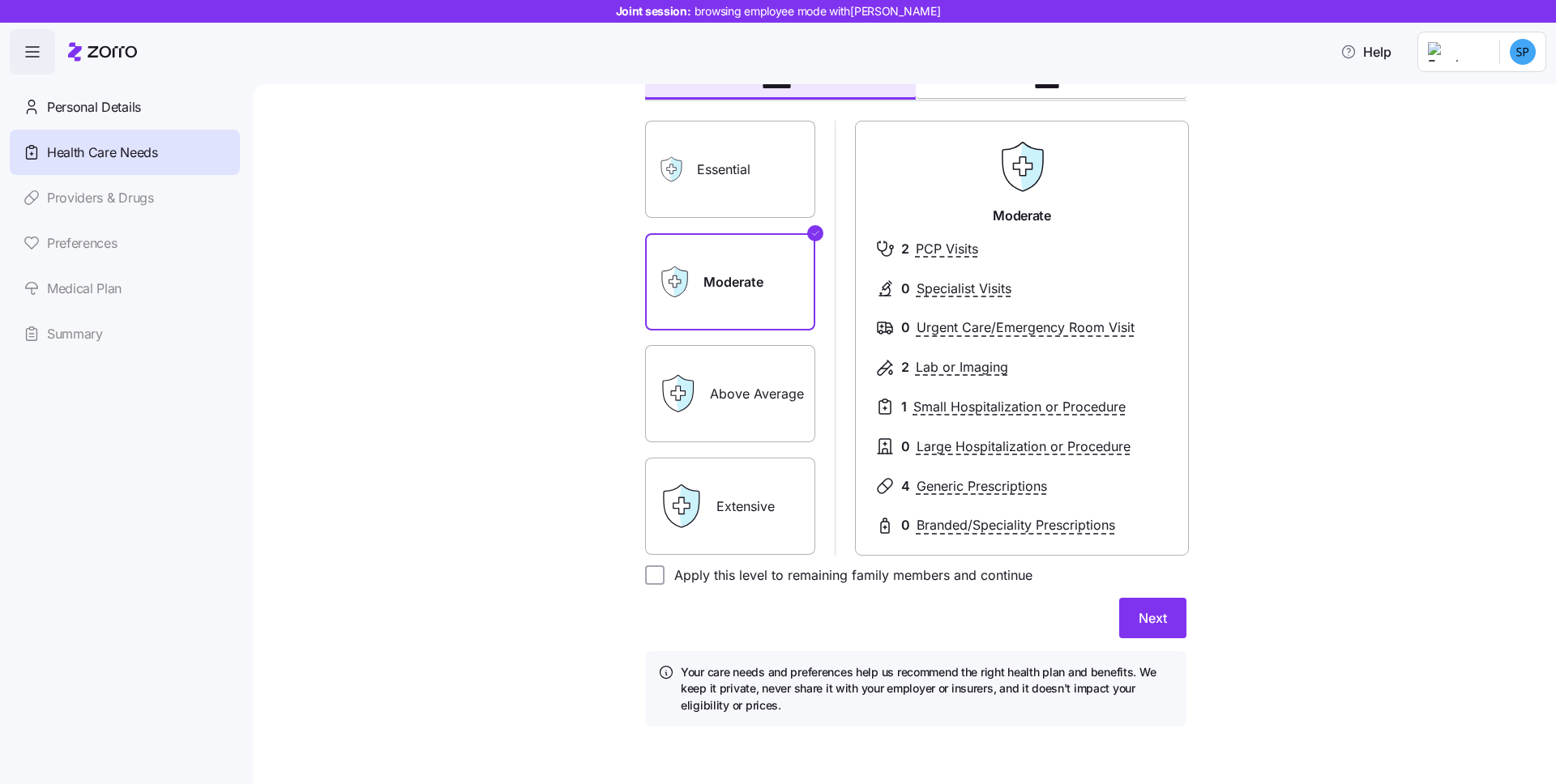
scroll to position [104, 0]
click at [645, 574] on input "Apply this level to remaining family members and continue" at bounding box center [655, 575] width 19 height 19
checkbox input "true"
click at [1129, 618] on button "Next" at bounding box center [1153, 617] width 68 height 41
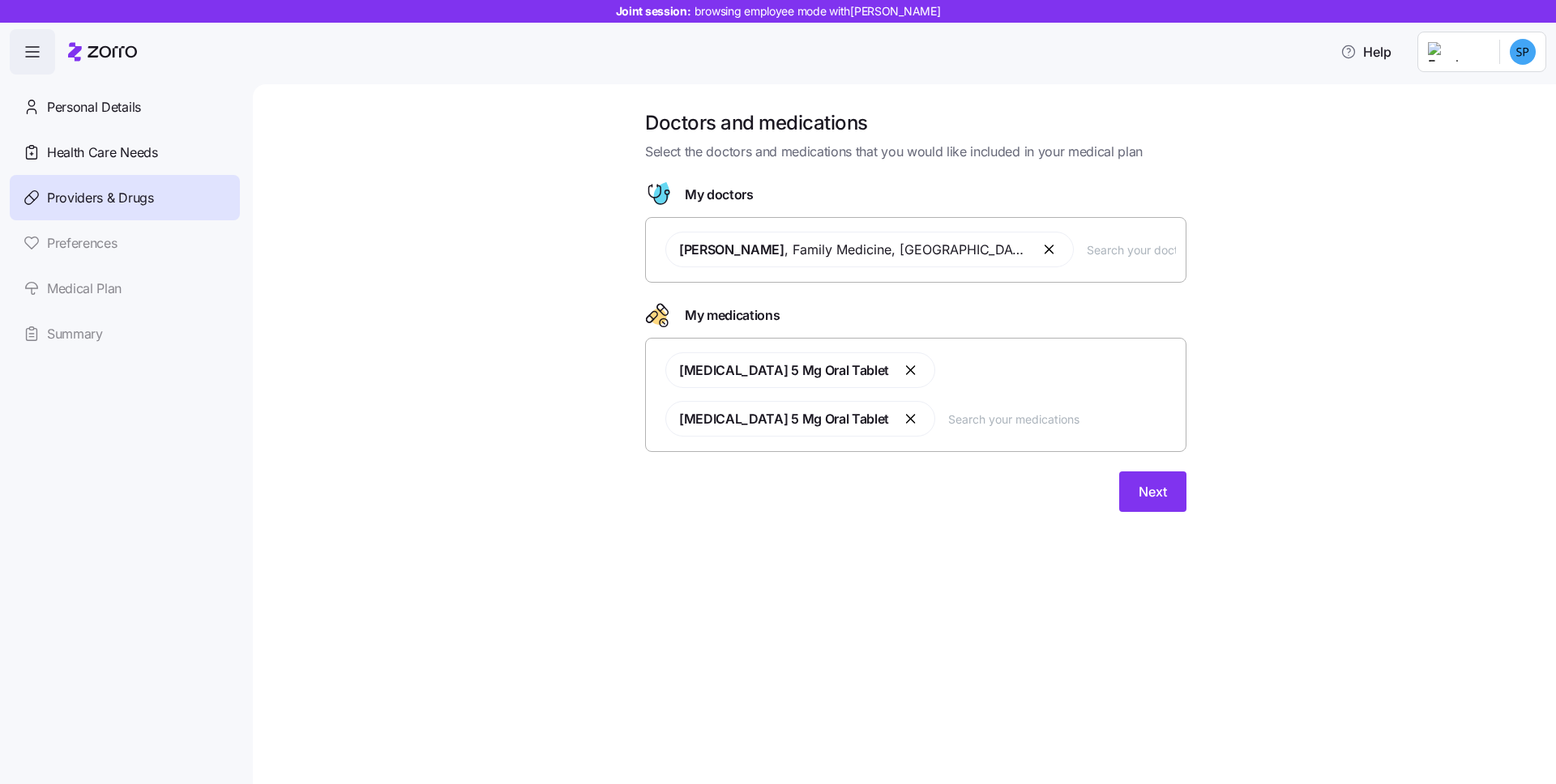
click at [1126, 268] on div "[PERSON_NAME] , Family Medicine , [GEOGRAPHIC_DATA], [GEOGRAPHIC_DATA]" at bounding box center [915, 249] width 520 height 55
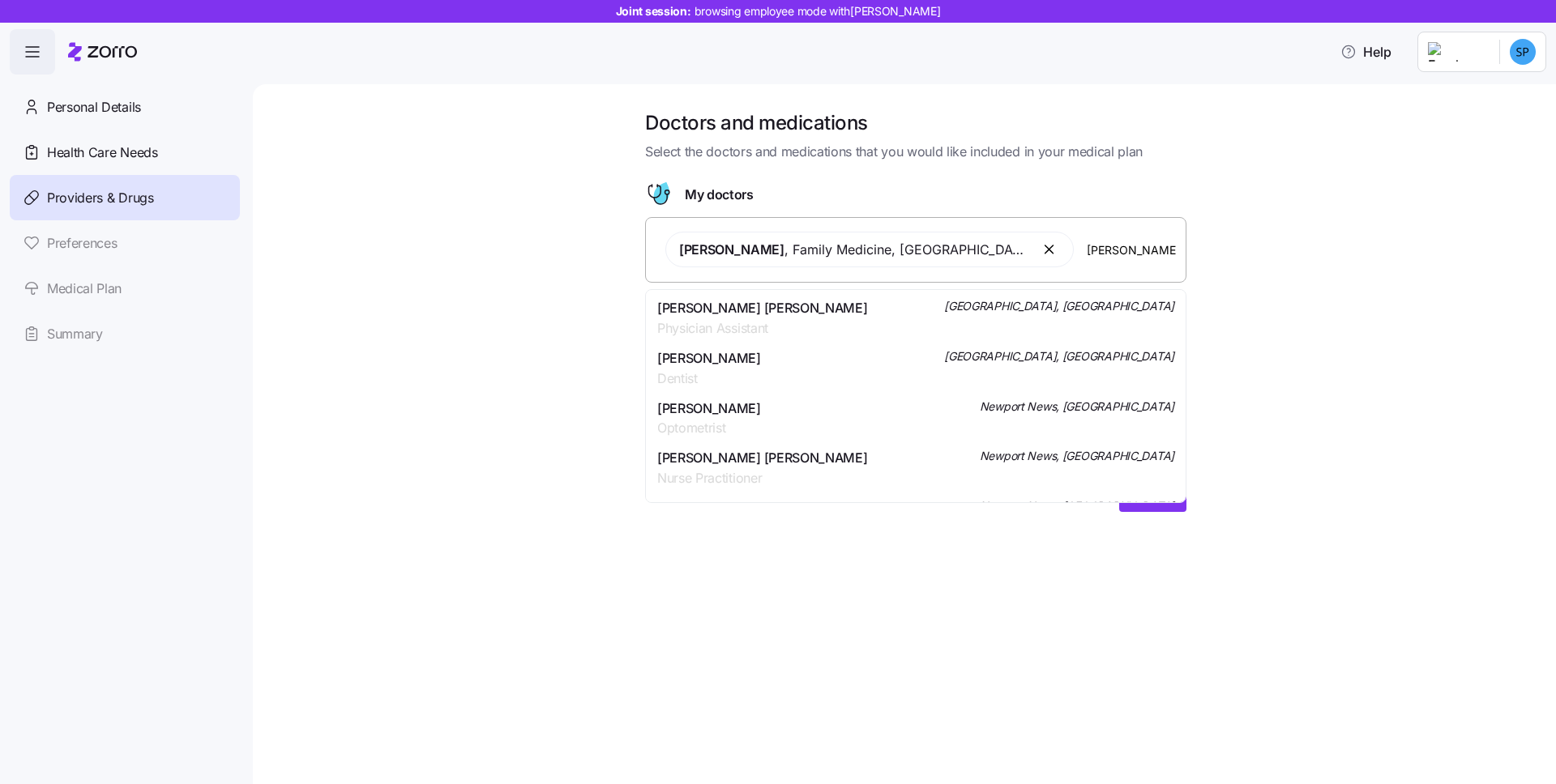
scroll to position [452, 0]
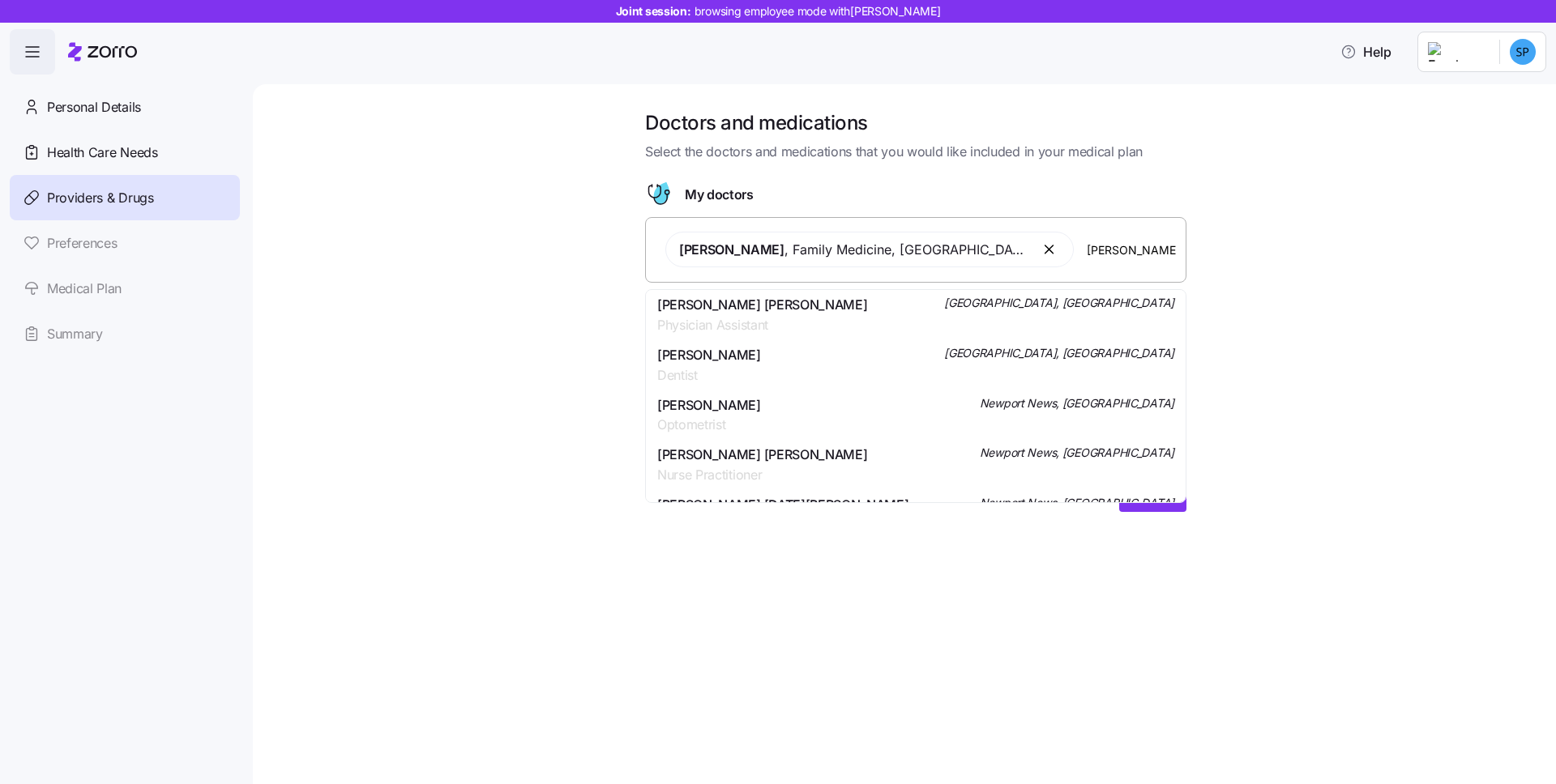
type input "[PERSON_NAME]"
click at [603, 385] on div "Doctors and medications Select the doctors and medications that you would like …" at bounding box center [915, 320] width 1235 height 421
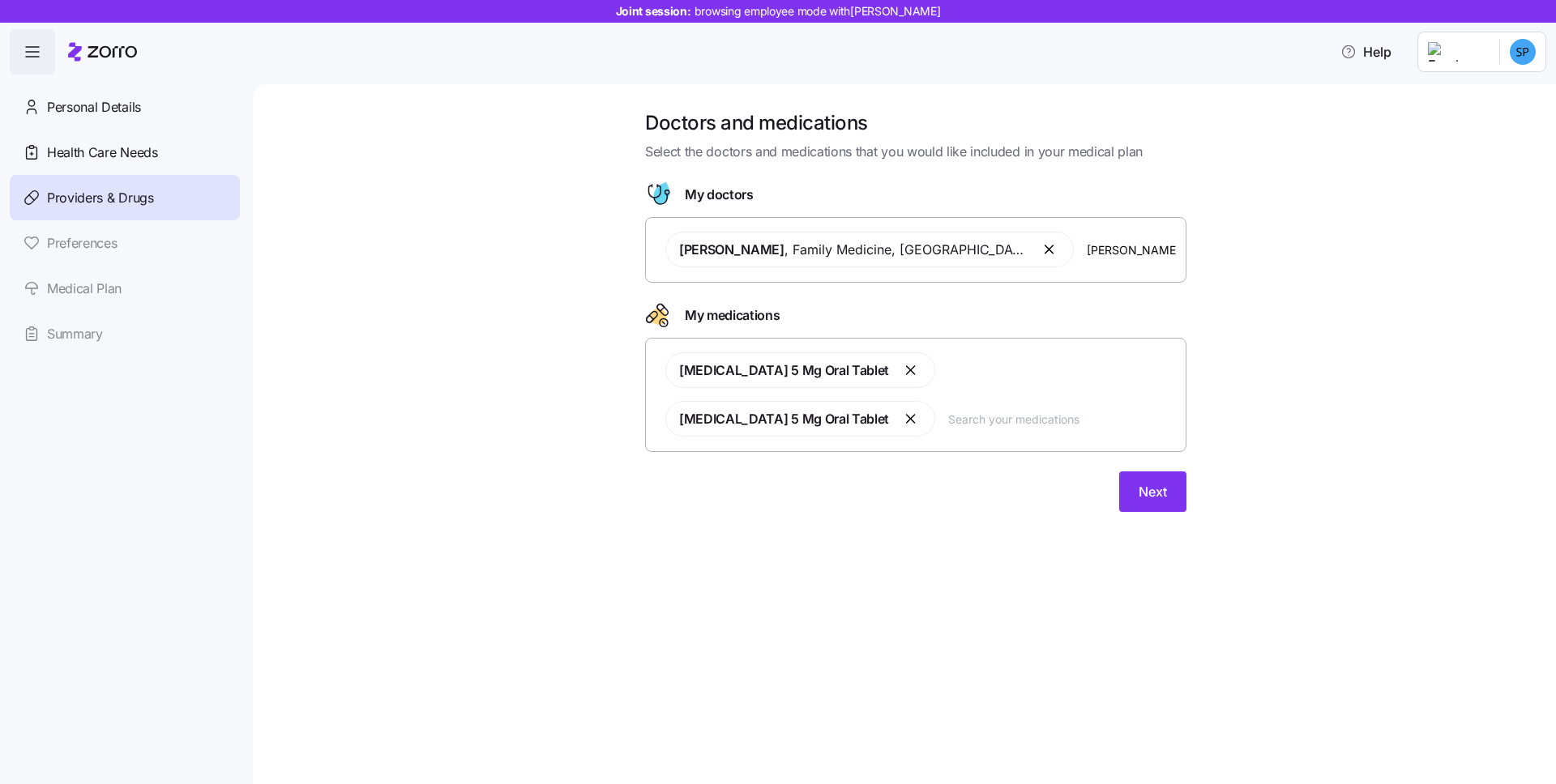
click at [948, 417] on input "text" at bounding box center [1062, 419] width 228 height 17
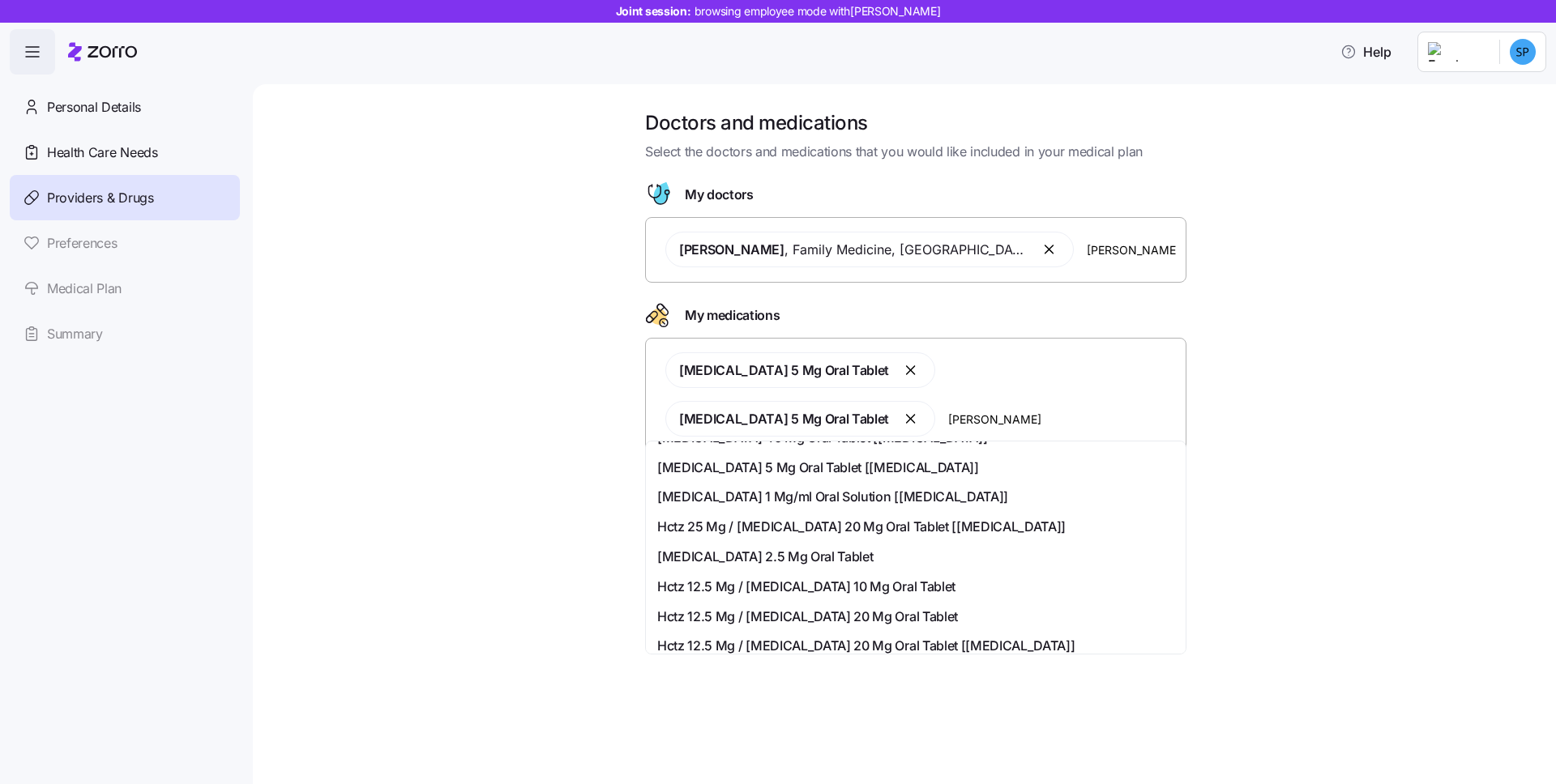
scroll to position [286, 0]
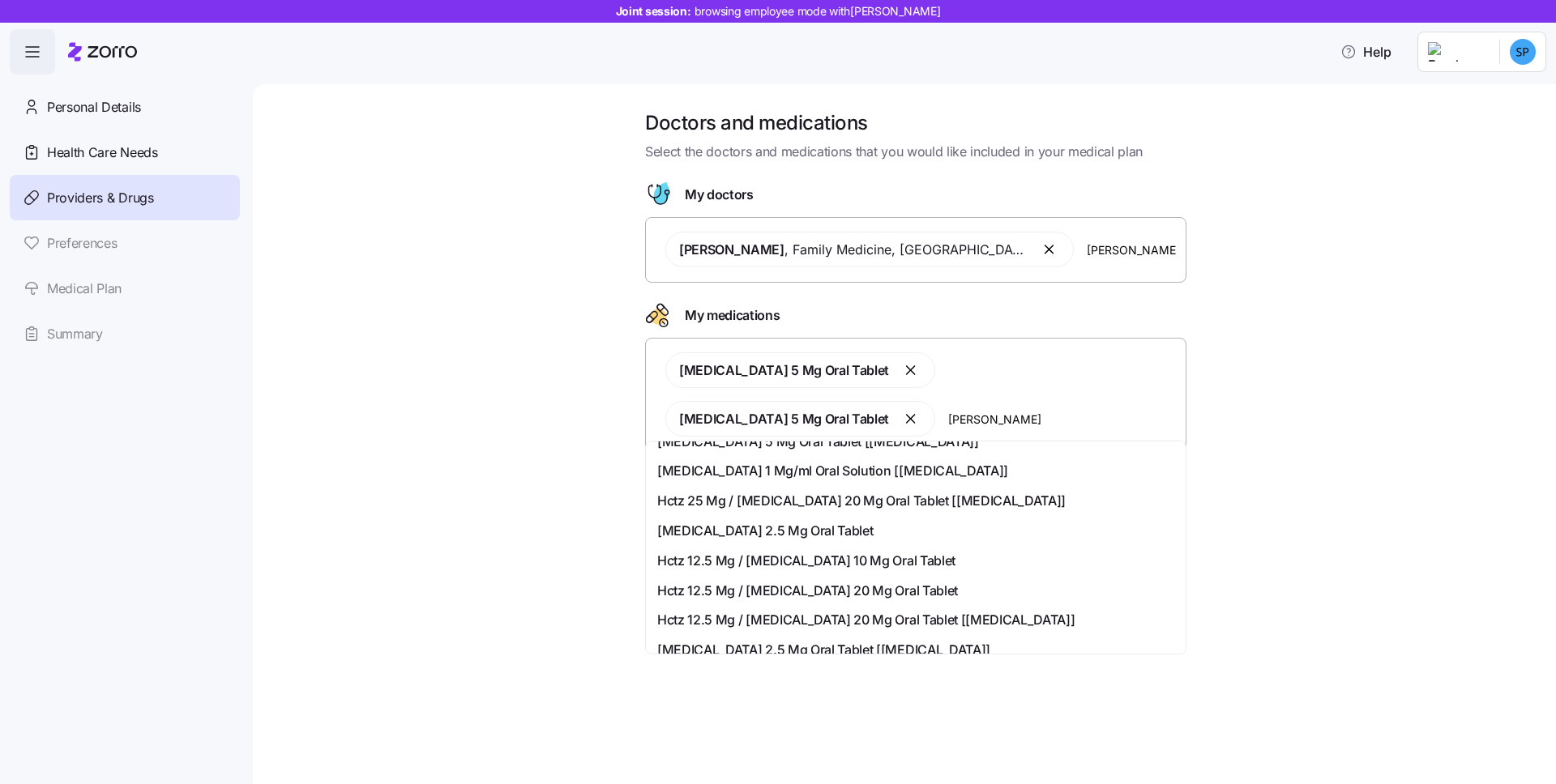
type input "[PERSON_NAME]"
click at [1348, 439] on div "Doctors and medications Select the doctors and medications that you would like …" at bounding box center [915, 320] width 1235 height 421
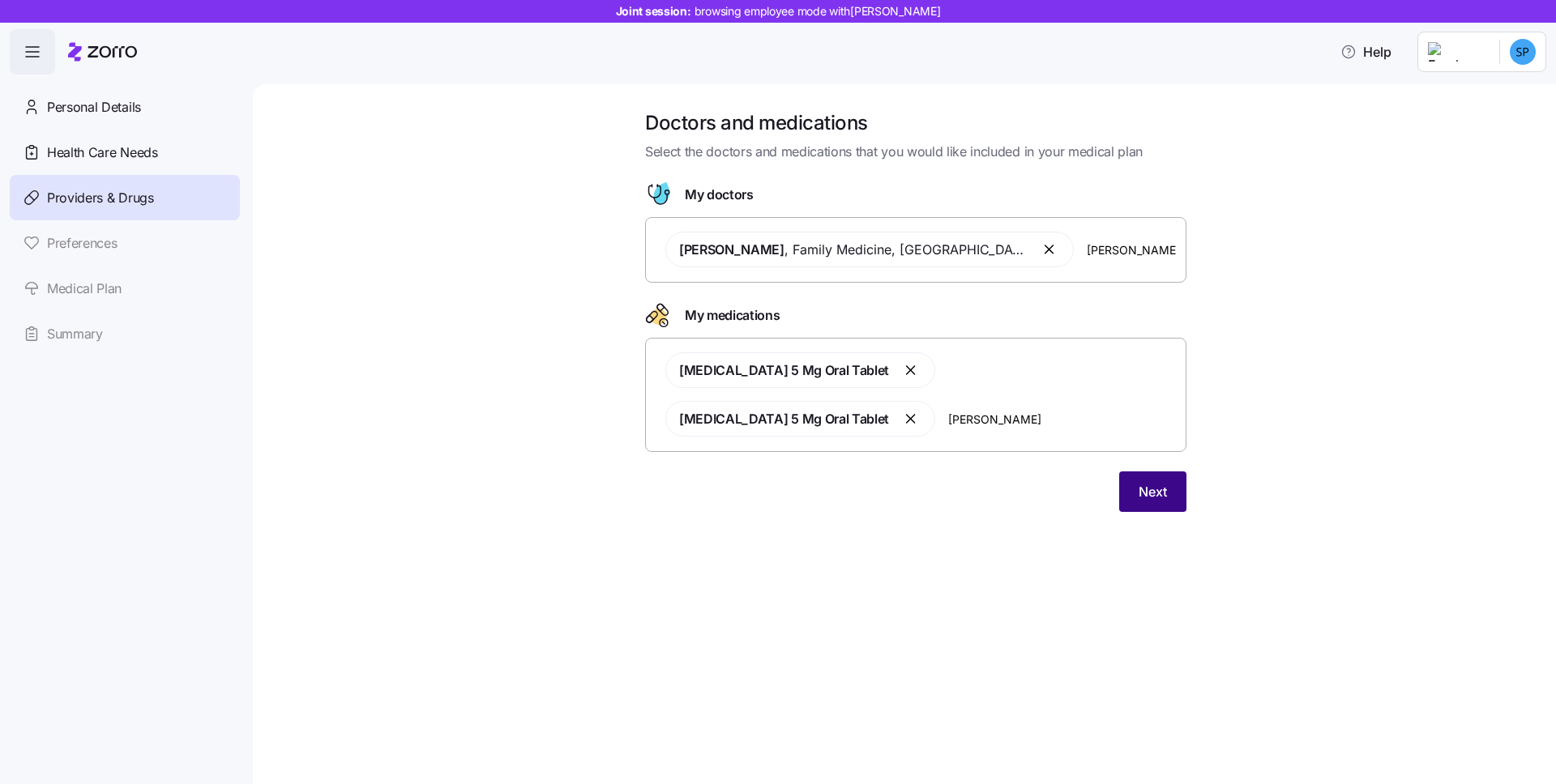
click at [1143, 482] on span "Next" at bounding box center [1152, 492] width 28 height 19
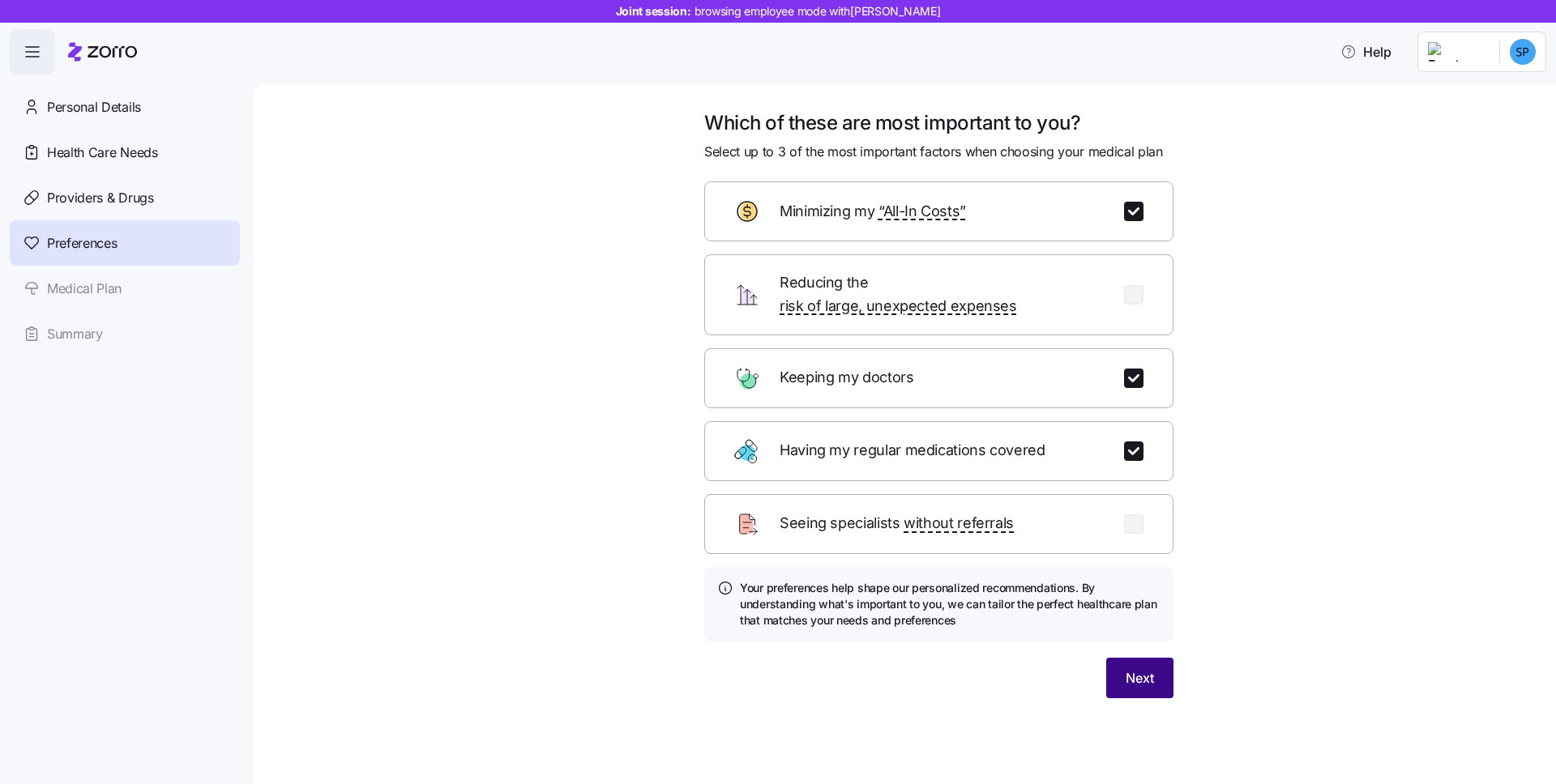
click at [1126, 668] on span "Next" at bounding box center [1139, 678] width 28 height 19
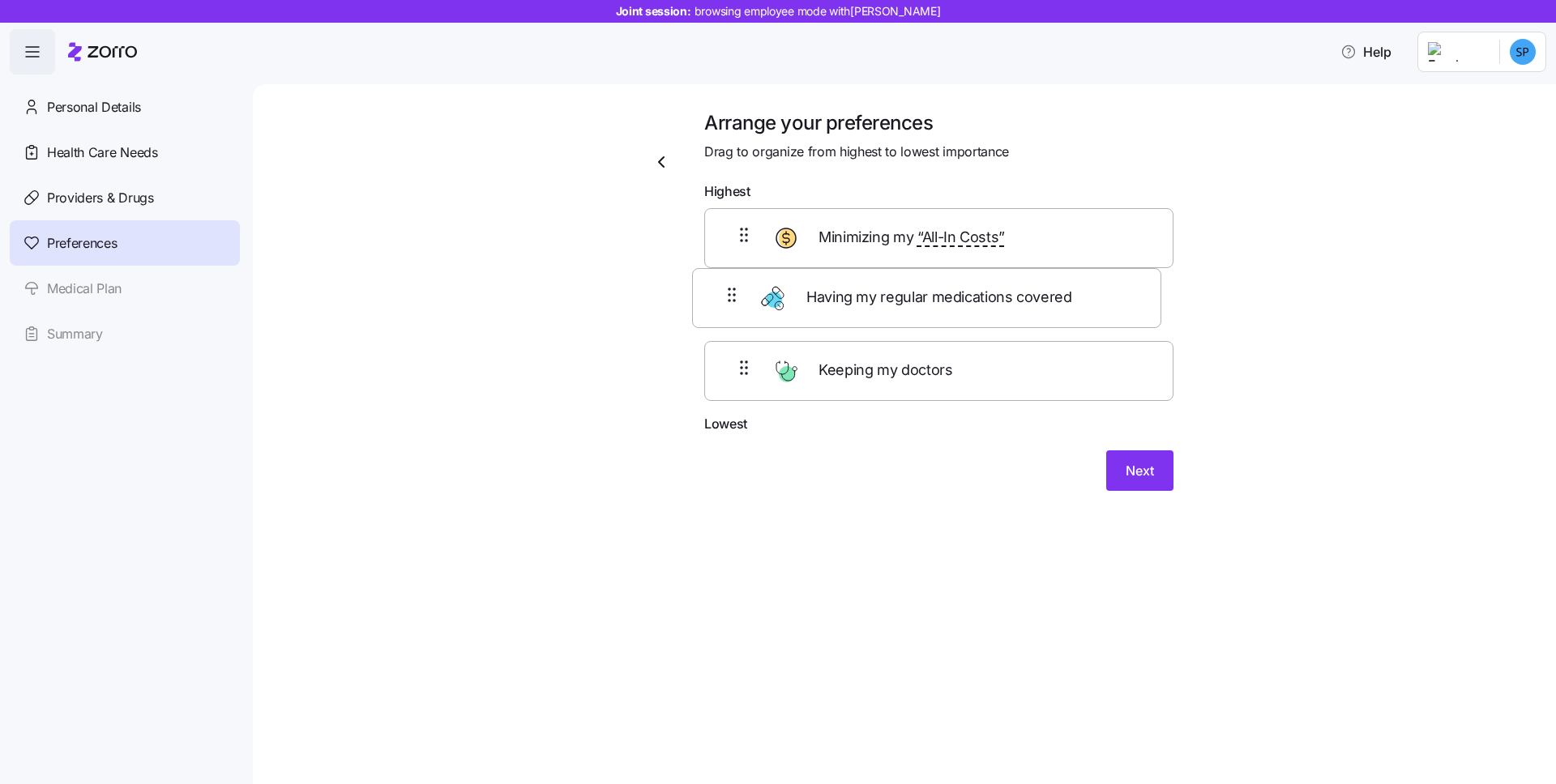
drag, startPoint x: 743, startPoint y: 384, endPoint x: 727, endPoint y: 288, distance: 97.3
click at [727, 288] on div "Minimizing my “All-In Costs” Keeping my doctors Having my regular medications c…" at bounding box center [939, 311] width 469 height 205
drag, startPoint x: 733, startPoint y: 238, endPoint x: 726, endPoint y: 327, distance: 89.3
click at [726, 327] on div "Minimizing my “All-In Costs” Having my regular medications covered Keeping my d…" at bounding box center [939, 311] width 469 height 205
drag, startPoint x: 728, startPoint y: 374, endPoint x: 740, endPoint y: 291, distance: 83.9
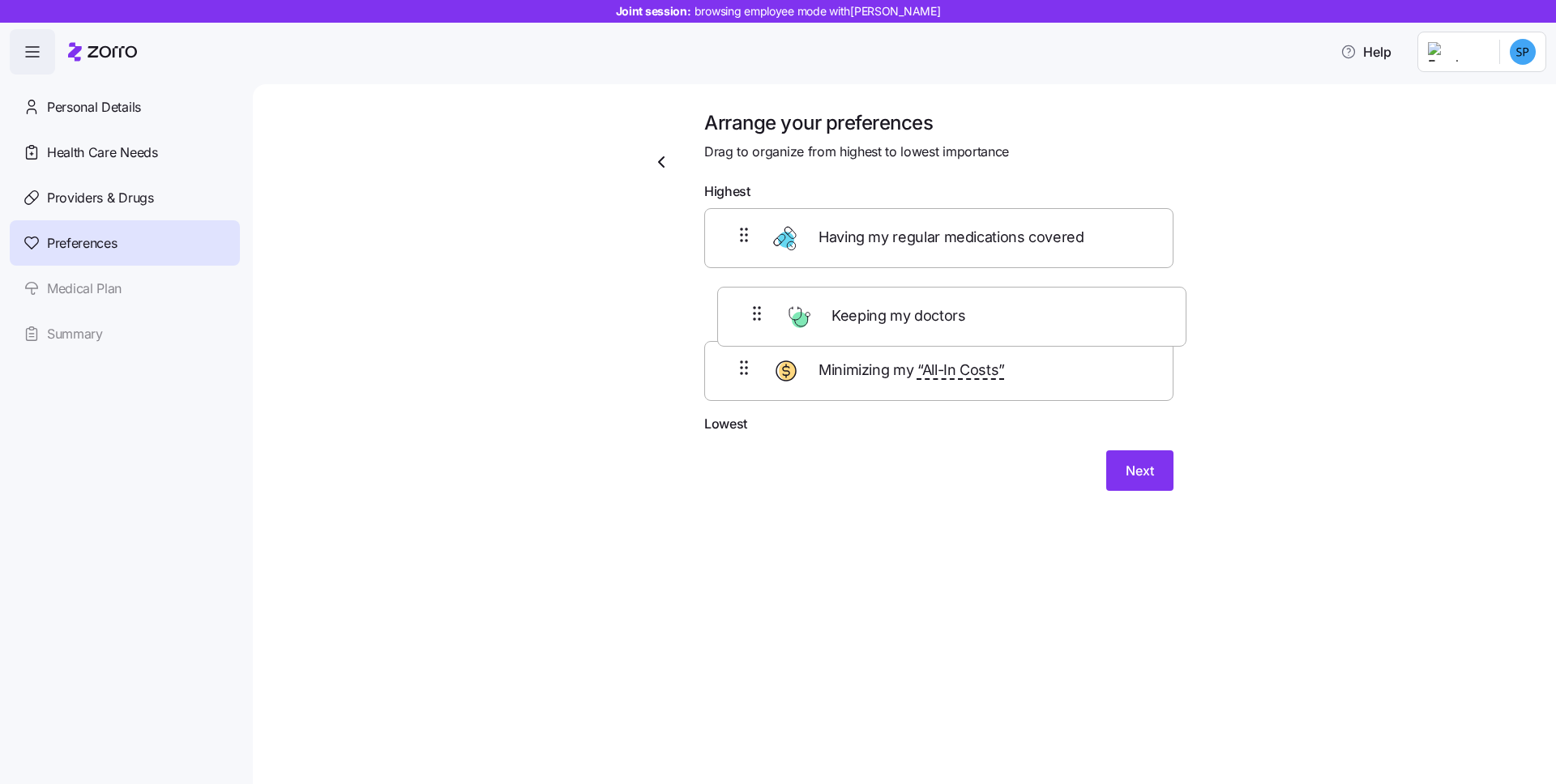
click at [740, 291] on div "Having my regular medications covered Minimizing my “All-In Costs” Keeping my d…" at bounding box center [939, 311] width 469 height 205
drag, startPoint x: 740, startPoint y: 242, endPoint x: 731, endPoint y: 311, distance: 69.6
click at [731, 311] on div "Having my regular medications covered Keeping my doctors Minimizing my “All-In …" at bounding box center [939, 311] width 469 height 205
drag, startPoint x: 738, startPoint y: 392, endPoint x: 740, endPoint y: 282, distance: 110.0
click at [740, 284] on div "Keeping my doctors Having my regular medications covered Minimizing my “All-In …" at bounding box center [939, 311] width 469 height 205
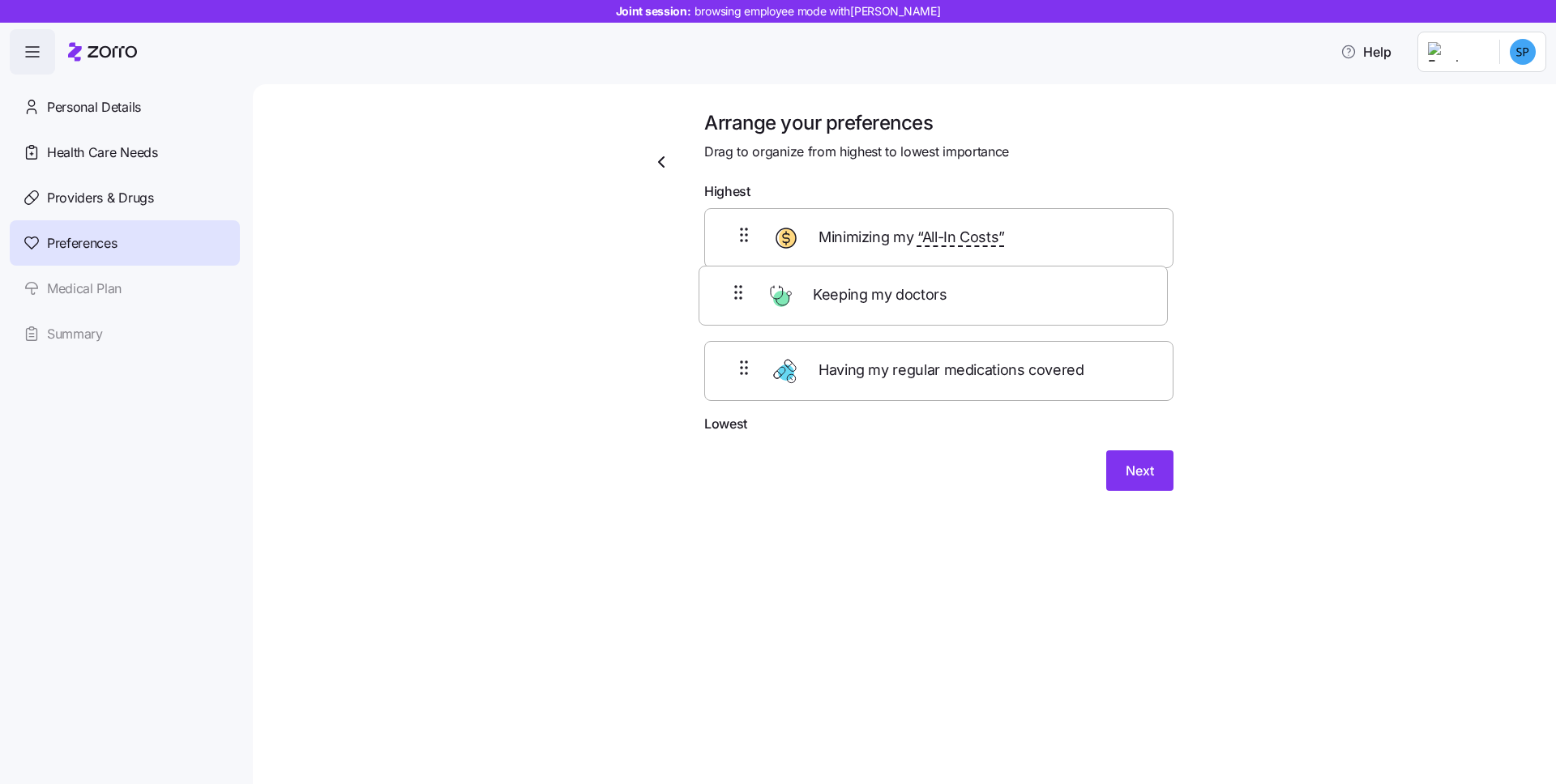
drag, startPoint x: 739, startPoint y: 241, endPoint x: 734, endPoint y: 306, distance: 65.2
click at [734, 306] on div "Keeping my doctors Minimizing my “All-In Costs” Having my regular medications c…" at bounding box center [939, 311] width 469 height 205
drag, startPoint x: 735, startPoint y: 299, endPoint x: 723, endPoint y: 313, distance: 18.4
click at [743, 235] on div "Minimizing my “All-In Costs” Keeping my doctors Having my regular medications c…" at bounding box center [939, 311] width 469 height 205
drag, startPoint x: 751, startPoint y: 380, endPoint x: 761, endPoint y: 299, distance: 81.6
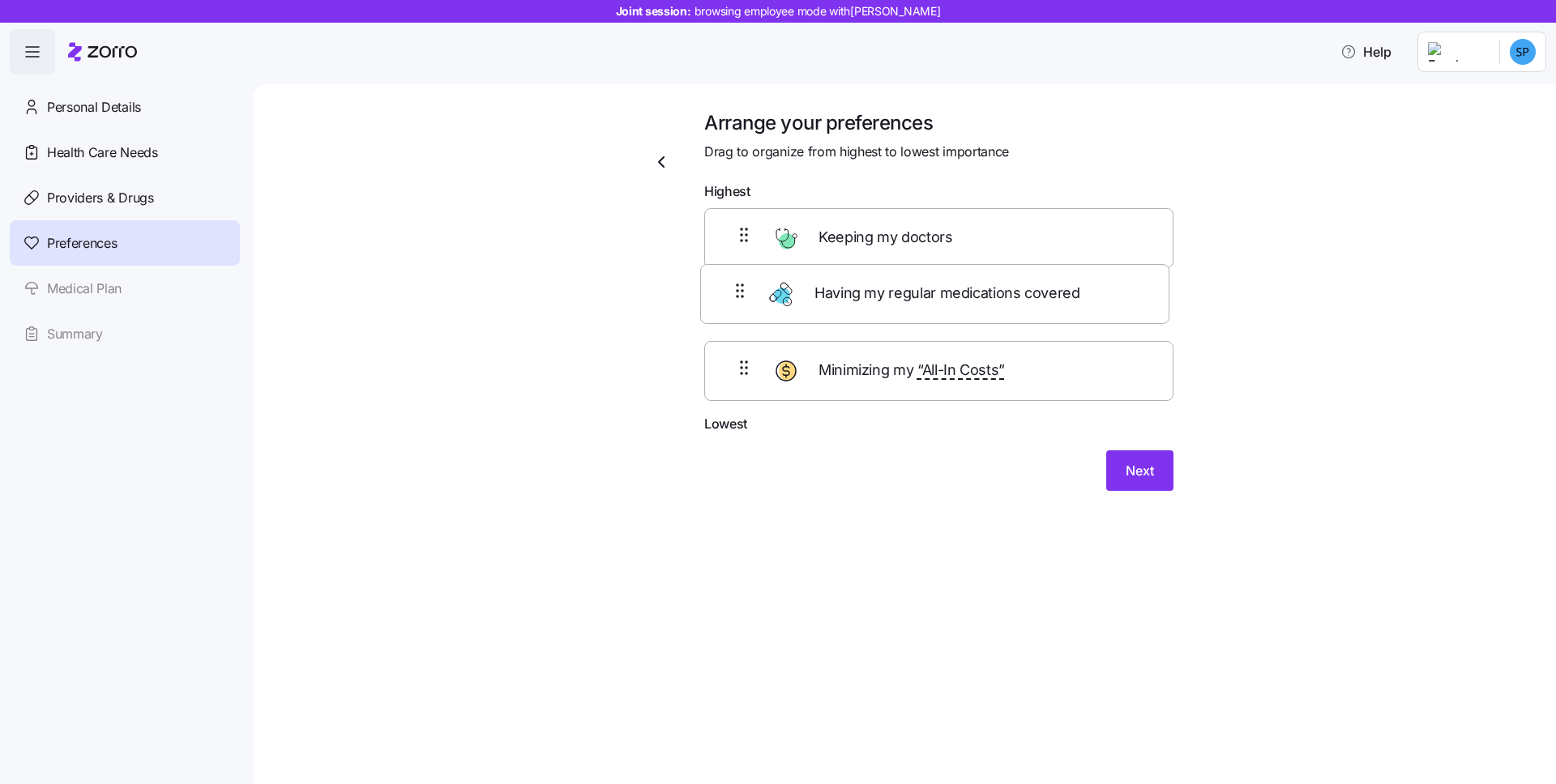
click at [746, 279] on div "Keeping my doctors Minimizing my “All-In Costs” Having my regular medications c…" at bounding box center [939, 311] width 469 height 205
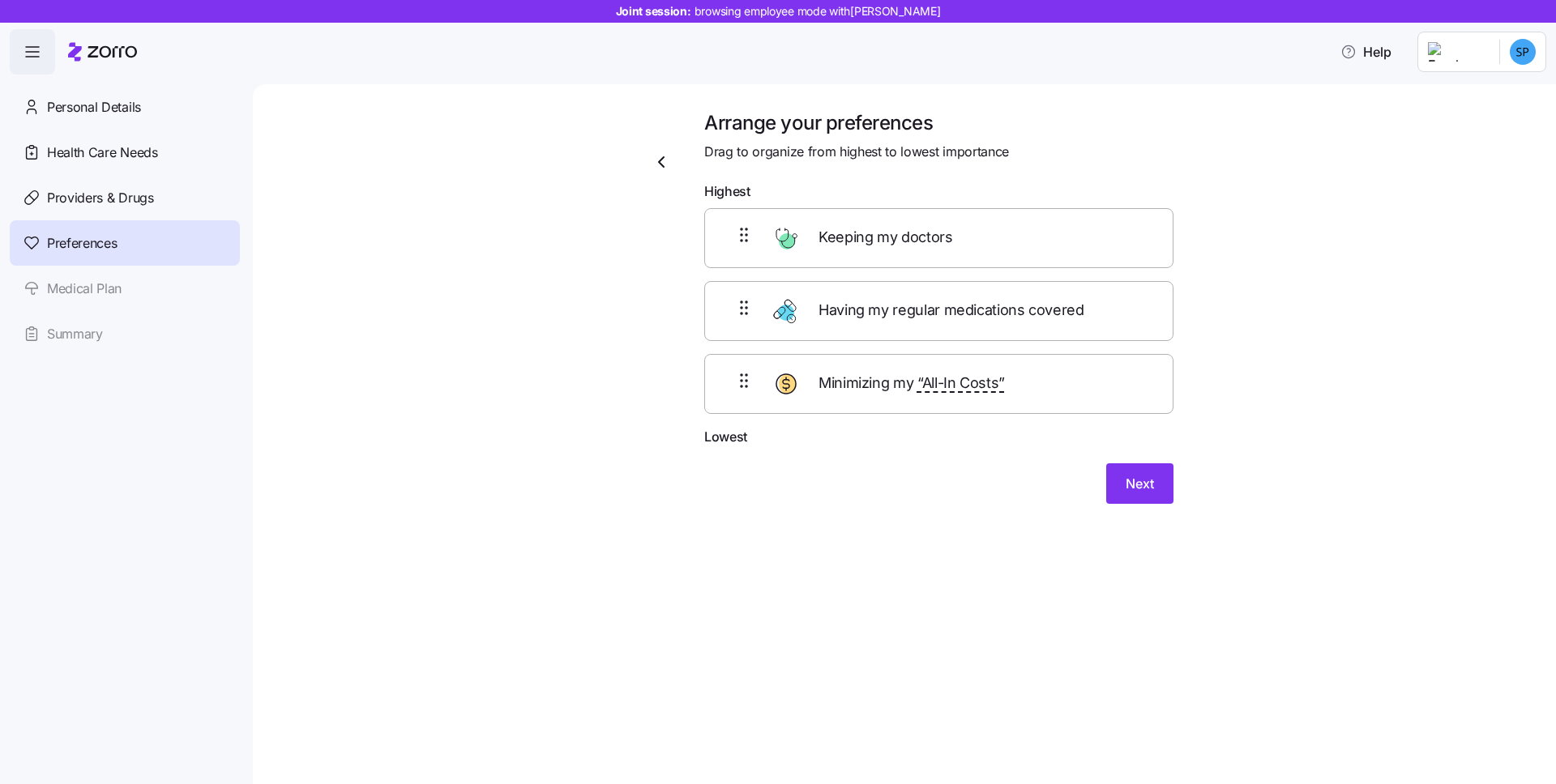
click at [1219, 523] on div "Arrange your preferences Drag to organize from highest to lowest importance Hig…" at bounding box center [915, 326] width 1235 height 433
click at [1139, 495] on button "Next" at bounding box center [1140, 484] width 68 height 41
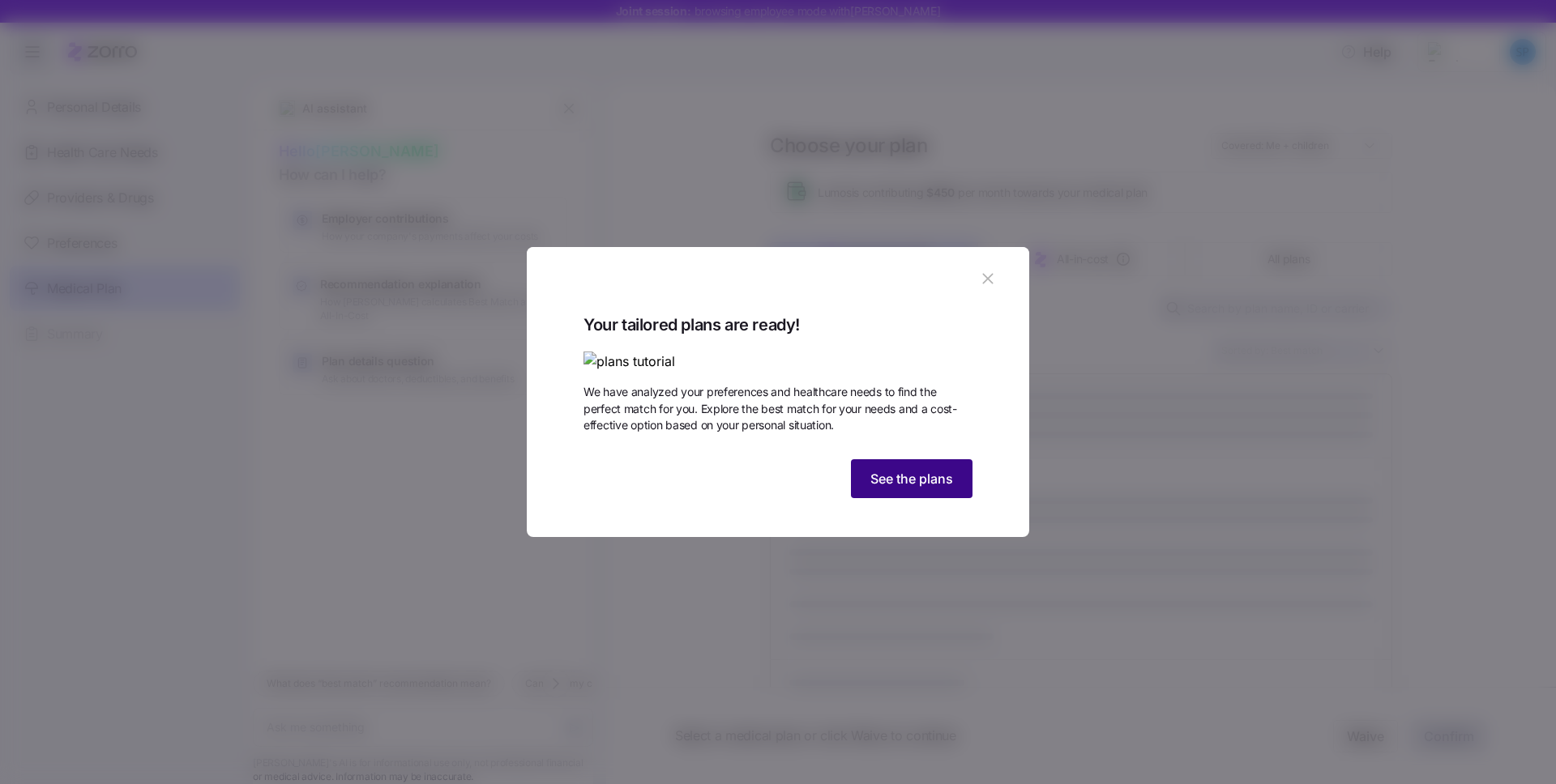
click at [886, 489] on span "See the plans" at bounding box center [912, 478] width 83 height 19
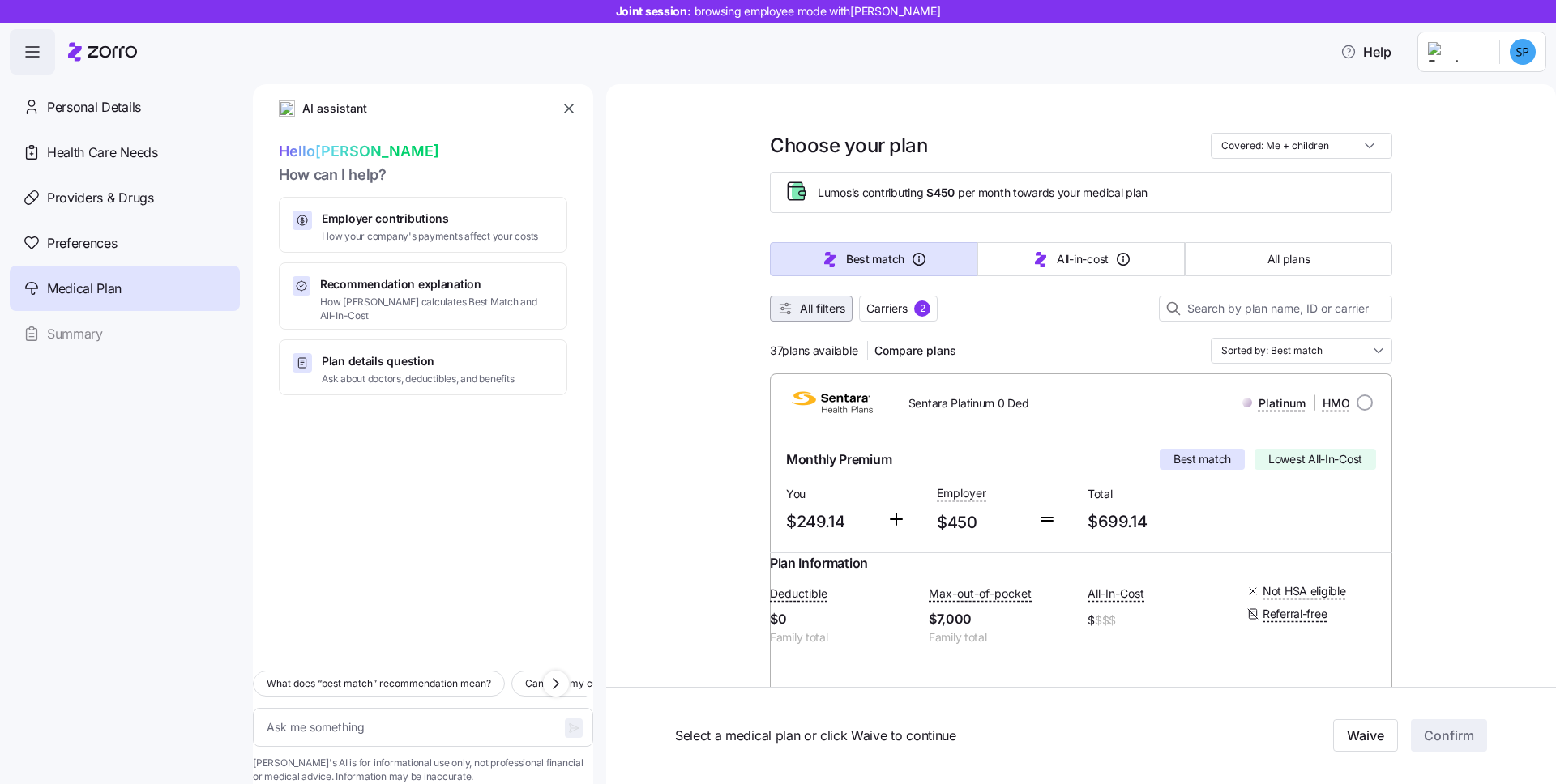
click at [836, 315] on span "All filters" at bounding box center [822, 309] width 45 height 16
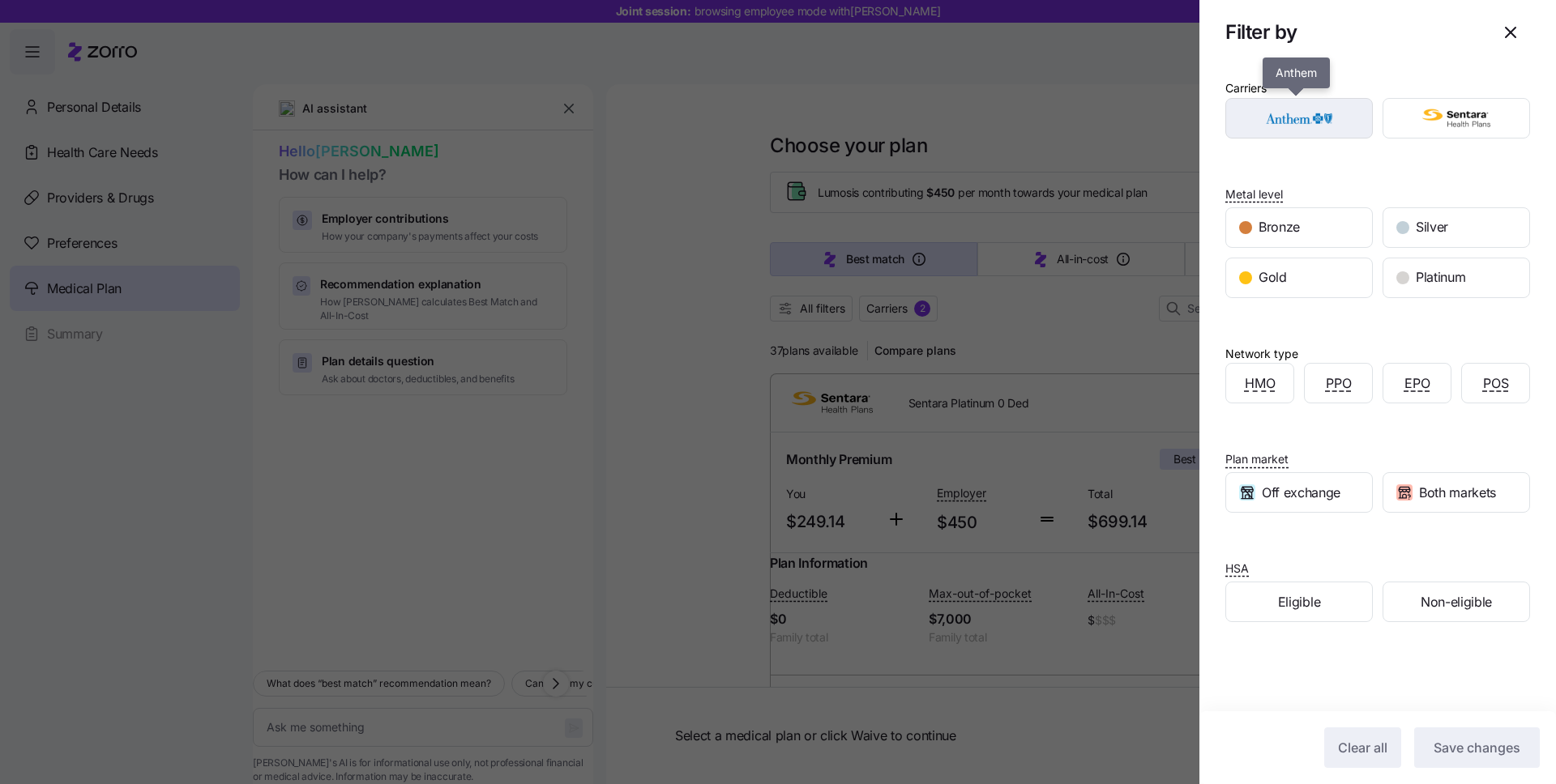
click at [1331, 129] on img "button" at bounding box center [1299, 119] width 120 height 33
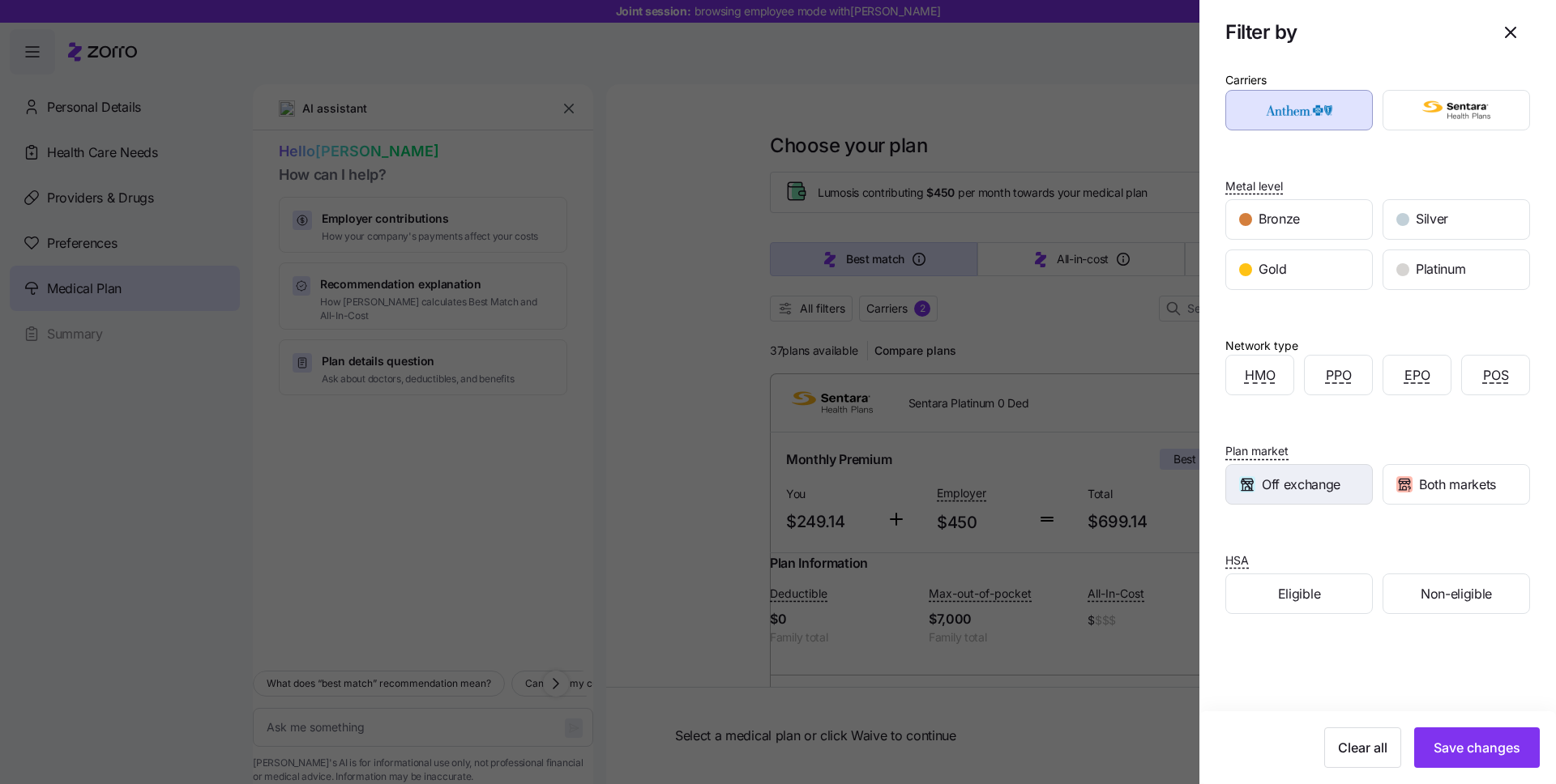
scroll to position [12, 0]
click at [1330, 596] on div "Eligible" at bounding box center [1298, 590] width 146 height 39
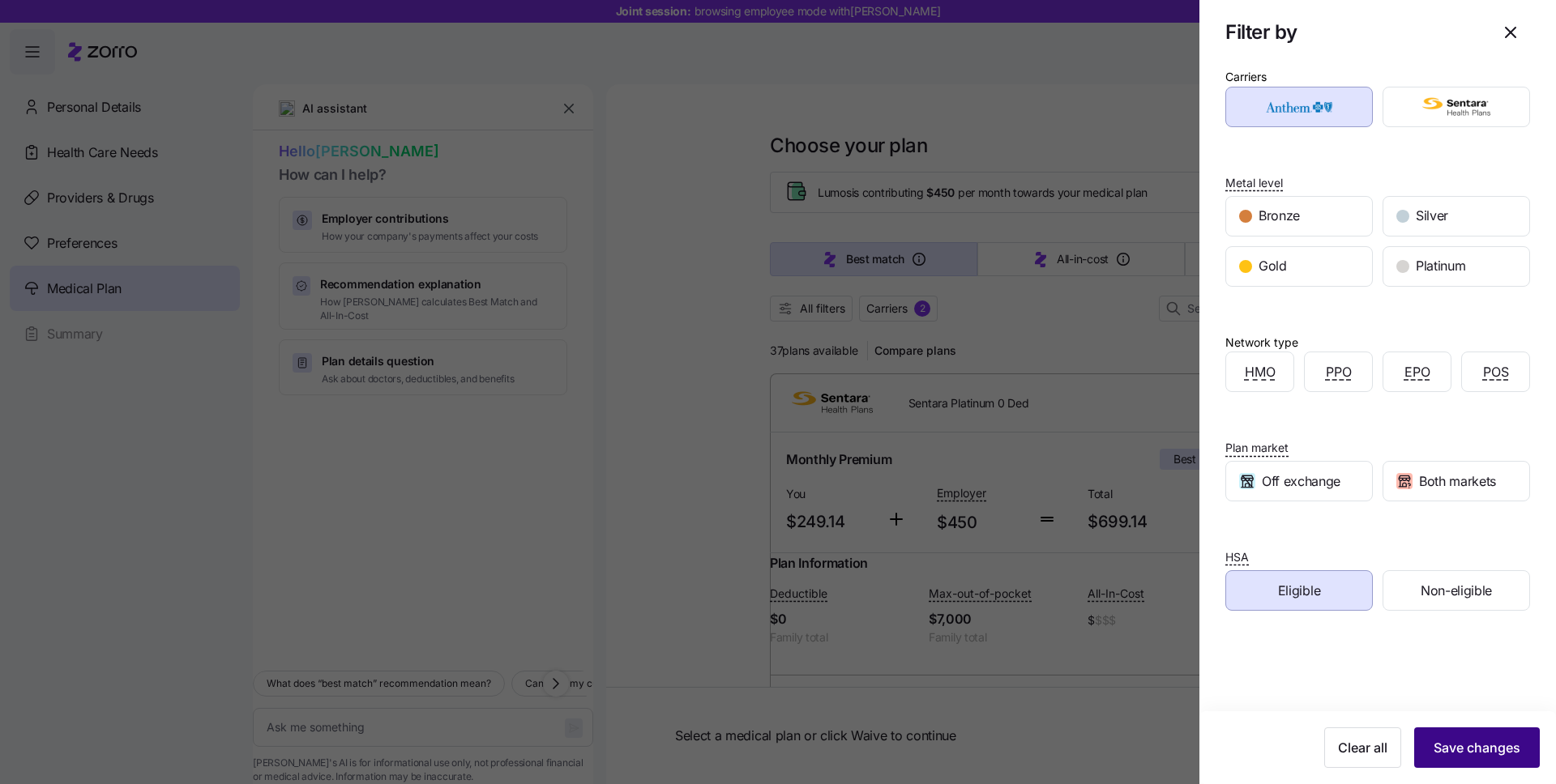
click at [1443, 750] on span "Save changes" at bounding box center [1477, 747] width 87 height 19
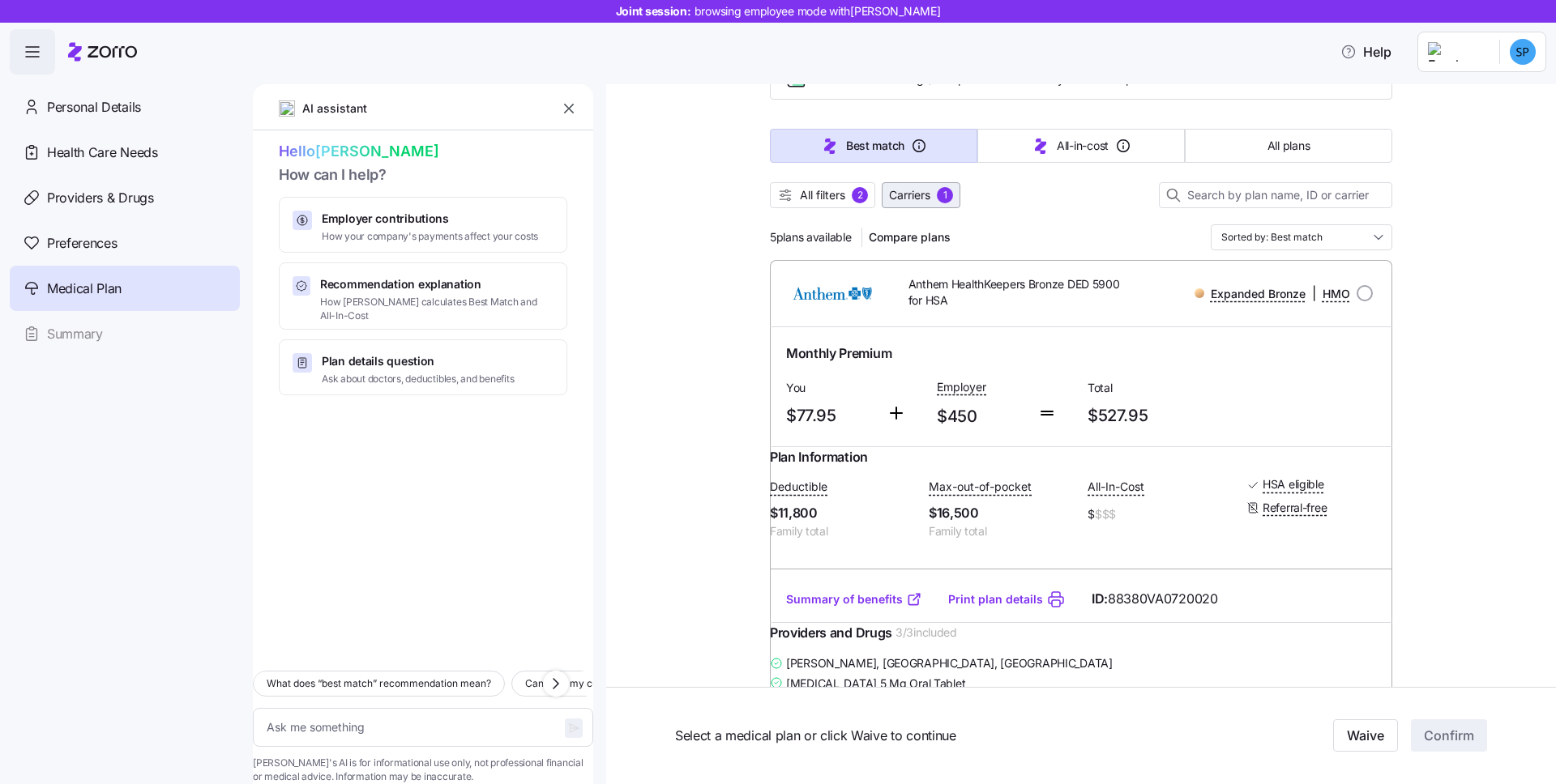
scroll to position [0, 0]
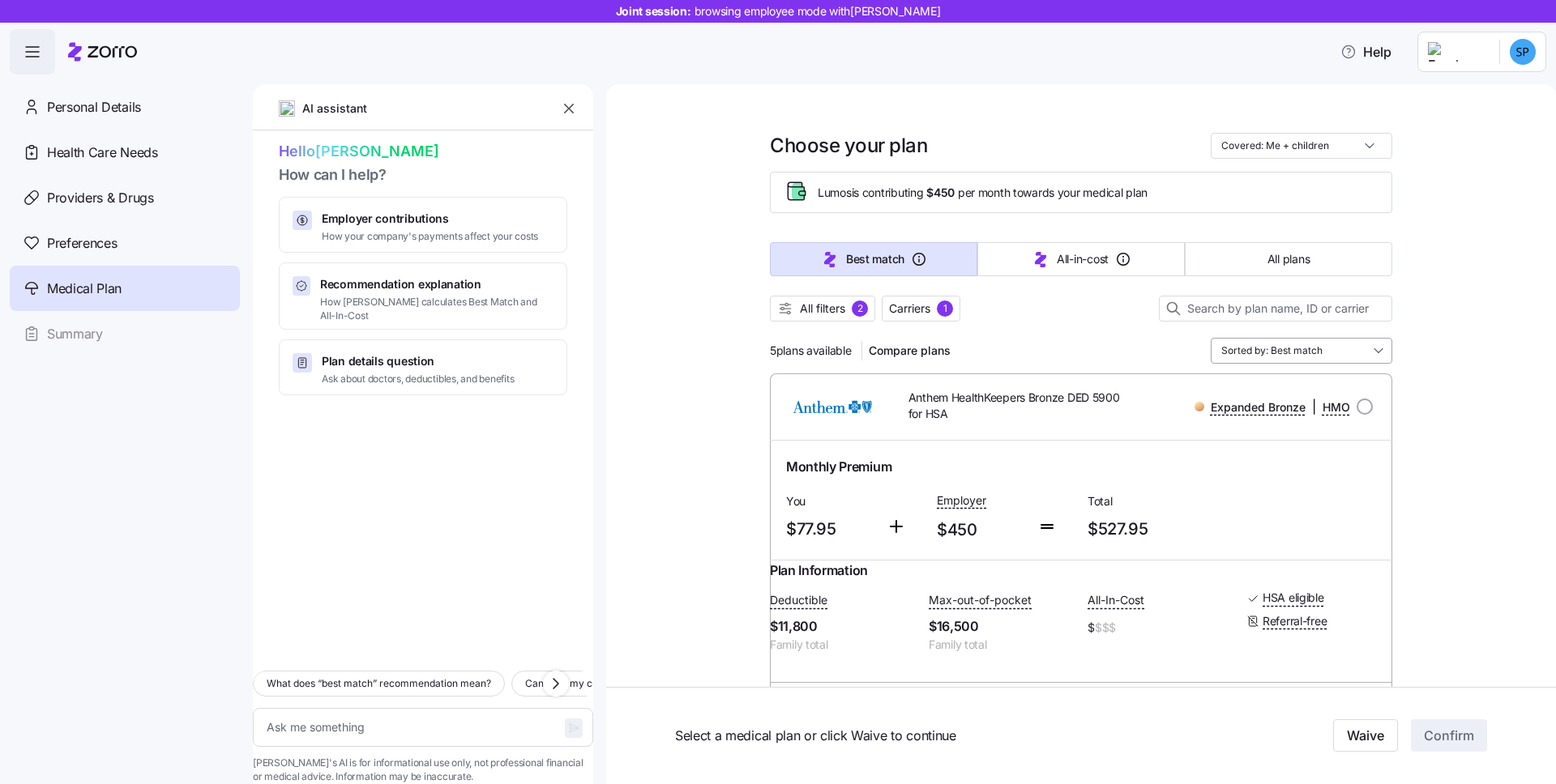
click at [1283, 359] on input "Sorted by: Best match" at bounding box center [1301, 350] width 181 height 26
click at [1144, 351] on div "5 plans available Compare plans Sorted by: Best match" at bounding box center [1080, 350] width 622 height 26
click at [869, 313] on button "All filters 2" at bounding box center [822, 309] width 105 height 26
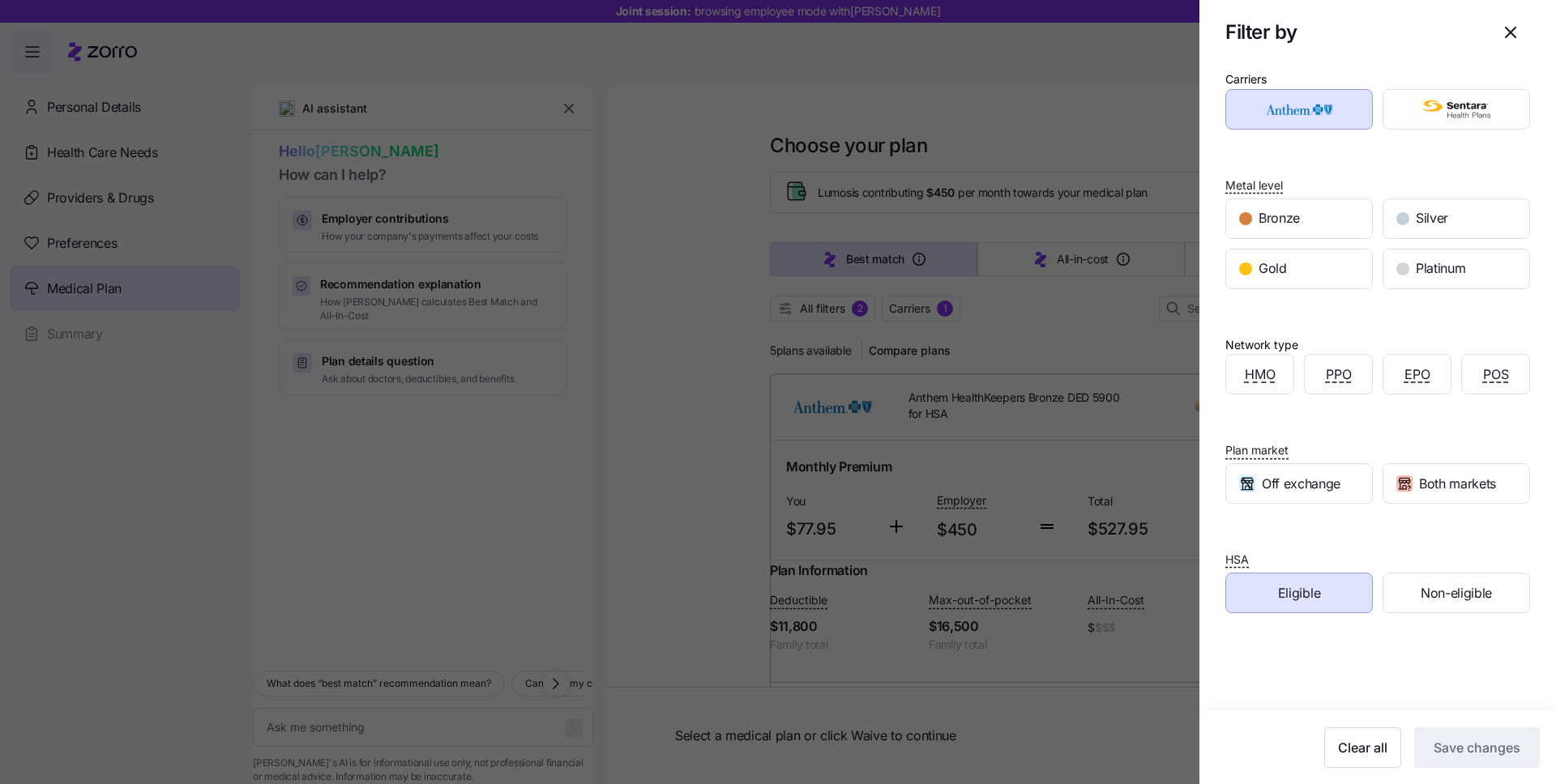
scroll to position [12, 0]
click at [1350, 756] on span "Clear all" at bounding box center [1362, 747] width 49 height 19
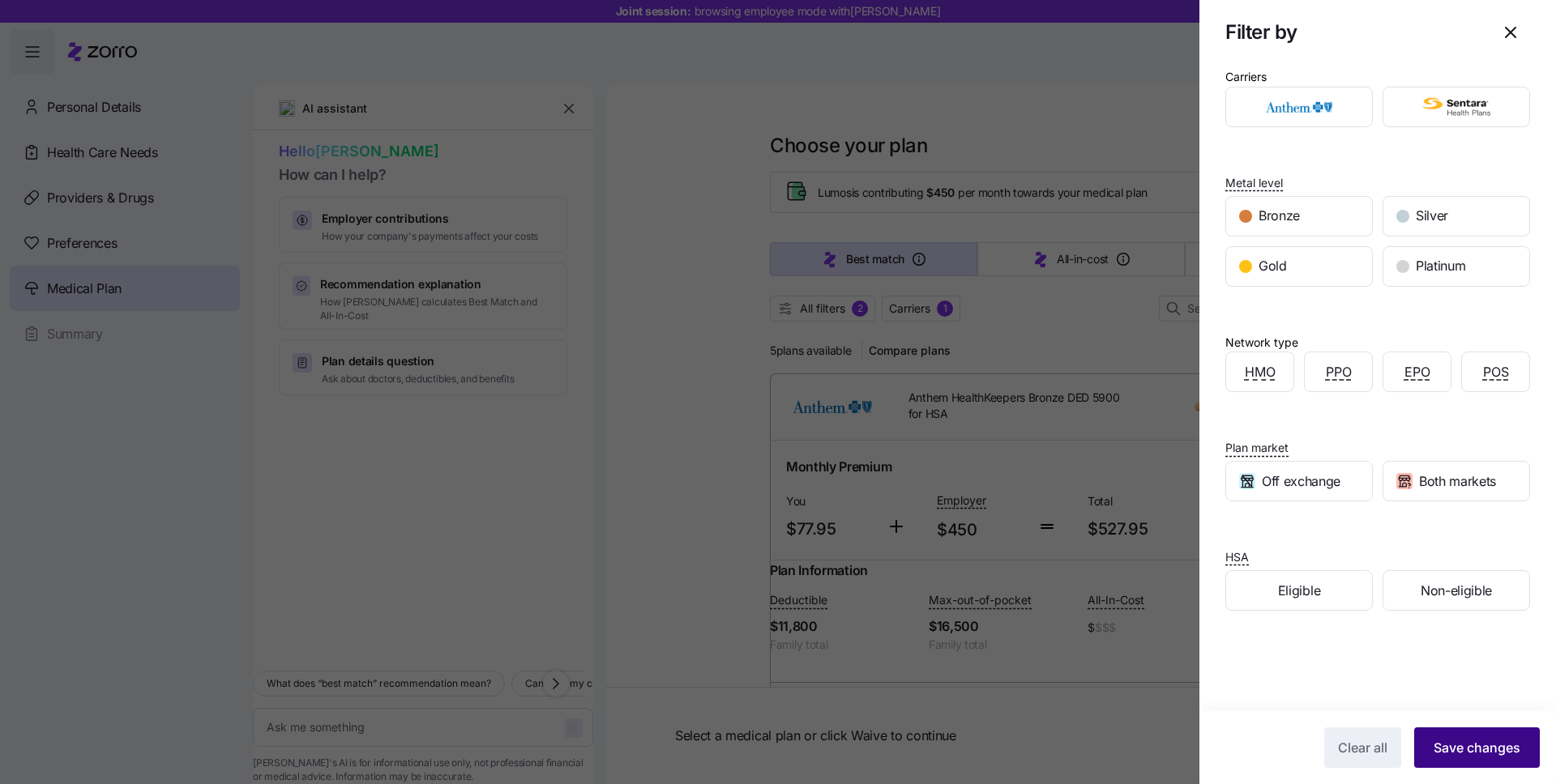
click at [1474, 749] on span "Save changes" at bounding box center [1477, 747] width 87 height 19
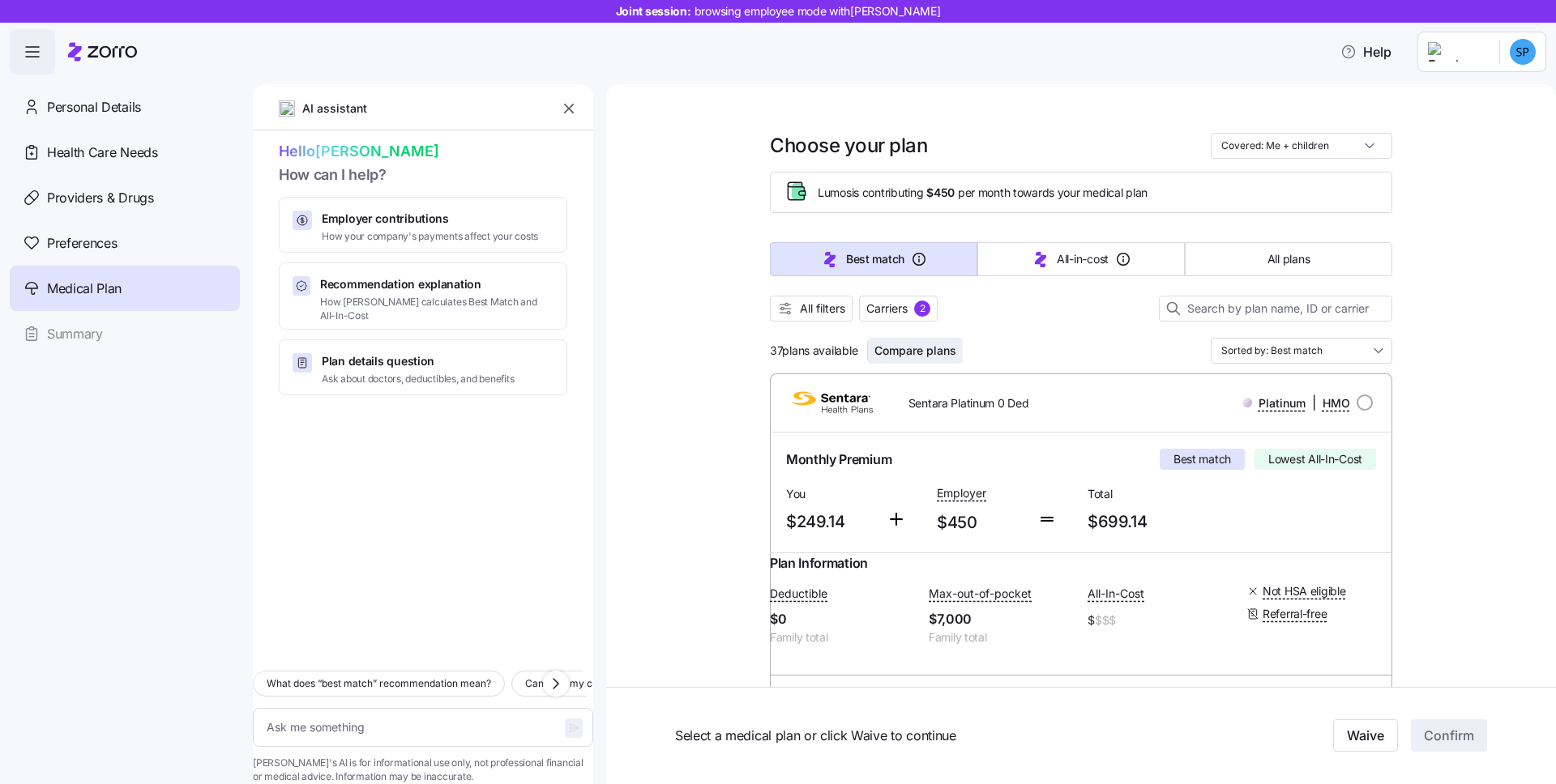
click at [948, 358] on span "Compare plans" at bounding box center [915, 350] width 82 height 16
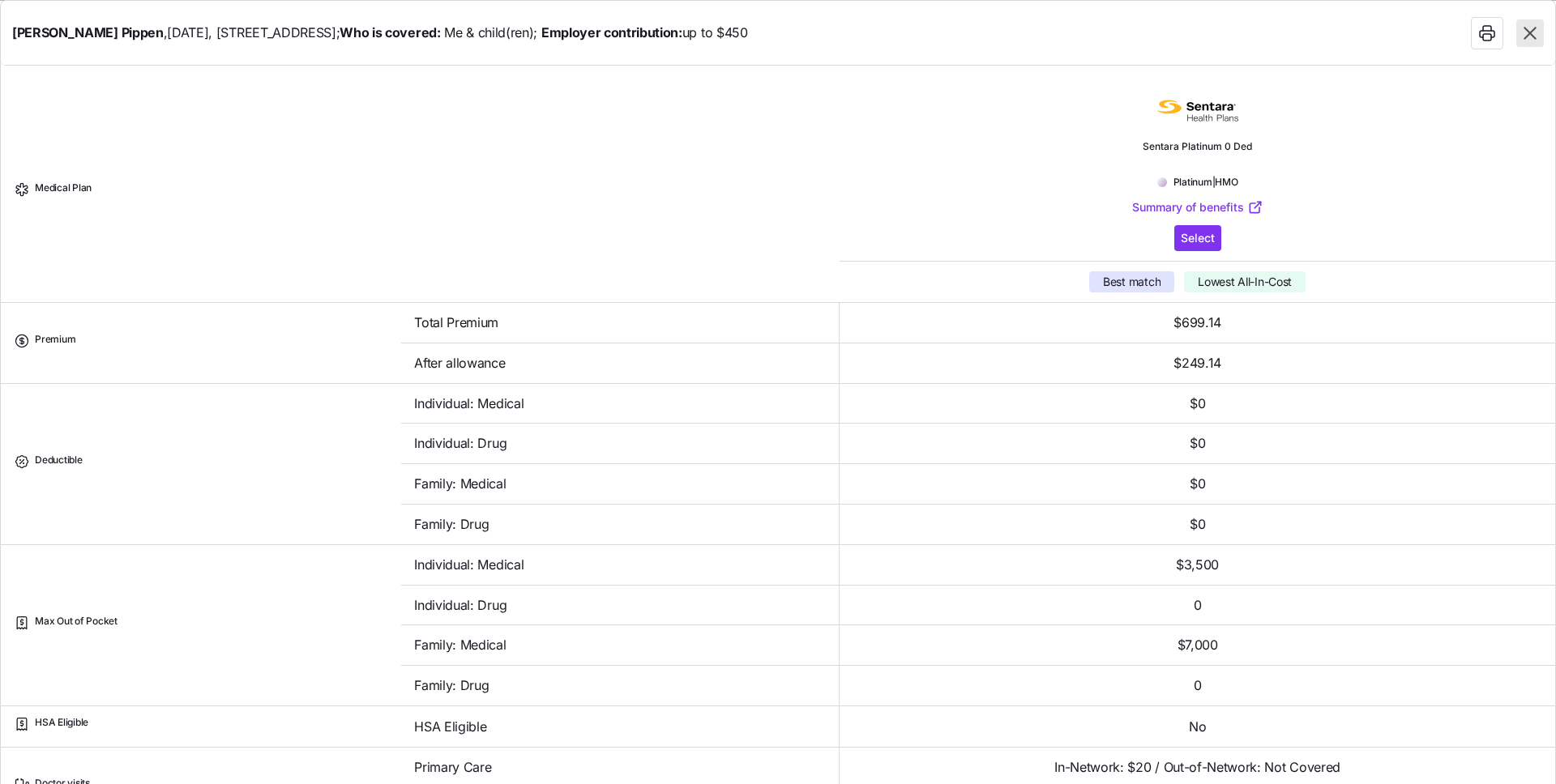
click at [1534, 33] on icon "button" at bounding box center [1530, 34] width 21 height 21
type textarea "x"
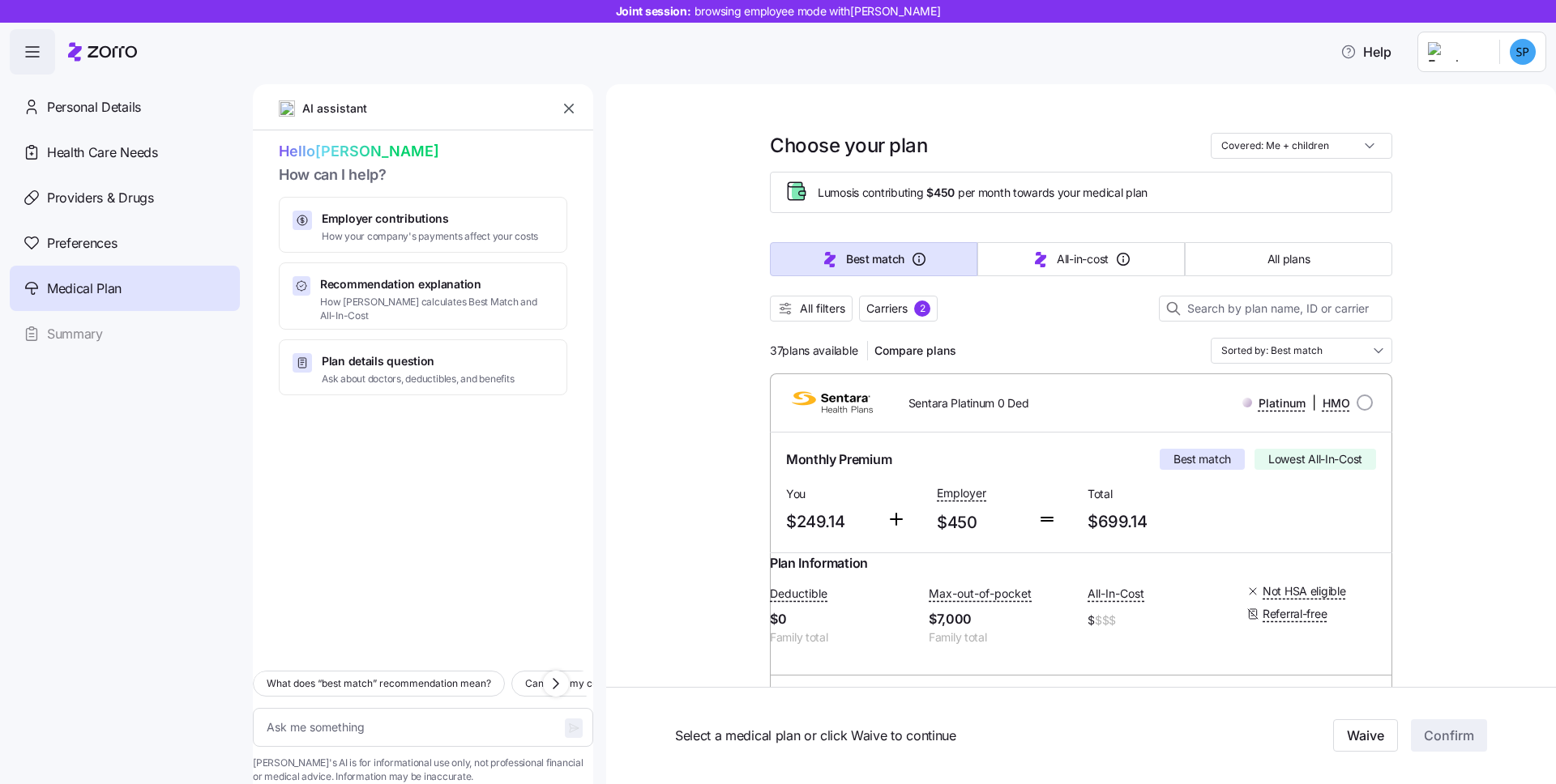
click at [1349, 403] on div "Platinum | HMO" at bounding box center [1255, 402] width 235 height 20
click at [1371, 407] on div "Platinum | HMO" at bounding box center [1255, 403] width 249 height 33
click at [1357, 403] on input "radio" at bounding box center [1364, 402] width 16 height 16
radio input "true"
type textarea "x"
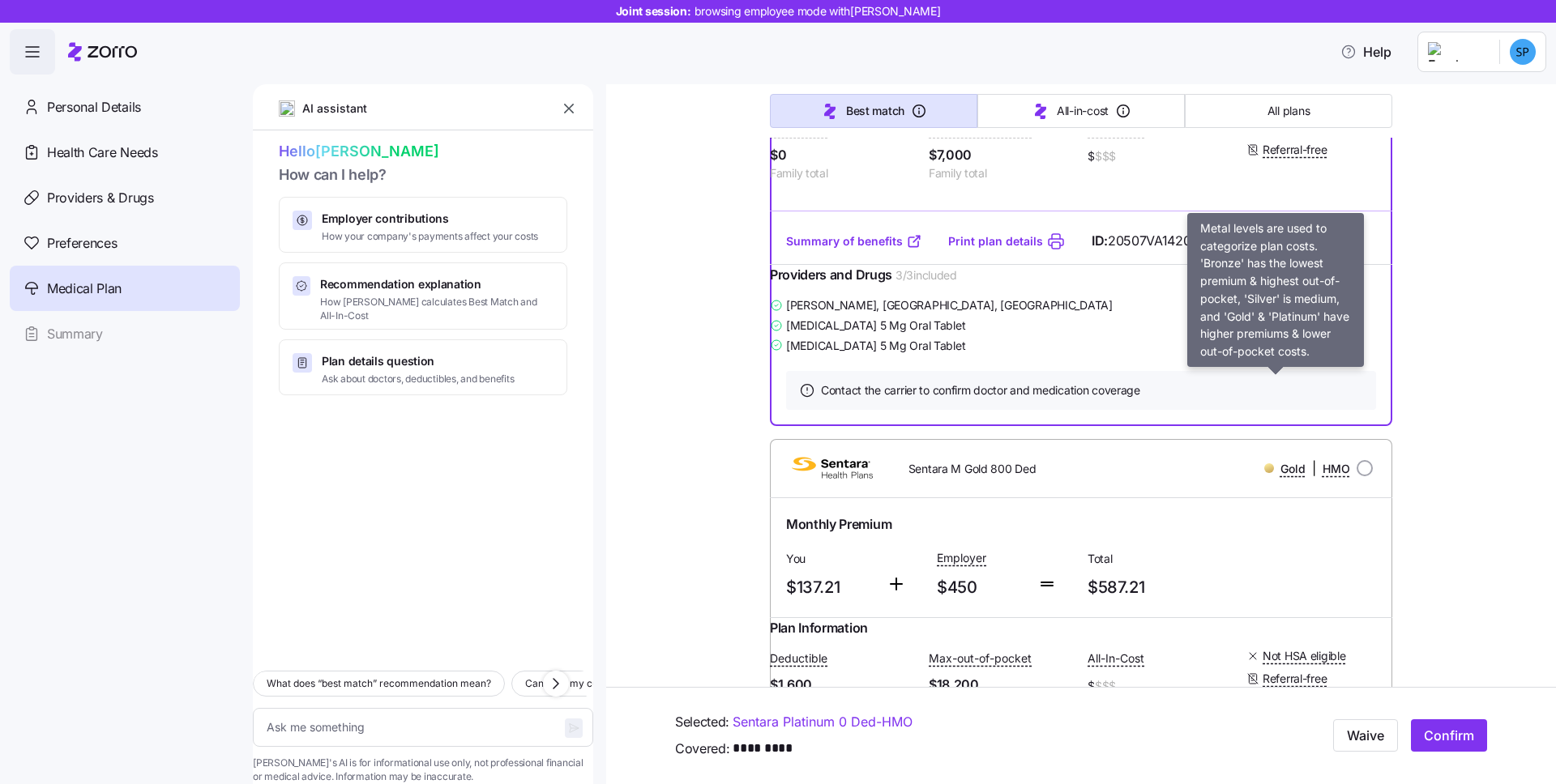
scroll to position [476, 0]
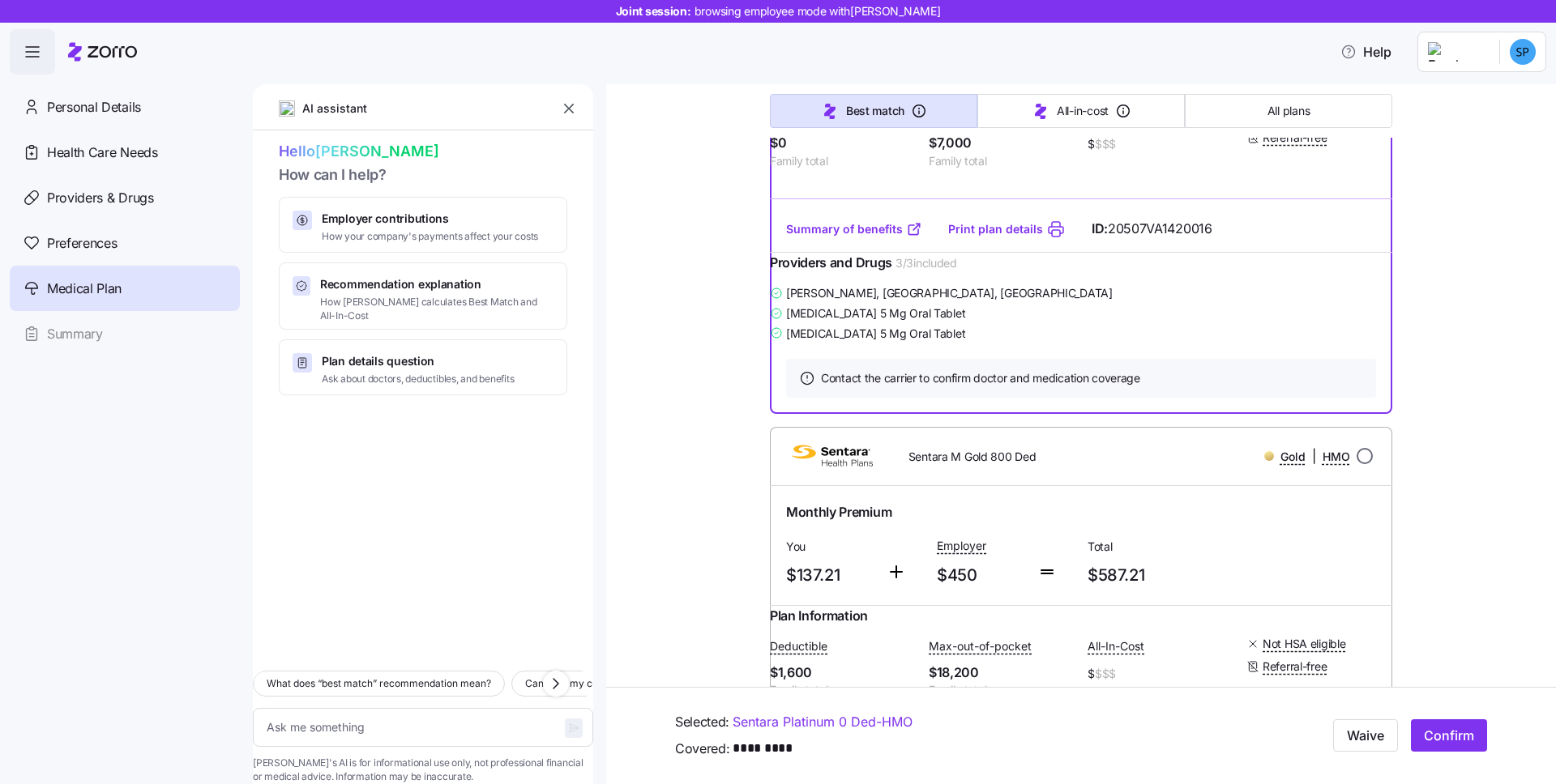
click at [1363, 464] on input "radio" at bounding box center [1364, 456] width 16 height 16
radio input "true"
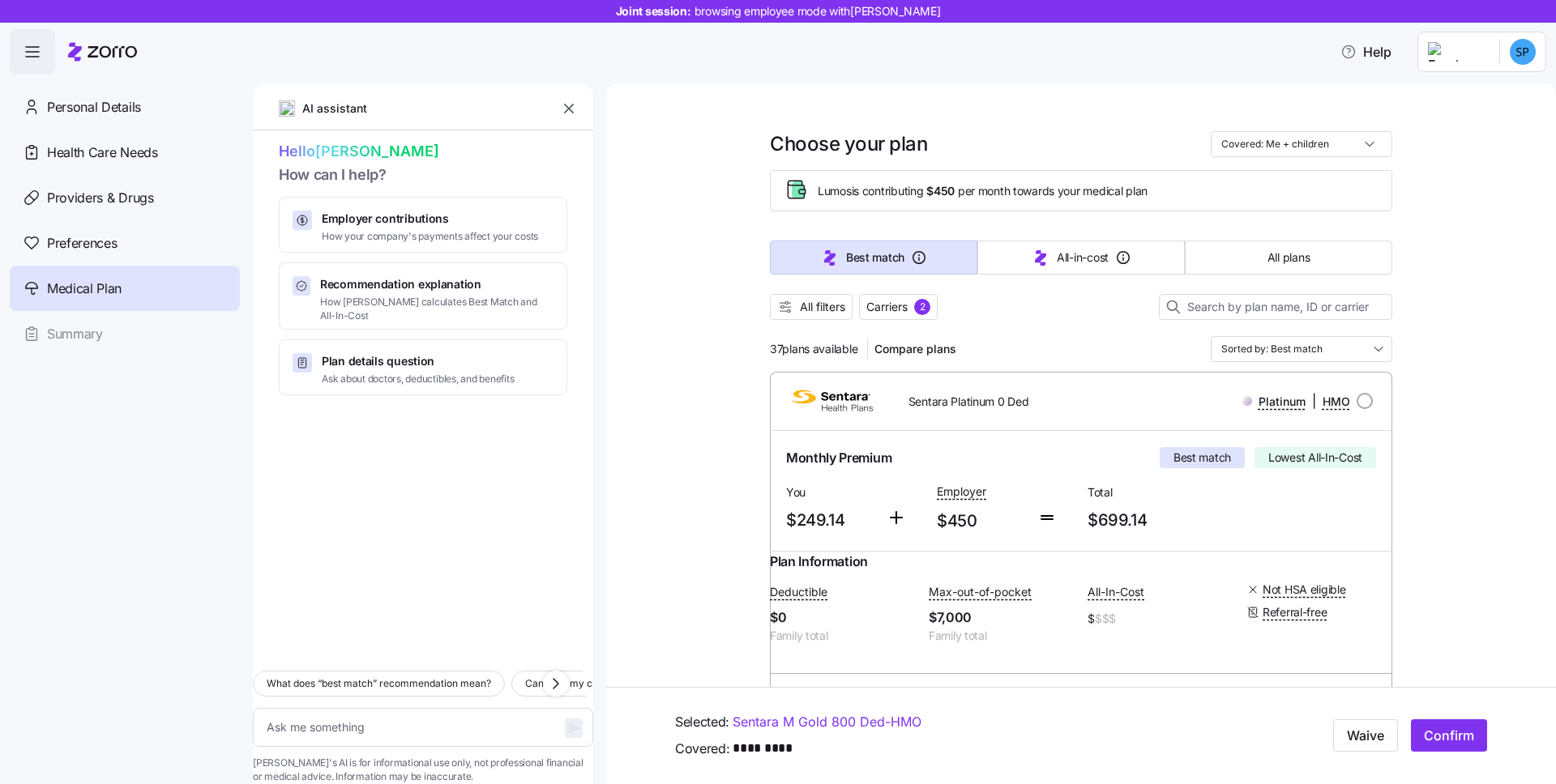
scroll to position [0, 0]
click at [915, 346] on span "Compare plans" at bounding box center [915, 350] width 82 height 16
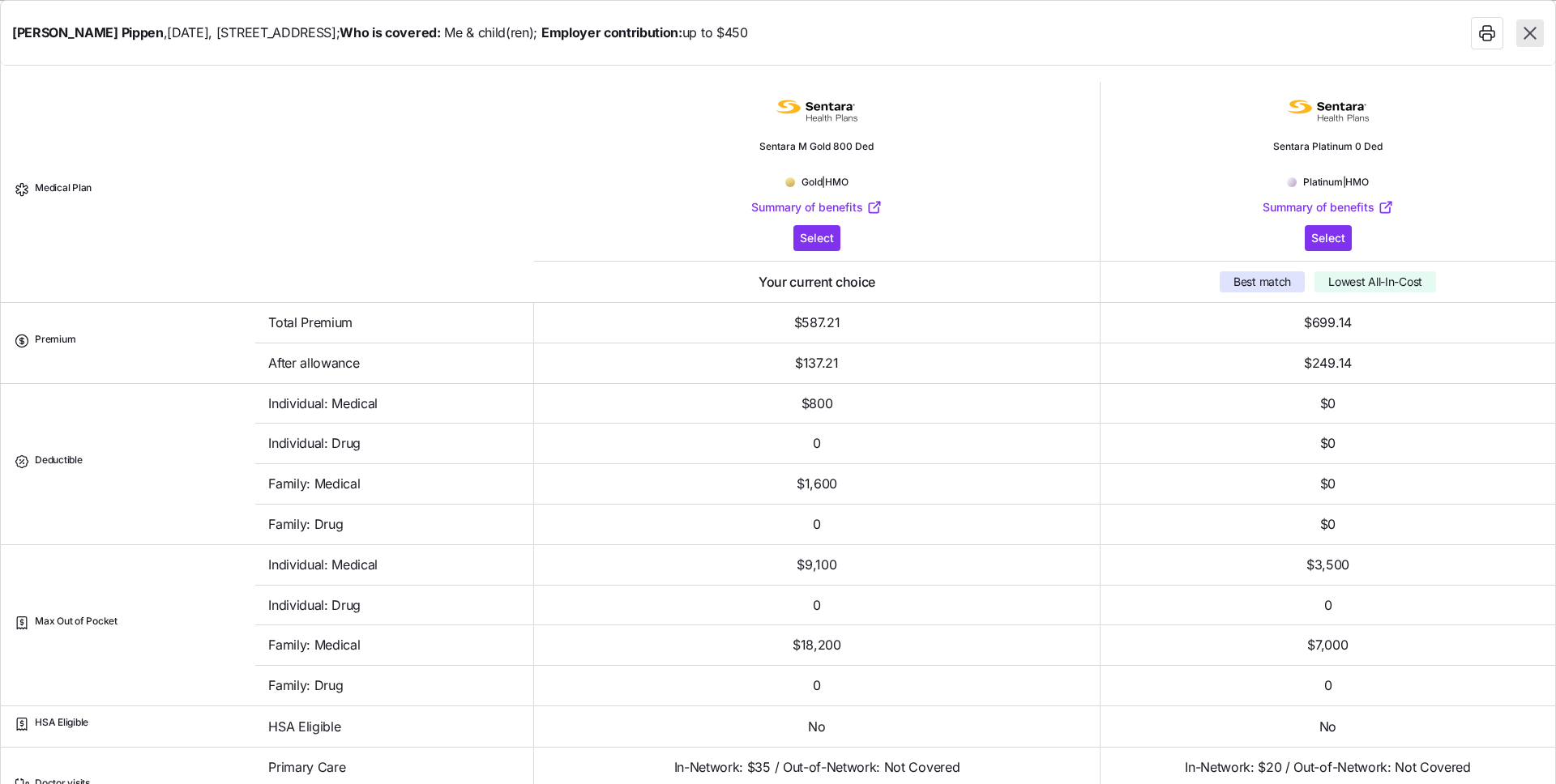
drag, startPoint x: 1524, startPoint y: 37, endPoint x: 1522, endPoint y: 49, distance: 12.2
click at [1524, 37] on icon "button" at bounding box center [1530, 34] width 21 height 21
type textarea "x"
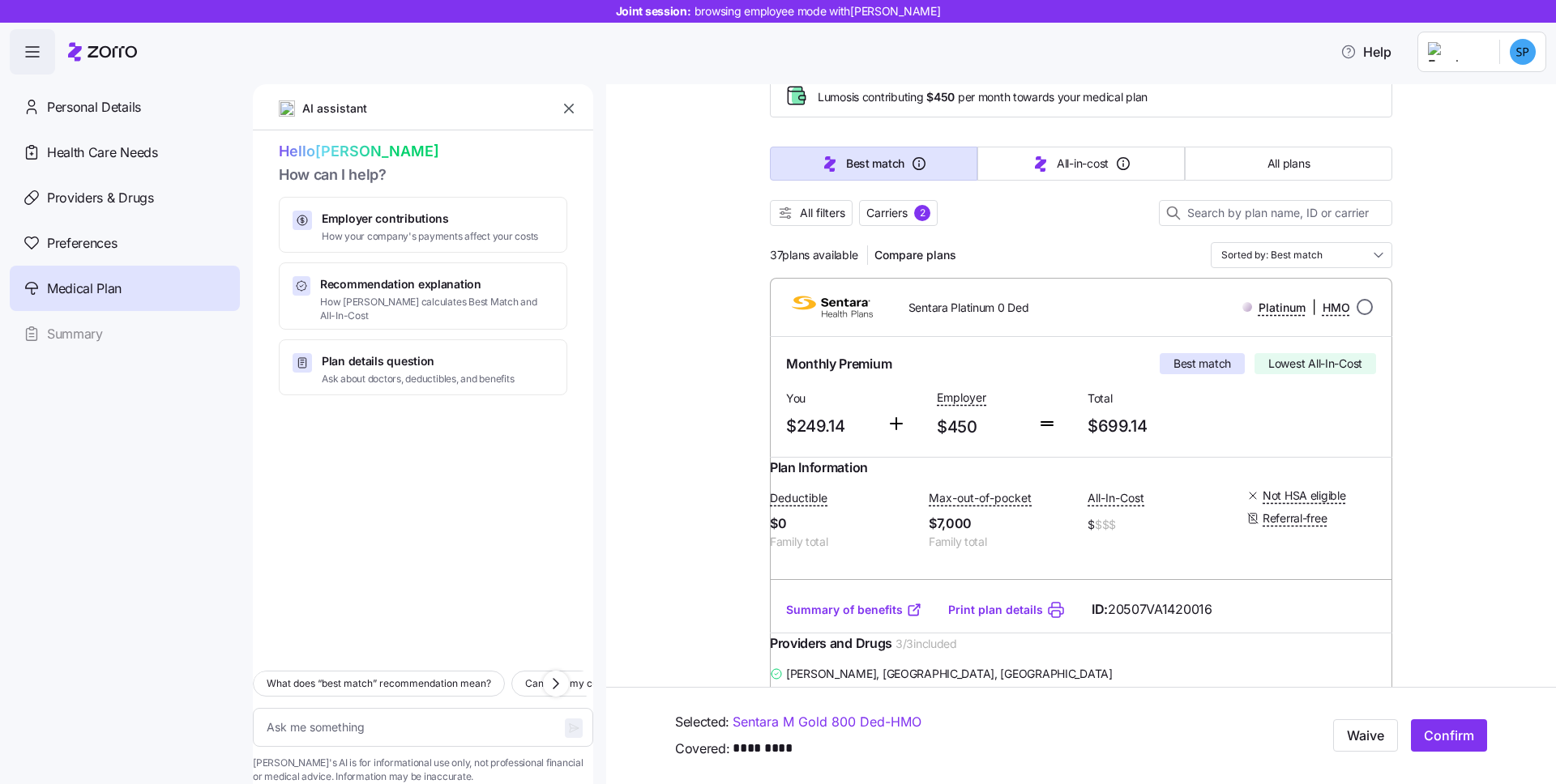
click at [1356, 306] on input "radio" at bounding box center [1364, 307] width 16 height 16
radio input "true"
type textarea "x"
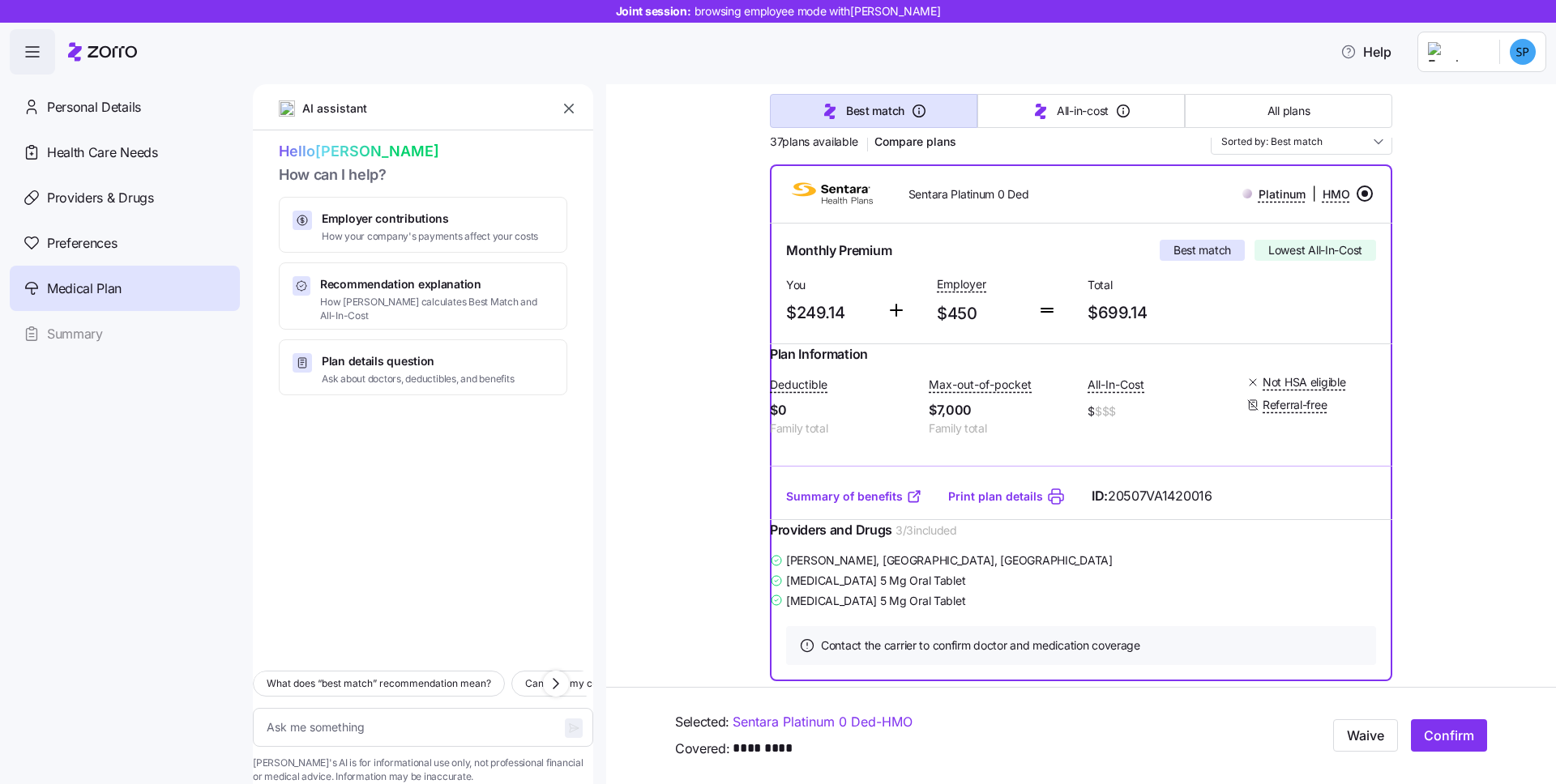
scroll to position [392, 0]
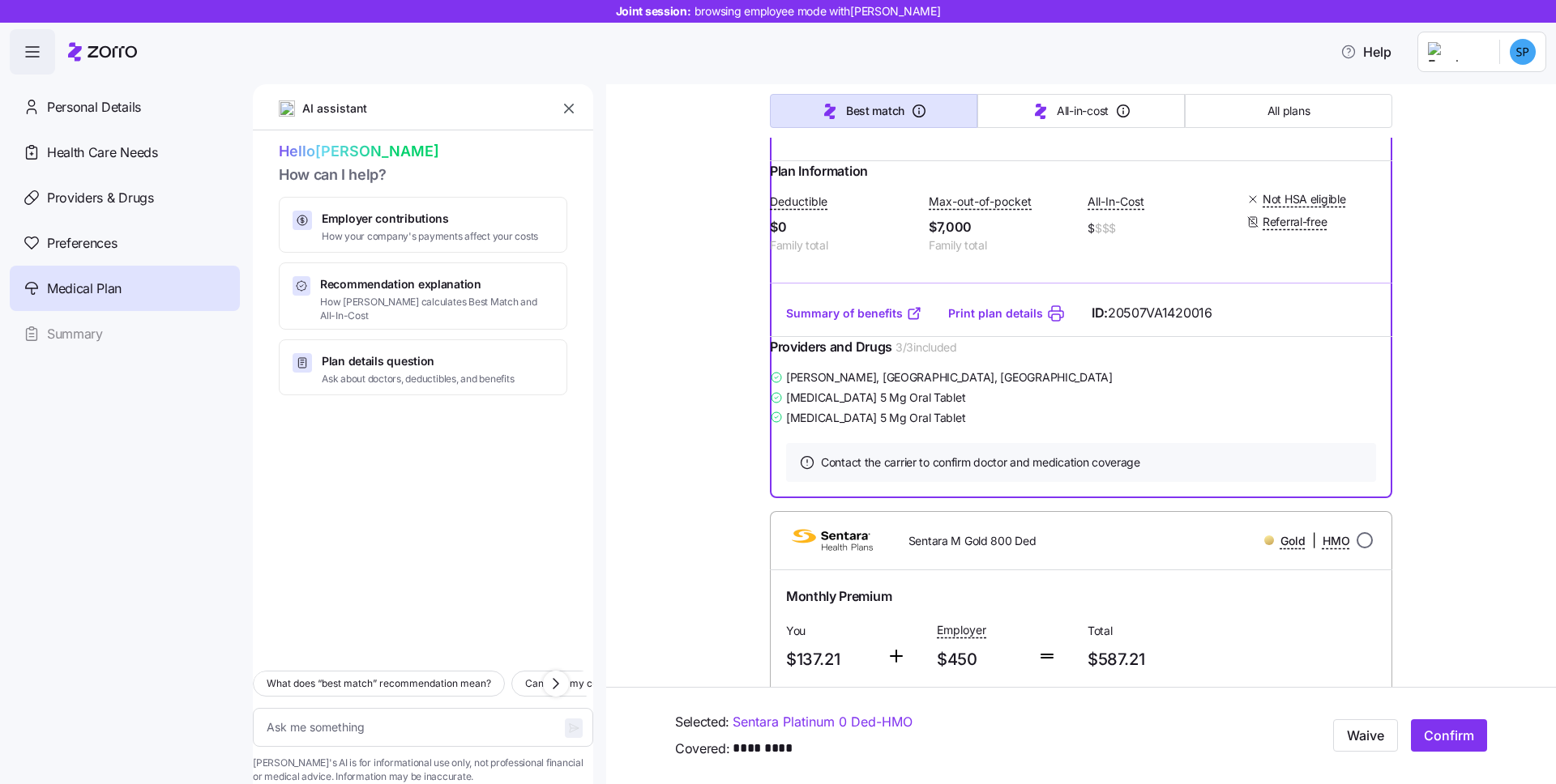
click at [1360, 549] on input "radio" at bounding box center [1364, 540] width 16 height 16
radio input "true"
type textarea "x"
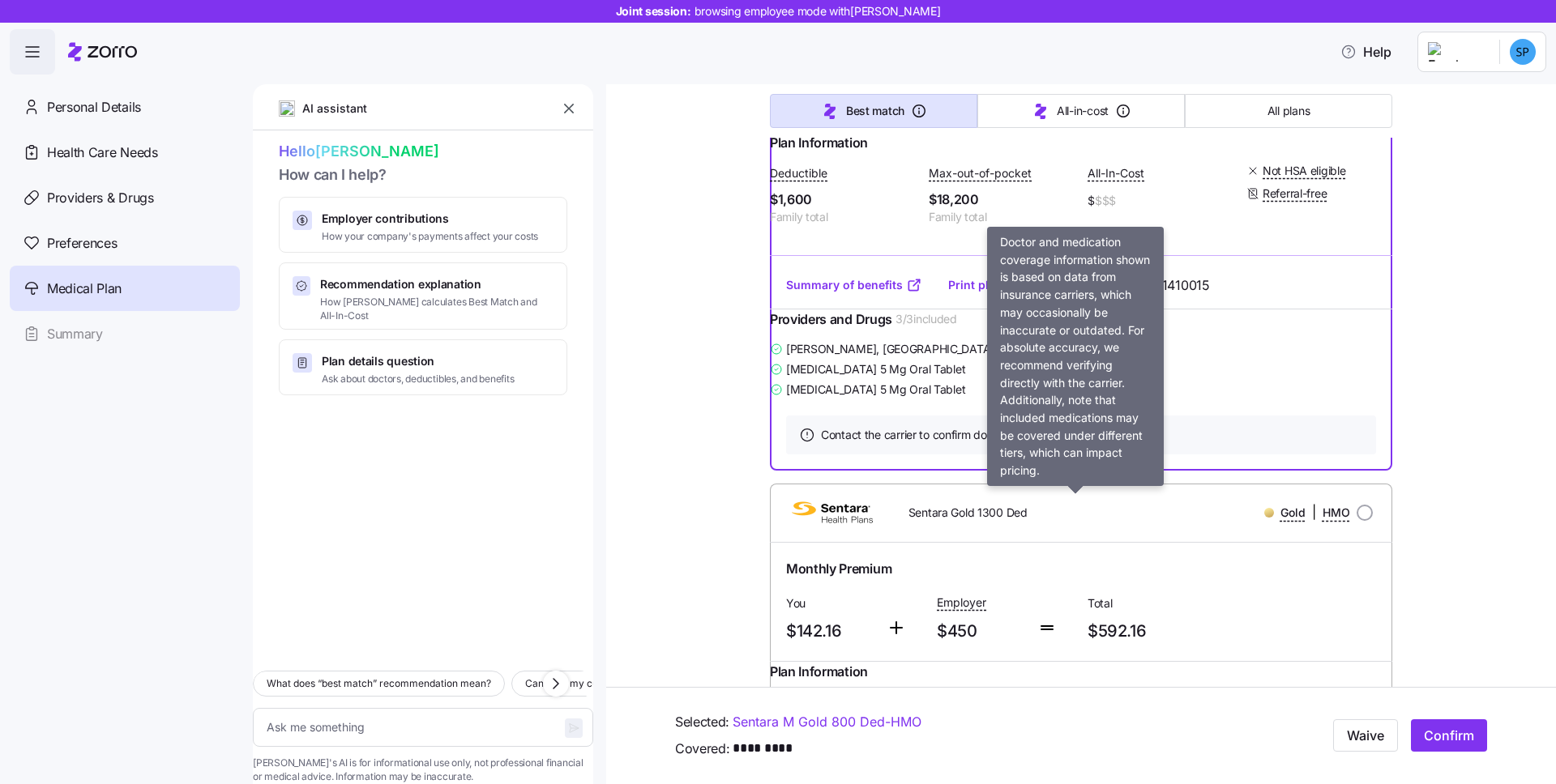
scroll to position [966, 0]
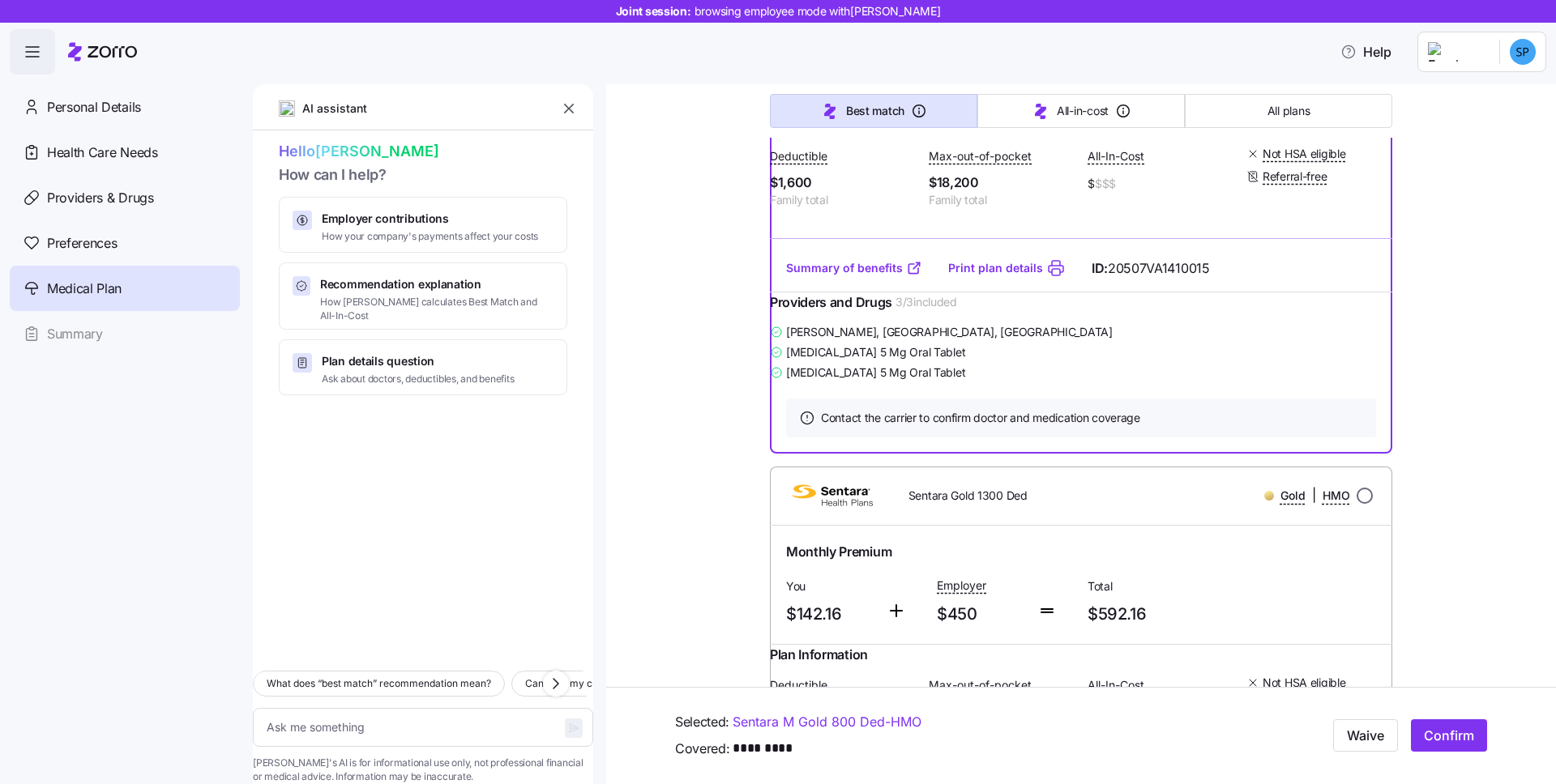
click at [1358, 504] on input "radio" at bounding box center [1364, 496] width 16 height 16
radio input "true"
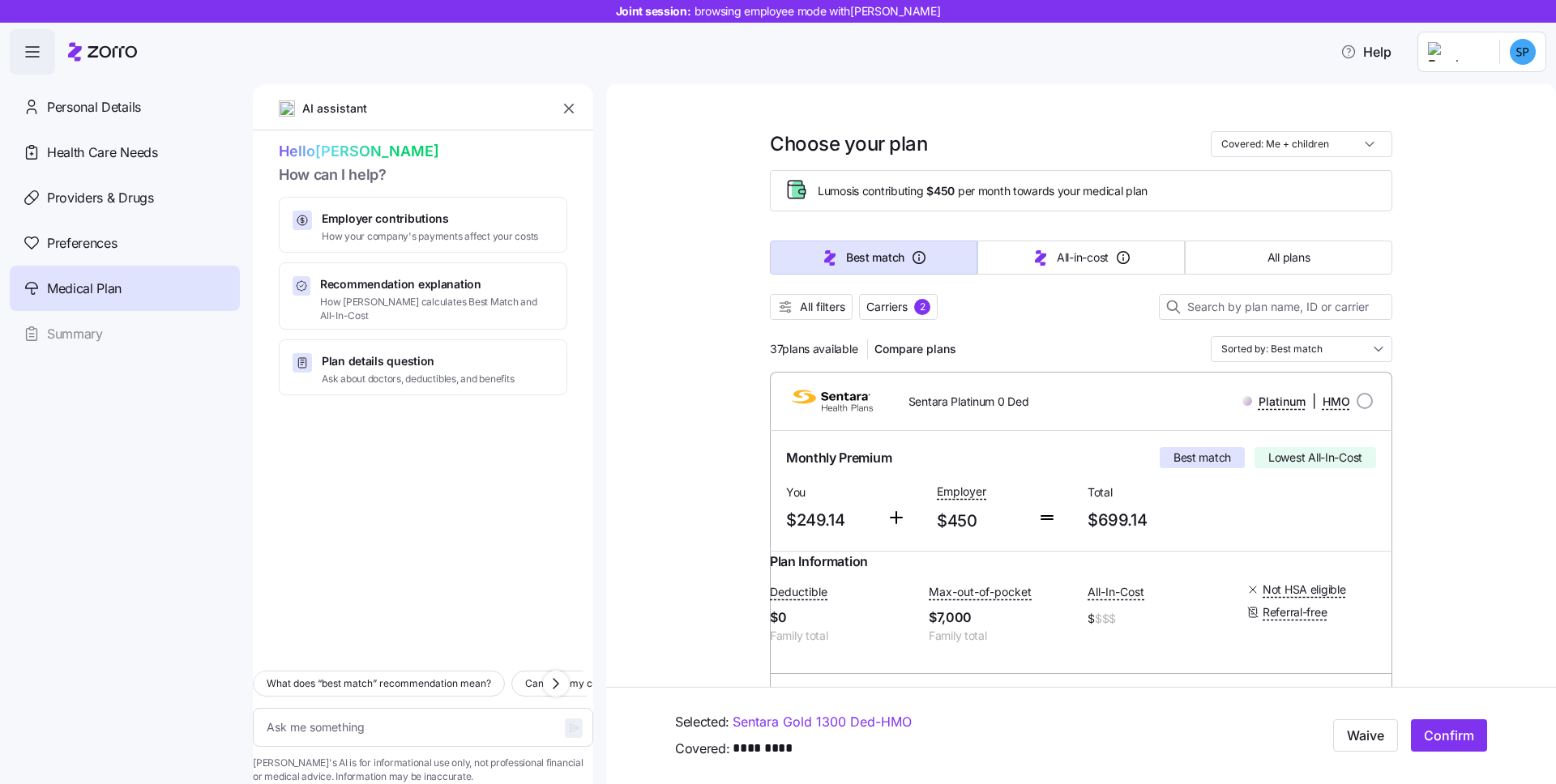
scroll to position [0, 0]
click at [907, 357] on span "Compare plans" at bounding box center [915, 350] width 82 height 16
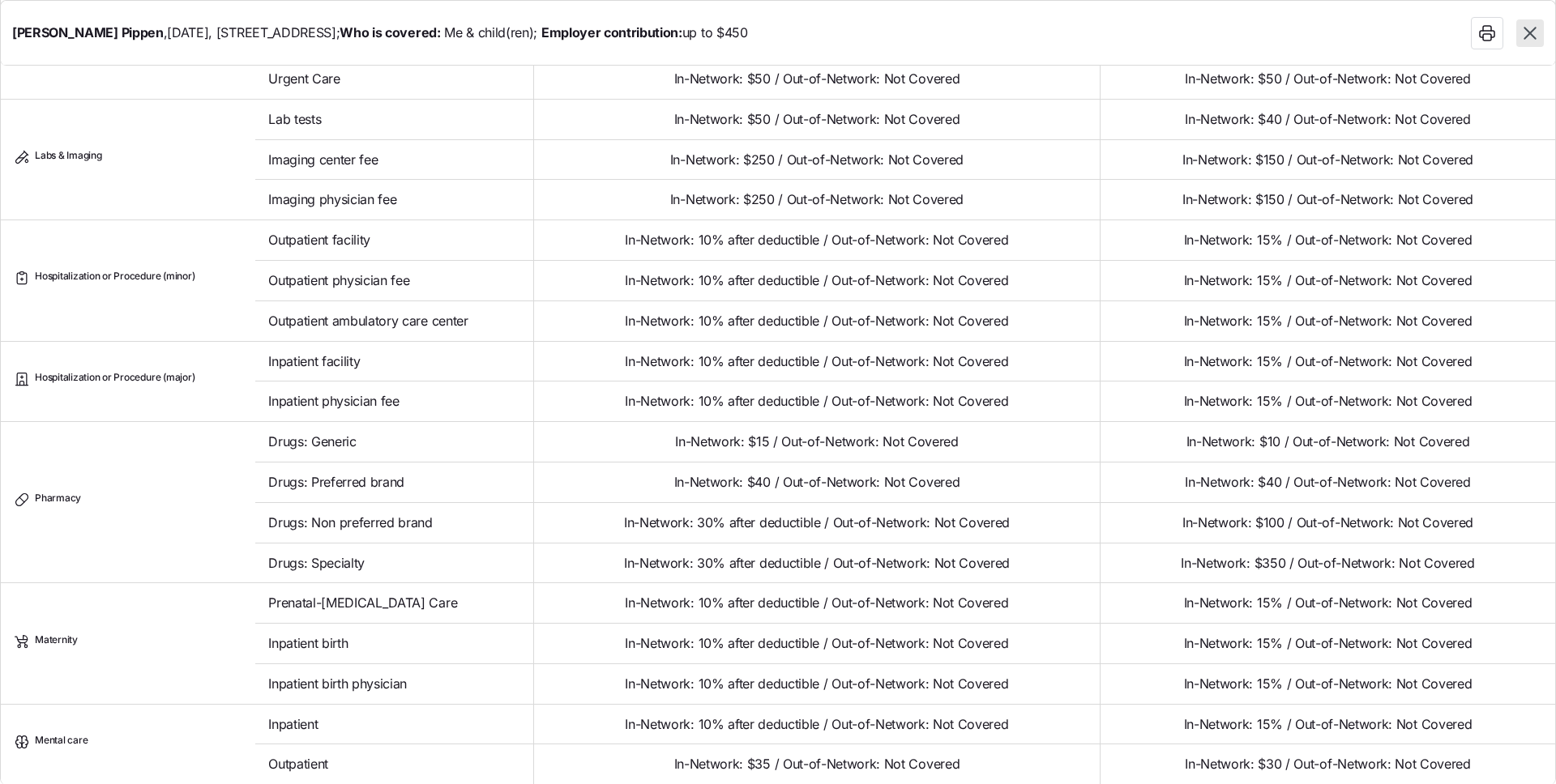
scroll to position [851, 0]
click at [1536, 35] on icon "button" at bounding box center [1530, 34] width 21 height 21
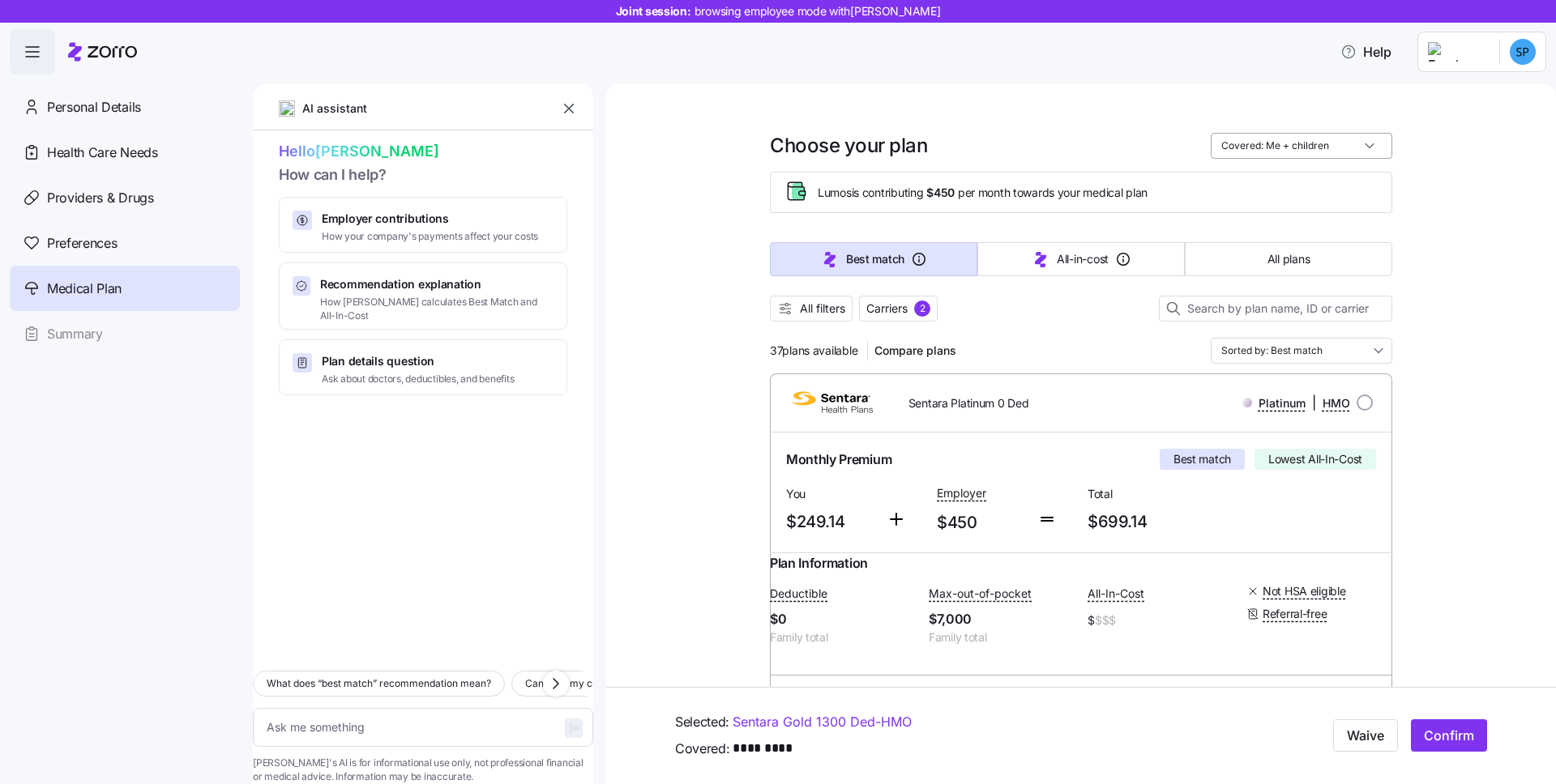
click at [1354, 146] on input "Covered: Me + children" at bounding box center [1301, 146] width 181 height 26
click at [1286, 190] on div "Just me" at bounding box center [1296, 185] width 169 height 28
type textarea "x"
type input "Covered: Just me"
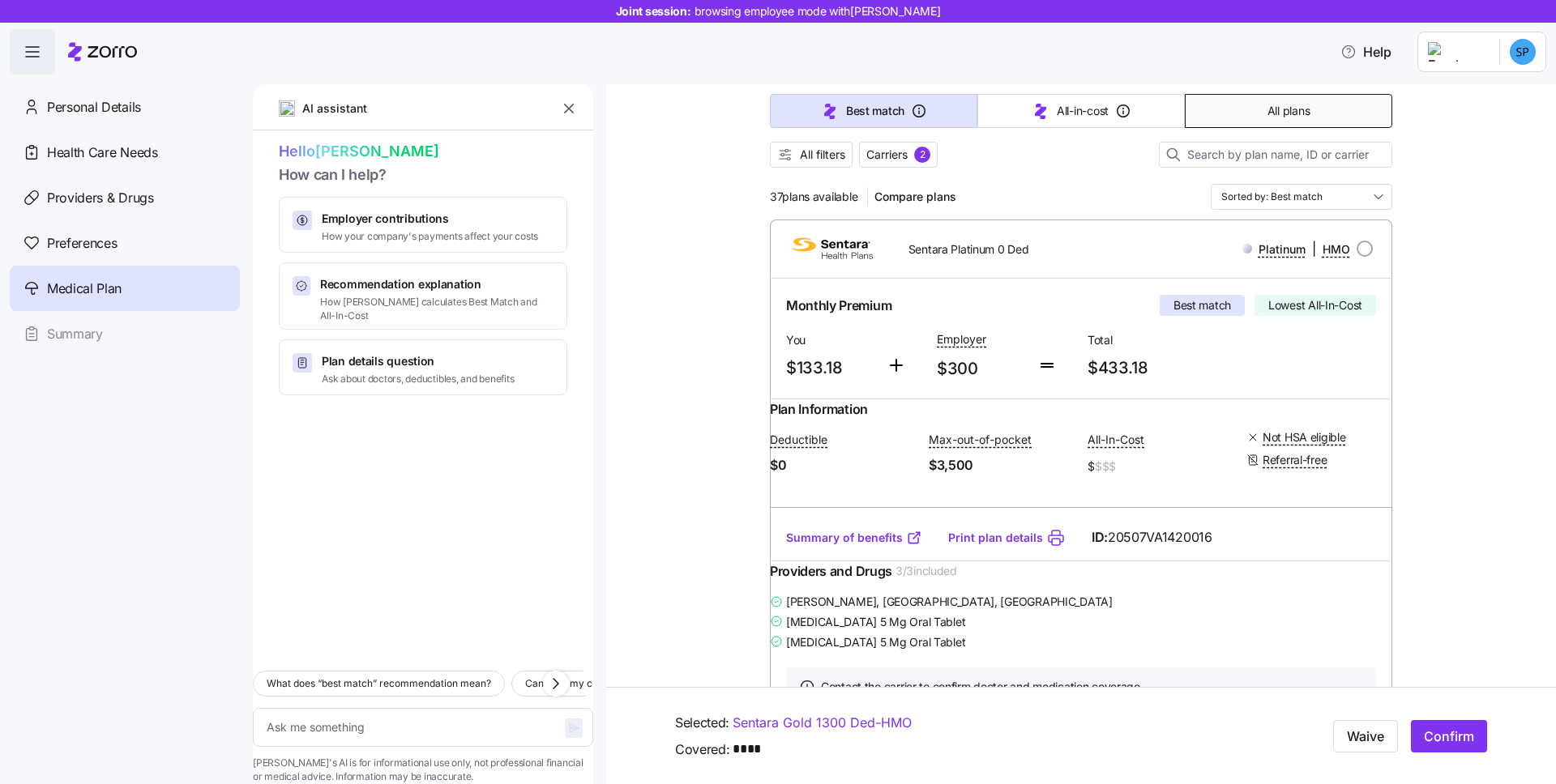
scroll to position [0, 0]
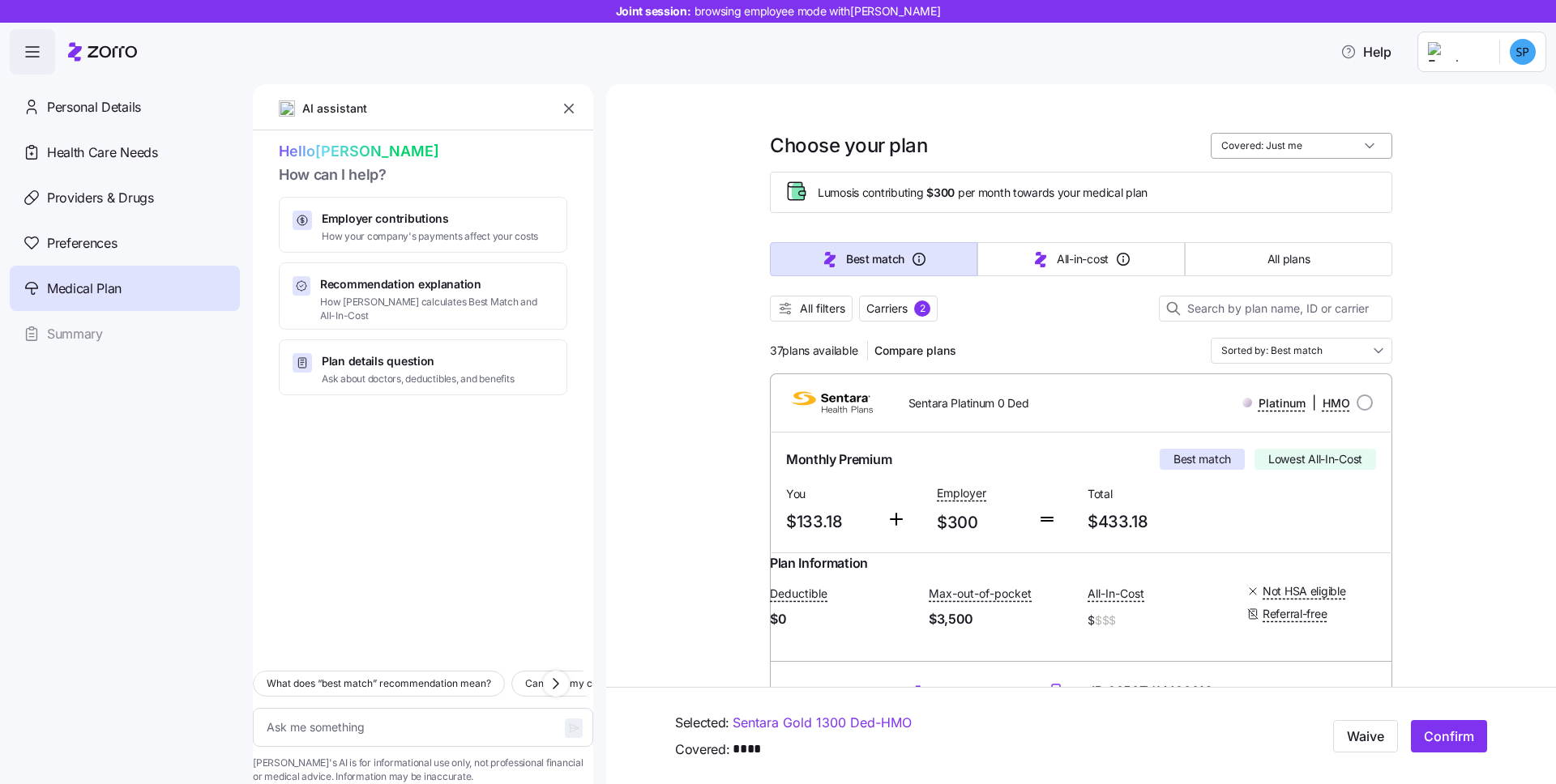
click at [1379, 145] on input "Covered: Just me" at bounding box center [1301, 146] width 181 height 26
click at [1306, 208] on div "Me + children" at bounding box center [1296, 213] width 169 height 28
type textarea "x"
type input "Covered: Me + children"
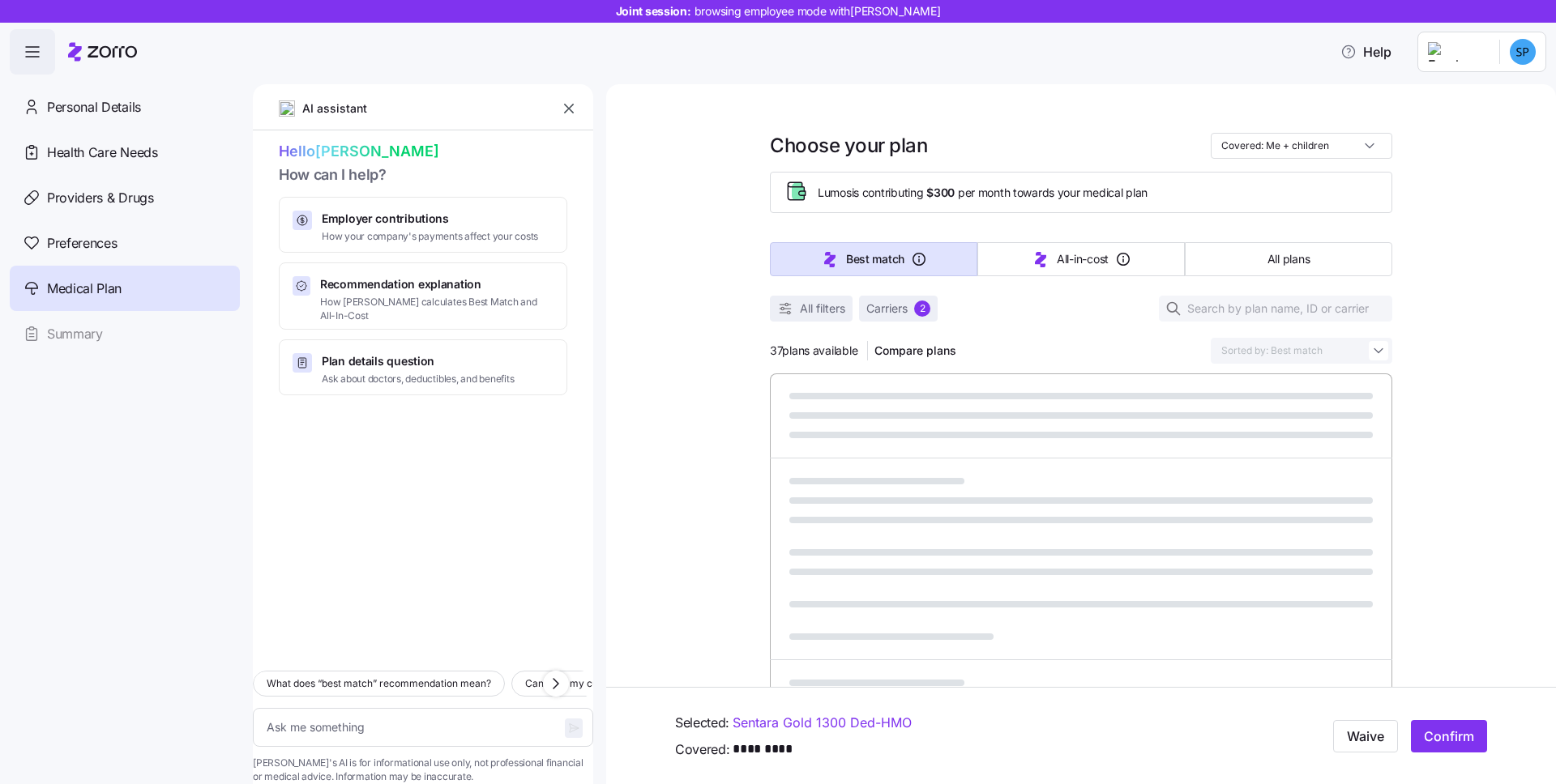
type textarea "x"
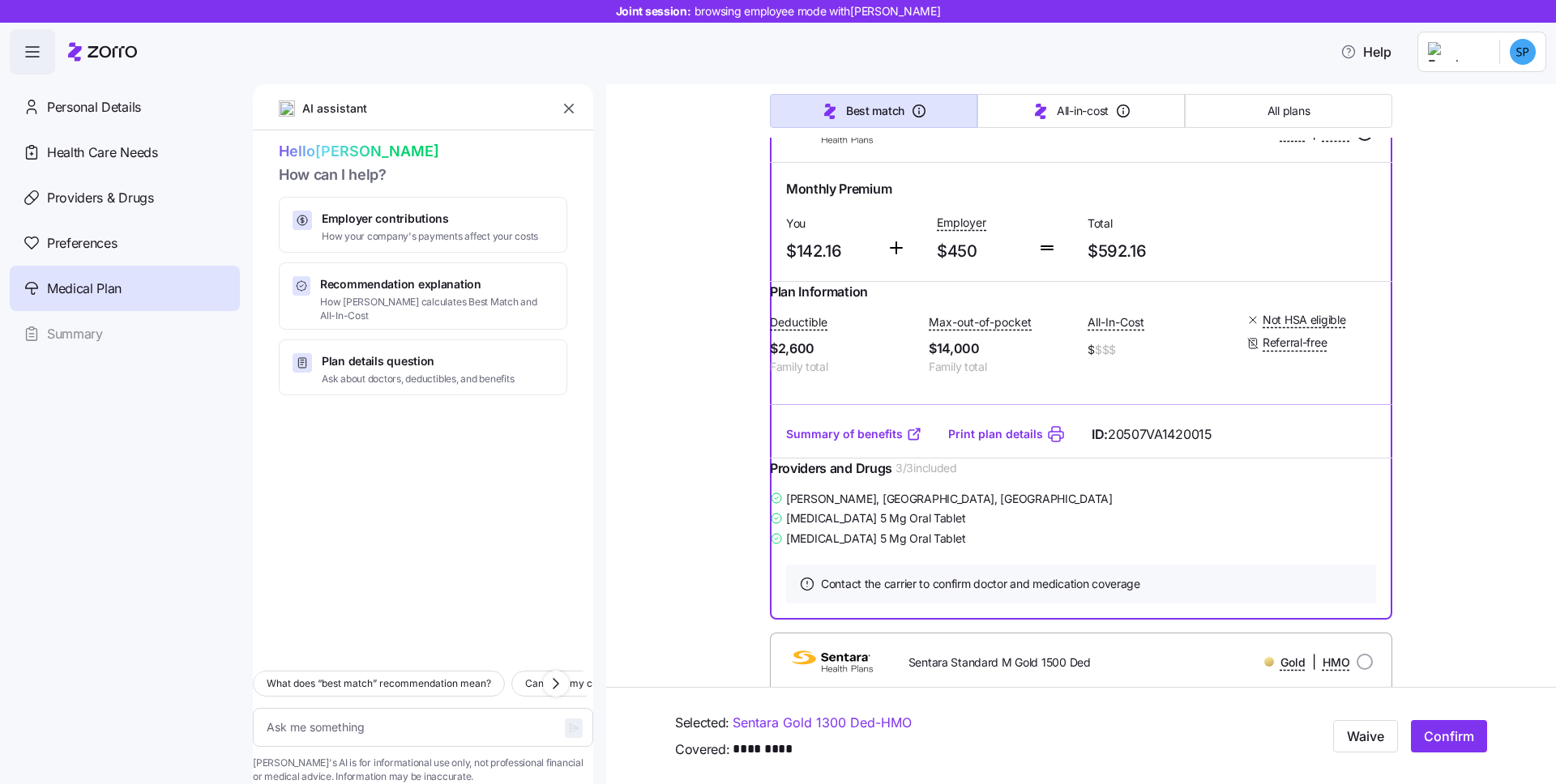
scroll to position [1468, 0]
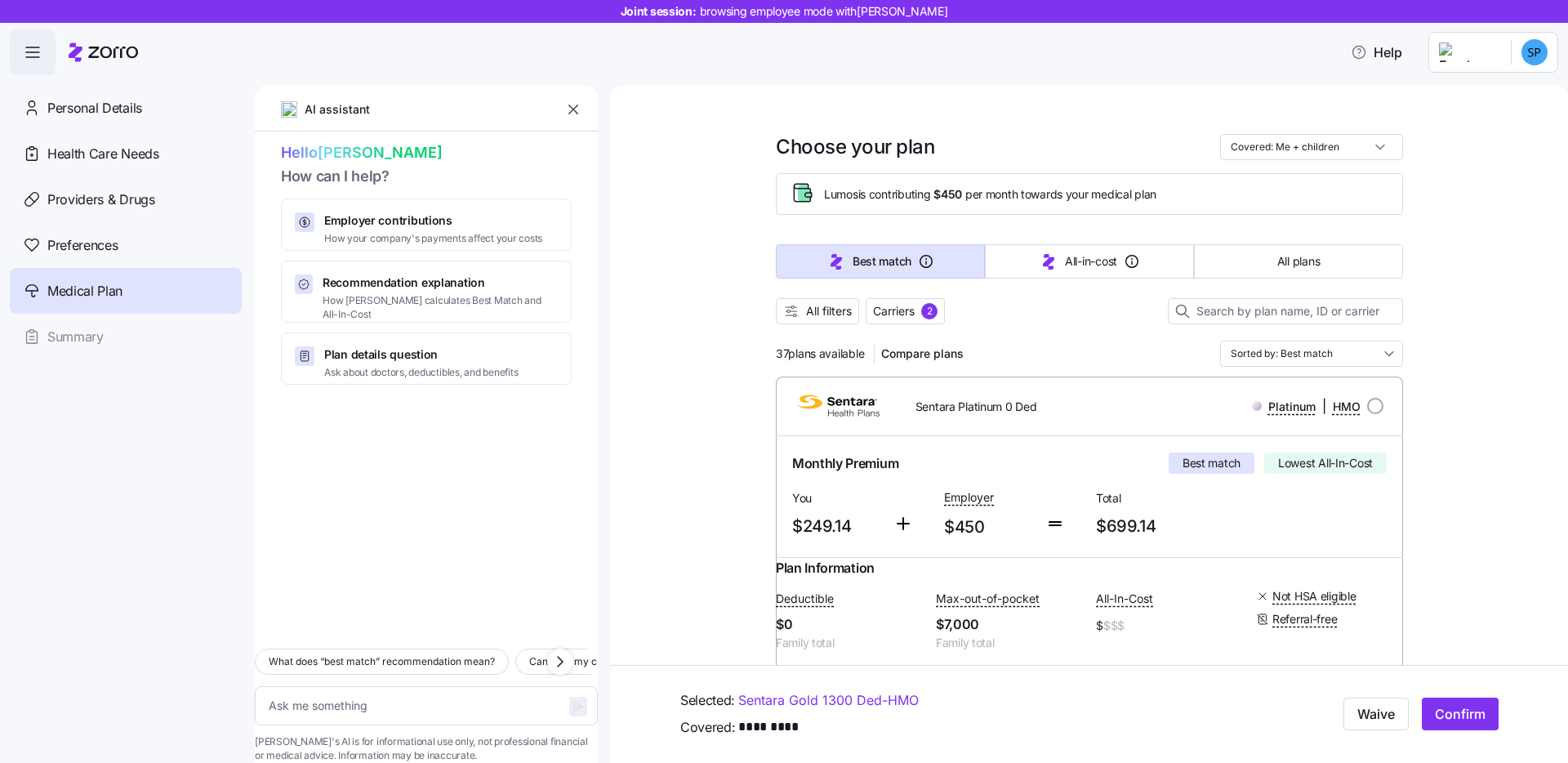
scroll to position [1479, 0]
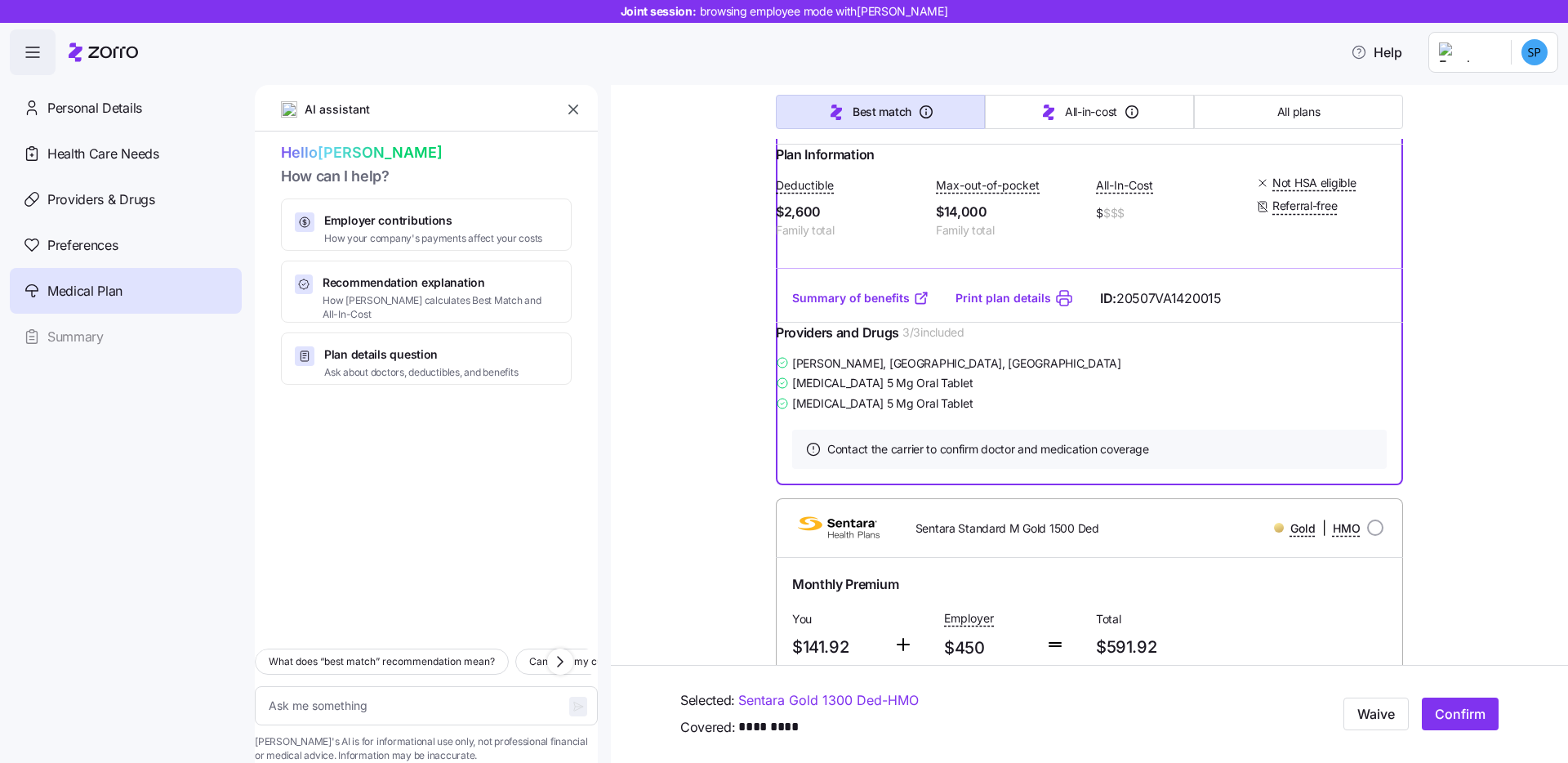
click at [113, 49] on icon at bounding box center [103, 52] width 69 height 19
type textarea "x"
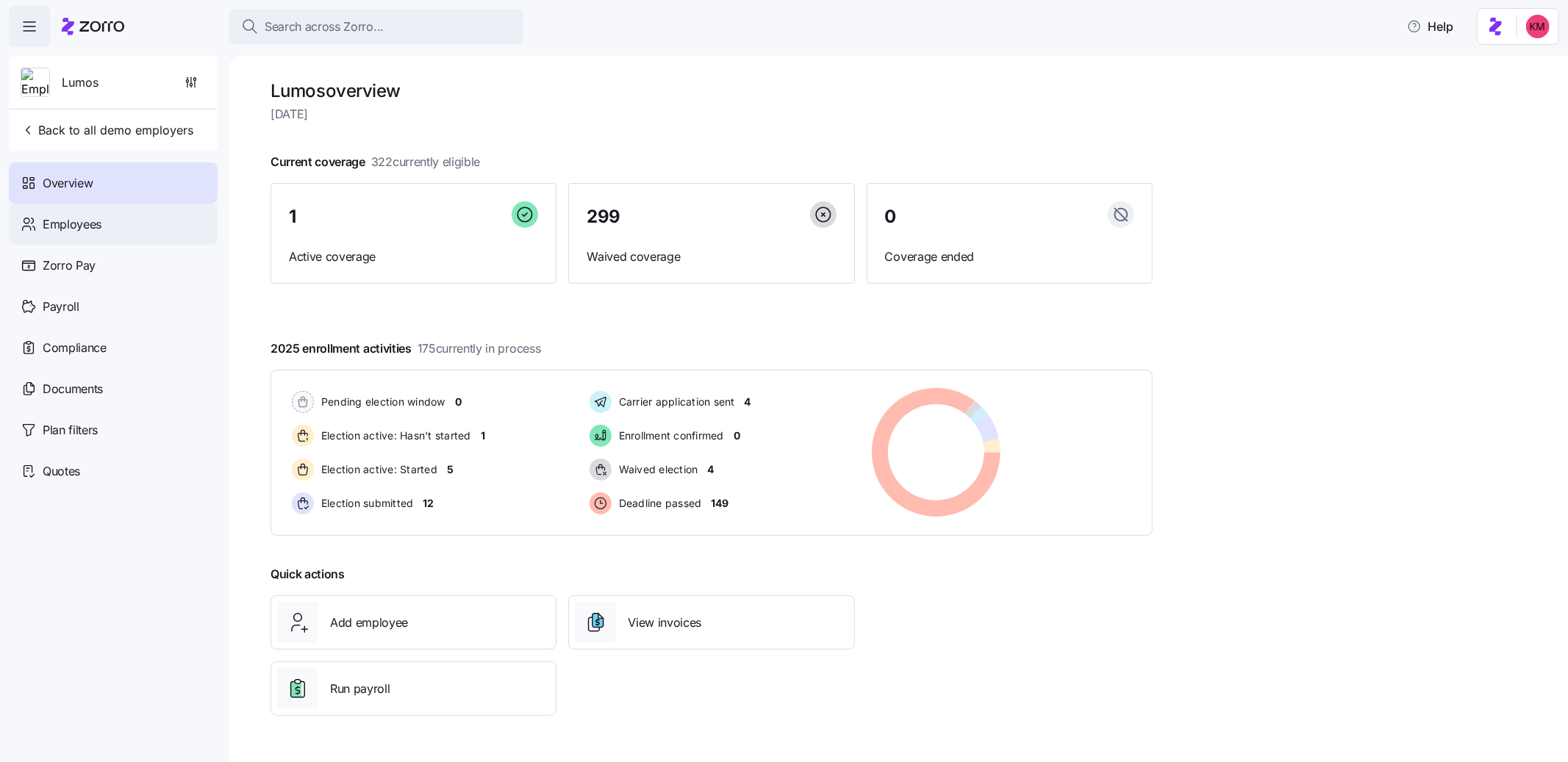
click at [95, 217] on span "Employees" at bounding box center [72, 224] width 59 height 18
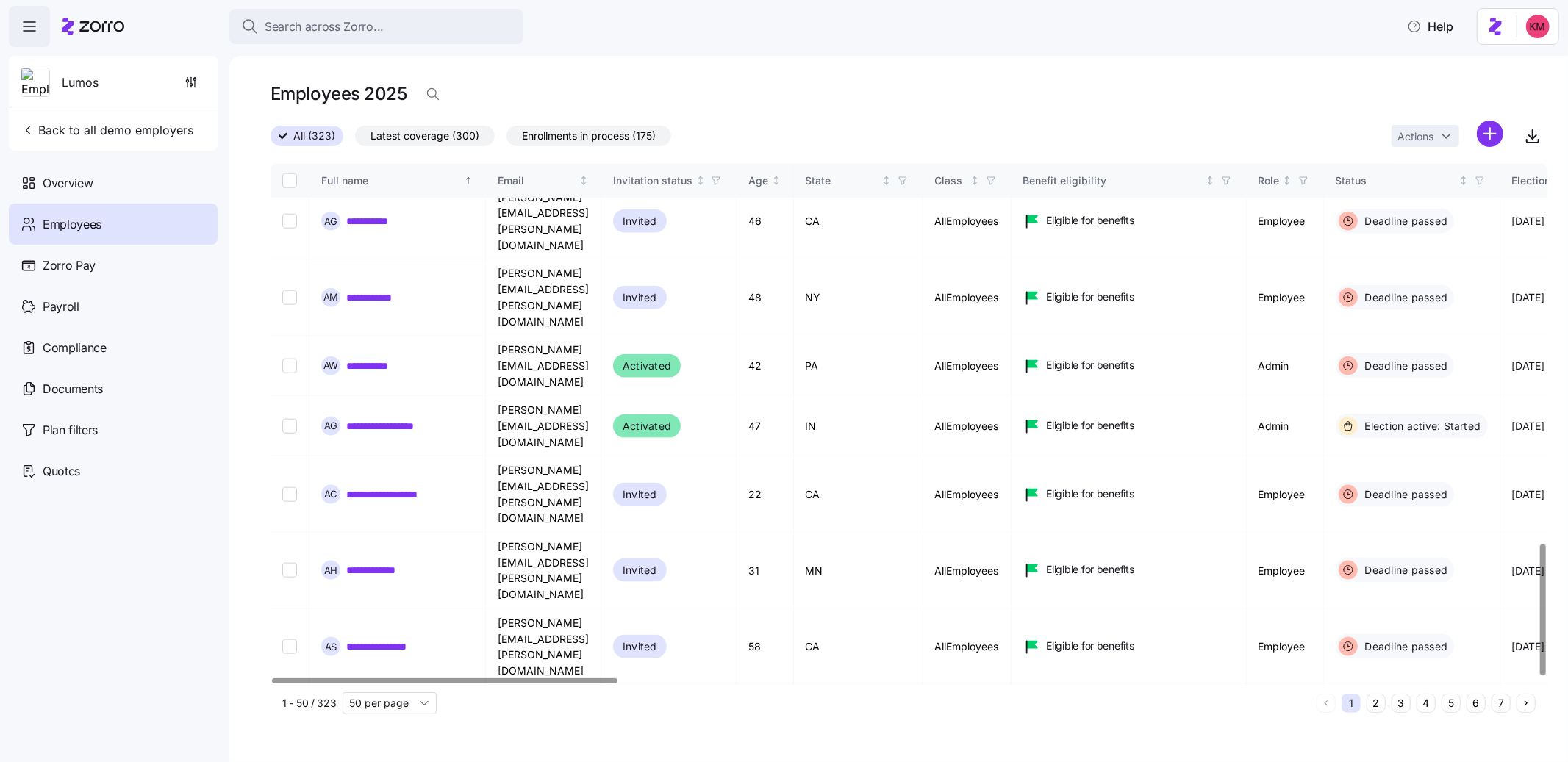
scroll to position [1507, 0]
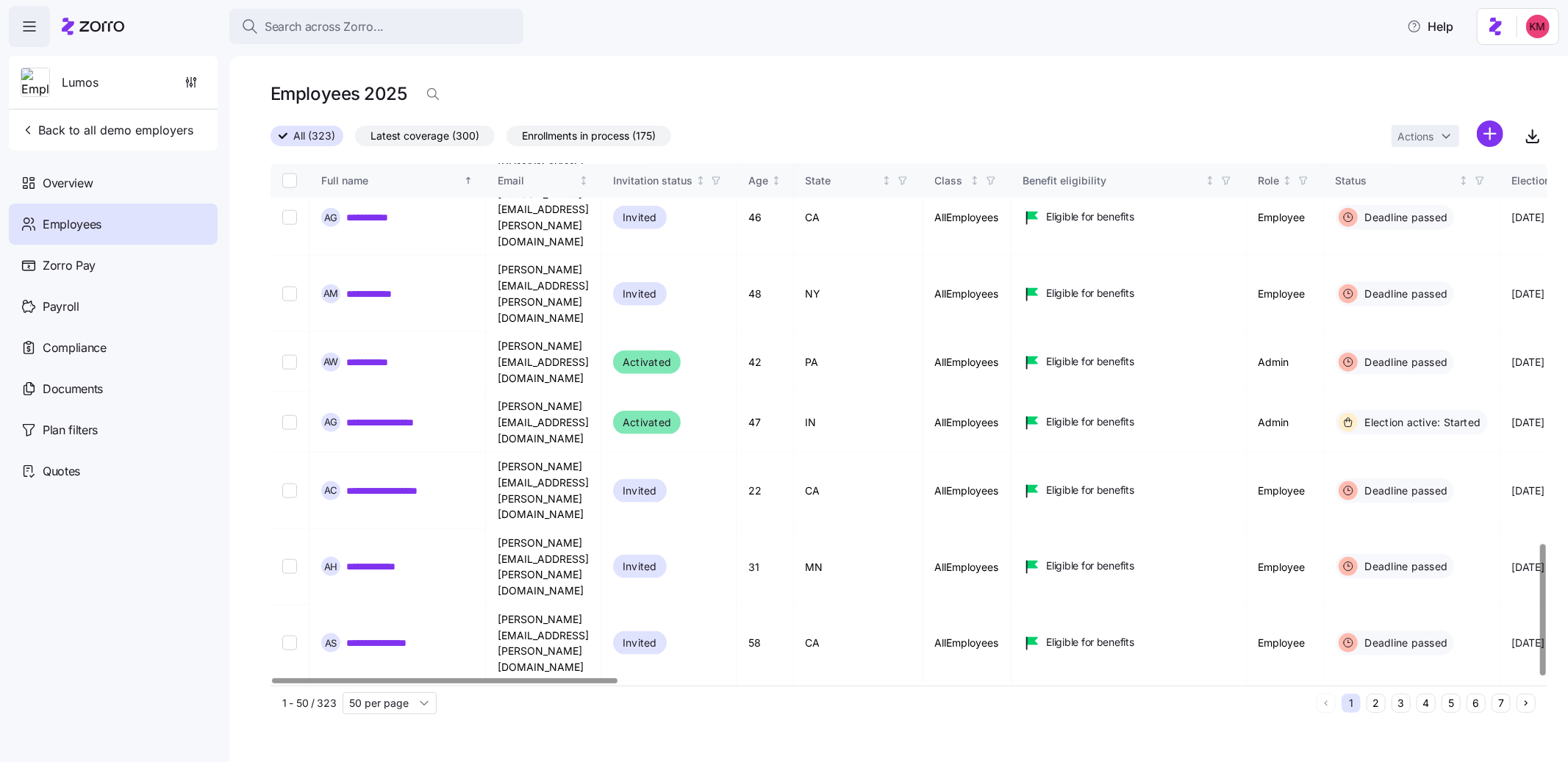
click at [1432, 704] on button "4" at bounding box center [1426, 703] width 19 height 19
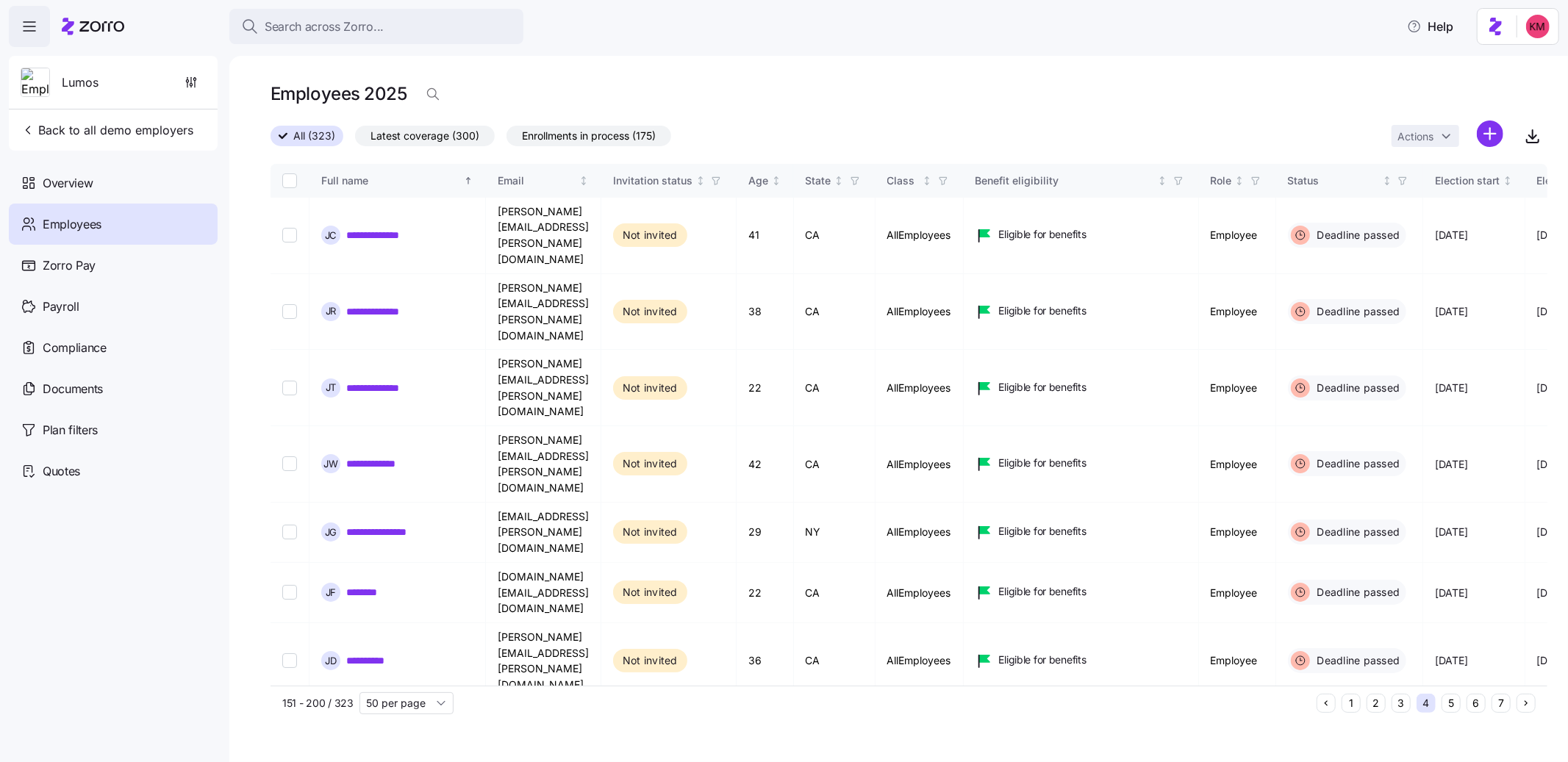
click at [1451, 705] on button "5" at bounding box center [1452, 703] width 19 height 19
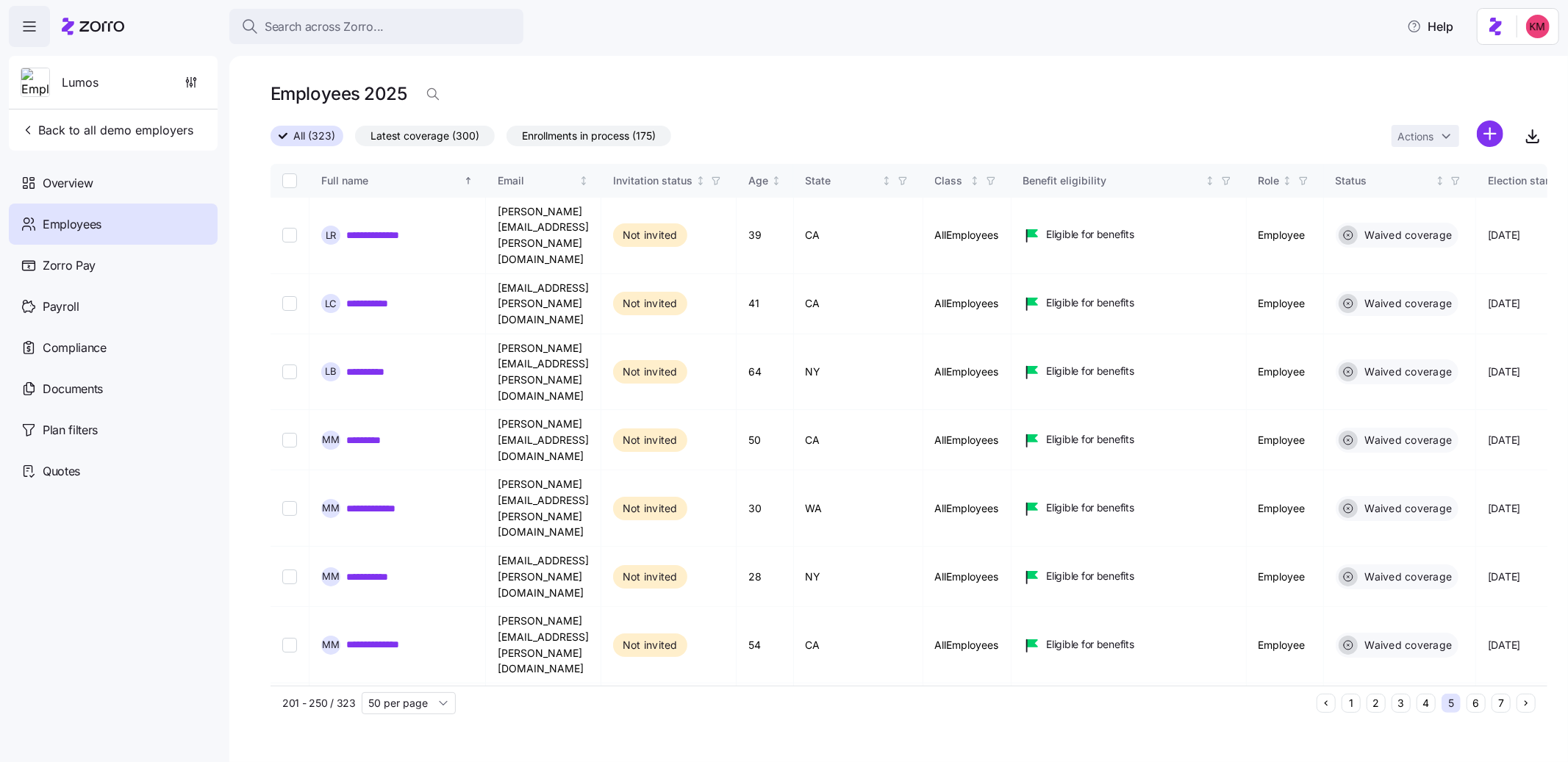
click at [1479, 705] on button "6" at bounding box center [1476, 703] width 19 height 19
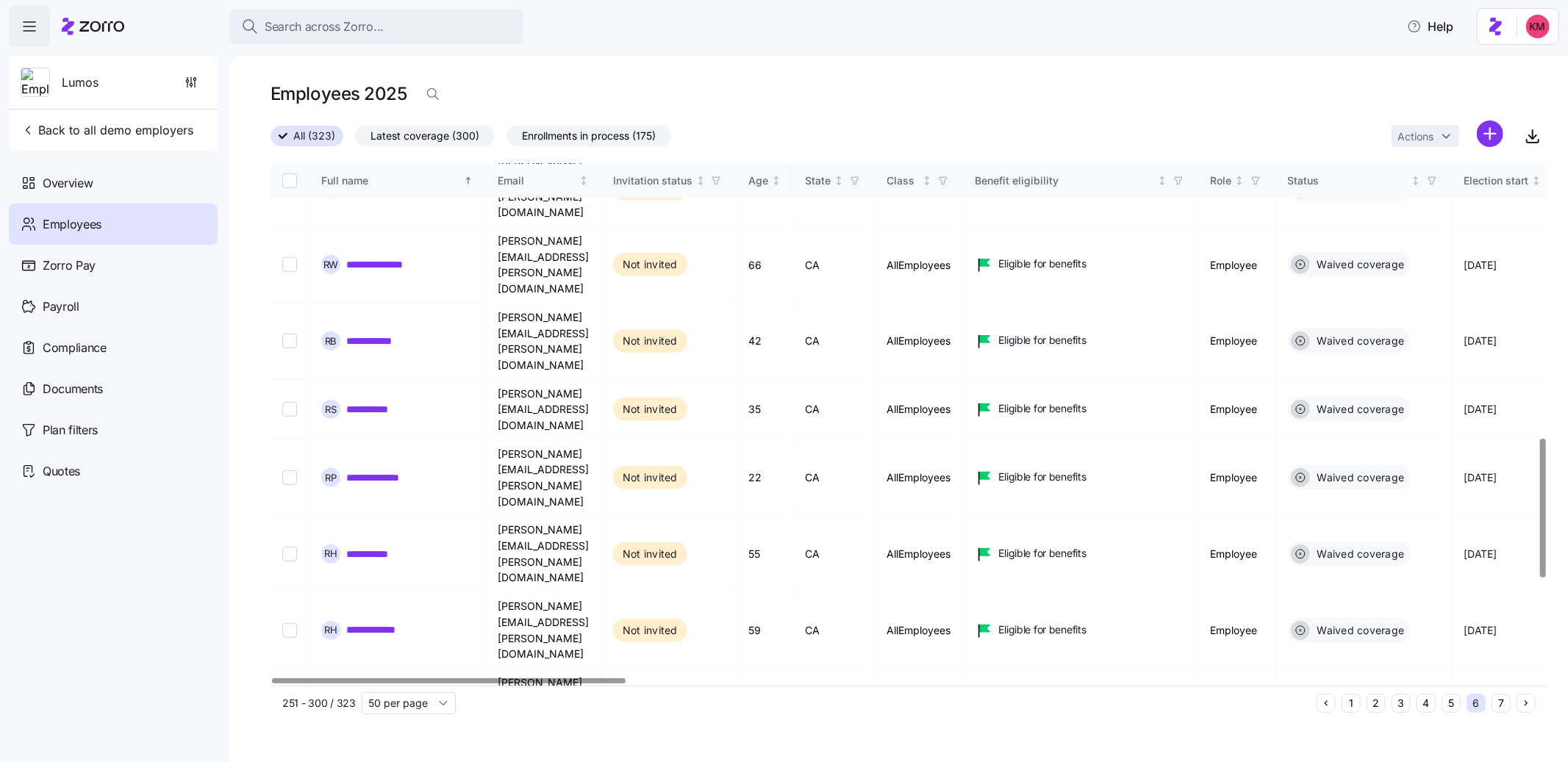
scroll to position [1035, 0]
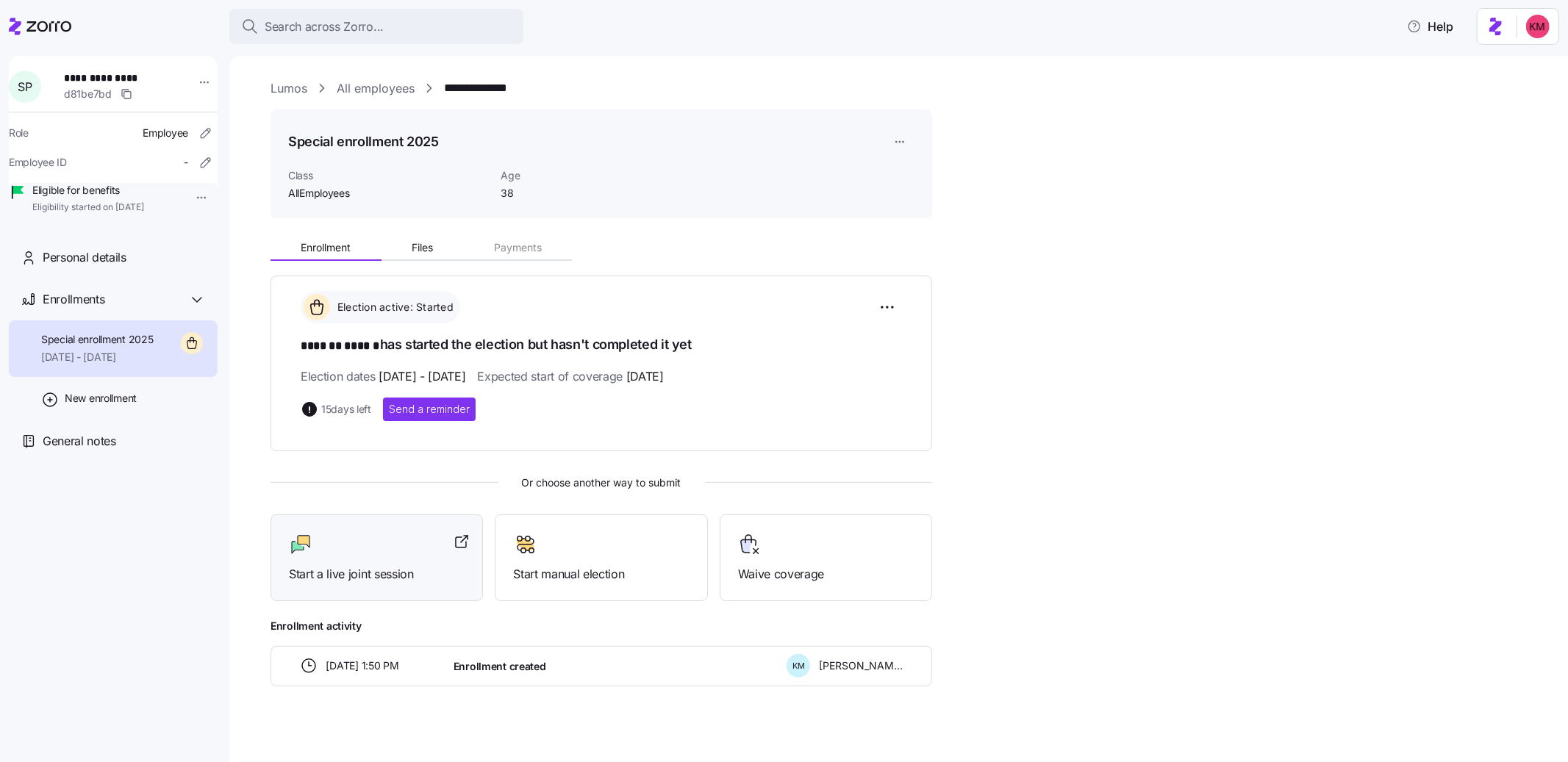
click at [349, 554] on div at bounding box center [376, 544] width 176 height 24
click at [23, 18] on icon at bounding box center [39, 26] width 62 height 17
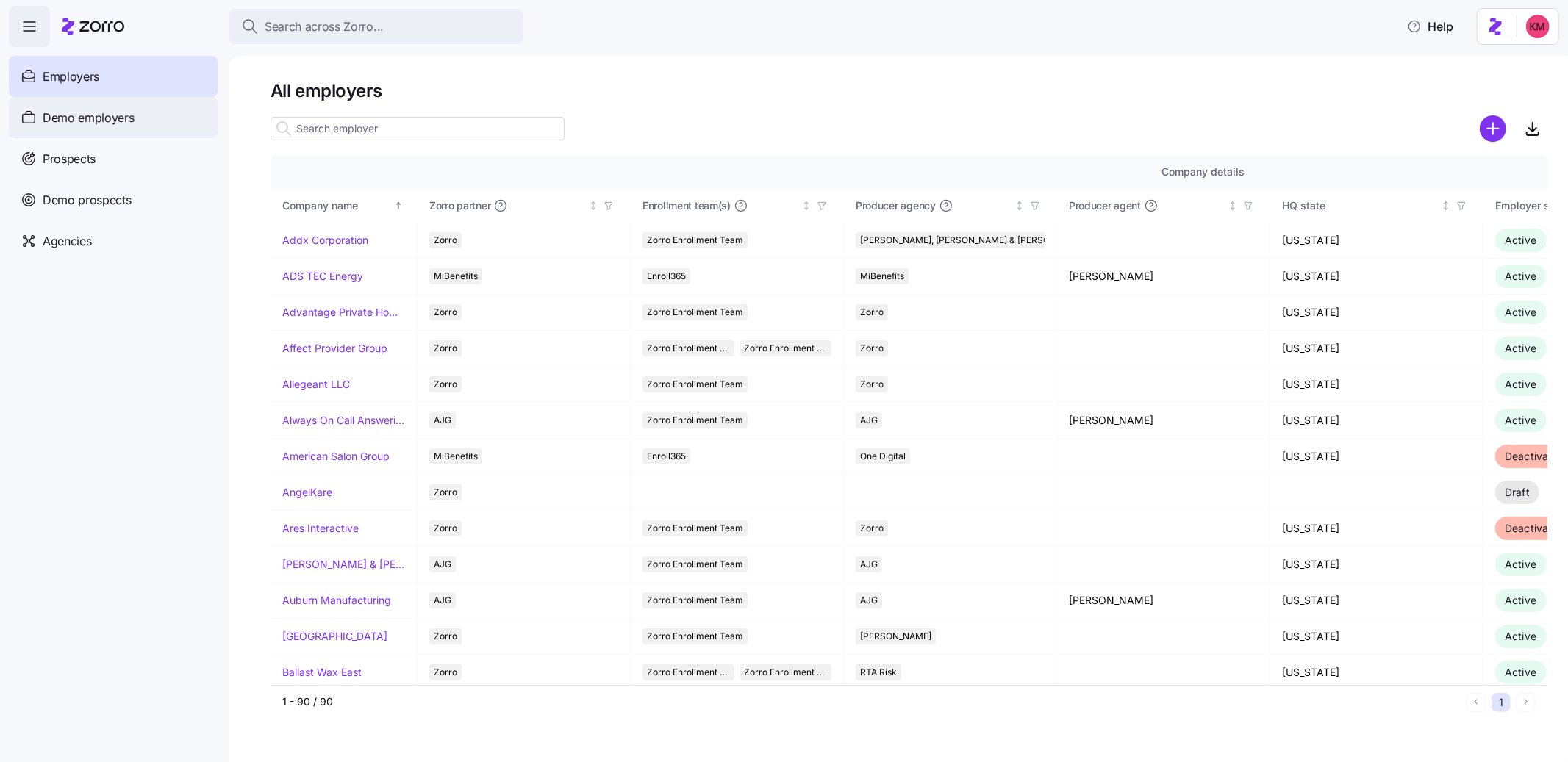
click at [76, 116] on span "Demo employers" at bounding box center [88, 117] width 92 height 18
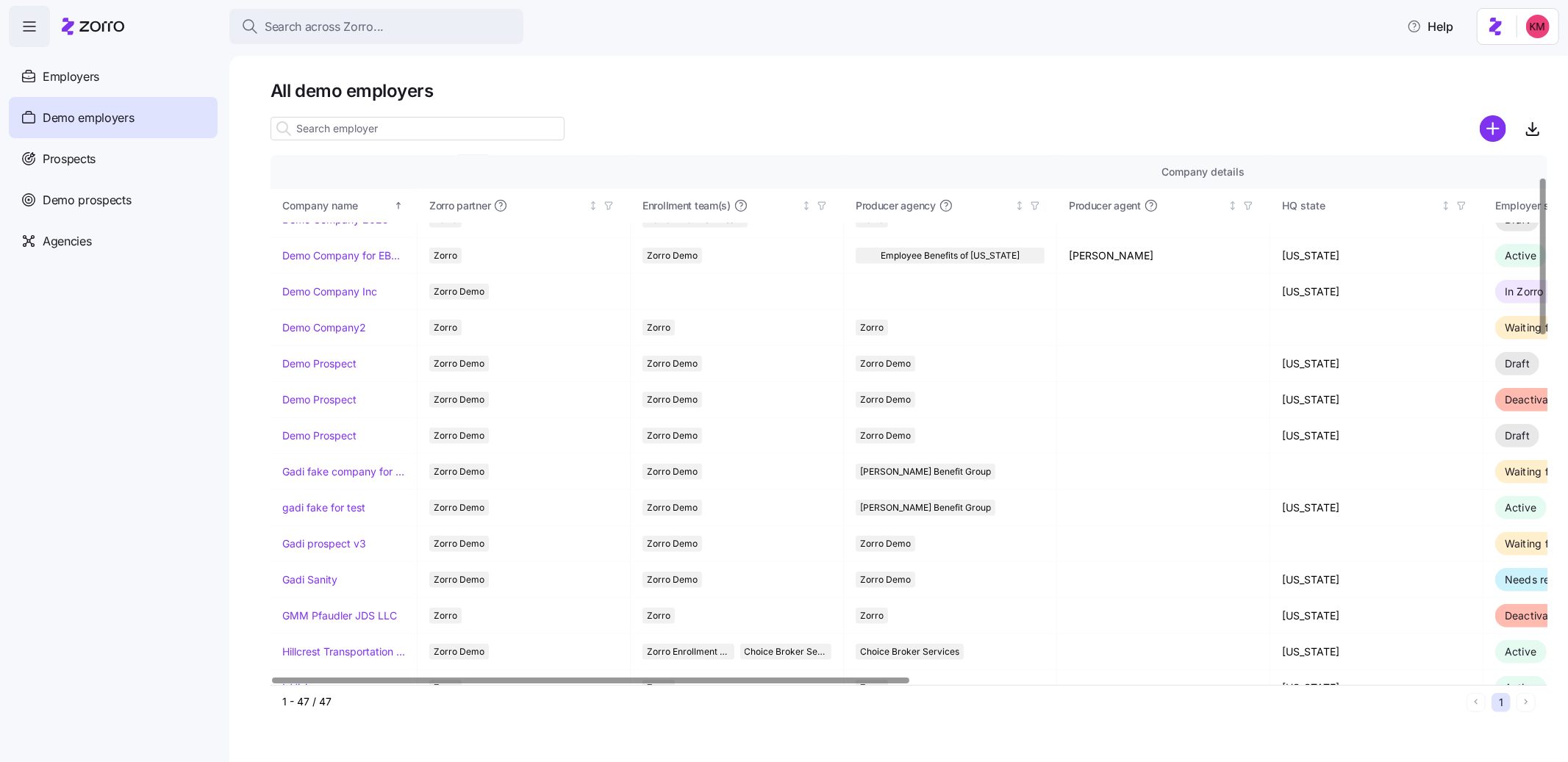
scroll to position [821, 0]
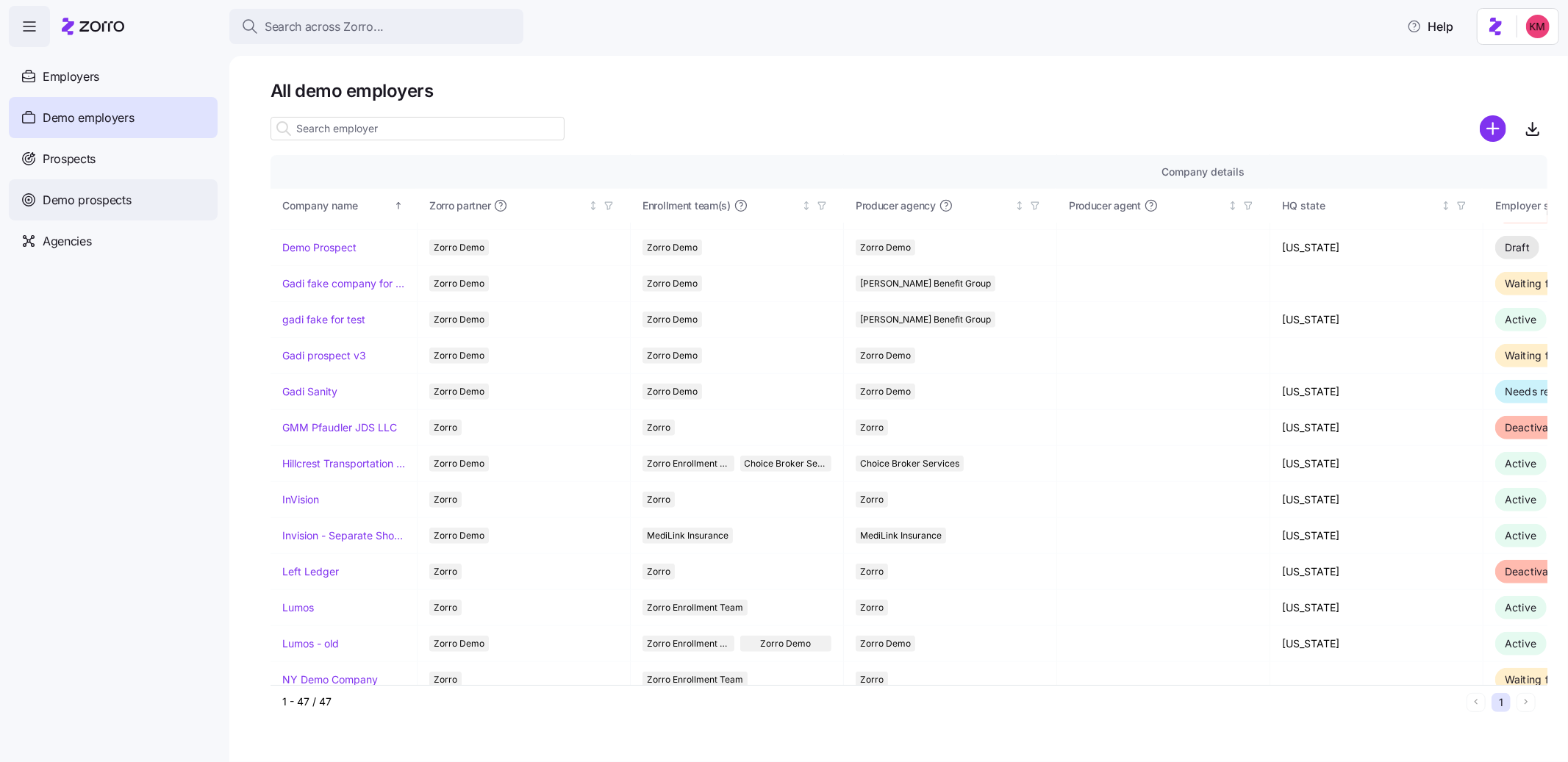
click at [61, 202] on span "Demo prospects" at bounding box center [88, 199] width 89 height 18
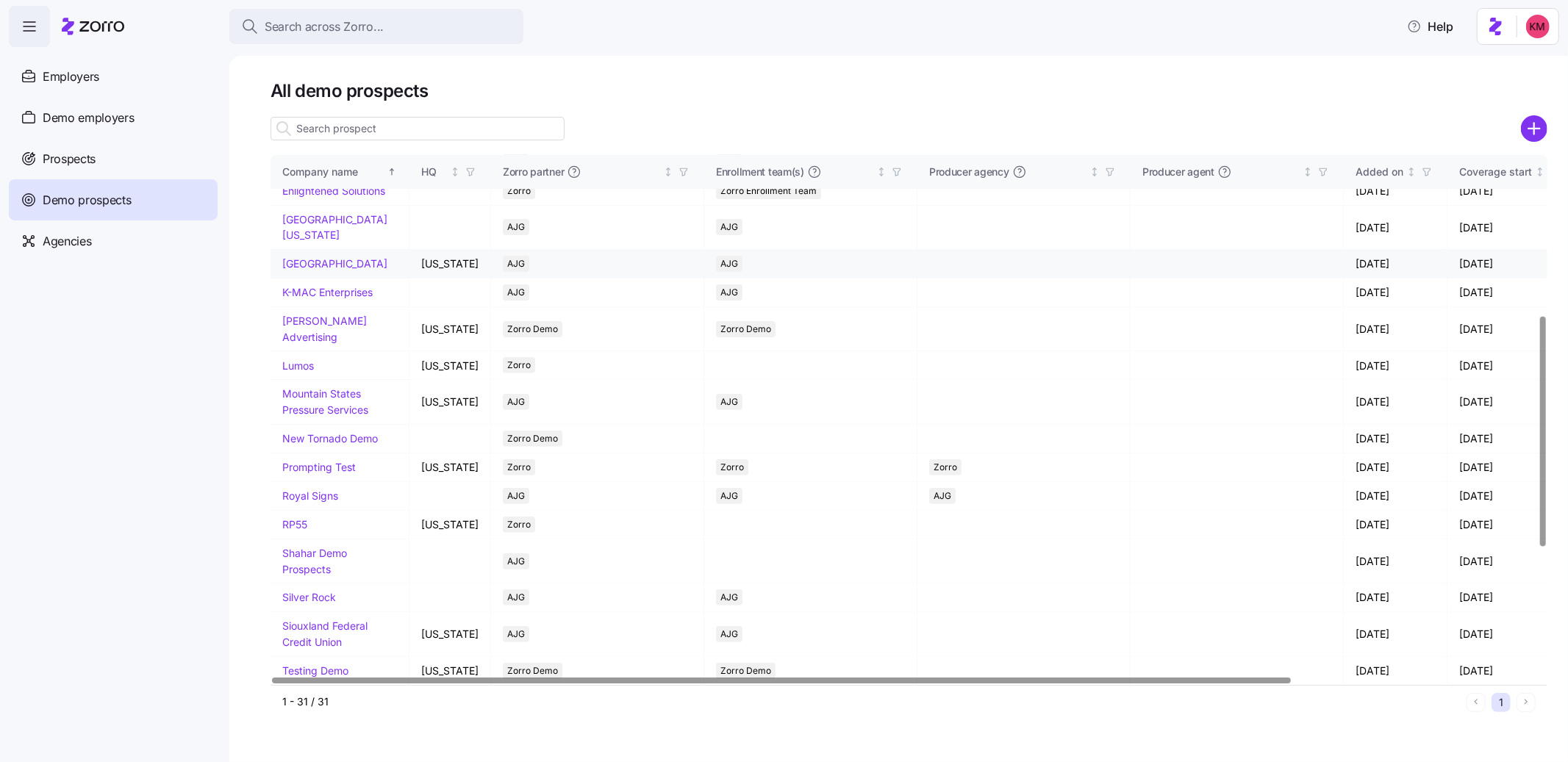
scroll to position [273, 0]
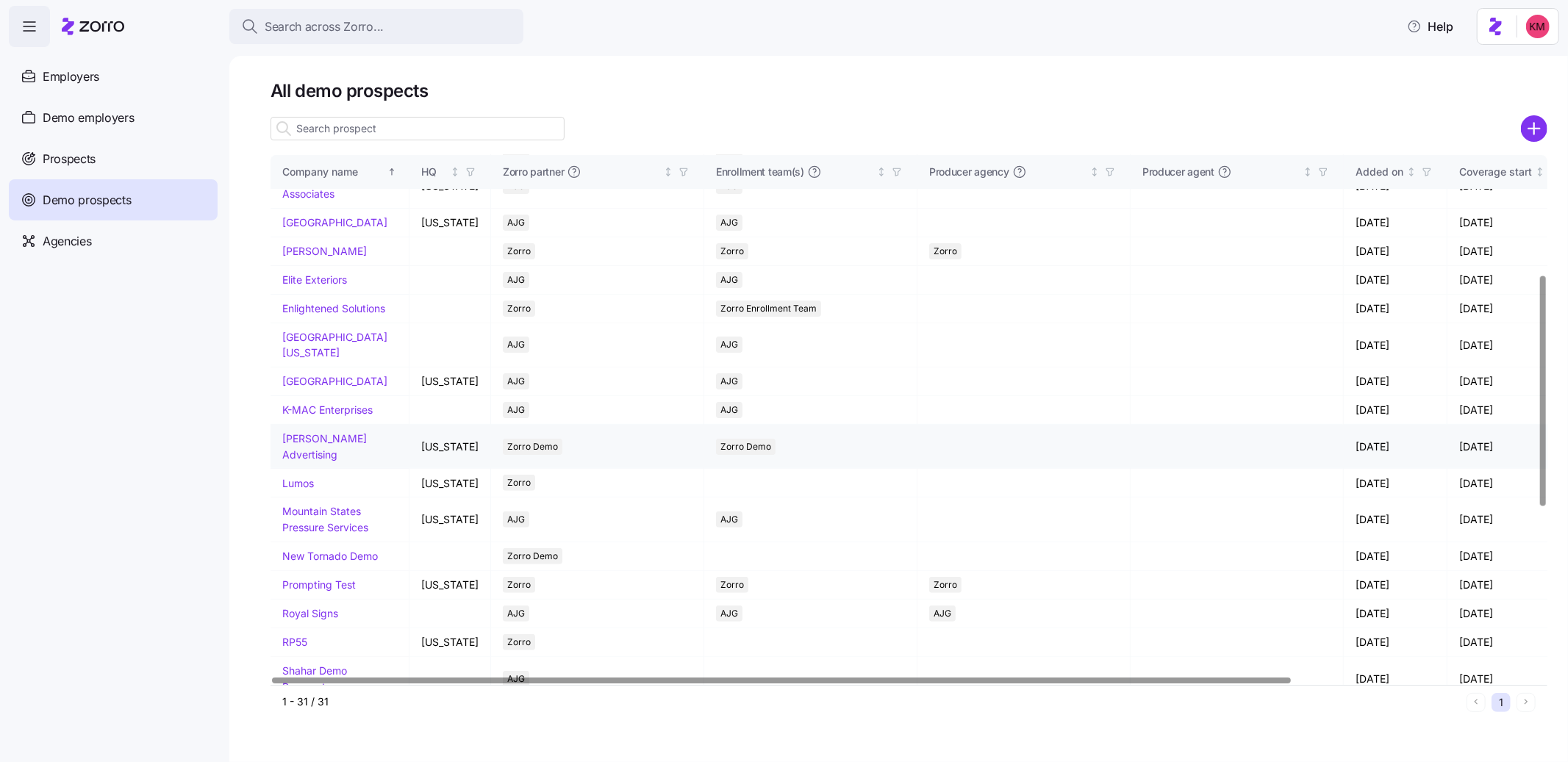
click at [298, 461] on link "[PERSON_NAME] Advertising" at bounding box center [325, 446] width 85 height 29
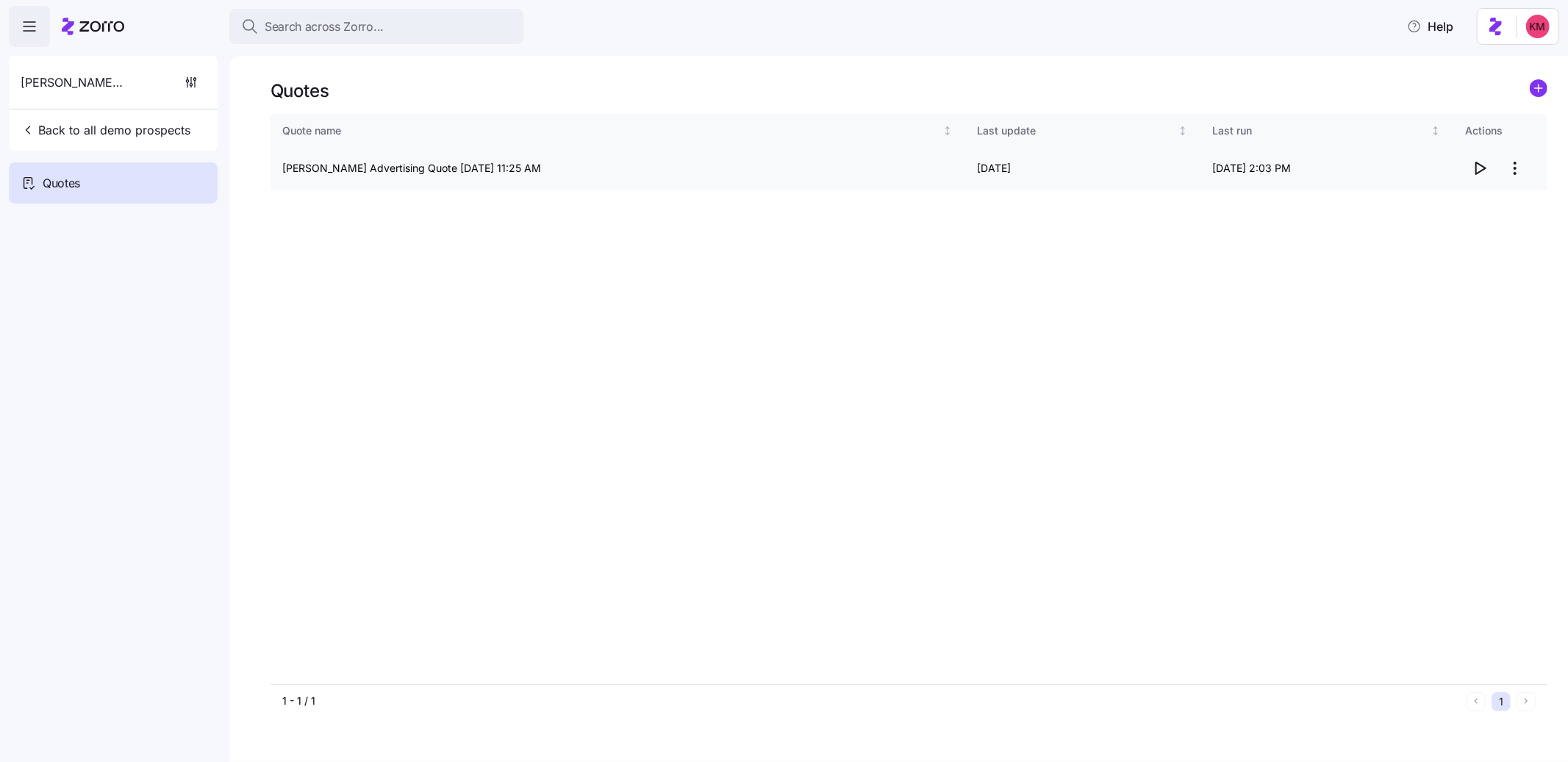
click at [1476, 164] on icon "button" at bounding box center [1480, 168] width 10 height 11
